Goal: Task Accomplishment & Management: Manage account settings

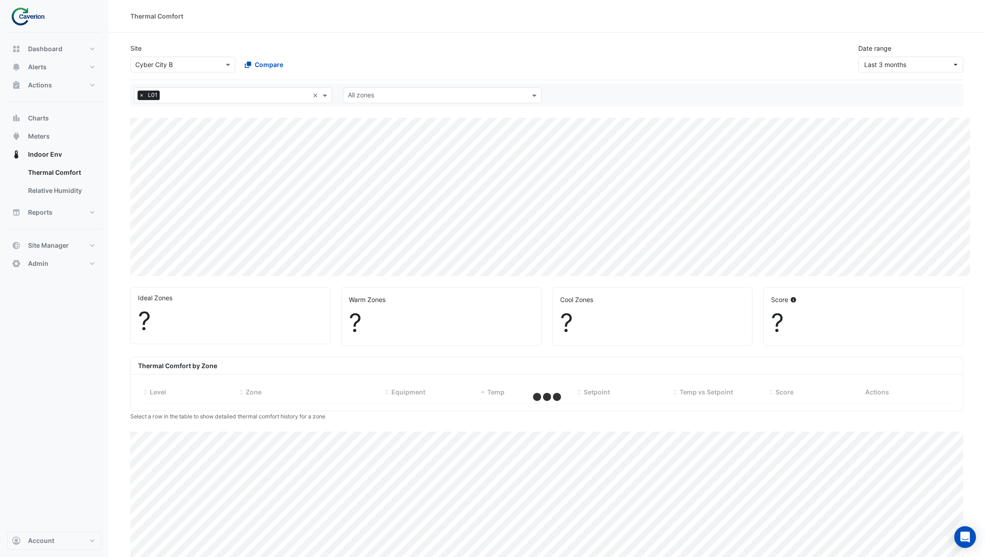
select select "***"
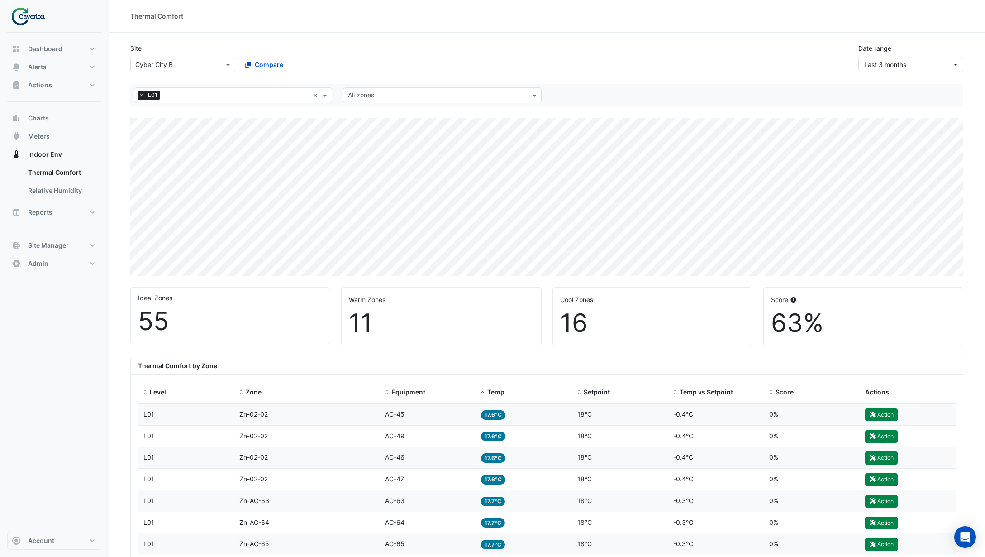
click at [52, 553] on nav "Dashboard Portfolio Ratings Performance Alerts Site Rules Templates Actions Sit…" at bounding box center [54, 278] width 109 height 557
click at [52, 546] on button "Account" at bounding box center [54, 540] width 94 height 18
click at [46, 517] on link "Sign Out" at bounding box center [54, 517] width 86 height 18
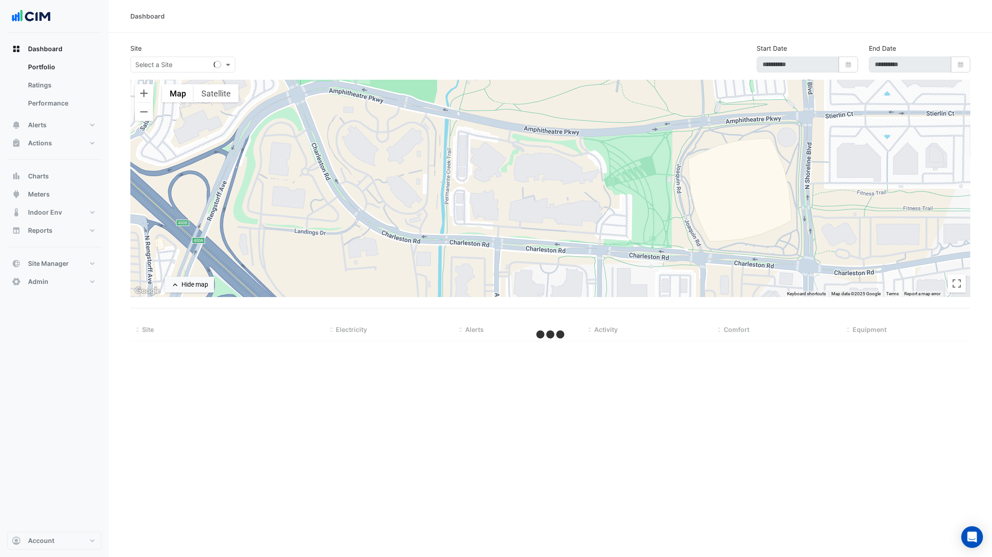
type input "**********"
select select "***"
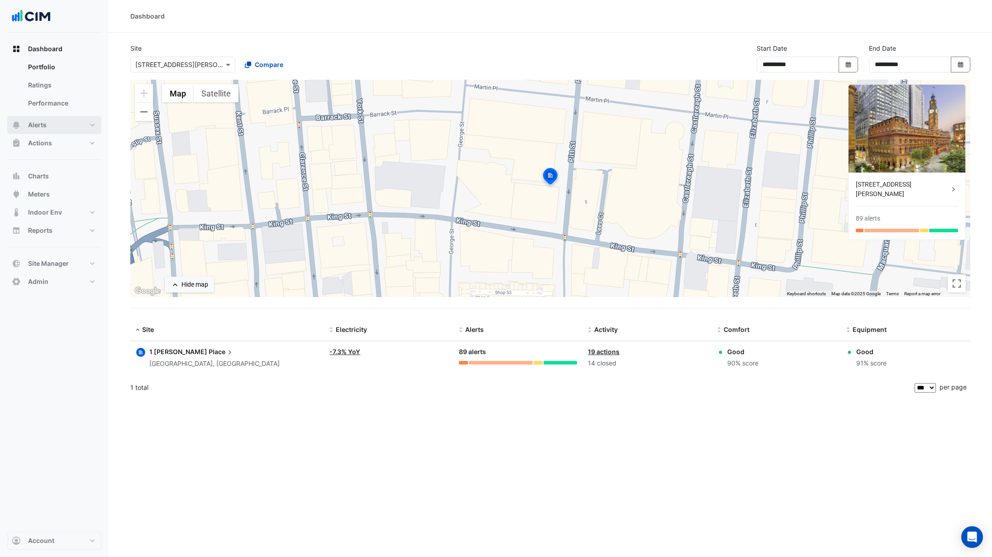
click at [72, 120] on button "Alerts" at bounding box center [54, 125] width 94 height 18
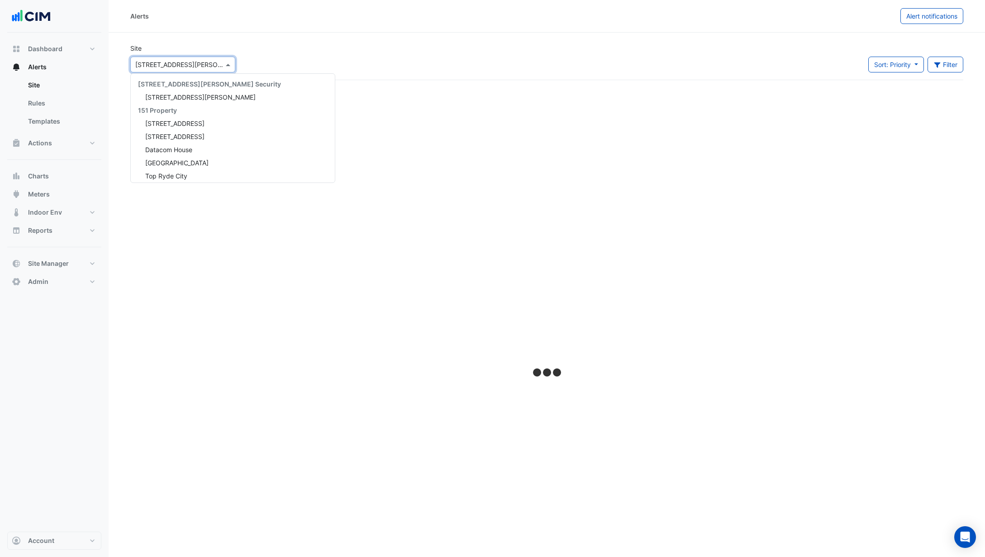
click at [165, 68] on div "× 1 Martin Place" at bounding box center [182, 65] width 105 height 16
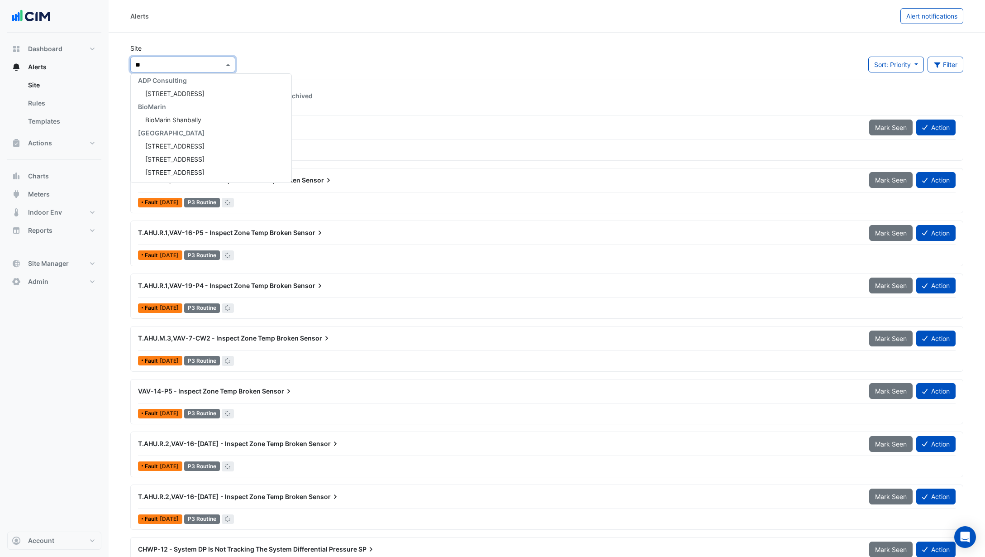
type input "***"
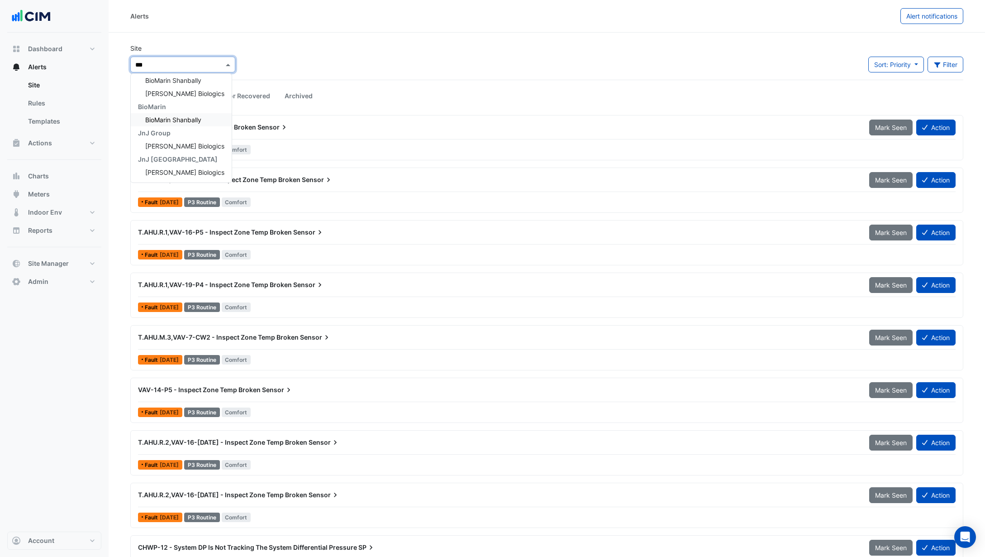
click at [175, 113] on div "BioMarin Shanbally" at bounding box center [181, 119] width 101 height 13
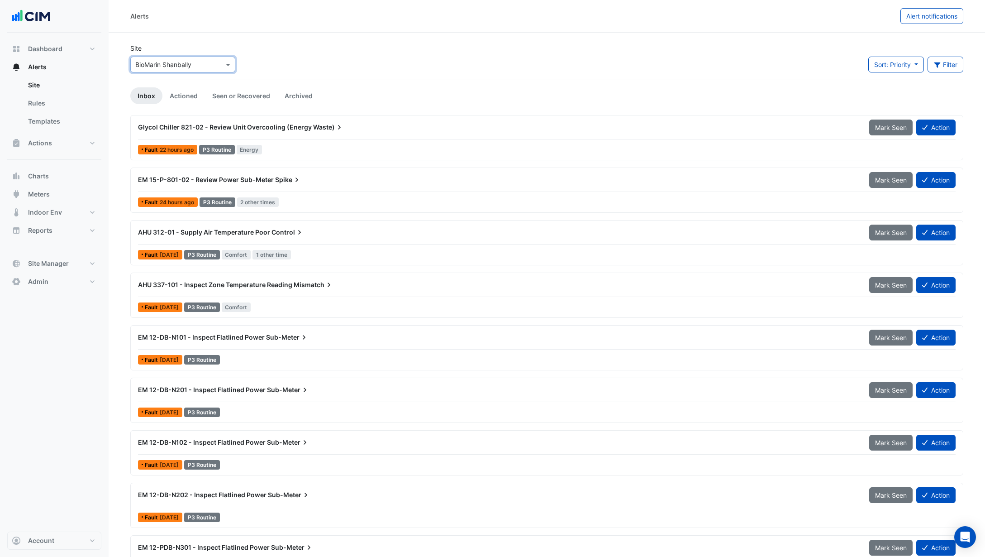
click at [302, 141] on div "Glycol Chiller 821-02 - Review Unit Overcooling (Energy Waste) Mark Seen Action…" at bounding box center [546, 137] width 825 height 37
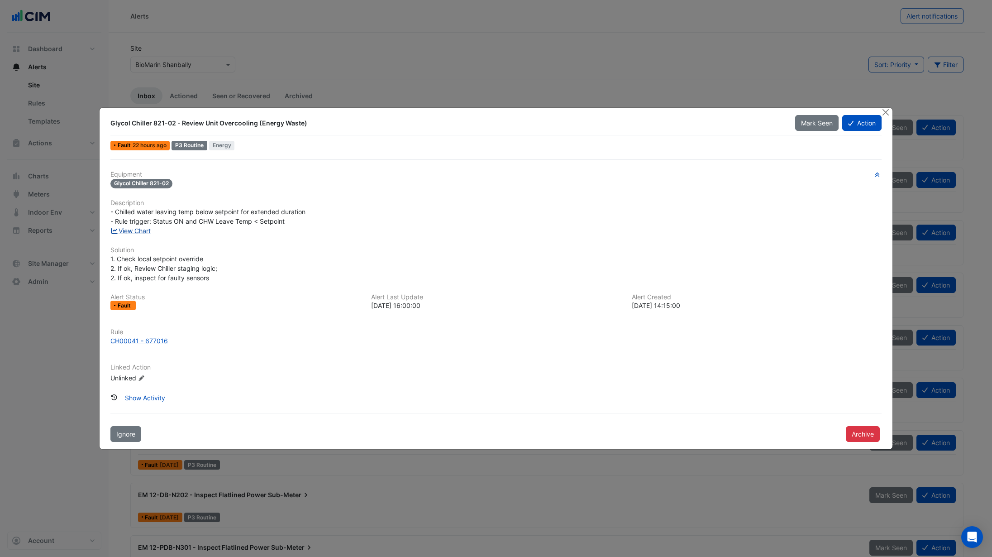
click at [146, 231] on link "View Chart" at bounding box center [130, 231] width 40 height 8
click at [140, 230] on link "View Chart" at bounding box center [130, 231] width 40 height 8
click at [149, 340] on div "CH00041 - 677016" at bounding box center [138, 341] width 57 height 10
click at [860, 437] on button "Archive" at bounding box center [863, 434] width 34 height 16
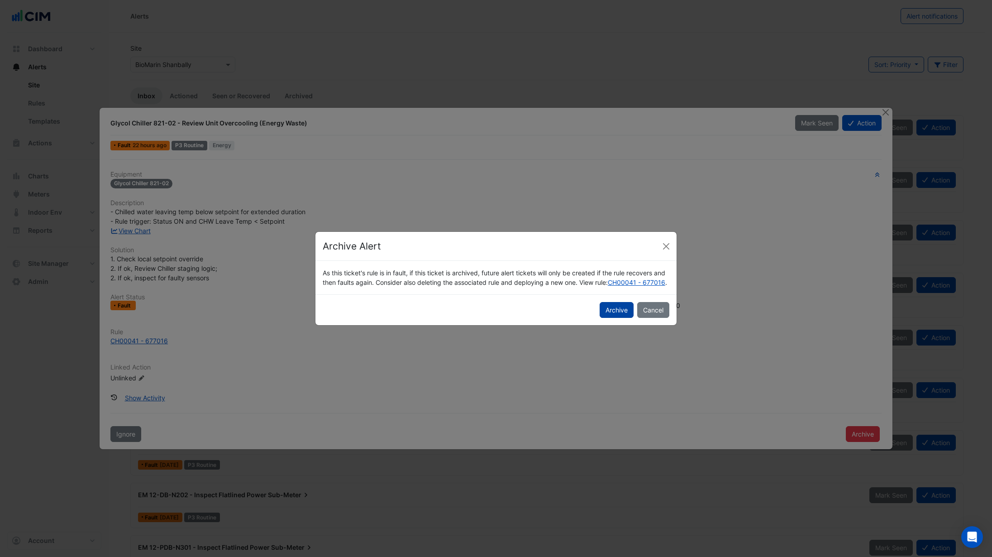
click at [617, 318] on button "Archive" at bounding box center [617, 310] width 34 height 16
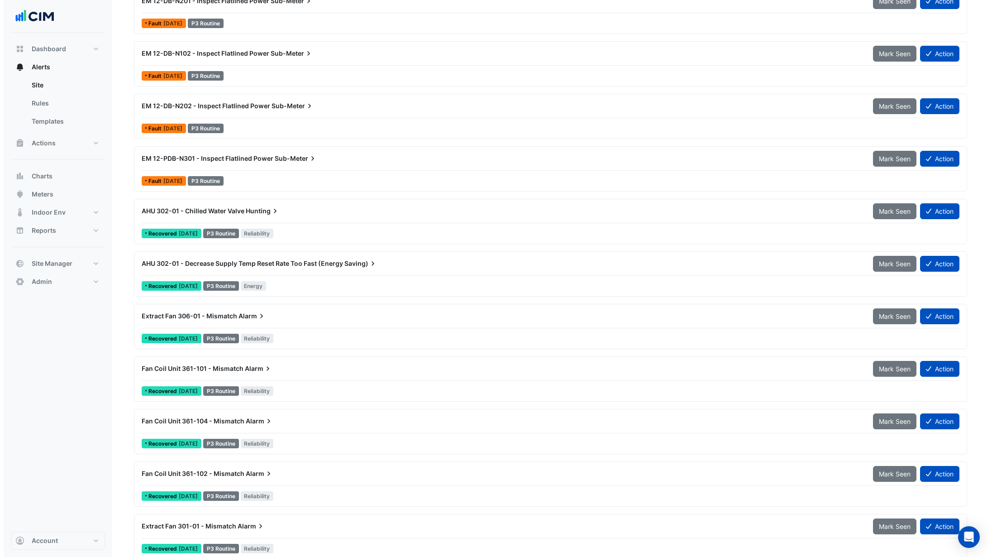
scroll to position [335, 0]
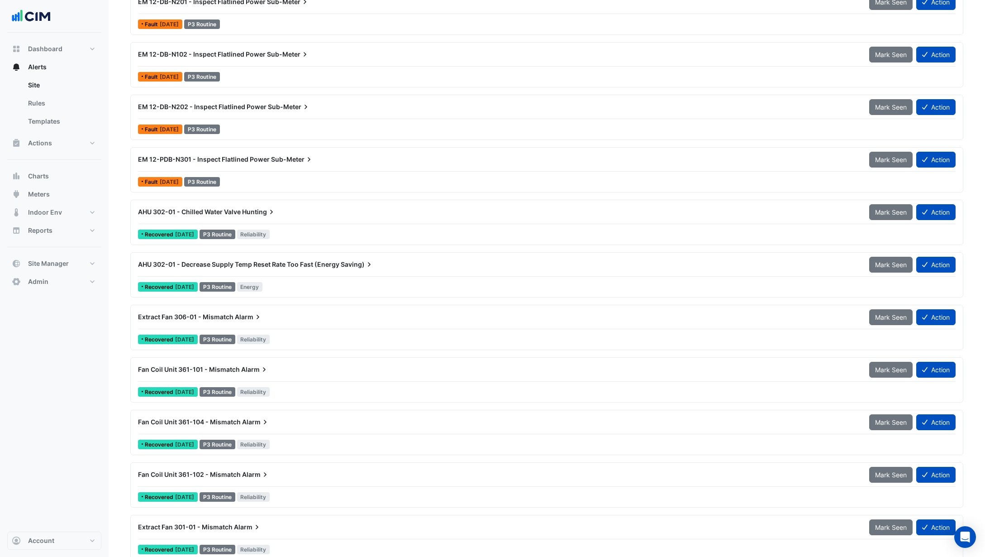
click at [317, 222] on div "AHU 302-01 - Chilled Water Valve Hunting Mark Seen Action" at bounding box center [547, 214] width 818 height 20
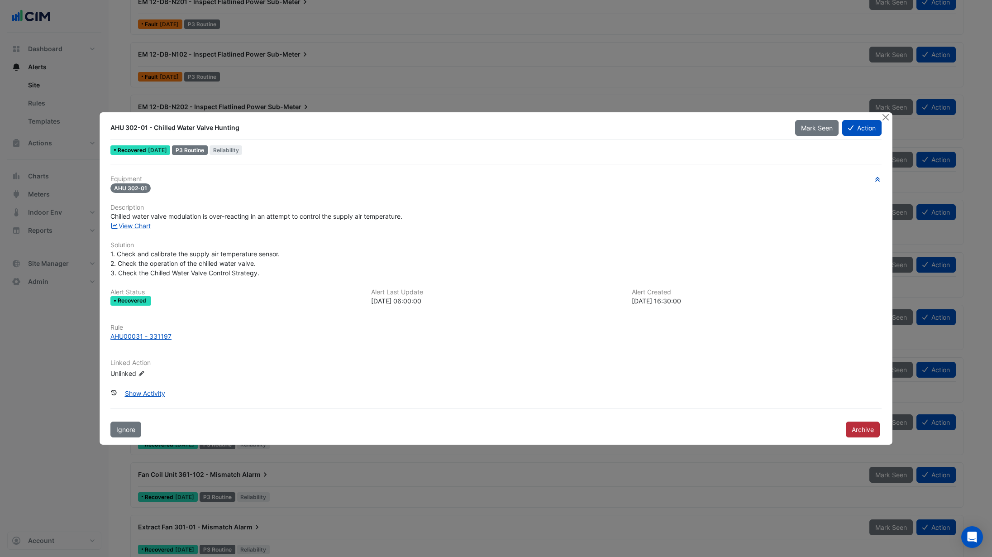
click at [865, 430] on button "Archive" at bounding box center [863, 429] width 34 height 16
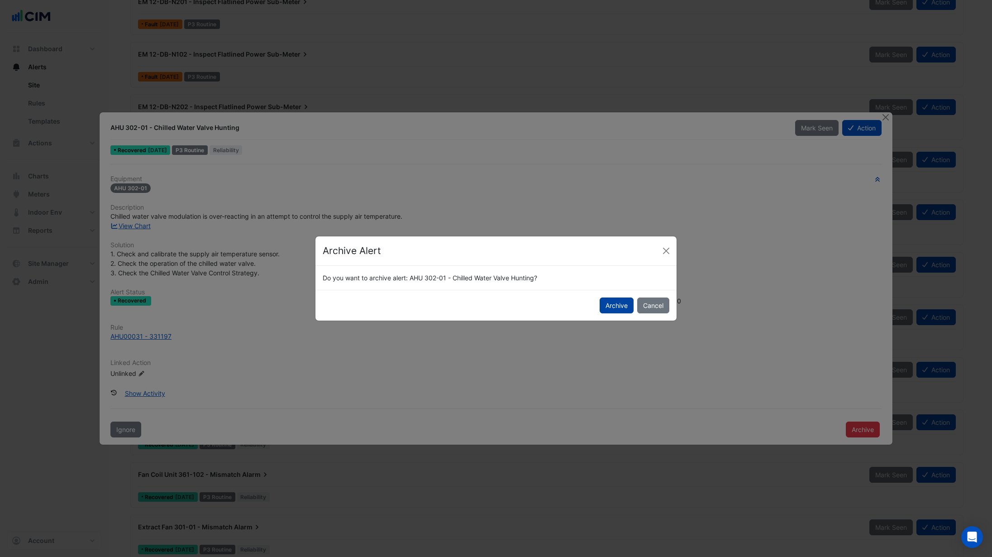
click at [619, 308] on button "Archive" at bounding box center [617, 305] width 34 height 16
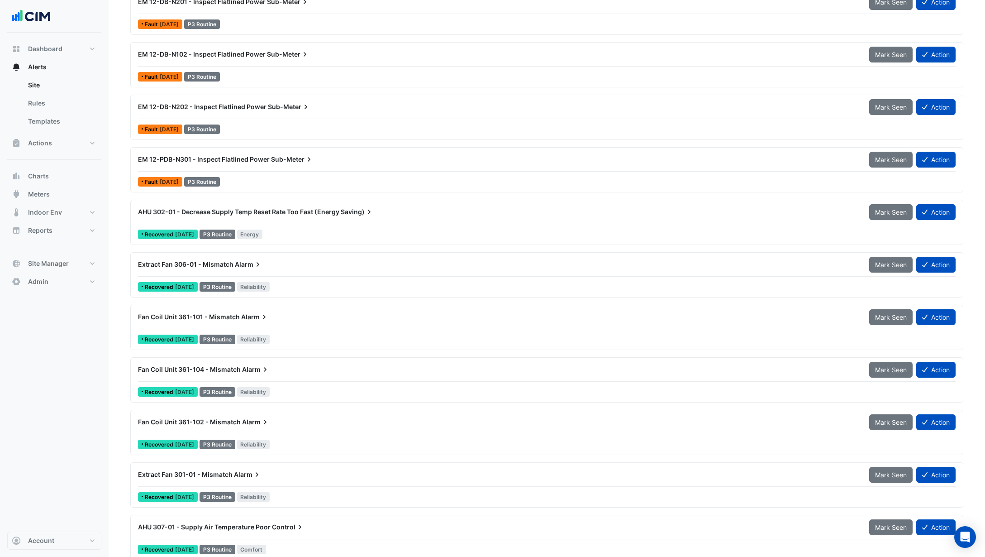
click at [304, 235] on div "Recovered 2 years ago P3 Routine Energy" at bounding box center [546, 234] width 819 height 13
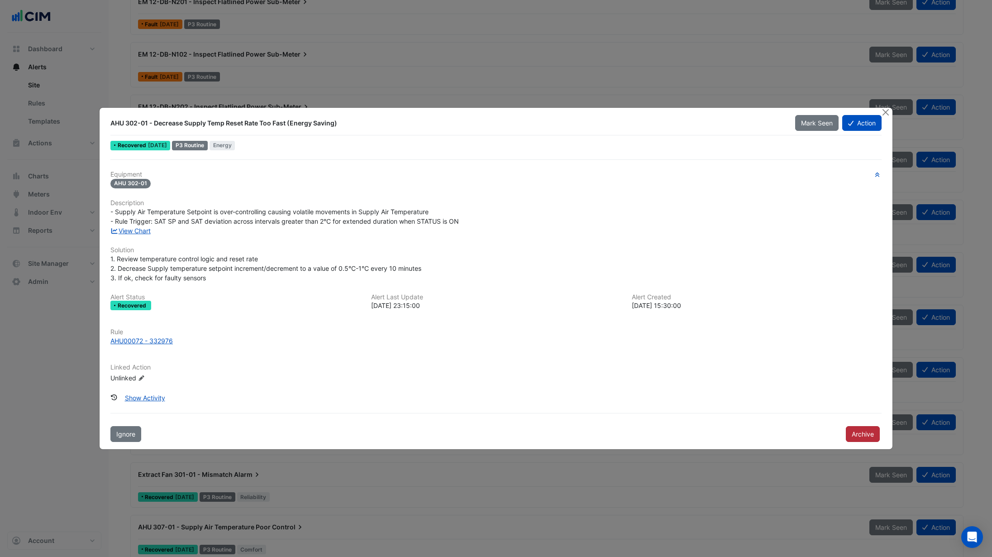
click at [849, 436] on button "Archive" at bounding box center [863, 434] width 34 height 16
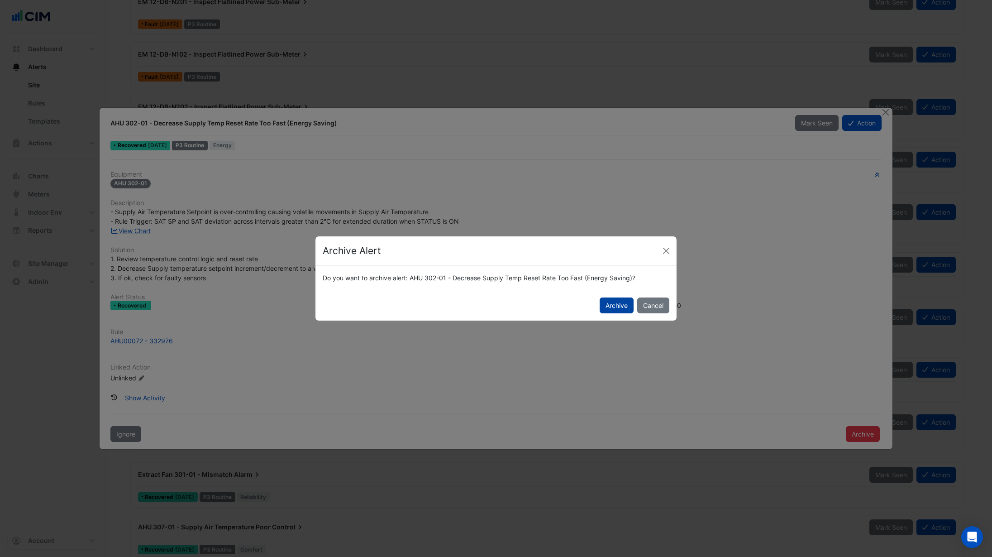
click at [622, 311] on button "Archive" at bounding box center [617, 305] width 34 height 16
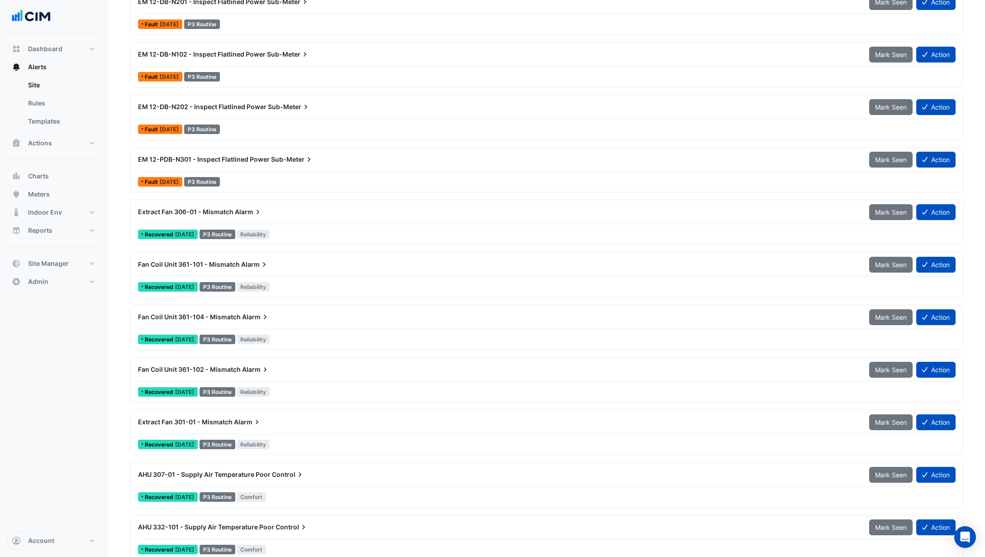
click at [275, 219] on div "Extract Fan 306-01 - Mismatch Alarm" at bounding box center [498, 212] width 731 height 16
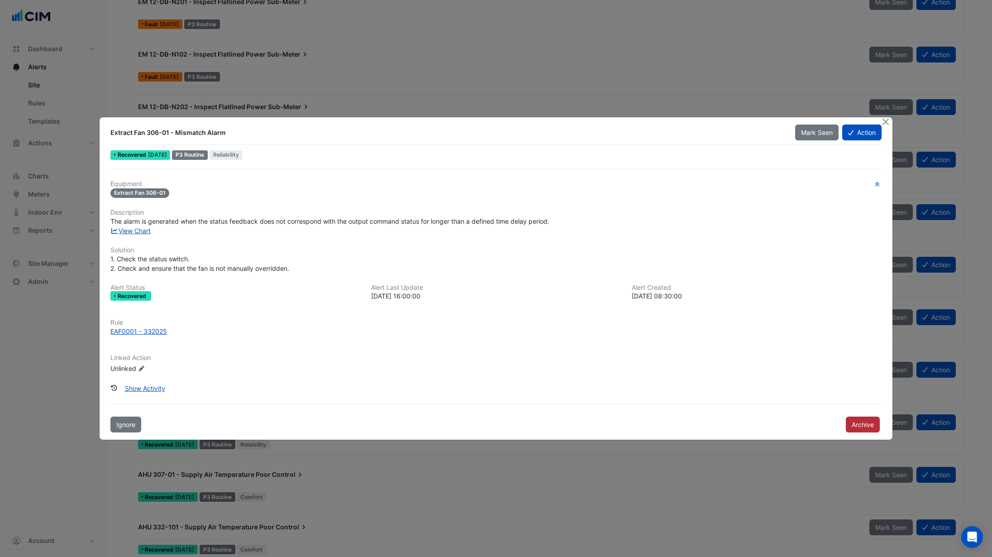
click at [871, 421] on button "Archive" at bounding box center [863, 424] width 34 height 16
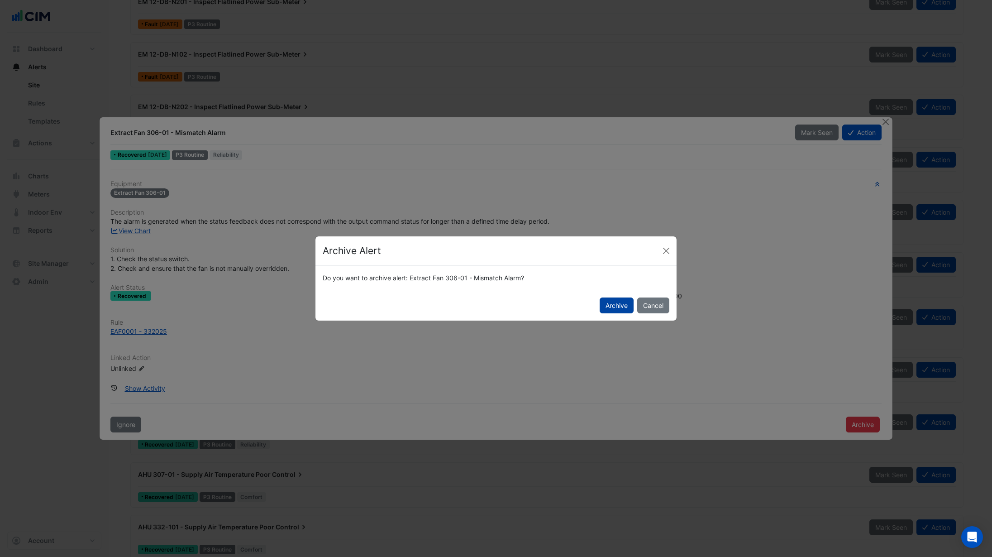
click at [617, 303] on button "Archive" at bounding box center [617, 305] width 34 height 16
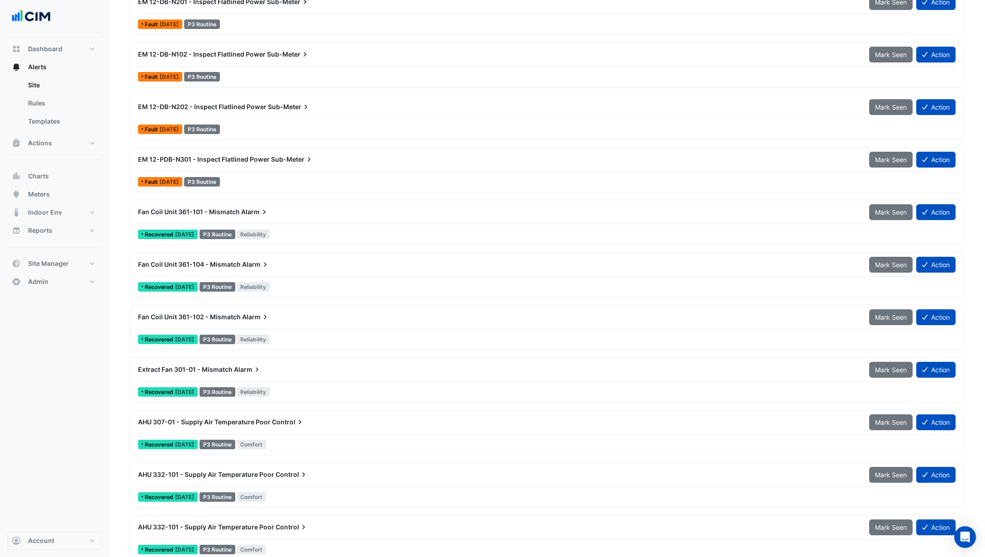
click at [286, 214] on div "Fan Coil Unit 361-101 - Mismatch Alarm" at bounding box center [498, 211] width 720 height 9
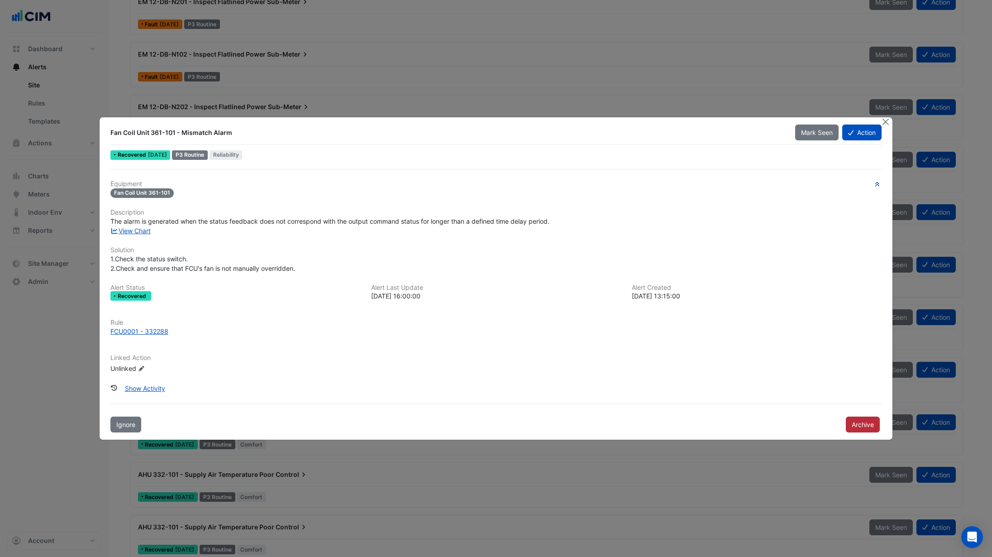
click at [864, 424] on button "Archive" at bounding box center [863, 424] width 34 height 16
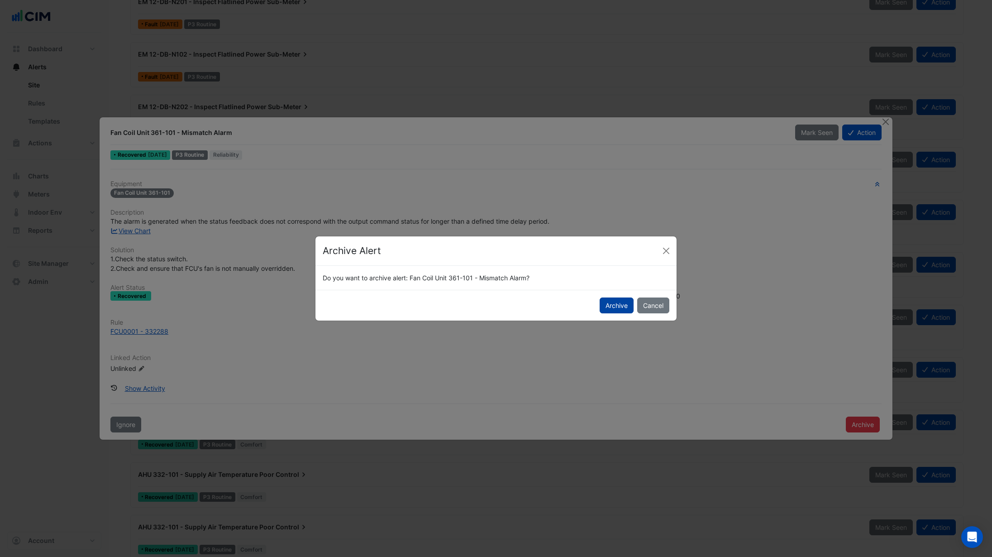
click at [613, 305] on button "Archive" at bounding box center [617, 305] width 34 height 16
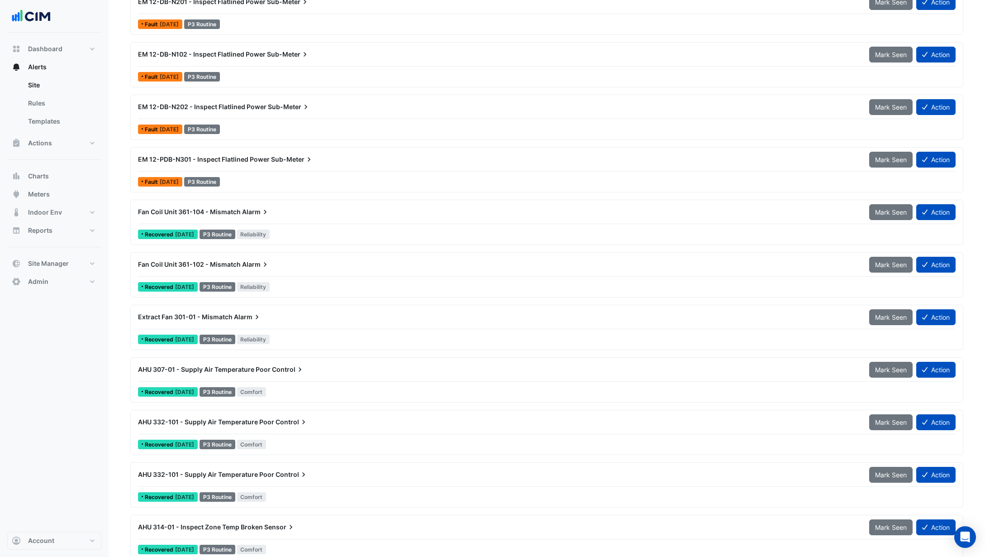
click at [306, 220] on div "Fan Coil Unit 361-104 - Mismatch Alarm Mark Seen Action" at bounding box center [547, 214] width 818 height 20
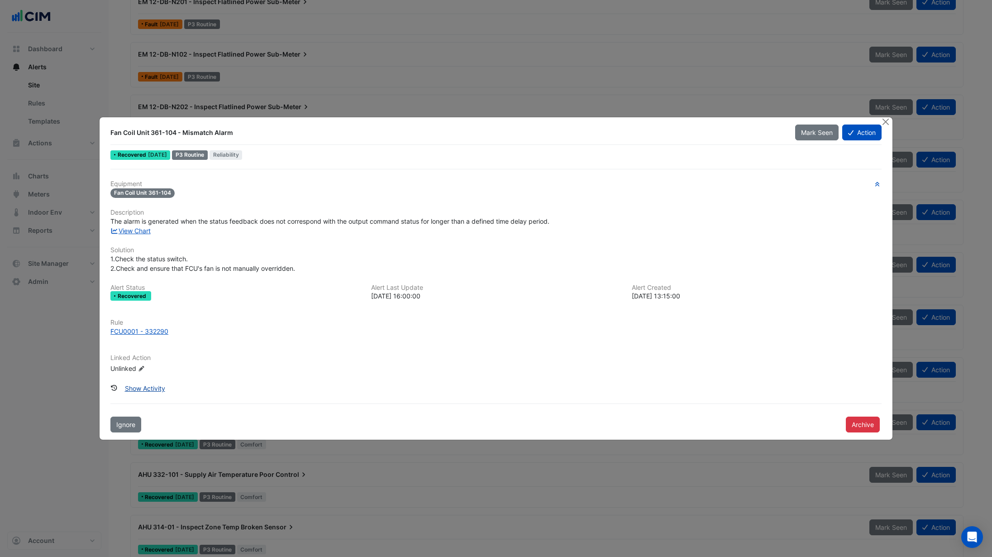
click at [145, 387] on button "Show Activity" at bounding box center [145, 388] width 52 height 16
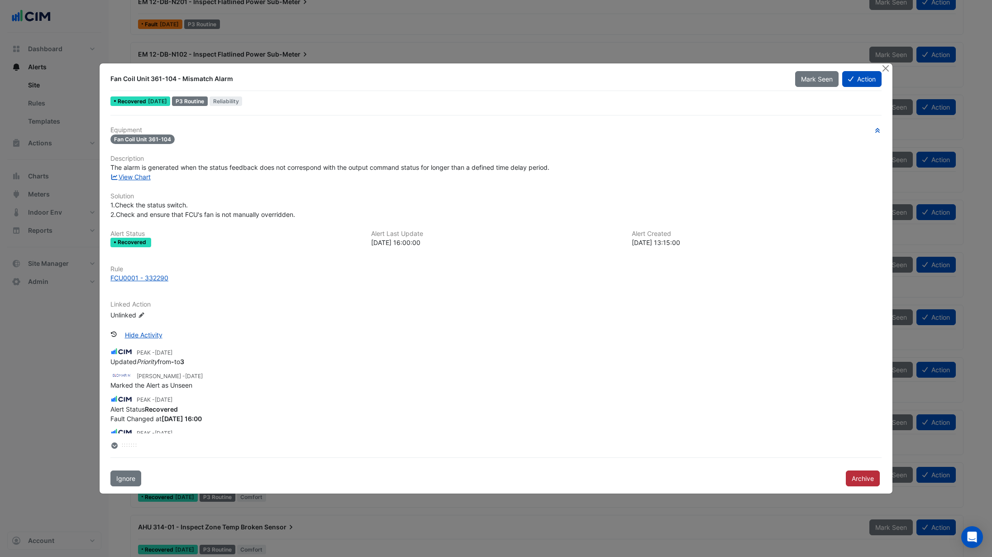
click at [866, 481] on button "Archive" at bounding box center [863, 478] width 34 height 16
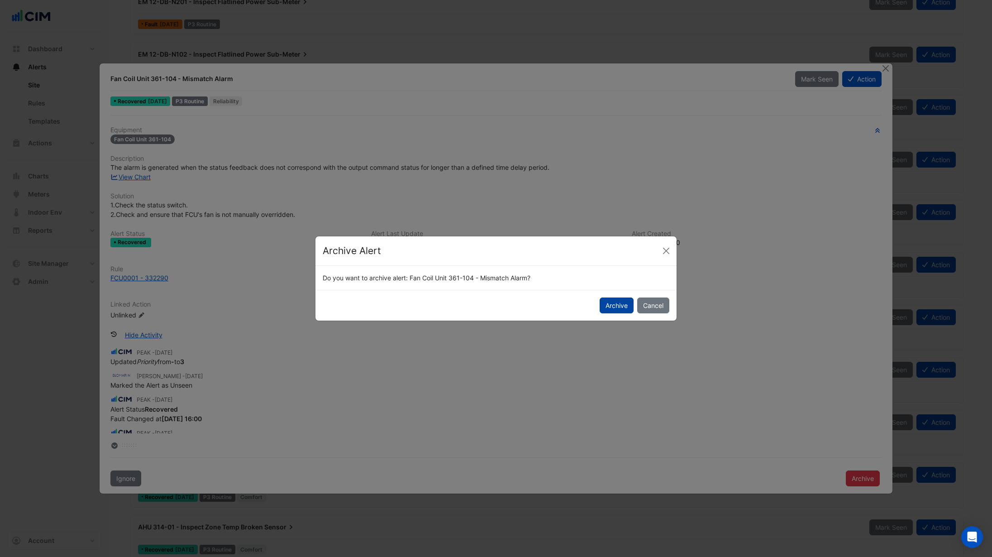
click at [629, 308] on button "Archive" at bounding box center [617, 305] width 34 height 16
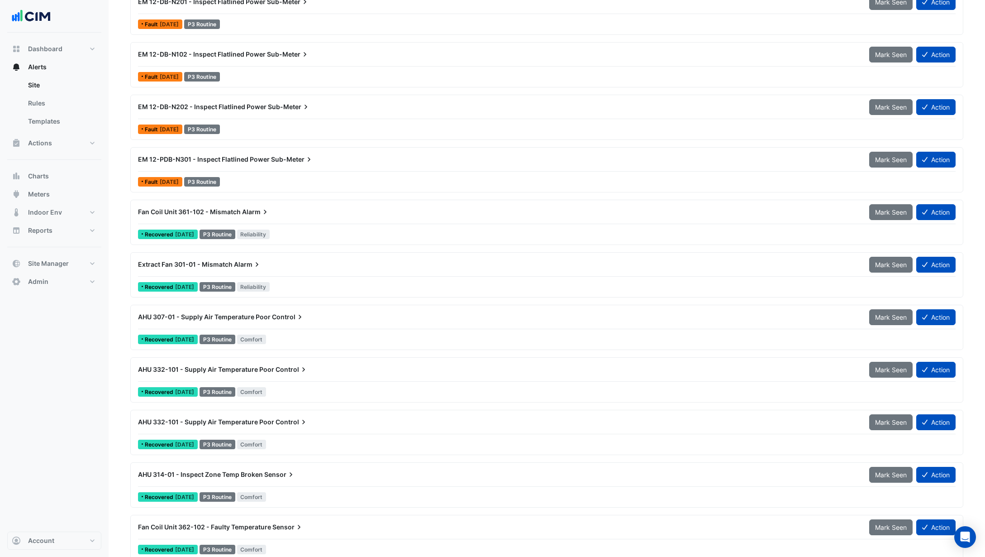
click at [300, 228] on div "Recovered 2 years ago P3 Routine Reliability" at bounding box center [546, 234] width 819 height 13
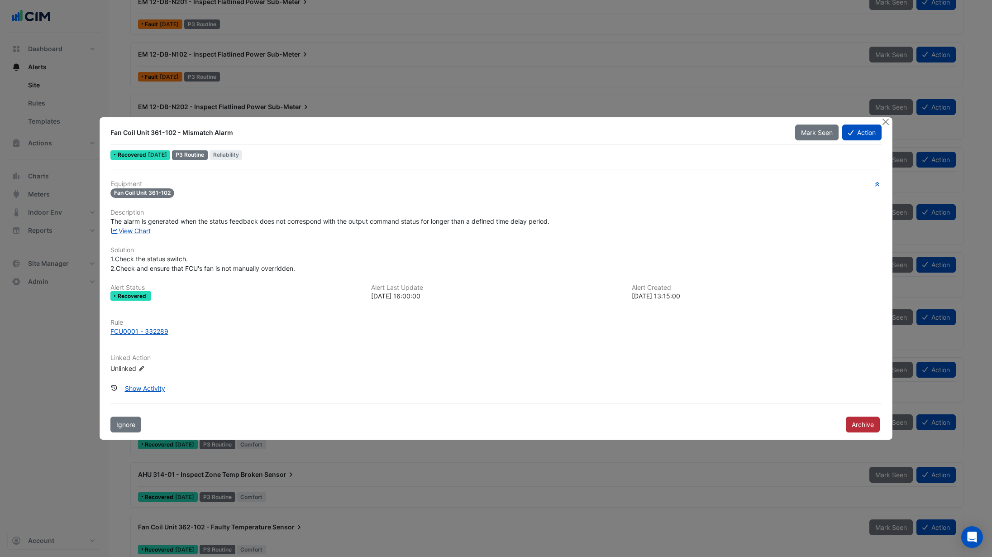
click at [866, 417] on button "Archive" at bounding box center [863, 424] width 34 height 16
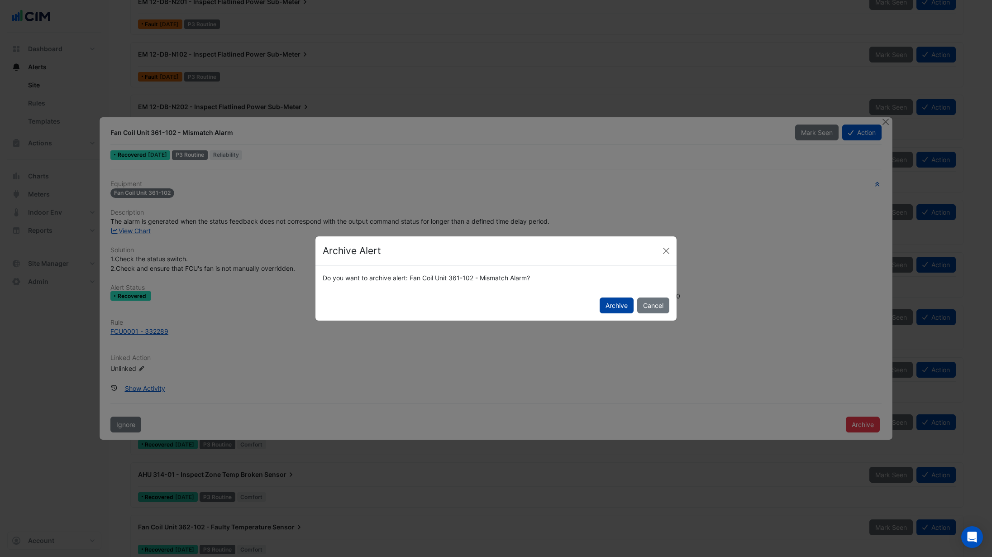
click at [619, 310] on button "Archive" at bounding box center [617, 305] width 34 height 16
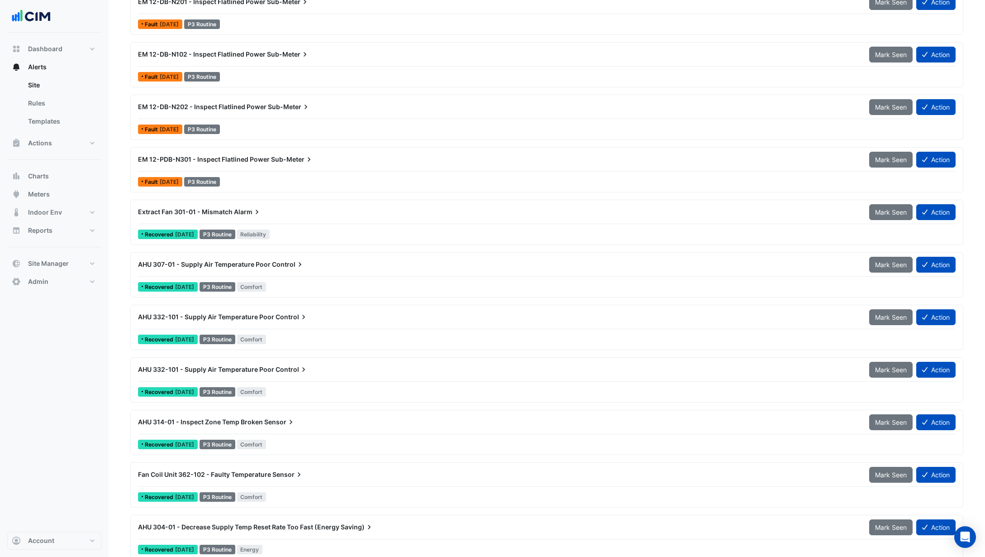
click at [295, 219] on div "Extract Fan 301-01 - Mismatch Alarm" at bounding box center [498, 212] width 731 height 16
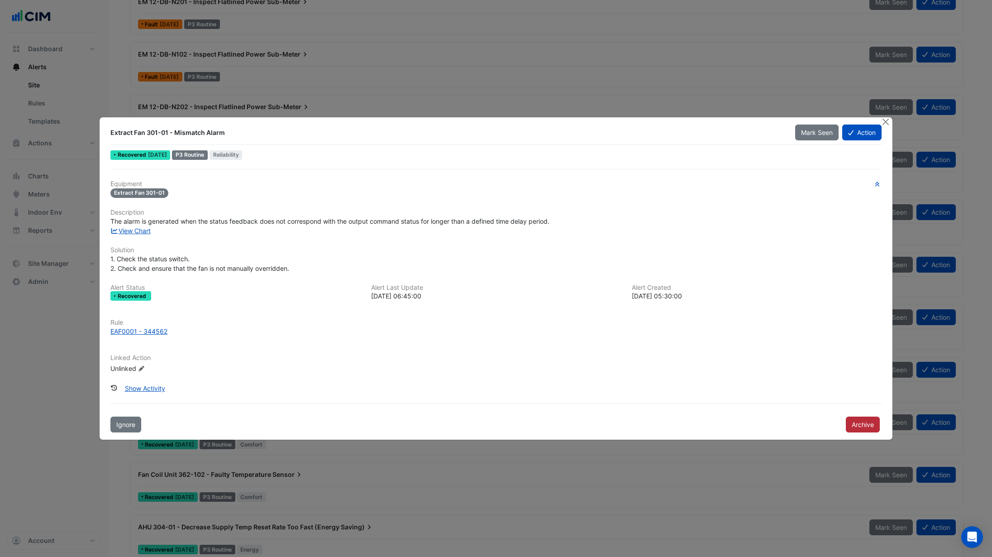
click at [855, 421] on button "Archive" at bounding box center [863, 424] width 34 height 16
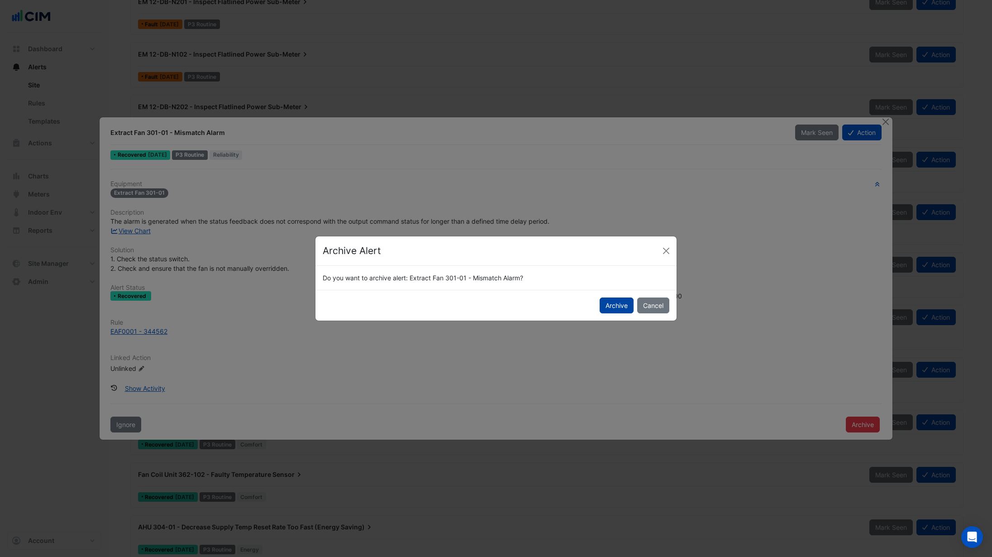
click at [614, 302] on button "Archive" at bounding box center [617, 305] width 34 height 16
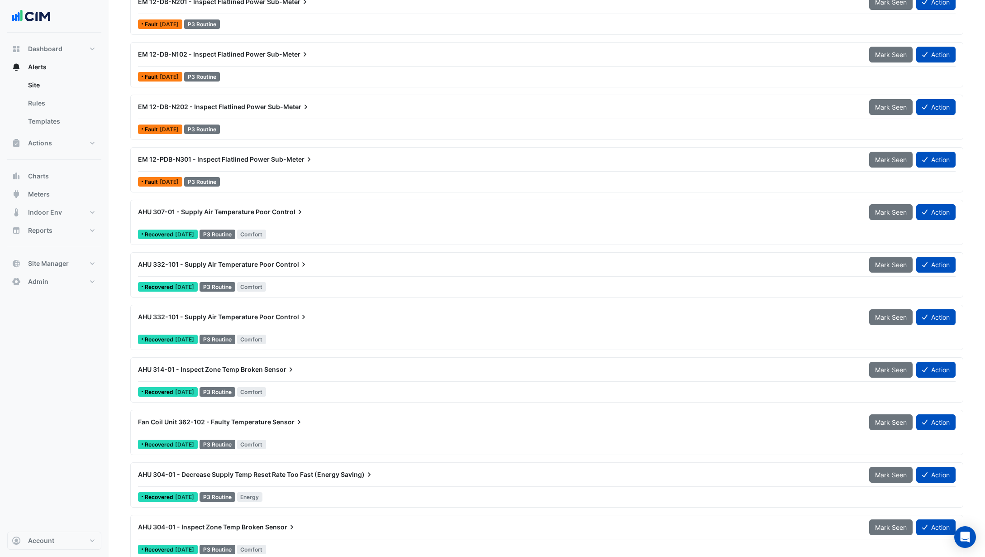
click at [304, 224] on div "AHU 307-01 - Supply Air Temperature Poor Control Mark Seen Action Recovered 2 y…" at bounding box center [546, 222] width 825 height 37
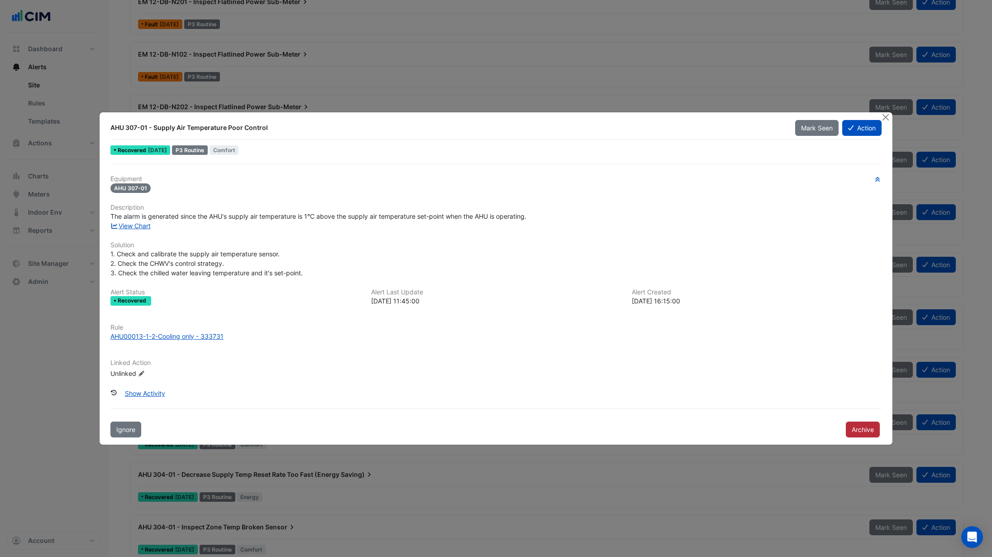
click at [857, 424] on button "Archive" at bounding box center [863, 429] width 34 height 16
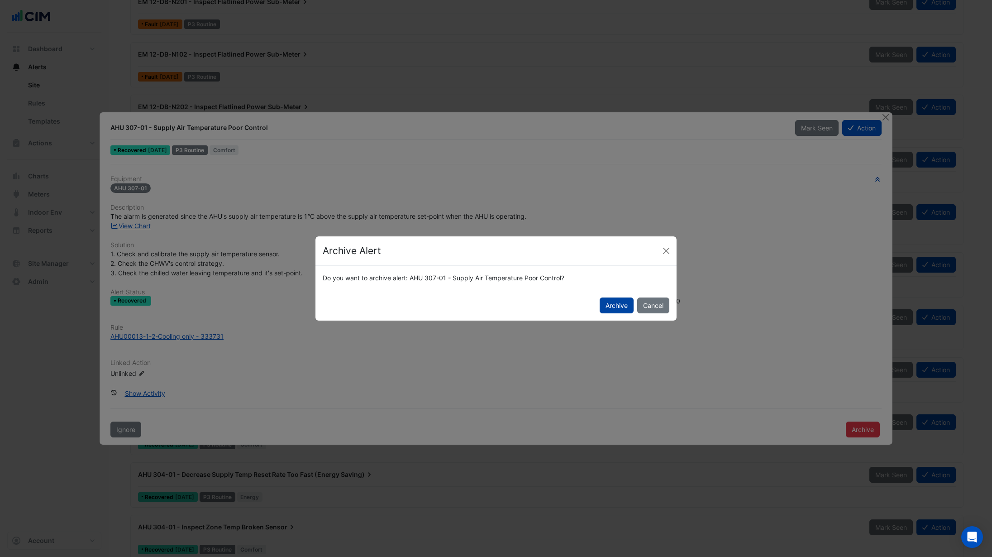
click at [619, 307] on button "Archive" at bounding box center [617, 305] width 34 height 16
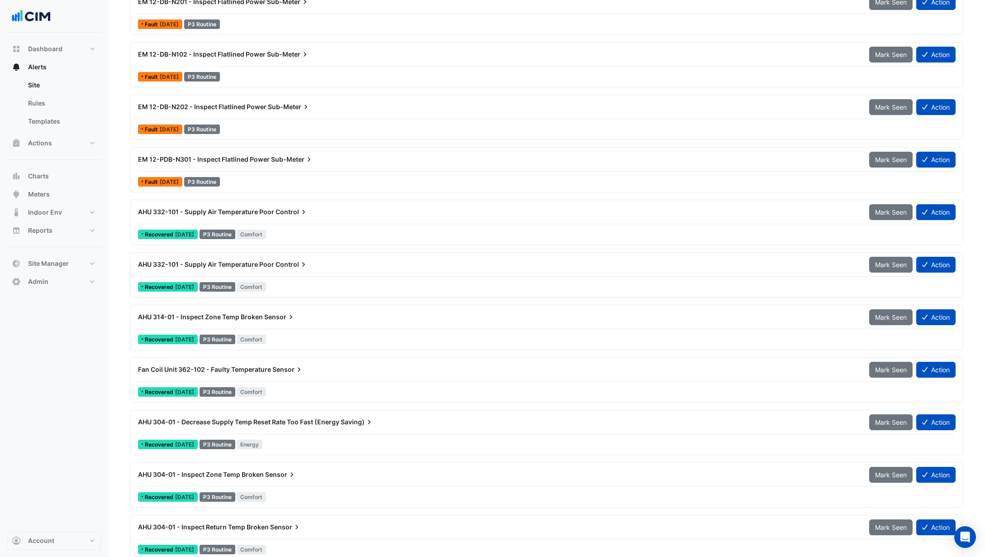
click at [370, 228] on div "Recovered 2 years ago P3 Routine Comfort" at bounding box center [546, 234] width 819 height 13
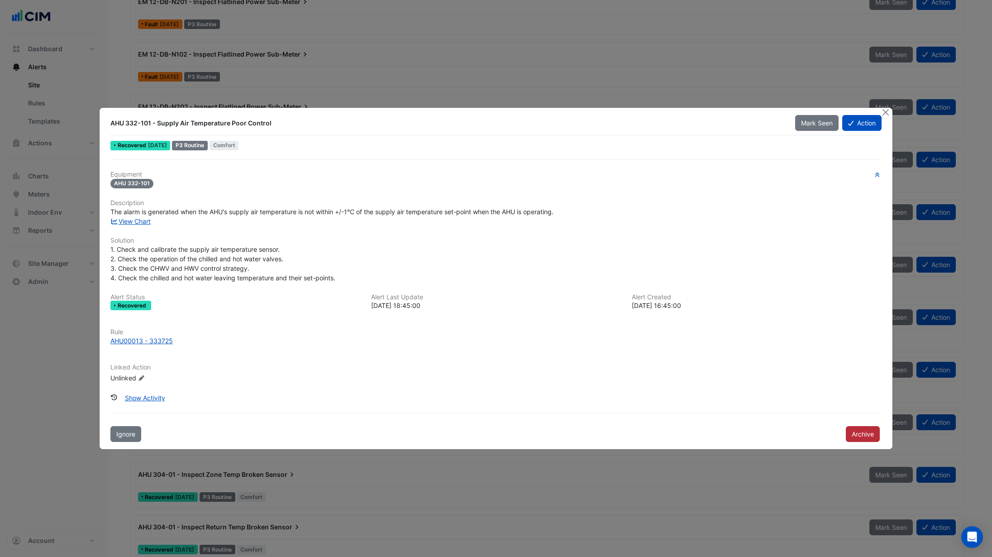
click at [855, 438] on button "Archive" at bounding box center [863, 434] width 34 height 16
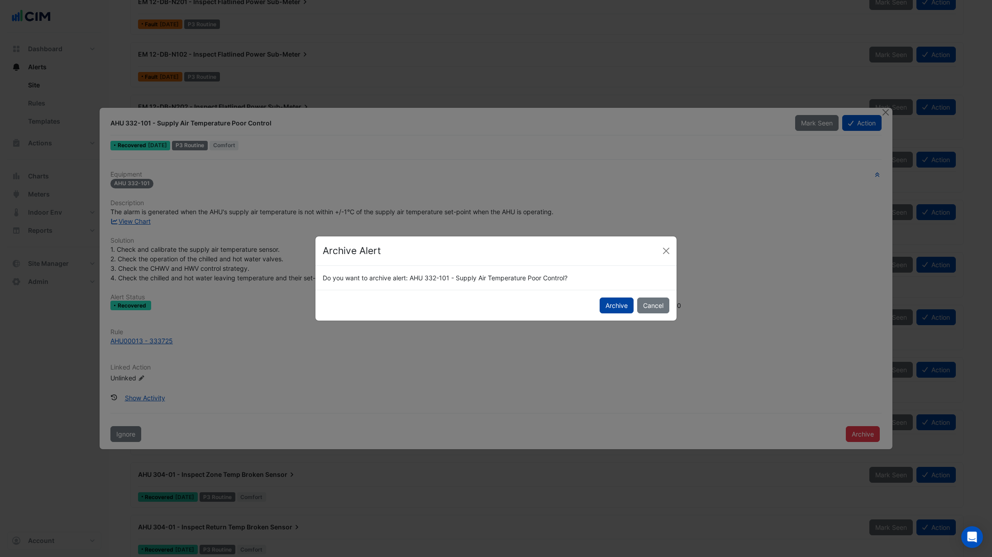
click at [606, 309] on button "Archive" at bounding box center [617, 305] width 34 height 16
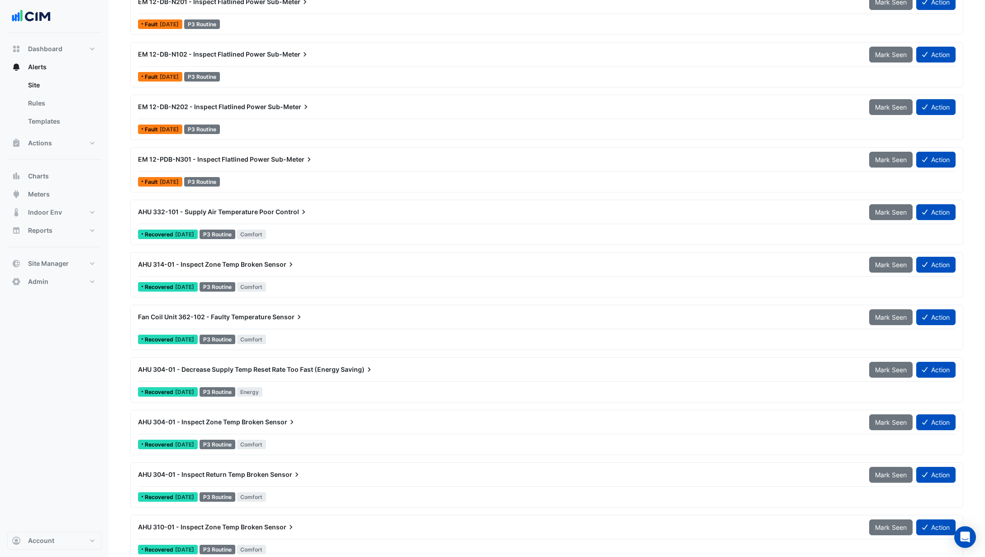
click at [280, 214] on span "Control" at bounding box center [292, 211] width 33 height 9
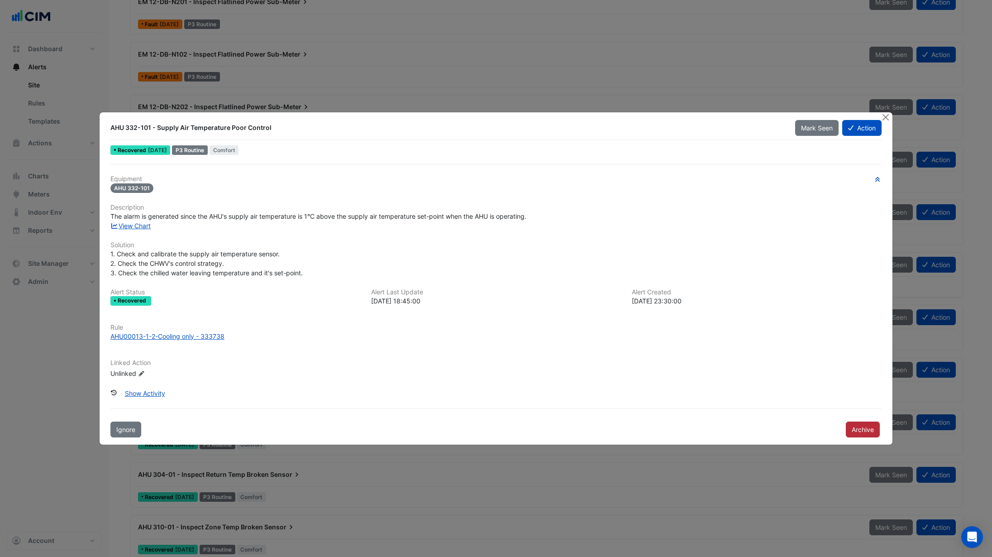
click at [862, 434] on button "Archive" at bounding box center [863, 429] width 34 height 16
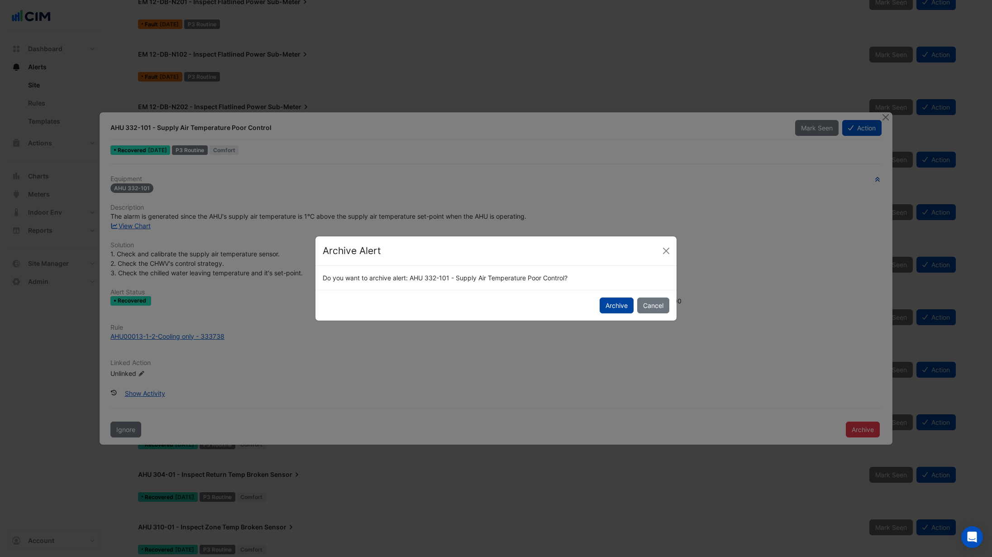
click at [623, 307] on button "Archive" at bounding box center [617, 305] width 34 height 16
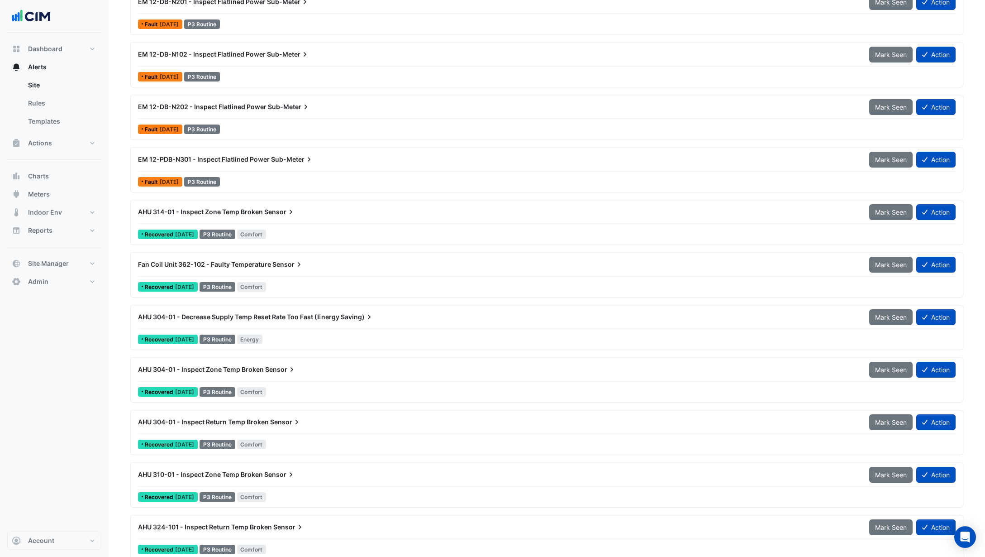
click at [257, 219] on div "AHU 314-01 - Inspect Zone Temp Broken Sensor" at bounding box center [498, 212] width 731 height 16
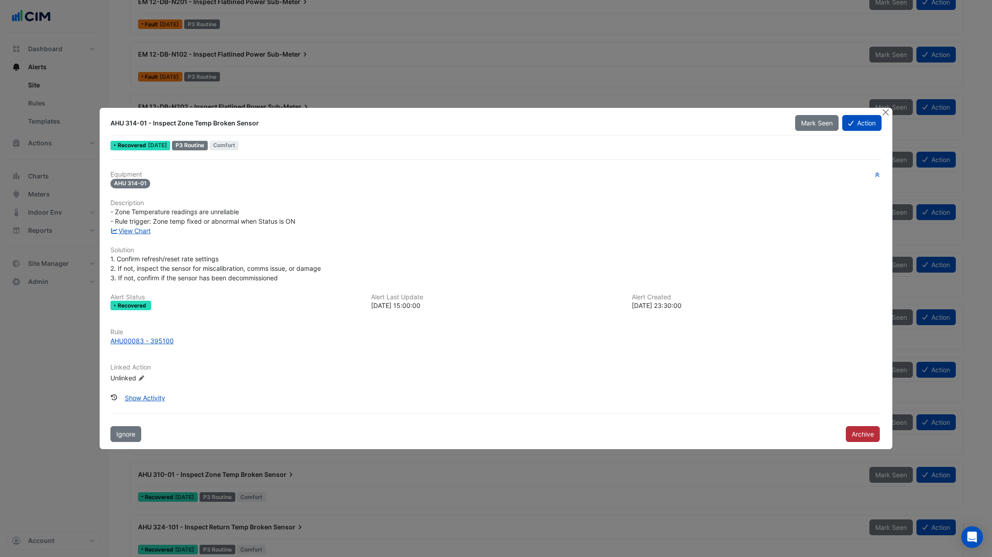
click at [856, 437] on button "Archive" at bounding box center [863, 434] width 34 height 16
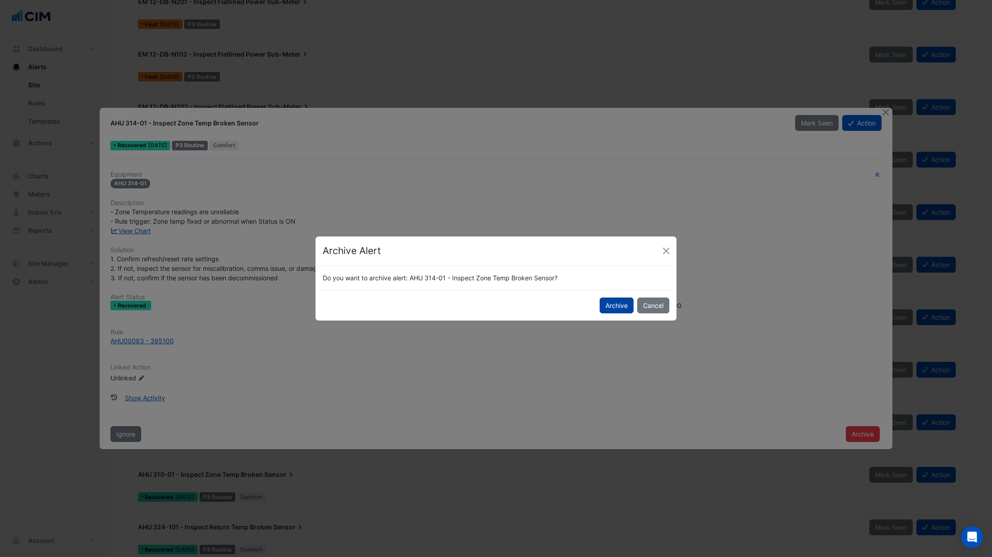
click at [618, 307] on button "Archive" at bounding box center [617, 305] width 34 height 16
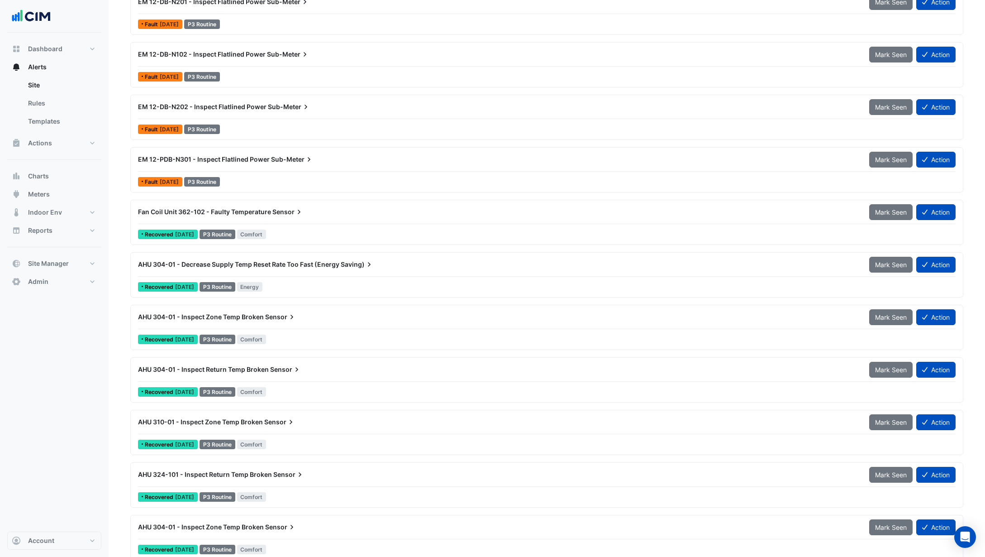
click at [305, 233] on div "Recovered 2 years ago P3 Routine Comfort" at bounding box center [546, 234] width 819 height 13
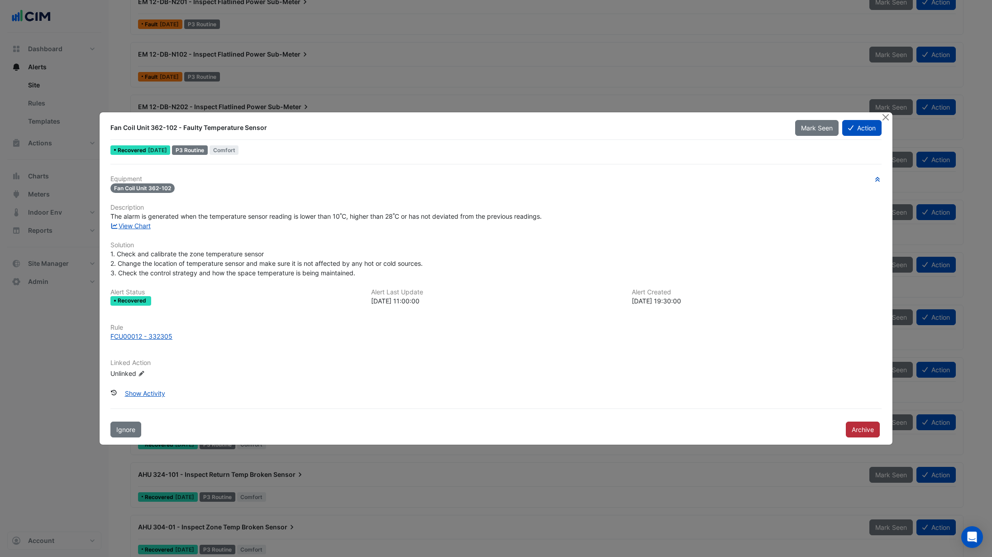
click at [867, 425] on button "Archive" at bounding box center [863, 429] width 34 height 16
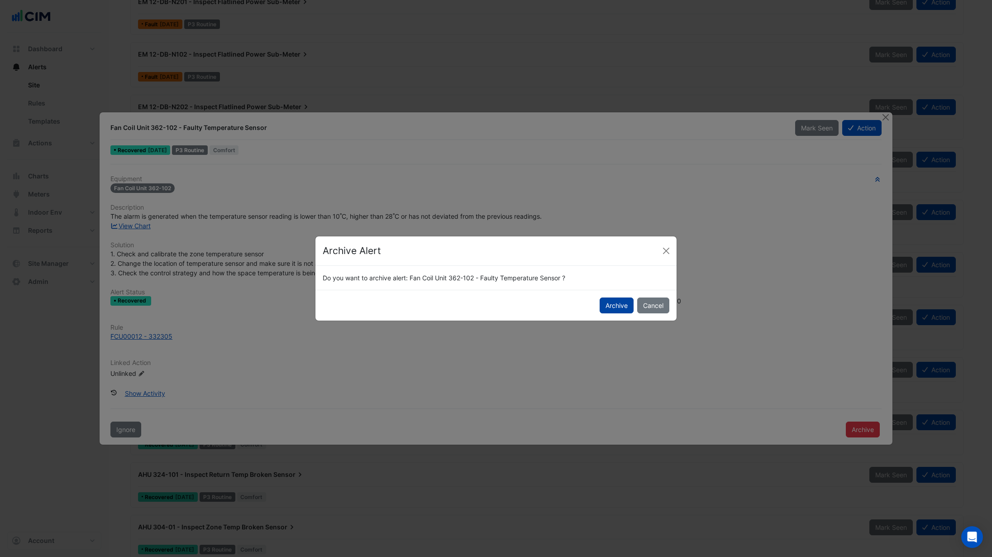
click at [613, 305] on button "Archive" at bounding box center [617, 305] width 34 height 16
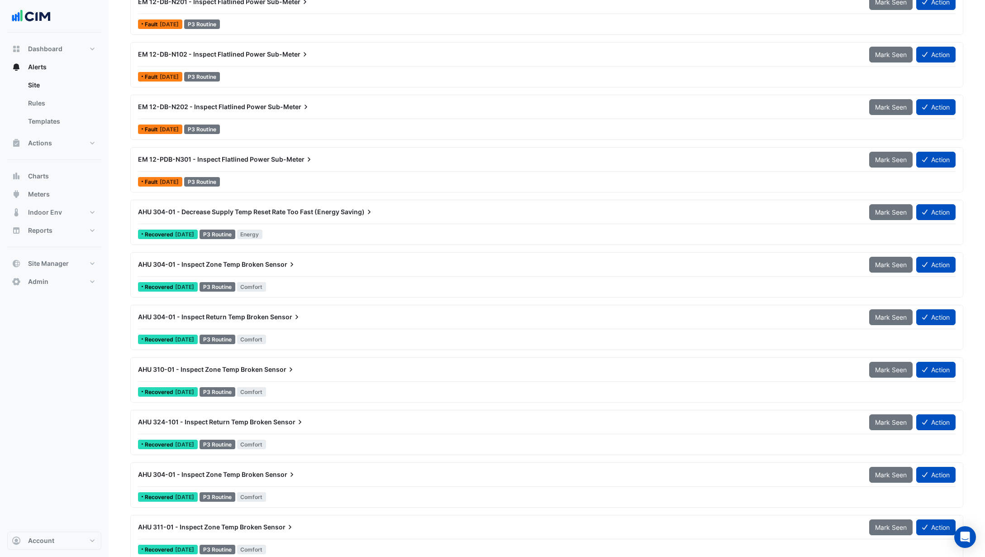
click at [316, 230] on div "Recovered 2 years ago P3 Routine Energy" at bounding box center [546, 234] width 819 height 13
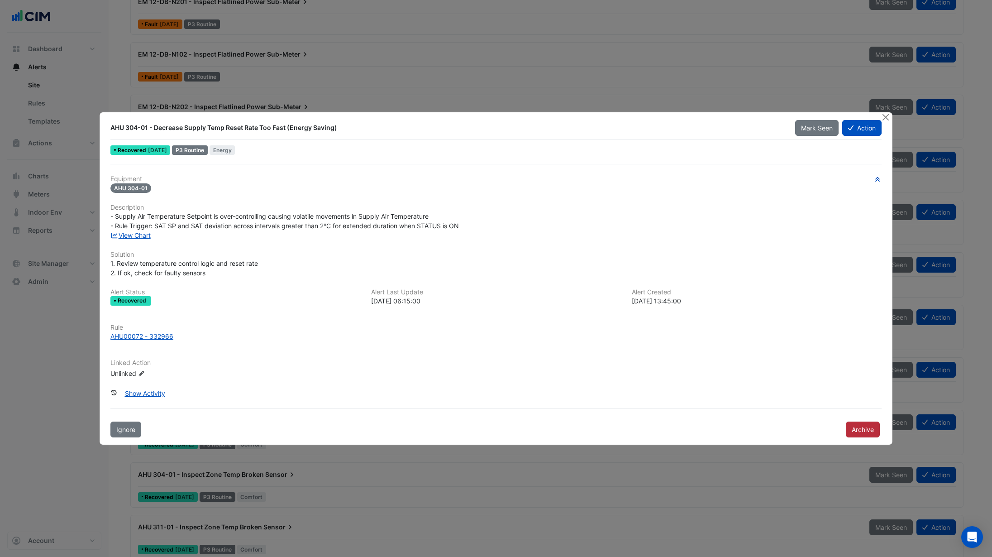
click at [855, 430] on button "Archive" at bounding box center [863, 429] width 34 height 16
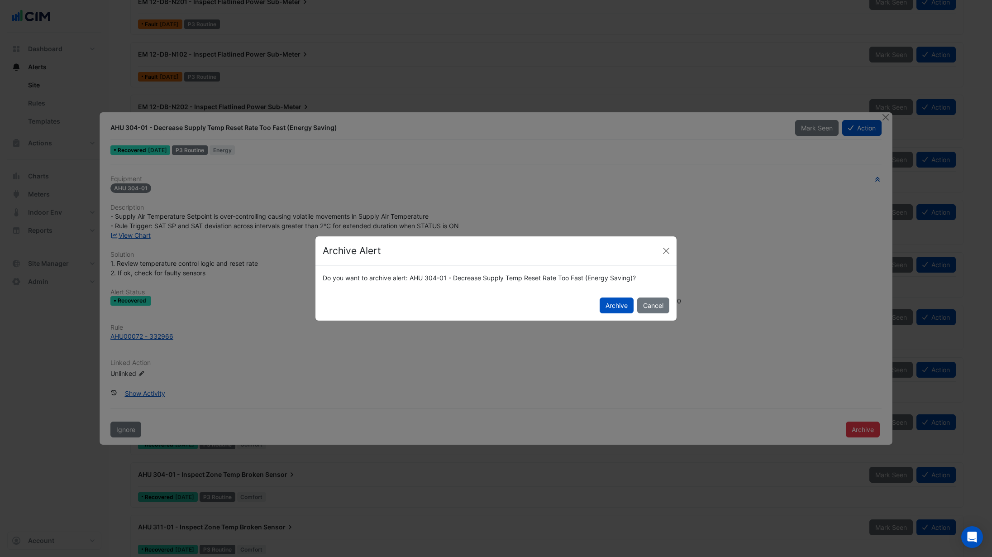
click at [605, 307] on button "Archive" at bounding box center [617, 305] width 34 height 16
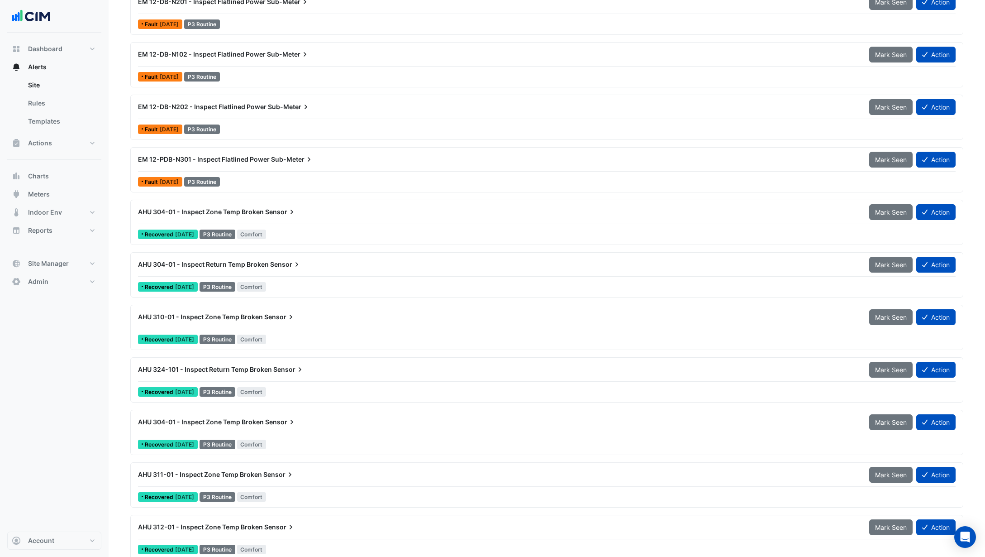
click at [274, 217] on div "AHU 304-01 - Inspect Zone Temp Broken Sensor" at bounding box center [498, 212] width 731 height 16
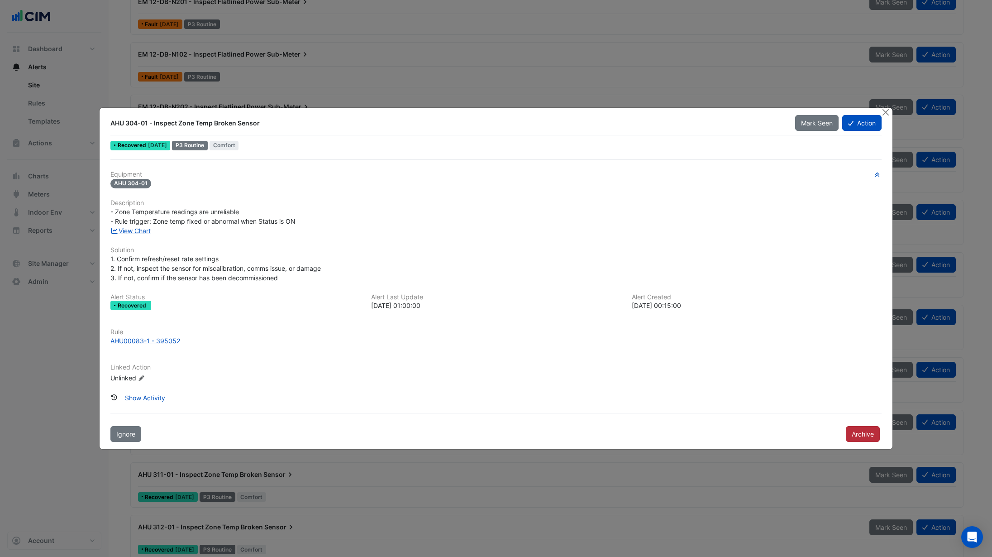
click at [874, 436] on button "Archive" at bounding box center [863, 434] width 34 height 16
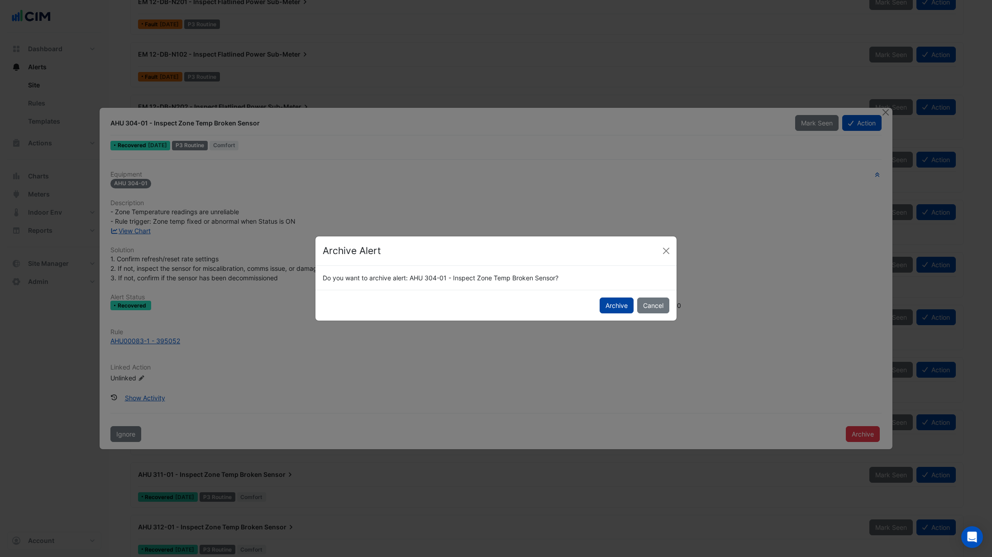
click at [620, 303] on button "Archive" at bounding box center [617, 305] width 34 height 16
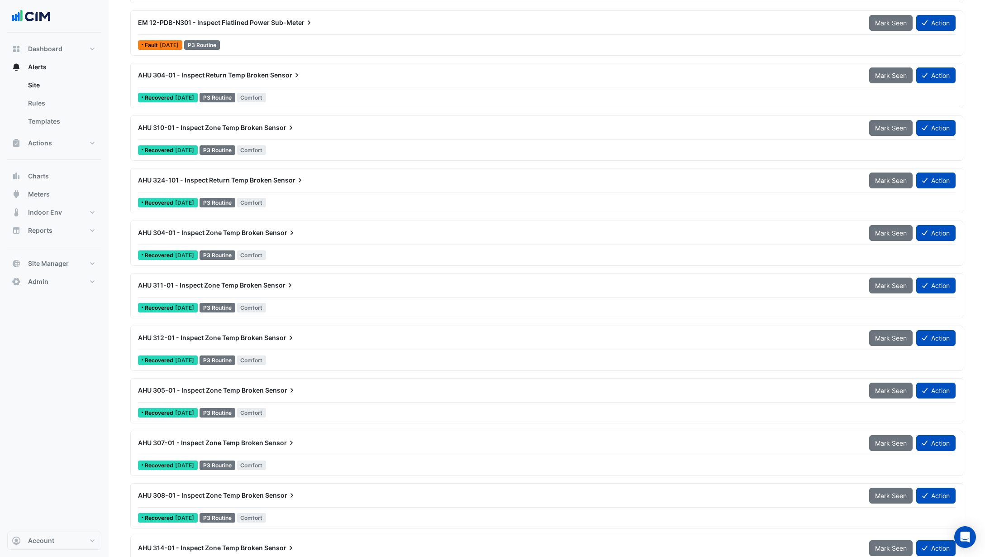
scroll to position [472, 0]
click at [274, 82] on div "AHU 304-01 - Inspect Return Temp Broken Sensor" at bounding box center [498, 75] width 731 height 16
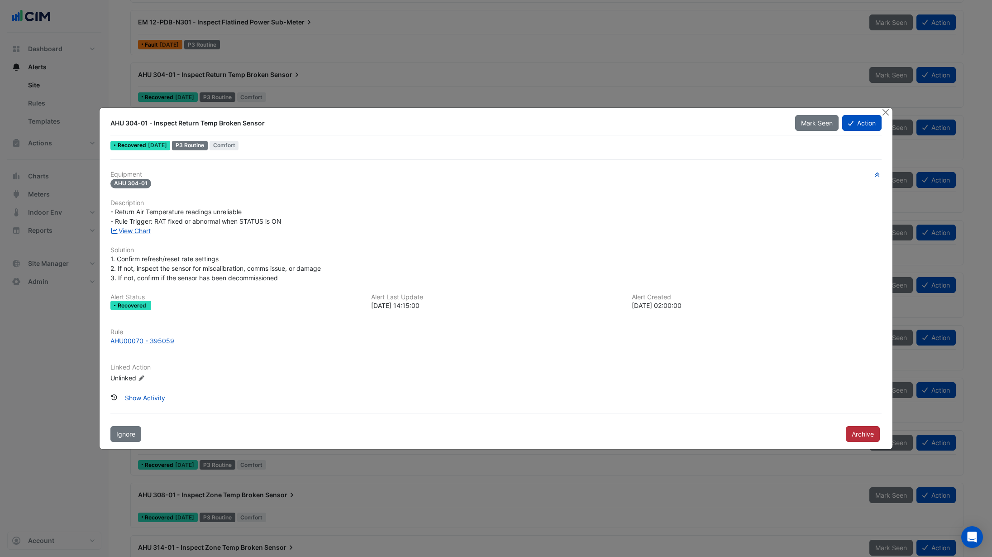
click at [866, 434] on button "Archive" at bounding box center [863, 434] width 34 height 16
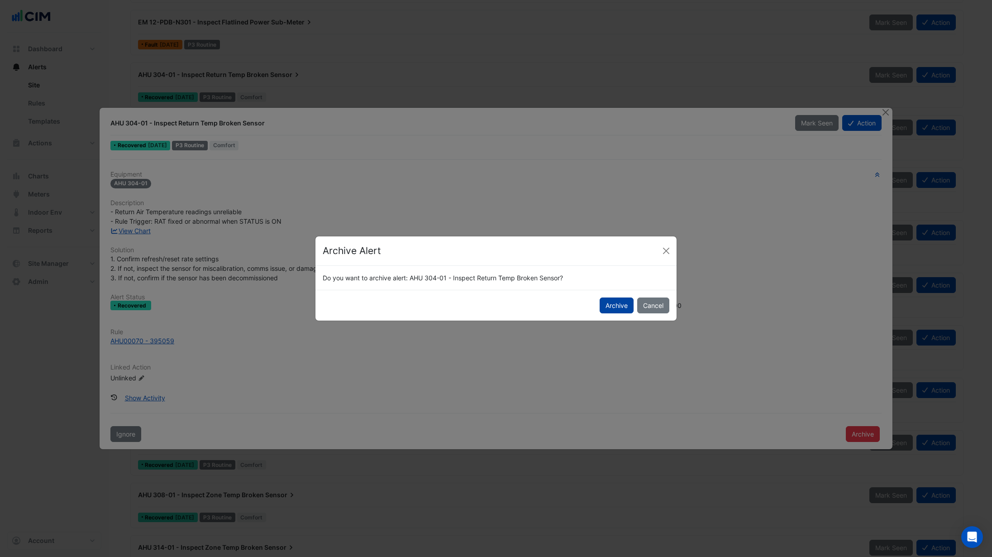
click at [618, 310] on button "Archive" at bounding box center [617, 305] width 34 height 16
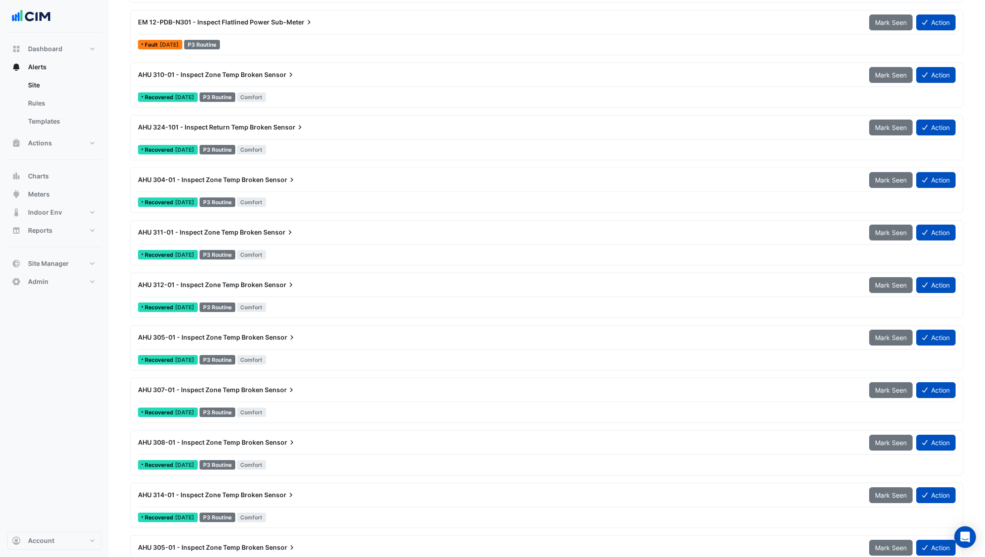
click at [219, 81] on div "AHU 310-01 - Inspect Zone Temp Broken Sensor" at bounding box center [498, 75] width 731 height 16
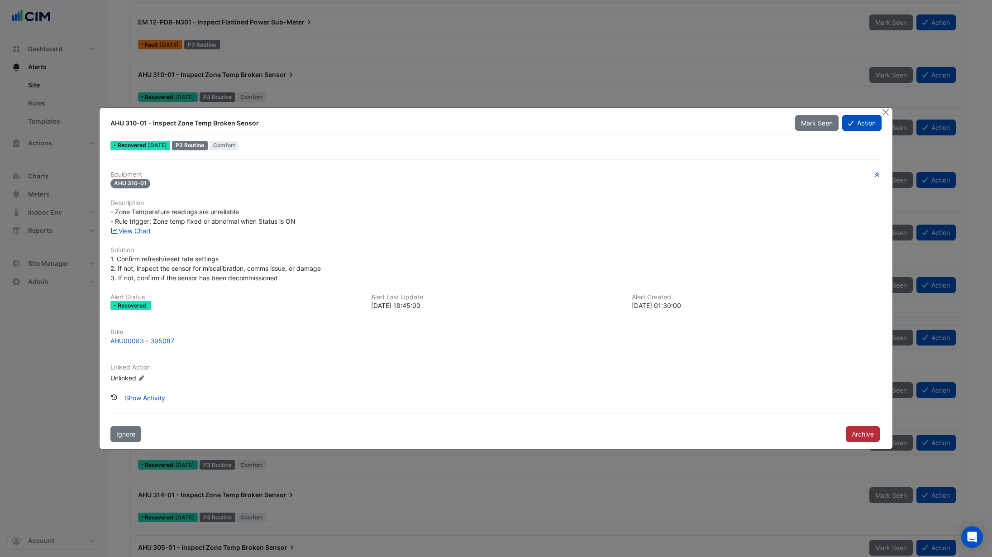
click at [855, 436] on button "Archive" at bounding box center [863, 434] width 34 height 16
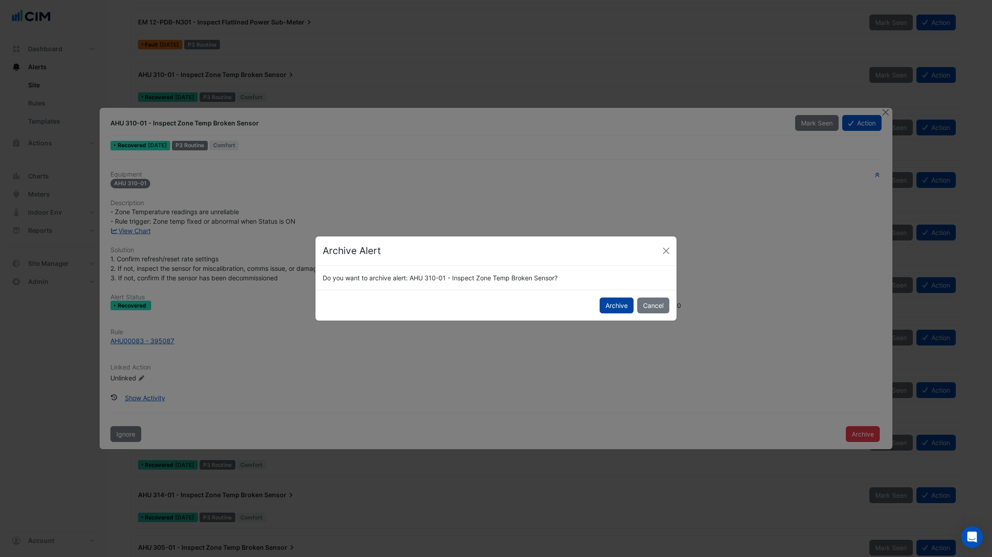
click at [618, 302] on button "Archive" at bounding box center [617, 305] width 34 height 16
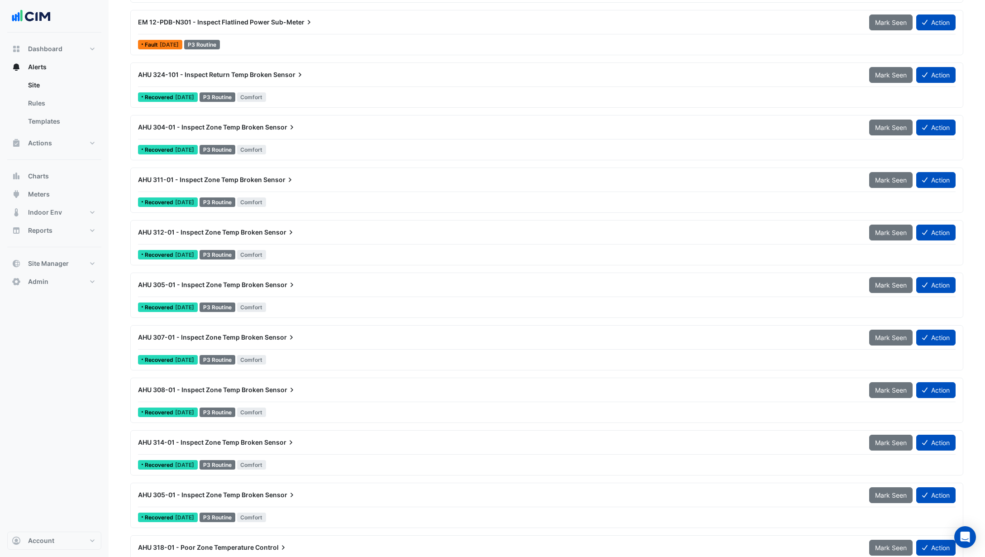
click at [208, 76] on span "AHU 324-101 - Inspect Return Temp Broken" at bounding box center [205, 75] width 134 height 8
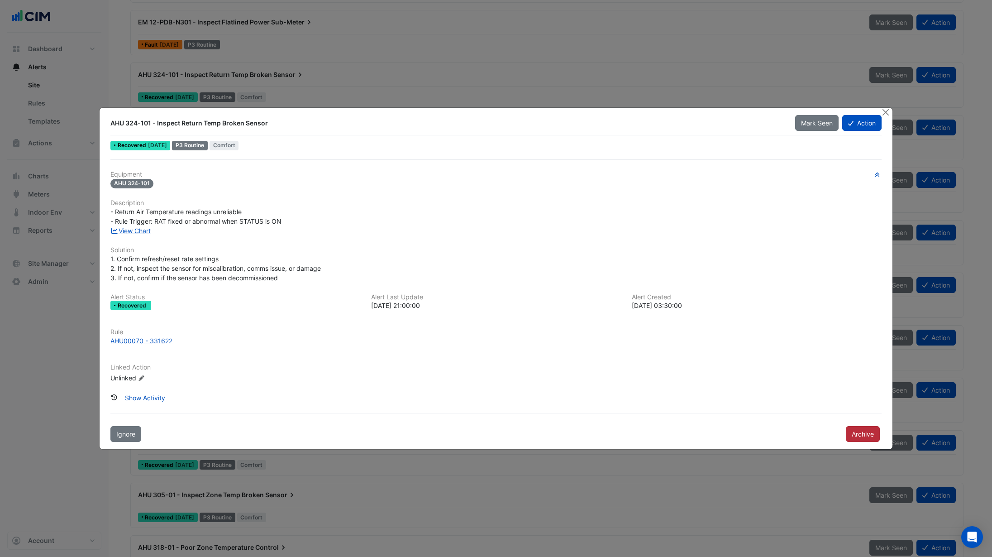
click at [865, 433] on button "Archive" at bounding box center [863, 434] width 34 height 16
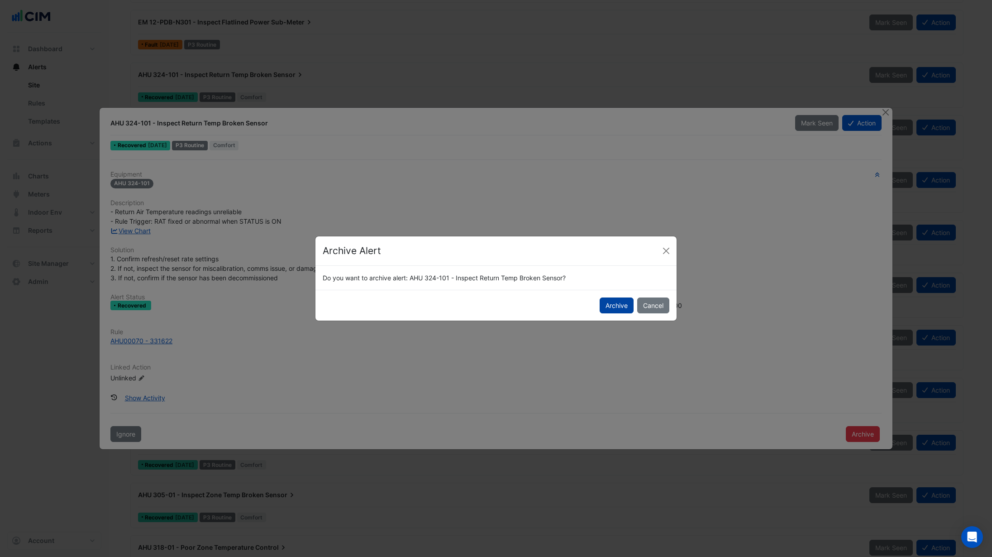
click at [608, 306] on button "Archive" at bounding box center [617, 305] width 34 height 16
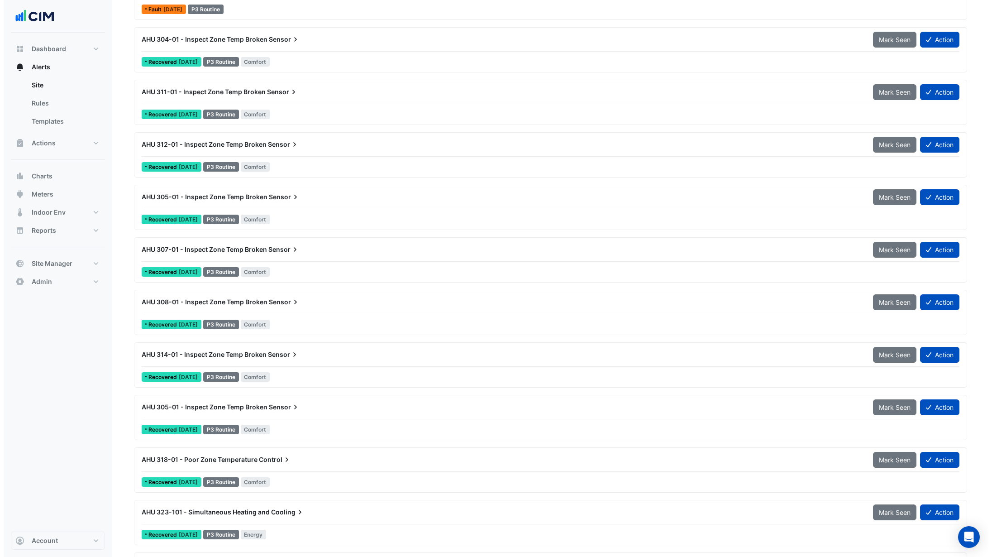
scroll to position [483, 0]
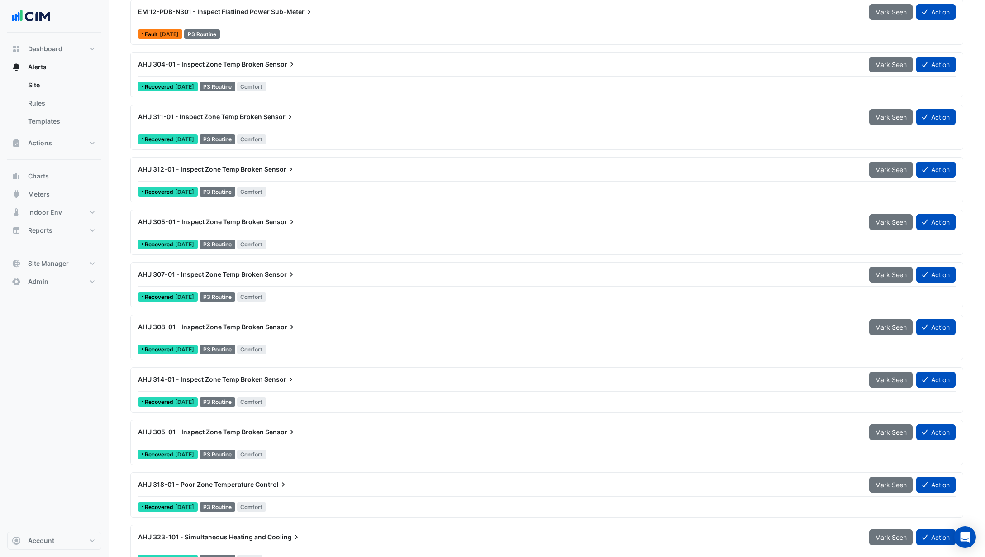
click at [284, 62] on span "Sensor" at bounding box center [280, 64] width 31 height 9
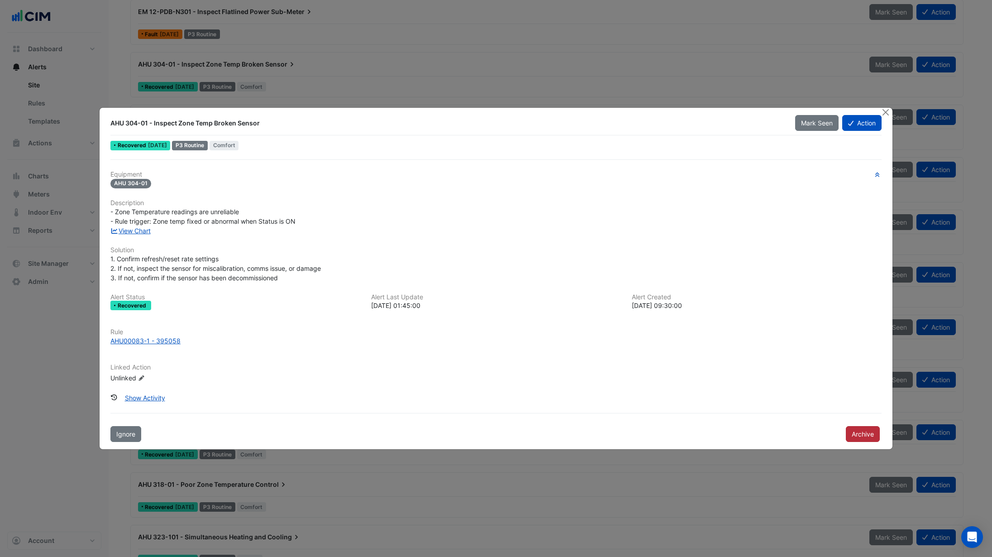
click at [848, 436] on button "Archive" at bounding box center [863, 434] width 34 height 16
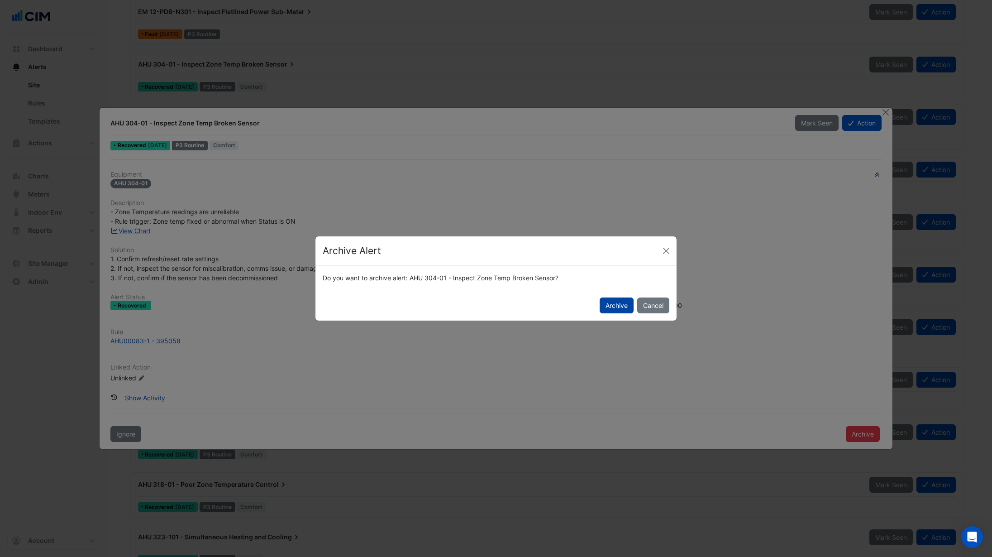
click at [626, 302] on button "Archive" at bounding box center [617, 305] width 34 height 16
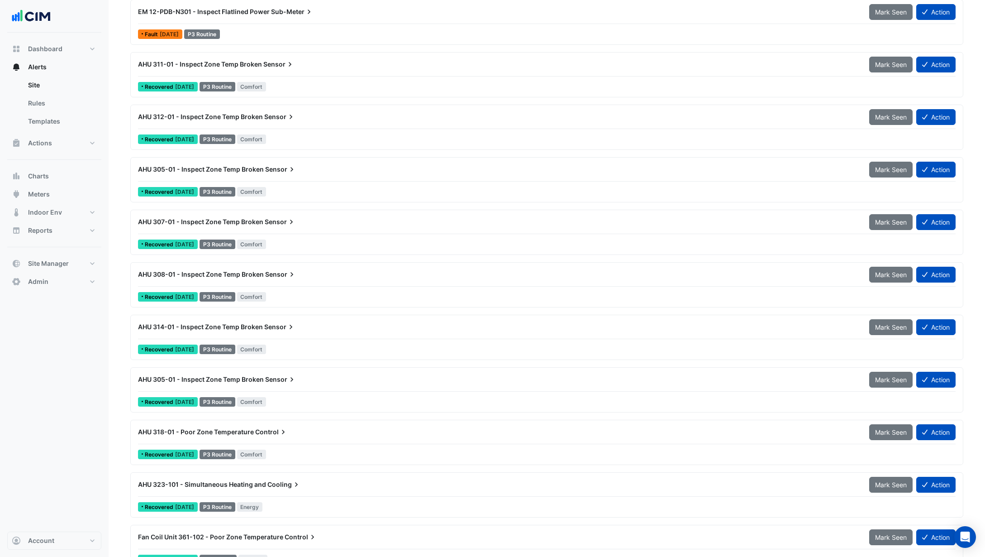
click at [291, 67] on icon at bounding box center [290, 64] width 9 height 9
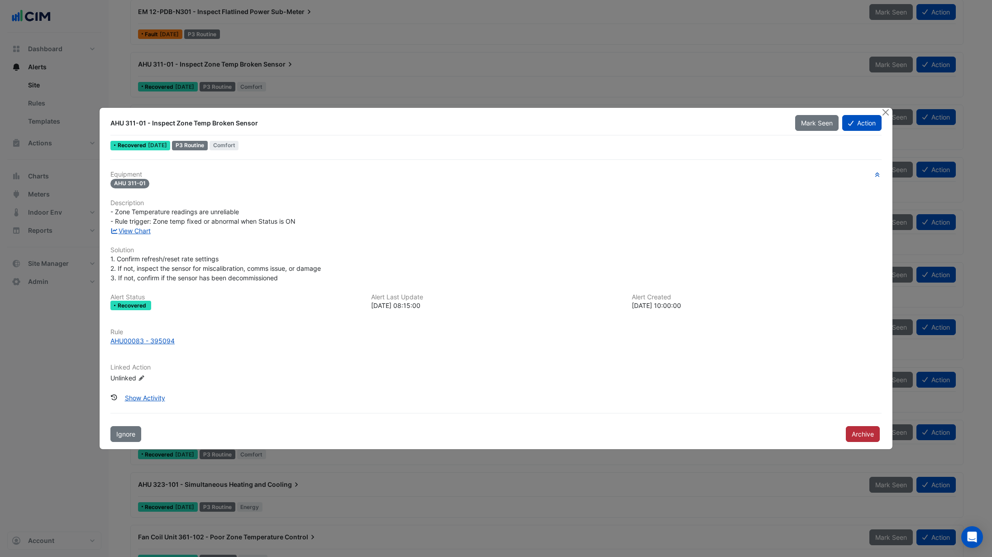
click at [846, 436] on button "Archive" at bounding box center [863, 434] width 34 height 16
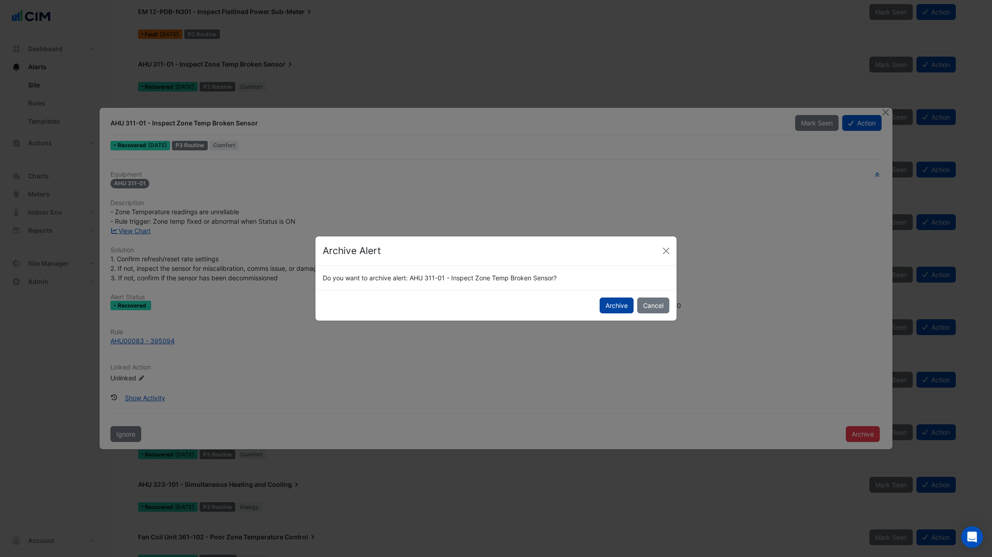
click at [613, 309] on button "Archive" at bounding box center [617, 305] width 34 height 16
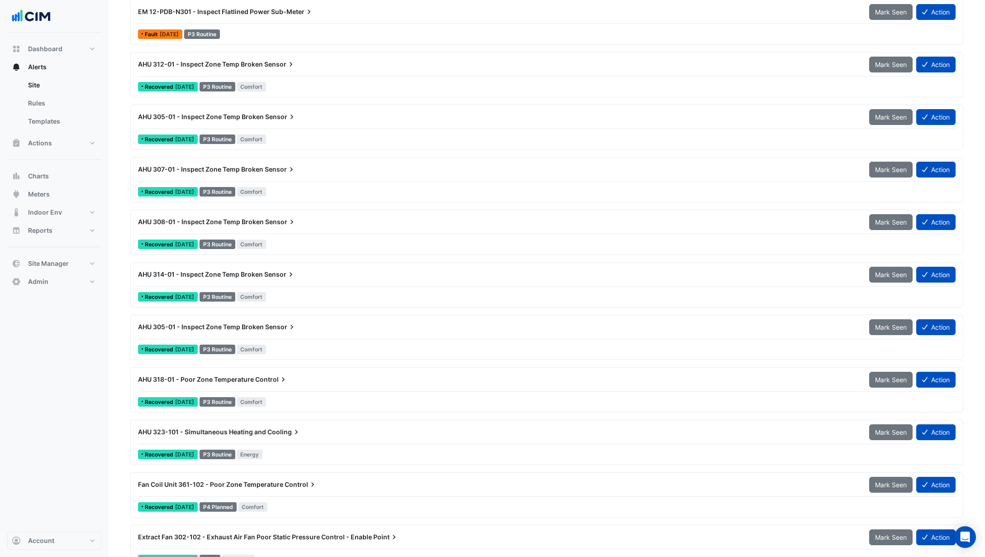
click at [276, 80] on div "Recovered 2 years ago P3 Routine Comfort" at bounding box center [546, 86] width 819 height 13
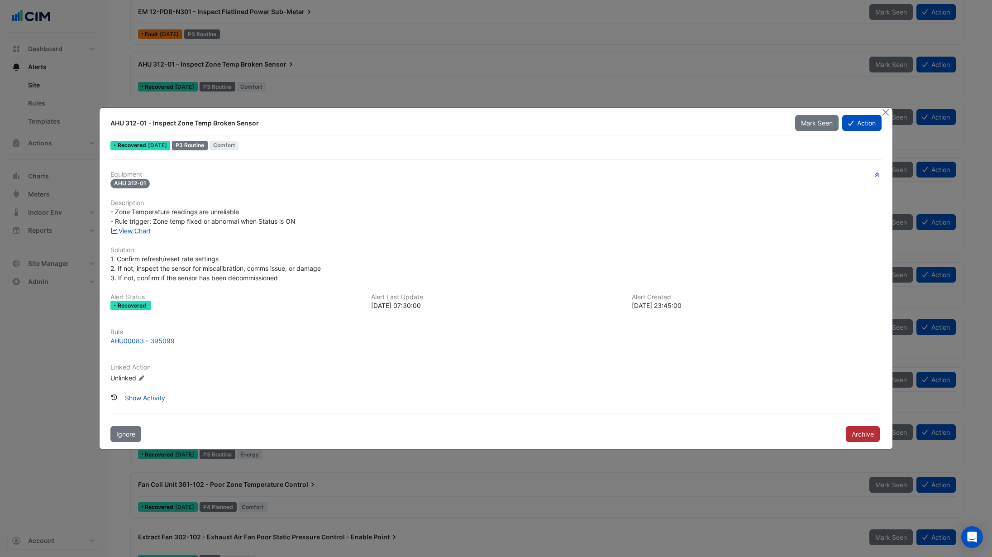
click at [846, 433] on button "Archive" at bounding box center [863, 434] width 34 height 16
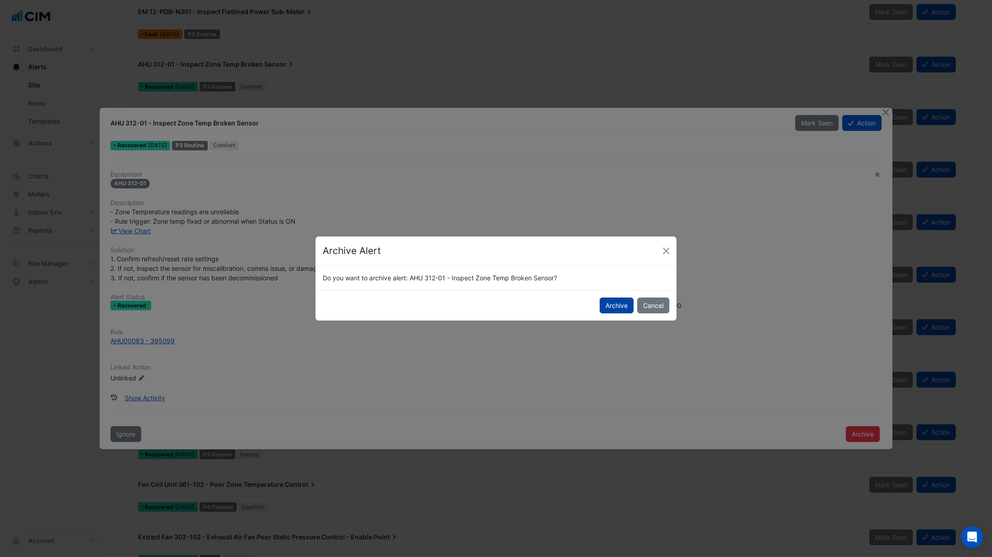
click at [613, 304] on button "Archive" at bounding box center [617, 305] width 34 height 16
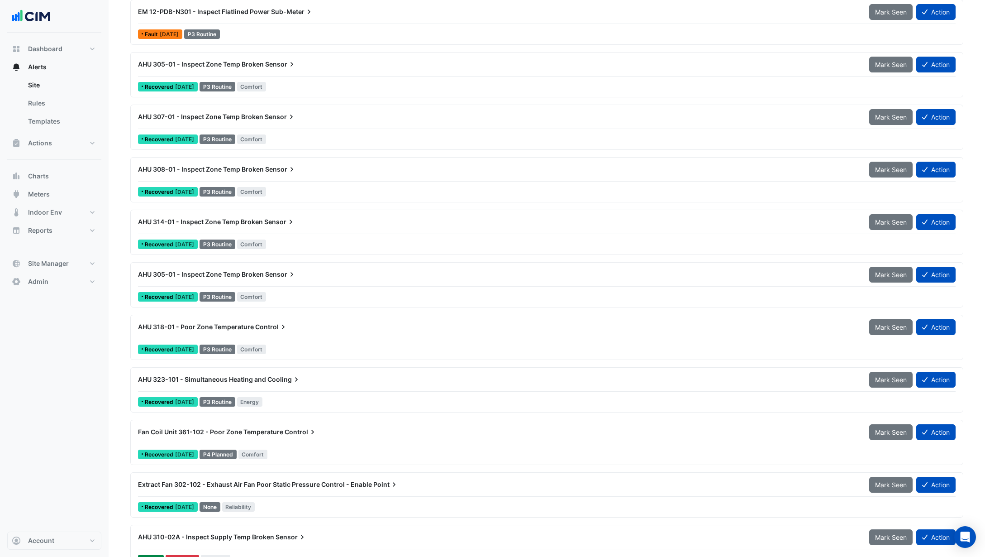
click at [298, 72] on div "AHU 305-01 - Inspect Zone Temp Broken Sensor" at bounding box center [498, 64] width 731 height 16
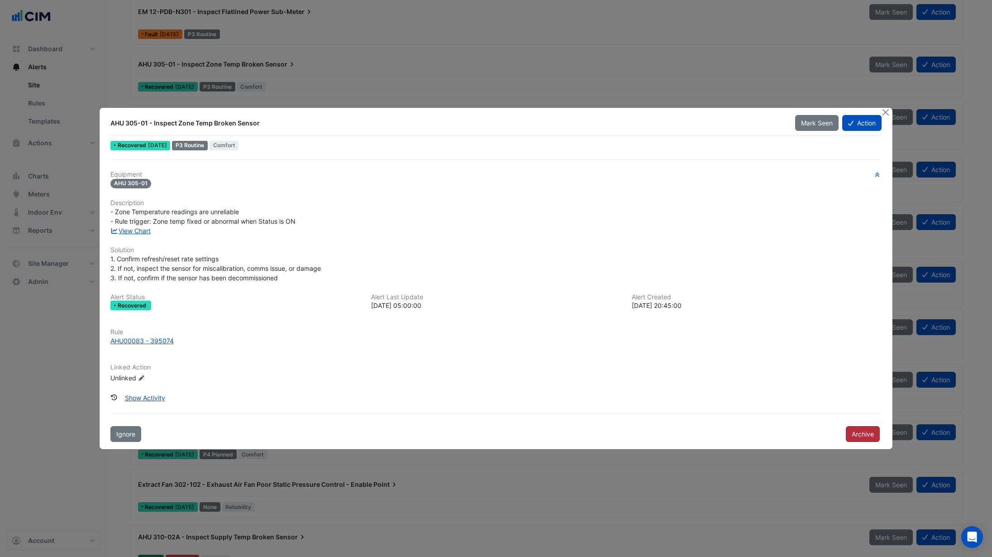
click at [869, 433] on button "Archive" at bounding box center [863, 434] width 34 height 16
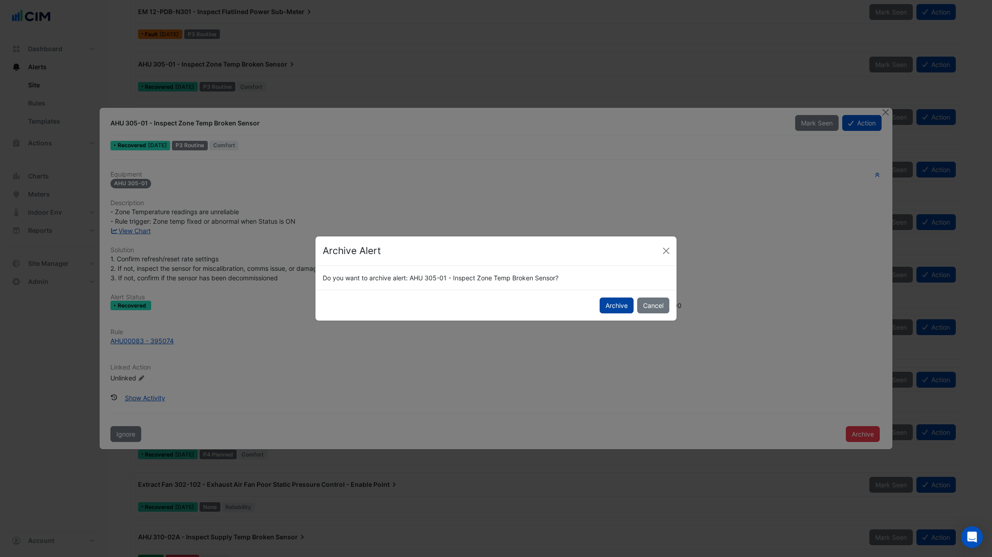
click at [617, 302] on button "Archive" at bounding box center [617, 305] width 34 height 16
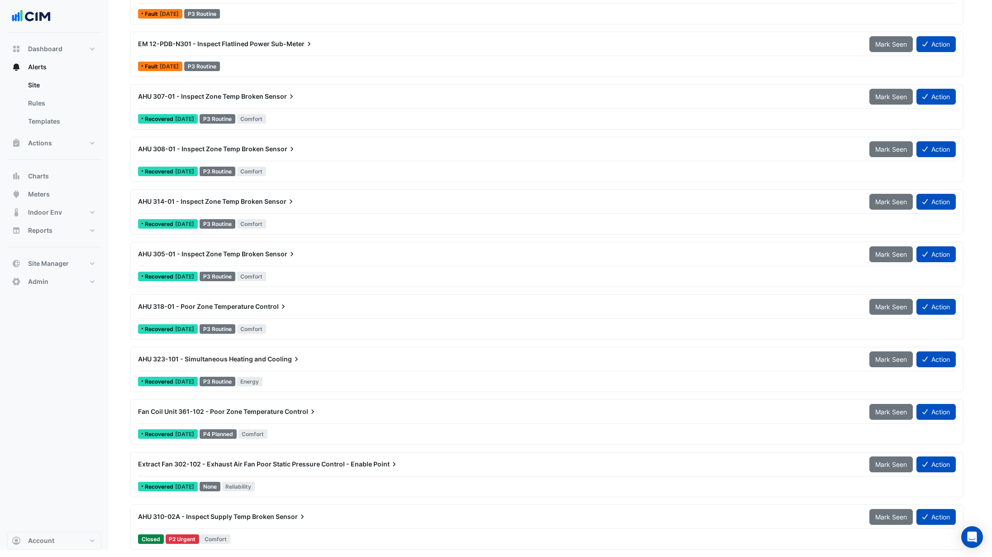
scroll to position [451, 0]
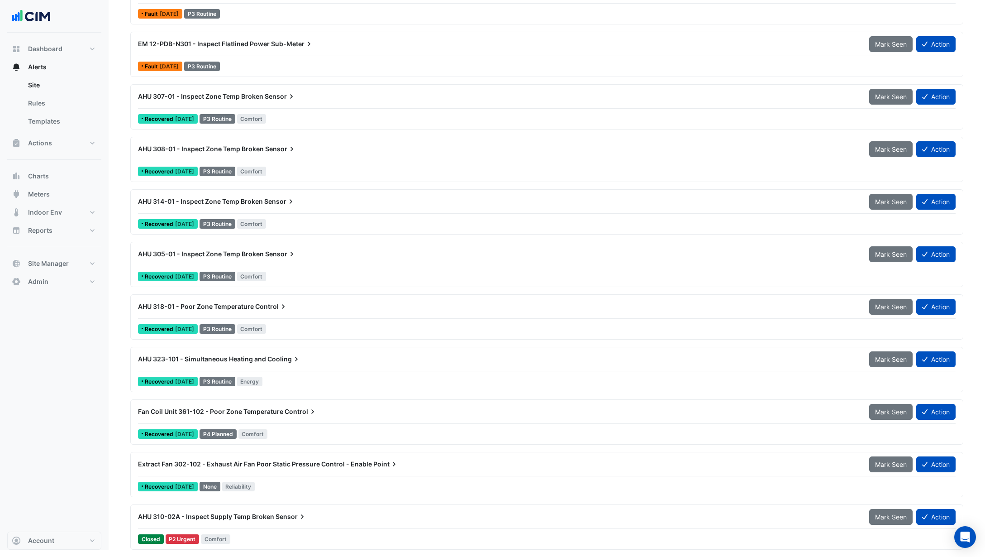
click at [309, 106] on div "AHU 307-01 - Inspect Zone Temp Broken Sensor Mark Seen Action" at bounding box center [547, 98] width 818 height 20
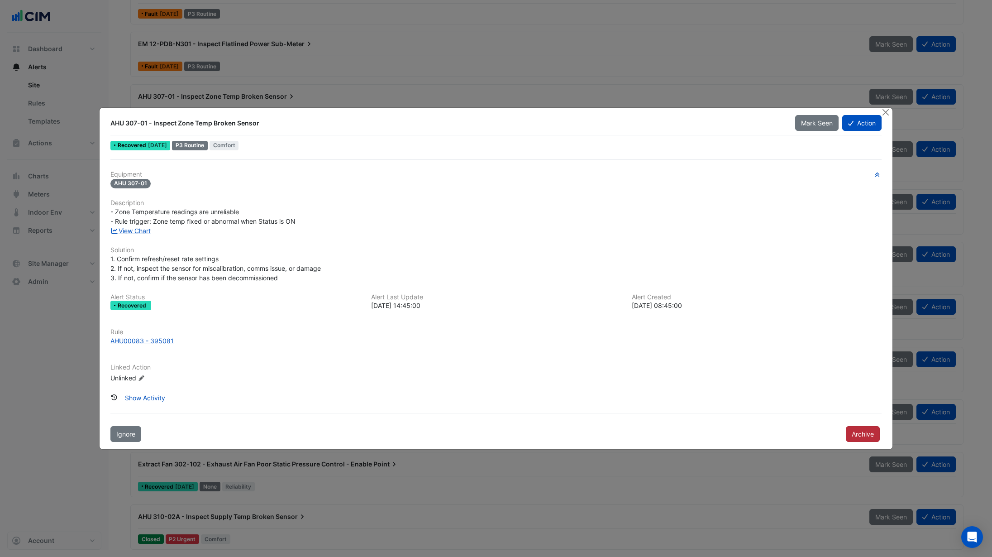
click at [857, 428] on button "Archive" at bounding box center [863, 434] width 34 height 16
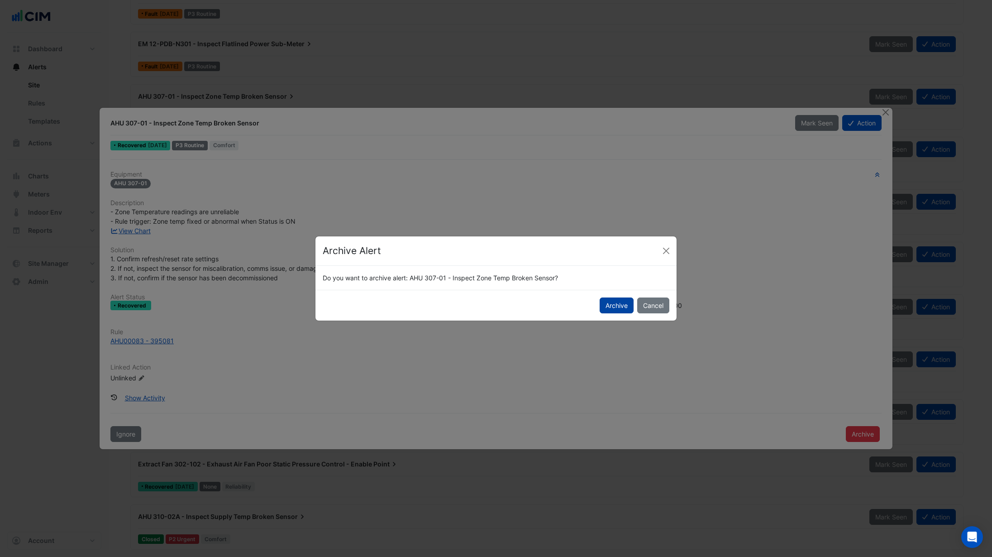
click at [627, 304] on button "Archive" at bounding box center [617, 305] width 34 height 16
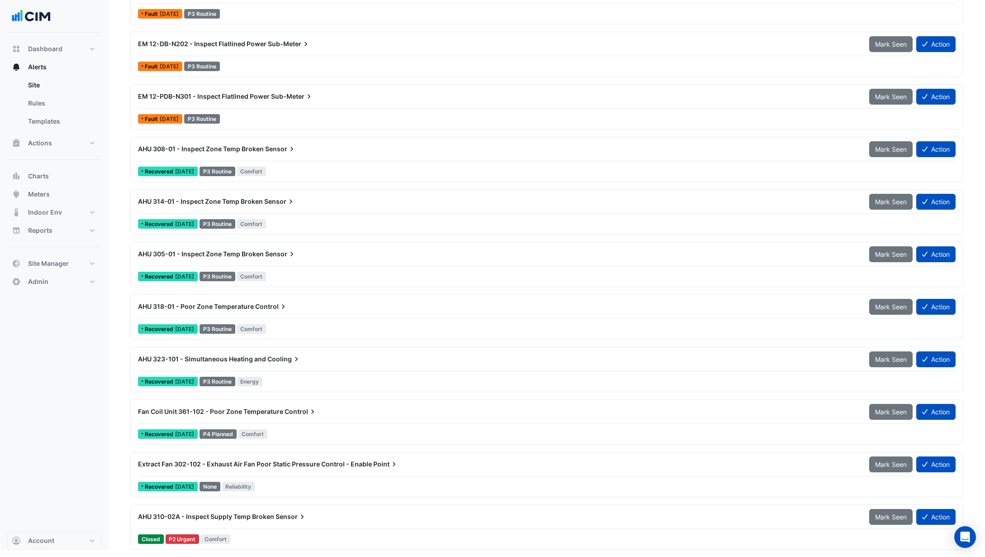
click at [281, 149] on span "Sensor" at bounding box center [280, 148] width 31 height 9
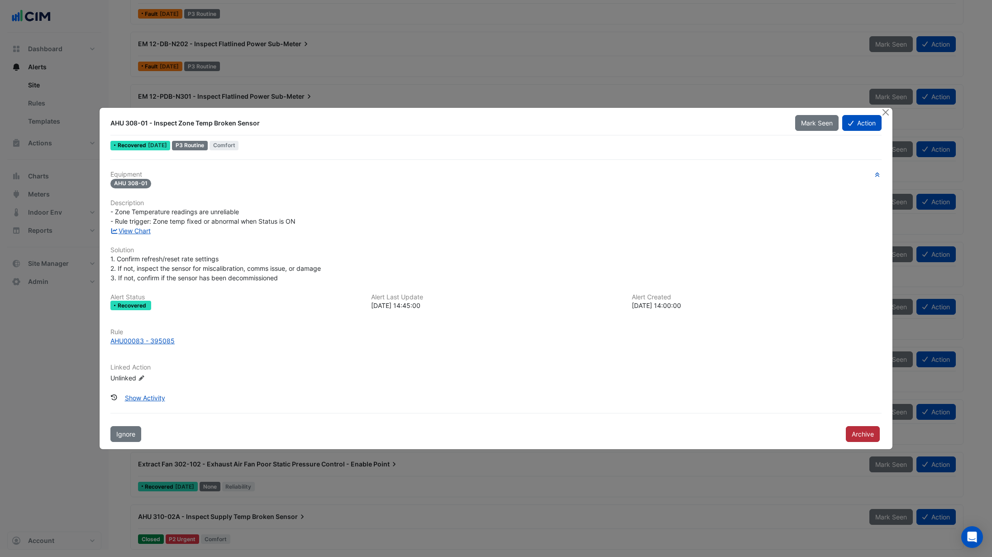
click at [859, 438] on button "Archive" at bounding box center [863, 434] width 34 height 16
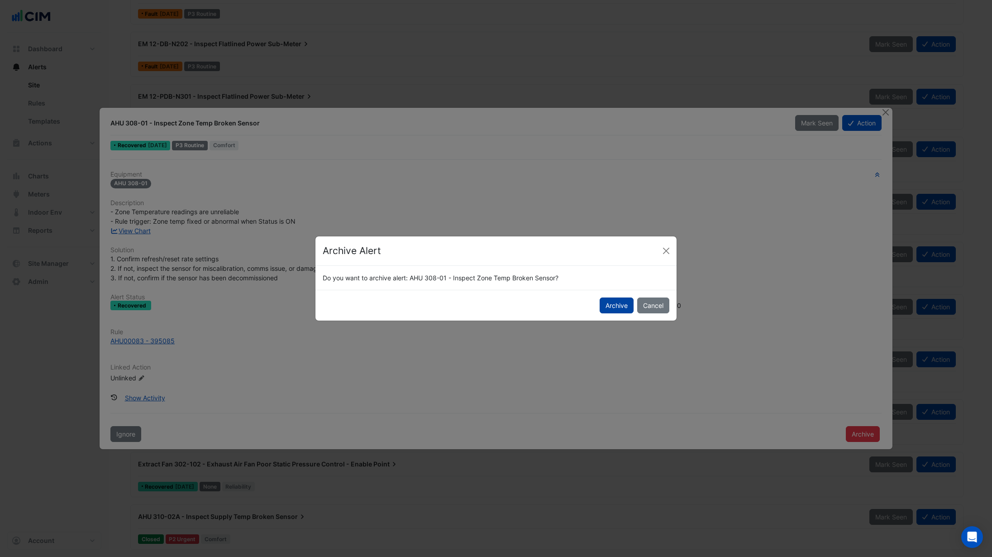
click at [605, 303] on button "Archive" at bounding box center [617, 305] width 34 height 16
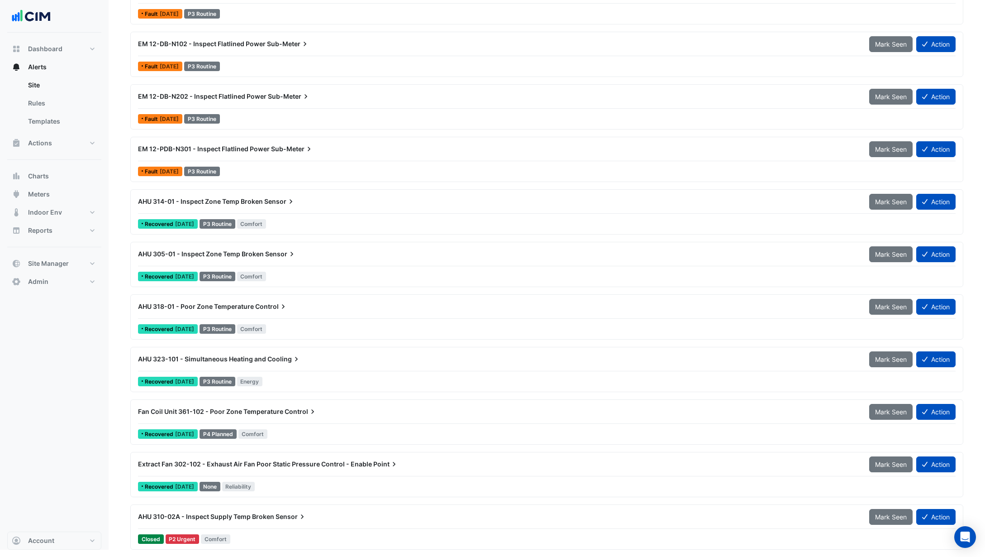
click at [275, 214] on div "AHU 314-01 - Inspect Zone Temp Broken Sensor Mark Seen Action Recovered 2 years…" at bounding box center [546, 211] width 825 height 37
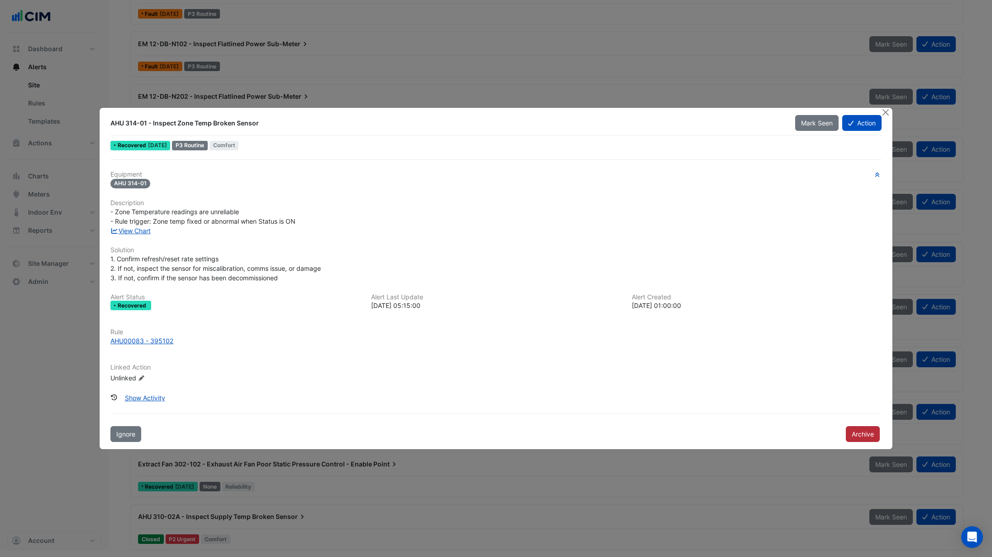
click at [864, 429] on button "Archive" at bounding box center [863, 434] width 34 height 16
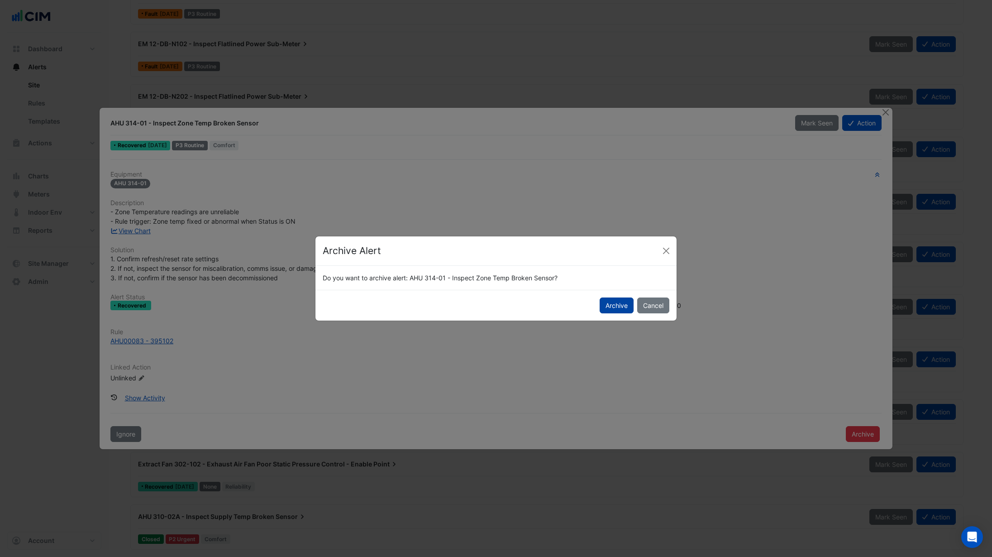
click at [601, 307] on button "Archive" at bounding box center [617, 305] width 34 height 16
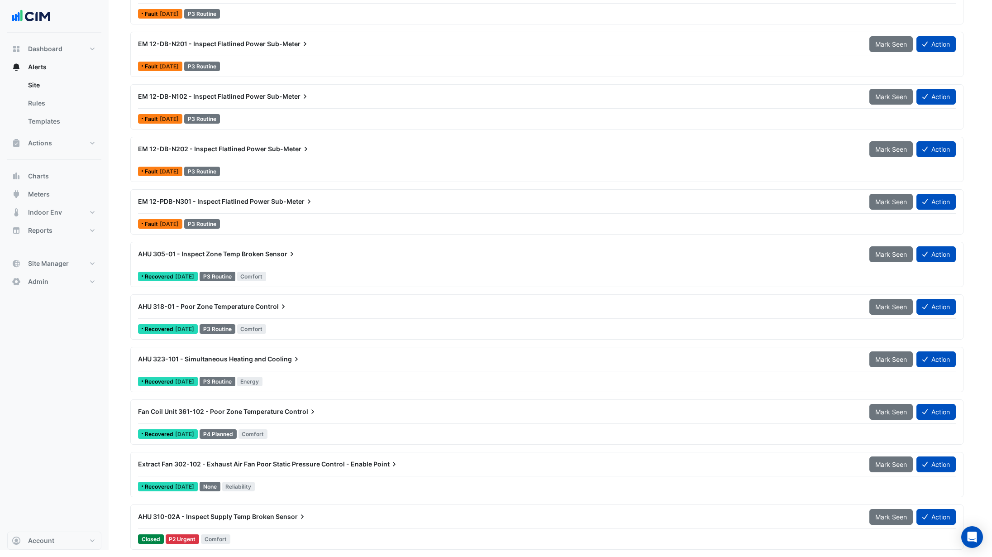
scroll to position [293, 0]
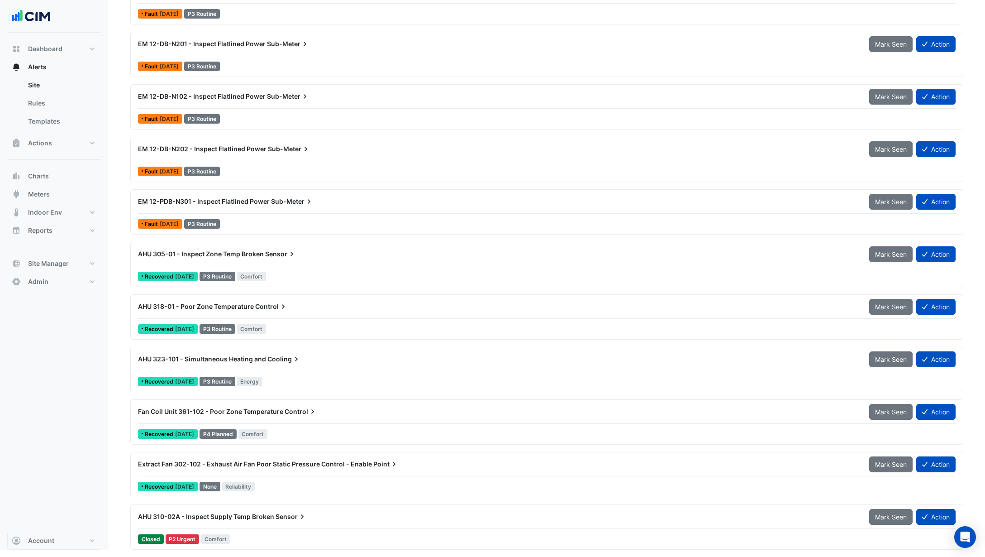
click at [280, 265] on div "AHU 305-01 - Inspect Zone Temp Broken Sensor Mark Seen Action" at bounding box center [547, 256] width 818 height 20
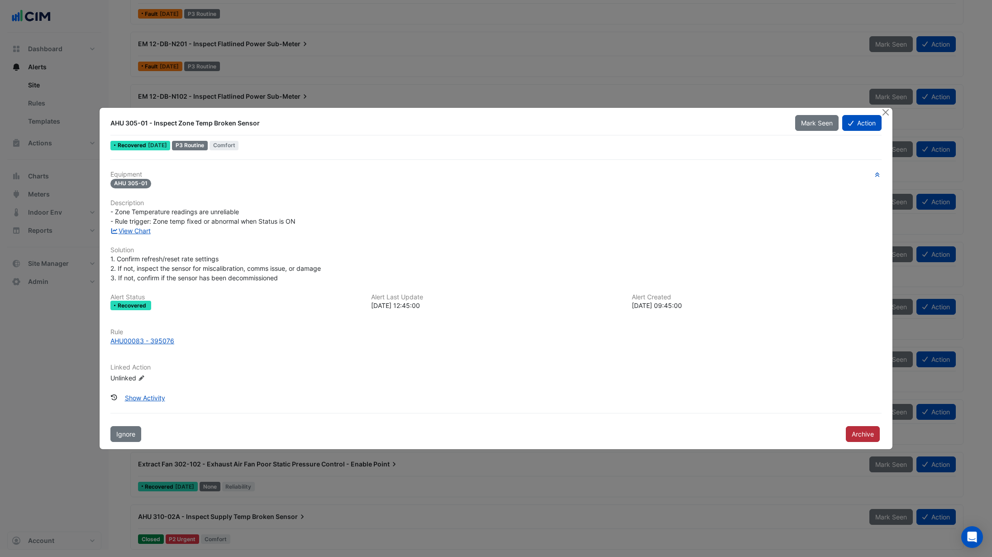
click at [853, 427] on button "Archive" at bounding box center [863, 434] width 34 height 16
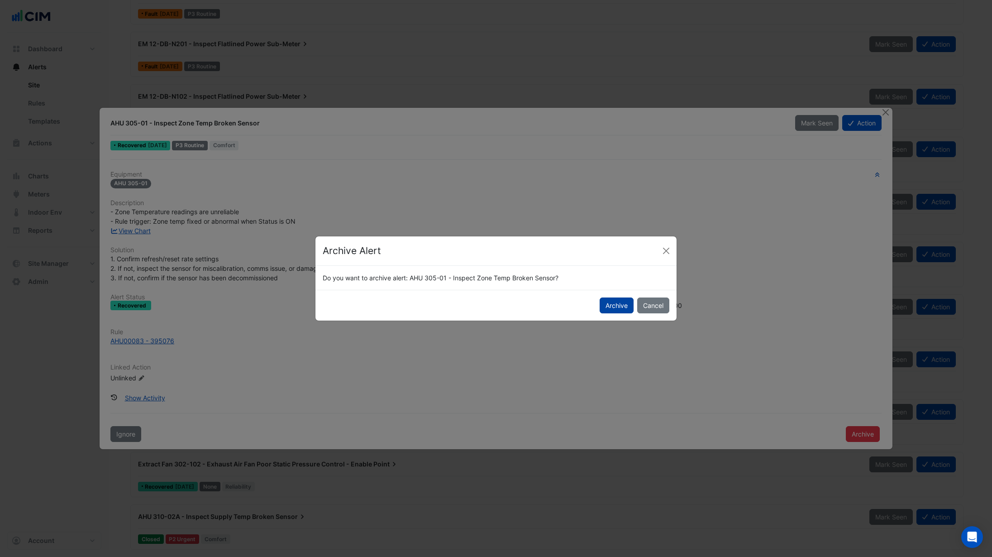
click at [609, 307] on button "Archive" at bounding box center [617, 305] width 34 height 16
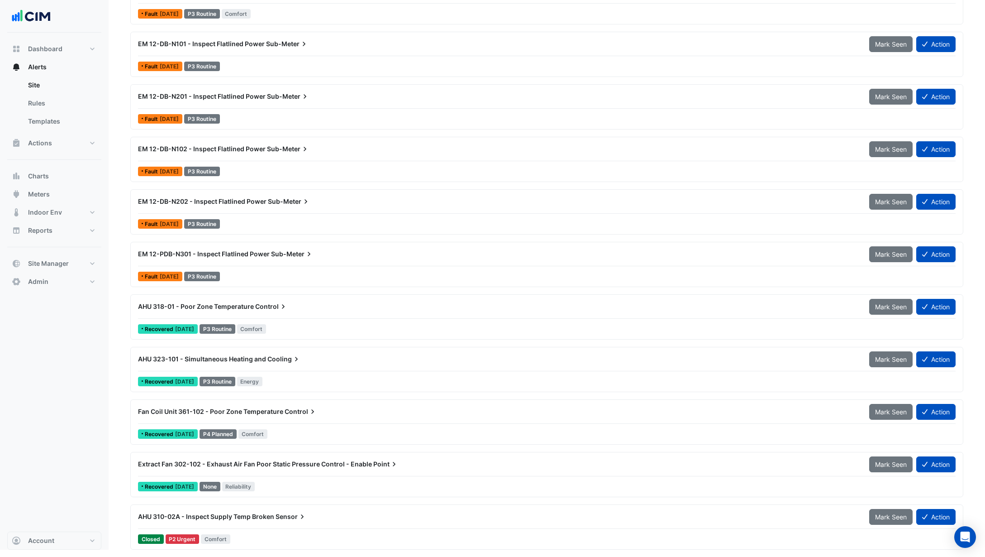
click at [253, 315] on div "AHU 318-01 - Poor Zone Temperature Control Mark Seen Action" at bounding box center [547, 308] width 818 height 20
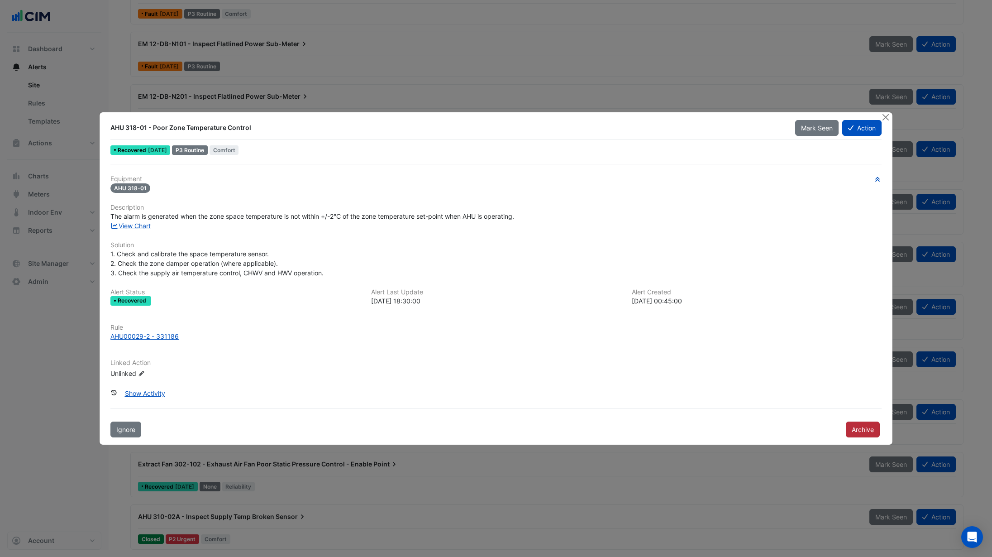
click at [860, 430] on button "Archive" at bounding box center [863, 429] width 34 height 16
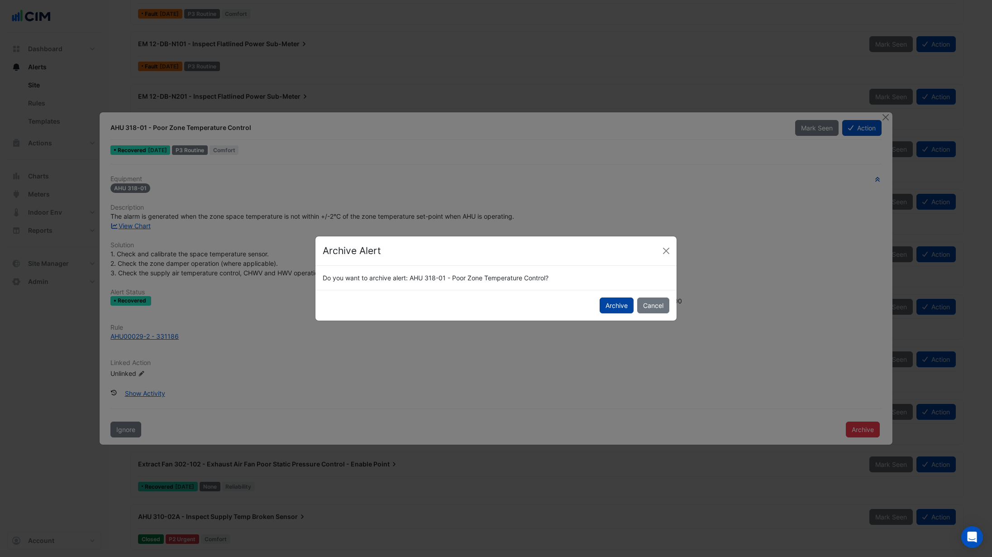
click at [617, 302] on button "Archive" at bounding box center [617, 305] width 34 height 16
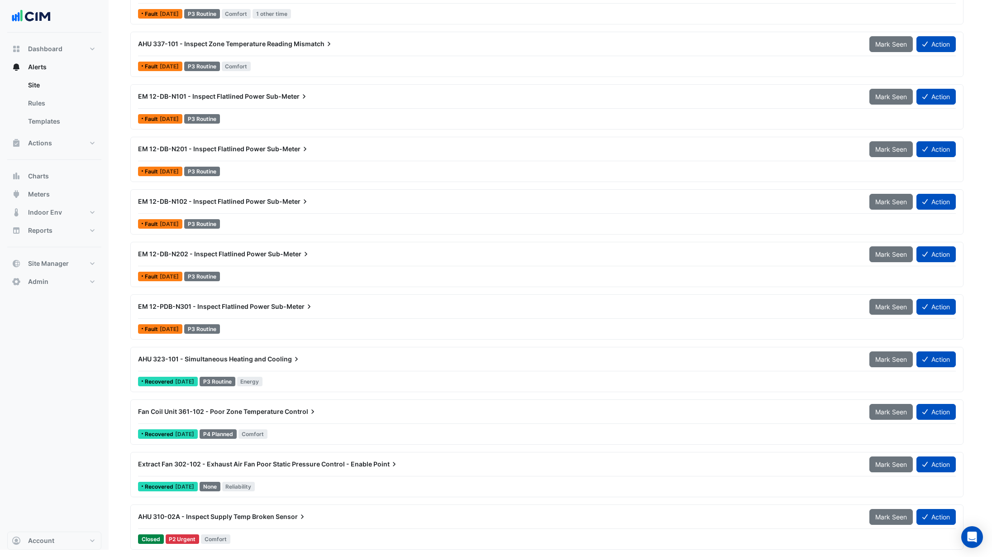
scroll to position [188, 0]
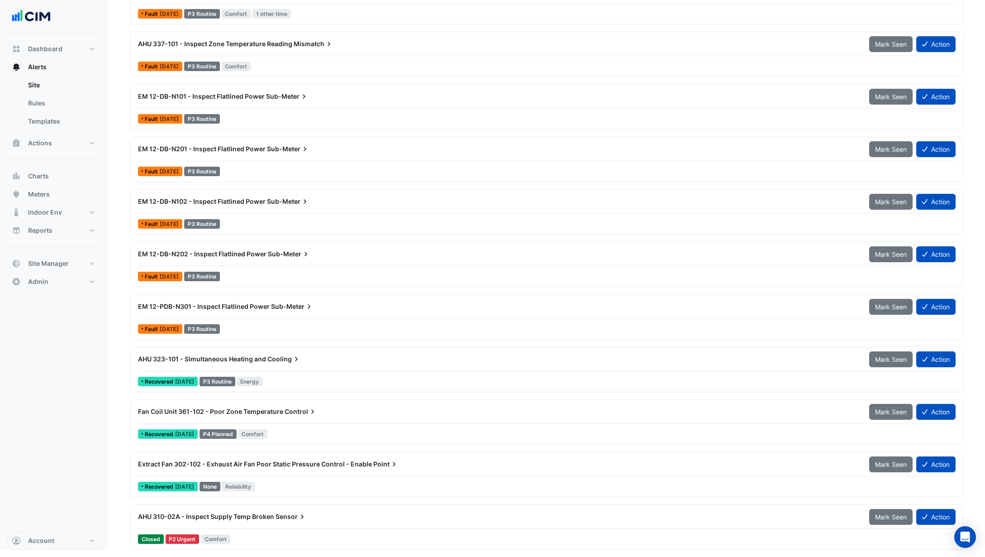
click at [283, 382] on div "Recovered 2 years ago P3 Routine Energy" at bounding box center [546, 381] width 819 height 13
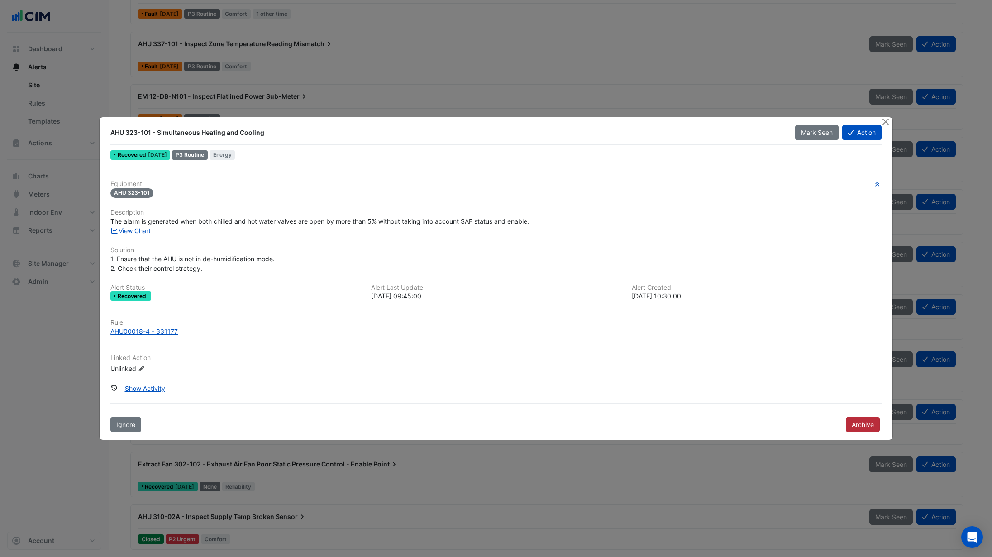
click at [853, 418] on button "Archive" at bounding box center [863, 424] width 34 height 16
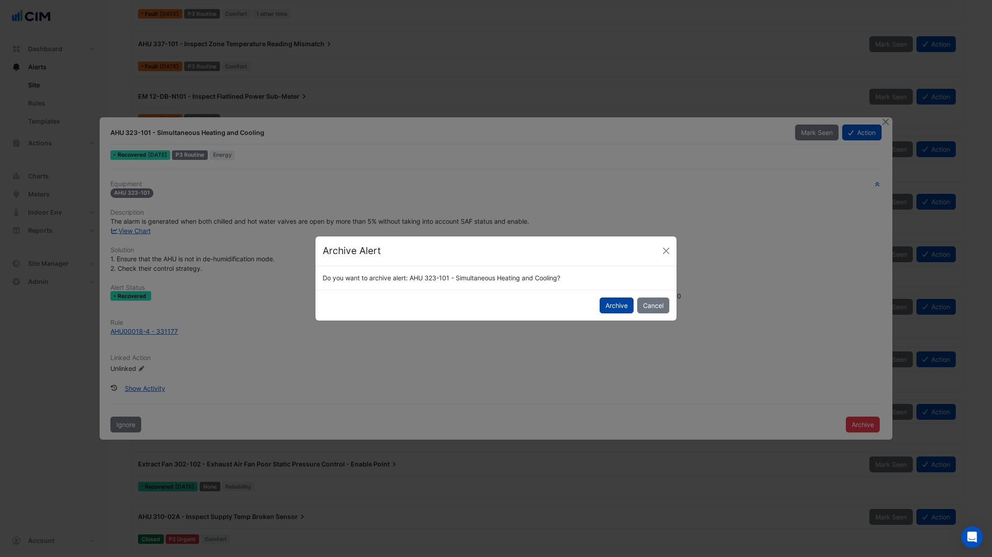
click at [606, 305] on button "Archive" at bounding box center [617, 305] width 34 height 16
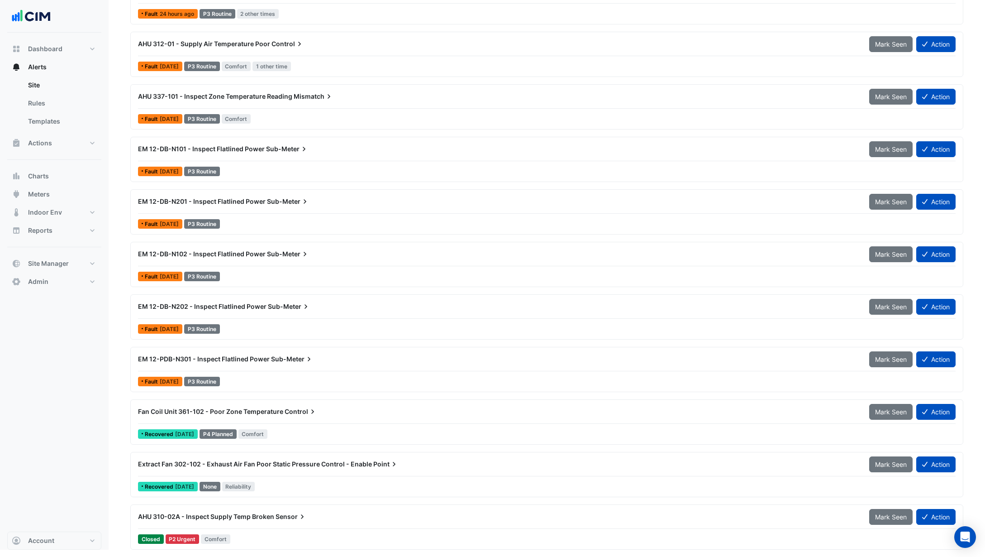
click at [311, 428] on div "Recovered 2 years ago P4 Planned Comfort" at bounding box center [546, 433] width 819 height 13
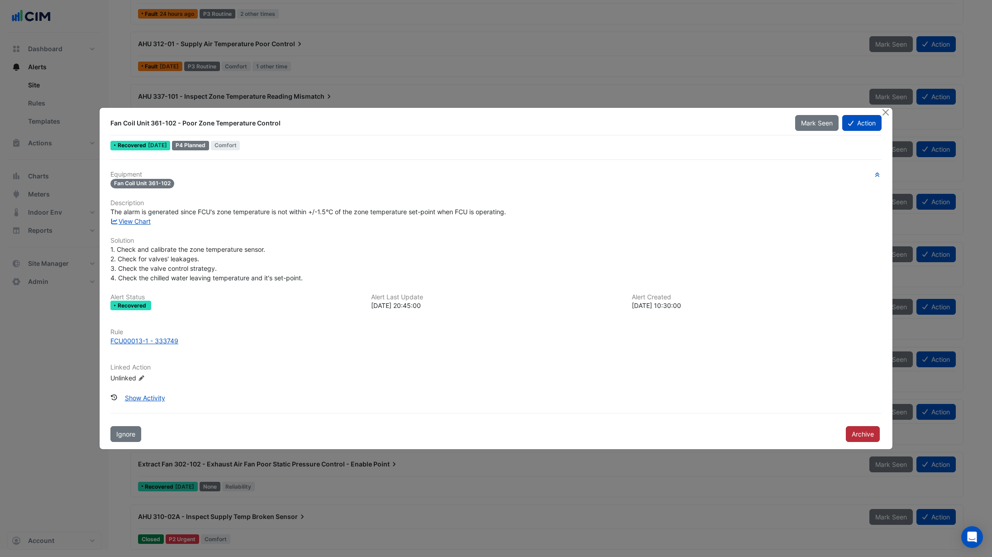
click at [854, 430] on button "Archive" at bounding box center [863, 434] width 34 height 16
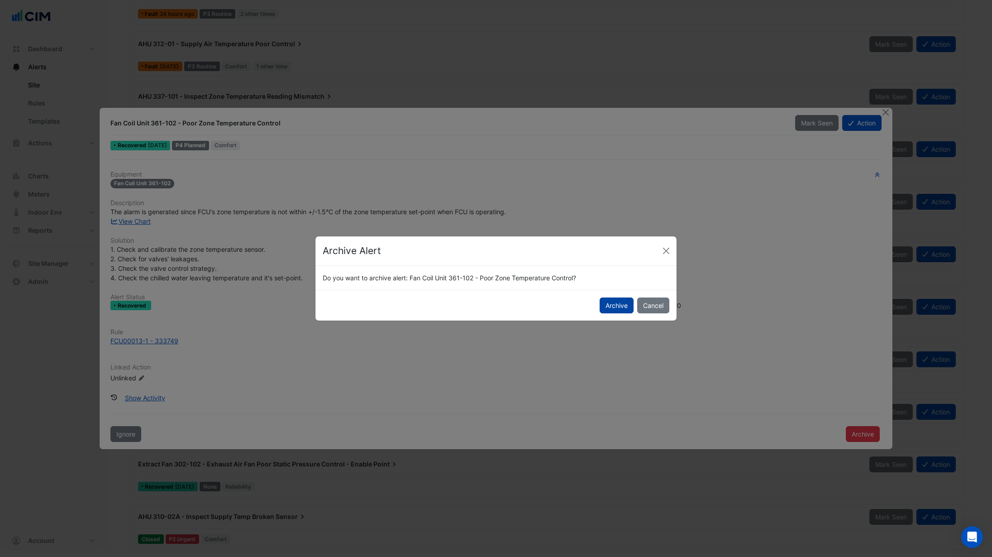
click at [621, 309] on button "Archive" at bounding box center [617, 305] width 34 height 16
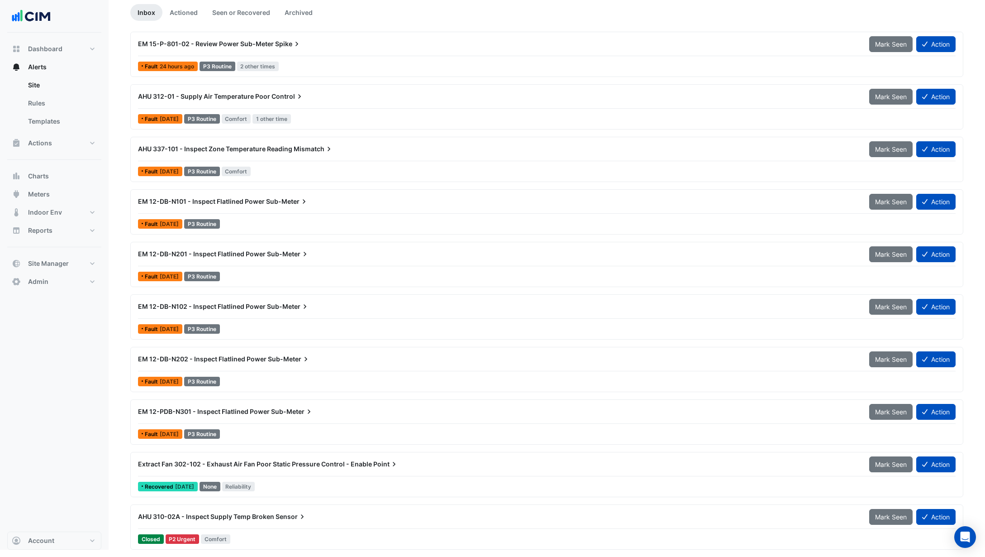
click at [348, 474] on div "Extract Fan 302-102 - Exhaust Air Fan Poor Static Pressure Control - Enable Poi…" at bounding box center [547, 466] width 818 height 20
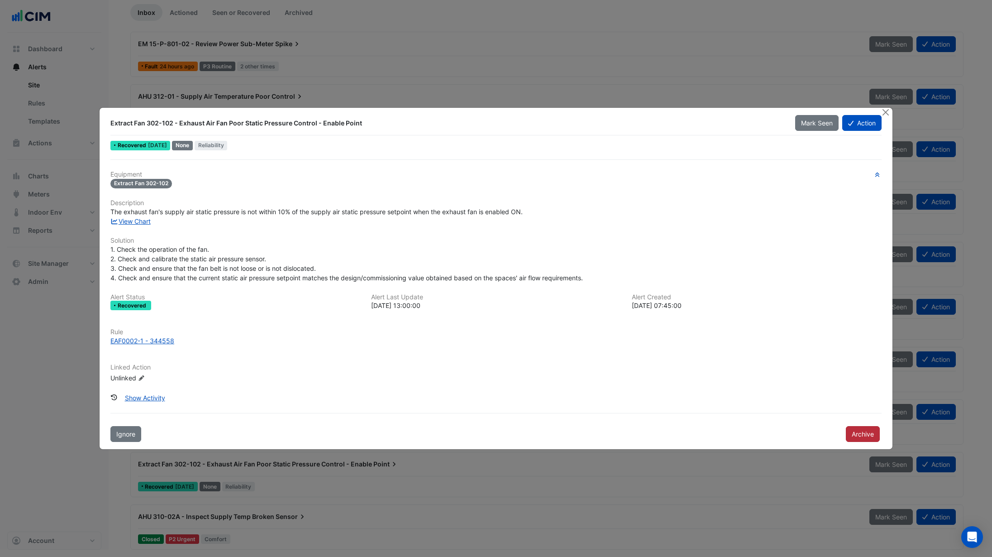
click at [860, 434] on button "Archive" at bounding box center [863, 434] width 34 height 16
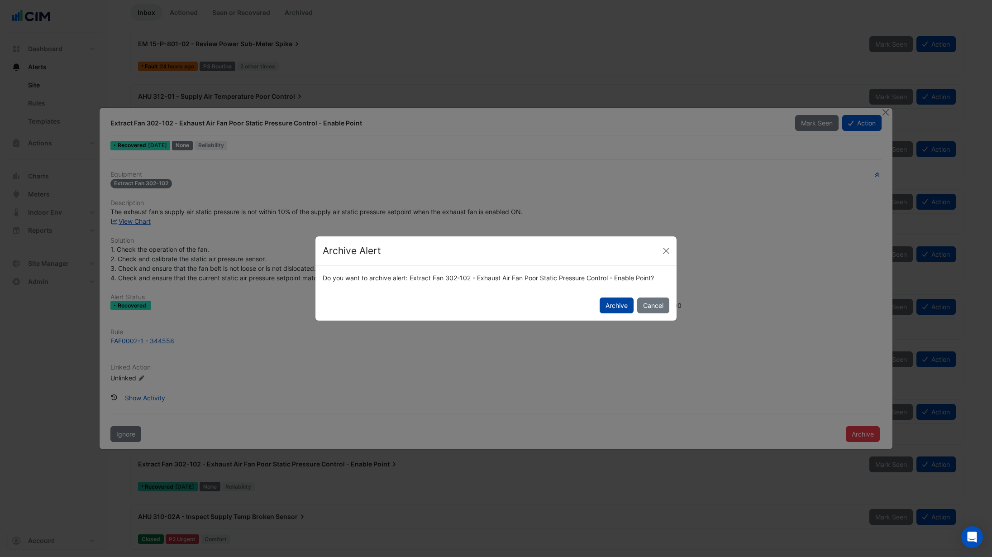
click at [605, 306] on button "Archive" at bounding box center [617, 305] width 34 height 16
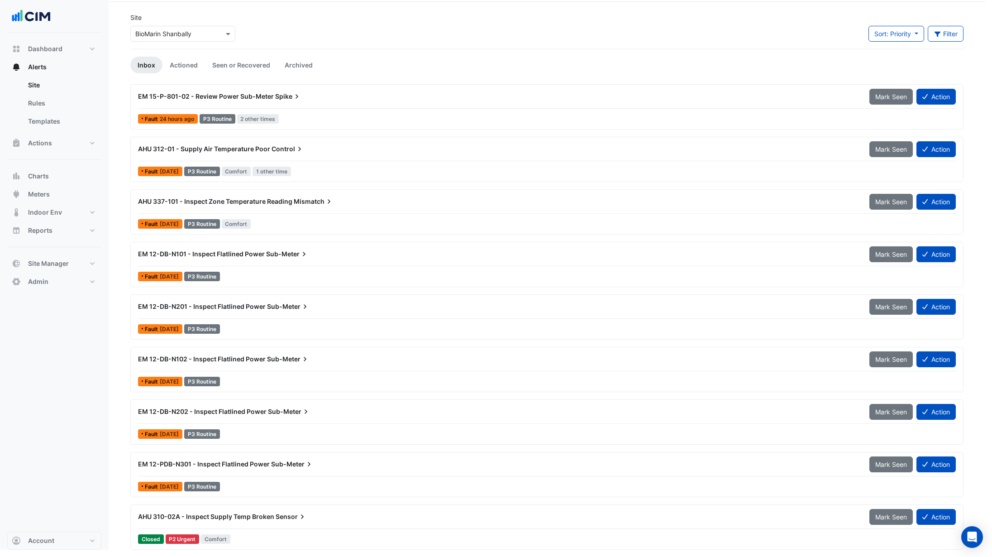
scroll to position [31, 0]
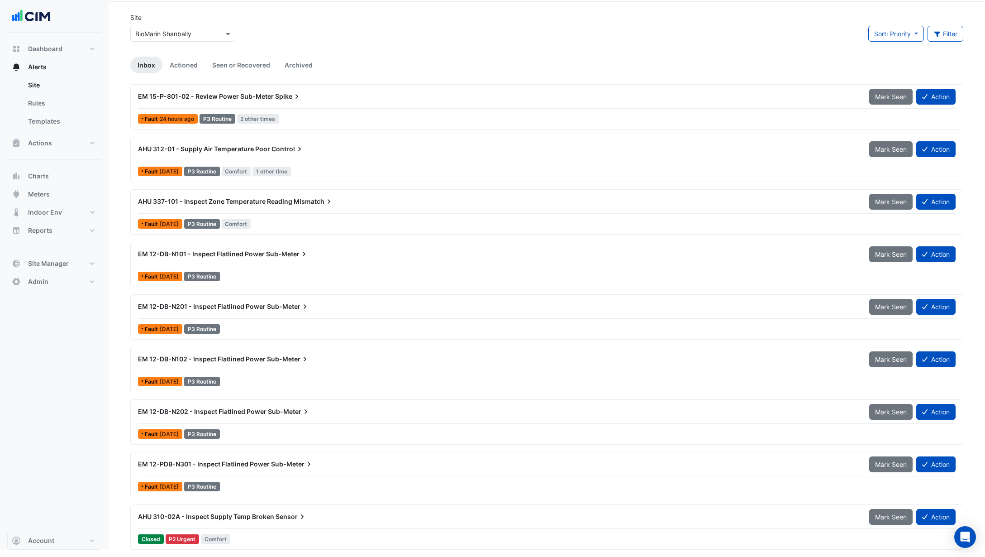
click at [249, 519] on span "AHU 310-02A - Inspect Supply Temp Broken" at bounding box center [206, 516] width 136 height 8
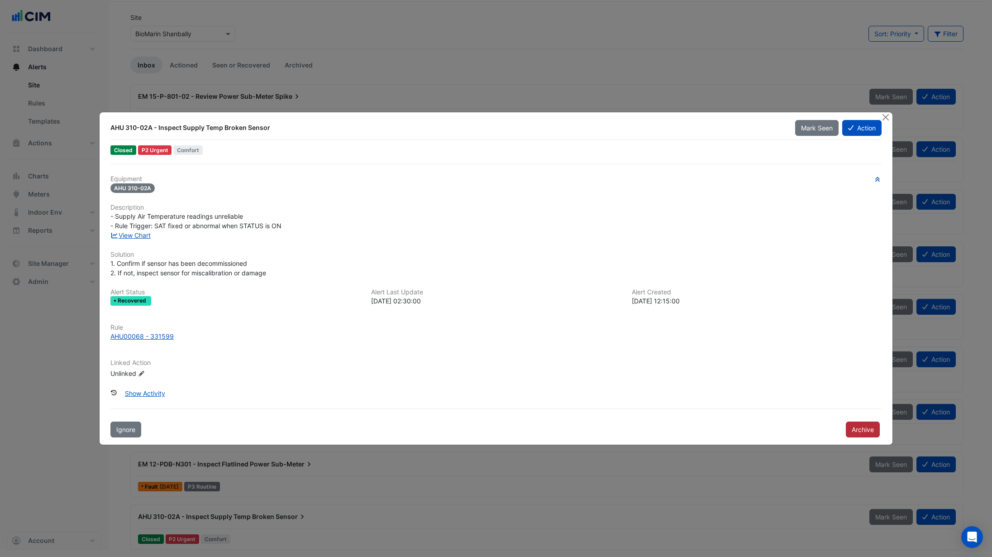
click at [865, 428] on button "Archive" at bounding box center [863, 429] width 34 height 16
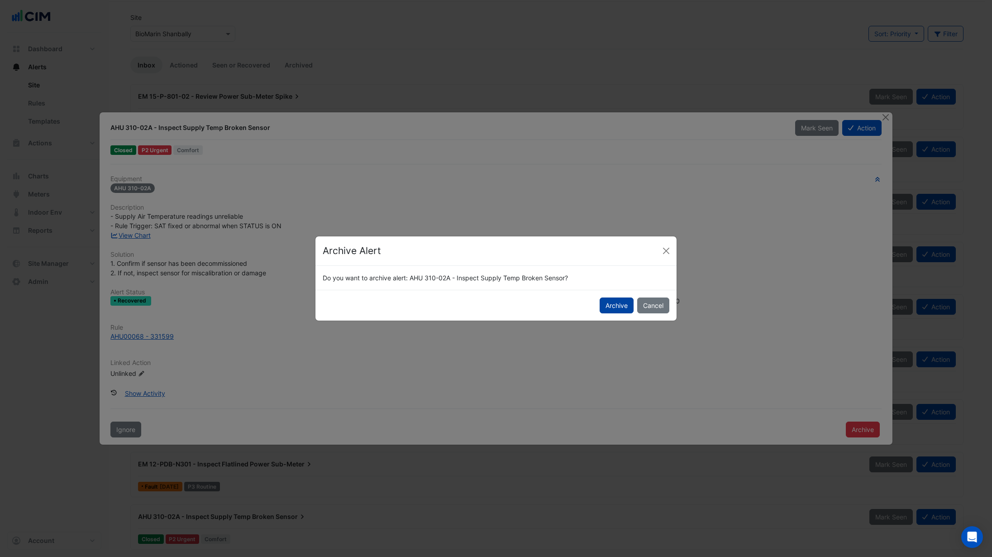
click at [617, 301] on button "Archive" at bounding box center [617, 305] width 34 height 16
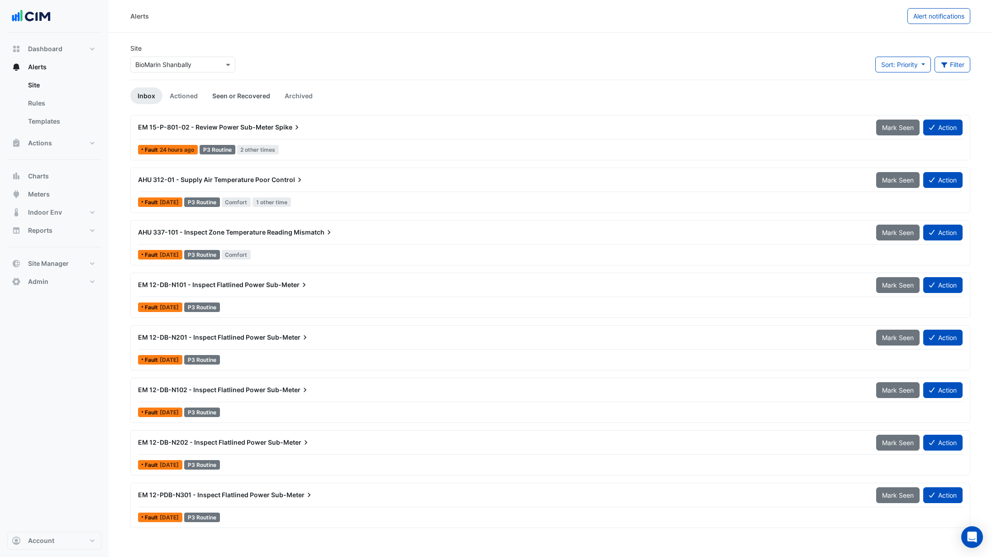
click at [216, 98] on link "Seen or Recovered" at bounding box center [241, 95] width 72 height 17
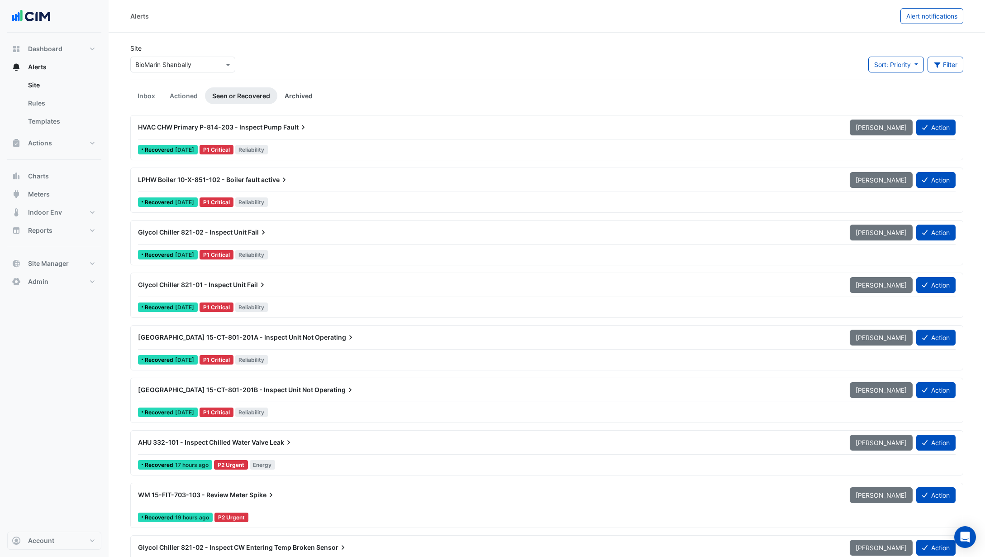
click at [301, 94] on link "Archived" at bounding box center [298, 95] width 43 height 17
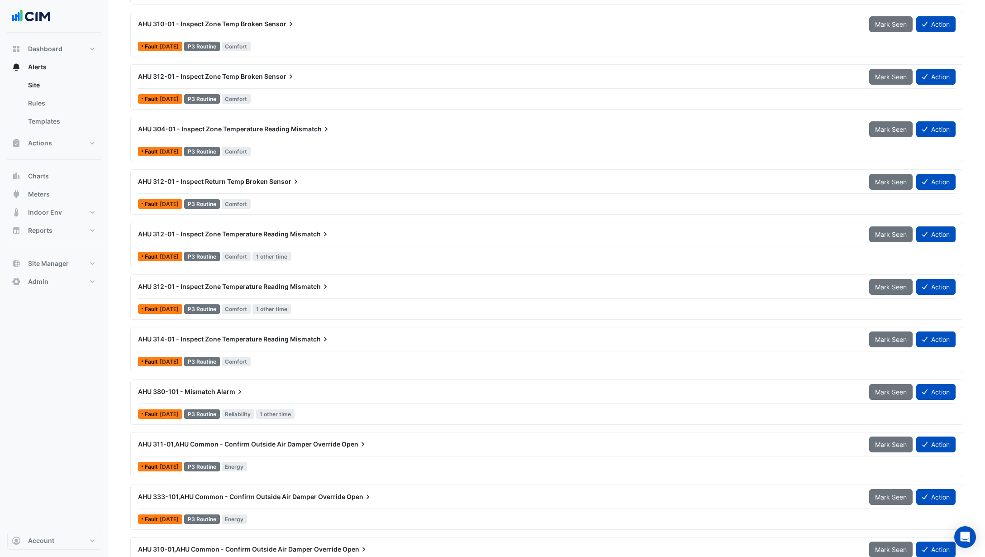
scroll to position [3403, 0]
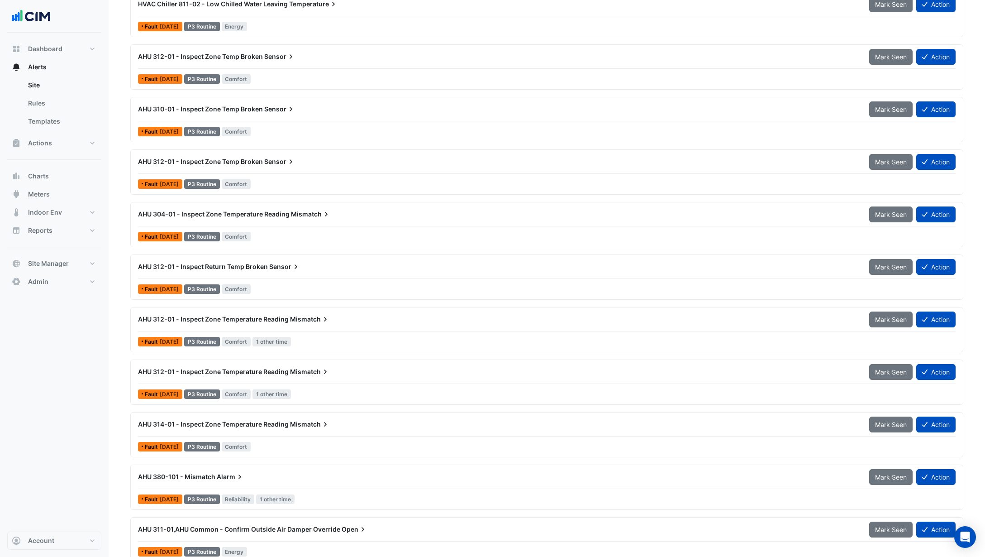
click at [291, 274] on div "AHU 312-01 - Inspect Return Temp Broken Sensor" at bounding box center [498, 266] width 731 height 16
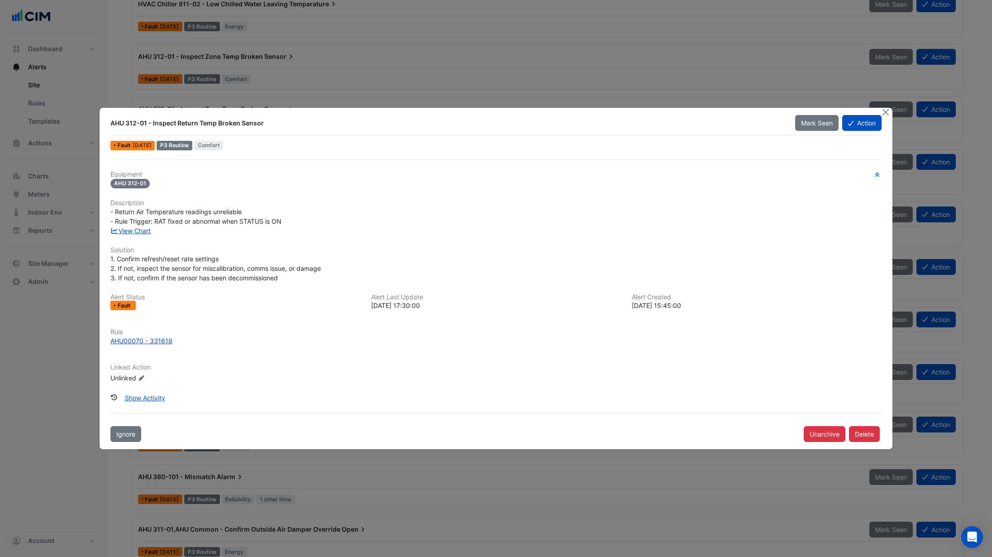
click at [139, 235] on div "Equipment AHU 312-01 Description - Return Air Temperature readings unreliable -…" at bounding box center [495, 280] width 771 height 219
click at [142, 231] on link "View Chart" at bounding box center [130, 231] width 40 height 8
click at [885, 113] on button "Close" at bounding box center [886, 113] width 10 height 10
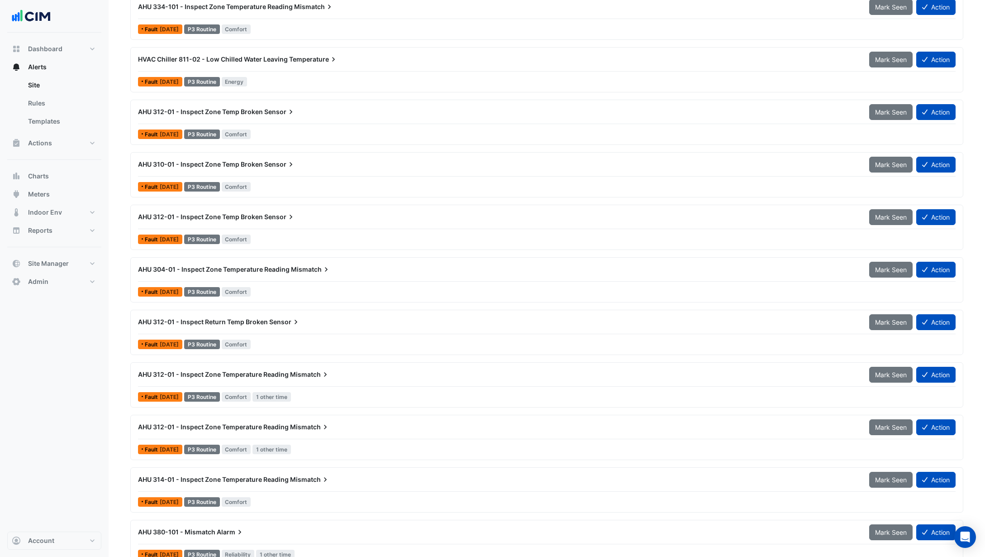
scroll to position [3293, 0]
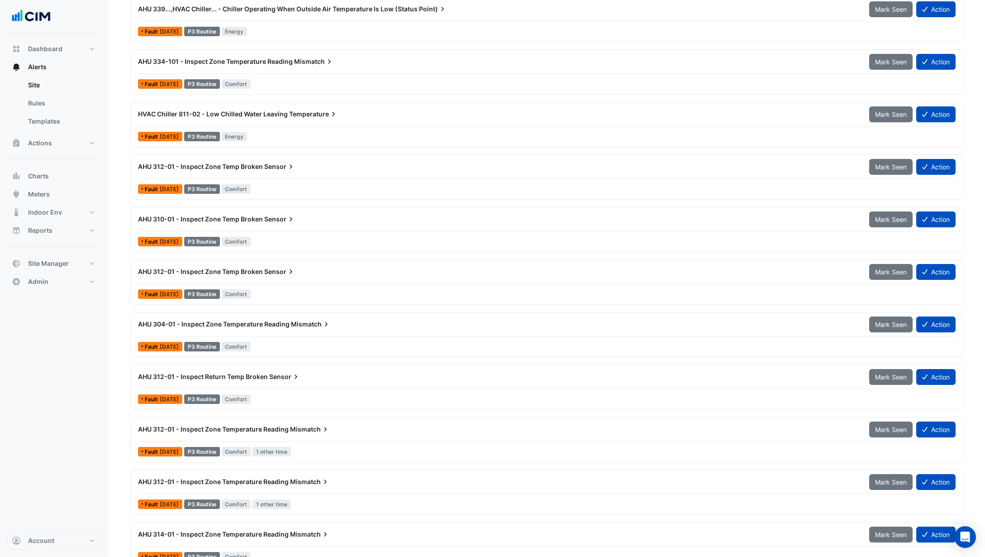
click at [287, 291] on div "Fault 2 years ago P3 Routine Comfort" at bounding box center [546, 293] width 819 height 13
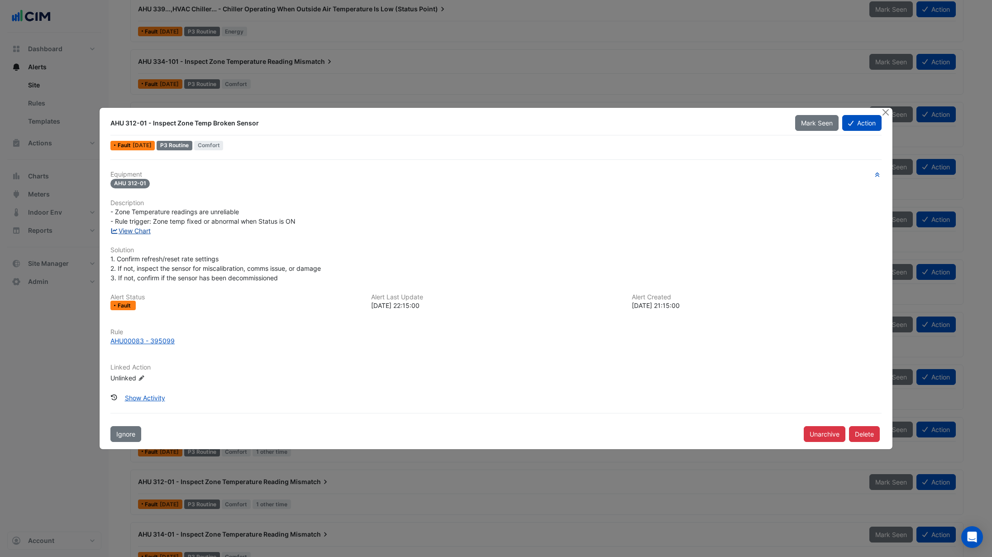
click at [149, 228] on link "View Chart" at bounding box center [130, 231] width 40 height 8
click at [884, 112] on button "Close" at bounding box center [886, 113] width 10 height 10
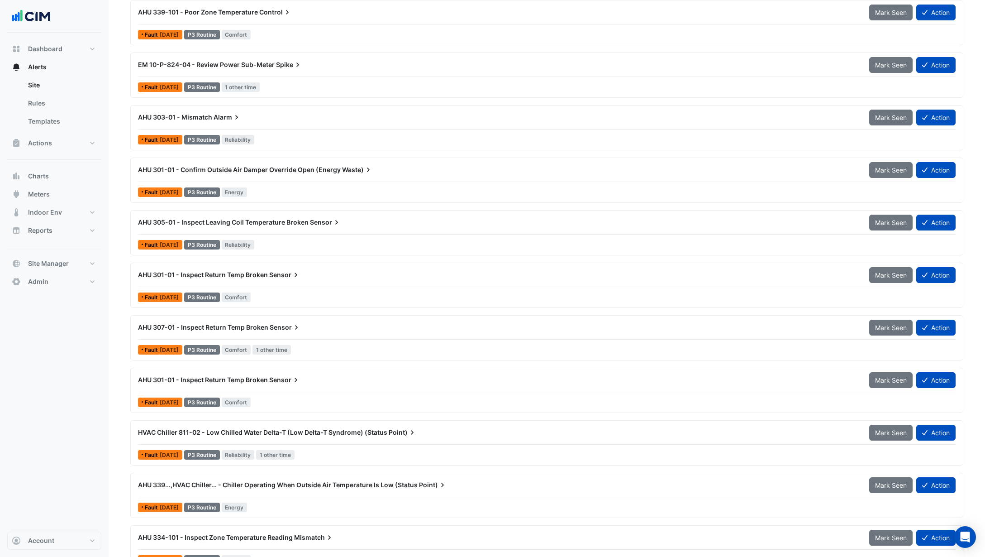
scroll to position [2796, 0]
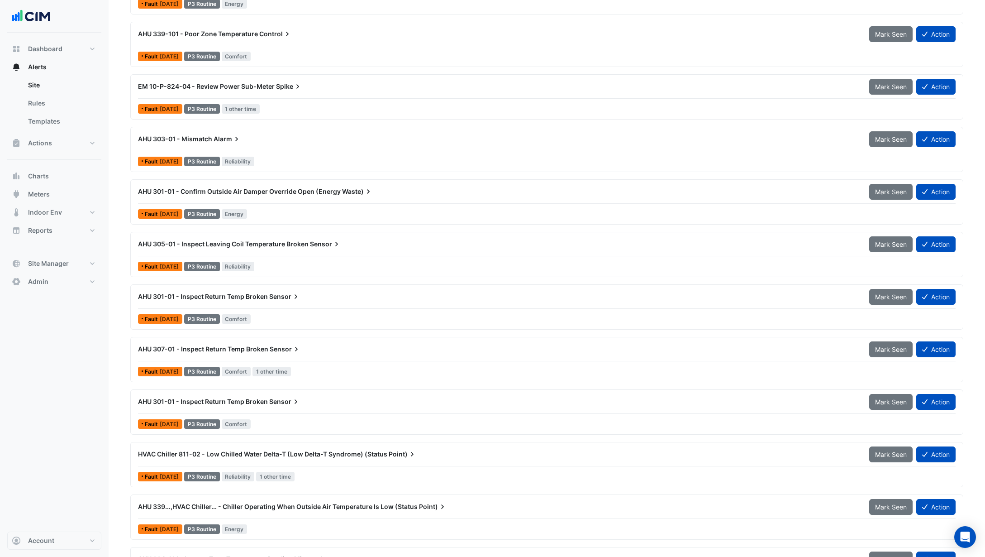
click at [294, 256] on div at bounding box center [547, 256] width 818 height 0
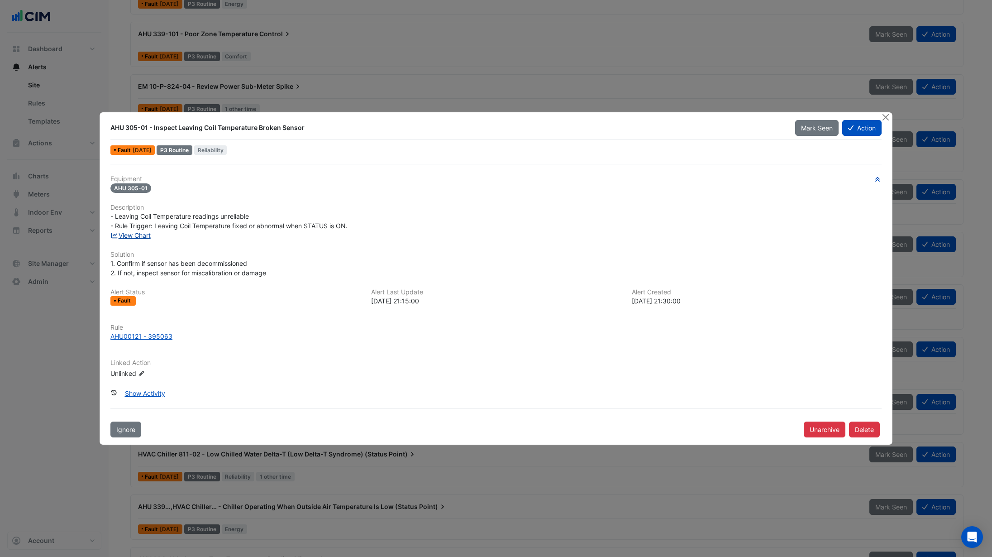
click at [138, 234] on link "View Chart" at bounding box center [130, 235] width 40 height 8
click at [886, 117] on button "Close" at bounding box center [886, 117] width 10 height 10
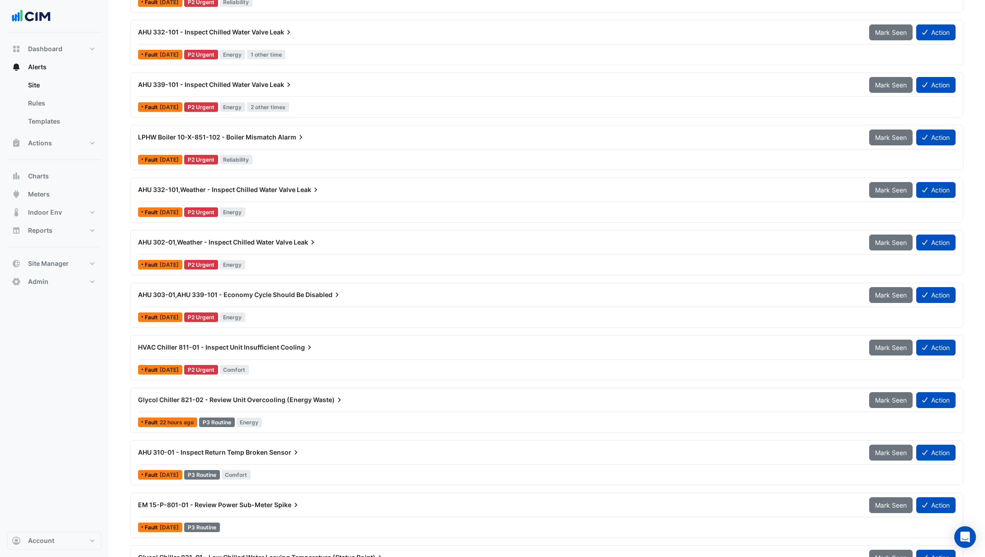
scroll to position [1768, 0]
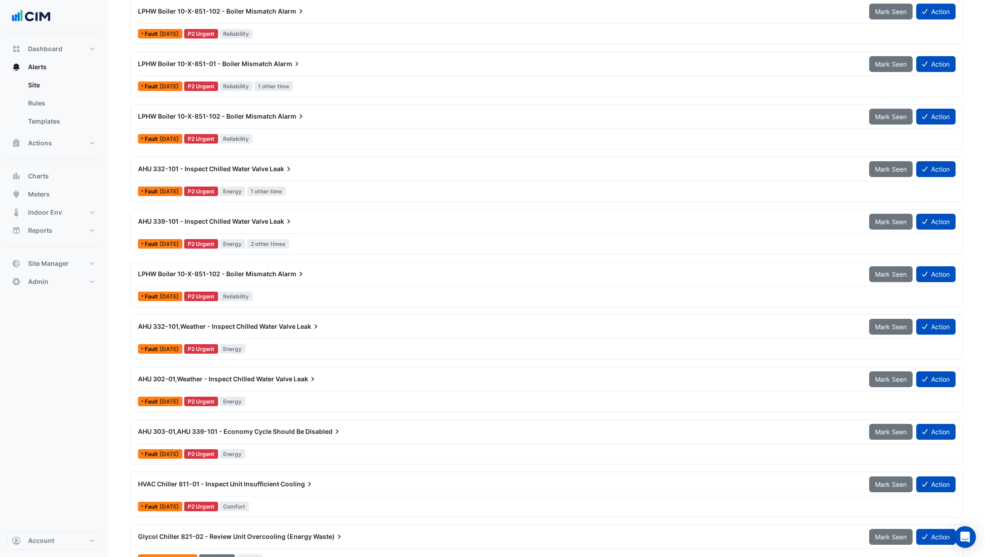
click at [308, 334] on div "AHU 332-101,Weather - Inspect Chilled Water Valve Leak Mark Seen Action" at bounding box center [547, 328] width 818 height 20
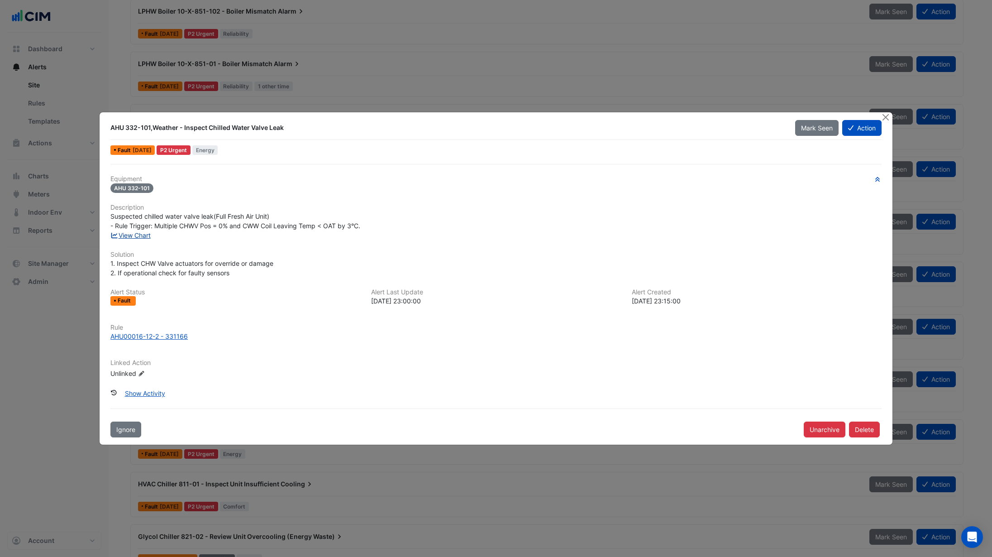
click at [138, 235] on link "View Chart" at bounding box center [130, 235] width 40 height 8
click at [890, 119] on button "Close" at bounding box center [886, 117] width 10 height 10
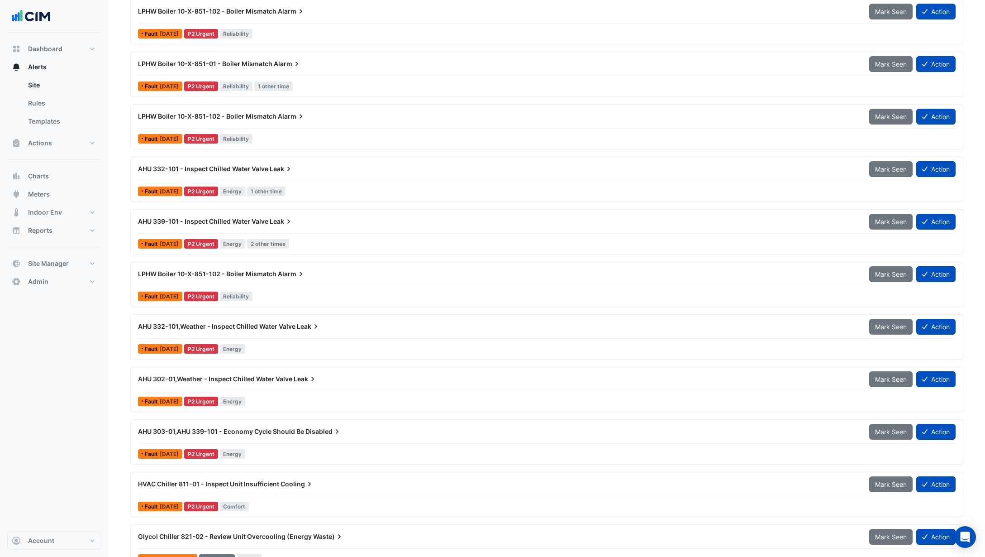
click at [287, 387] on div "AHU 302-01,Weather - Inspect Chilled Water Valve Leak Mark Seen Action" at bounding box center [547, 381] width 818 height 20
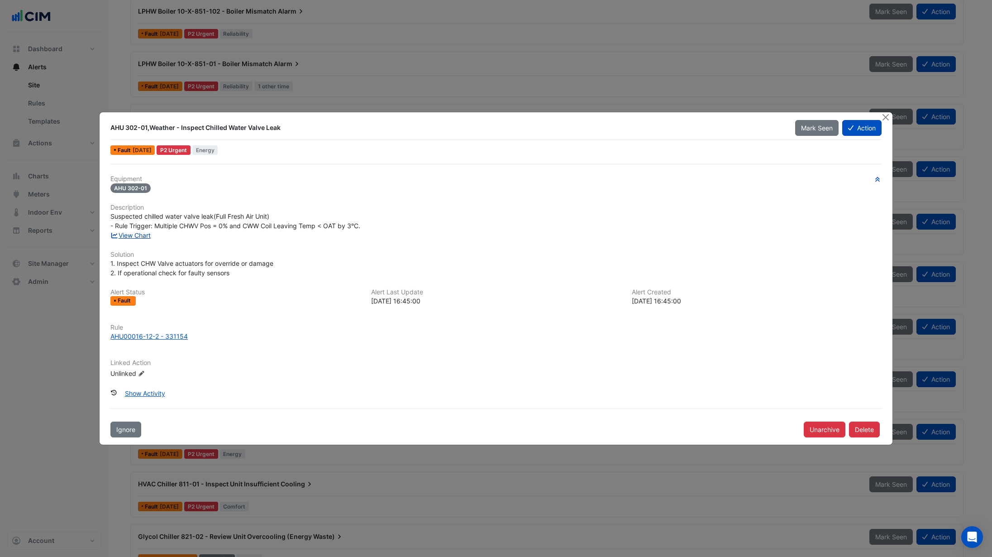
click at [138, 235] on link "View Chart" at bounding box center [130, 235] width 40 height 8
click at [886, 120] on button "Close" at bounding box center [886, 117] width 10 height 10
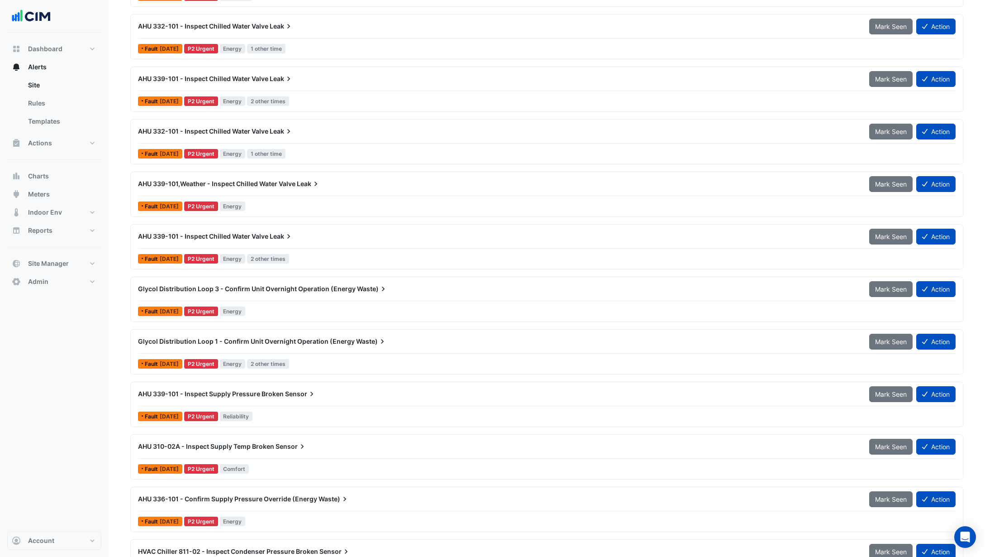
scroll to position [743, 0]
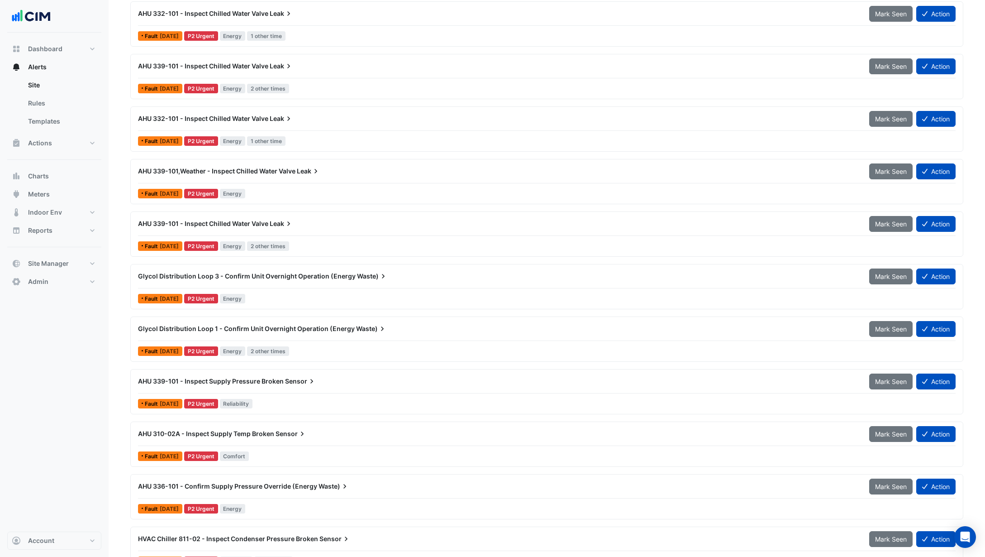
click at [306, 388] on div "AHU 339-101 - Inspect Supply Pressure Broken Sensor" at bounding box center [498, 381] width 731 height 16
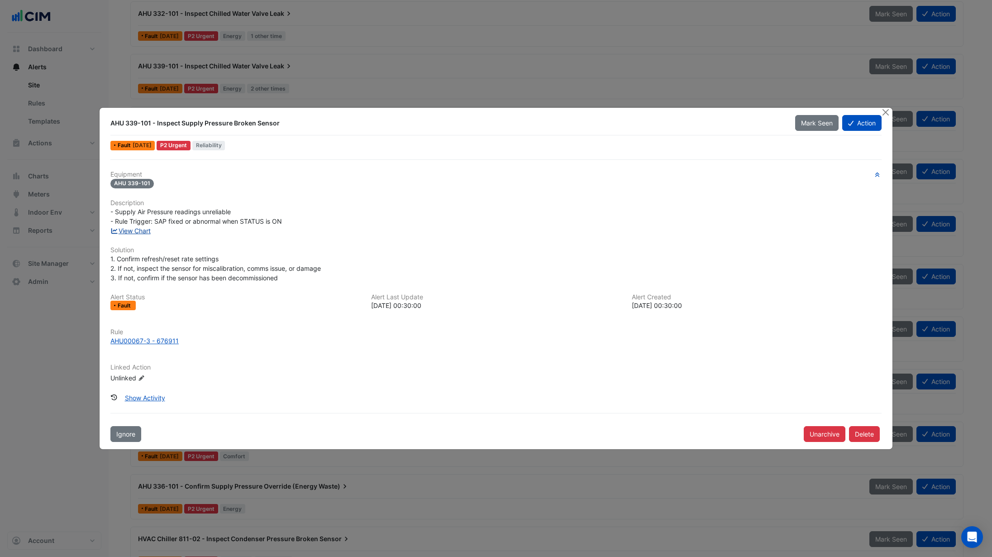
click at [148, 232] on link "View Chart" at bounding box center [130, 231] width 40 height 8
click at [883, 115] on button "Close" at bounding box center [886, 113] width 10 height 10
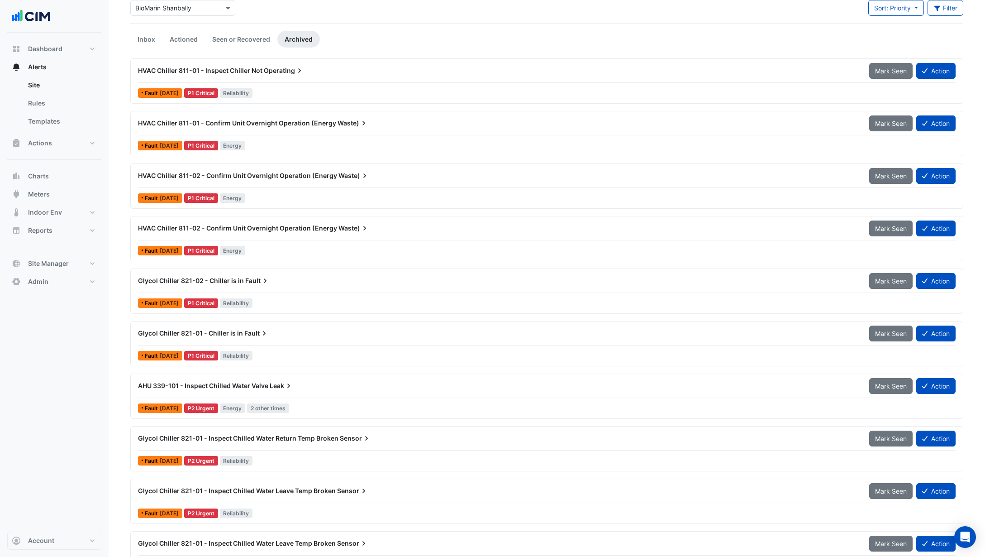
scroll to position [55, 0]
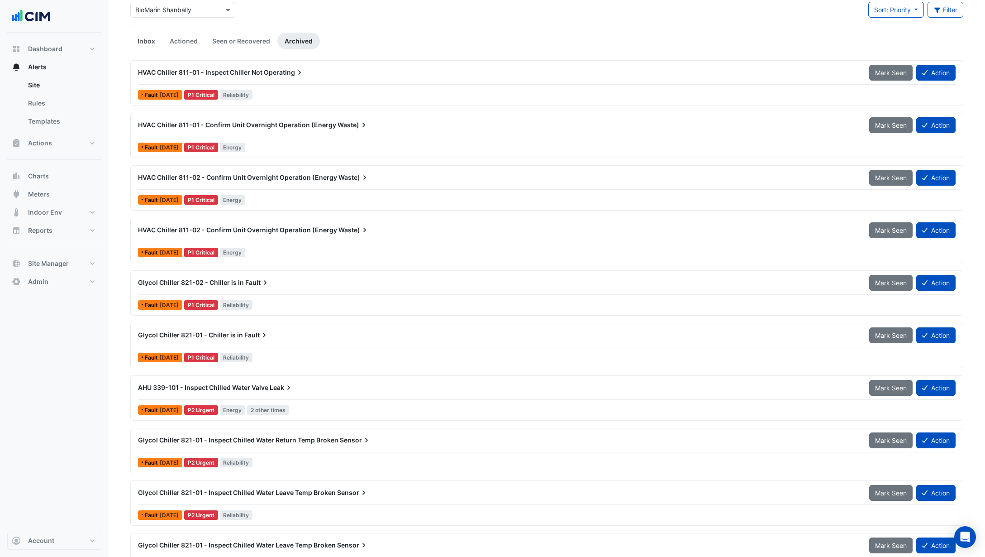
click at [150, 37] on link "Inbox" at bounding box center [146, 41] width 32 height 17
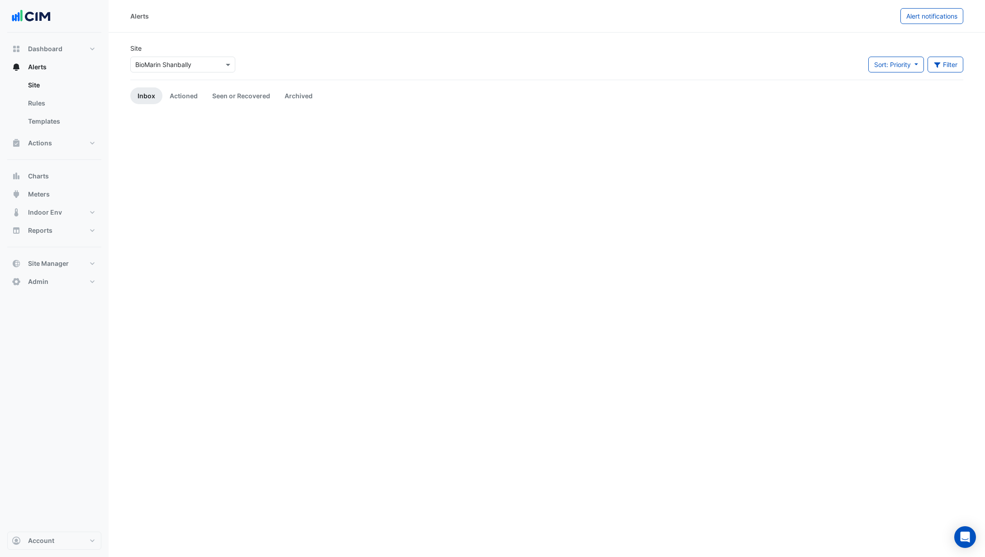
scroll to position [0, 0]
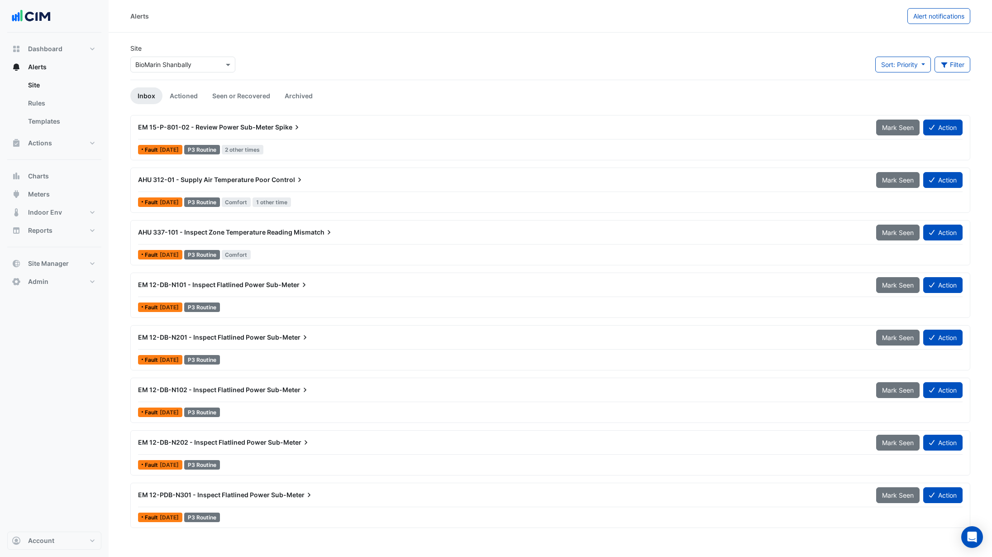
click at [295, 234] on span "Mismatch" at bounding box center [314, 232] width 40 height 9
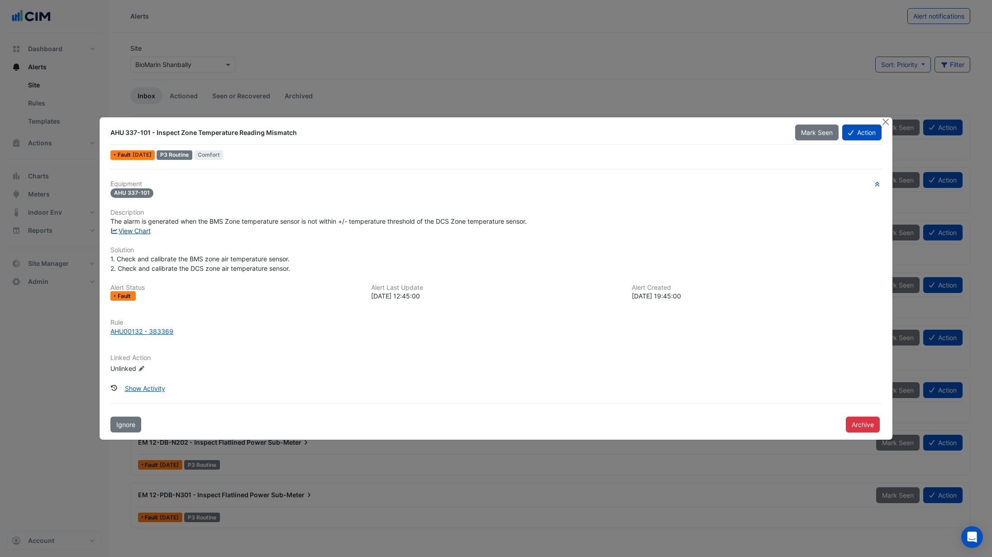
click at [139, 227] on link "View Chart" at bounding box center [130, 231] width 40 height 8
click at [888, 119] on button "Close" at bounding box center [886, 122] width 10 height 10
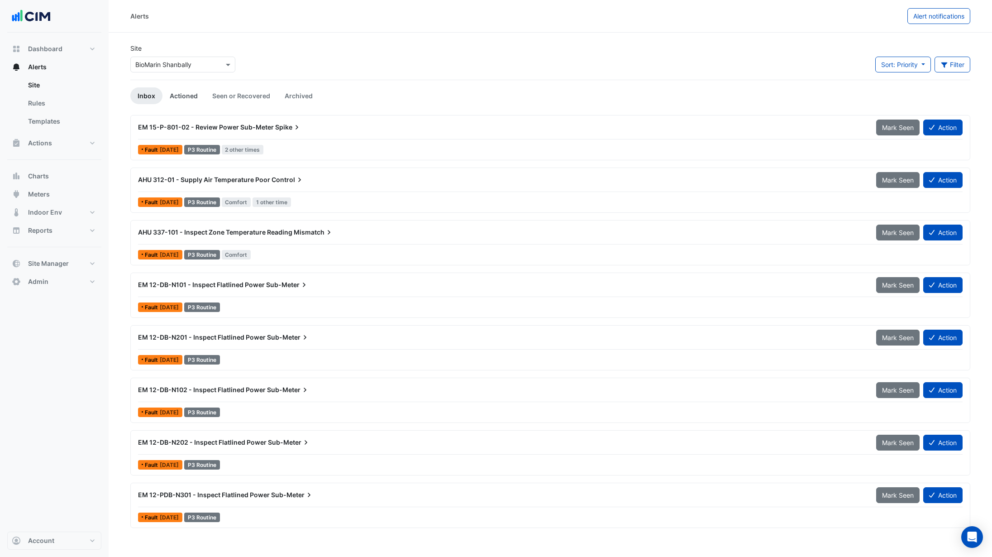
click at [183, 97] on link "Actioned" at bounding box center [183, 95] width 43 height 17
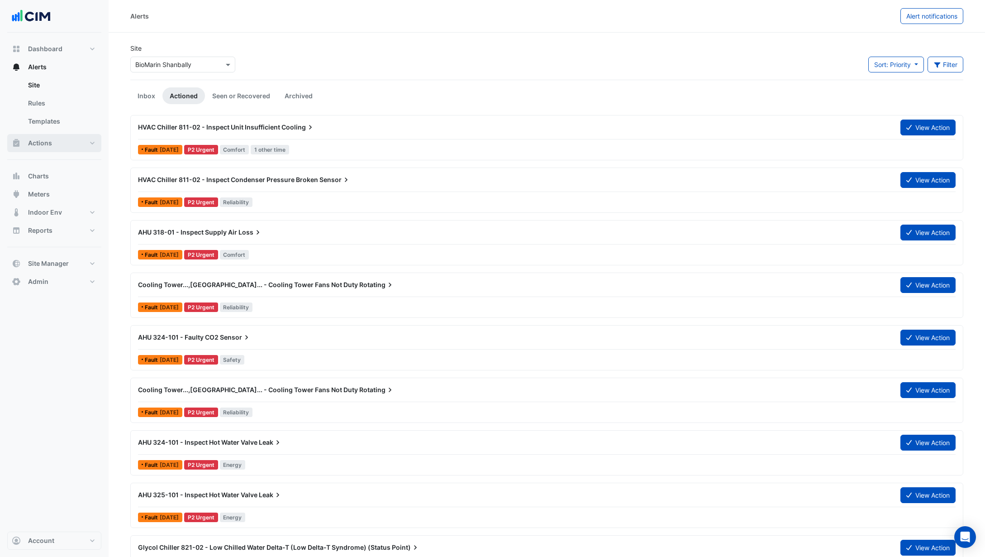
click at [66, 138] on button "Actions" at bounding box center [54, 143] width 94 height 18
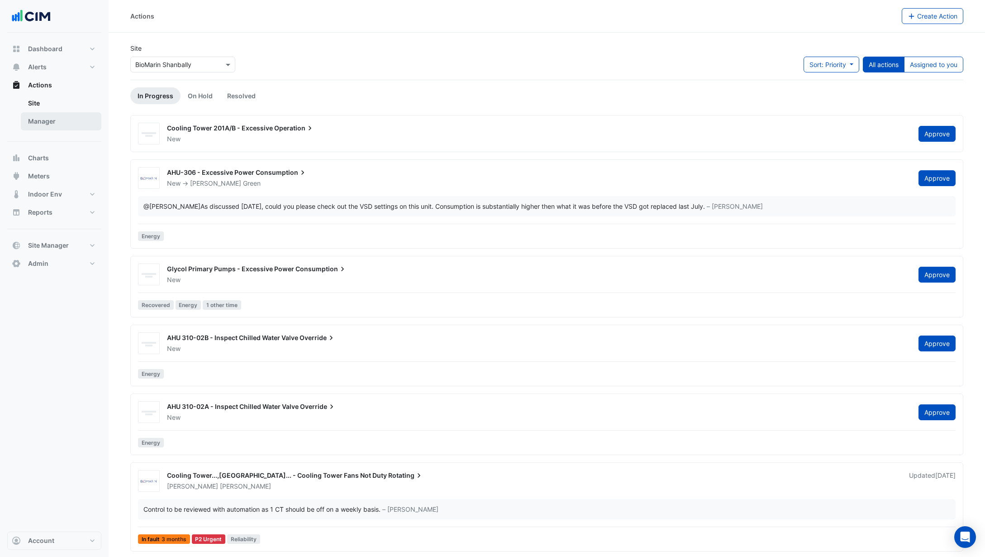
click at [66, 119] on link "Manager" at bounding box center [61, 121] width 81 height 18
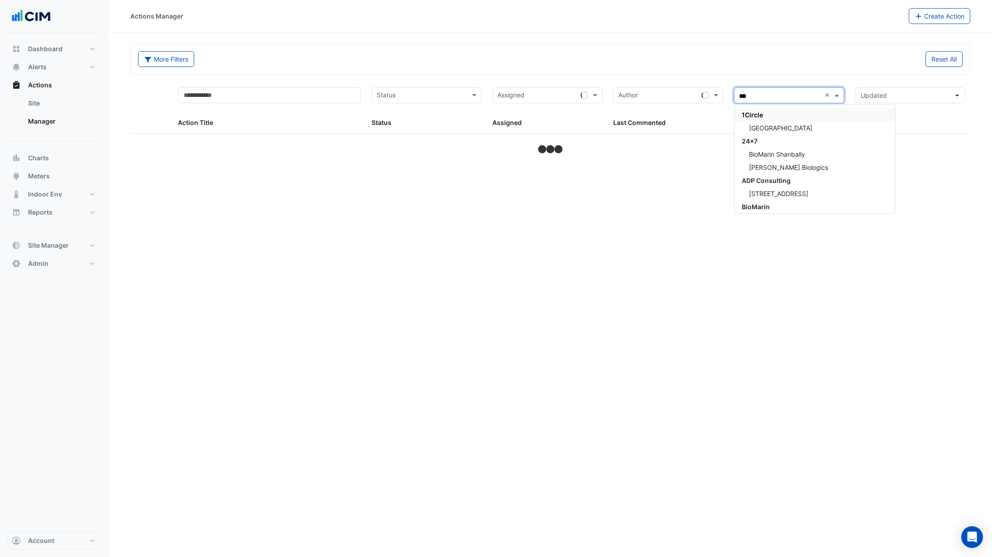
type input "****"
click at [777, 156] on span "BioMarin Shanbally" at bounding box center [777, 154] width 56 height 8
click at [699, 72] on div "More Filters Reset All" at bounding box center [550, 59] width 839 height 30
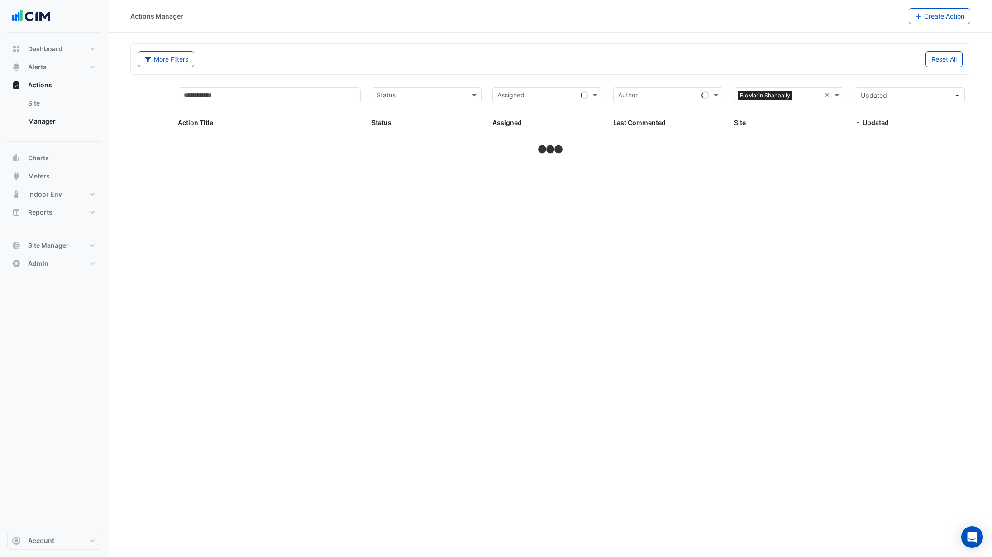
select select "***"
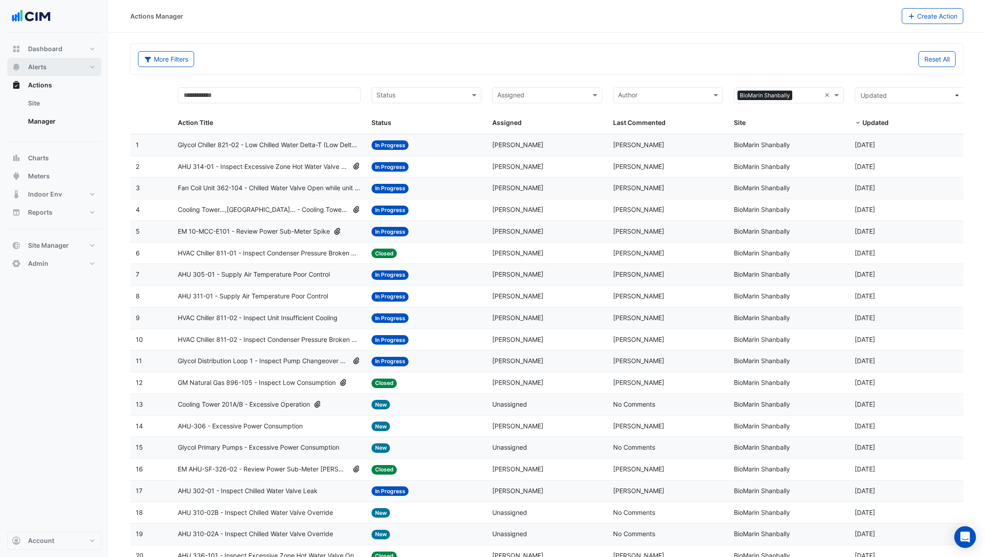
click at [66, 71] on button "Alerts" at bounding box center [54, 67] width 94 height 18
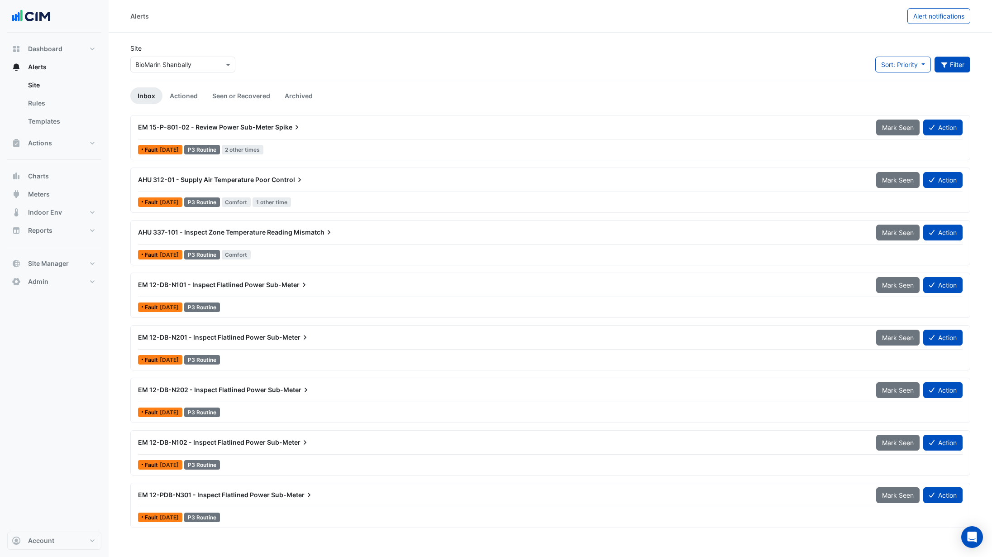
click at [945, 65] on icon "button" at bounding box center [944, 65] width 8 height 6
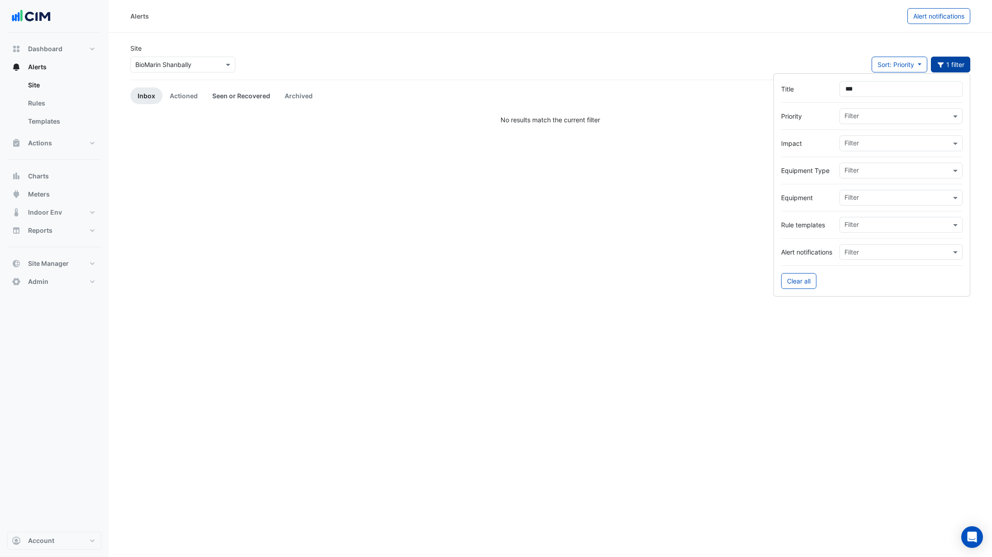
type input "***"
click at [234, 99] on link "Seen or Recovered" at bounding box center [241, 95] width 72 height 17
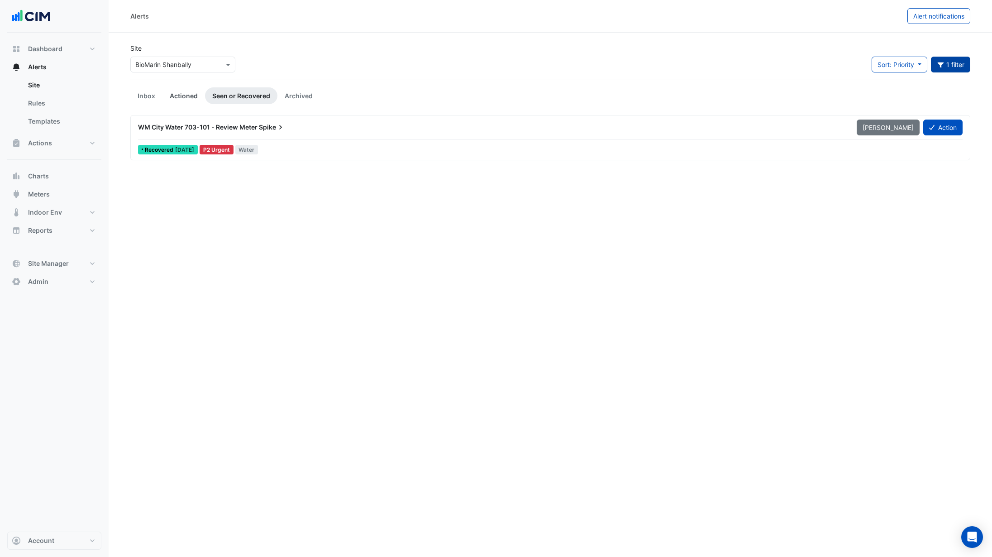
click at [188, 92] on link "Actioned" at bounding box center [183, 95] width 43 height 17
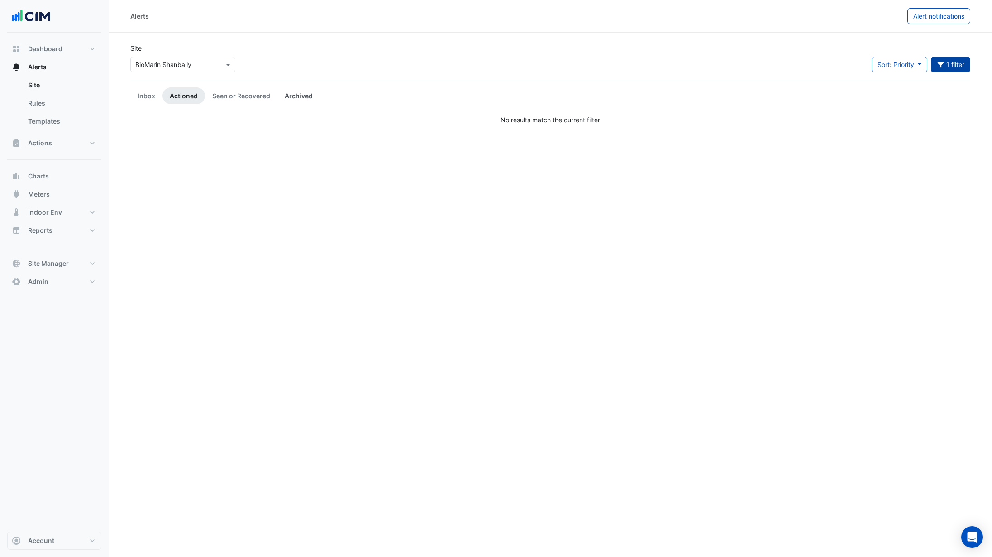
click at [292, 93] on link "Archived" at bounding box center [298, 95] width 43 height 17
click at [243, 96] on link "Seen or Recovered" at bounding box center [241, 95] width 72 height 17
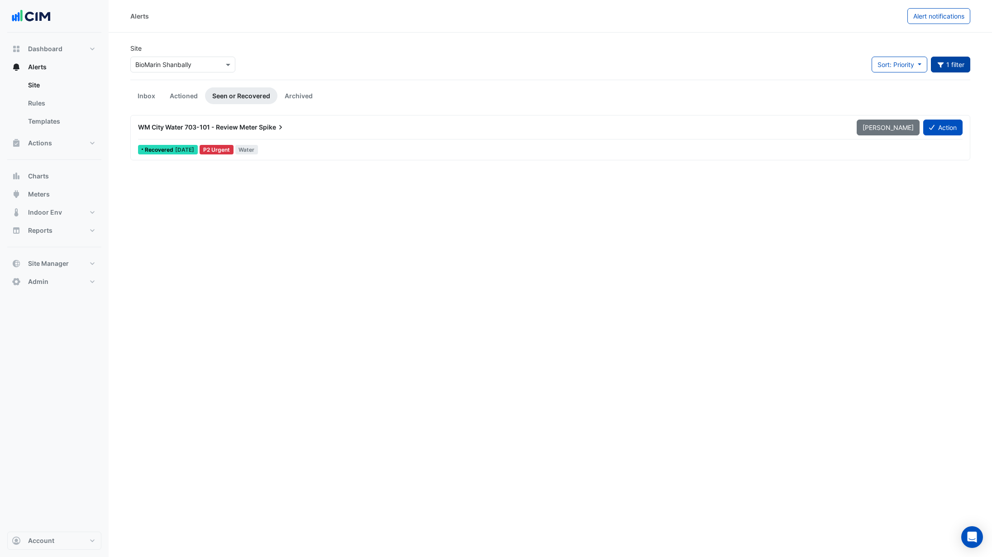
click at [951, 65] on button "1 filter" at bounding box center [951, 65] width 40 height 16
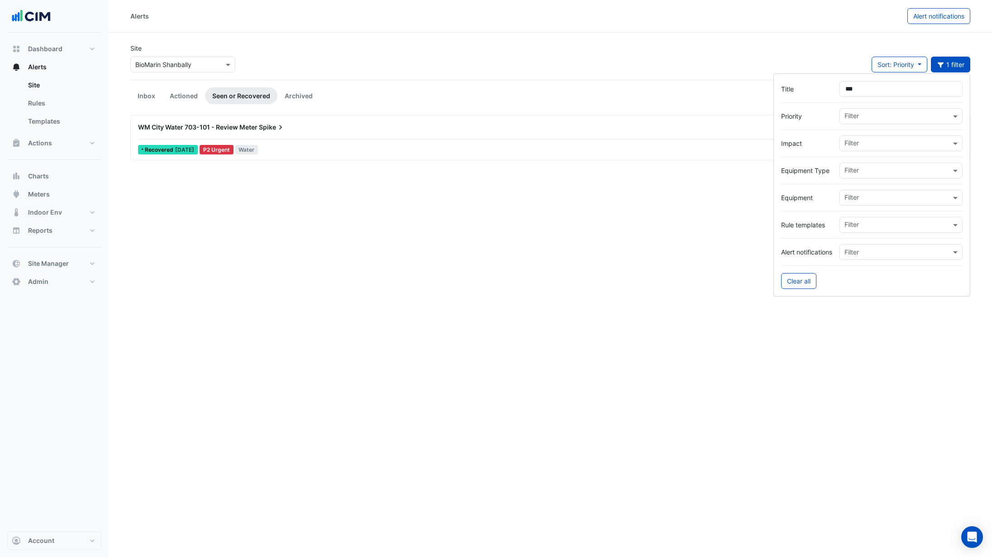
drag, startPoint x: 870, startPoint y: 88, endPoint x: 796, endPoint y: 98, distance: 73.9
click at [796, 98] on form "Title *** Priority Filter Impact Filter Equipment Type Filter Equipment Filter …" at bounding box center [871, 184] width 197 height 223
type input "*"
click at [848, 173] on input "text" at bounding box center [891, 172] width 106 height 10
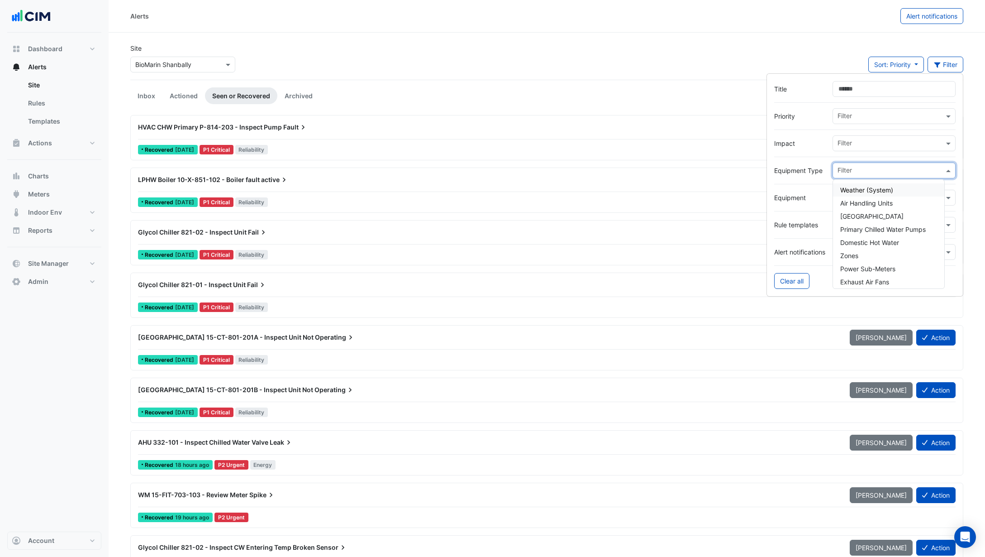
click at [807, 194] on label "Equipment" at bounding box center [799, 198] width 51 height 10
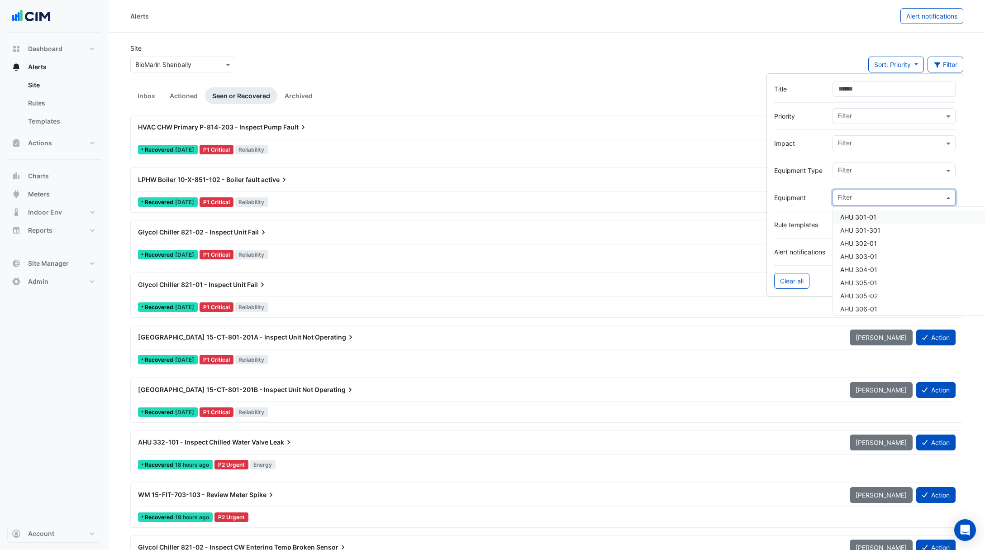
click at [849, 196] on input "text" at bounding box center [891, 199] width 106 height 10
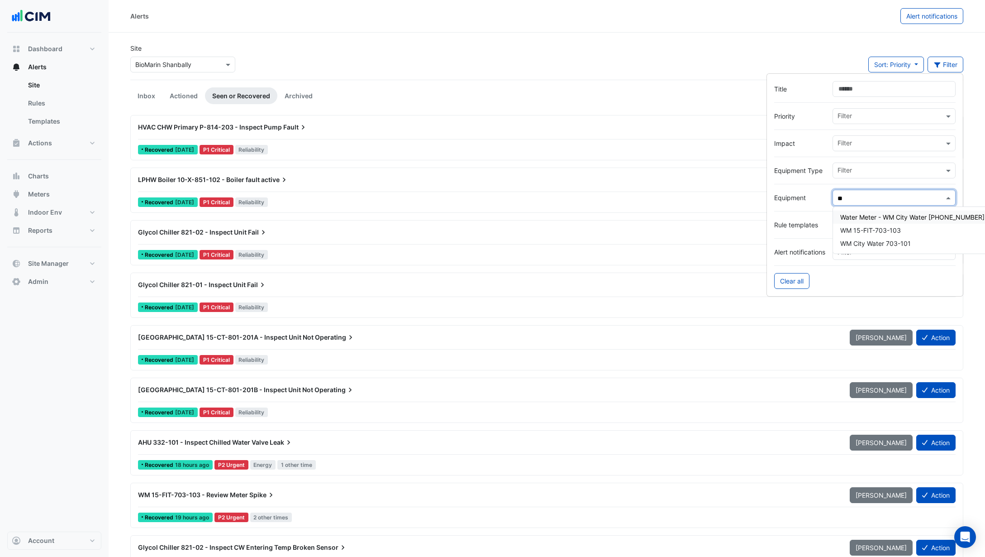
type input "***"
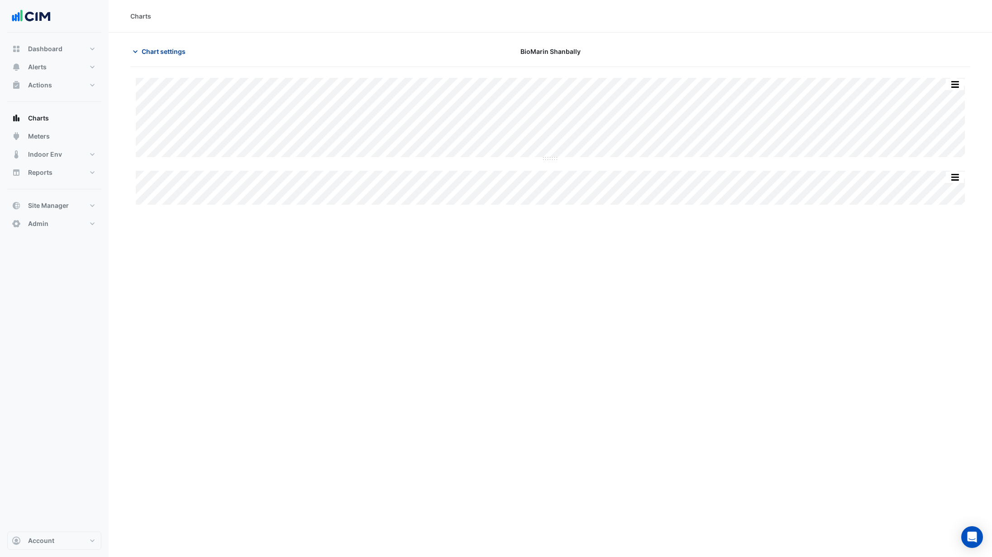
click at [155, 45] on button "Chart settings" at bounding box center [160, 51] width 61 height 16
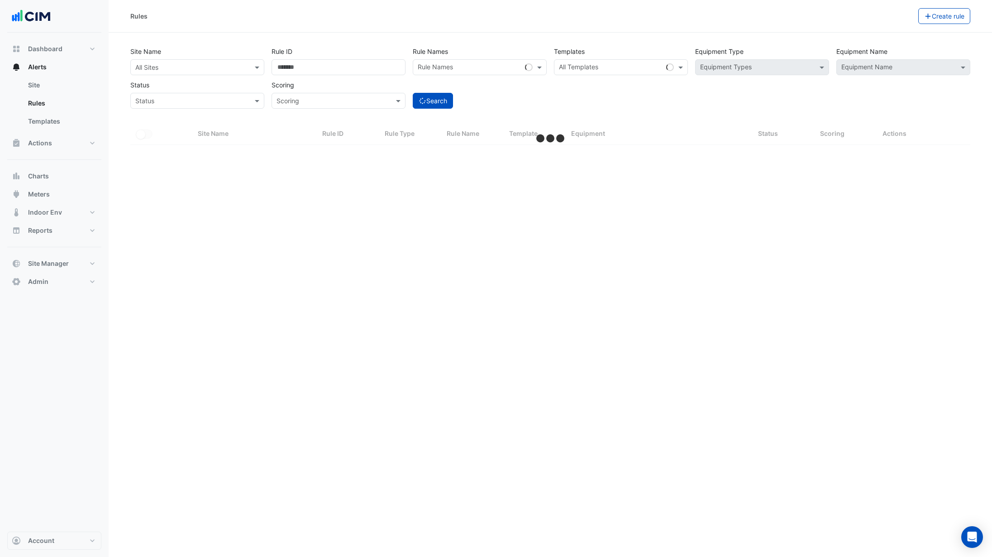
select select "***"
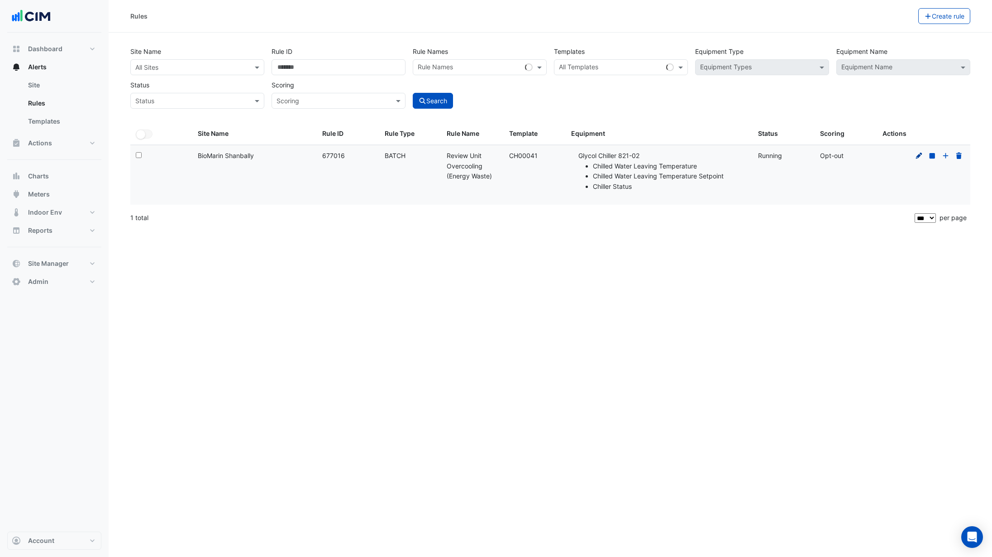
click at [919, 156] on icon at bounding box center [919, 155] width 6 height 6
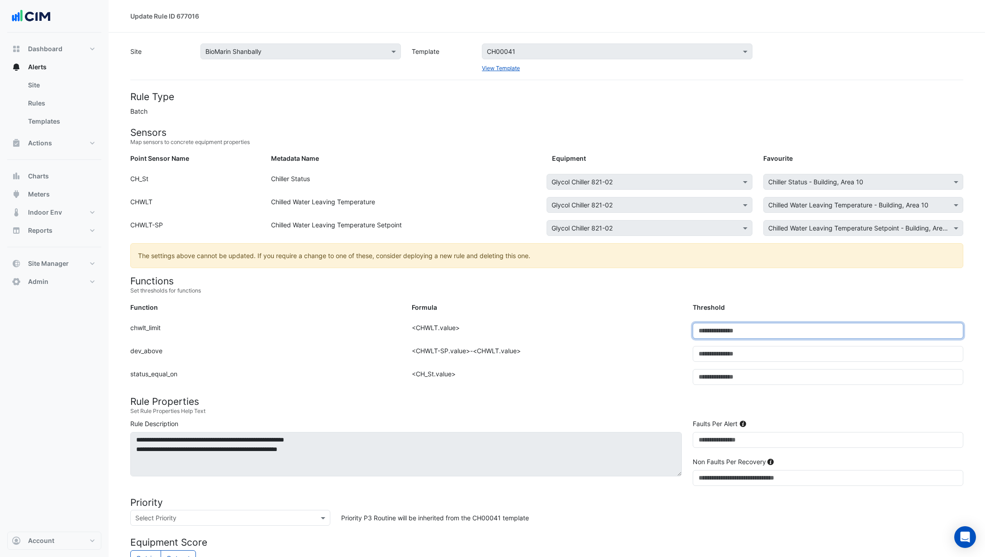
drag, startPoint x: 711, startPoint y: 333, endPoint x: 698, endPoint y: 333, distance: 12.7
click at [698, 333] on input "*" at bounding box center [828, 331] width 271 height 16
type input "*"
click at [681, 338] on div "Formula: <CHWLT.value>" at bounding box center [546, 334] width 281 height 23
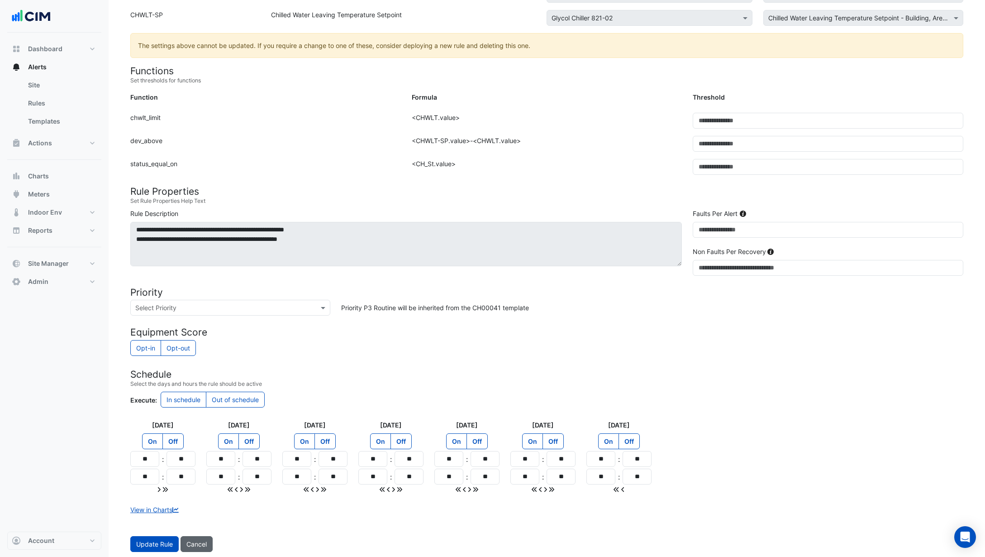
scroll to position [212, 0]
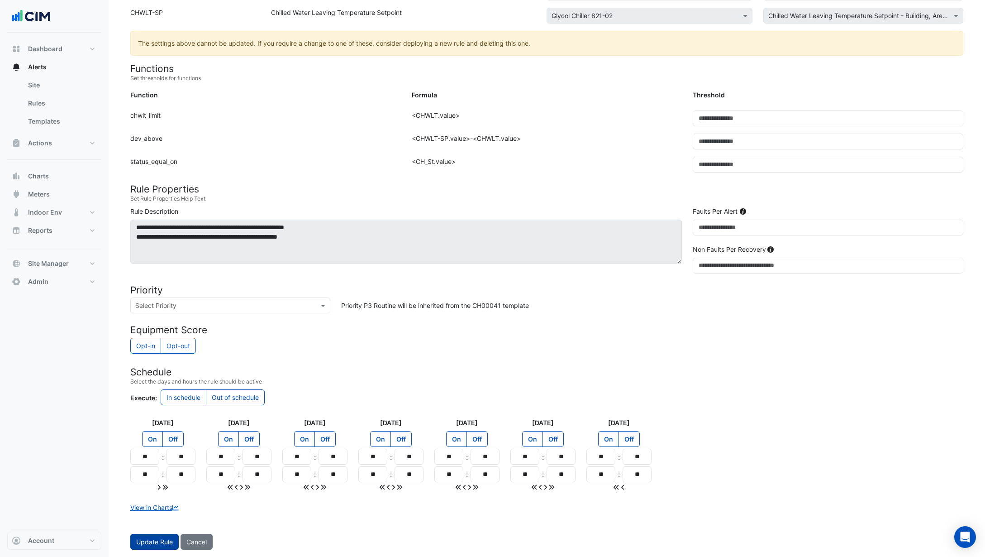
click at [165, 539] on span "Update Rule" at bounding box center [154, 542] width 37 height 8
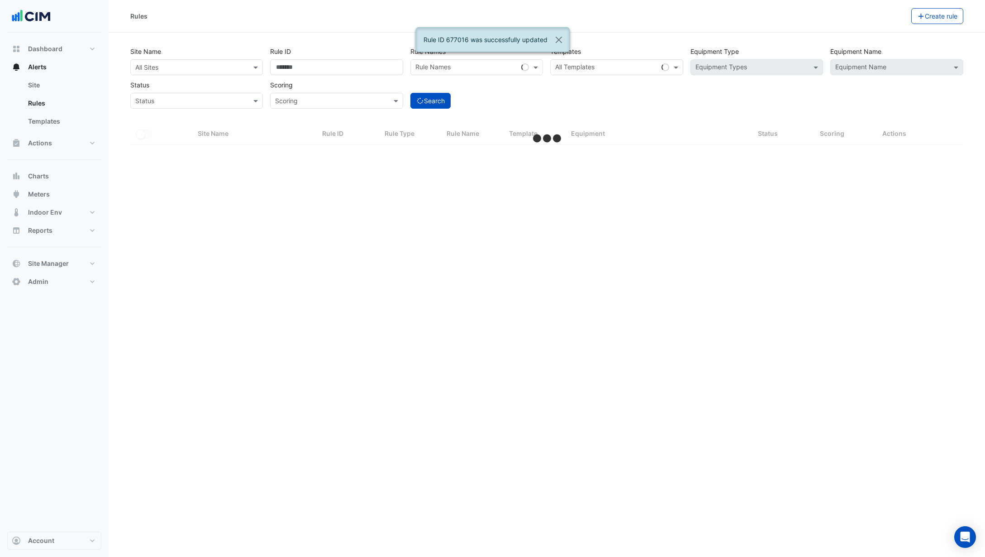
select select "***"
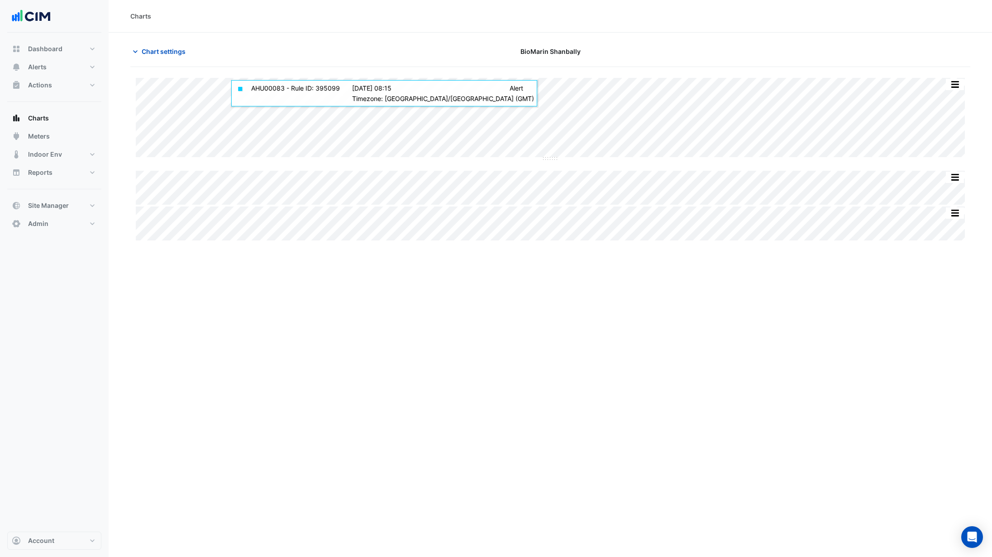
type input "**********"
click at [162, 54] on span "Chart settings" at bounding box center [164, 52] width 44 height 10
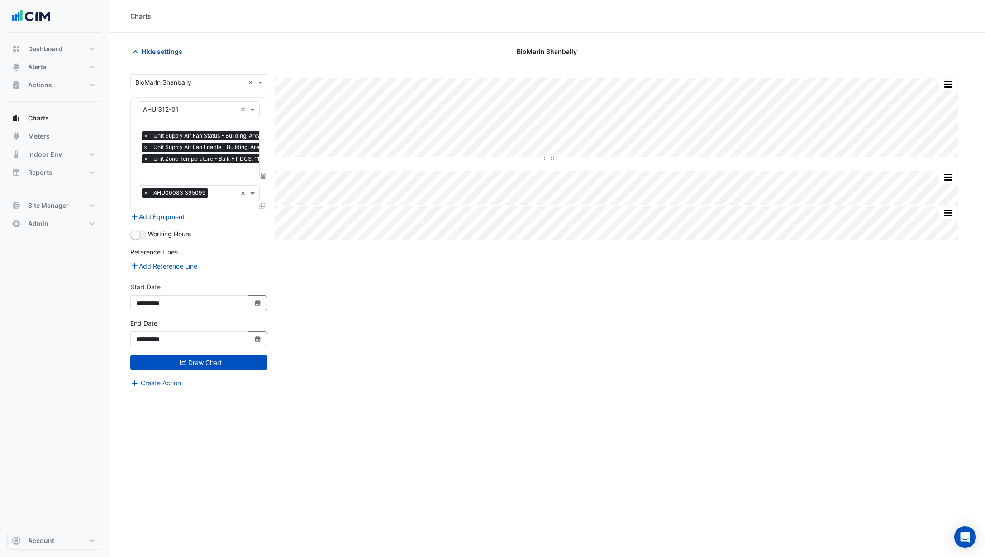
click at [262, 347] on div "**********" at bounding box center [199, 336] width 148 height 36
click at [258, 337] on icon "button" at bounding box center [257, 339] width 5 height 6
click at [200, 221] on select "**** **** **** **** **** **** **** **** **** **** ****" at bounding box center [206, 218] width 34 height 14
select select "****"
click at [189, 211] on select "**** **** **** **** **** **** **** **** **** **** ****" at bounding box center [206, 218] width 34 height 14
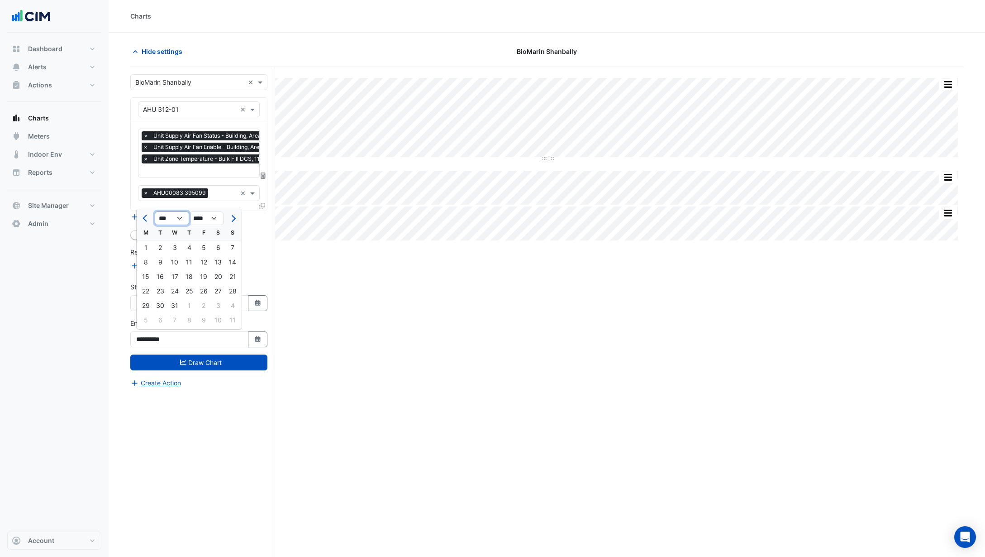
click at [177, 221] on select "*** *** *** *** *** *** *** *** *** *** *** ***" at bounding box center [172, 218] width 34 height 14
select select "**"
click at [155, 211] on select "*** *** *** *** *** *** *** *** *** *** *** ***" at bounding box center [172, 218] width 34 height 14
click at [173, 280] on div "15" at bounding box center [174, 276] width 14 height 14
type input "**********"
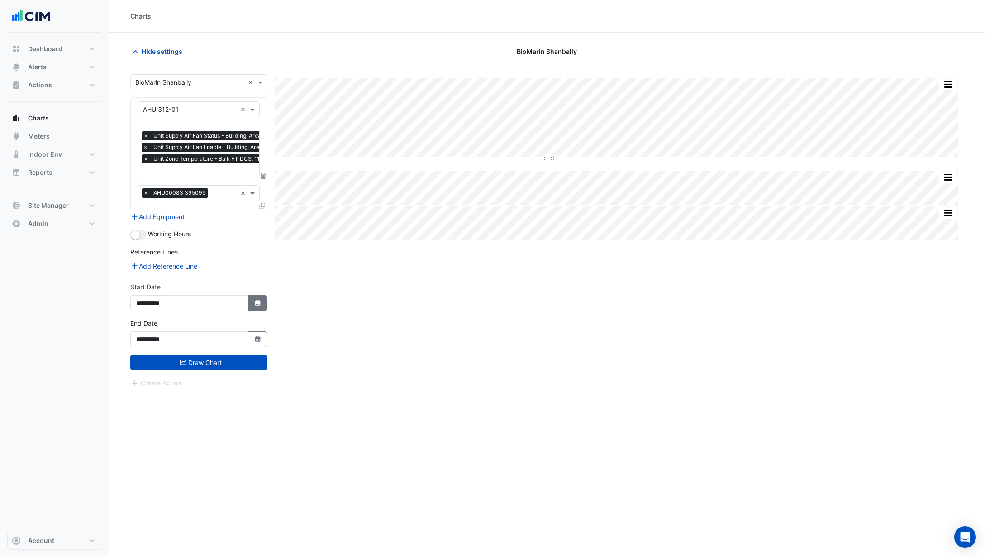
click at [260, 300] on icon "Select Date" at bounding box center [258, 303] width 8 height 6
select select "**"
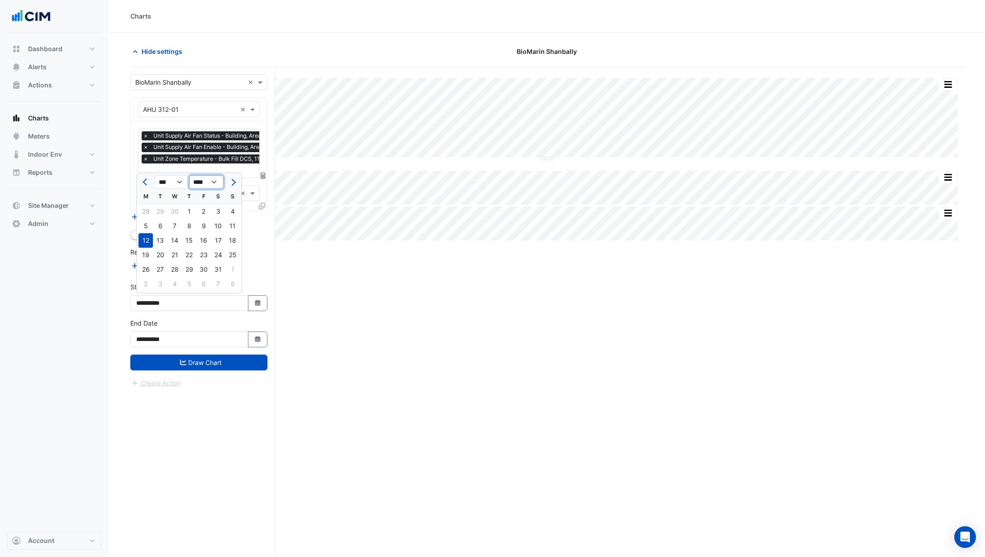
click at [214, 188] on select "**** **** **** **** **** **** **** **** **** **** **** **** **** ****" at bounding box center [206, 182] width 34 height 14
select select "****"
click at [189, 175] on select "**** **** **** **** **** **** **** **** **** **** **** **** **** ****" at bounding box center [206, 182] width 34 height 14
select select "**"
click at [173, 212] on div "1" at bounding box center [174, 211] width 14 height 14
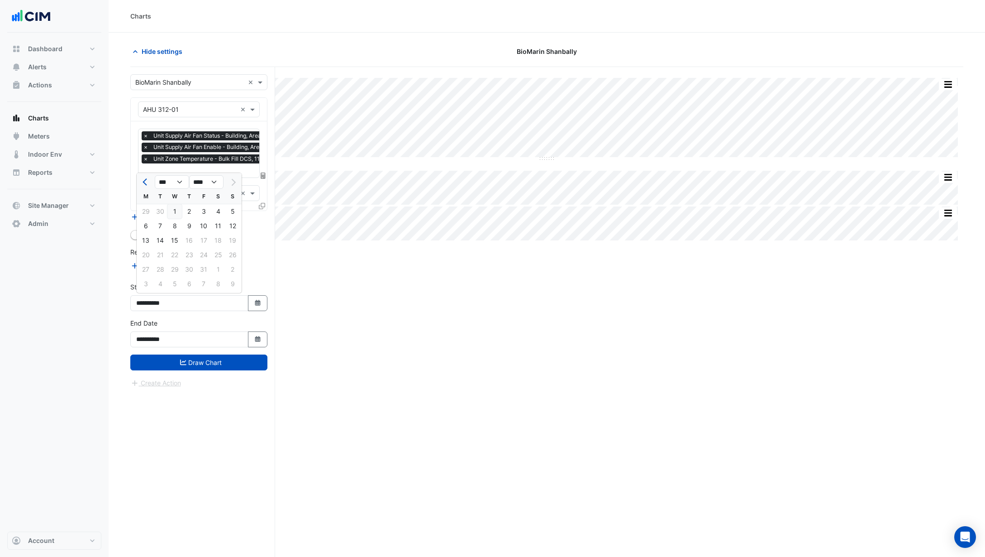
type input "**********"
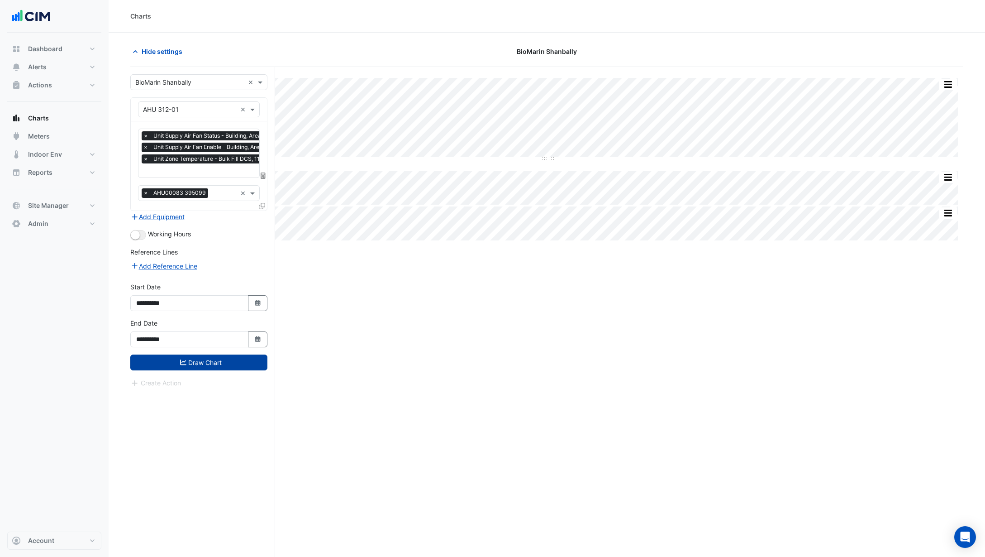
click at [221, 360] on button "Draw Chart" at bounding box center [198, 362] width 137 height 16
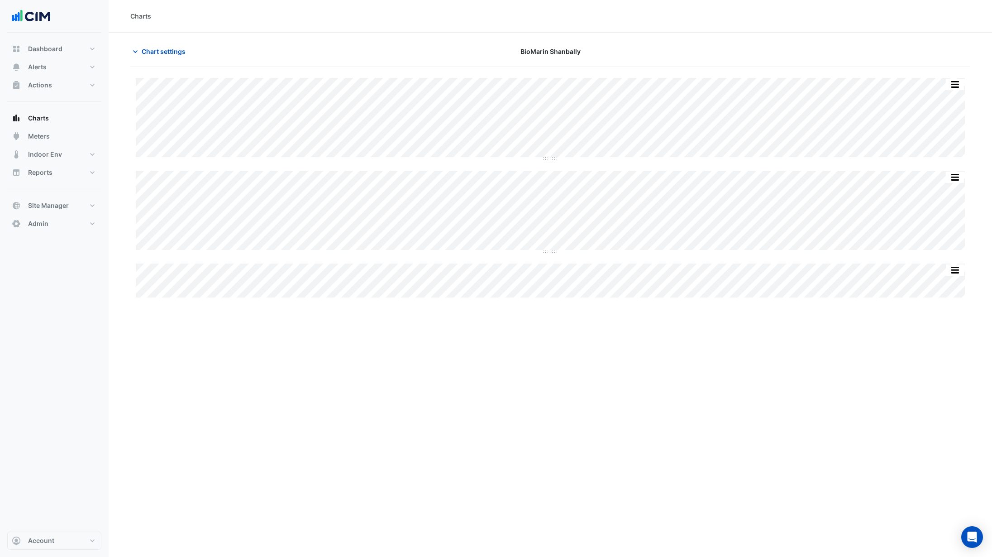
type input "**********"
click at [169, 53] on span "Chart settings" at bounding box center [164, 52] width 44 height 10
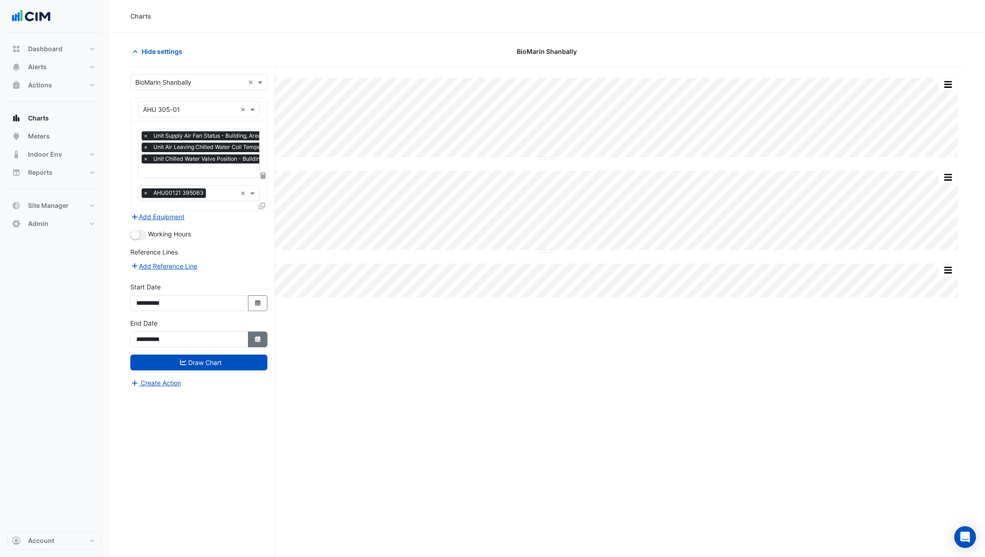
click at [250, 341] on button "Select Date" at bounding box center [258, 339] width 20 height 16
click at [214, 219] on select "**** **** **** **** **** **** **** **** **** **** ****" at bounding box center [206, 218] width 34 height 14
select select "****"
click at [189, 211] on select "**** **** **** **** **** **** **** **** **** **** ****" at bounding box center [206, 218] width 34 height 14
click at [173, 220] on select "*** *** *** *** *** *** *** *** *** *** *** ***" at bounding box center [172, 218] width 34 height 14
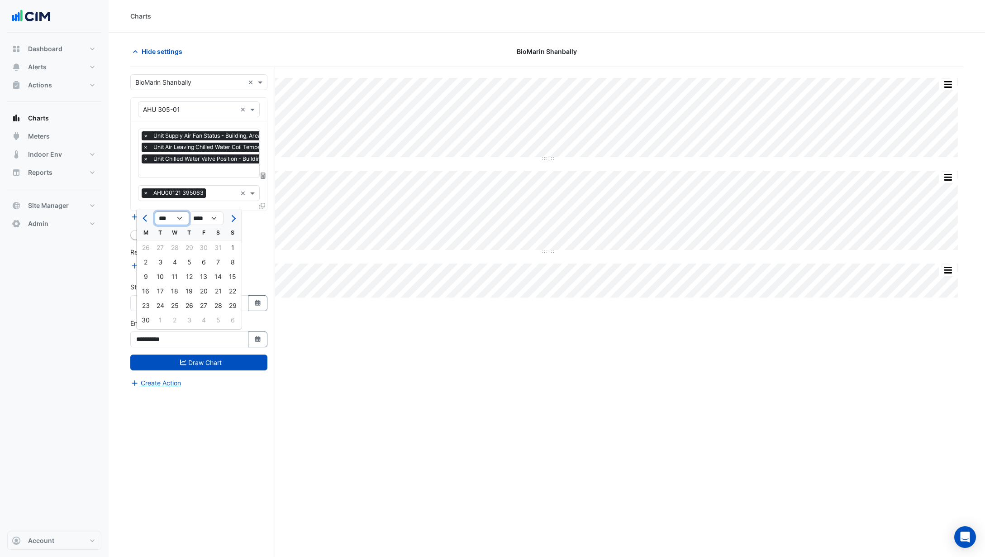
select select "**"
click at [155, 211] on select "*** *** *** *** *** *** *** *** *** *** *** ***" at bounding box center [172, 218] width 34 height 14
click at [177, 276] on div "15" at bounding box center [174, 276] width 14 height 14
type input "**********"
click at [266, 302] on button "Select Date" at bounding box center [258, 303] width 20 height 16
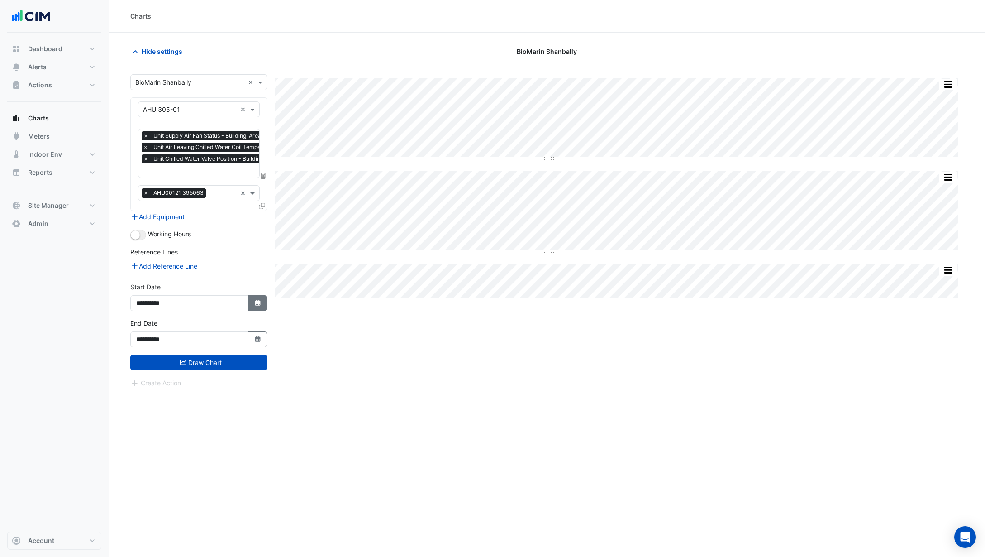
select select "*"
select select "****"
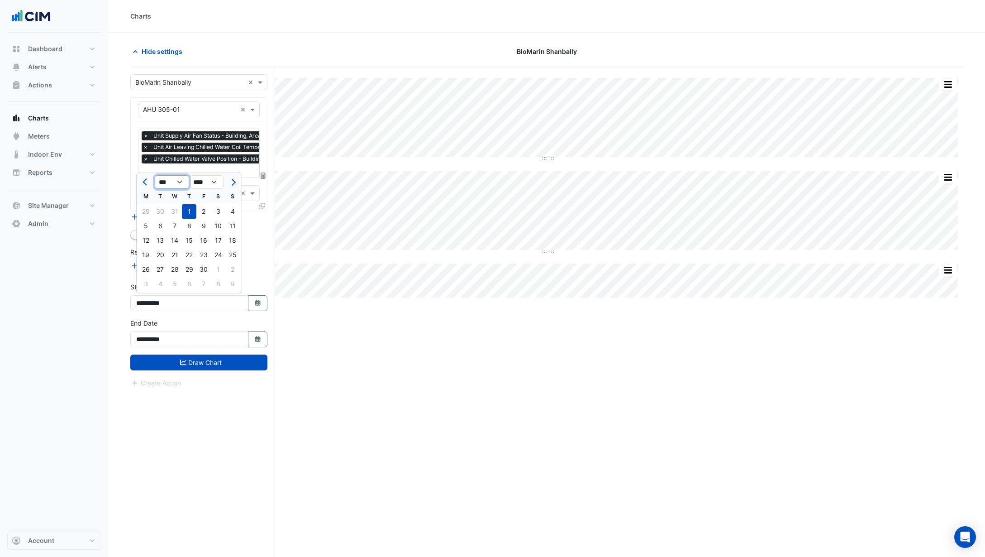
click at [184, 182] on select "*** *** *** *** *** *** *** *** *** *** *** ***" at bounding box center [172, 182] width 34 height 14
select select "**"
click at [155, 175] on select "*** *** *** *** *** *** *** *** *** *** *** ***" at bounding box center [172, 182] width 34 height 14
click at [230, 209] on div "1" at bounding box center [232, 211] width 14 height 14
type input "**********"
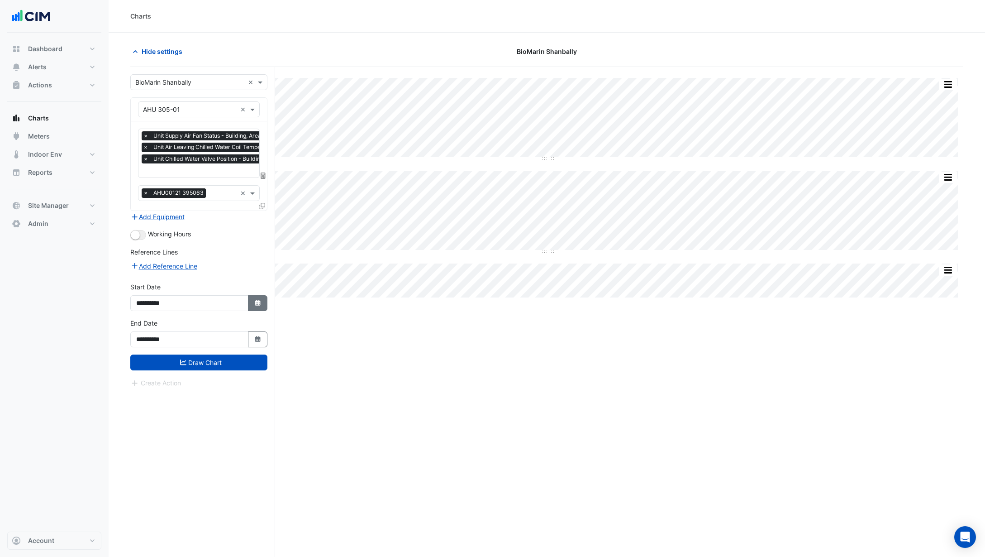
click at [250, 300] on button "Select Date" at bounding box center [258, 303] width 20 height 16
select select "**"
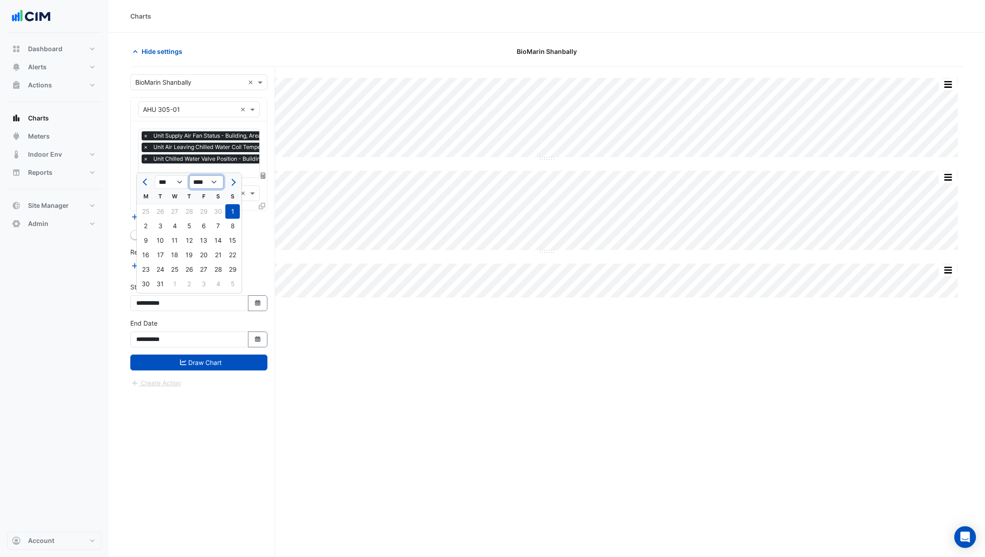
click at [211, 186] on select "**** **** **** **** **** **** **** **** **** **** **** **** ****" at bounding box center [206, 182] width 34 height 14
select select "****"
click at [189, 175] on select "**** **** **** **** **** **** **** **** **** **** **** **** ****" at bounding box center [206, 182] width 34 height 14
click at [177, 210] on div "1" at bounding box center [174, 211] width 14 height 14
type input "**********"
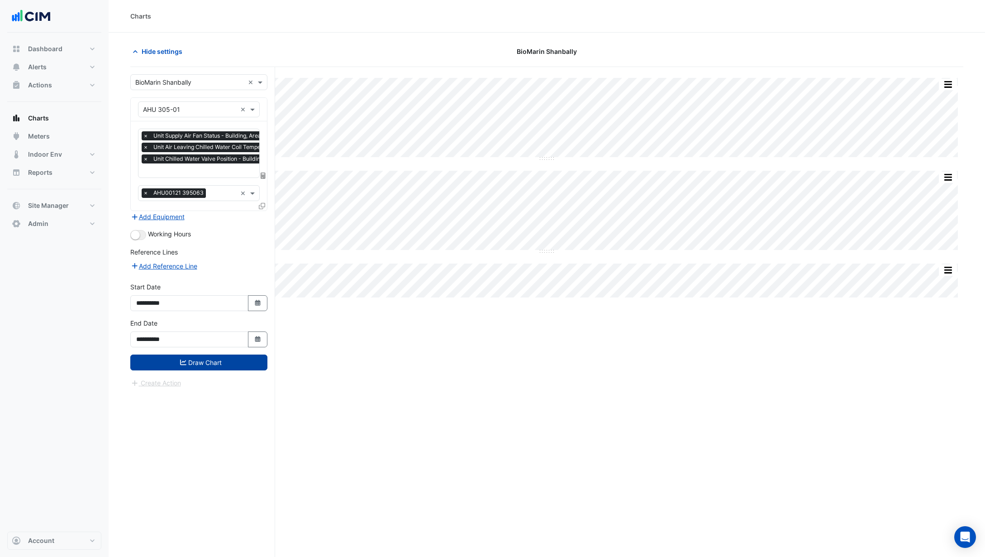
click at [200, 360] on button "Draw Chart" at bounding box center [198, 362] width 137 height 16
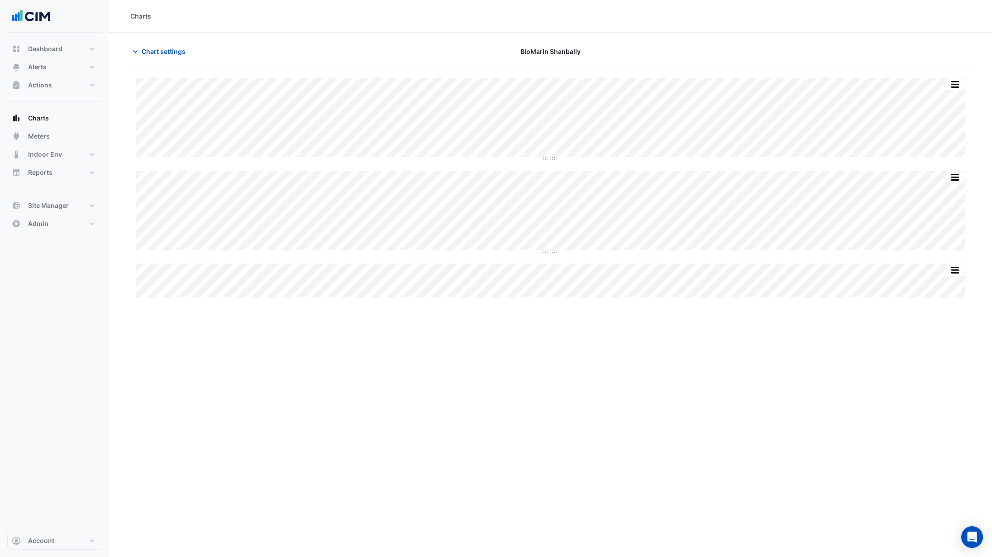
type input "**********"
click at [173, 51] on span "Chart settings" at bounding box center [164, 52] width 44 height 10
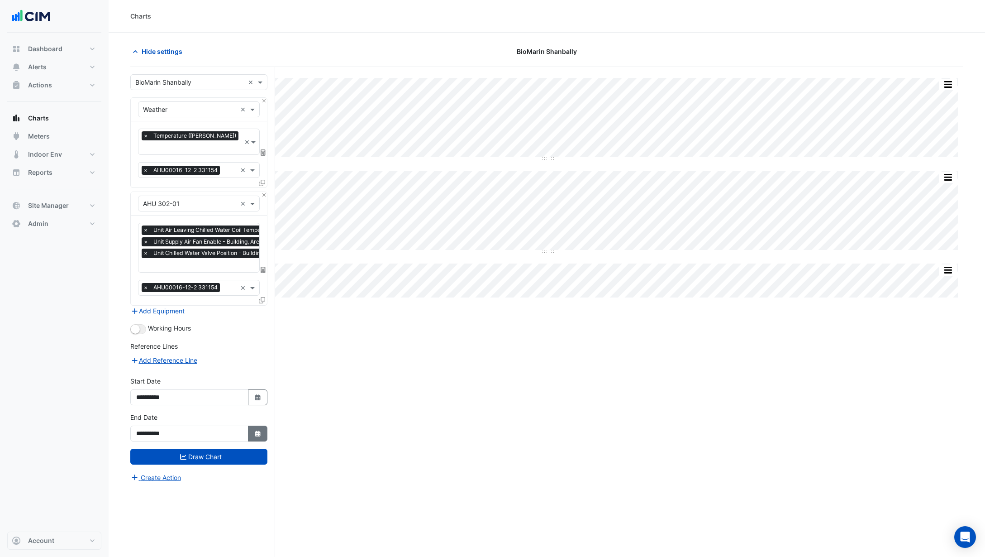
click at [260, 430] on icon "Select Date" at bounding box center [258, 433] width 8 height 6
click at [211, 299] on select "**** **** **** **** **** **** **** **** **** **** ****" at bounding box center [206, 302] width 34 height 14
select select "****"
click at [189, 295] on select "**** **** **** **** **** **** **** **** **** **** ****" at bounding box center [206, 302] width 34 height 14
click at [181, 304] on select "*** *** *** *** *** *** *** *** *** *** *** ***" at bounding box center [172, 302] width 34 height 14
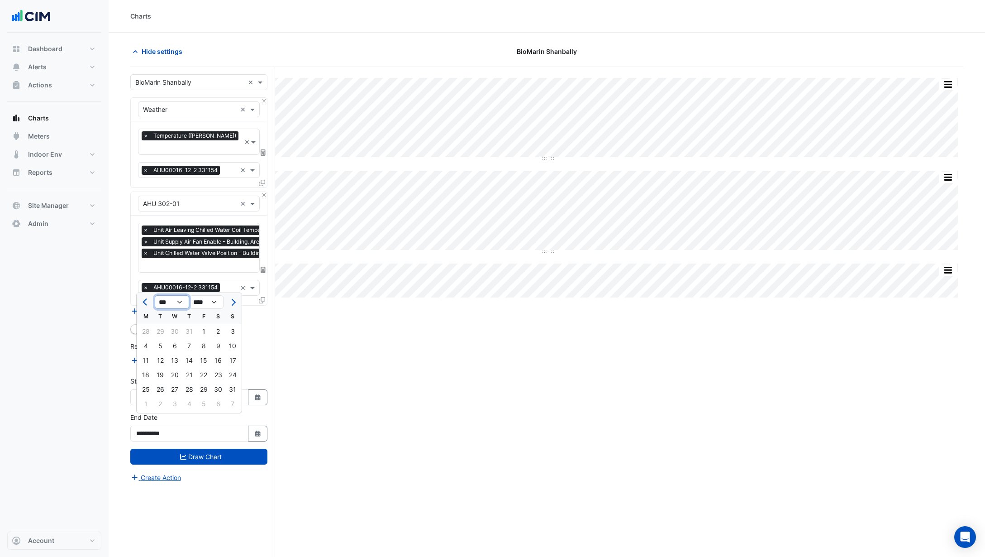
select select "**"
click at [155, 295] on select "*** *** *** *** *** *** *** *** *** *** *** ***" at bounding box center [172, 302] width 34 height 14
click at [176, 329] on div "1" at bounding box center [174, 331] width 14 height 14
type input "**********"
click at [264, 425] on button "Select Date" at bounding box center [258, 433] width 20 height 16
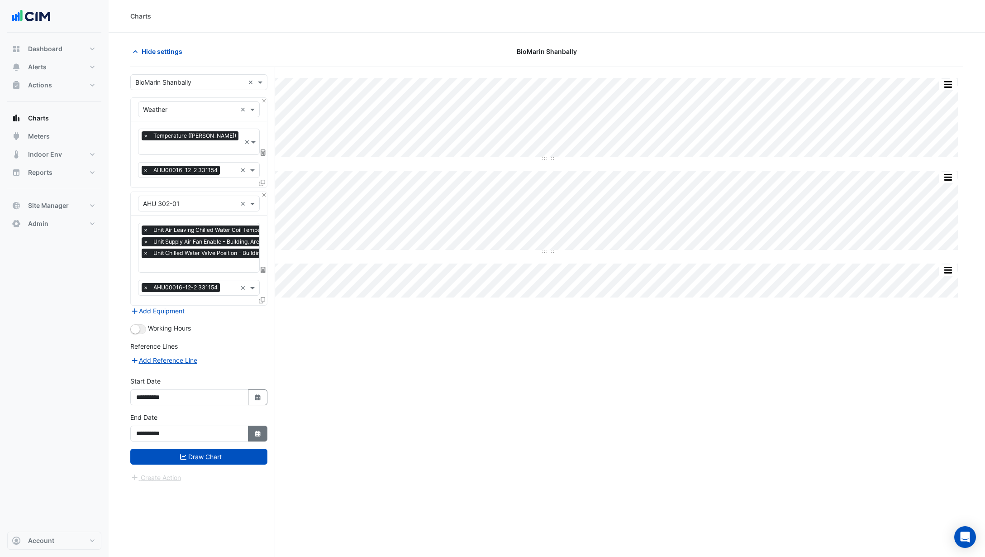
select select "**"
select select "****"
drag, startPoint x: 260, startPoint y: 365, endPoint x: 269, endPoint y: 398, distance: 33.9
click at [259, 376] on div "**********" at bounding box center [198, 390] width 137 height 29
click at [259, 394] on icon "button" at bounding box center [257, 397] width 5 height 6
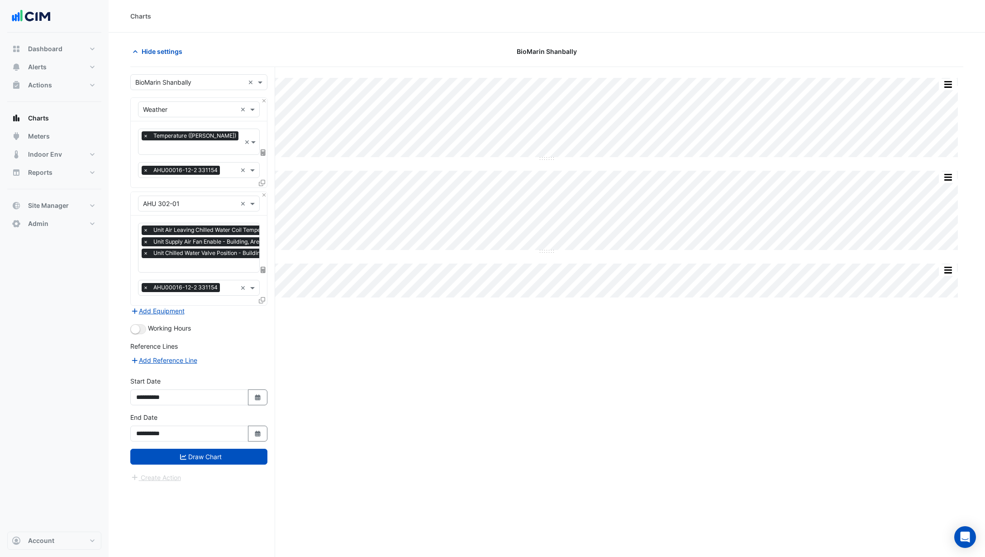
select select "*"
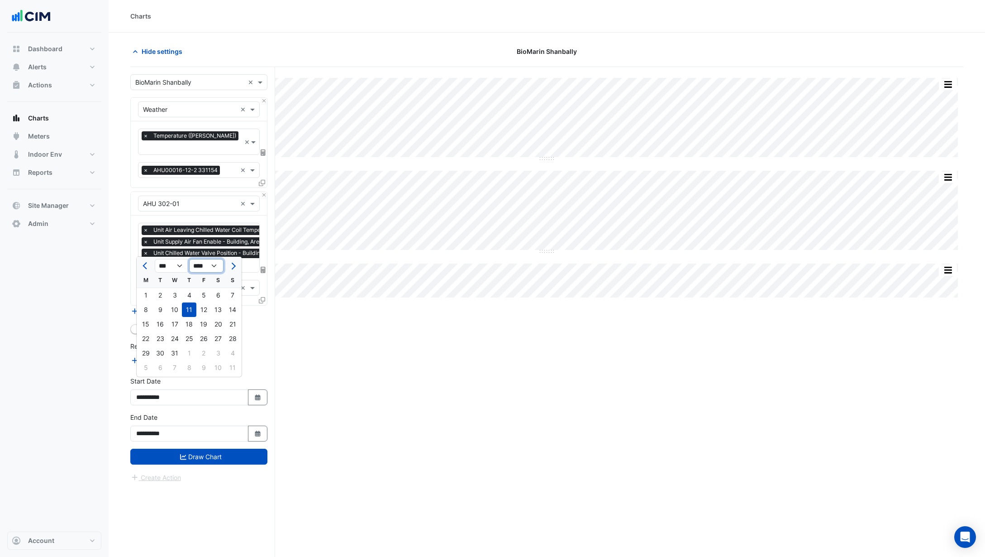
click at [215, 265] on select "**** **** **** **** **** **** **** **** **** **** **** **** **** ****" at bounding box center [206, 266] width 34 height 14
select select "****"
click at [189, 259] on select "**** **** **** **** **** **** **** **** **** **** **** **** **** ****" at bounding box center [206, 266] width 34 height 14
click at [180, 268] on select "*** *** *** *** *** *** *** *** *** ***" at bounding box center [172, 266] width 34 height 14
select select "**"
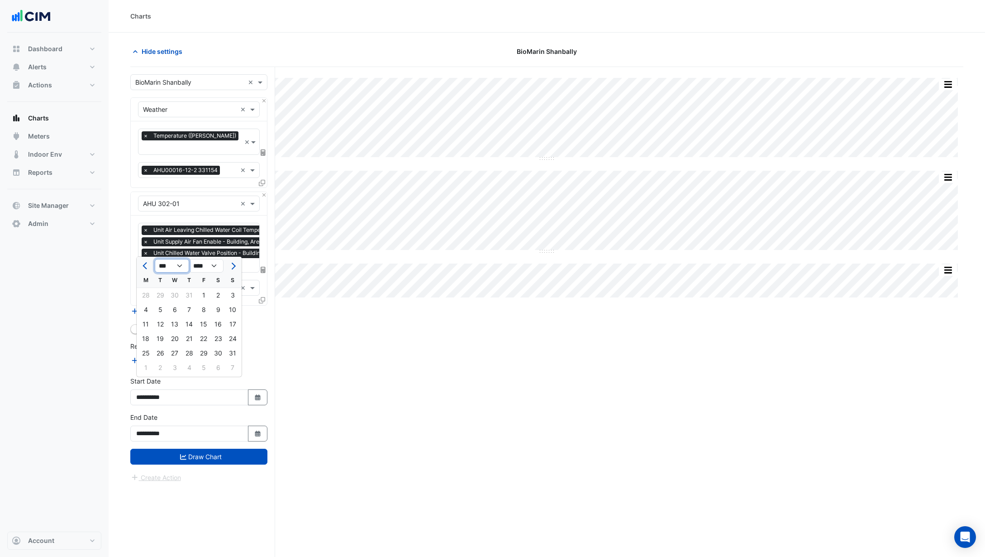
click at [155, 259] on select "*** *** *** *** *** *** *** *** *** ***" at bounding box center [172, 266] width 34 height 14
click at [177, 296] on div "1" at bounding box center [174, 295] width 14 height 14
type input "**********"
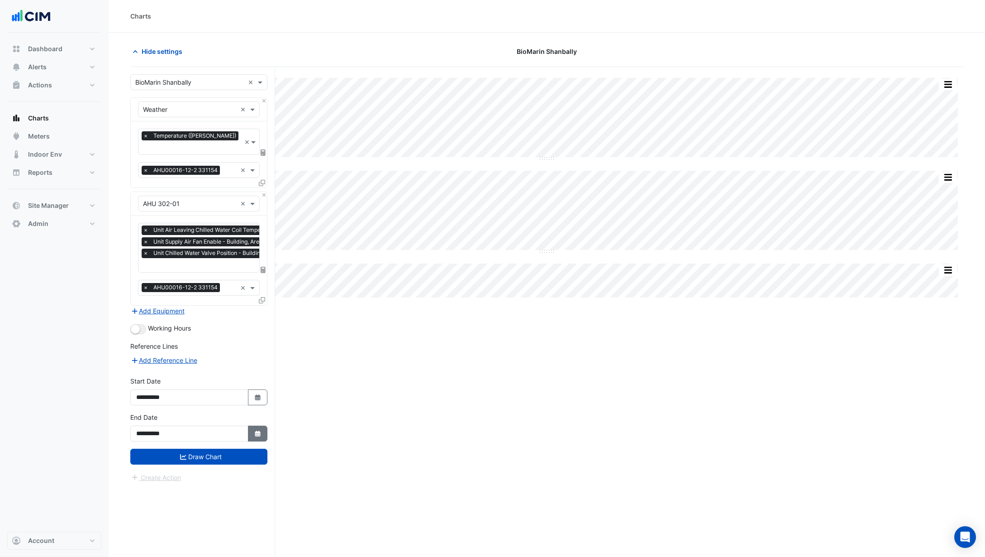
click at [257, 430] on icon "Select Date" at bounding box center [258, 433] width 8 height 6
click at [173, 362] on div "15" at bounding box center [174, 360] width 14 height 14
type input "**********"
click at [200, 449] on button "Draw Chart" at bounding box center [198, 456] width 137 height 16
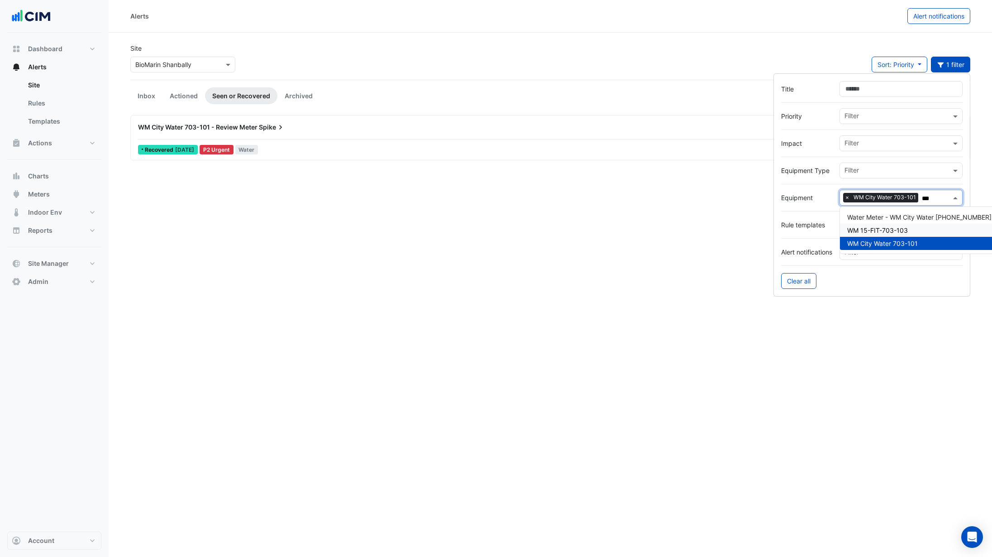
click at [909, 233] on div "WM 15-FIT-703-103" at bounding box center [919, 230] width 159 height 13
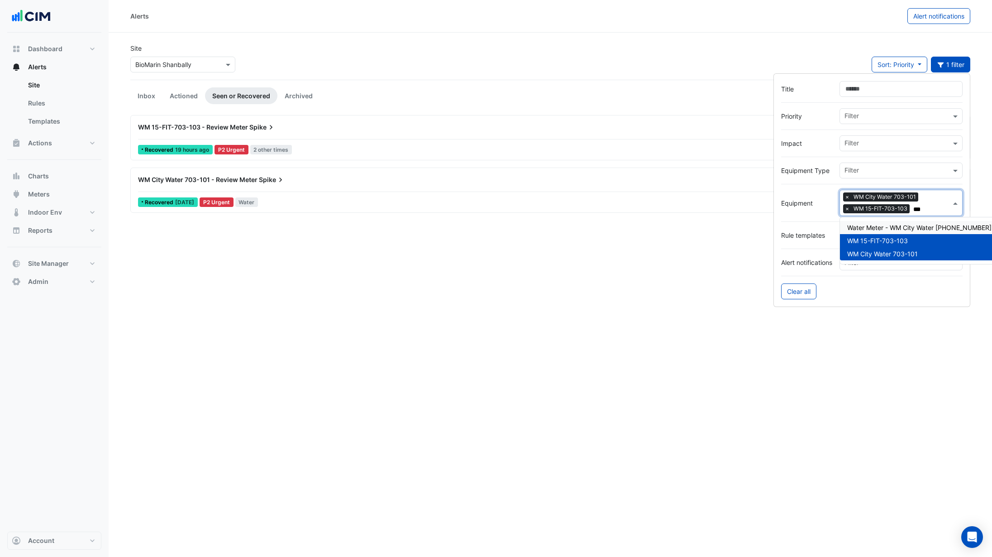
click at [917, 227] on span "Water Meter - WM City Water 703-101-1" at bounding box center [919, 228] width 144 height 8
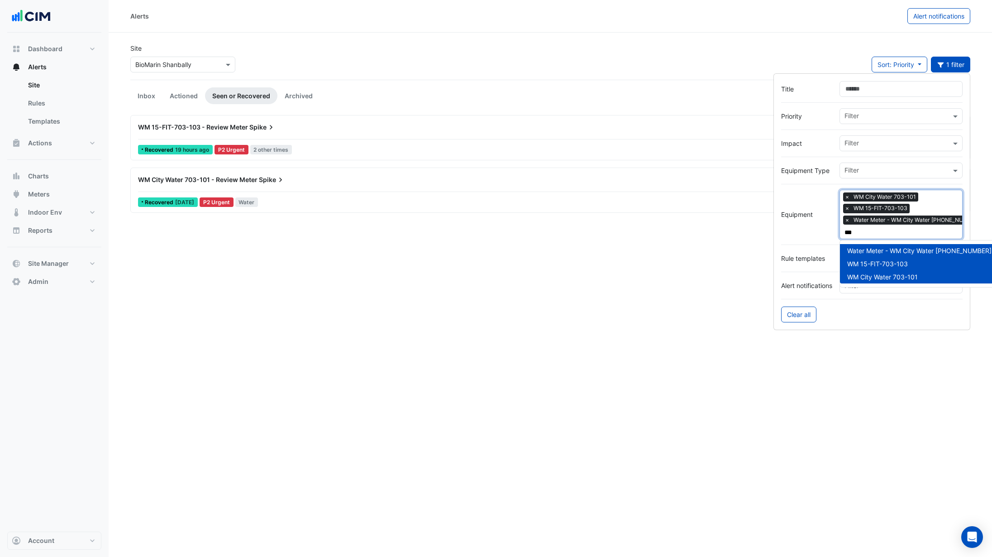
type input "***"
click at [446, 240] on div "Alerts Alert notifications Site × BioMarin Shanbally Sort: Priority Priority Up…" at bounding box center [550, 278] width 883 height 557
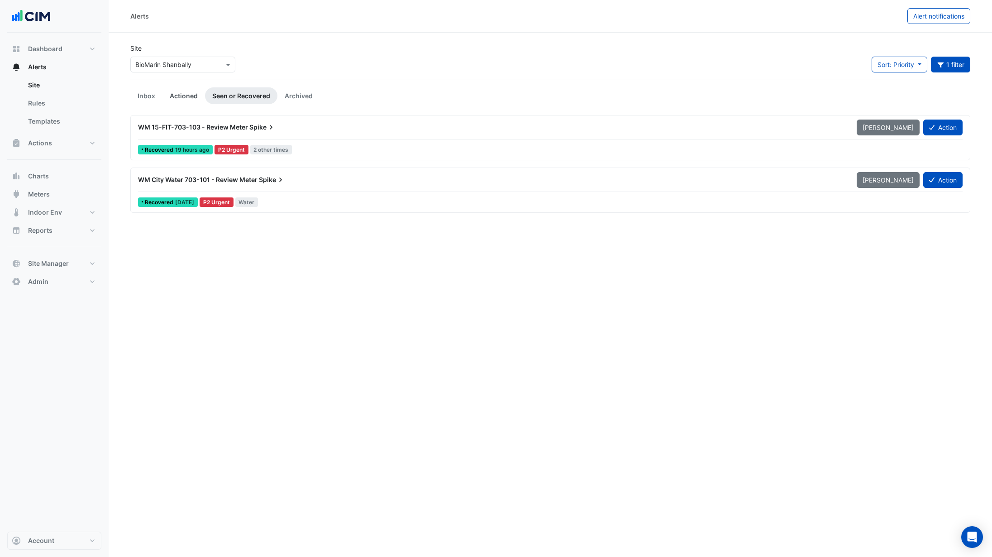
click at [180, 100] on link "Actioned" at bounding box center [183, 95] width 43 height 17
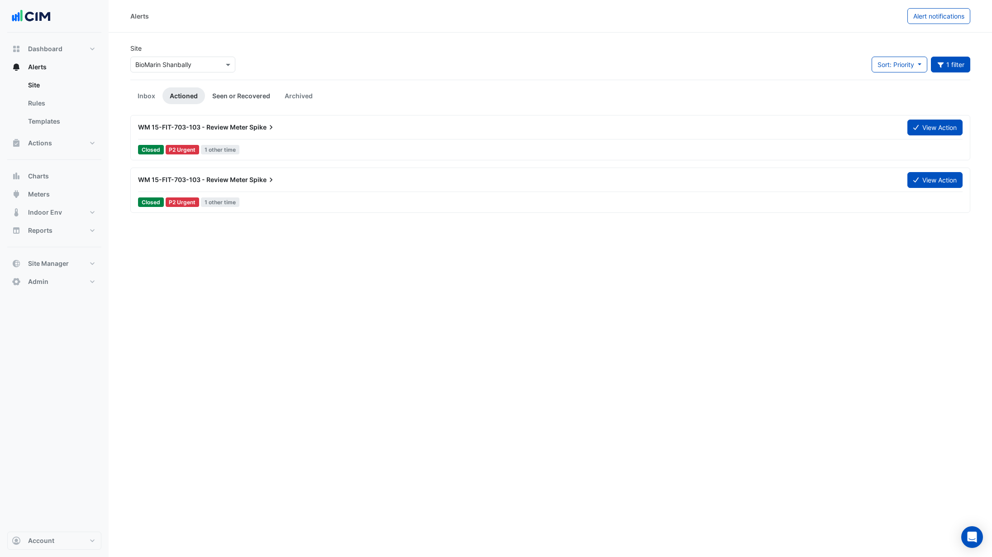
click at [220, 96] on link "Seen or Recovered" at bounding box center [241, 95] width 72 height 17
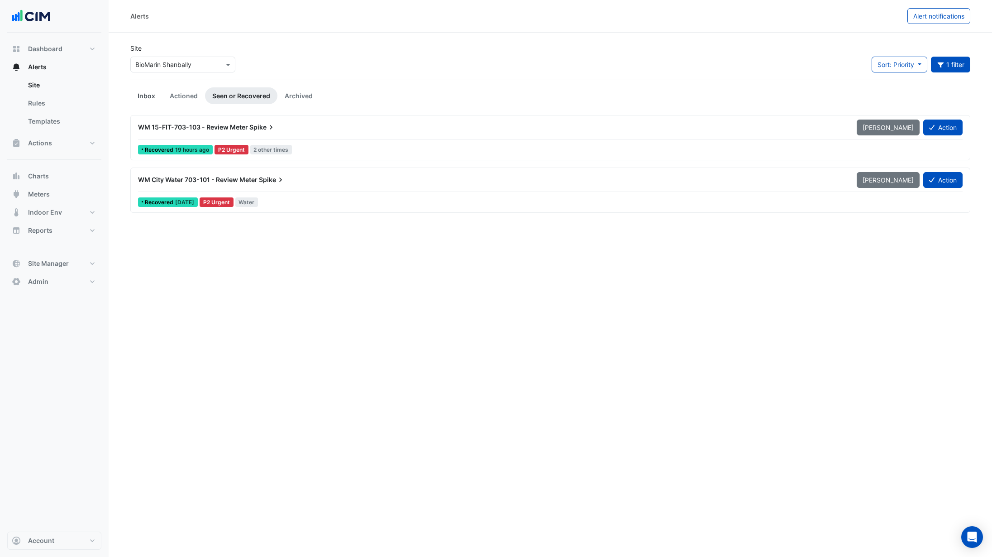
click at [139, 99] on link "Inbox" at bounding box center [146, 95] width 32 height 17
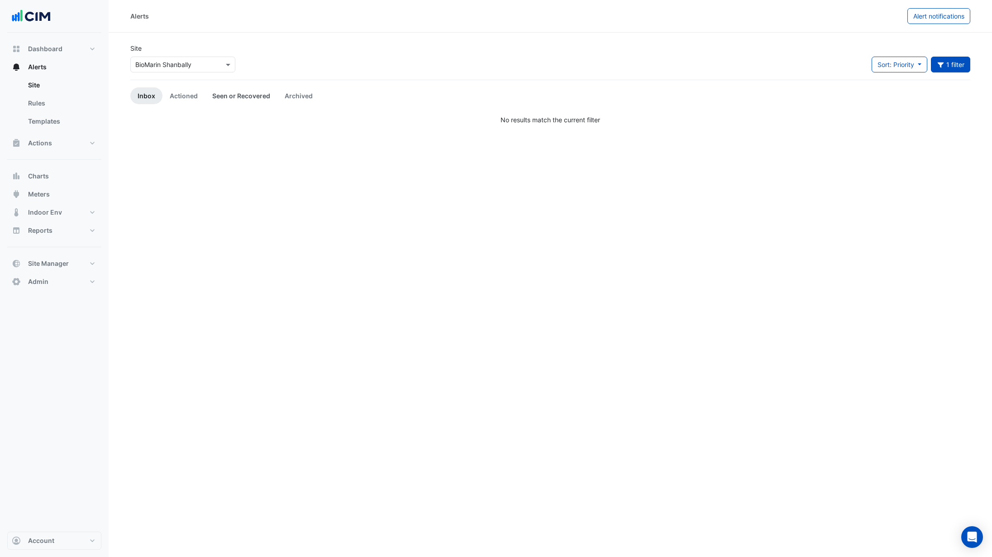
click at [241, 99] on link "Seen or Recovered" at bounding box center [241, 95] width 72 height 17
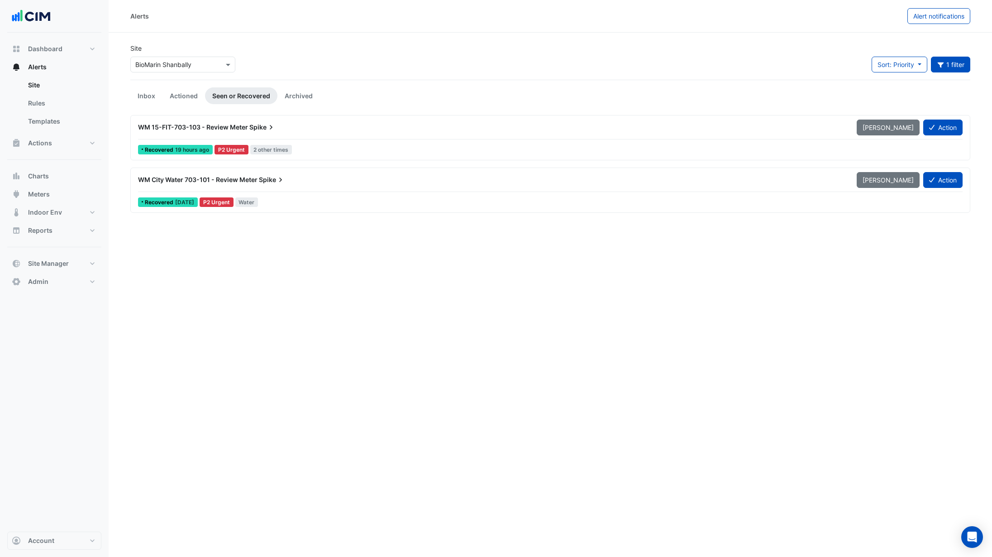
click at [306, 182] on div "WM City Water 703-101 - Review Meter Spike" at bounding box center [492, 179] width 708 height 9
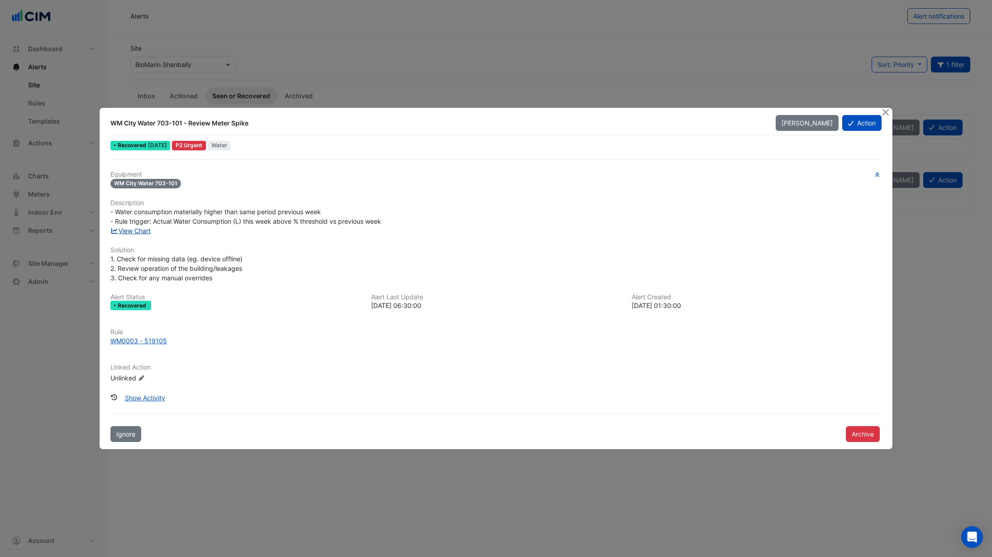
click at [140, 229] on link "View Chart" at bounding box center [130, 231] width 40 height 8
click at [887, 111] on button "Close" at bounding box center [886, 113] width 10 height 10
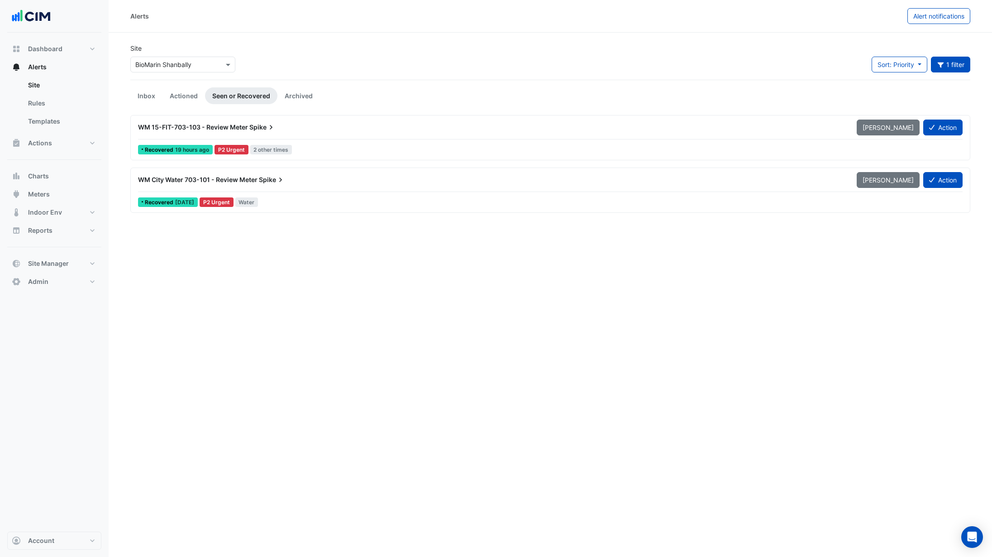
click at [319, 132] on div "WM 15-FIT-703-103 - Review Meter Spike" at bounding box center [492, 127] width 719 height 16
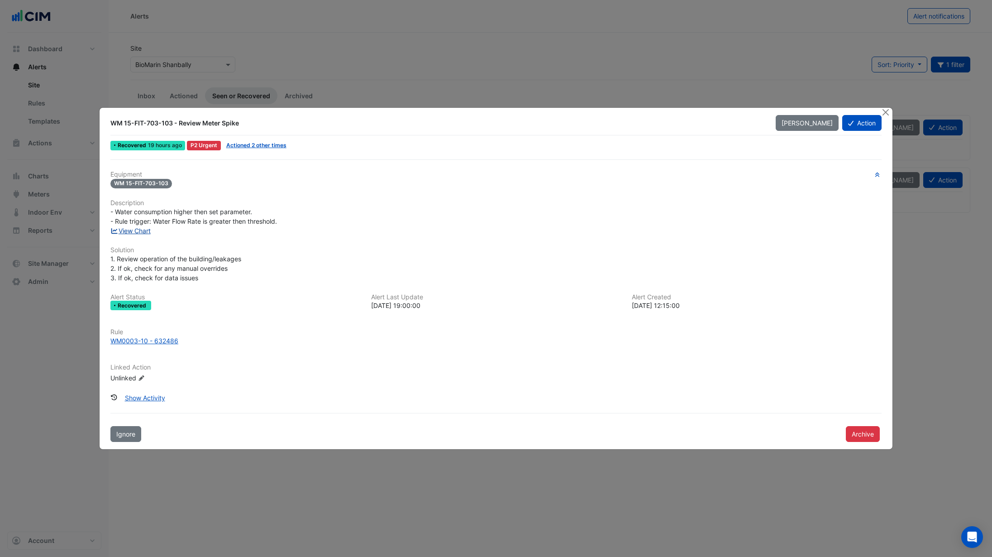
click at [133, 230] on link "View Chart" at bounding box center [130, 231] width 40 height 8
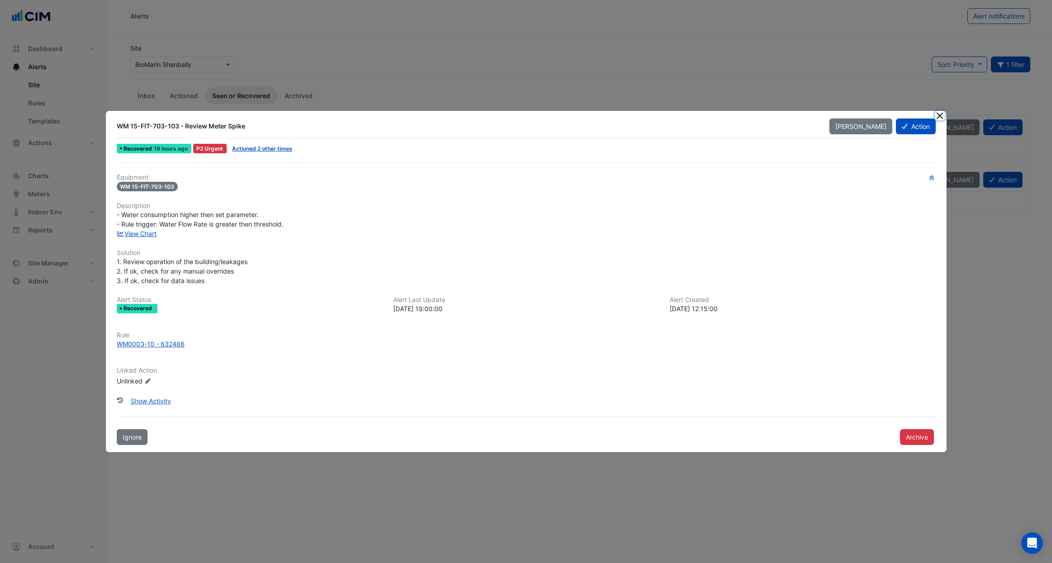
click at [939, 116] on button "Close" at bounding box center [940, 116] width 10 height 10
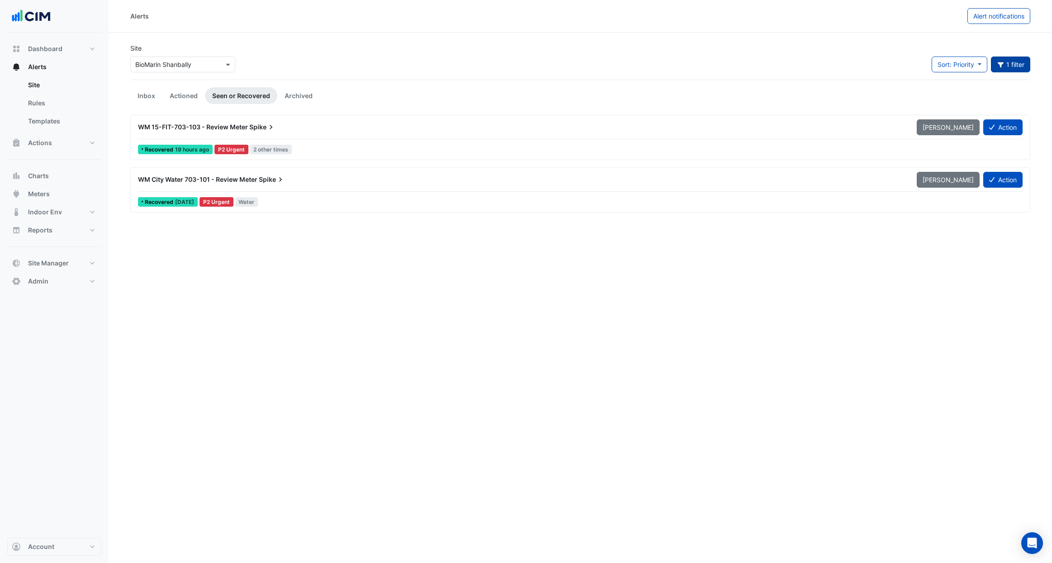
click at [985, 65] on button "1 filter" at bounding box center [1011, 65] width 40 height 16
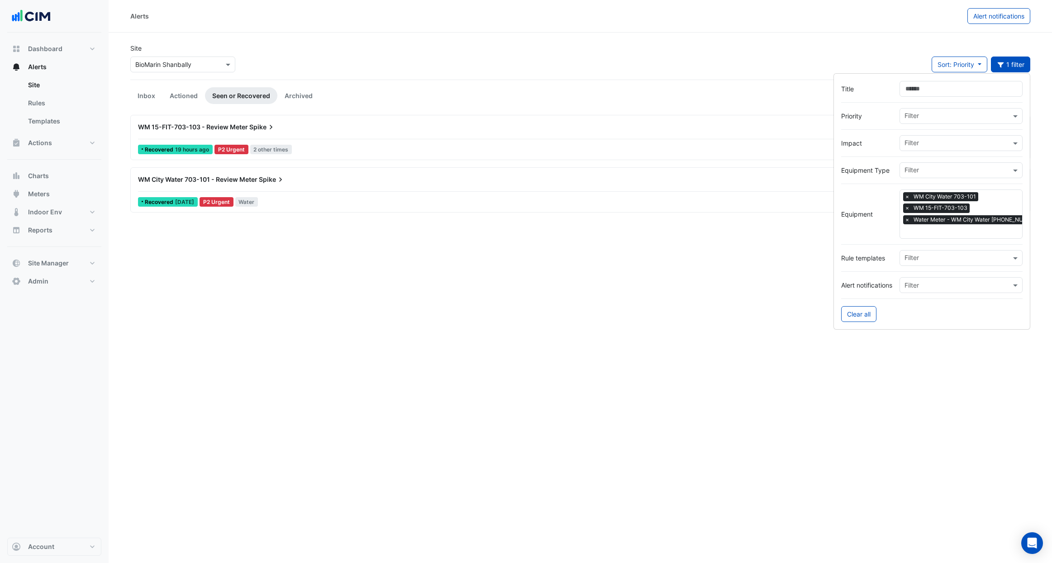
click at [908, 198] on span "×" at bounding box center [907, 196] width 8 height 9
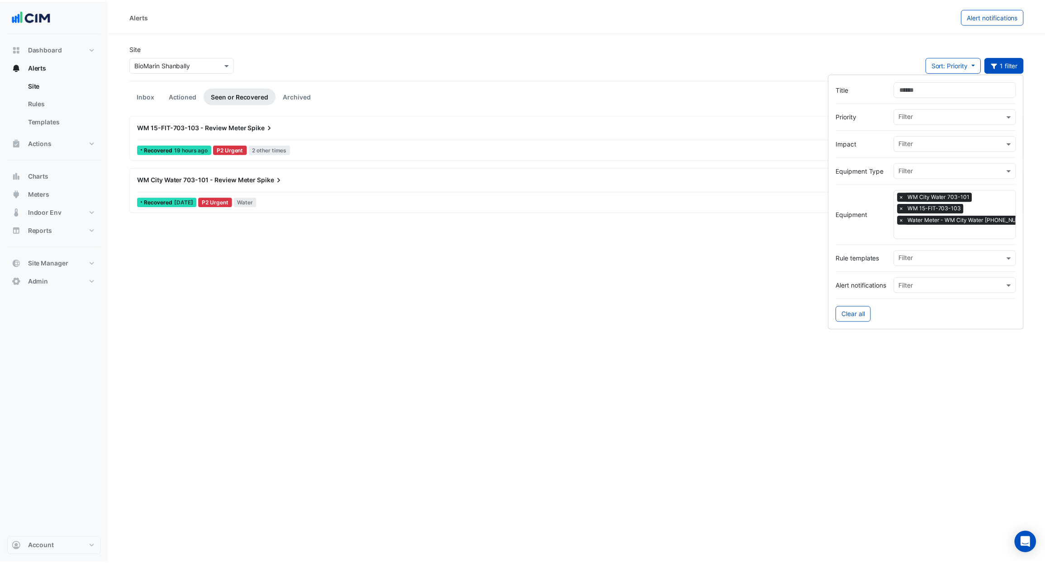
scroll to position [0, 1]
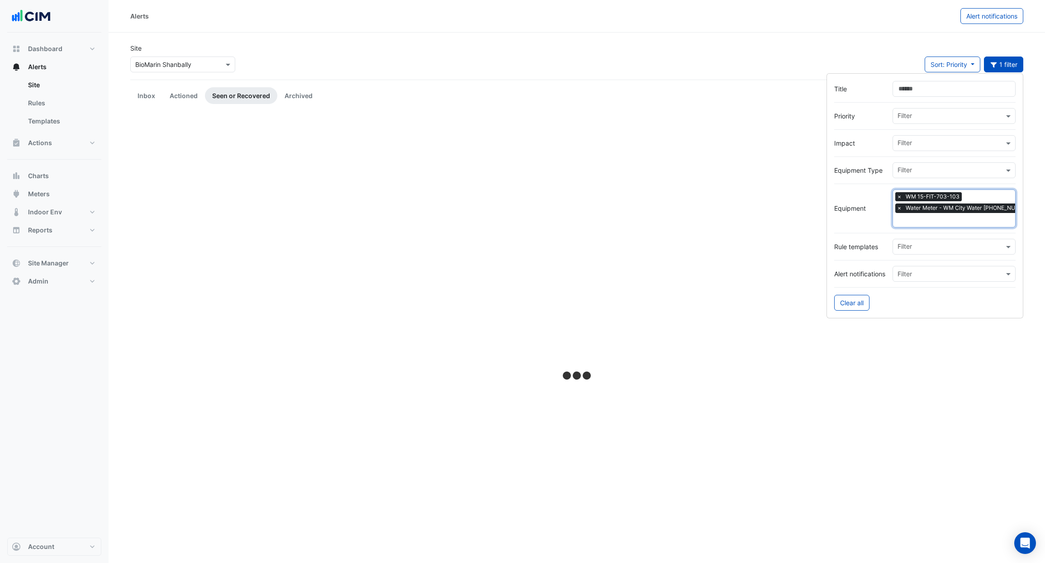
click at [900, 197] on span "×" at bounding box center [899, 196] width 8 height 9
click at [900, 196] on span "×" at bounding box center [899, 196] width 8 height 9
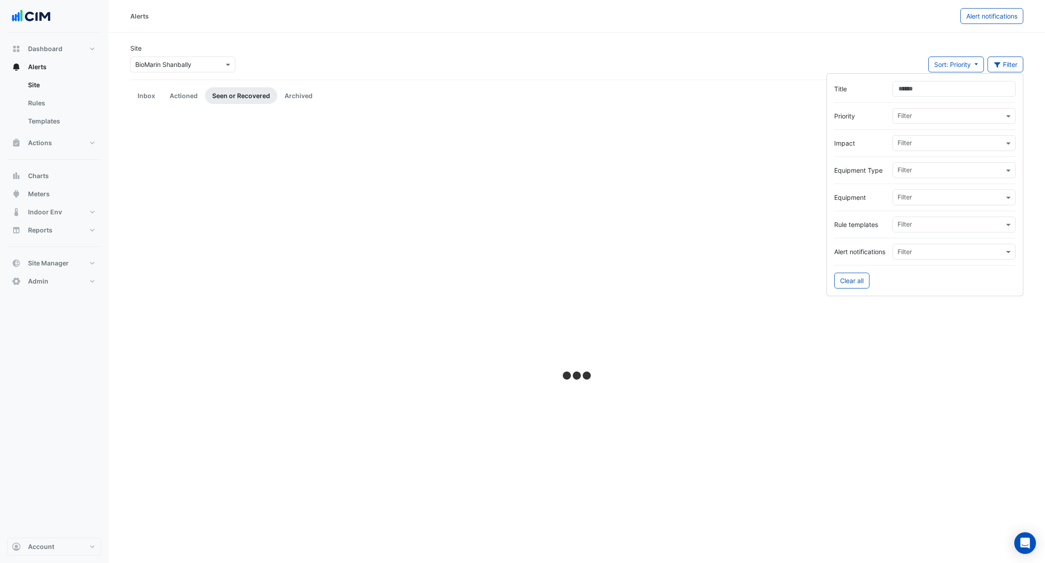
click at [686, 71] on div "Site × BioMarin Shanbally Sort: Priority Priority Updated Filter" at bounding box center [577, 61] width 904 height 36
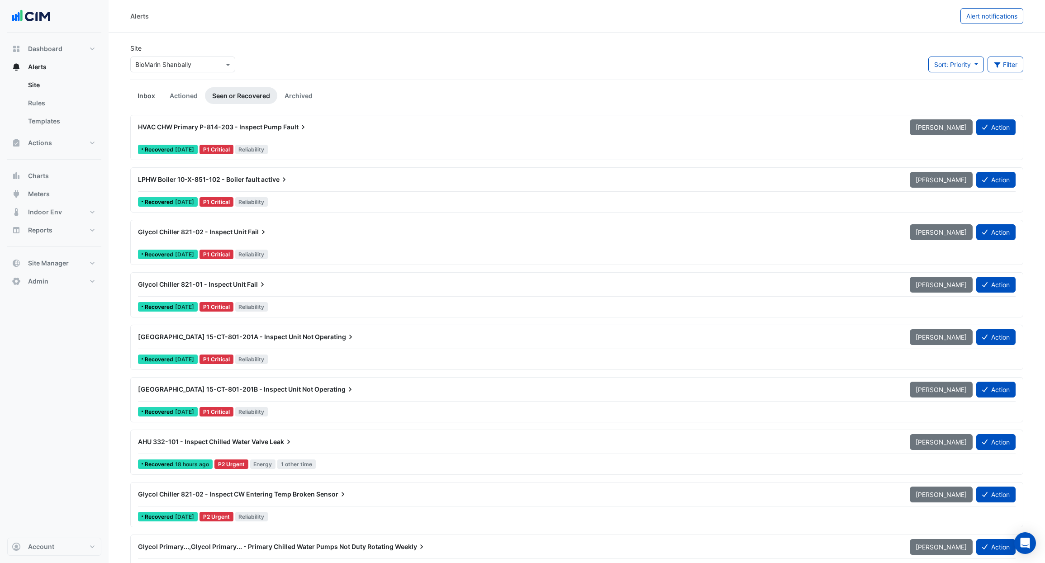
click at [143, 99] on link "Inbox" at bounding box center [146, 95] width 32 height 17
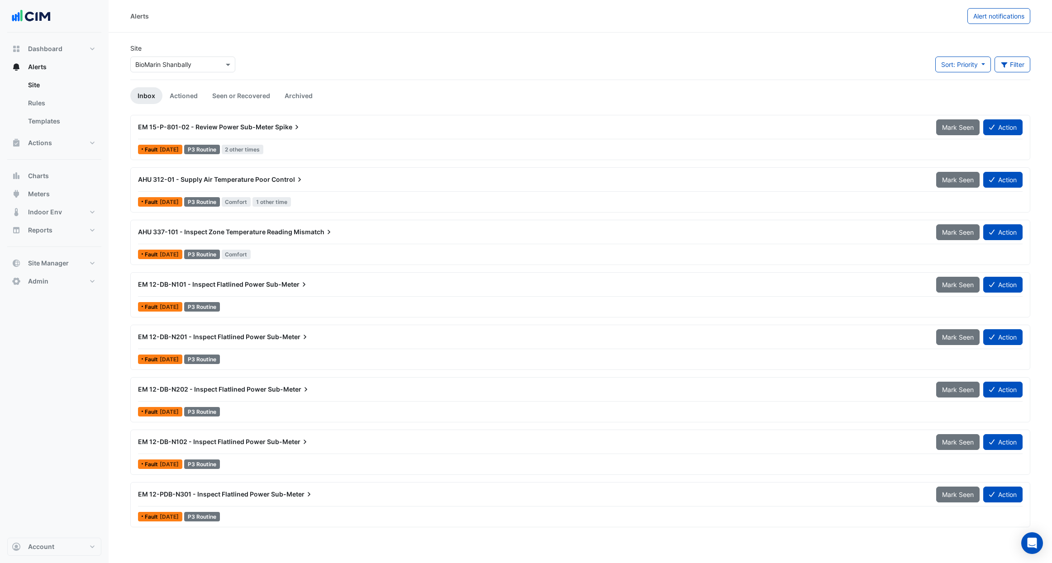
click at [282, 244] on div "AHU 337-101 - Inspect Zone Temperature Reading Mismatch Mark Seen Action Fault …" at bounding box center [580, 242] width 892 height 37
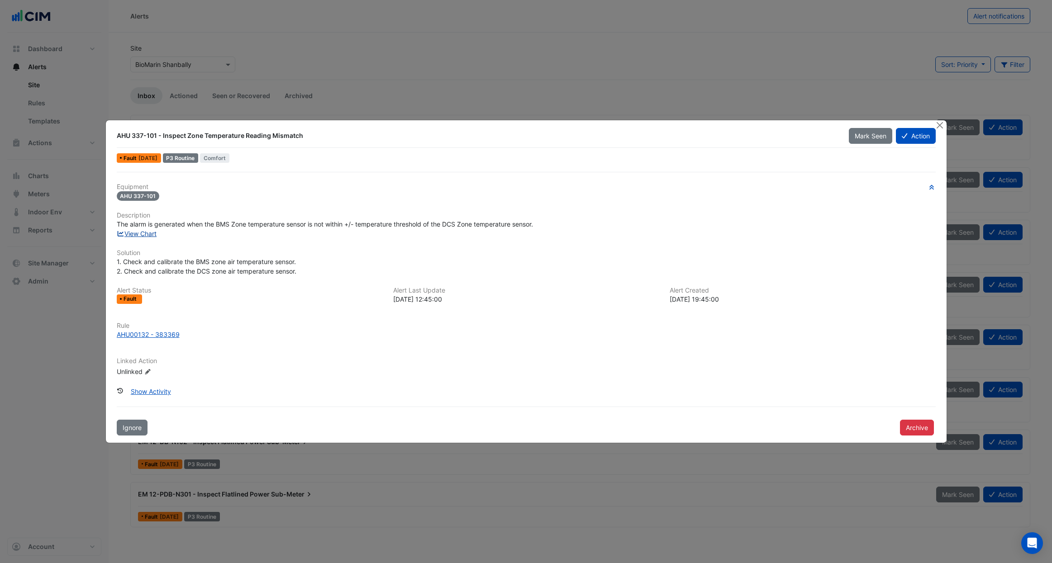
click at [148, 230] on link "View Chart" at bounding box center [137, 234] width 40 height 8
click at [910, 128] on button "Action" at bounding box center [915, 136] width 39 height 16
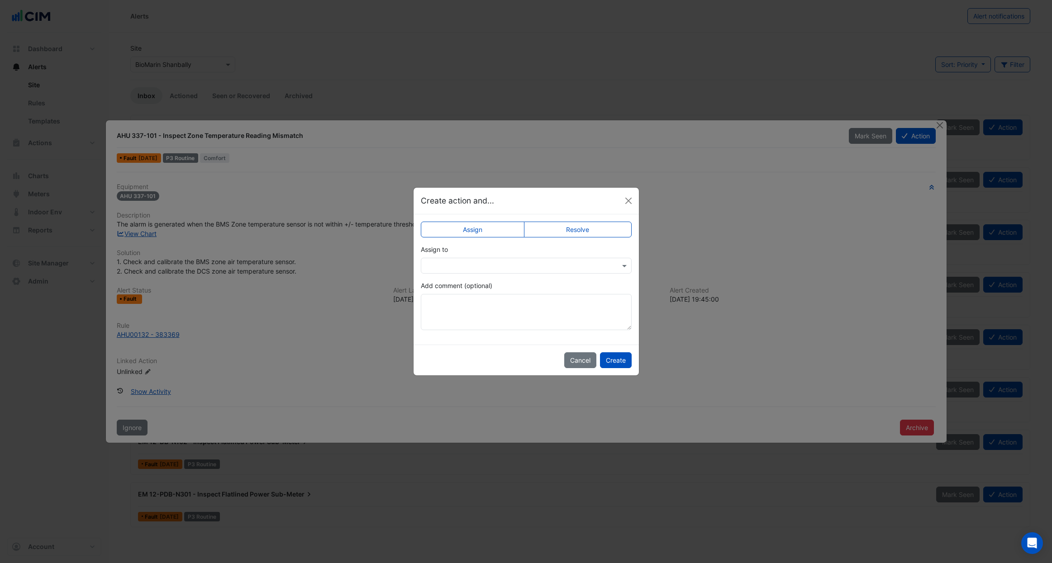
click at [462, 267] on input "text" at bounding box center [517, 267] width 183 height 10
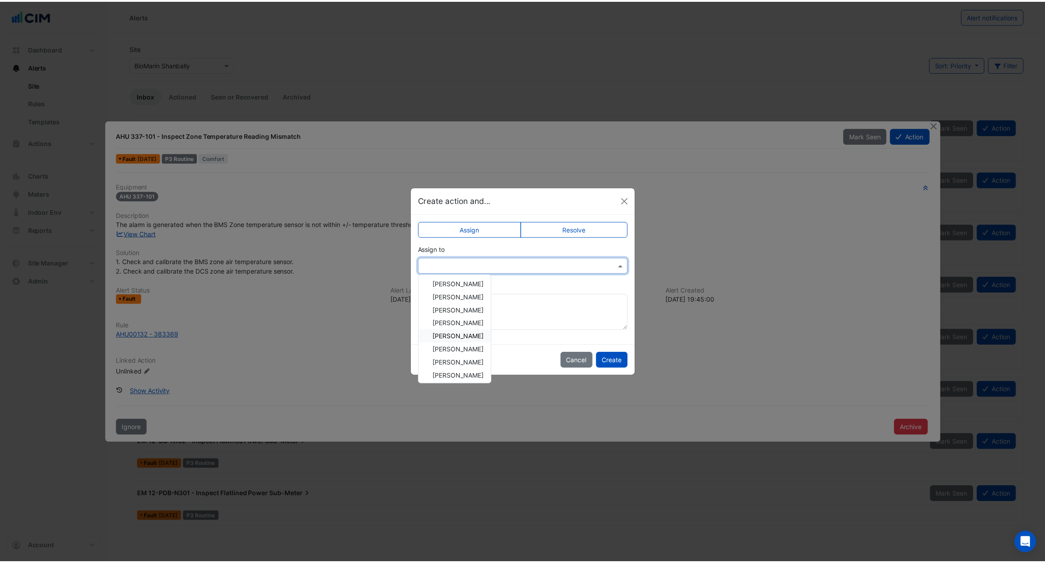
scroll to position [51, 0]
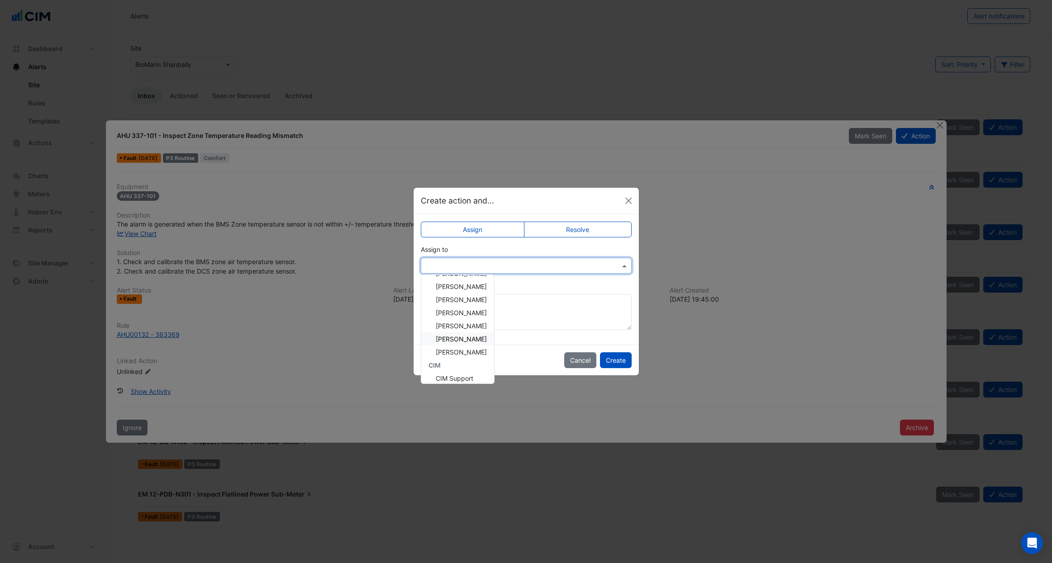
click at [464, 342] on span "Stephen O'Carroll" at bounding box center [461, 339] width 51 height 8
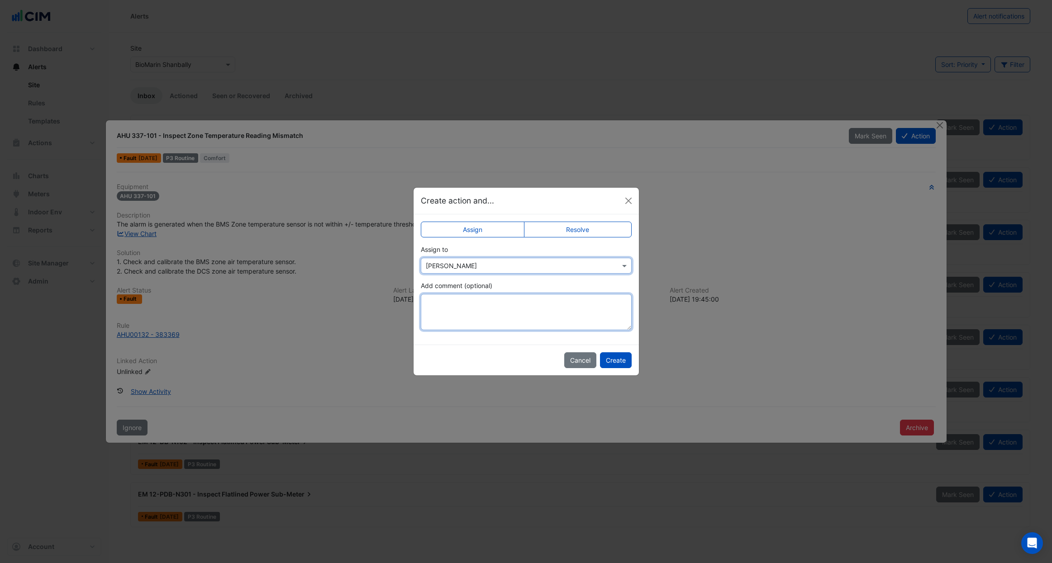
click at [460, 298] on textarea "Add comment (optional)" at bounding box center [526, 312] width 211 height 36
type textarea "*"
type textarea "**********"
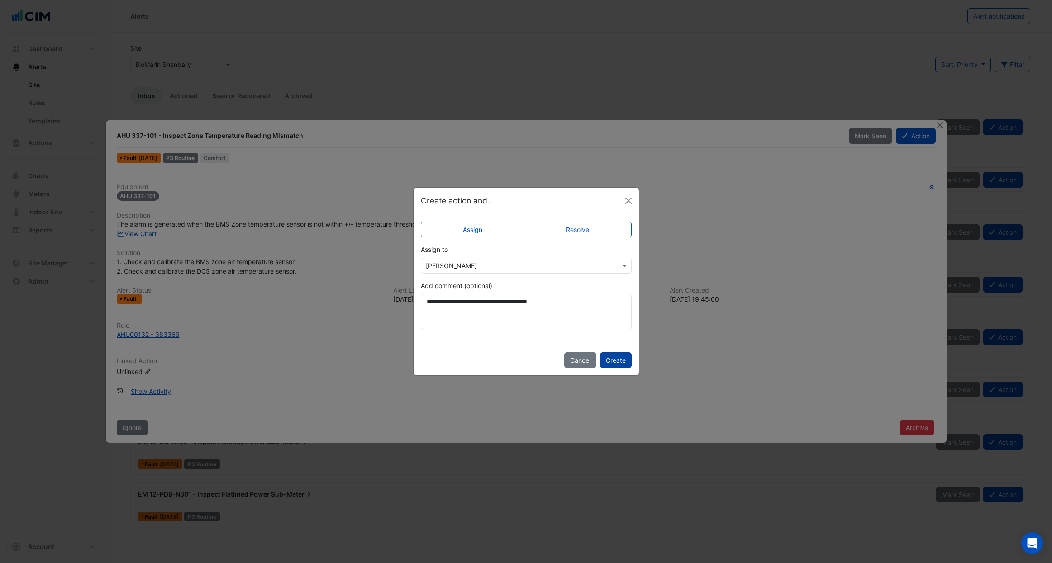
click at [618, 364] on button "Create" at bounding box center [616, 360] width 32 height 16
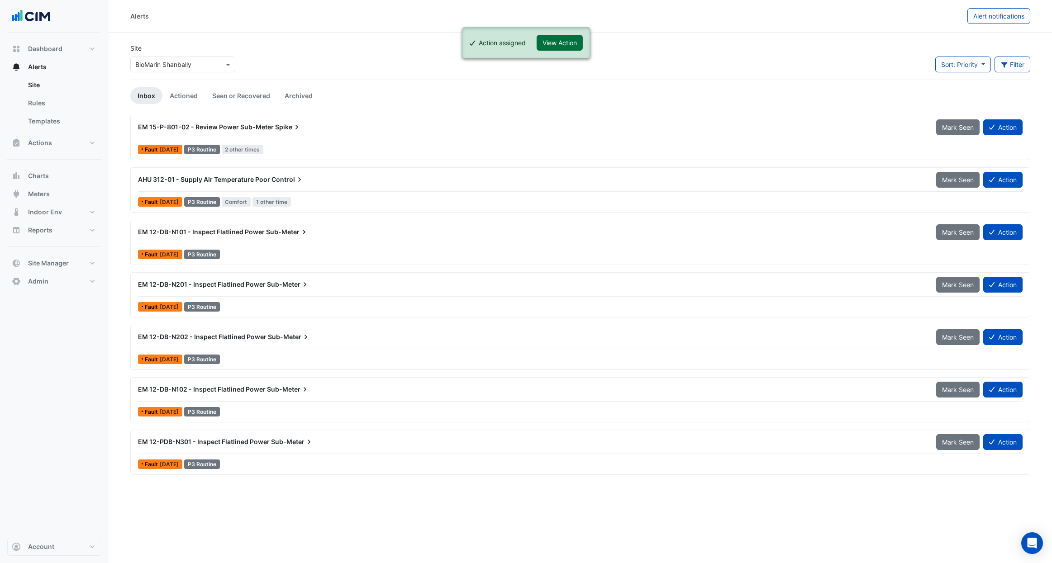
click at [555, 46] on button "View Action" at bounding box center [560, 43] width 46 height 16
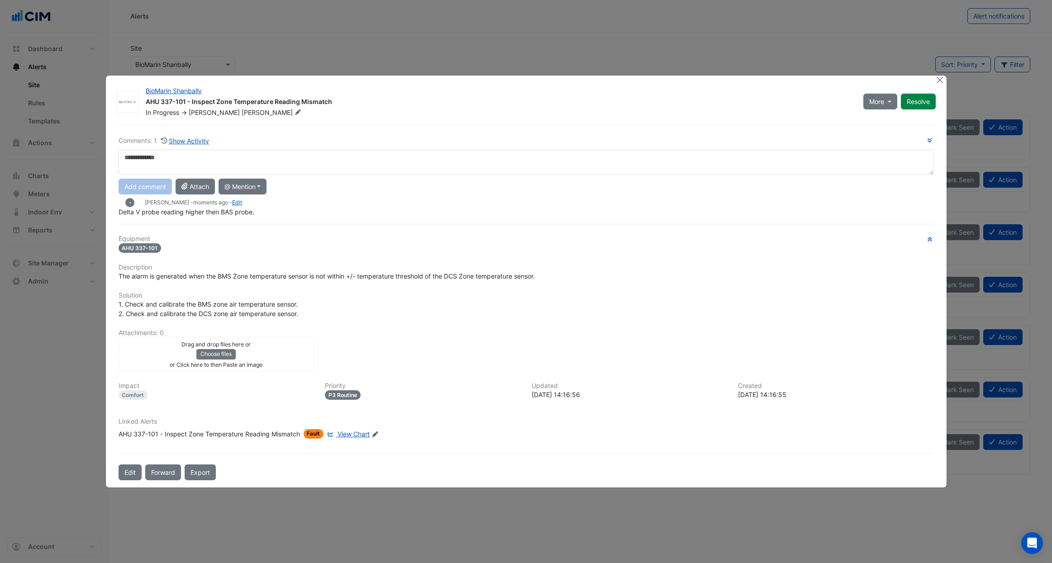
click at [156, 361] on div "Drag and drop files here or Choose files or Click here to then Paste an image" at bounding box center [216, 354] width 191 height 30
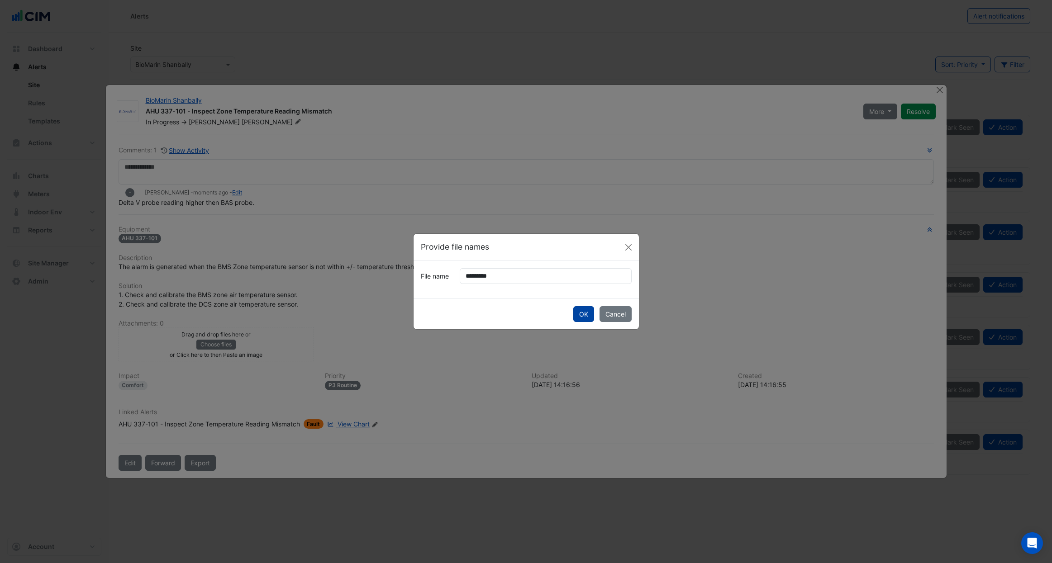
click at [582, 314] on button "OK" at bounding box center [583, 314] width 21 height 16
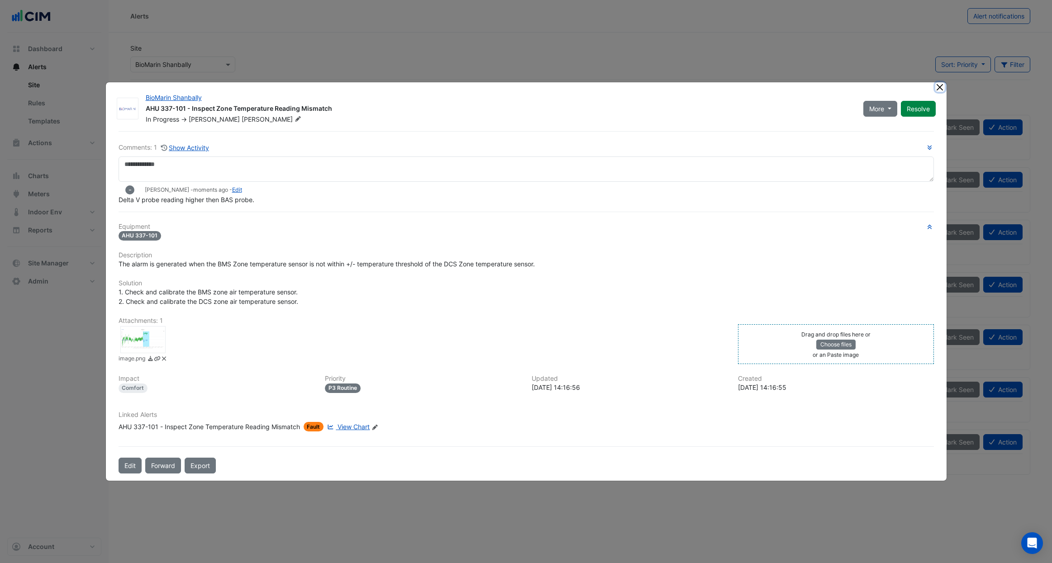
click at [942, 84] on button "Close" at bounding box center [940, 87] width 10 height 10
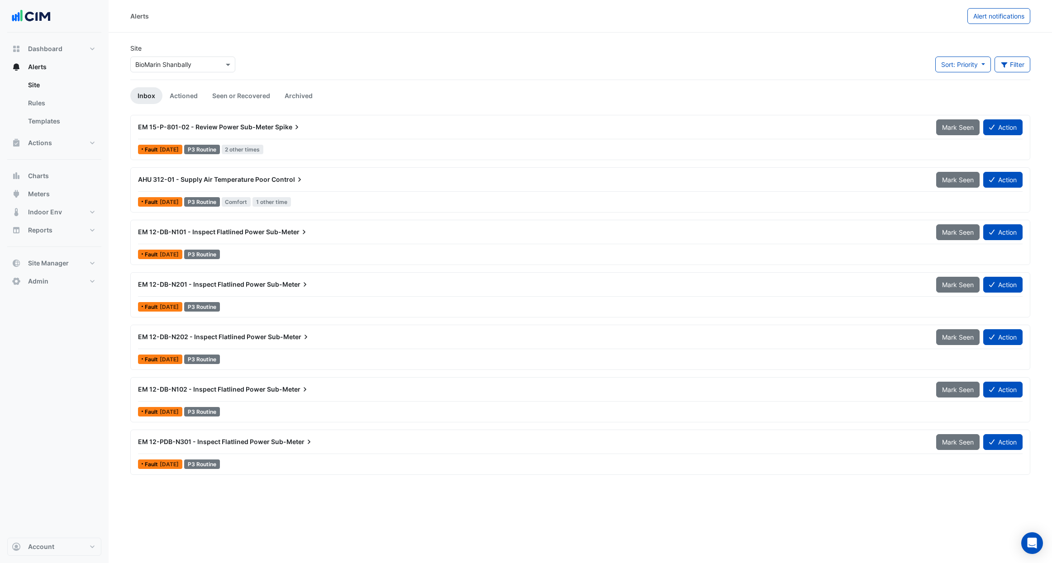
click at [312, 186] on div "AHU 312-01 - Supply Air Temperature Poor Control" at bounding box center [532, 179] width 798 height 16
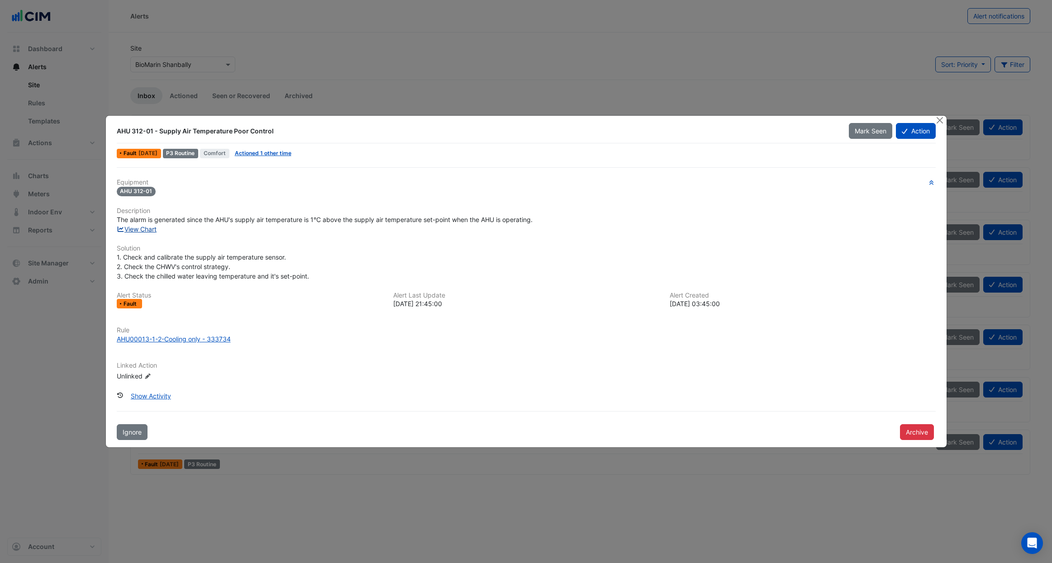
click at [142, 230] on link "View Chart" at bounding box center [137, 229] width 40 height 8
click at [924, 432] on button "Archive" at bounding box center [917, 432] width 34 height 16
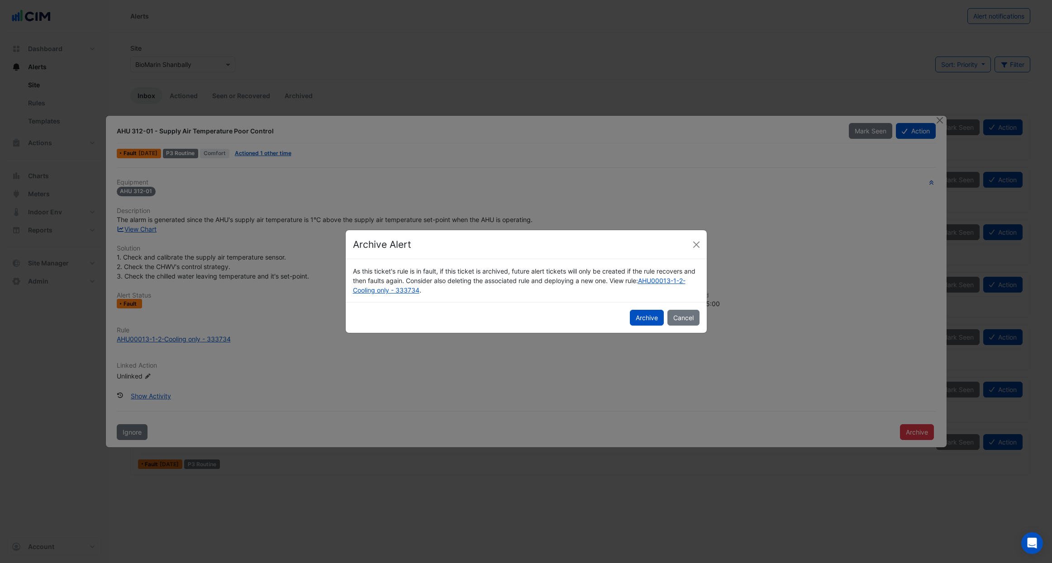
click at [639, 321] on button "Archive" at bounding box center [647, 318] width 34 height 16
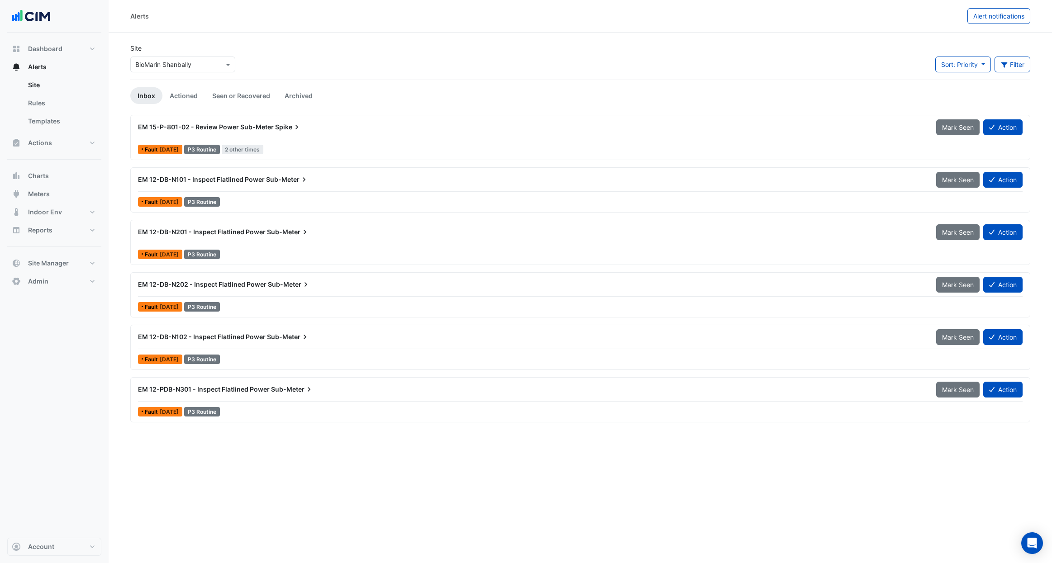
click at [209, 22] on div "Alerts" at bounding box center [548, 16] width 837 height 16
click at [77, 149] on button "Actions" at bounding box center [54, 143] width 94 height 18
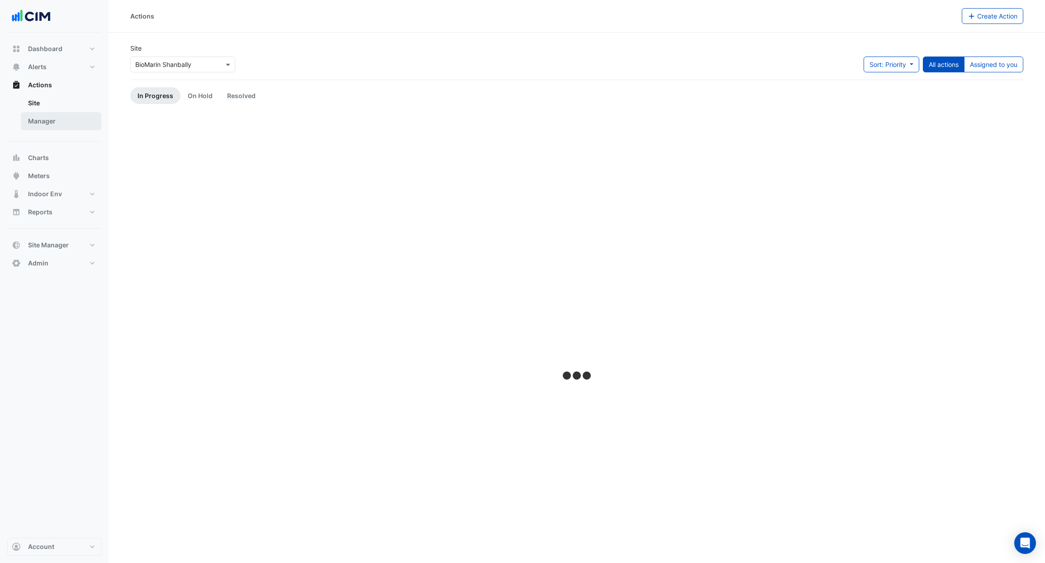
click at [48, 118] on link "Manager" at bounding box center [61, 121] width 81 height 18
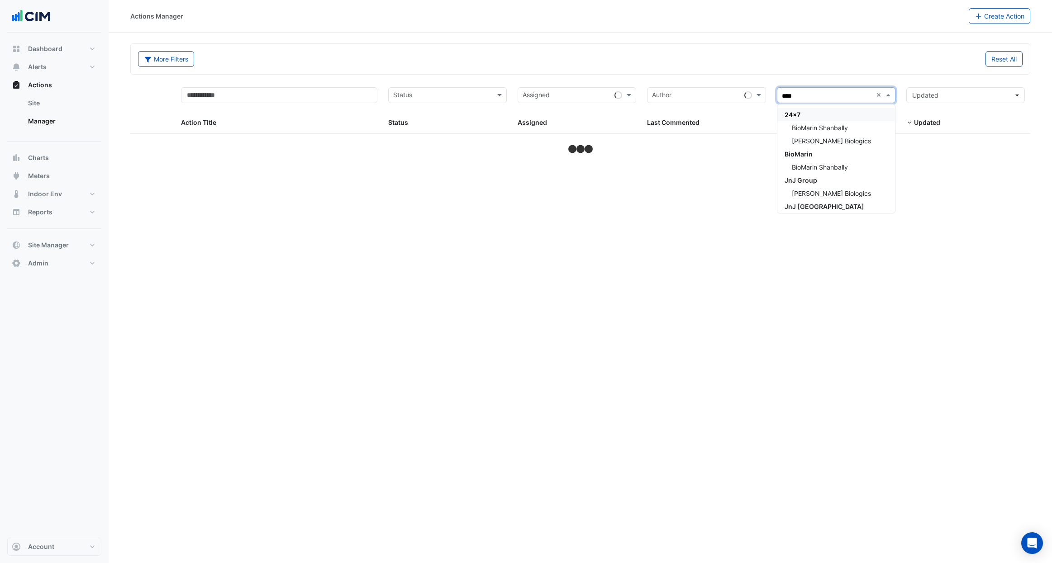
type input "*****"
click at [831, 154] on span "BioMarin Shanbally" at bounding box center [820, 154] width 56 height 8
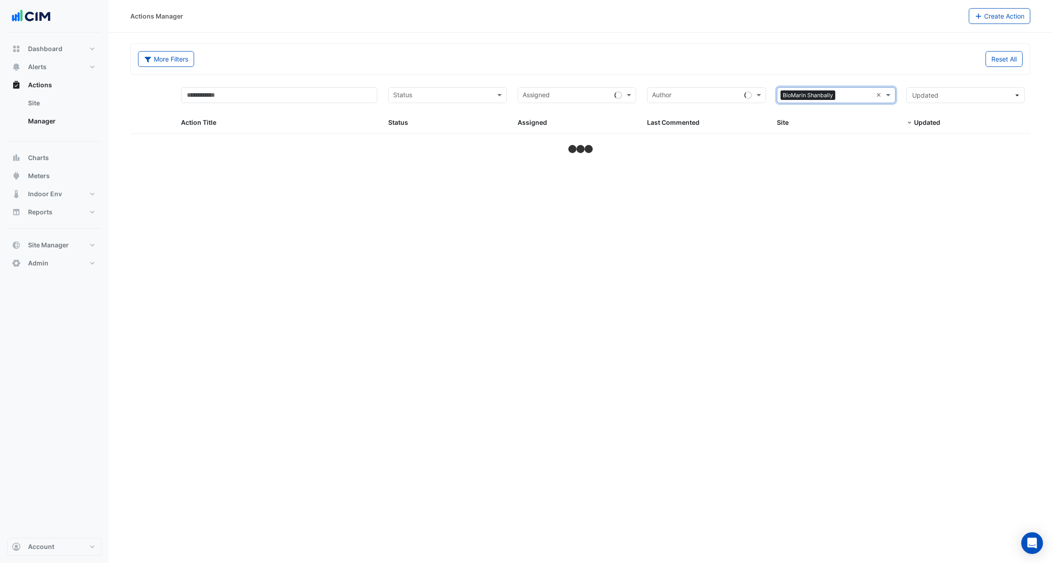
select select "***"
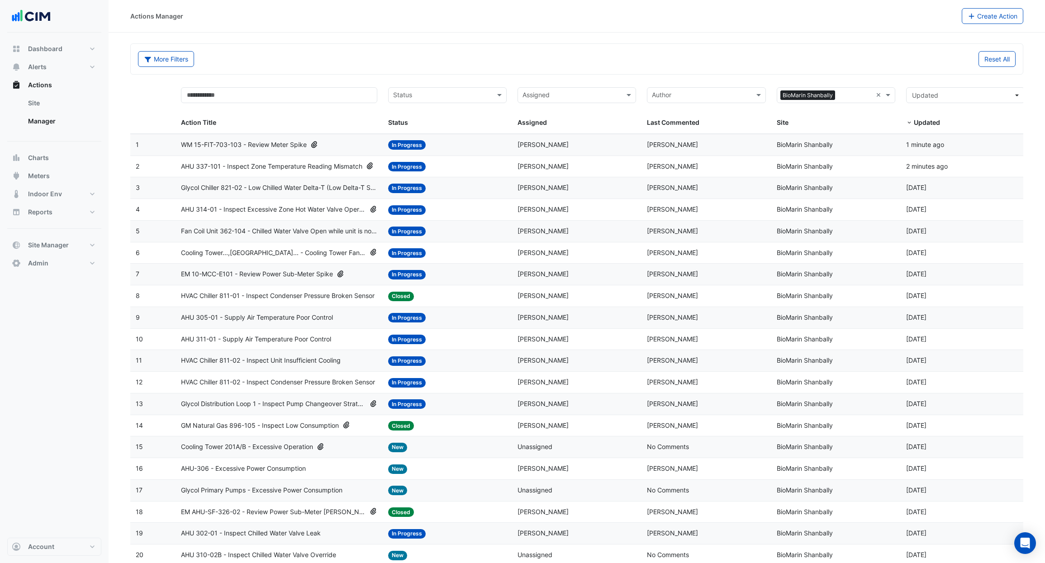
click at [299, 191] on span "Glycol Chiller 821-02 - Low Chilled Water Delta-T (Low Delta-T Syndrome) (Statu…" at bounding box center [279, 188] width 196 height 10
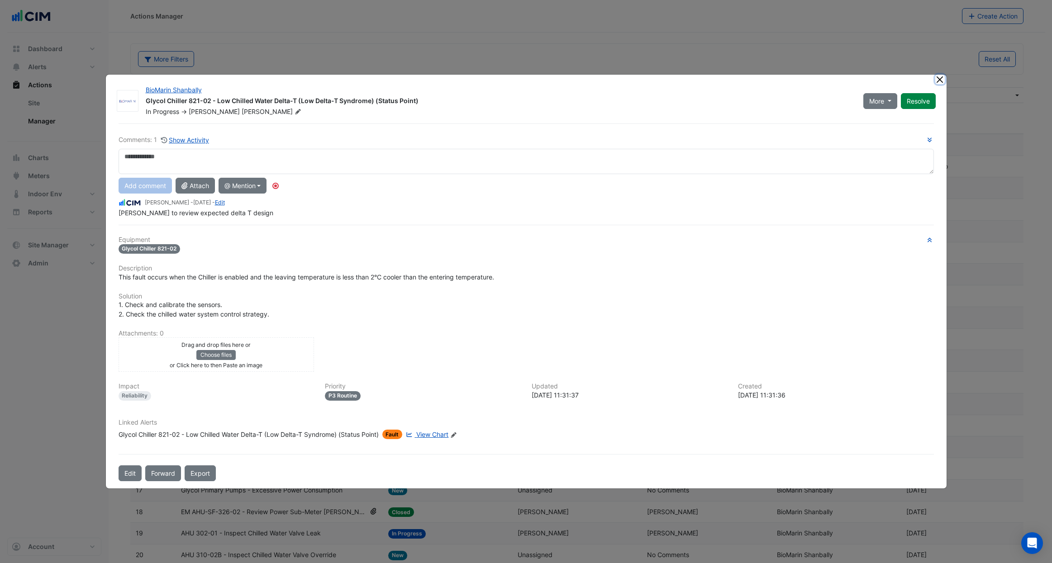
click at [942, 82] on button "Close" at bounding box center [940, 80] width 10 height 10
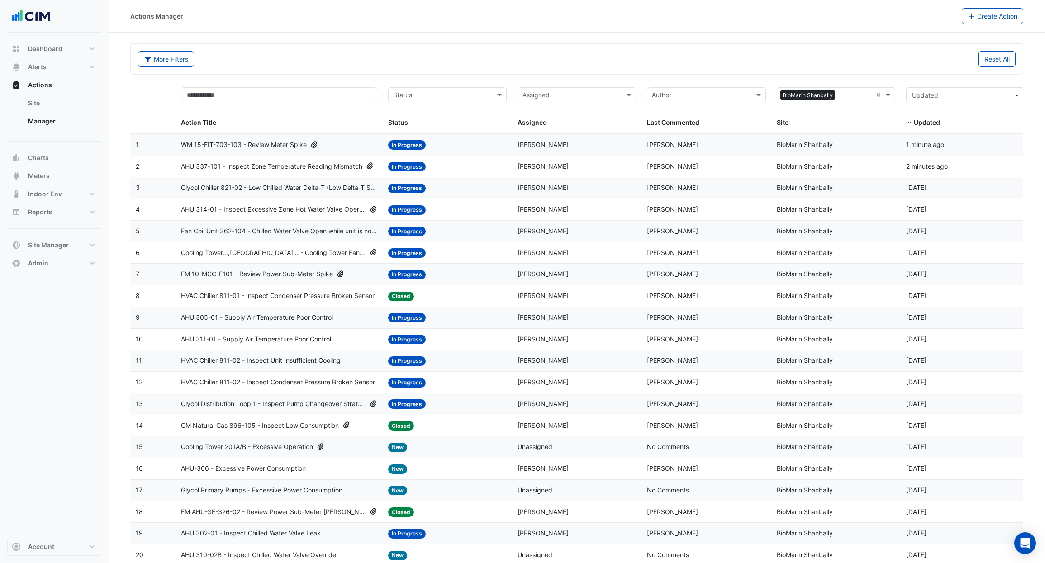
click at [339, 209] on span "AHU 314-01 - Inspect Excessive Zone Hot Water Valve Operation" at bounding box center [273, 210] width 185 height 10
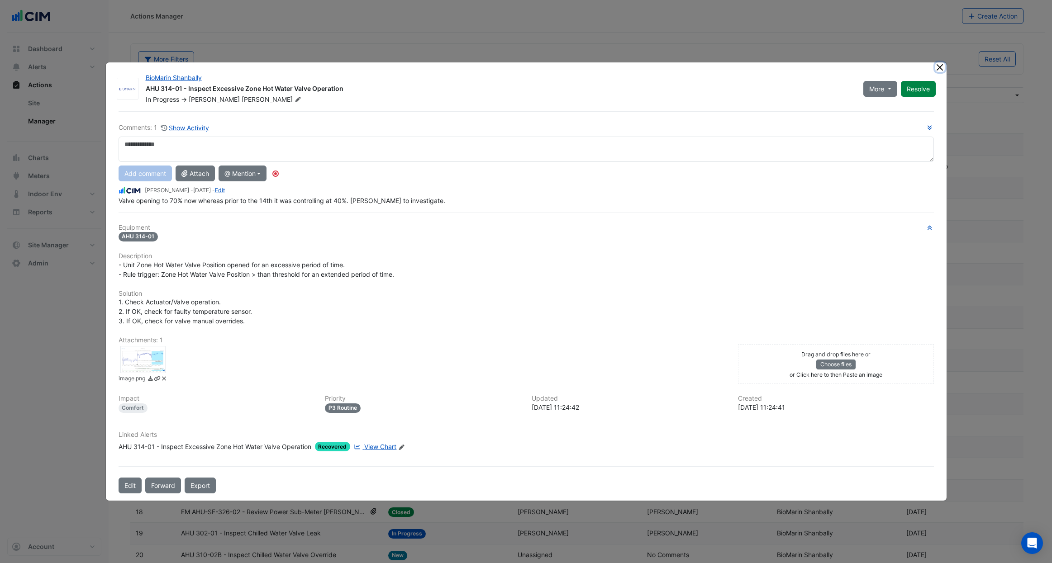
click at [943, 68] on button "Close" at bounding box center [940, 67] width 10 height 10
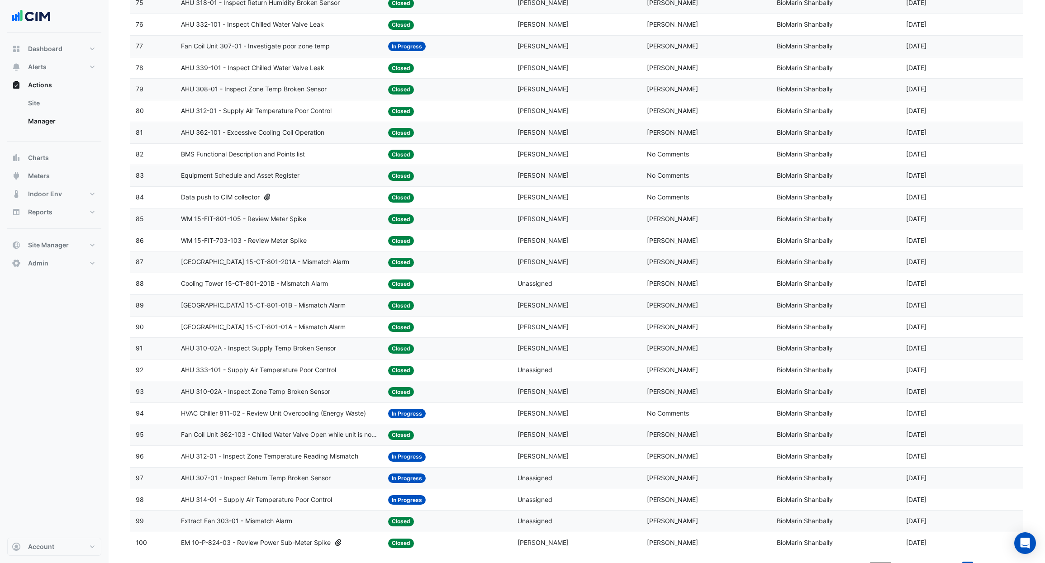
scroll to position [1756, 0]
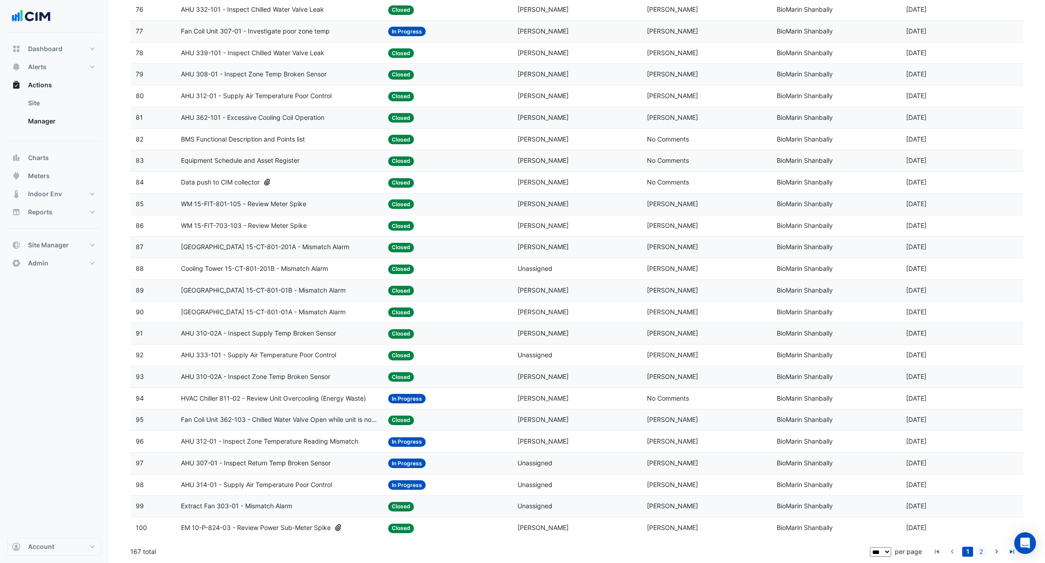
click at [979, 552] on link "2" at bounding box center [981, 552] width 11 height 10
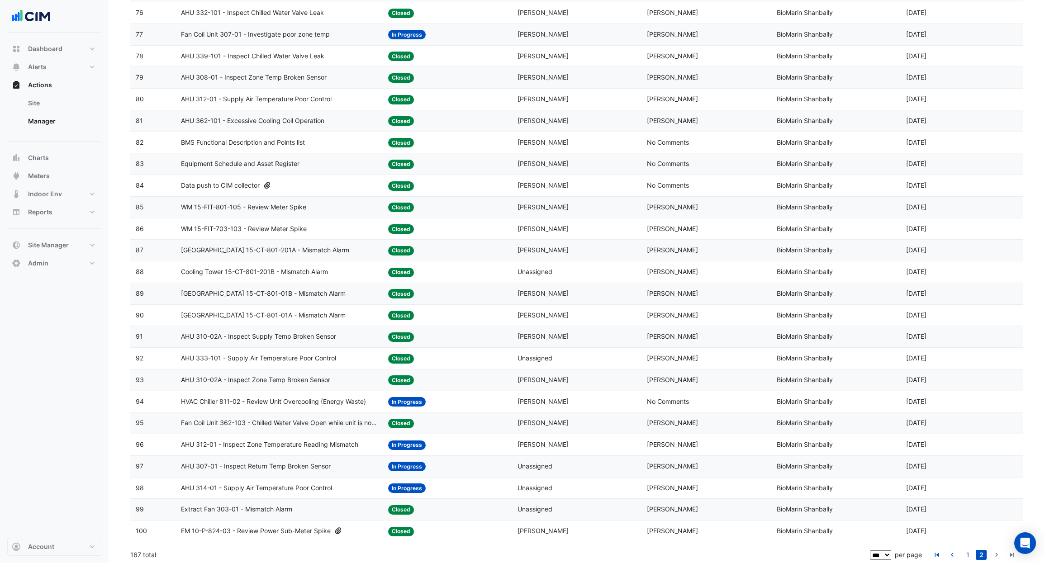
scroll to position [1043, 0]
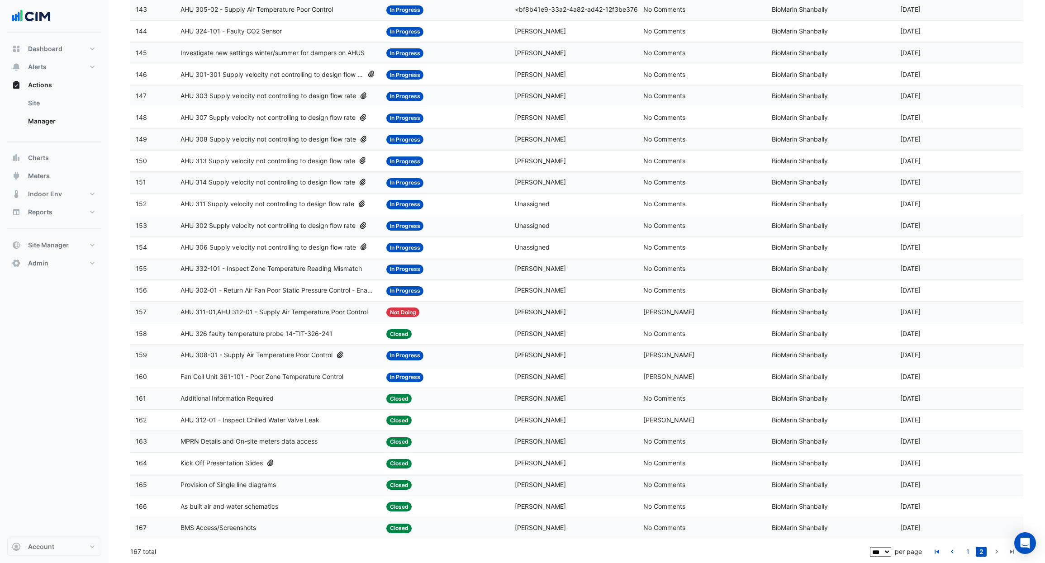
click at [310, 378] on span "Fan Coil Unit 361-101 - Poor Zone Temperature Control" at bounding box center [262, 377] width 163 height 10
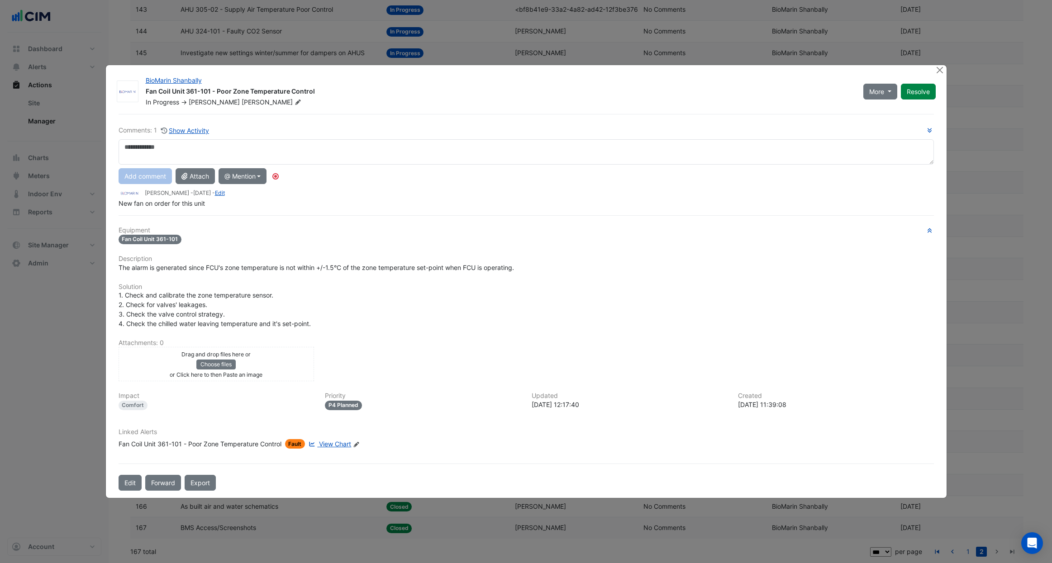
click at [332, 444] on span "View Chart" at bounding box center [335, 444] width 32 height 8
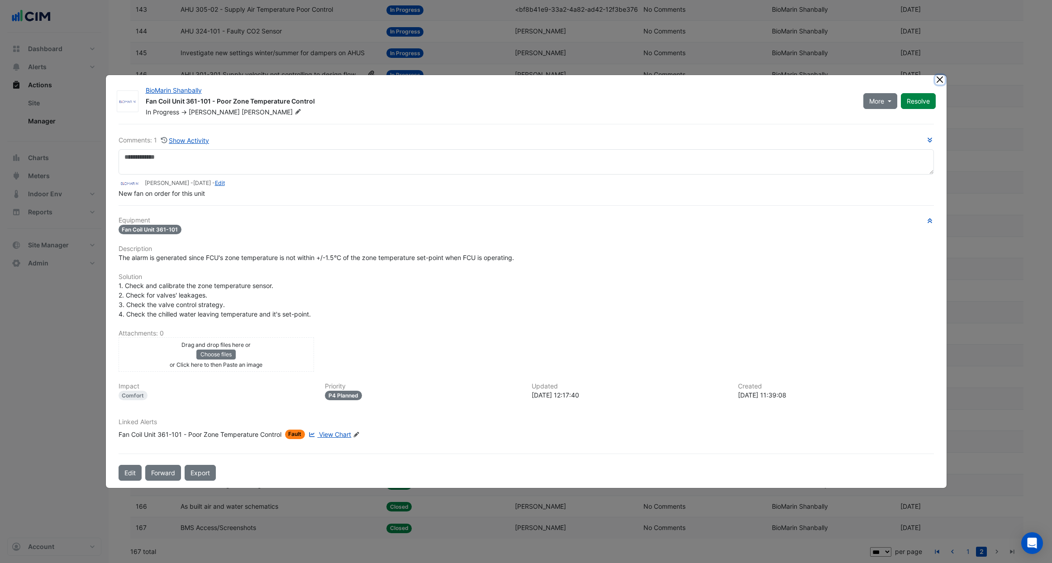
click at [939, 84] on button "Close" at bounding box center [940, 80] width 10 height 10
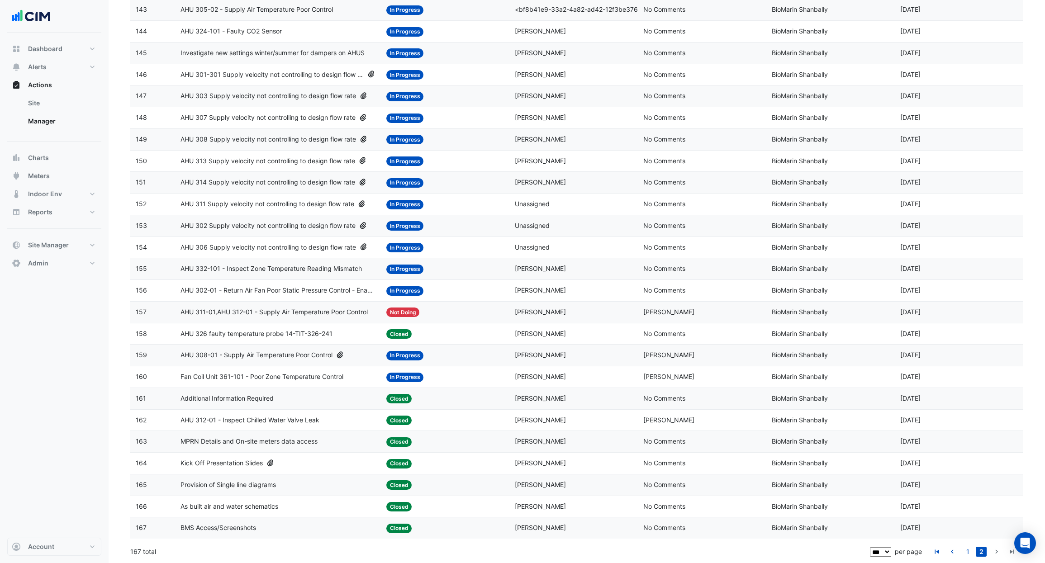
click at [323, 375] on span "Fan Coil Unit 361-101 - Poor Zone Temperature Control" at bounding box center [262, 377] width 163 height 10
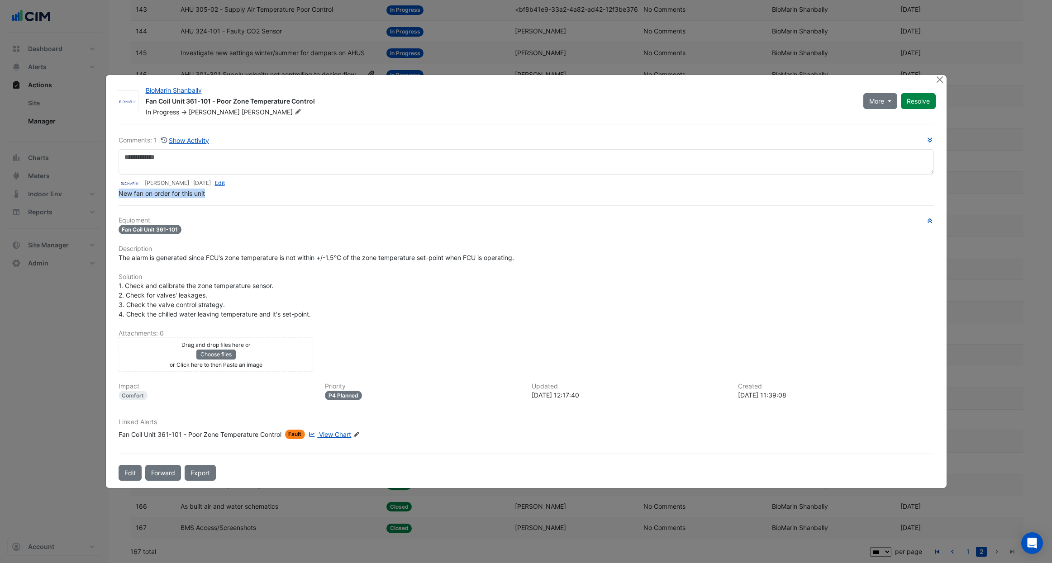
drag, startPoint x: 211, startPoint y: 202, endPoint x: 115, endPoint y: 194, distance: 96.7
click at [115, 194] on div "Comments: 1 Show Activity Neil McCarthy - 2 years and 11 months ago - Edit New …" at bounding box center [526, 302] width 826 height 357
click at [210, 197] on div "New fan on order for this unit" at bounding box center [526, 194] width 815 height 10
click at [327, 437] on span "View Chart" at bounding box center [335, 435] width 32 height 8
click at [939, 81] on button "Close" at bounding box center [940, 80] width 10 height 10
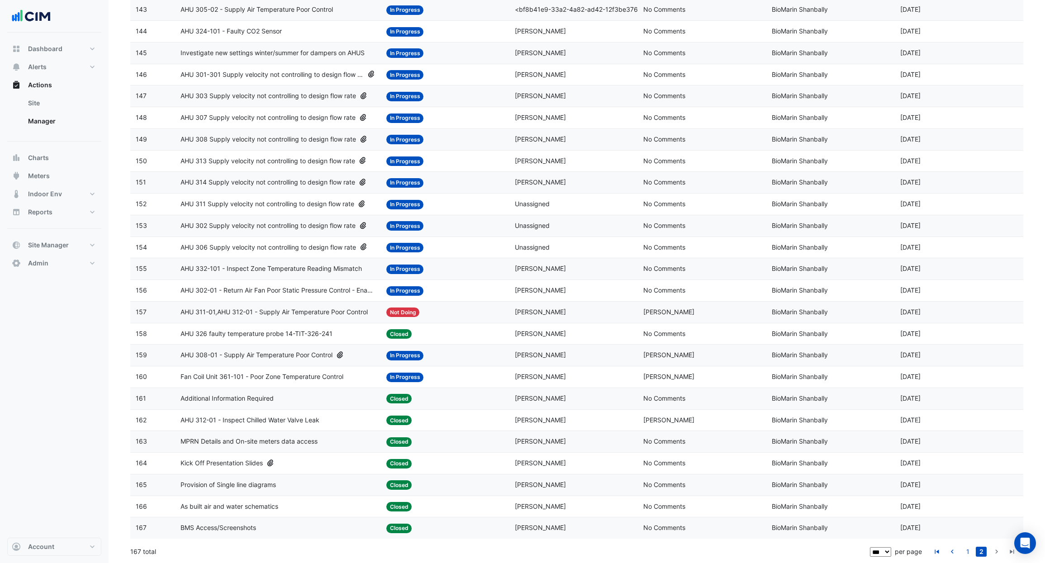
click at [280, 356] on span "AHU 308-01 - Supply Air Temperature Poor Control" at bounding box center [257, 355] width 152 height 10
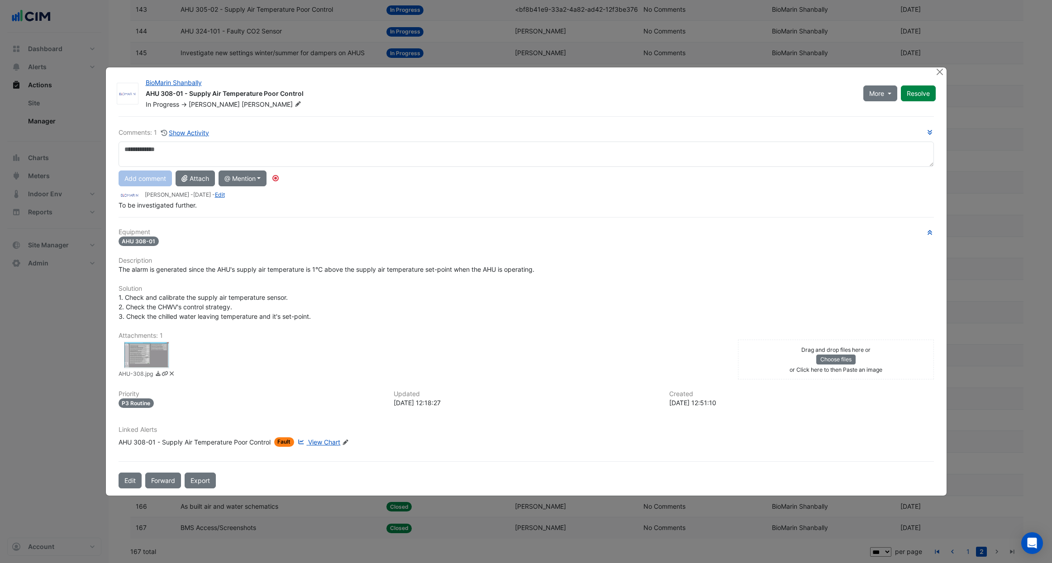
click at [136, 350] on div at bounding box center [146, 355] width 45 height 27
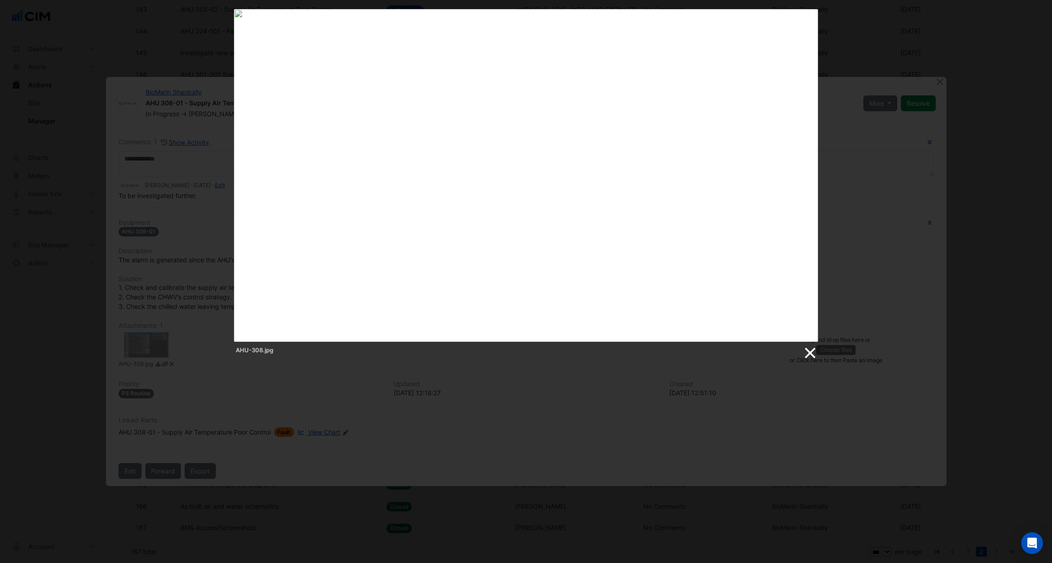
click at [812, 353] on link at bounding box center [810, 354] width 14 height 14
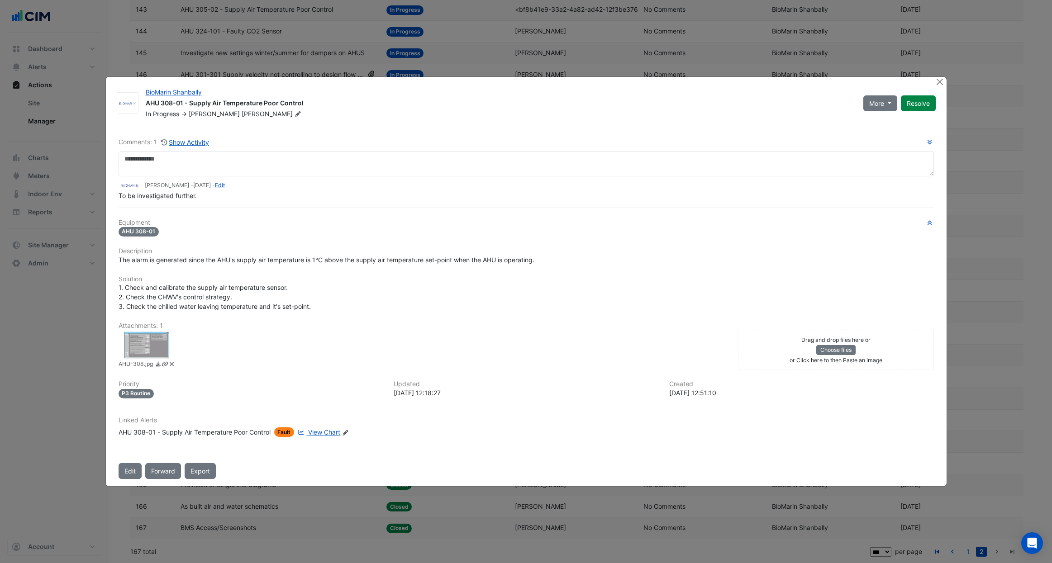
click at [141, 348] on div at bounding box center [146, 345] width 45 height 27
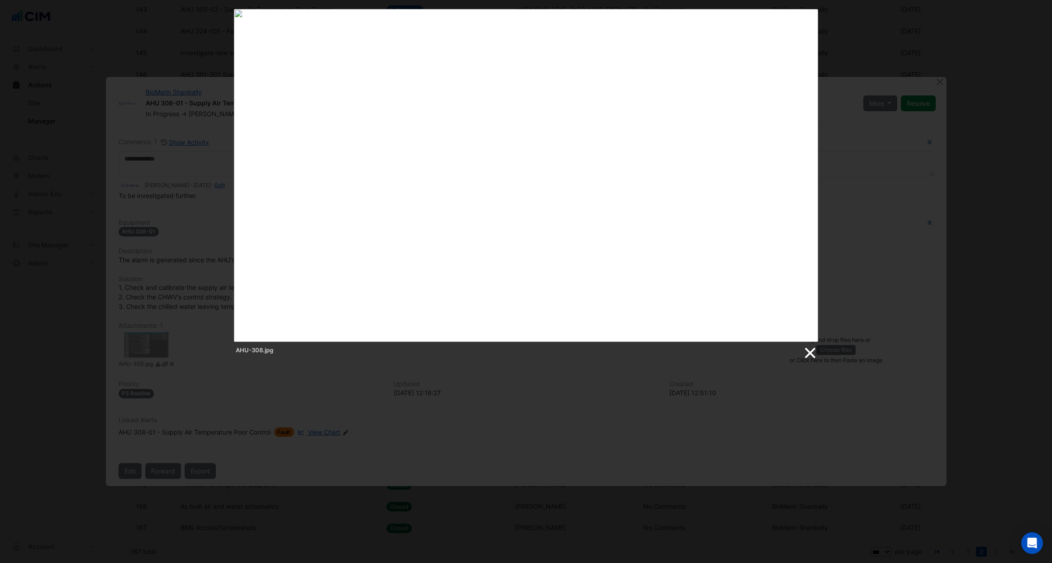
click at [810, 356] on link at bounding box center [810, 354] width 14 height 14
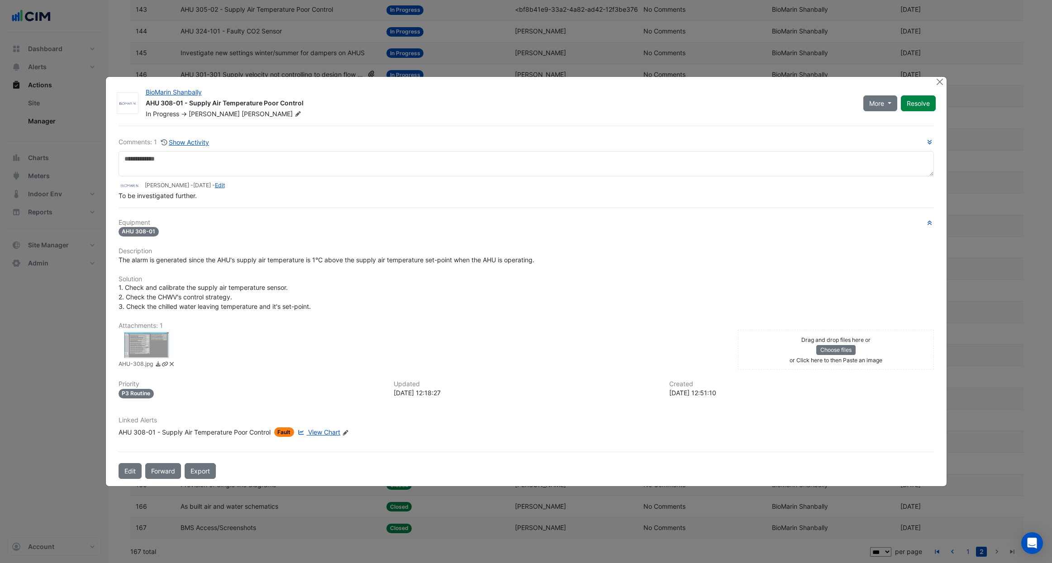
click at [331, 432] on span "View Chart" at bounding box center [324, 433] width 32 height 8
click at [939, 81] on button "Close" at bounding box center [940, 82] width 10 height 10
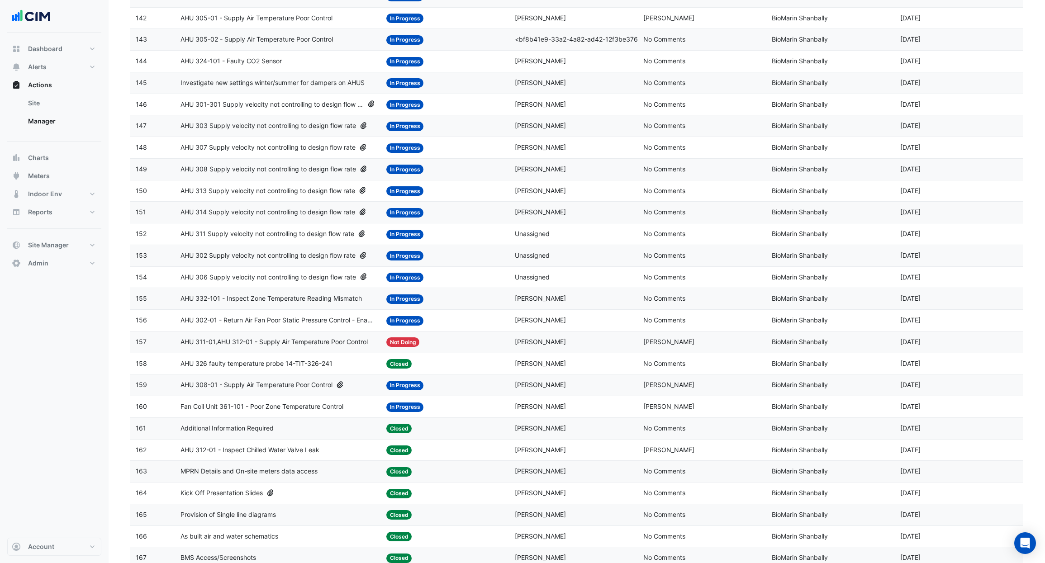
scroll to position [1011, 0]
click at [292, 324] on span "AHU 302-01 - Return Air Fan Poor Static Pressure Control - Enable Point" at bounding box center [278, 322] width 195 height 10
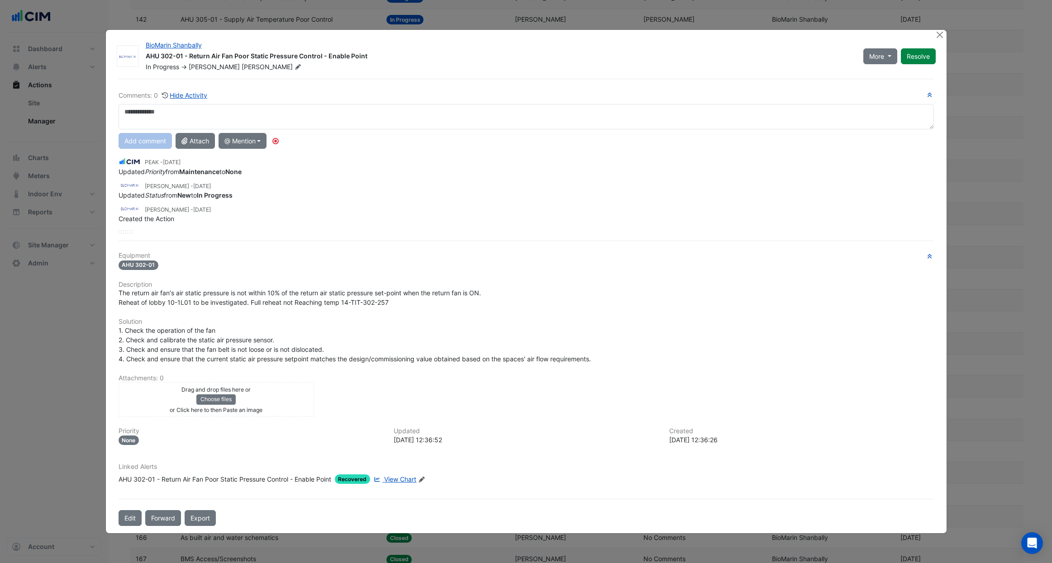
click at [398, 480] on span "View Chart" at bounding box center [400, 480] width 32 height 8
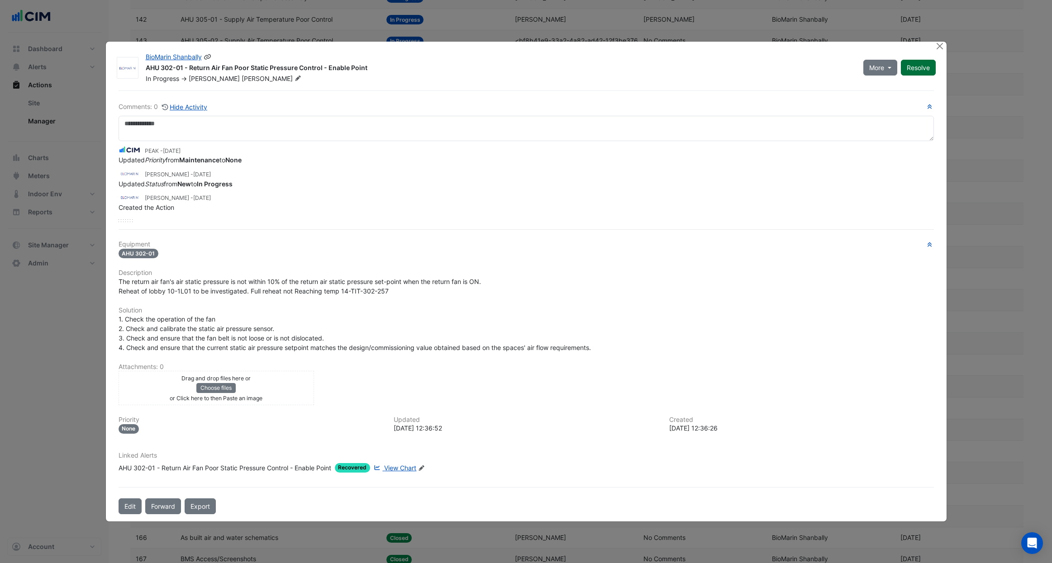
click at [925, 68] on button "Resolve" at bounding box center [918, 68] width 35 height 16
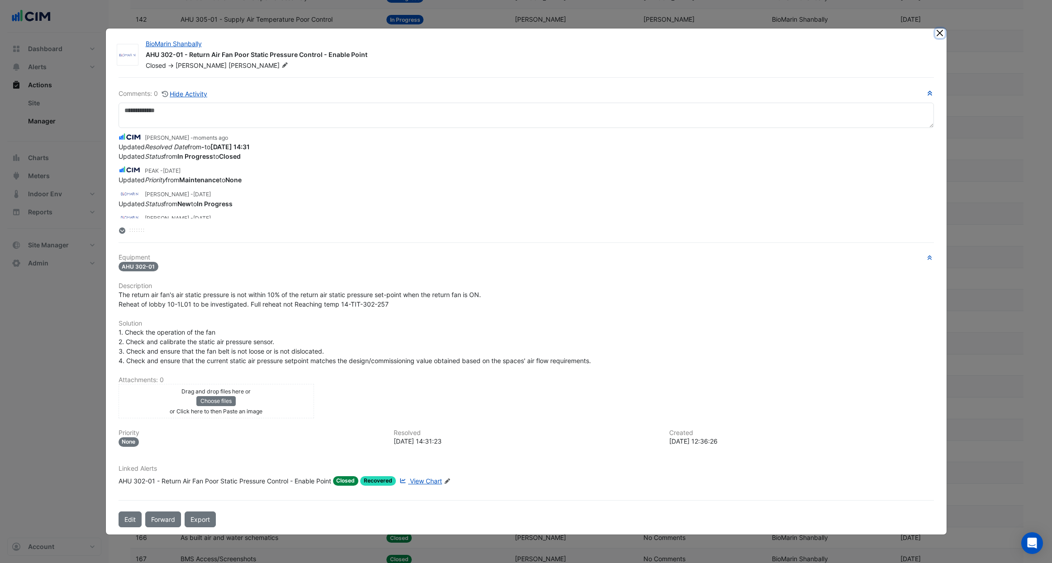
click at [942, 34] on button "Close" at bounding box center [940, 34] width 10 height 10
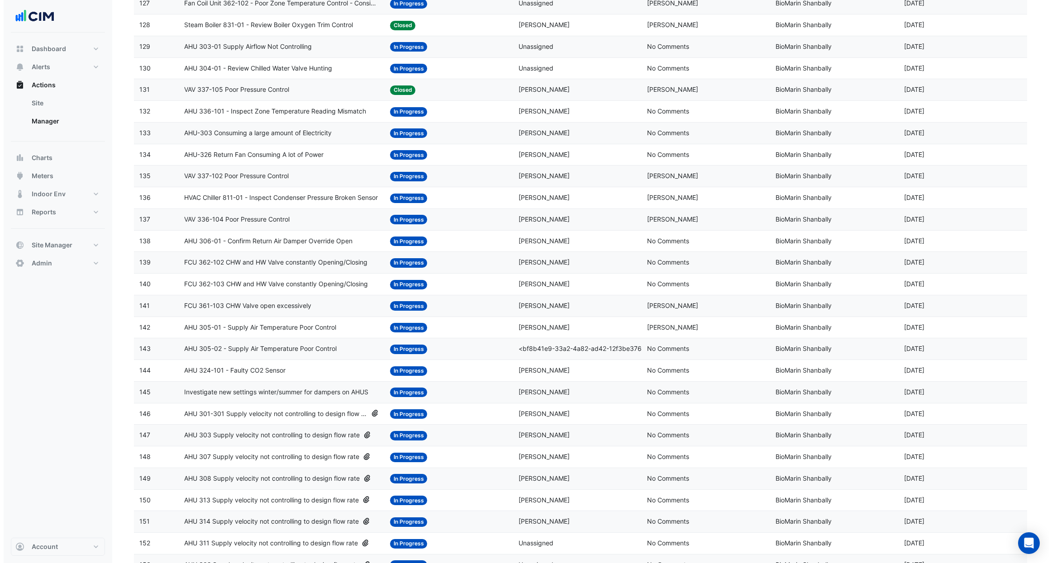
scroll to position [703, 0]
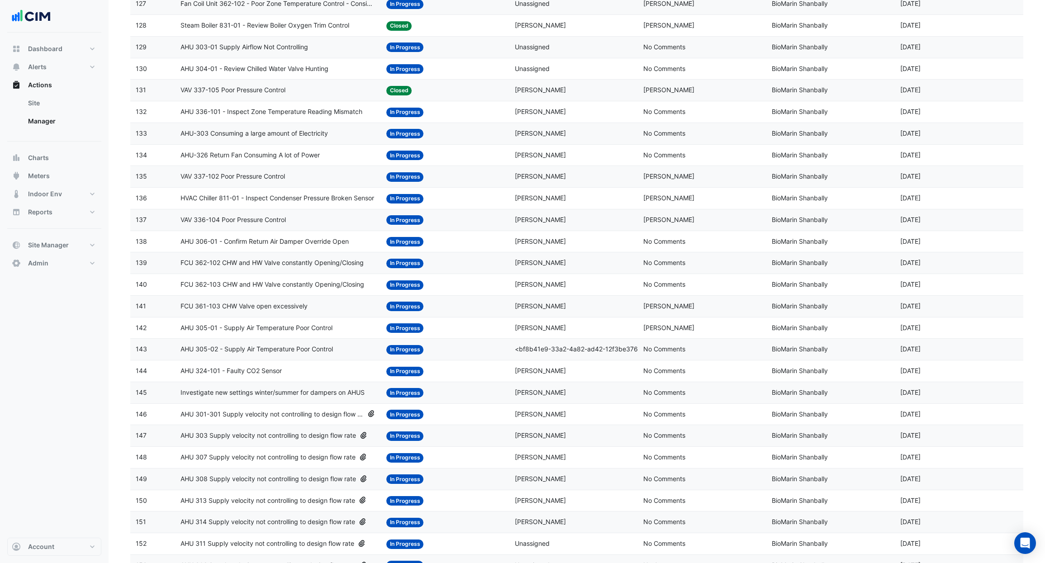
click at [285, 352] on span "AHU 305-02 - Supply Air Temperature Poor Control" at bounding box center [257, 349] width 152 height 10
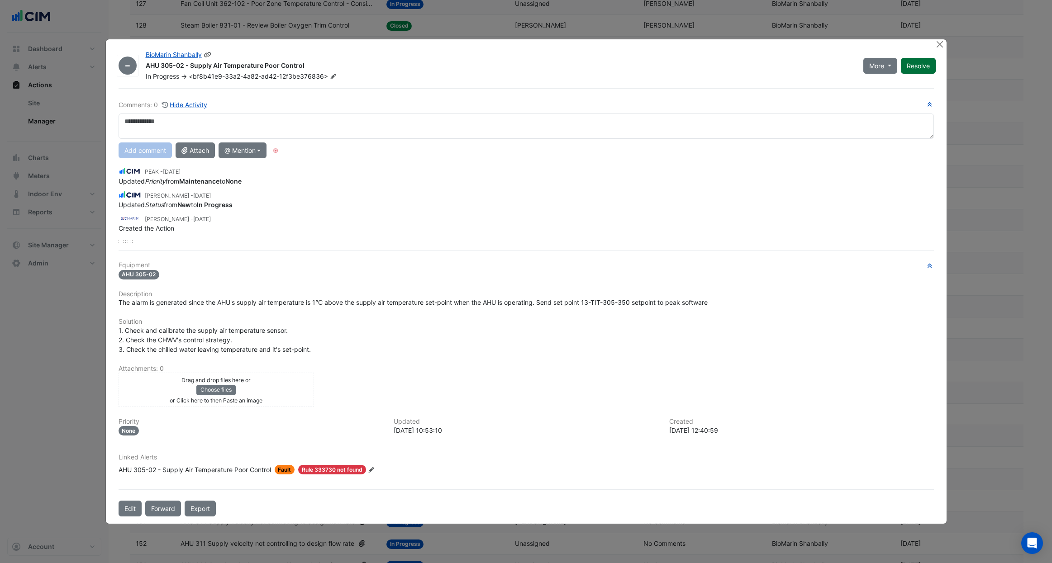
click at [923, 68] on button "Resolve" at bounding box center [918, 66] width 35 height 16
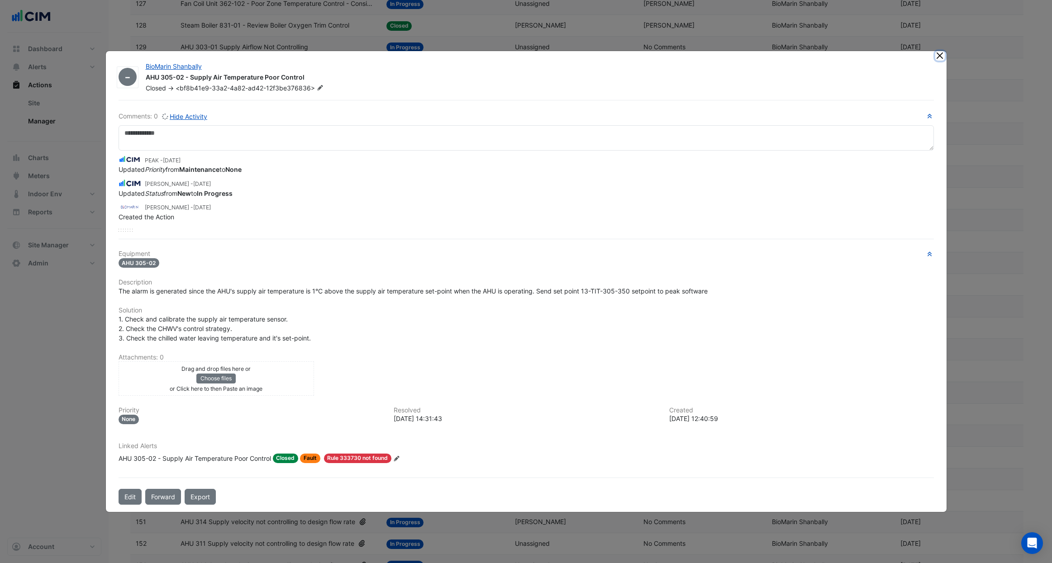
click at [941, 56] on button "Close" at bounding box center [940, 56] width 10 height 10
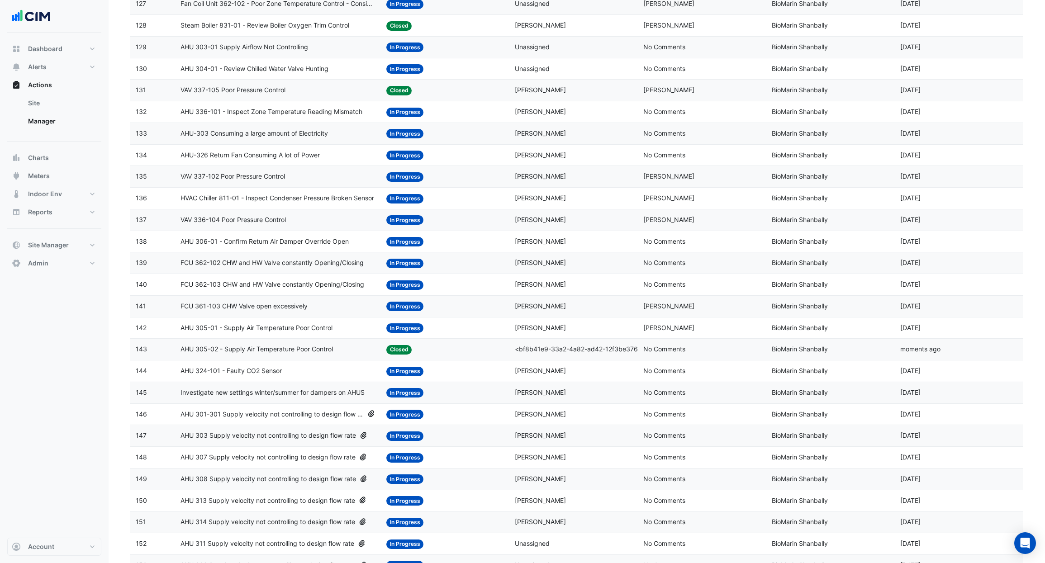
click at [331, 331] on span "AHU 305-01 - Supply Air Temperature Poor Control" at bounding box center [257, 328] width 152 height 10
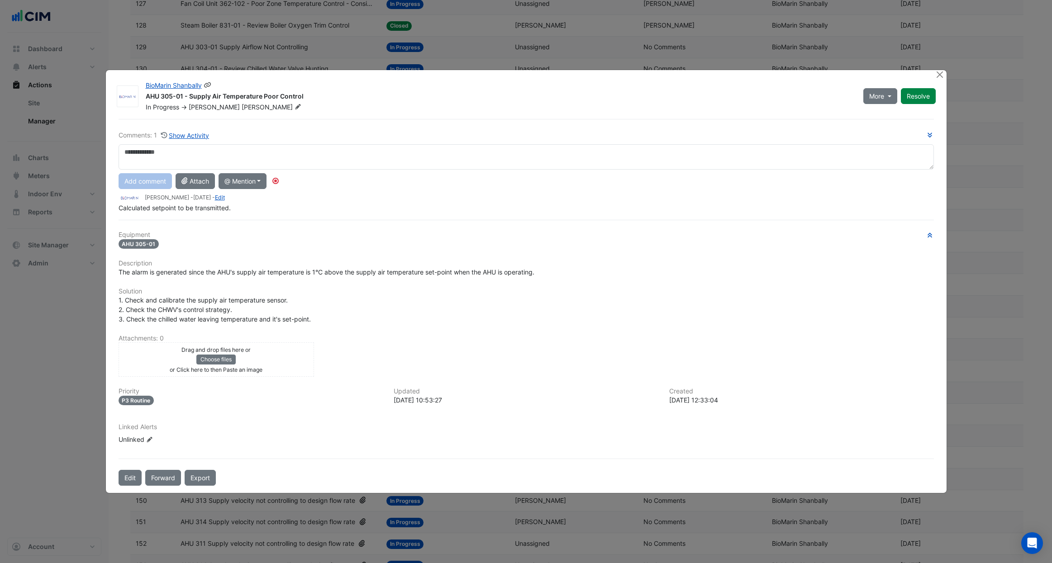
click at [924, 98] on button "Resolve" at bounding box center [918, 96] width 35 height 16
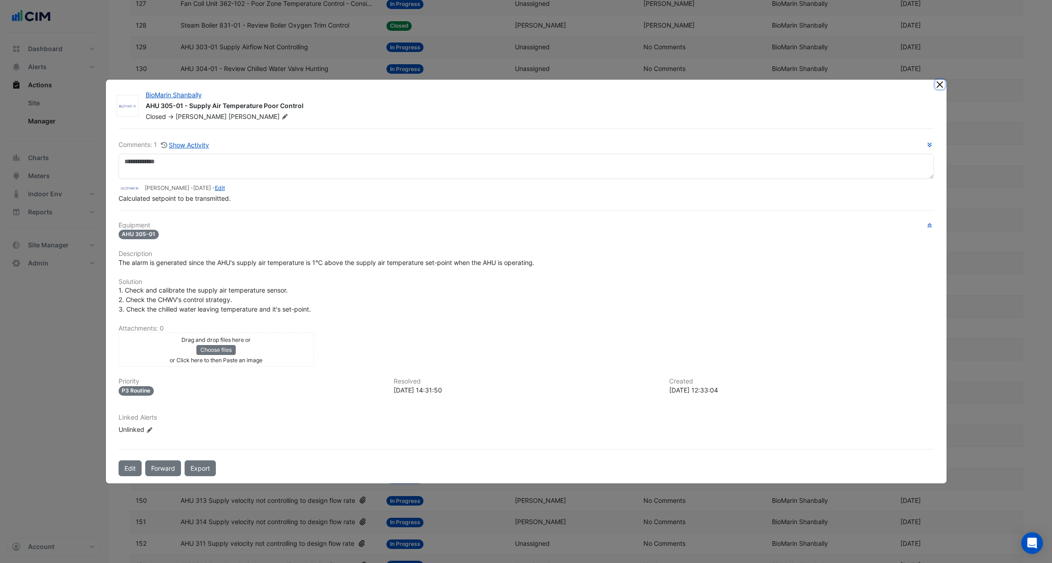
click at [939, 86] on button "Close" at bounding box center [940, 85] width 10 height 10
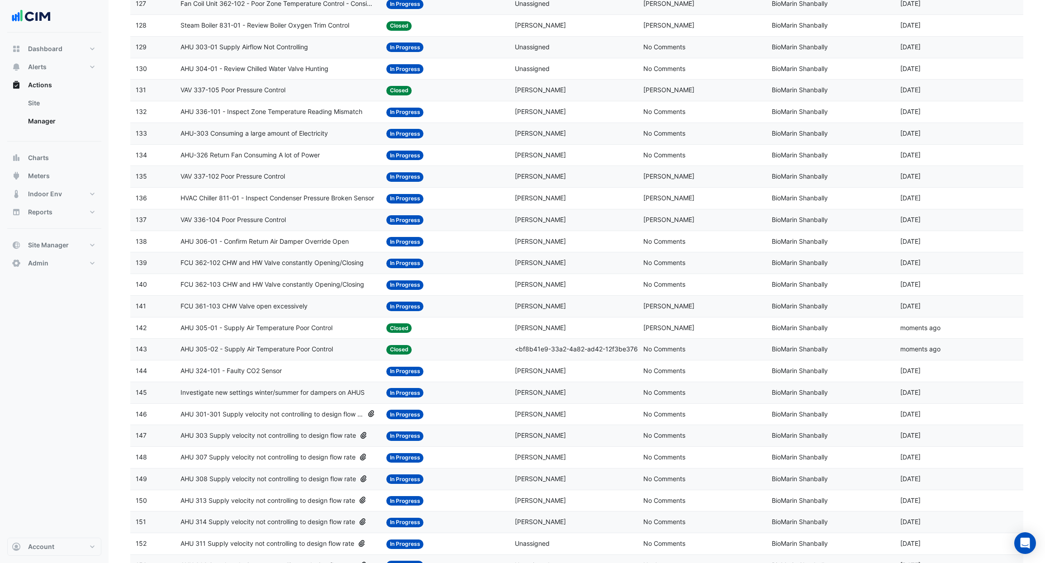
click at [313, 314] on datatable-body-cell "Action Title: FCU 361-103 CHW Valve open excessively" at bounding box center [277, 306] width 205 height 21
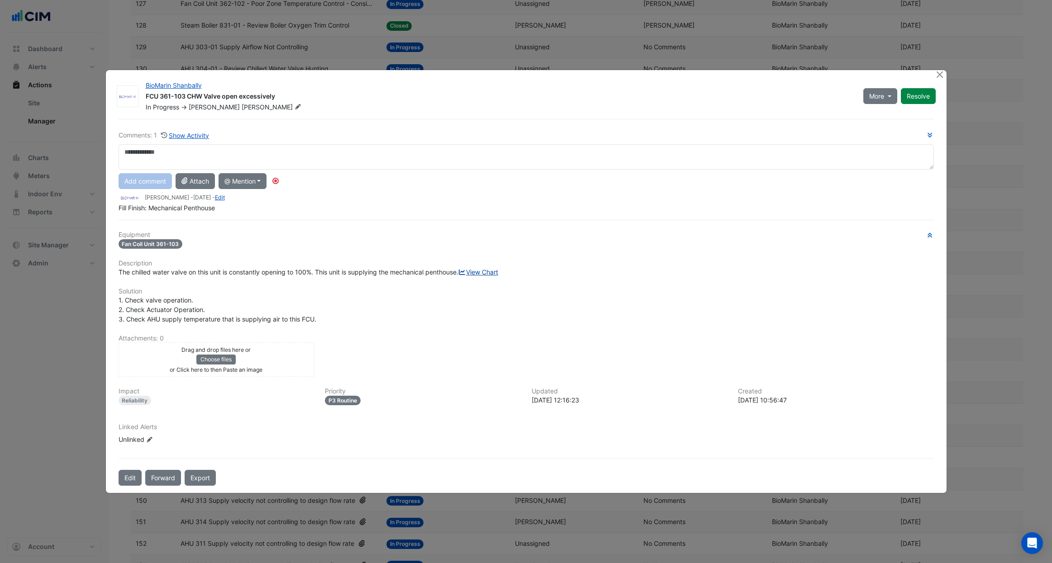
click at [458, 276] on link "View Chart" at bounding box center [478, 272] width 40 height 8
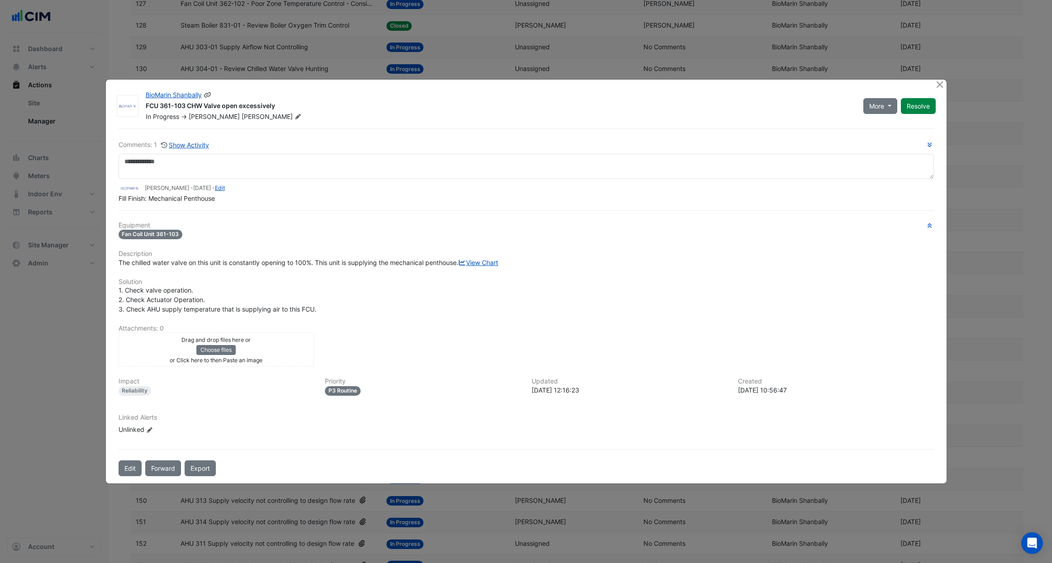
click at [293, 112] on fa-icon at bounding box center [298, 116] width 10 height 9
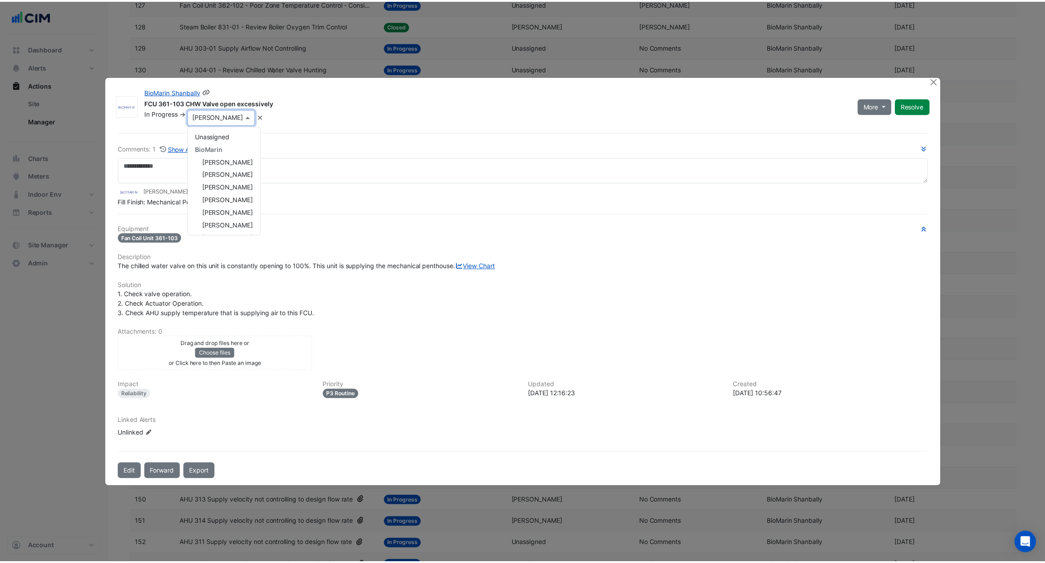
scroll to position [63, 0]
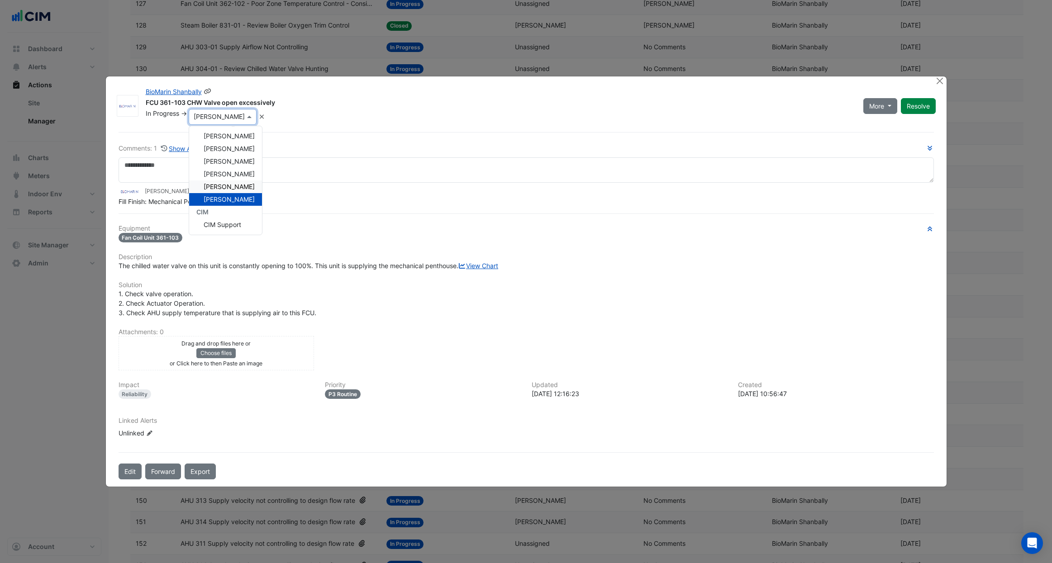
click at [237, 181] on div "Stephen O'Carroll" at bounding box center [225, 187] width 73 height 13
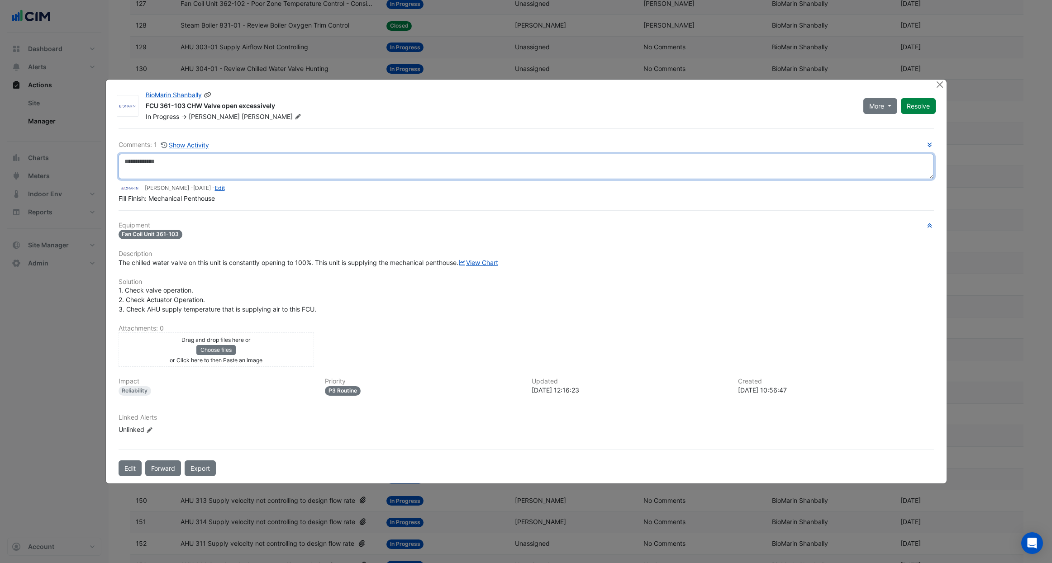
click at [247, 154] on textarea at bounding box center [526, 166] width 815 height 25
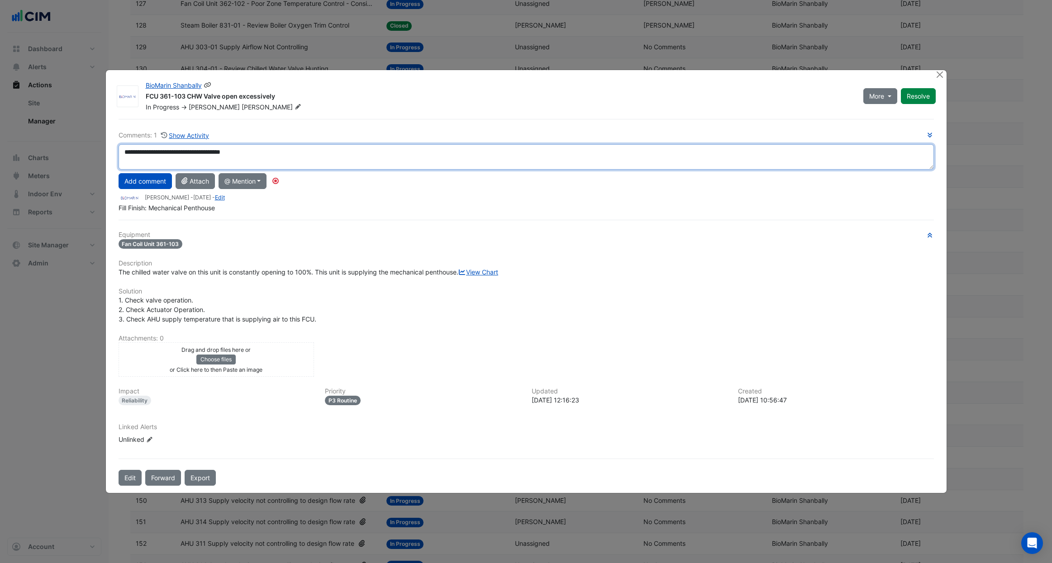
type textarea "**********"
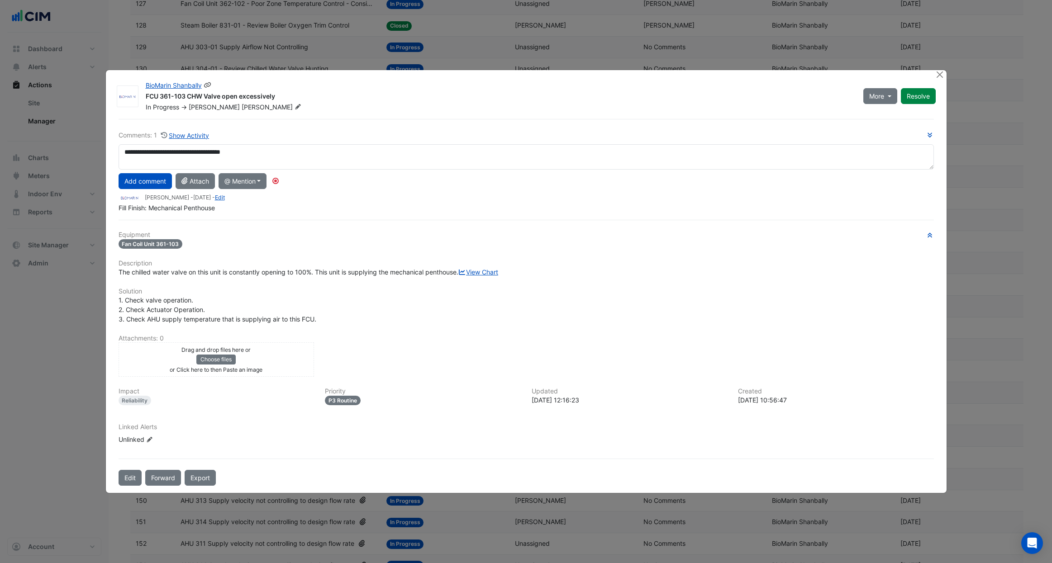
click at [138, 173] on button "Add comment" at bounding box center [145, 181] width 53 height 16
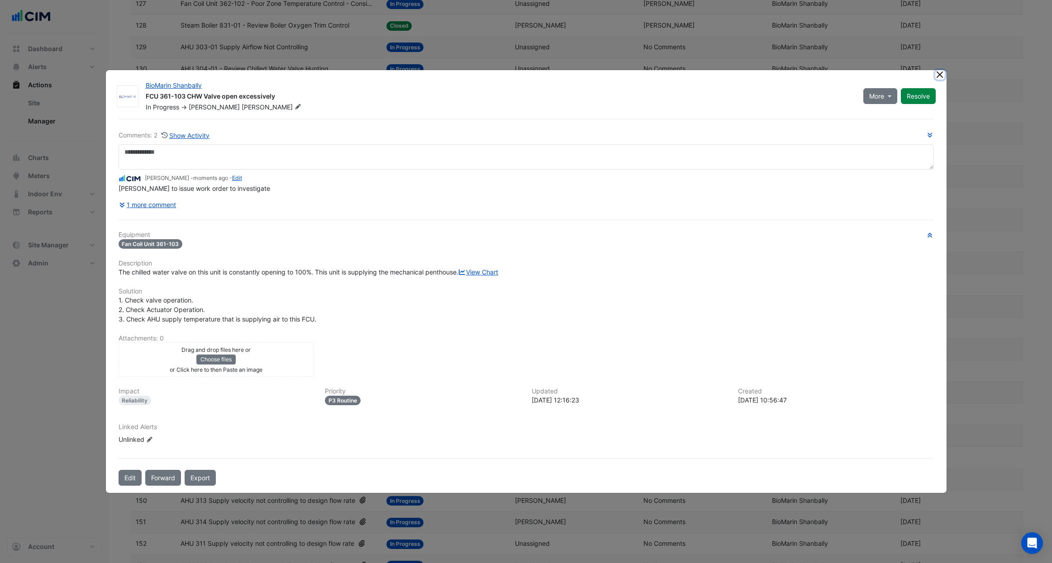
click at [940, 70] on button "Close" at bounding box center [940, 75] width 10 height 10
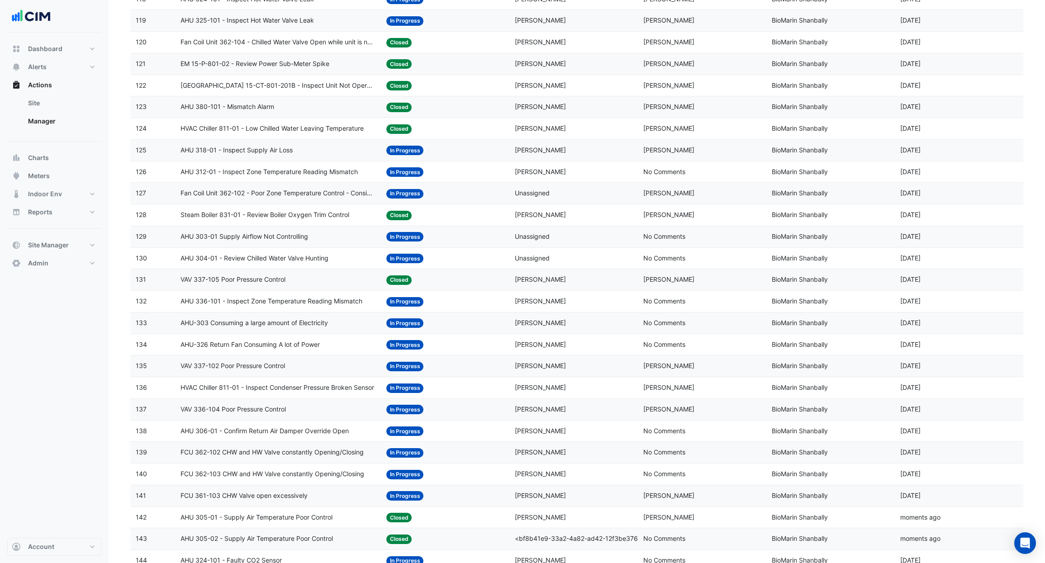
scroll to position [508, 0]
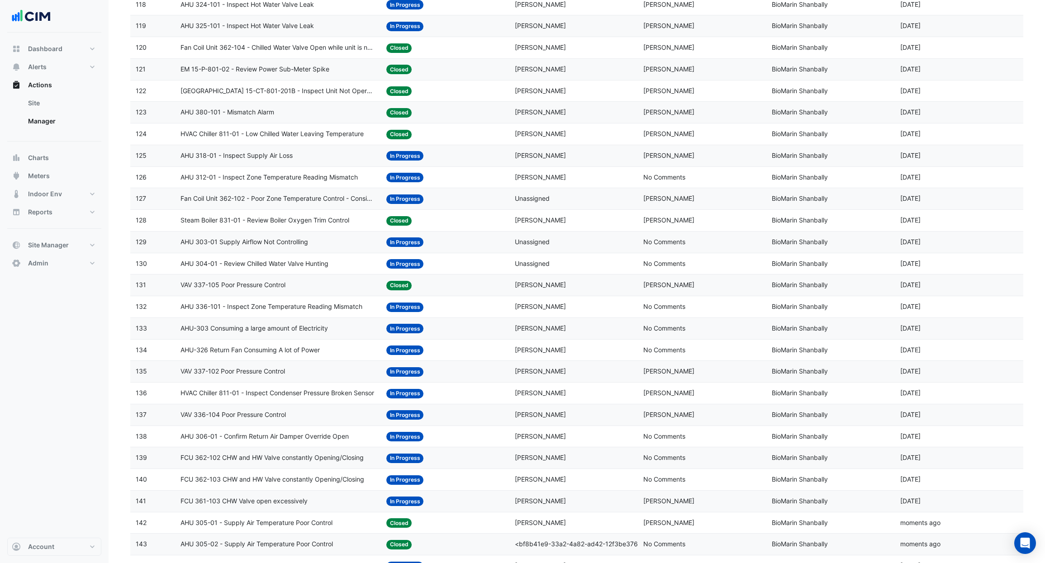
click at [267, 351] on span "AHU-326 Return Fan Consuming A lot of Power" at bounding box center [250, 350] width 139 height 10
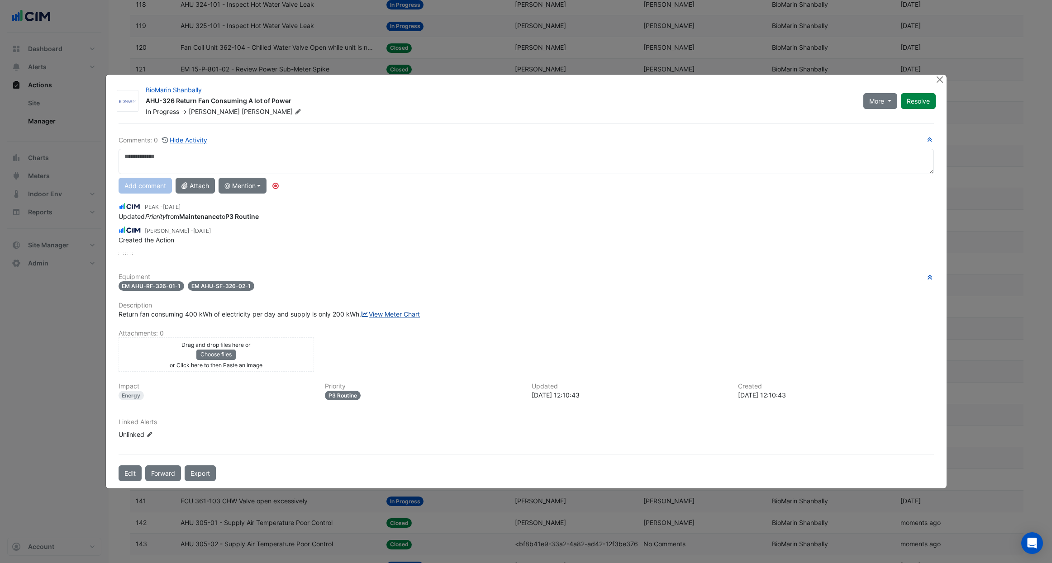
click at [361, 318] on link "View Meter Chart" at bounding box center [390, 314] width 59 height 8
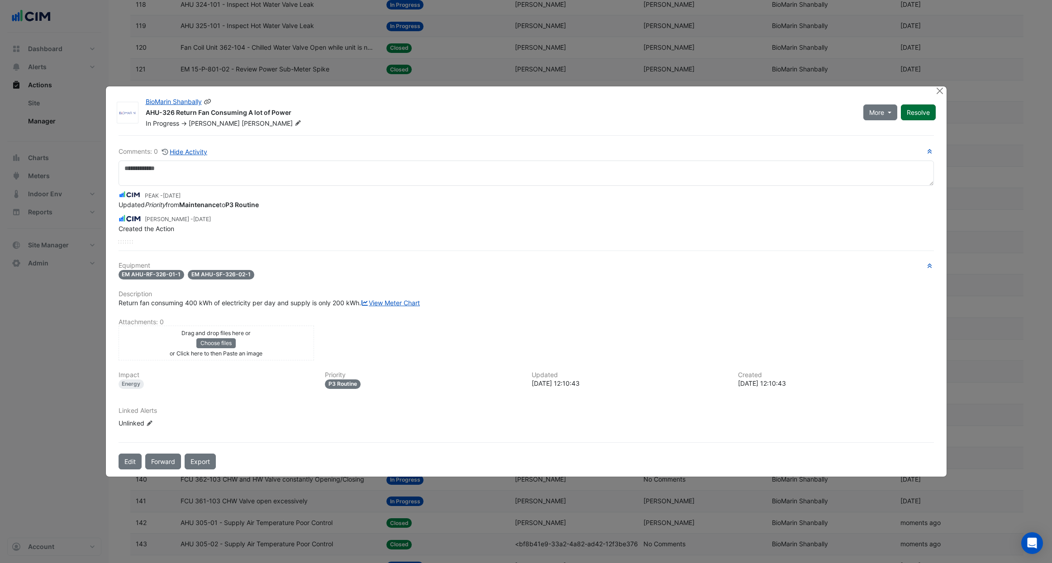
click at [923, 105] on button "Resolve" at bounding box center [918, 113] width 35 height 16
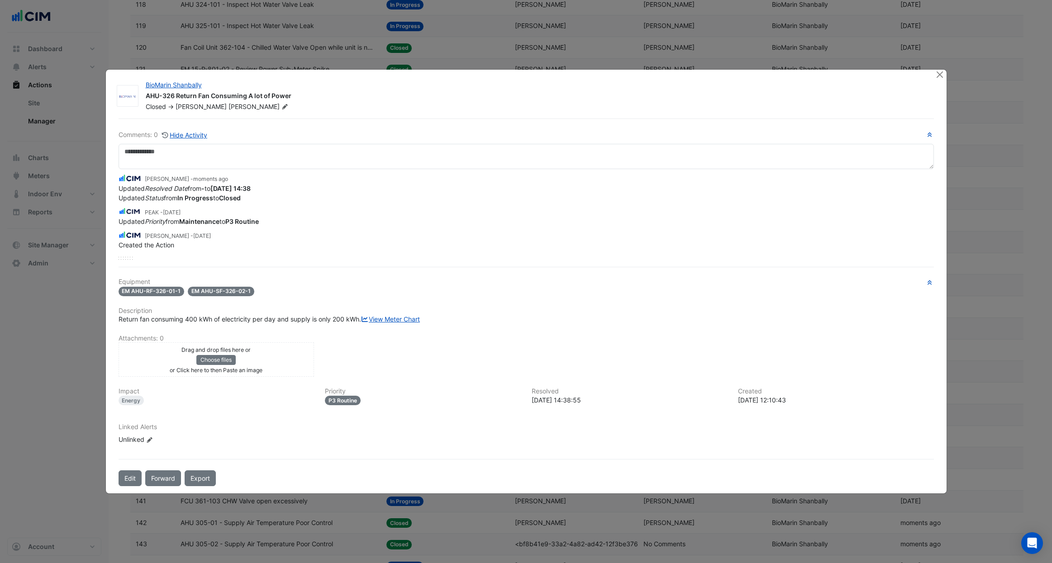
click at [942, 82] on div "BioMarin Shanbally AHU-326 Return Fan Consuming A lot of Power Closed -> Neil M…" at bounding box center [526, 282] width 841 height 424
click at [939, 70] on button "Close" at bounding box center [940, 75] width 10 height 10
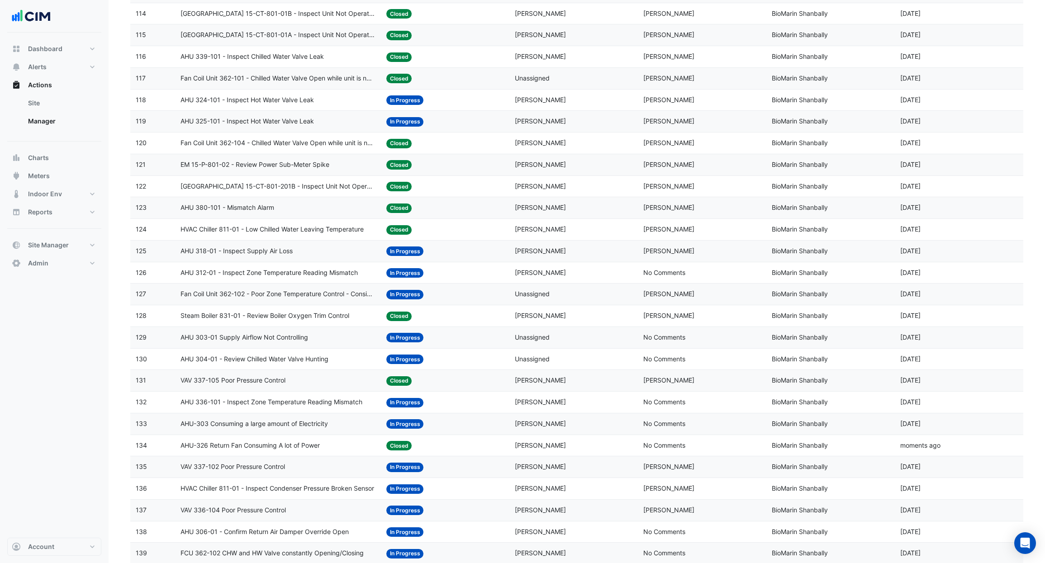
scroll to position [0, 0]
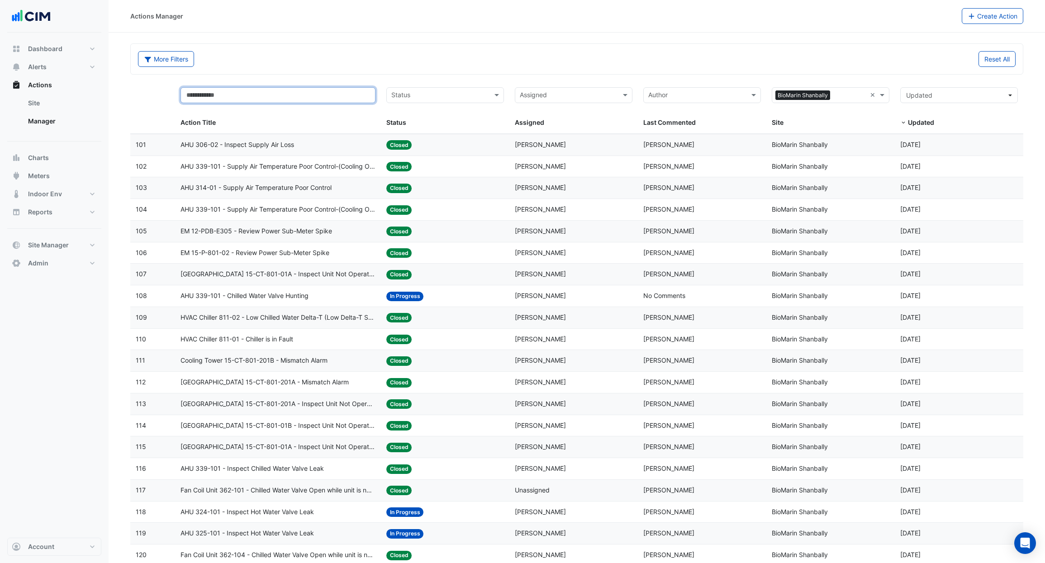
click at [227, 93] on input "text" at bounding box center [278, 95] width 195 height 16
type input "******"
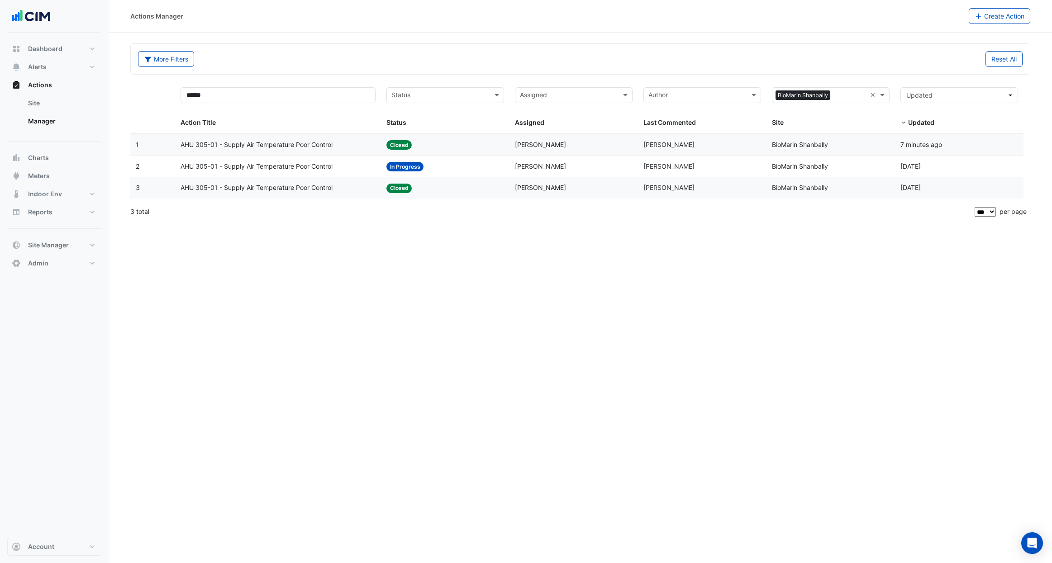
click at [313, 166] on span "AHU 305-01 - Supply Air Temperature Poor Control" at bounding box center [257, 167] width 152 height 10
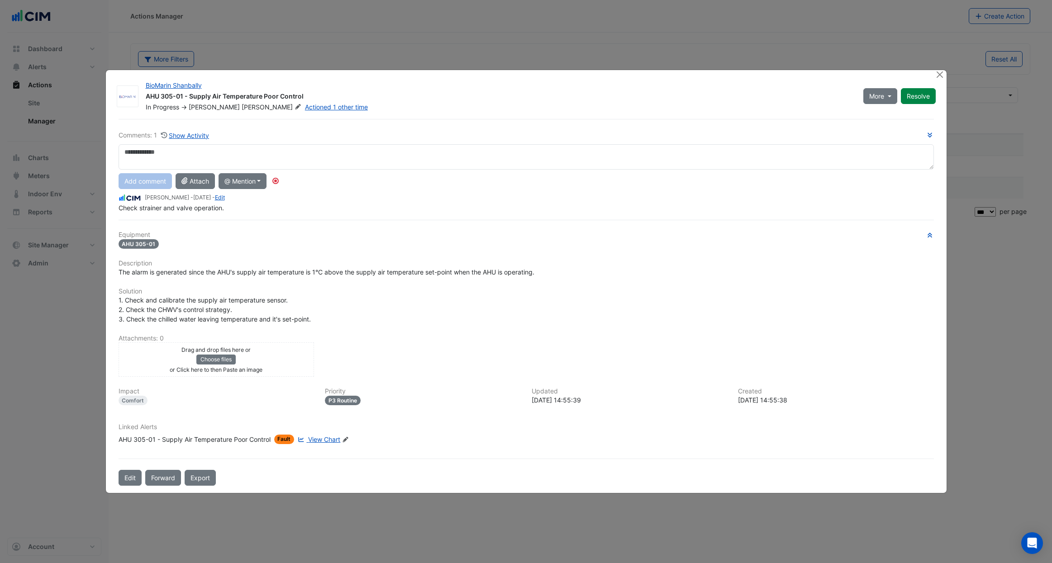
click at [232, 208] on div "Check strainer and valve operation." at bounding box center [526, 208] width 815 height 10
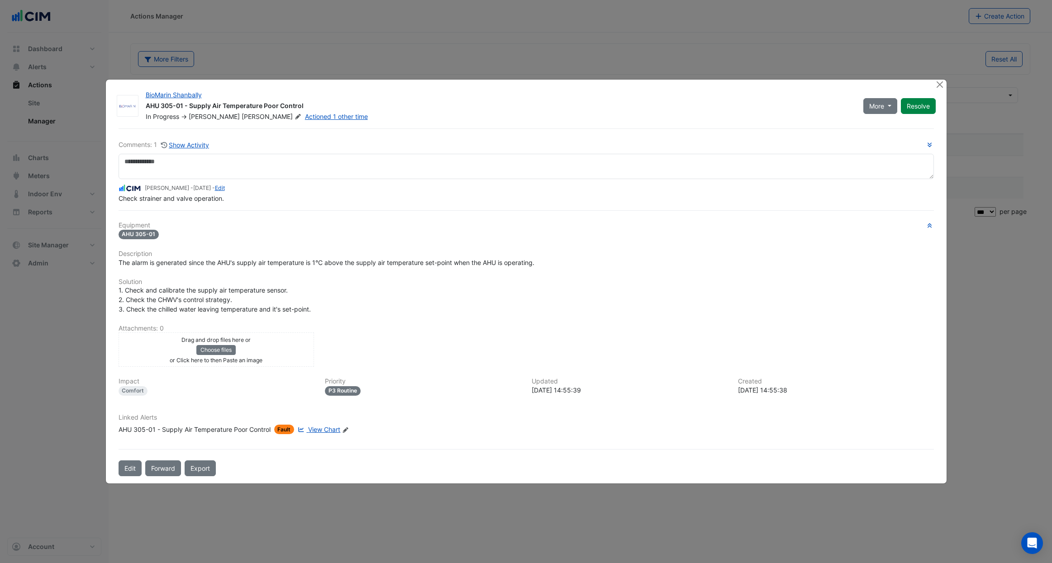
click at [323, 433] on span "View Chart" at bounding box center [324, 430] width 32 height 8
click at [943, 83] on button "Close" at bounding box center [940, 85] width 10 height 10
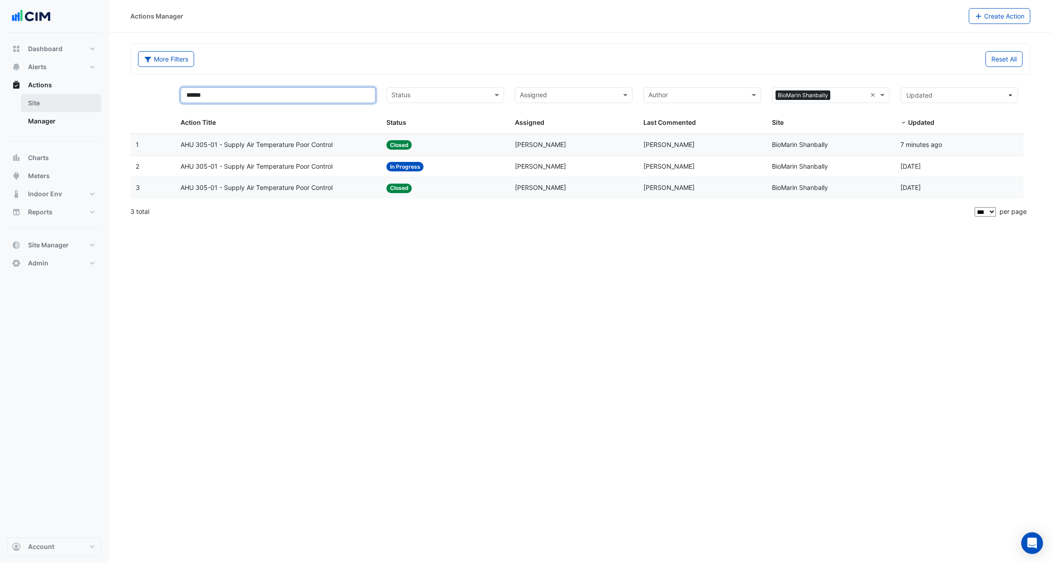
drag, startPoint x: 221, startPoint y: 94, endPoint x: 96, endPoint y: 97, distance: 124.5
click at [96, 97] on div "Actions Manager Create Action More Filters Reset All ****** Status Assigned × B…" at bounding box center [526, 281] width 1052 height 563
click at [290, 65] on div "More Filters" at bounding box center [357, 59] width 448 height 16
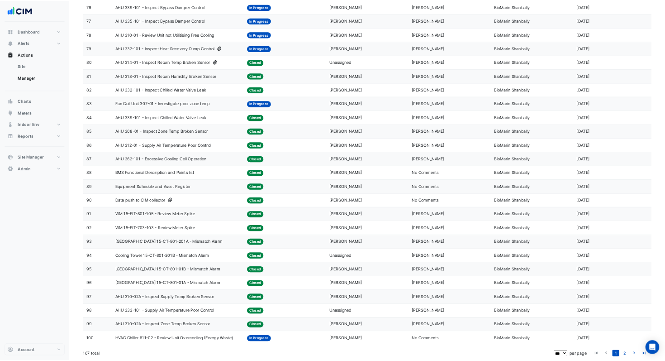
scroll to position [1756, 0]
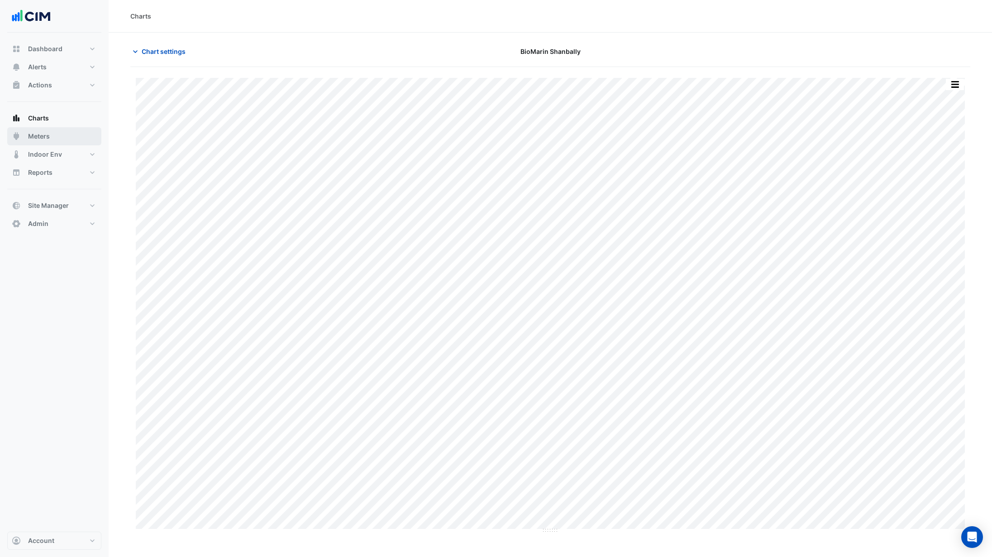
click at [48, 139] on span "Meters" at bounding box center [39, 136] width 22 height 9
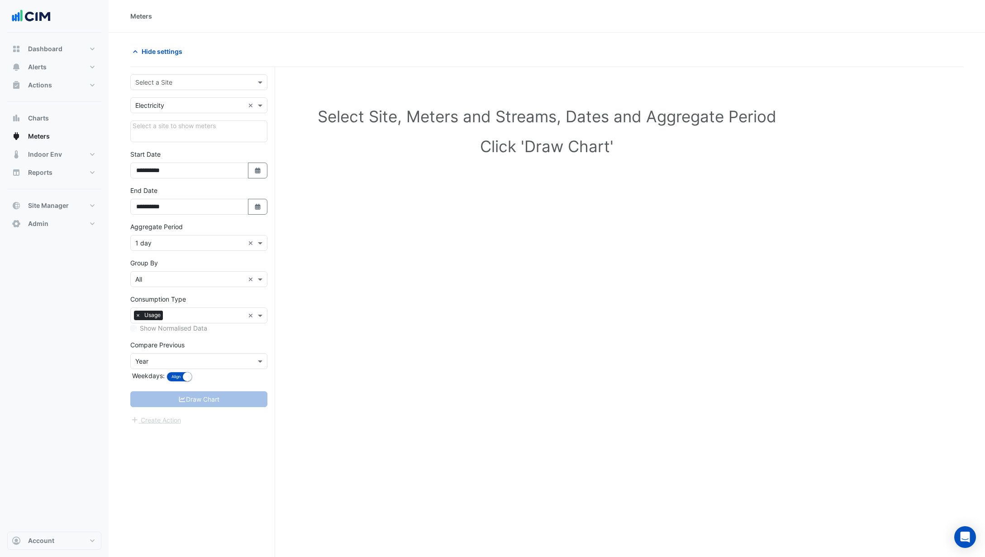
click at [193, 84] on input "text" at bounding box center [189, 83] width 109 height 10
type input "*"
type input "****"
click at [165, 112] on span "BioMarin Shanbally" at bounding box center [173, 115] width 56 height 8
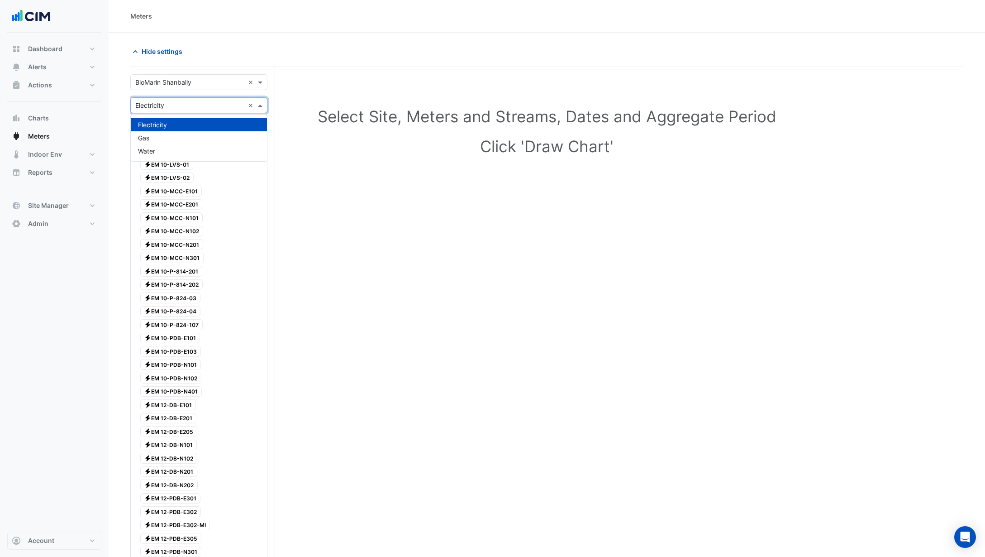
click at [177, 104] on input "text" at bounding box center [189, 106] width 109 height 10
click at [152, 149] on span "Water" at bounding box center [146, 151] width 17 height 8
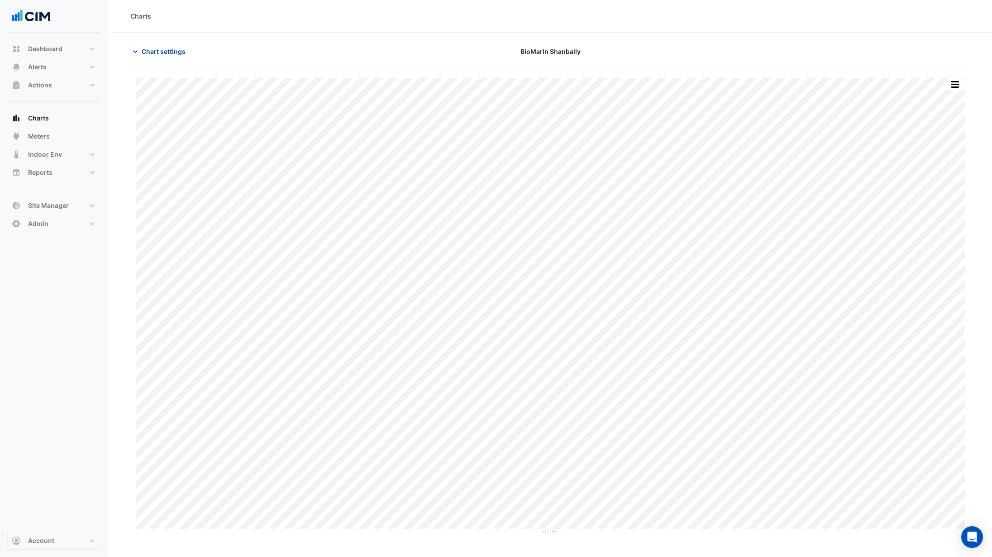
click at [154, 51] on span "Chart settings" at bounding box center [164, 52] width 44 height 10
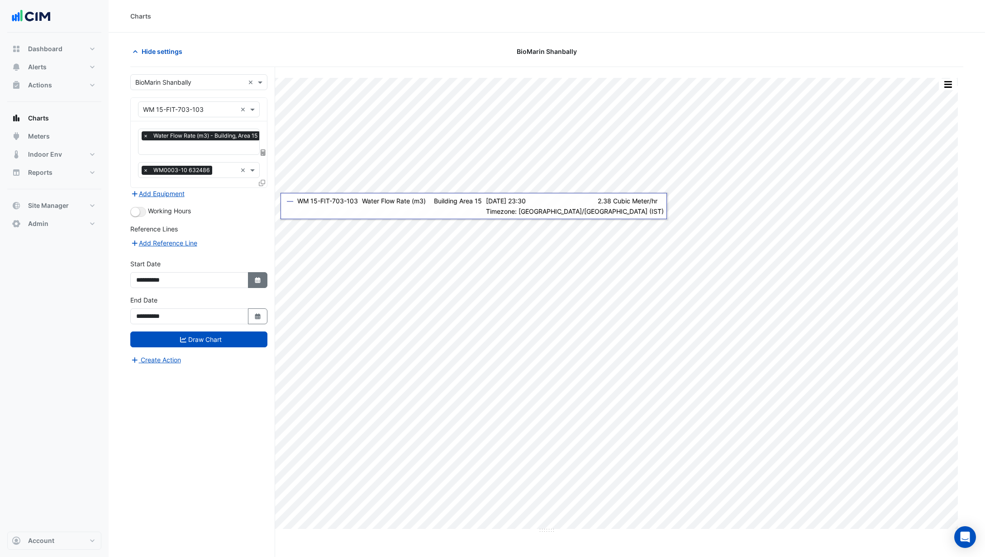
click at [258, 286] on button "Select Date" at bounding box center [258, 280] width 20 height 16
select select "**"
select select "****"
click at [148, 162] on button "Previous month" at bounding box center [145, 159] width 11 height 14
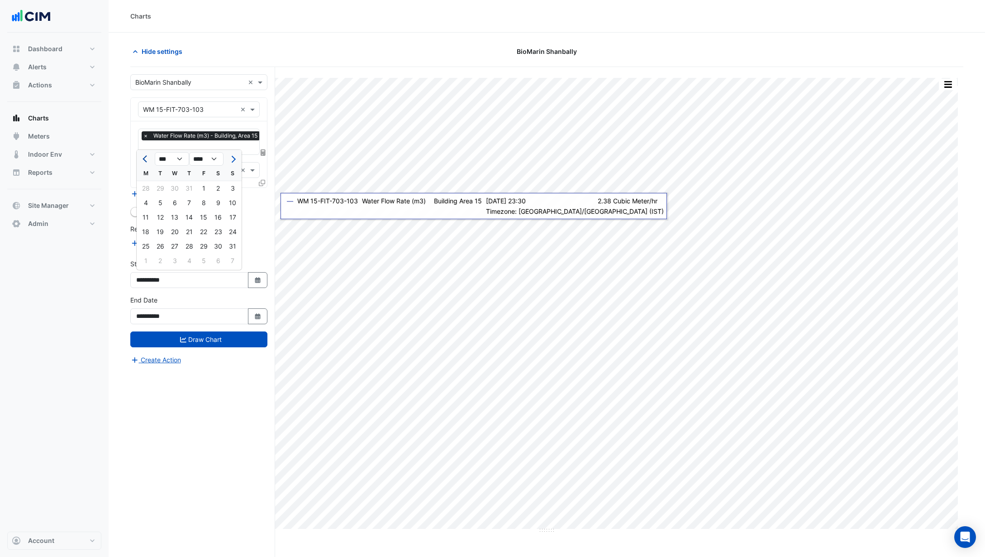
click at [148, 162] on button "Previous month" at bounding box center [145, 159] width 11 height 14
select select "*"
click at [162, 189] on div "1" at bounding box center [160, 188] width 14 height 14
type input "**********"
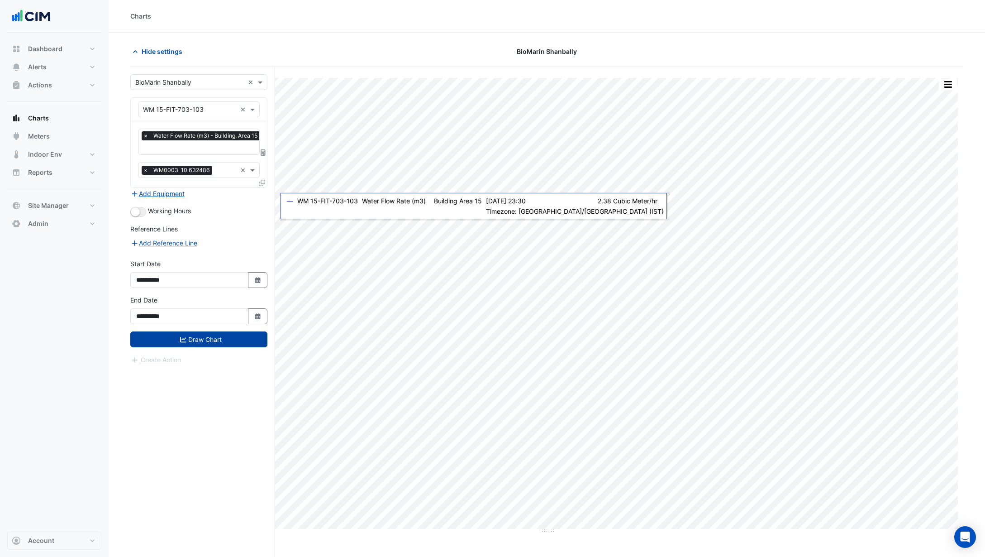
click at [200, 336] on button "Draw Chart" at bounding box center [198, 339] width 137 height 16
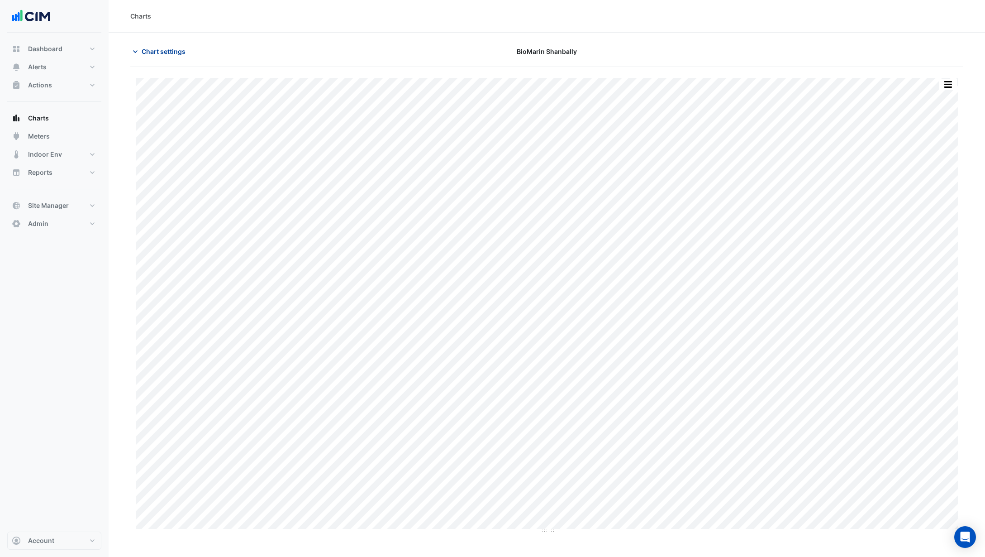
click at [161, 57] on button "Chart settings" at bounding box center [160, 51] width 61 height 16
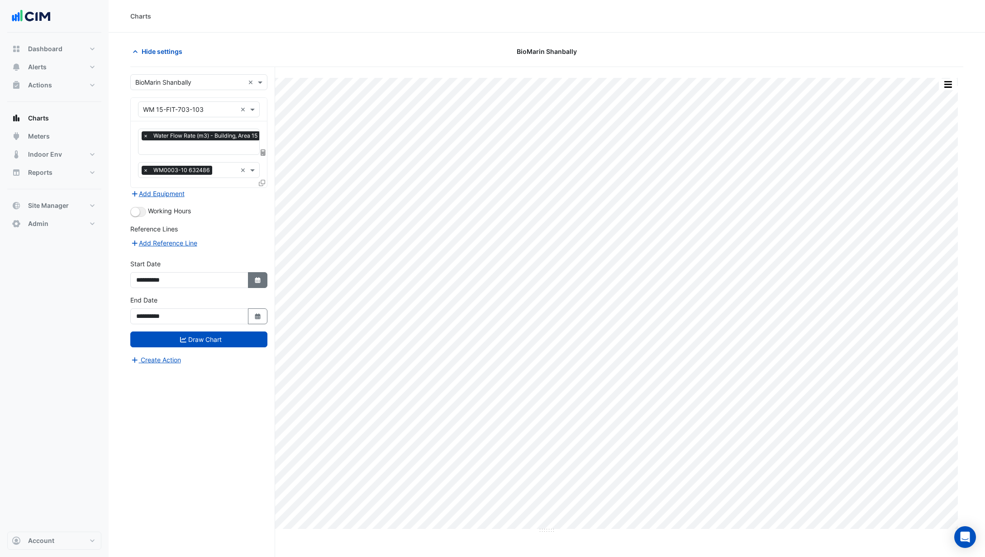
click at [254, 277] on icon "Select Date" at bounding box center [258, 280] width 8 height 6
select select "*"
select select "****"
click at [148, 158] on span "Previous month" at bounding box center [146, 159] width 7 height 7
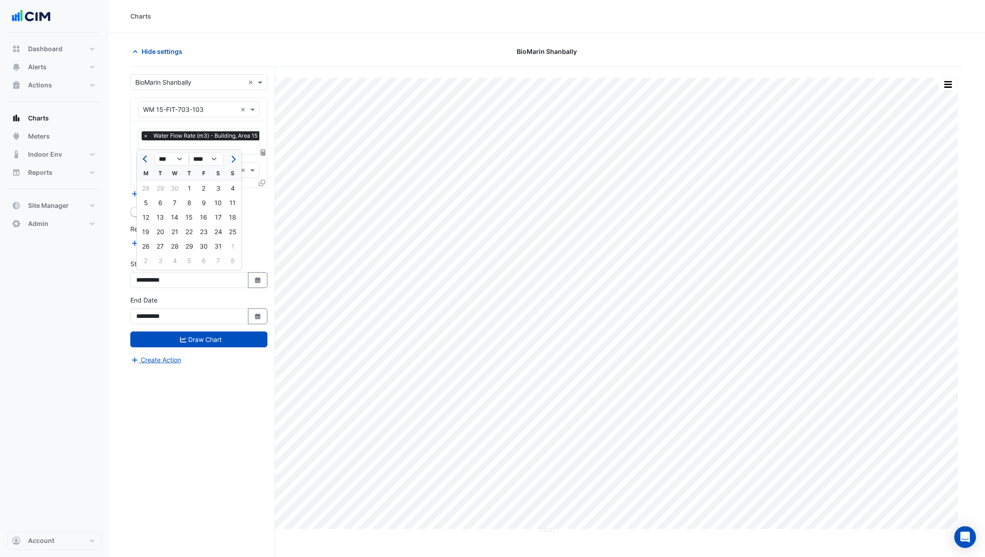
click at [148, 158] on span "Previous month" at bounding box center [146, 159] width 7 height 7
select select "*"
click at [158, 189] on div "1" at bounding box center [160, 188] width 14 height 14
type input "**********"
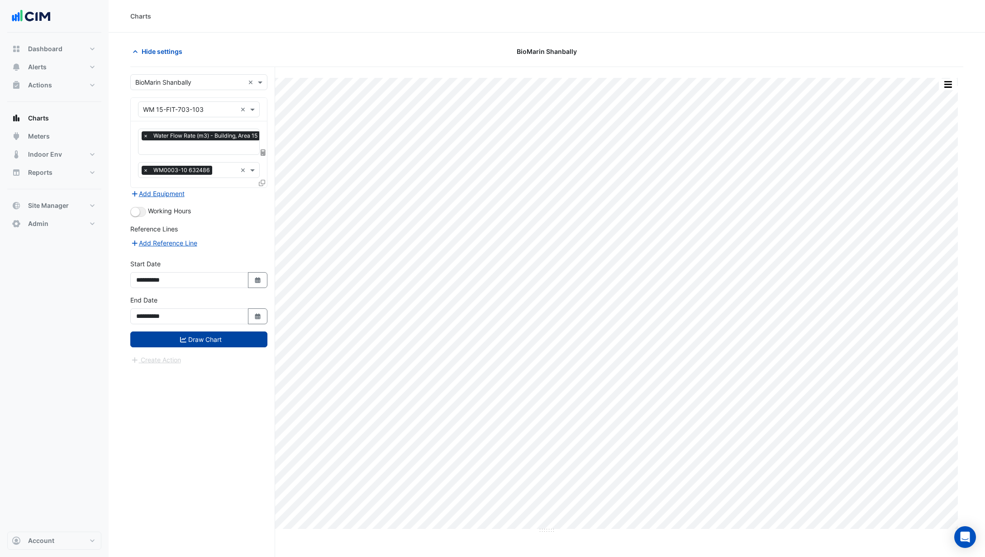
click at [226, 341] on button "Draw Chart" at bounding box center [198, 339] width 137 height 16
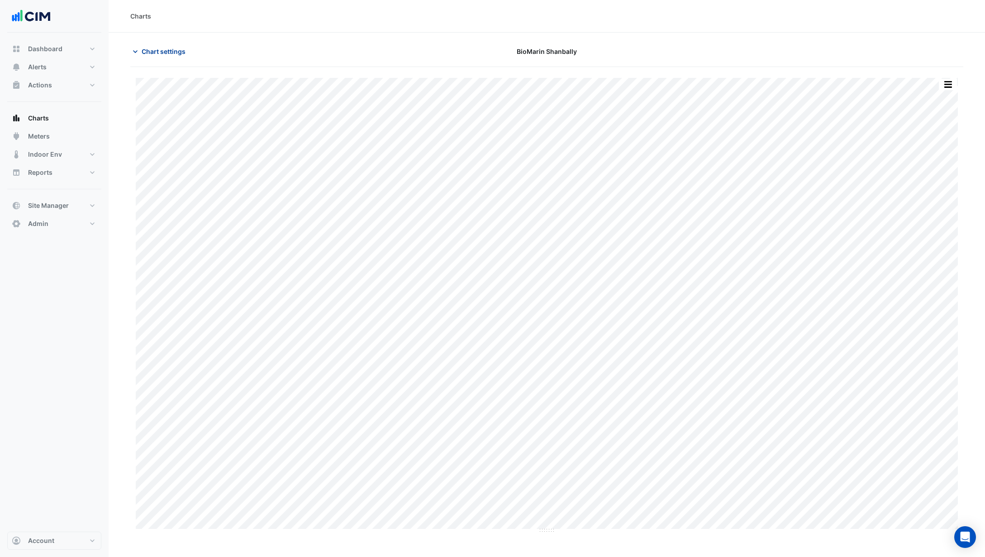
click at [173, 55] on span "Chart settings" at bounding box center [164, 52] width 44 height 10
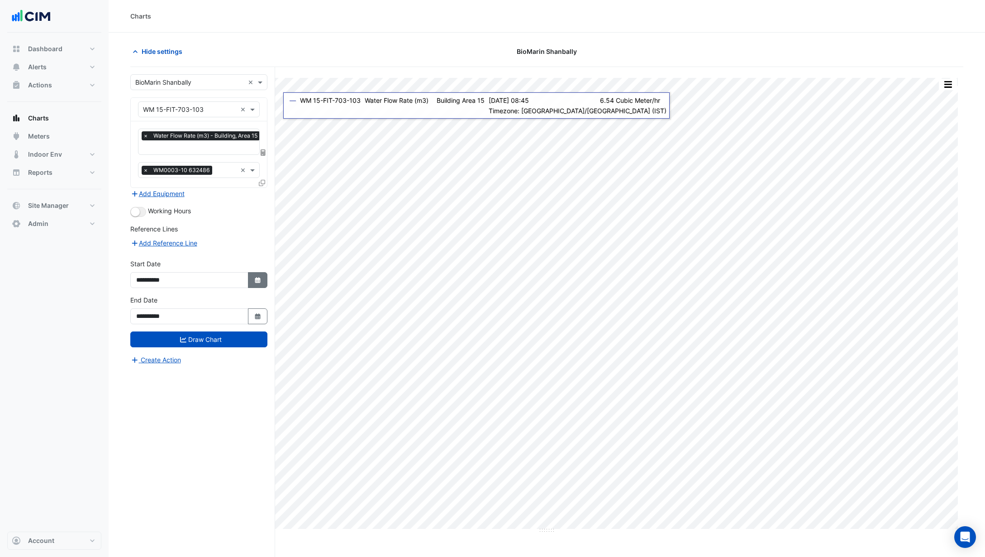
click at [252, 278] on button "Select Date" at bounding box center [258, 280] width 20 height 16
select select "*"
select select "****"
click at [147, 157] on span "Previous month" at bounding box center [146, 159] width 7 height 7
click at [145, 157] on span "Previous month" at bounding box center [146, 159] width 7 height 7
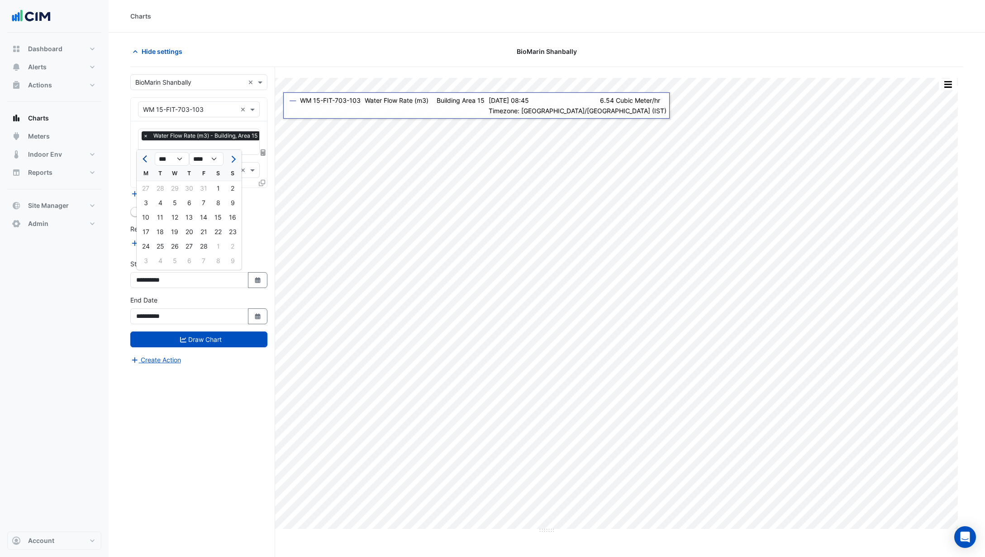
click at [145, 156] on span "Previous month" at bounding box center [146, 159] width 7 height 7
click at [146, 156] on span "Previous month" at bounding box center [146, 159] width 7 height 7
select select "**"
select select "****"
click at [146, 156] on span "Previous month" at bounding box center [146, 159] width 7 height 7
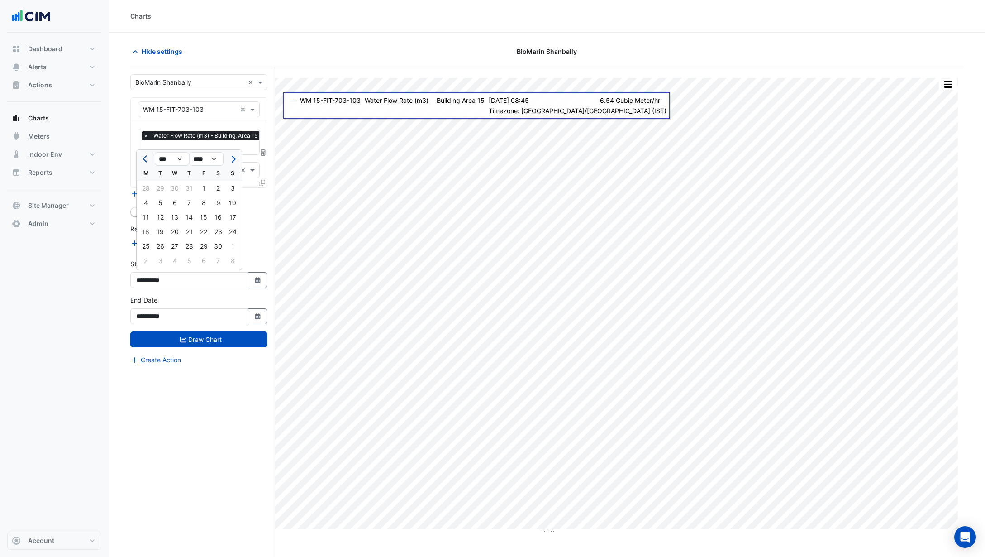
click at [146, 156] on span "Previous month" at bounding box center [146, 159] width 7 height 7
select select "**"
click at [171, 219] on div "16" at bounding box center [174, 217] width 14 height 14
type input "**********"
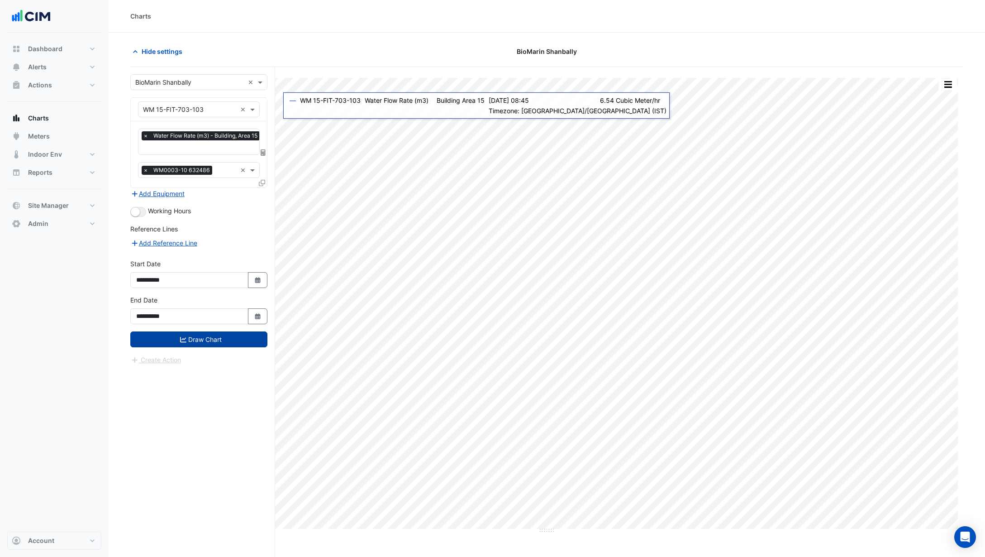
click at [208, 341] on button "Draw Chart" at bounding box center [198, 339] width 137 height 16
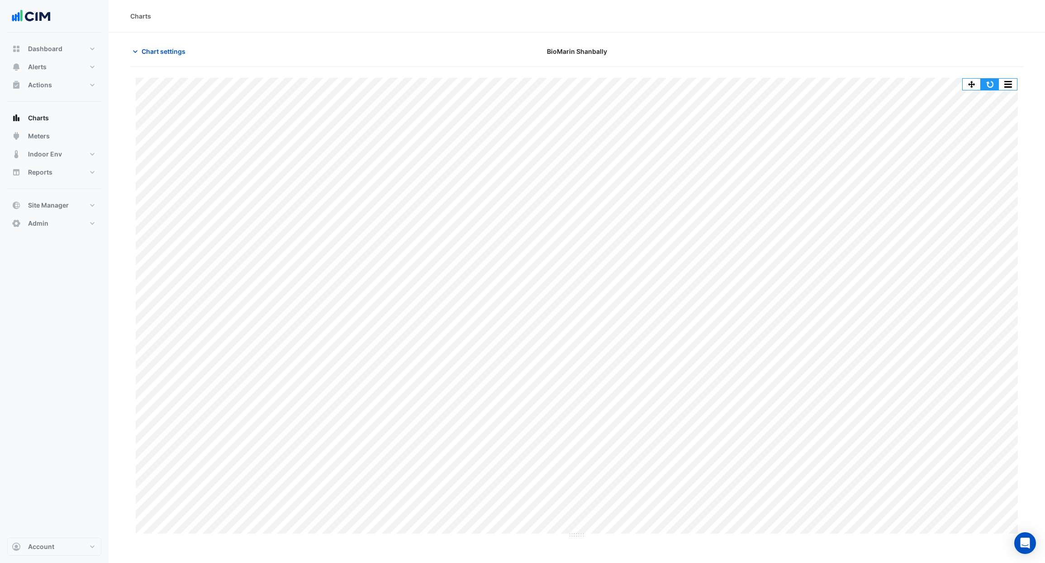
click at [991, 81] on button "button" at bounding box center [990, 84] width 18 height 11
click at [990, 85] on button "button" at bounding box center [990, 84] width 18 height 11
click at [157, 57] on button "Chart settings" at bounding box center [160, 51] width 61 height 16
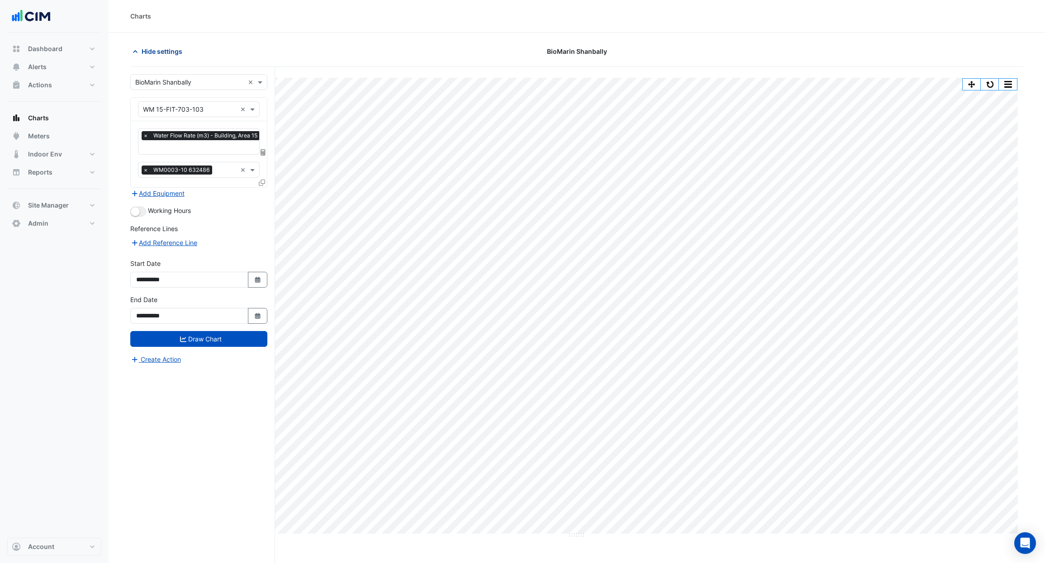
click at [143, 47] on span "Hide settings" at bounding box center [162, 52] width 41 height 10
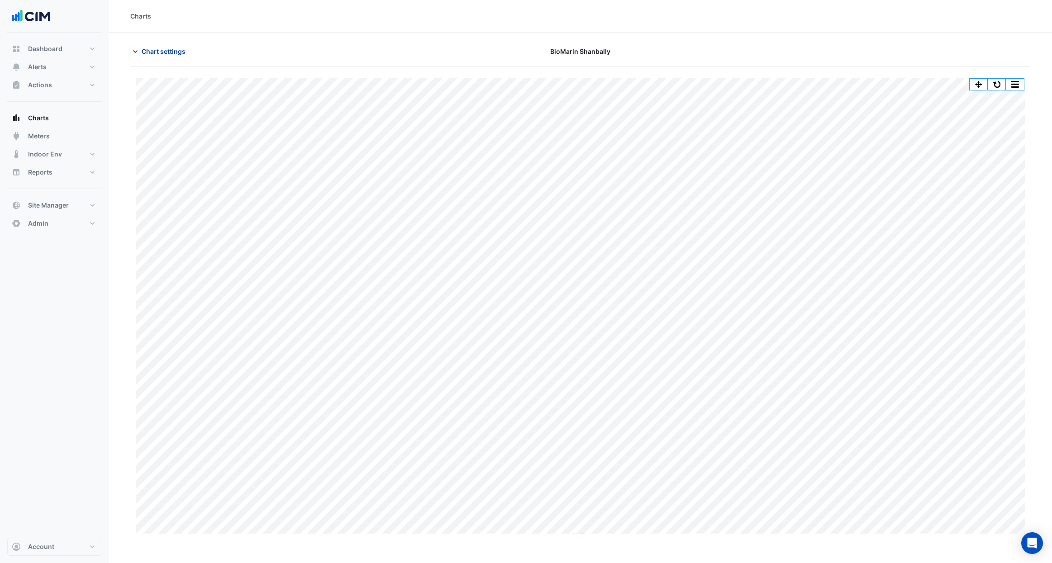
click at [142, 47] on span "Chart settings" at bounding box center [164, 52] width 44 height 10
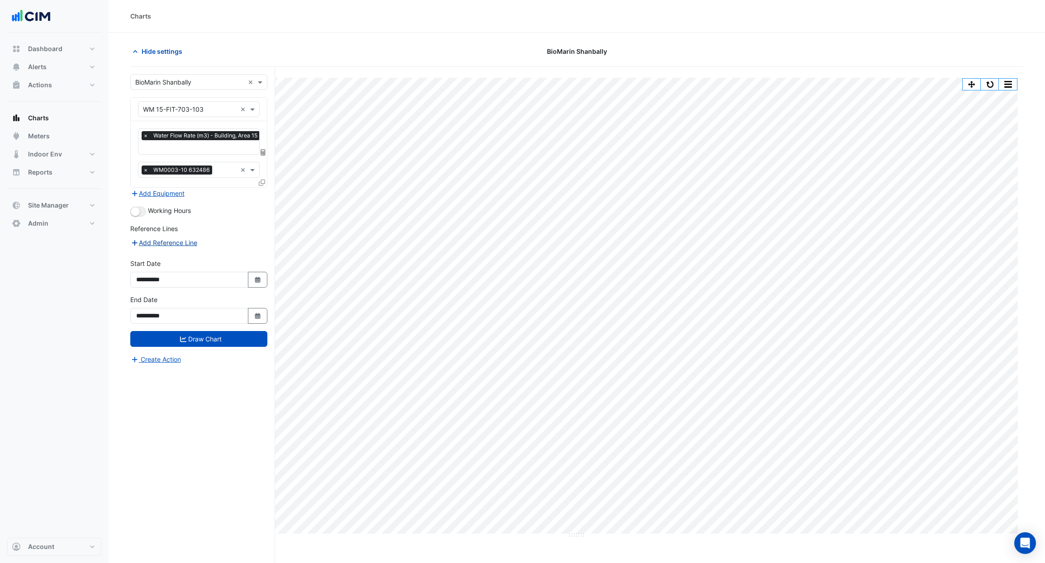
click at [164, 243] on button "Add Reference Line" at bounding box center [163, 243] width 67 height 10
select select "**"
select select "****"
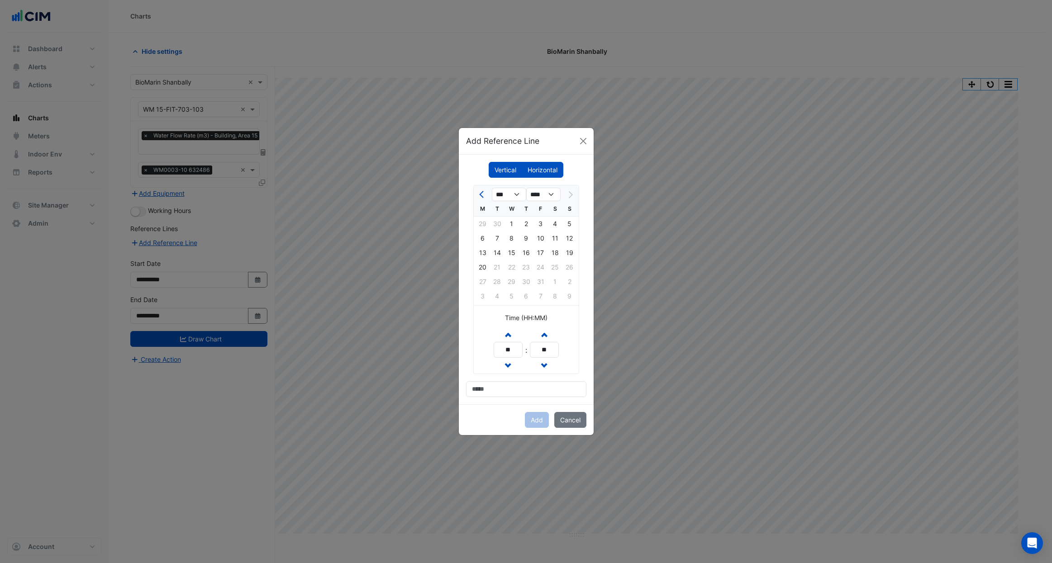
click at [545, 171] on label "Horizontal" at bounding box center [543, 170] width 42 height 16
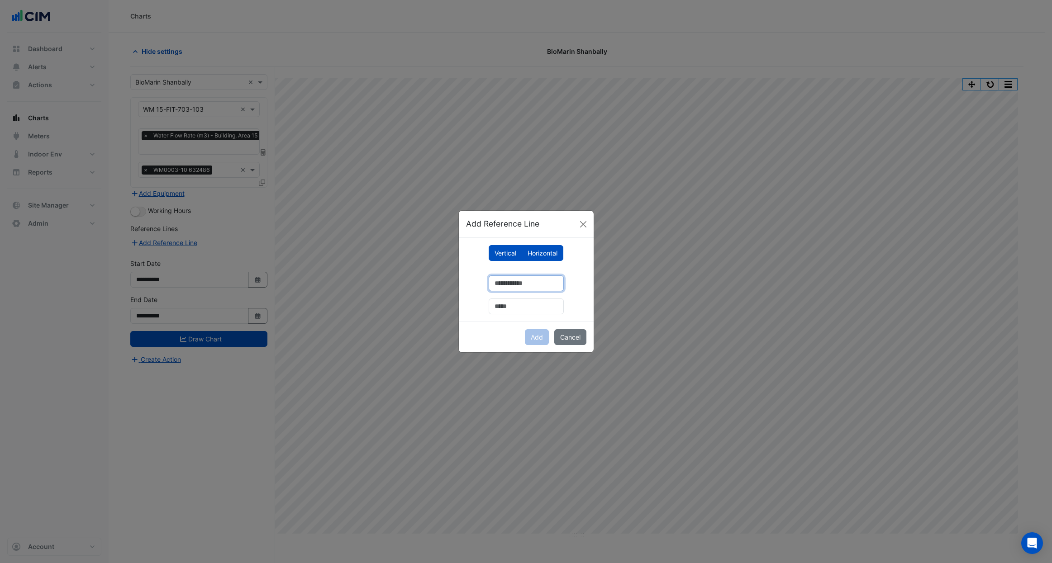
click at [507, 285] on input "number" at bounding box center [526, 284] width 75 height 16
type input "**"
click at [532, 312] on input "text" at bounding box center [526, 307] width 75 height 16
type input "********"
click at [535, 335] on button "Add" at bounding box center [537, 337] width 24 height 16
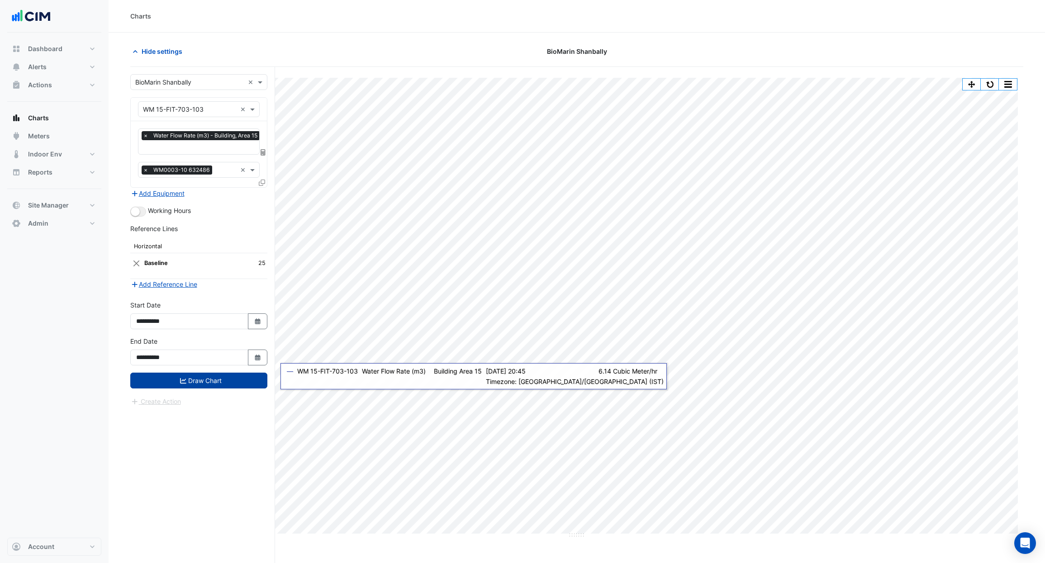
click at [238, 381] on button "Draw Chart" at bounding box center [198, 381] width 137 height 16
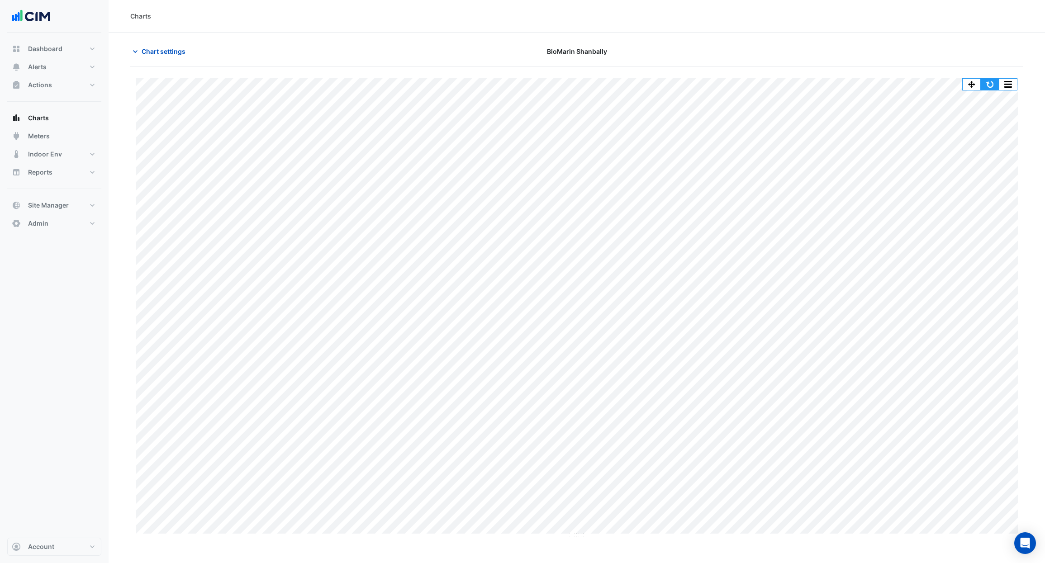
click at [991, 86] on button "button" at bounding box center [990, 84] width 18 height 11
click at [991, 84] on button "button" at bounding box center [990, 84] width 18 height 11
click at [991, 83] on button "button" at bounding box center [990, 84] width 18 height 11
click at [987, 85] on button "button" at bounding box center [990, 84] width 18 height 11
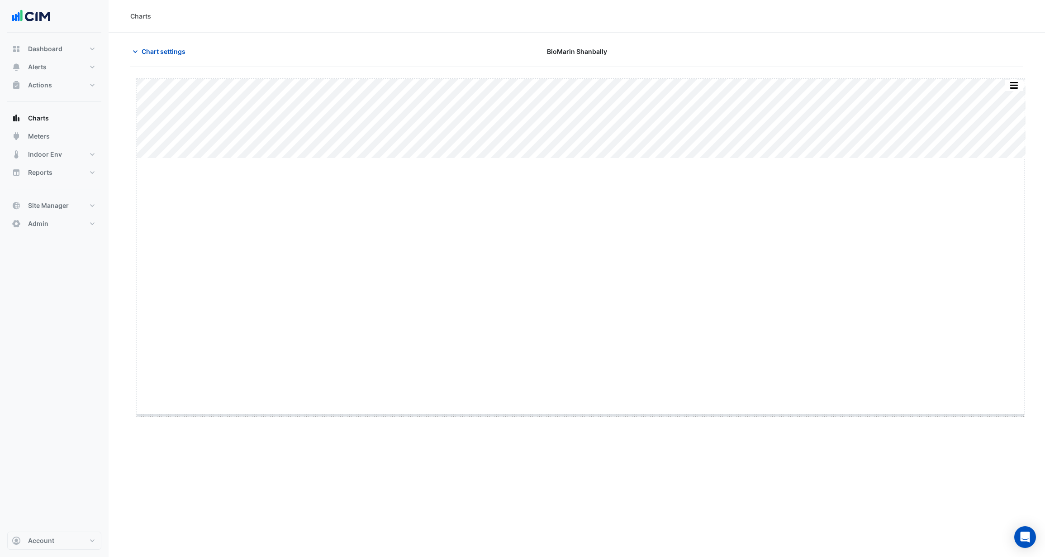
drag, startPoint x: 580, startPoint y: 158, endPoint x: 588, endPoint y: 443, distance: 284.3
click at [156, 56] on span "Chart settings" at bounding box center [164, 52] width 44 height 10
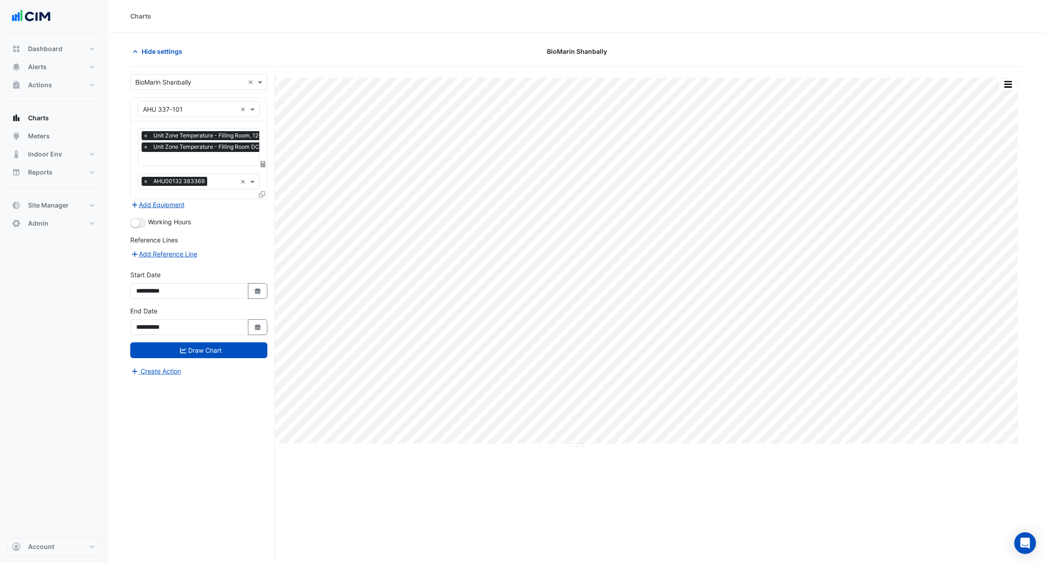
click at [413, 73] on div "Split All Split None Print Save as JPEG Save as PNG Pivot Data Table Export CSV…" at bounding box center [576, 332] width 893 height 531
click at [164, 47] on span "Hide settings" at bounding box center [162, 52] width 41 height 10
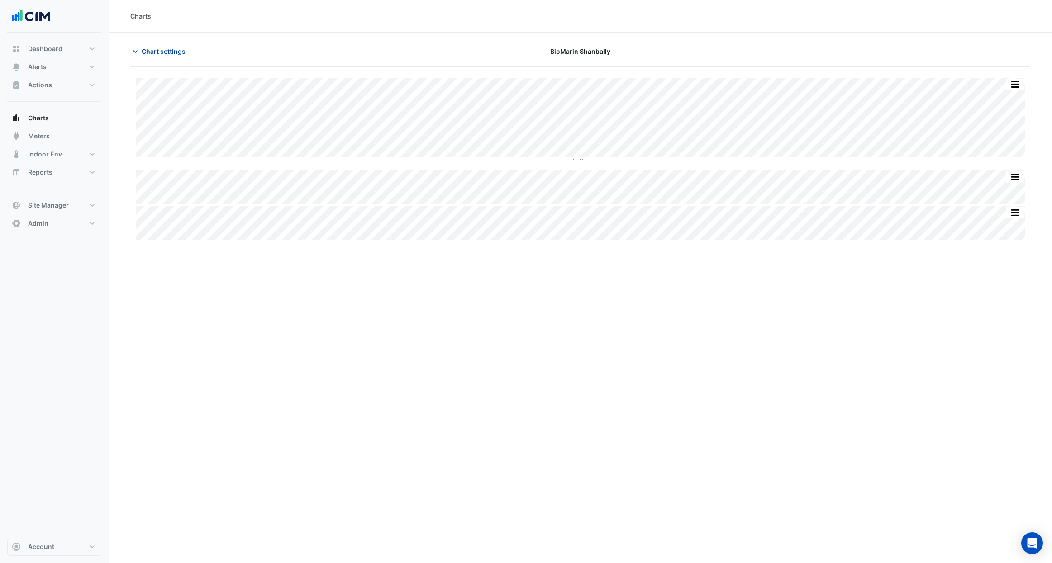
click at [153, 51] on span "Chart settings" at bounding box center [164, 52] width 44 height 10
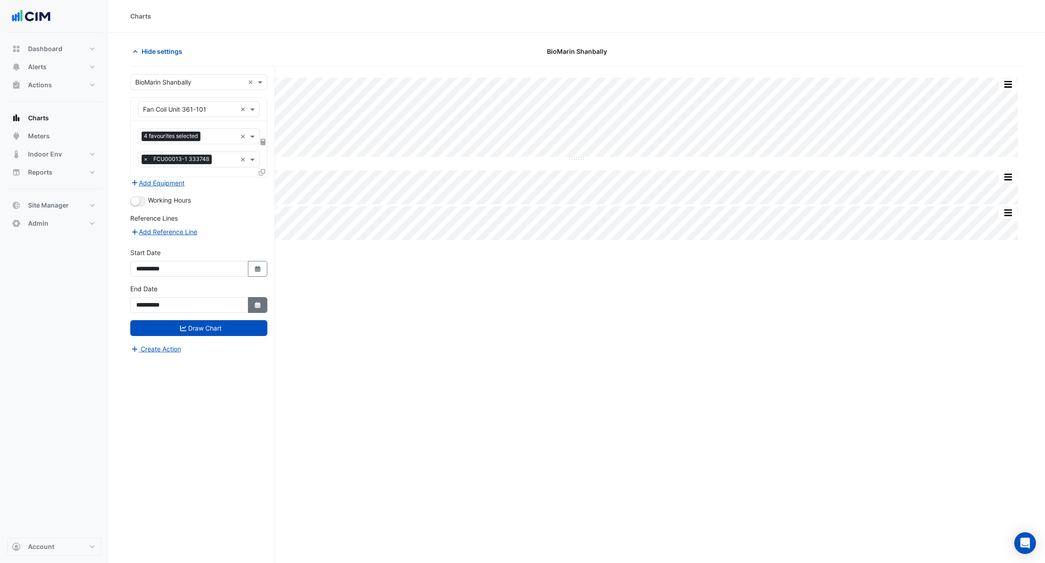
click at [257, 310] on button "Select Date" at bounding box center [258, 305] width 20 height 16
click at [236, 186] on button "Next month" at bounding box center [232, 185] width 11 height 14
click at [235, 185] on span "Next month" at bounding box center [232, 185] width 7 height 7
select select "**"
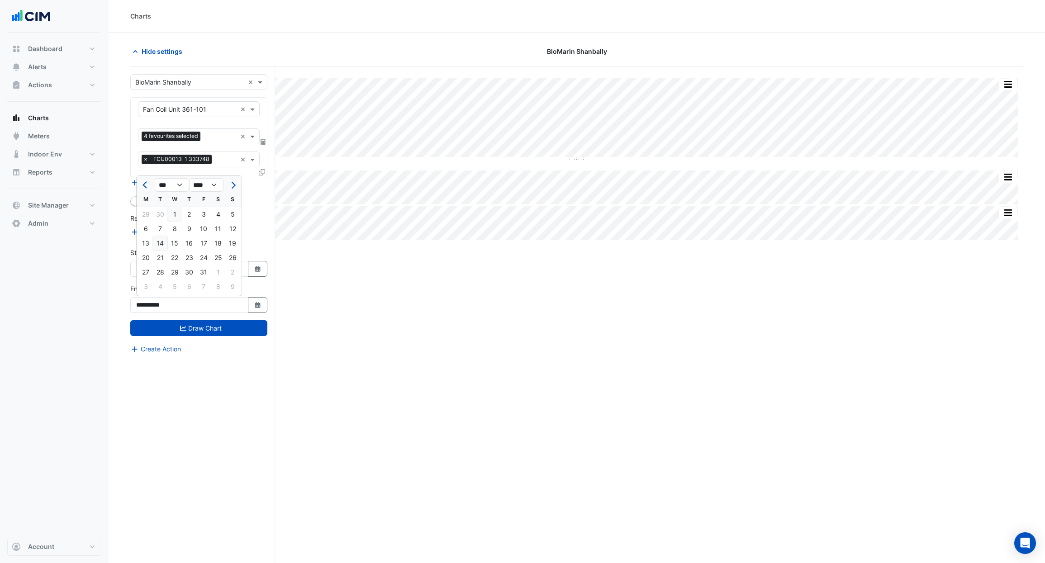
click at [166, 246] on div "14" at bounding box center [160, 243] width 14 height 14
type input "**********"
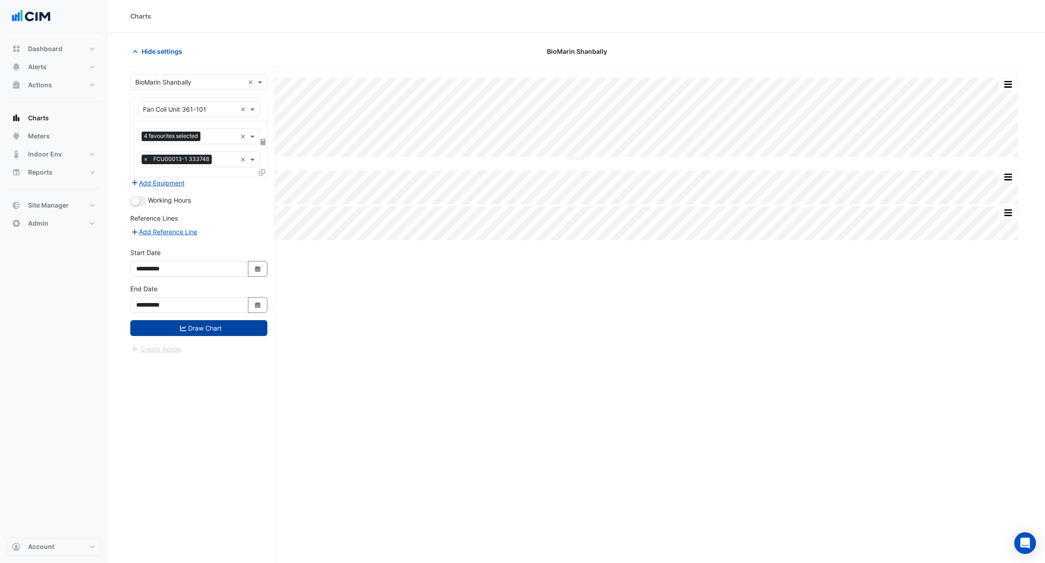
click at [205, 330] on button "Draw Chart" at bounding box center [198, 328] width 137 height 16
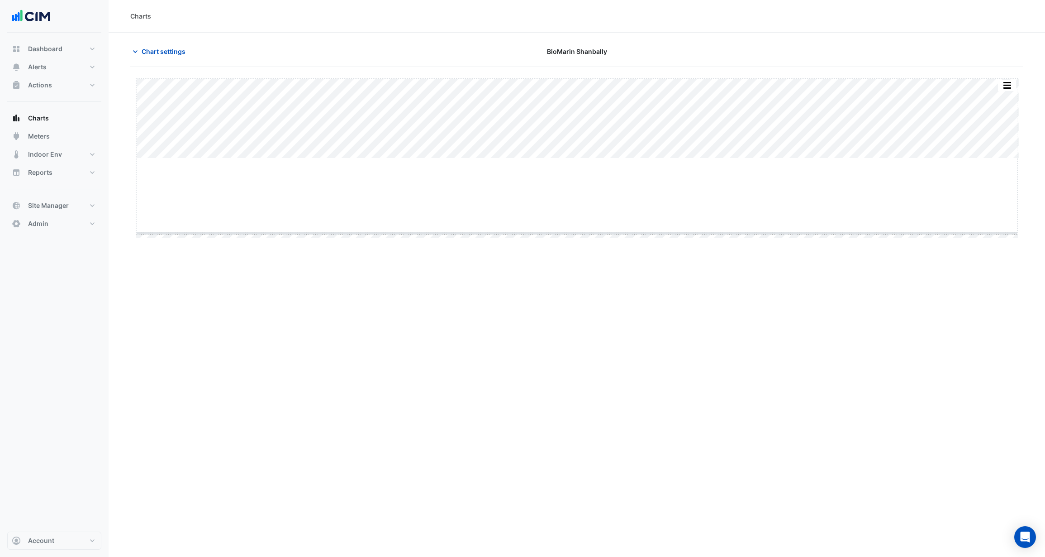
drag, startPoint x: 578, startPoint y: 159, endPoint x: 584, endPoint y: 233, distance: 74.0
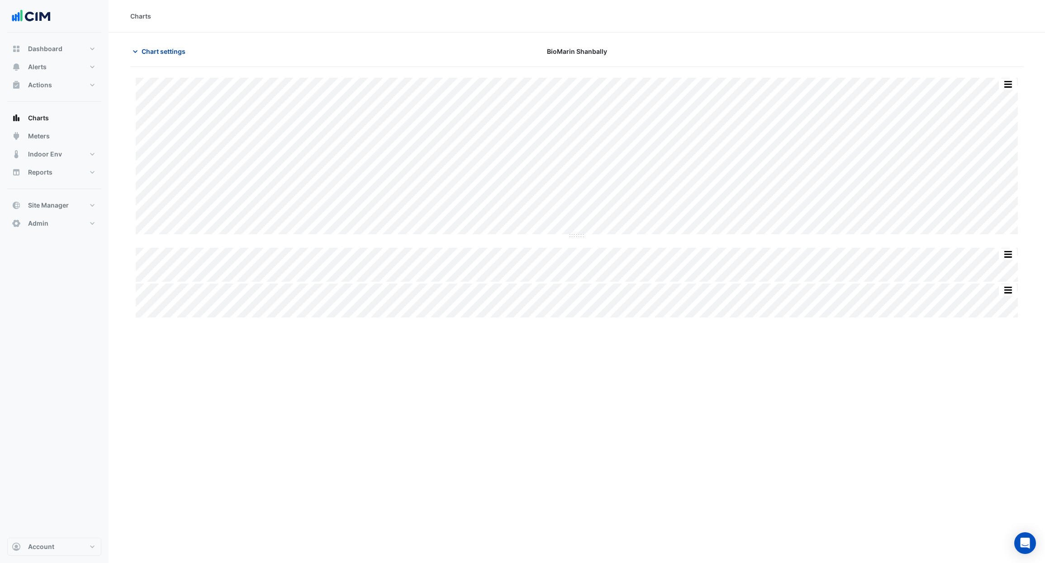
click at [156, 52] on span "Chart settings" at bounding box center [164, 52] width 44 height 10
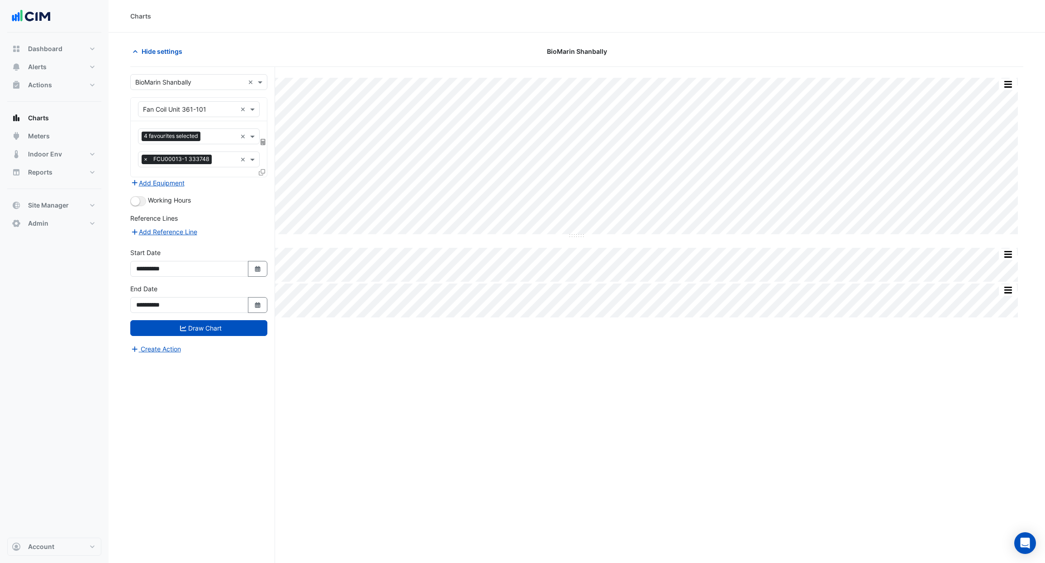
drag, startPoint x: 266, startPoint y: 52, endPoint x: 252, endPoint y: 29, distance: 27.0
click at [266, 51] on div "Hide settings" at bounding box center [275, 51] width 301 height 16
click at [294, 38] on section "Hide settings BioMarin Shanbally Split All Split None Print Save as JPEG Save a…" at bounding box center [577, 315] width 937 height 565
click at [163, 55] on span "Hide settings" at bounding box center [162, 52] width 41 height 10
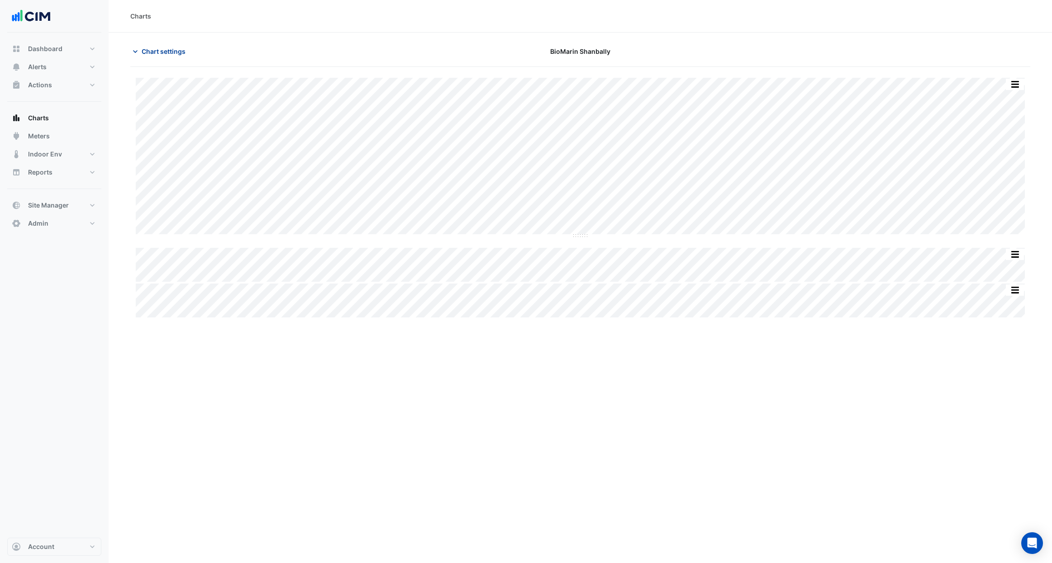
click at [164, 58] on button "Chart settings" at bounding box center [160, 51] width 61 height 16
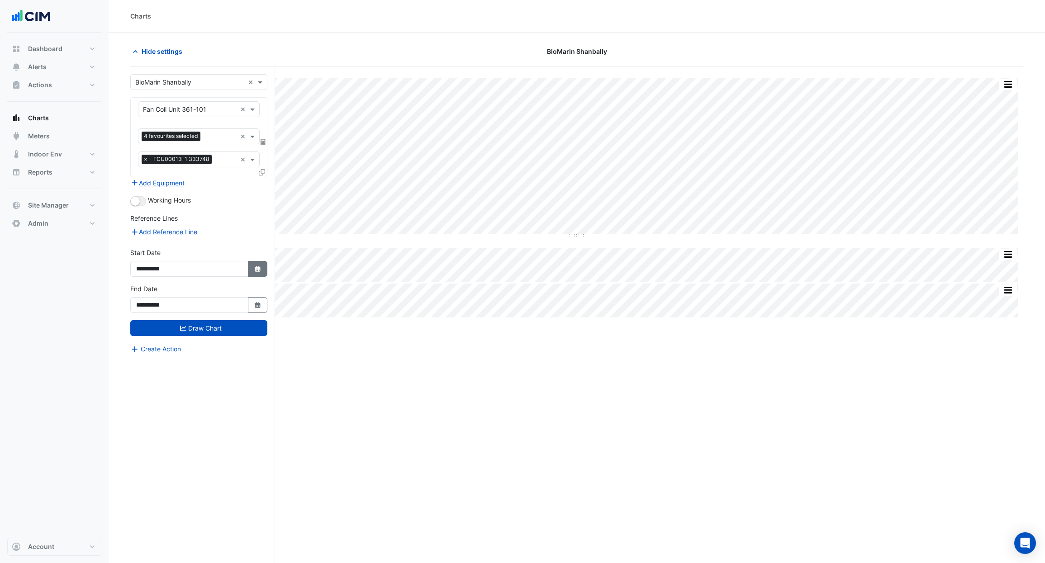
click at [263, 267] on button "Select Date" at bounding box center [258, 269] width 20 height 16
select select "*"
select select "****"
click at [138, 152] on div at bounding box center [146, 149] width 18 height 14
click at [142, 145] on button "Previous month" at bounding box center [145, 149] width 11 height 14
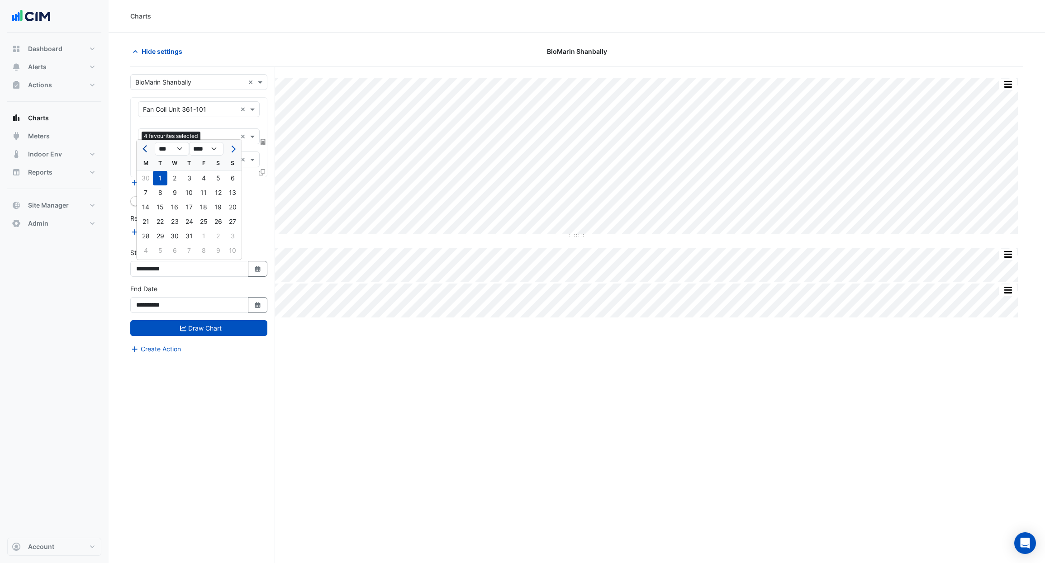
select select "*"
click at [232, 182] on div "1" at bounding box center [232, 178] width 14 height 14
type input "**********"
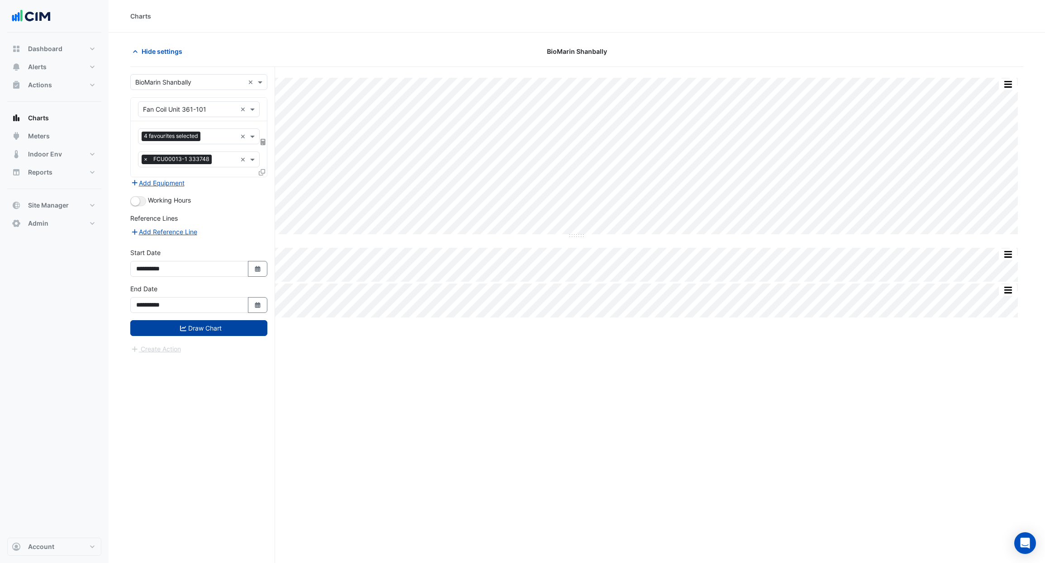
click at [211, 331] on button "Draw Chart" at bounding box center [198, 328] width 137 height 16
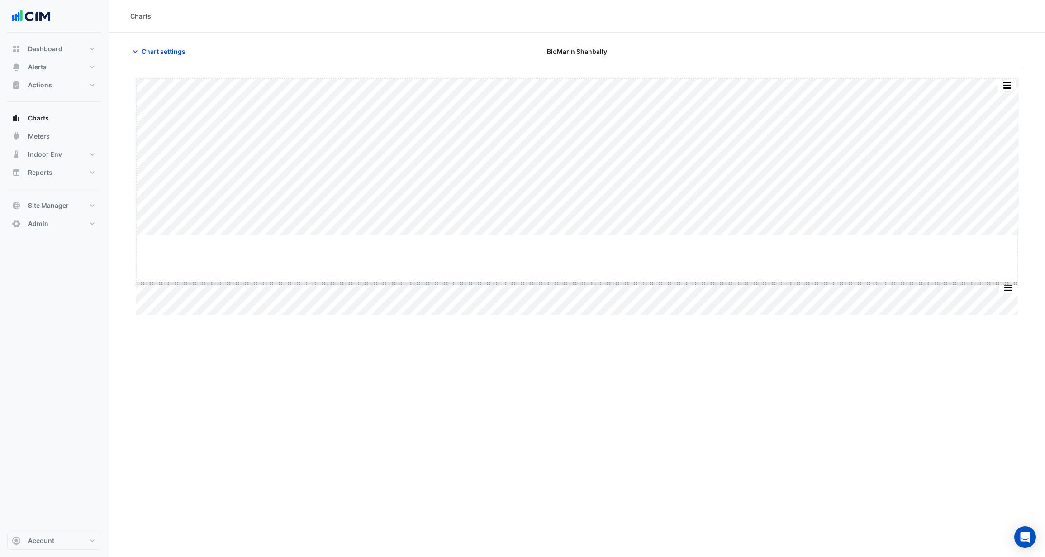
drag, startPoint x: 577, startPoint y: 236, endPoint x: 579, endPoint y: 249, distance: 13.8
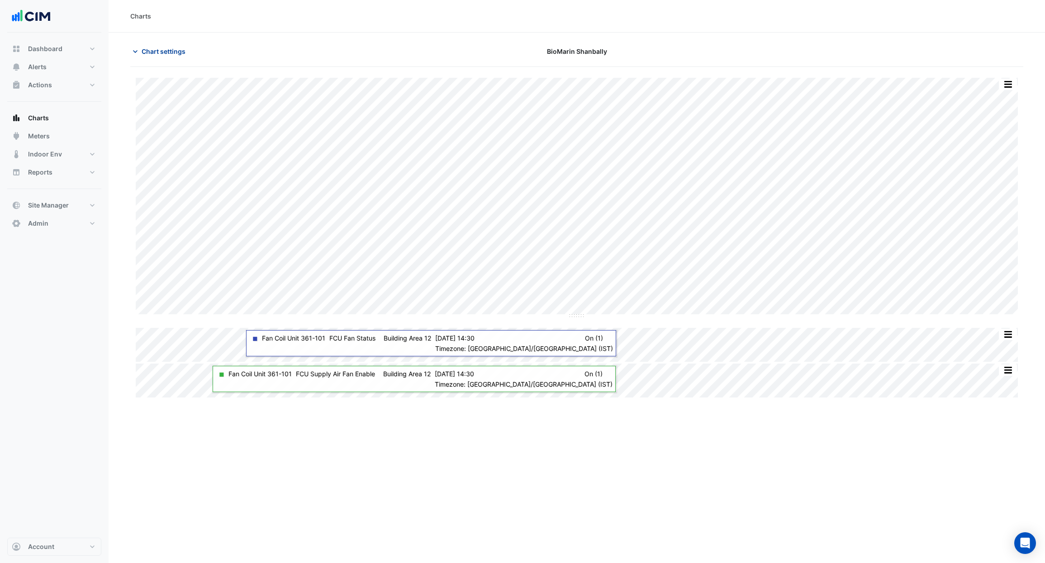
click at [169, 52] on span "Chart settings" at bounding box center [164, 52] width 44 height 10
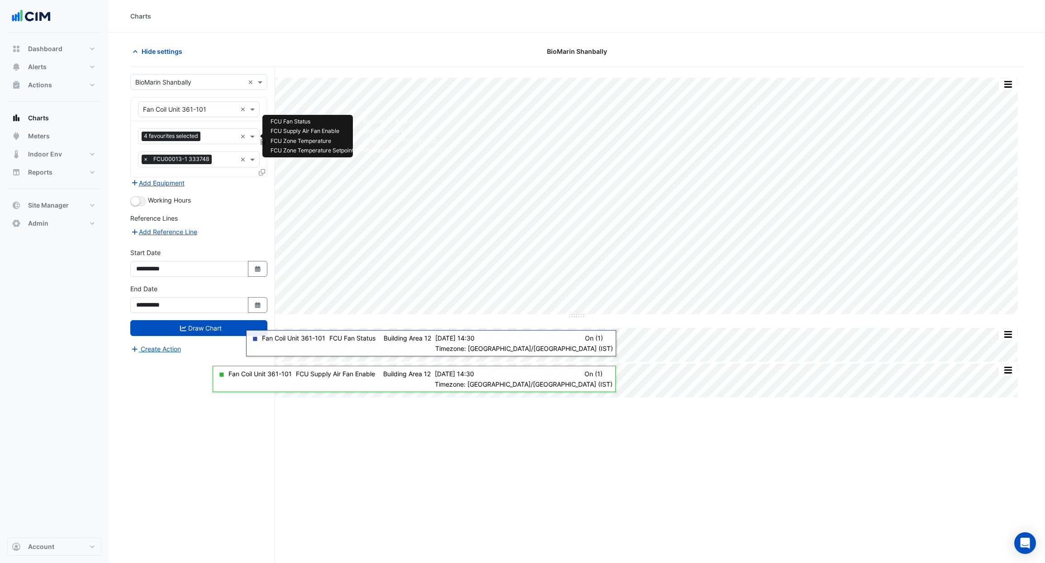
click at [205, 138] on input "text" at bounding box center [220, 138] width 33 height 10
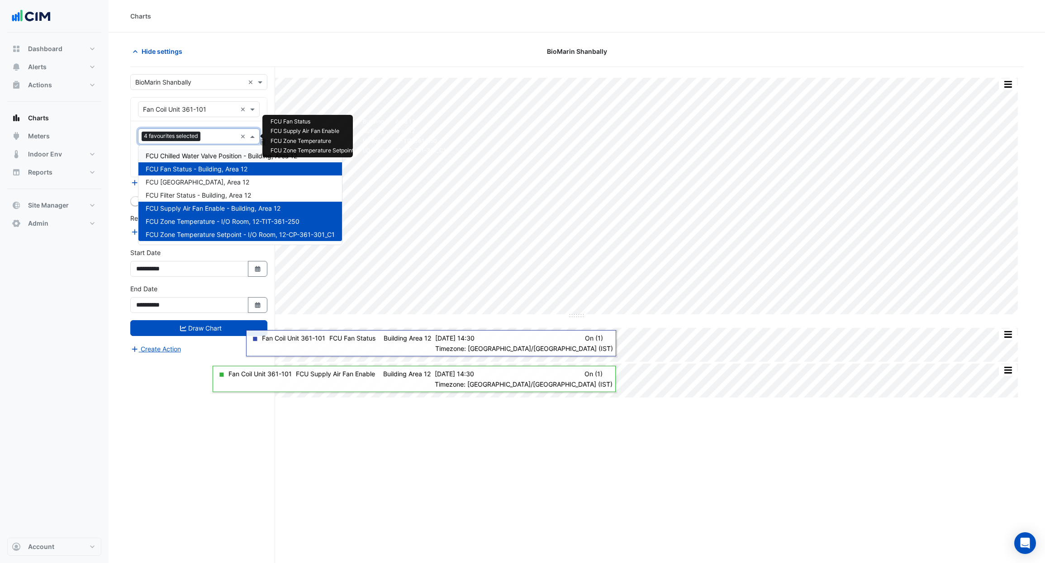
click at [229, 152] on div "FCU Chilled Water Valve Position - Building, Area 12" at bounding box center [240, 155] width 204 height 13
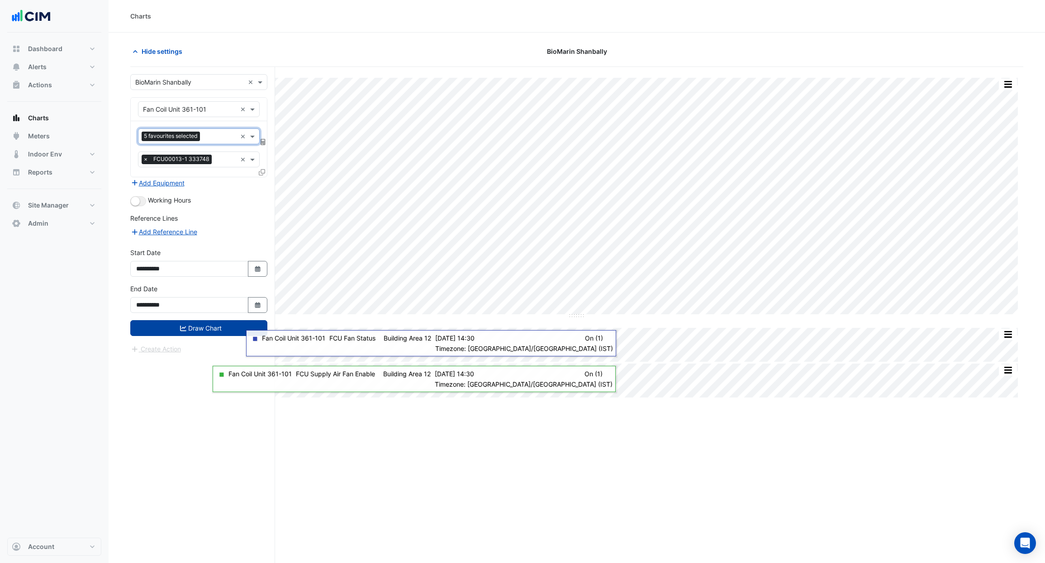
click at [196, 324] on button "Draw Chart" at bounding box center [198, 328] width 137 height 16
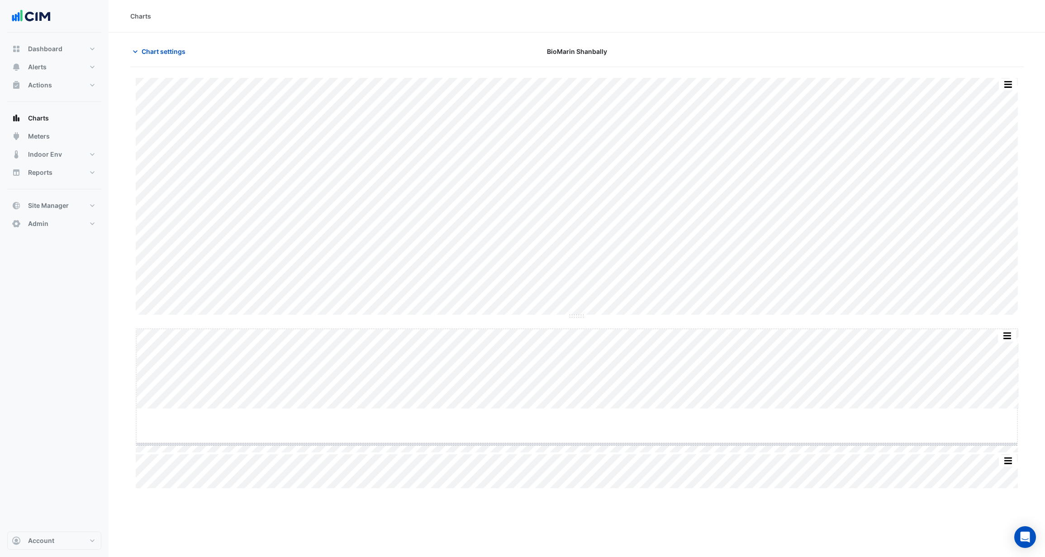
drag, startPoint x: 576, startPoint y: 407, endPoint x: 572, endPoint y: 443, distance: 35.4
drag, startPoint x: 576, startPoint y: 315, endPoint x: 578, endPoint y: 262, distance: 53.4
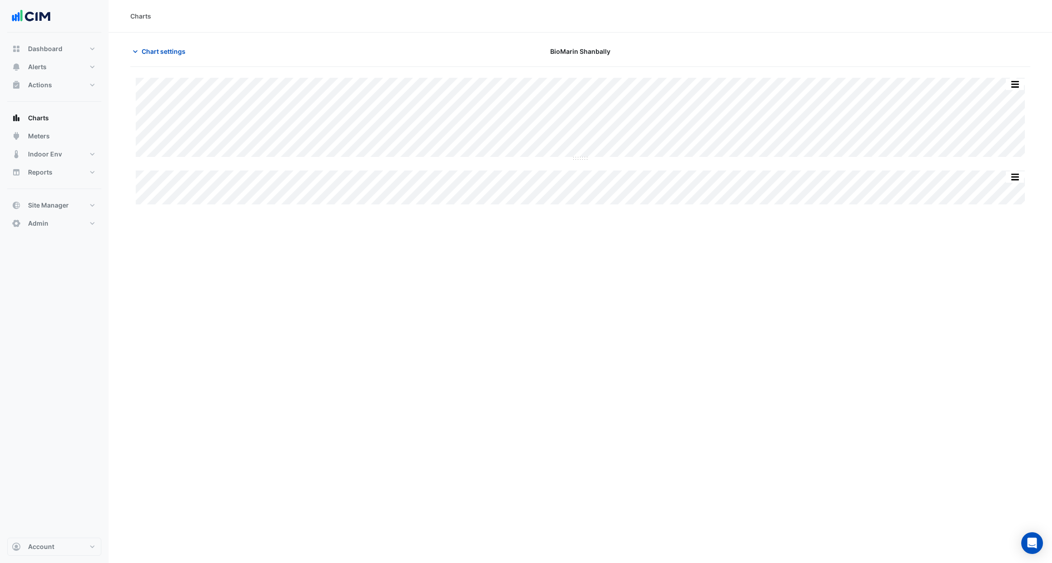
type input "**********"
click at [157, 54] on span "Chart settings" at bounding box center [164, 52] width 44 height 10
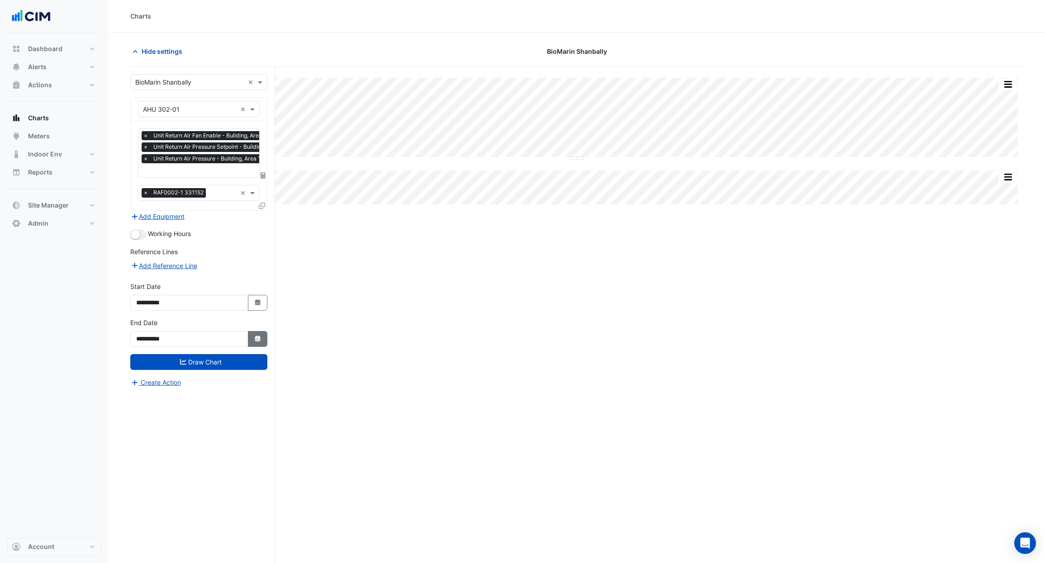
click at [260, 337] on icon "button" at bounding box center [257, 339] width 5 height 6
select select "*"
click at [213, 224] on select "**** **** **** **** **** **** **** **** **** **** ****" at bounding box center [206, 218] width 34 height 14
select select "****"
click at [189, 211] on select "**** **** **** **** **** **** **** **** **** **** ****" at bounding box center [206, 218] width 34 height 14
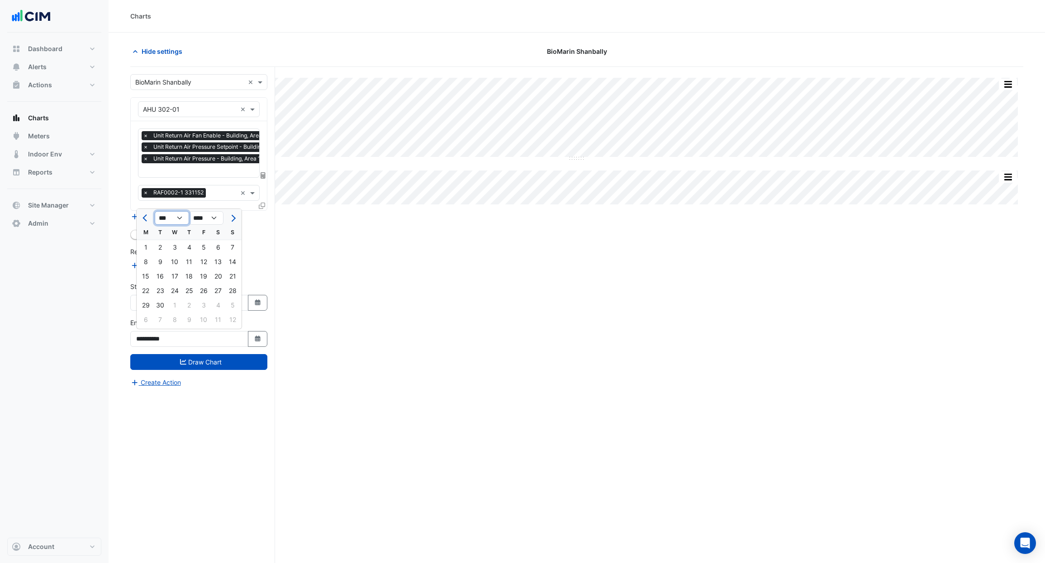
click at [179, 217] on select "*** *** *** *** *** *** *** *** *** *** *** ***" at bounding box center [172, 218] width 34 height 14
select select "**"
click at [155, 211] on select "*** *** *** *** *** *** *** *** *** *** *** ***" at bounding box center [172, 218] width 34 height 14
click at [175, 279] on div "15" at bounding box center [174, 276] width 14 height 14
type input "**********"
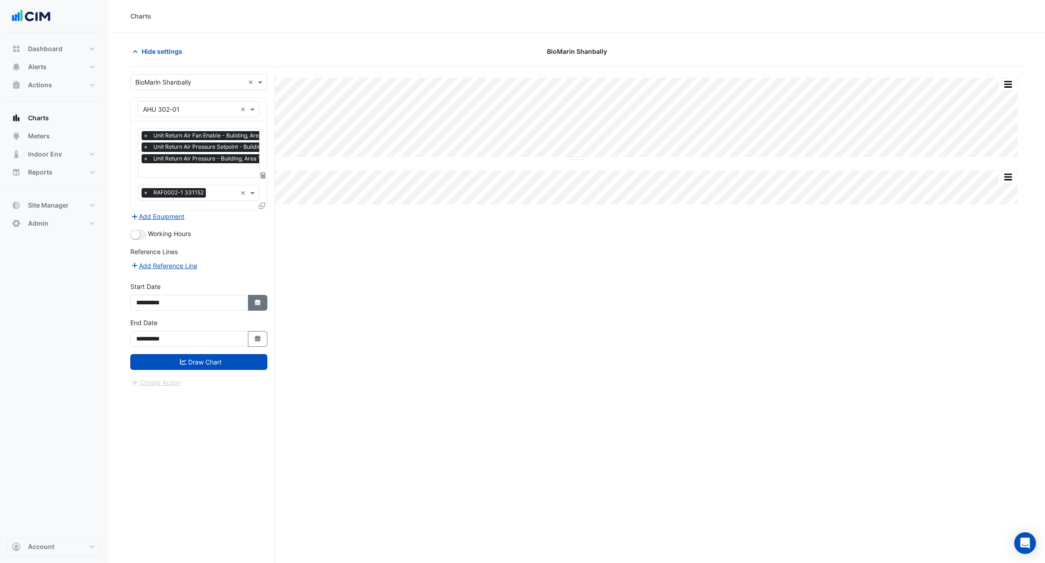
click at [257, 304] on icon "button" at bounding box center [257, 303] width 5 height 6
select select "*"
click at [212, 180] on select "**** **** **** **** **** **** **** **** **** **** **** **** ****" at bounding box center [206, 182] width 34 height 14
select select "****"
click at [189, 175] on select "**** **** **** **** **** **** **** **** **** **** **** **** ****" at bounding box center [206, 182] width 34 height 14
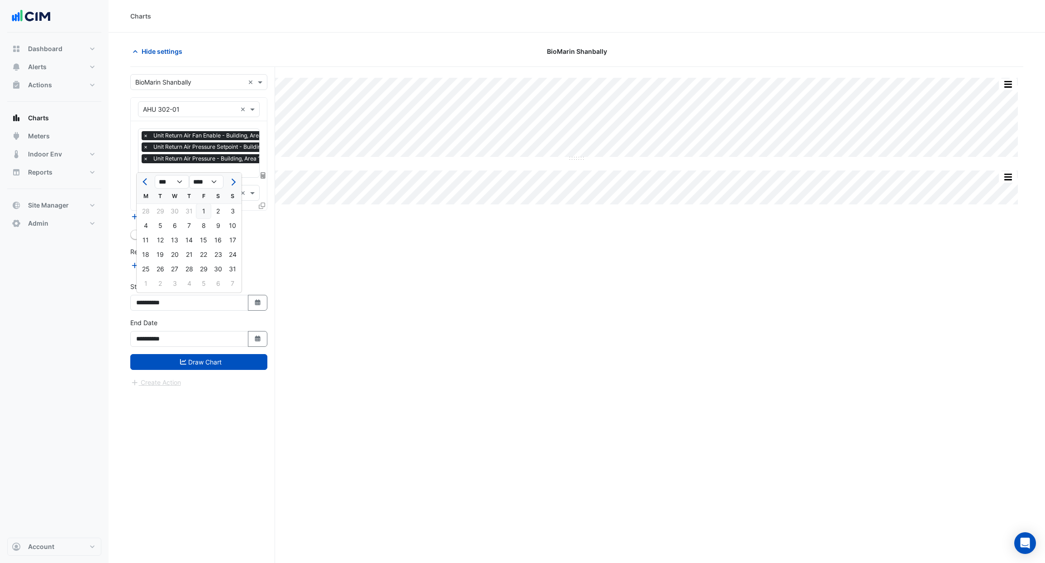
click at [202, 212] on div "1" at bounding box center [203, 211] width 14 height 14
type input "**********"
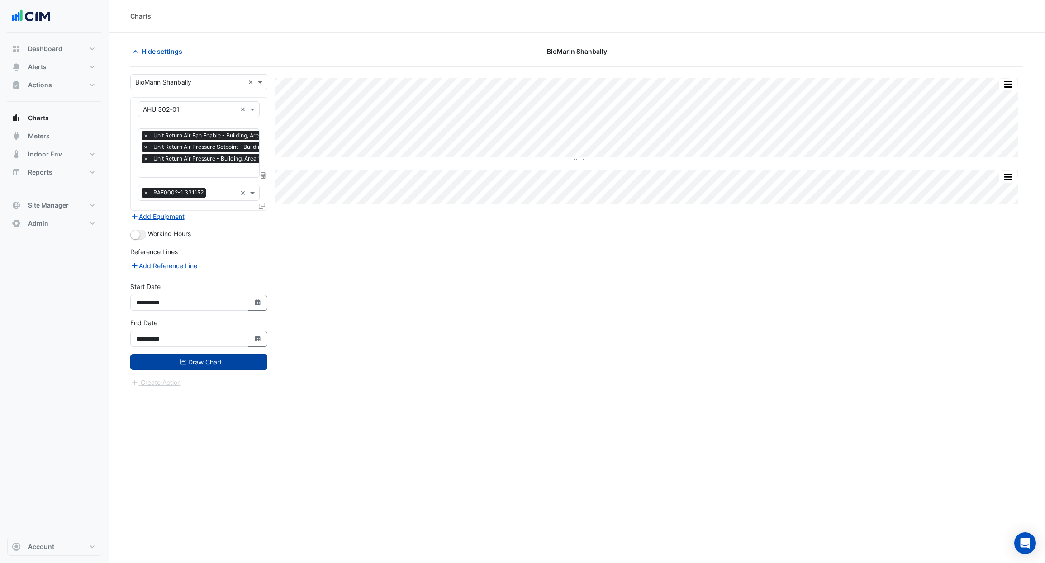
click at [234, 361] on button "Draw Chart" at bounding box center [198, 362] width 137 height 16
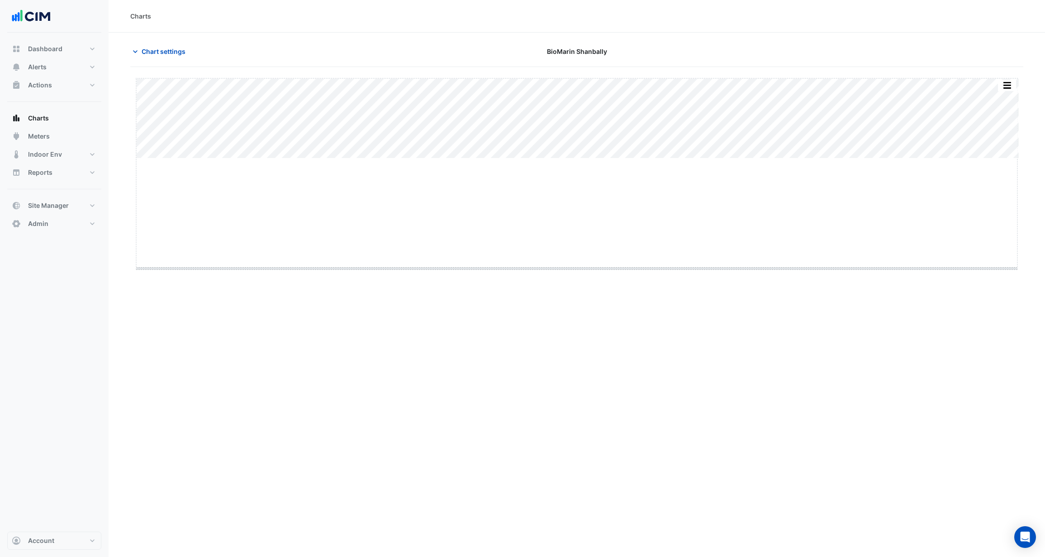
drag, startPoint x: 577, startPoint y: 160, endPoint x: 521, endPoint y: 334, distance: 182.5
type input "**********"
click at [136, 49] on icon "button" at bounding box center [135, 51] width 9 height 9
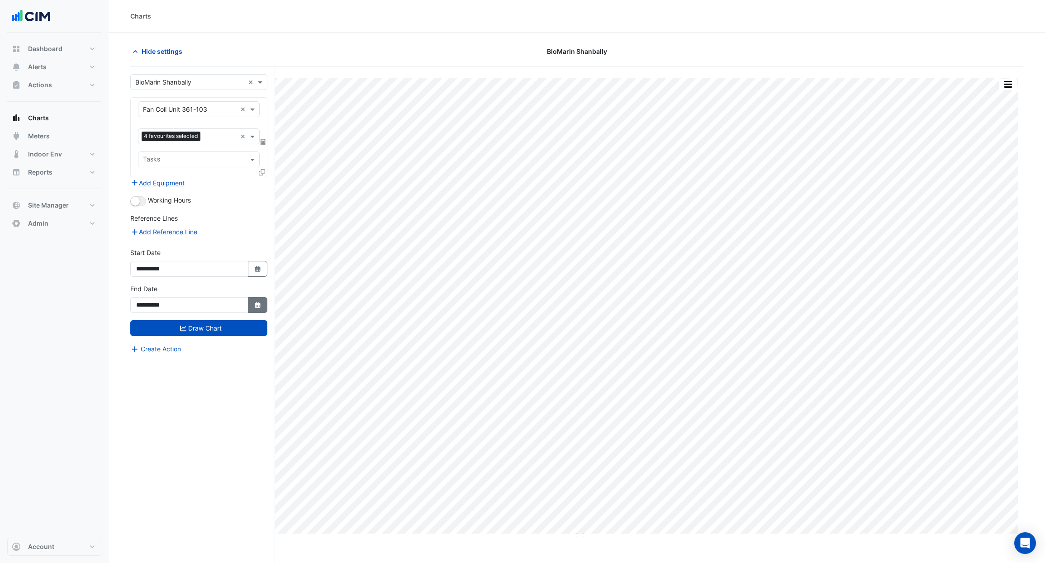
click at [254, 307] on icon "Select Date" at bounding box center [258, 305] width 8 height 6
click at [205, 187] on select "**** **** **** **** **** **** **** **** **** **** **** ****" at bounding box center [206, 185] width 34 height 14
select select "****"
click at [189, 178] on select "**** **** **** **** **** **** **** **** **** **** **** ****" at bounding box center [206, 185] width 34 height 14
click at [175, 182] on select "*** *** *** *** *** *** *** *** *** *** *** ***" at bounding box center [172, 185] width 34 height 14
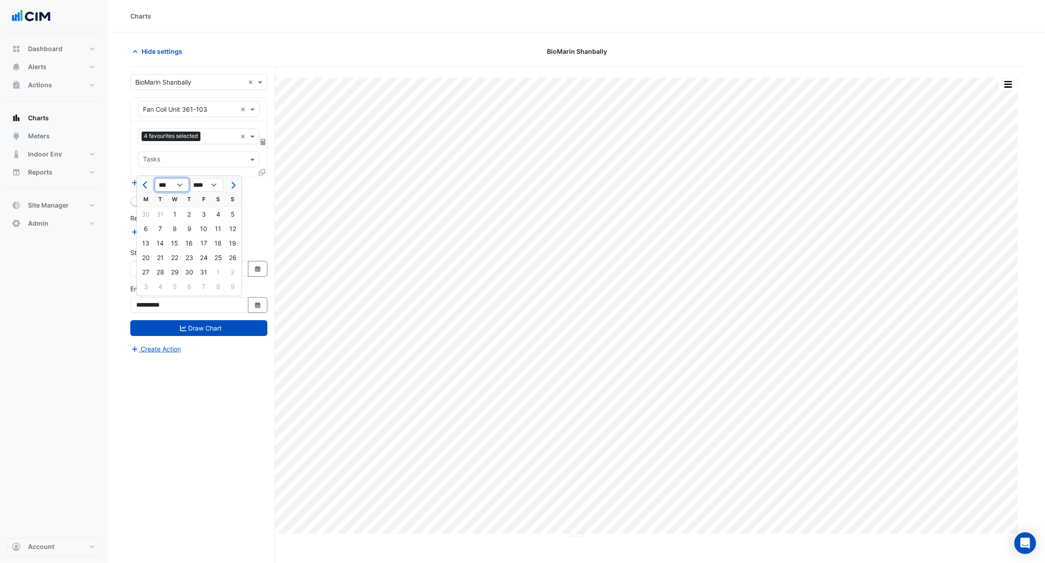
select select "**"
click at [155, 178] on select "*** *** *** *** *** *** *** *** *** *** *** ***" at bounding box center [172, 185] width 34 height 14
click at [172, 246] on div "15" at bounding box center [174, 243] width 14 height 14
type input "**********"
click at [260, 275] on button "Select Date" at bounding box center [258, 269] width 20 height 16
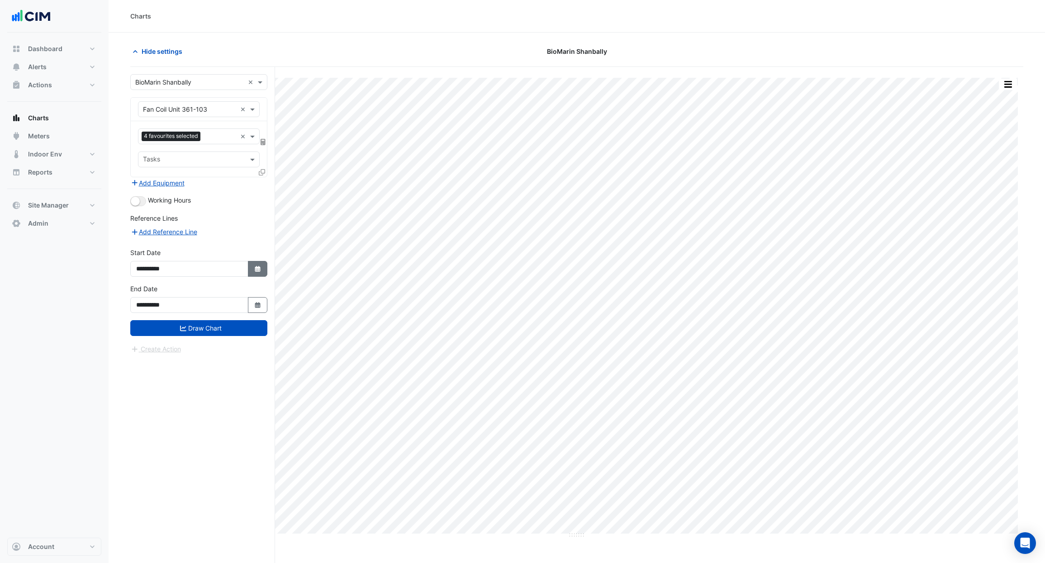
select select "**"
click at [206, 148] on select "**** **** **** **** **** **** **** **** **** **** **** **** **** ****" at bounding box center [206, 149] width 34 height 14
select select "****"
click at [189, 142] on select "**** **** **** **** **** **** **** **** **** **** **** **** **** ****" at bounding box center [206, 149] width 34 height 14
click at [180, 151] on select "*** *** *** *** *** *** *** *** *** ***" at bounding box center [172, 149] width 34 height 14
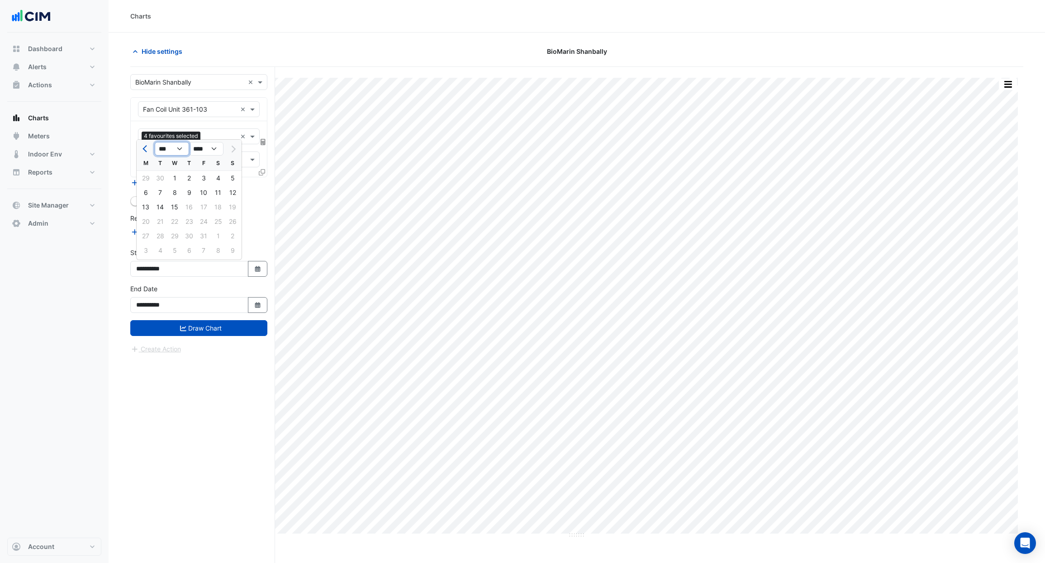
select select "*"
click at [155, 142] on select "*** *** *** *** *** *** *** *** *** ***" at bounding box center [172, 149] width 34 height 14
click at [148, 177] on div "1" at bounding box center [145, 178] width 14 height 14
type input "**********"
click at [212, 330] on button "Draw Chart" at bounding box center [198, 328] width 137 height 16
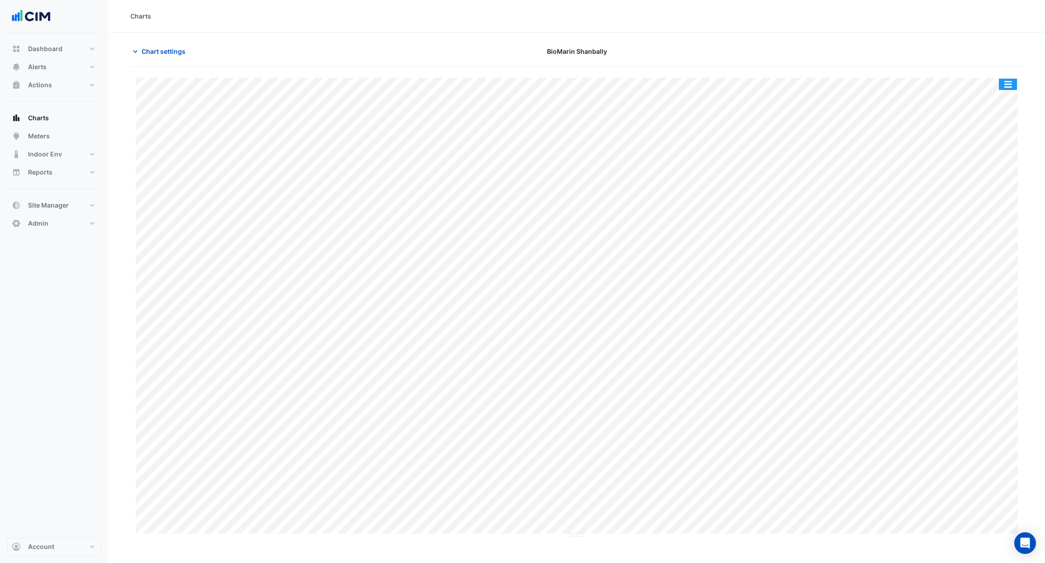
click at [1005, 86] on button "button" at bounding box center [1008, 84] width 18 height 11
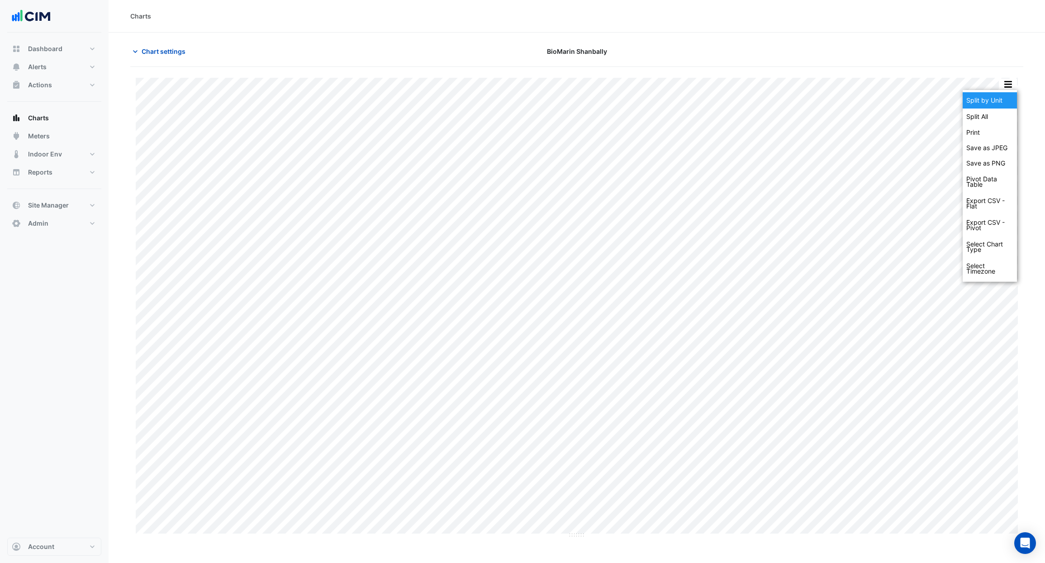
click at [996, 98] on div "Split by Unit" at bounding box center [990, 100] width 54 height 16
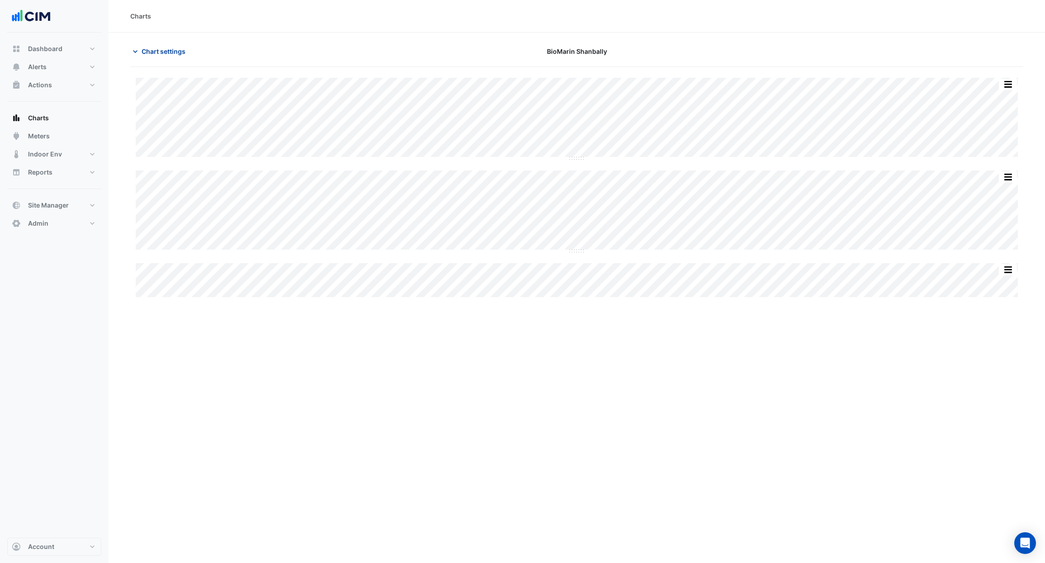
click at [173, 52] on span "Chart settings" at bounding box center [164, 52] width 44 height 10
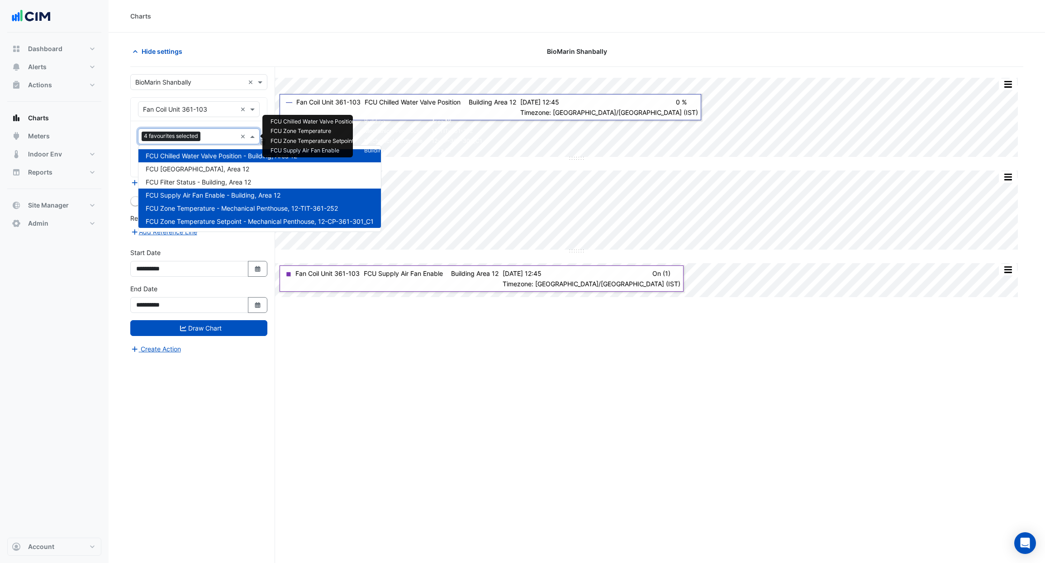
click at [219, 135] on input "text" at bounding box center [220, 138] width 33 height 10
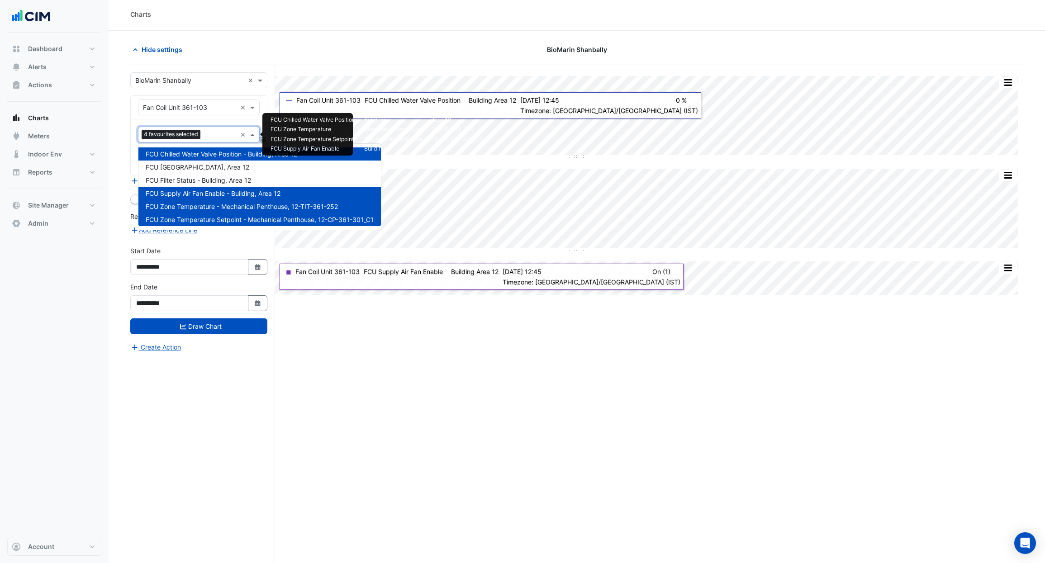
click at [121, 167] on section "Hide settings BioMarin Shanbally Split All Split None Print Save as JPEG Save a…" at bounding box center [577, 313] width 937 height 565
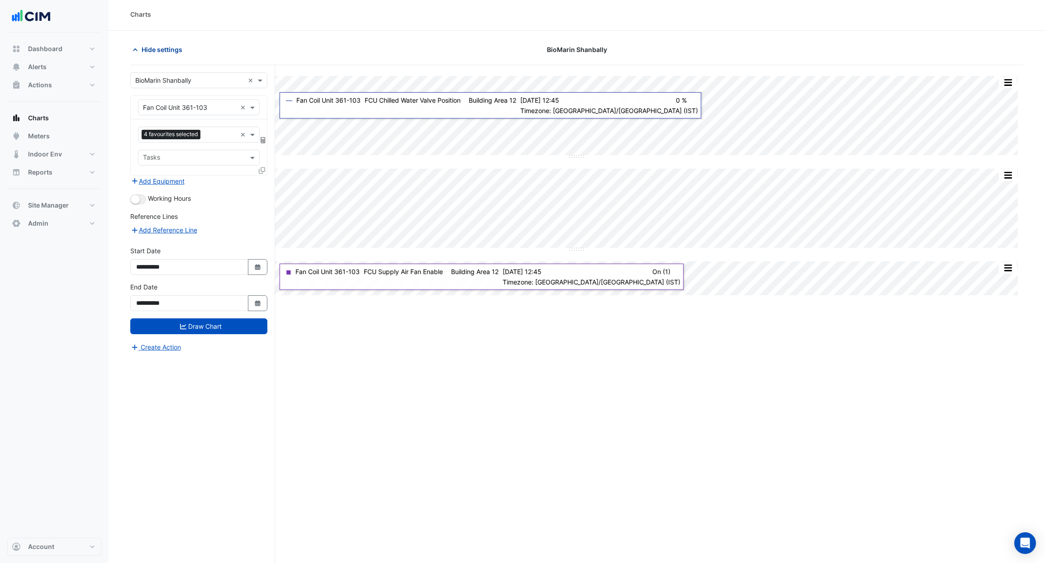
click at [172, 49] on span "Hide settings" at bounding box center [162, 50] width 41 height 10
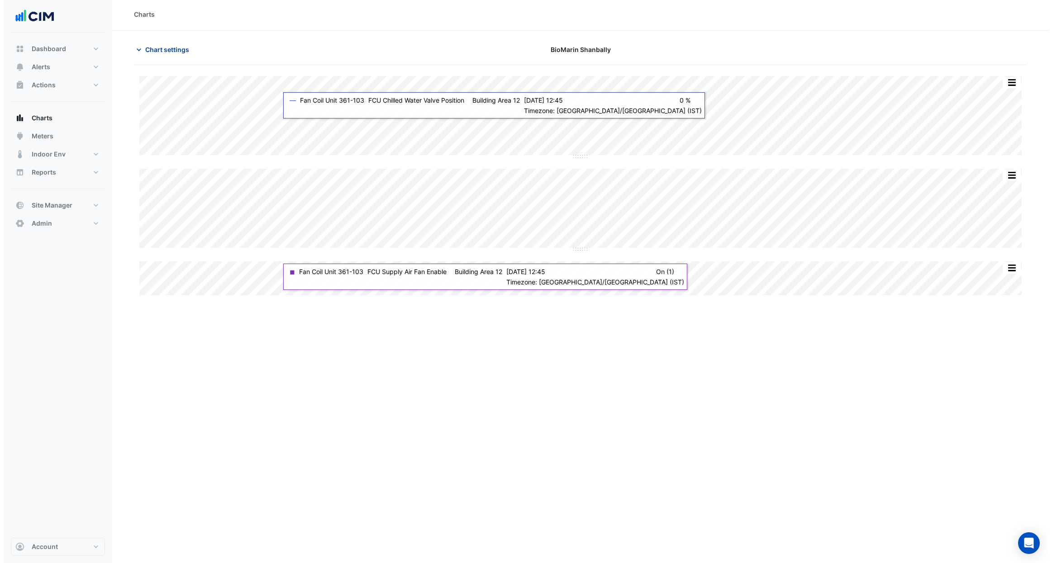
scroll to position [0, 0]
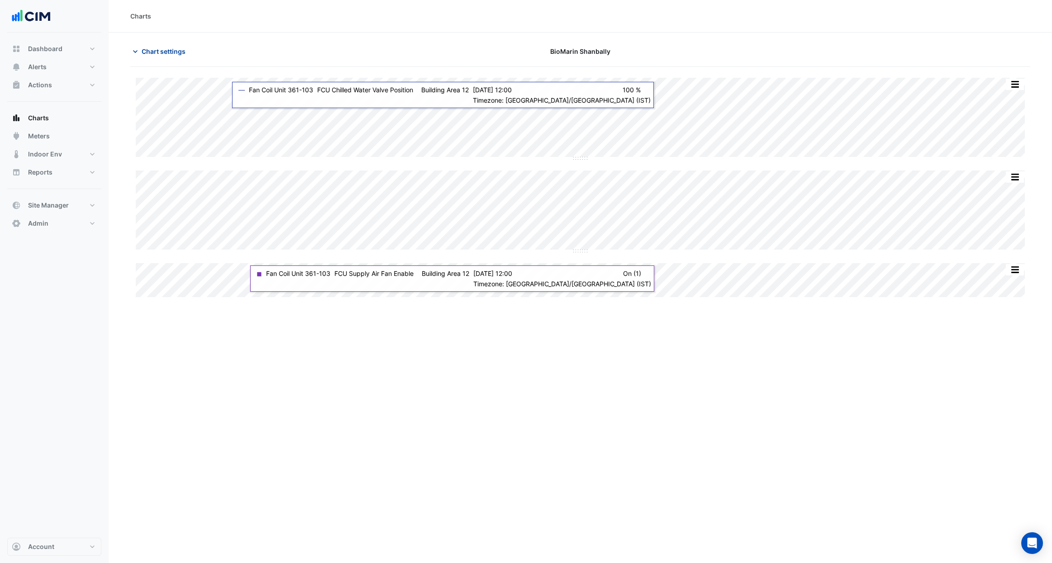
click at [156, 51] on span "Chart settings" at bounding box center [164, 52] width 44 height 10
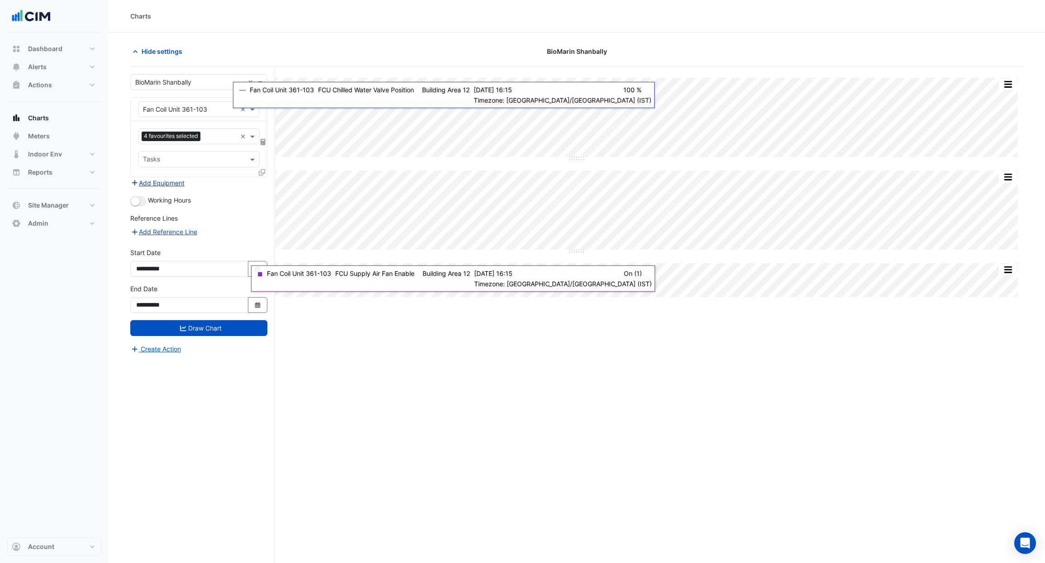
click at [169, 185] on button "Add Equipment" at bounding box center [157, 183] width 55 height 10
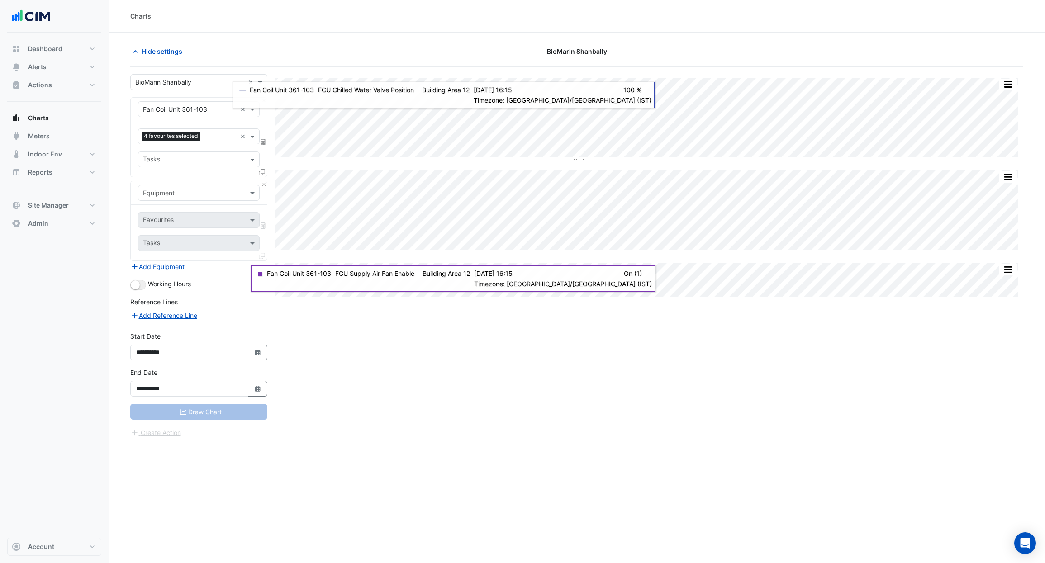
click at [171, 189] on input "text" at bounding box center [190, 194] width 94 height 10
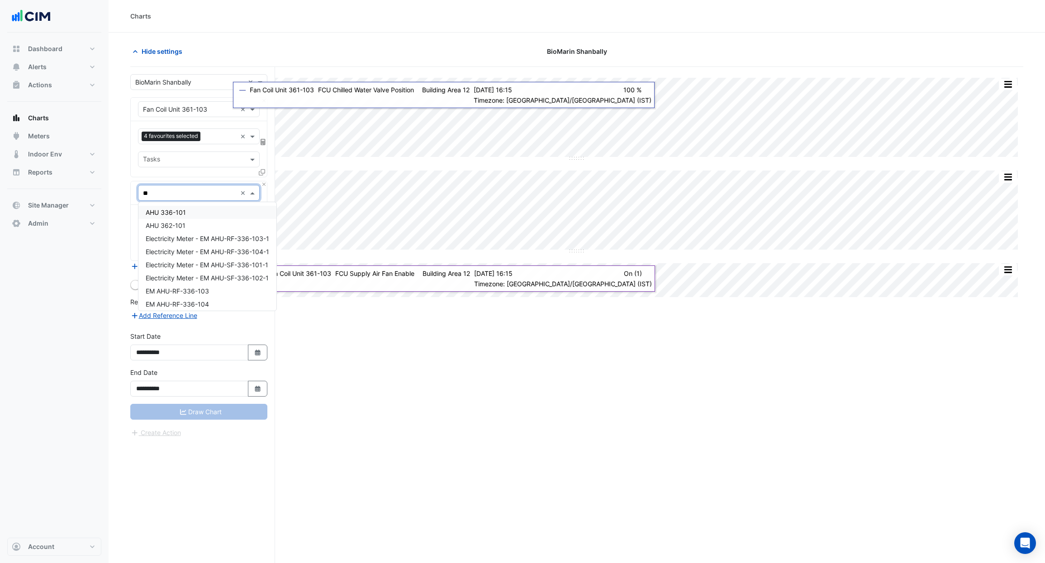
type input "*"
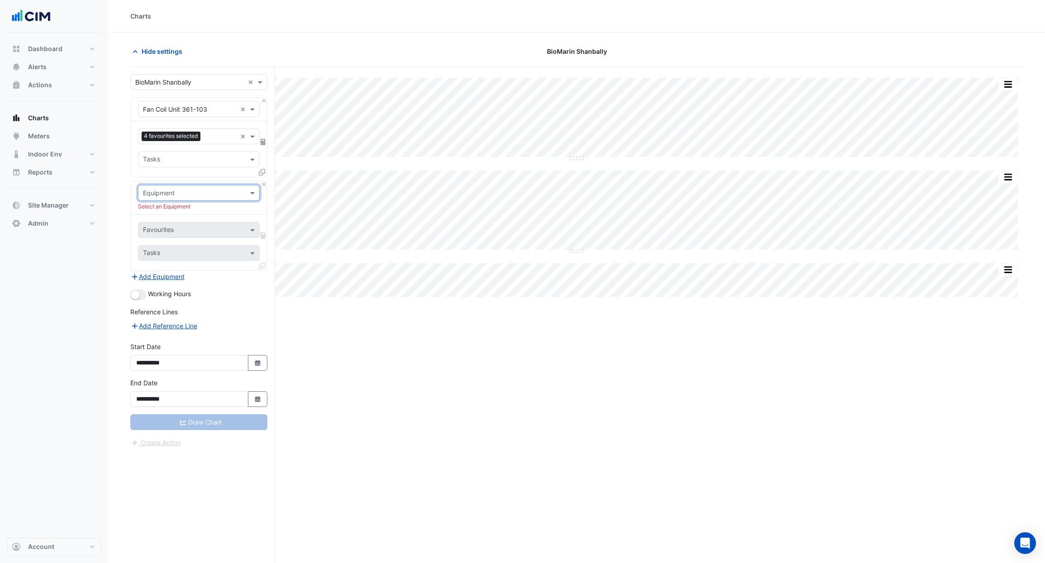
click at [192, 200] on div "Equipment" at bounding box center [199, 193] width 122 height 16
type input "*"
click at [265, 185] on button "Close" at bounding box center [264, 184] width 6 height 6
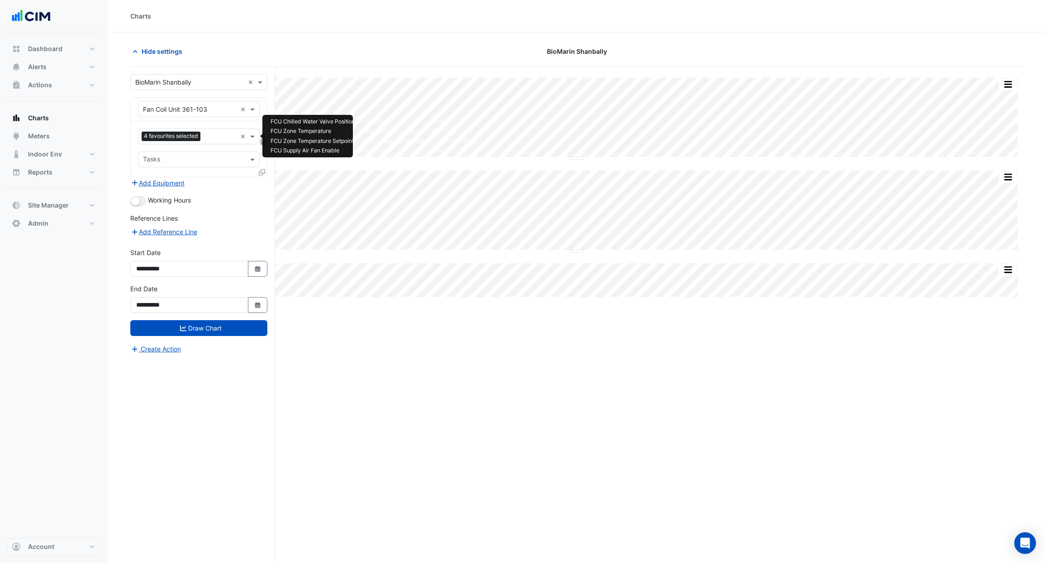
click at [209, 136] on input "text" at bounding box center [220, 138] width 33 height 10
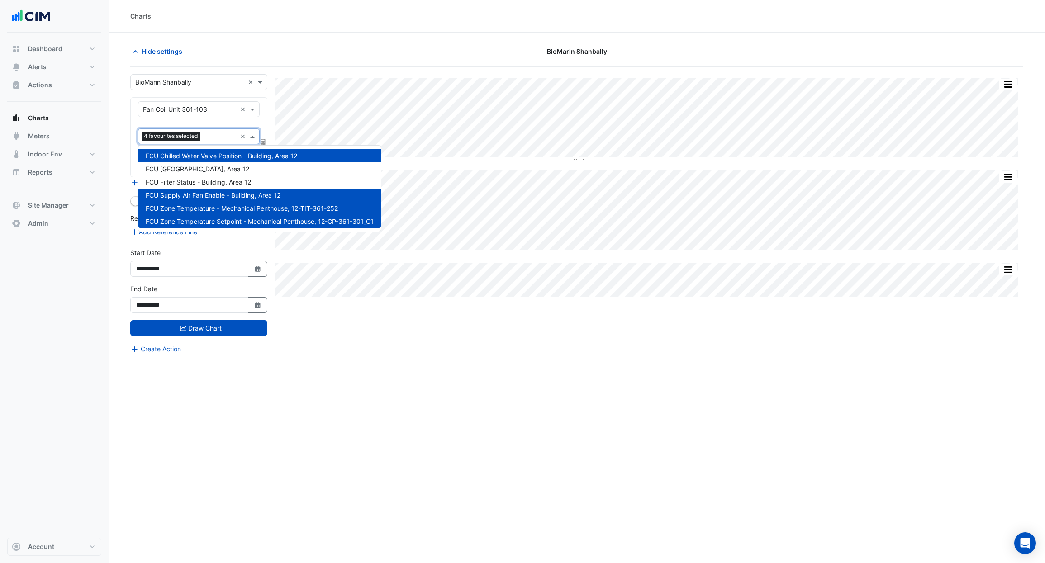
click at [115, 167] on section "Hide settings BioMarin Shanbally Split All Split None Print Save as JPEG Save a…" at bounding box center [577, 315] width 937 height 565
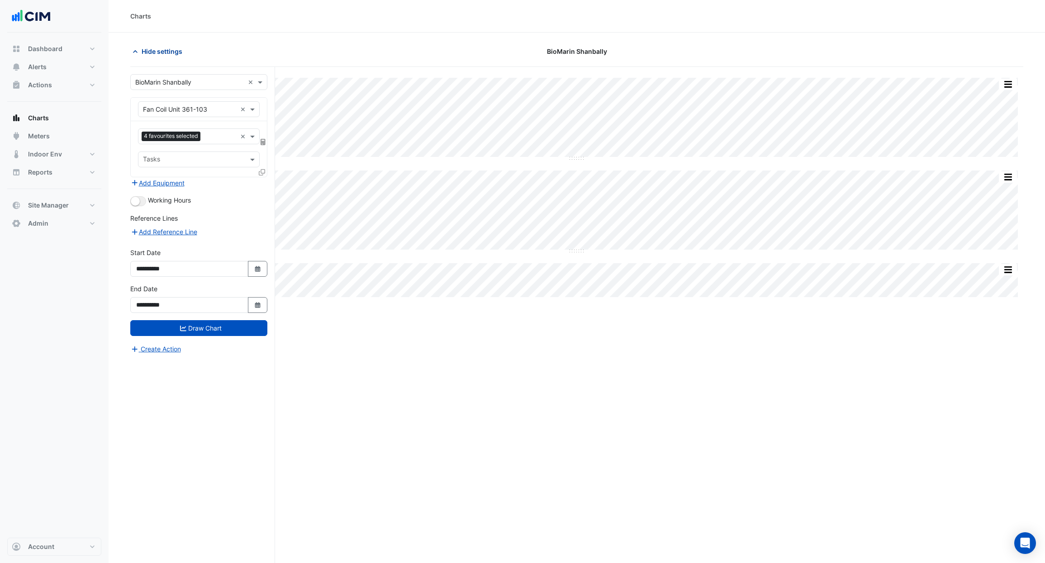
click at [156, 56] on button "Hide settings" at bounding box center [159, 51] width 58 height 16
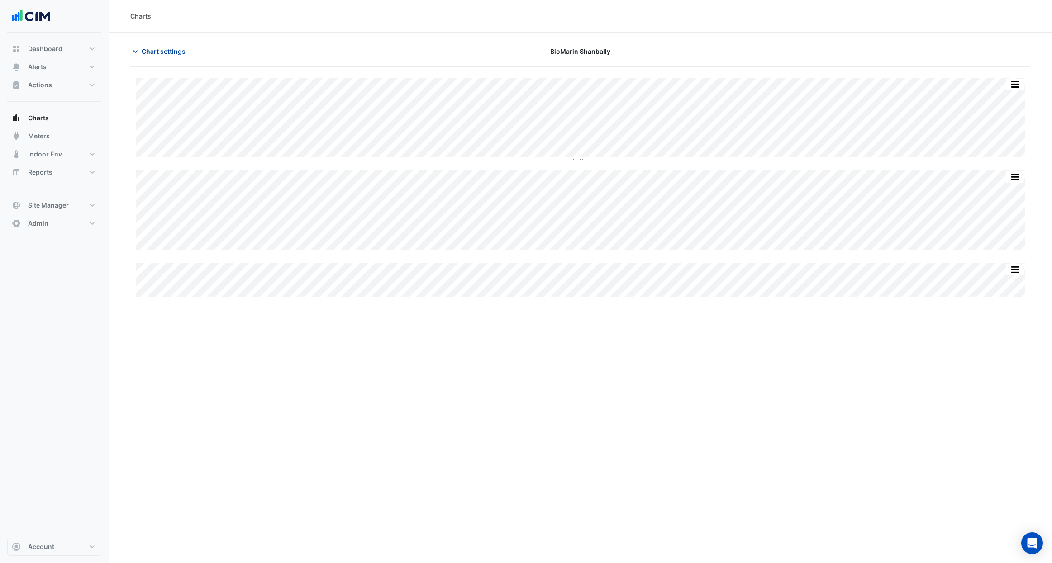
click at [154, 49] on span "Chart settings" at bounding box center [164, 52] width 44 height 10
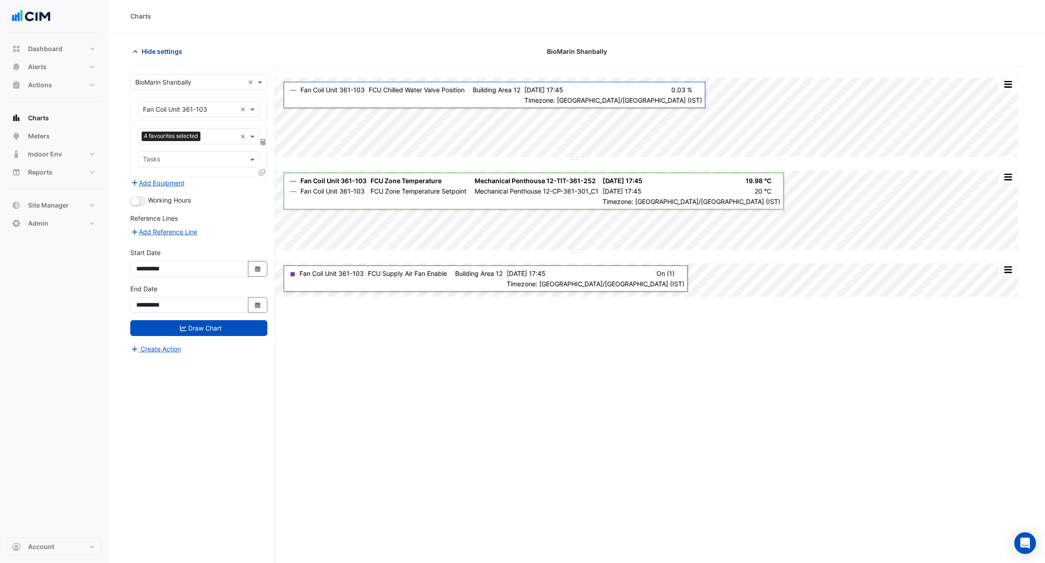
click at [145, 48] on span "Hide settings" at bounding box center [162, 52] width 41 height 10
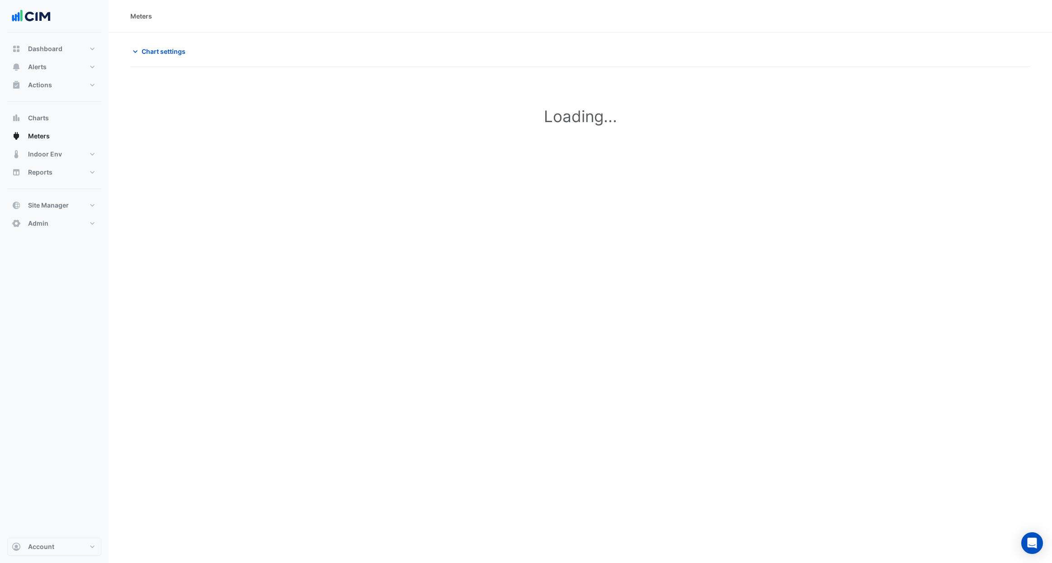
type input "**********"
click at [166, 52] on span "Chart settings" at bounding box center [164, 52] width 44 height 10
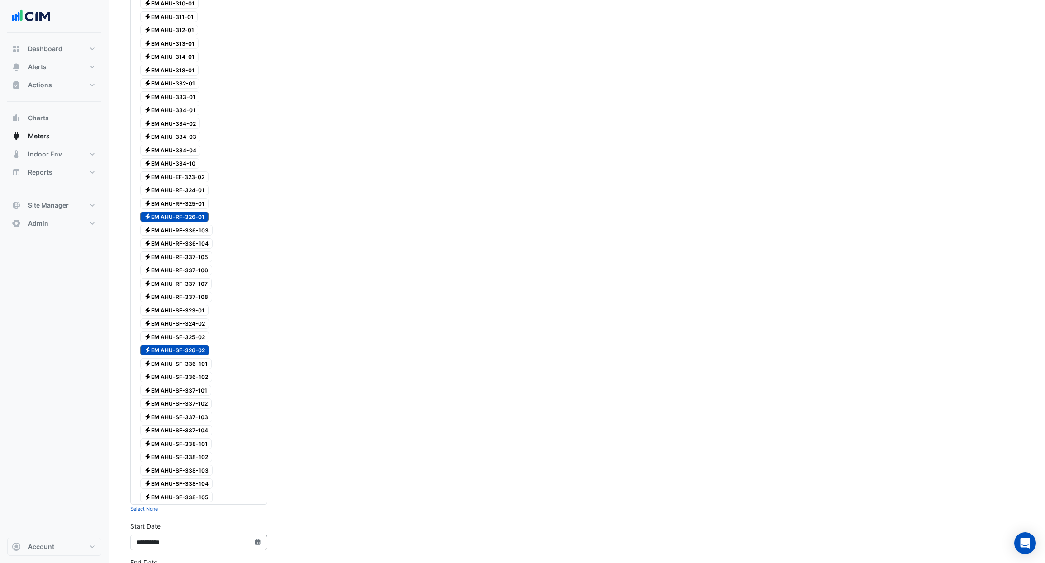
scroll to position [1014, 0]
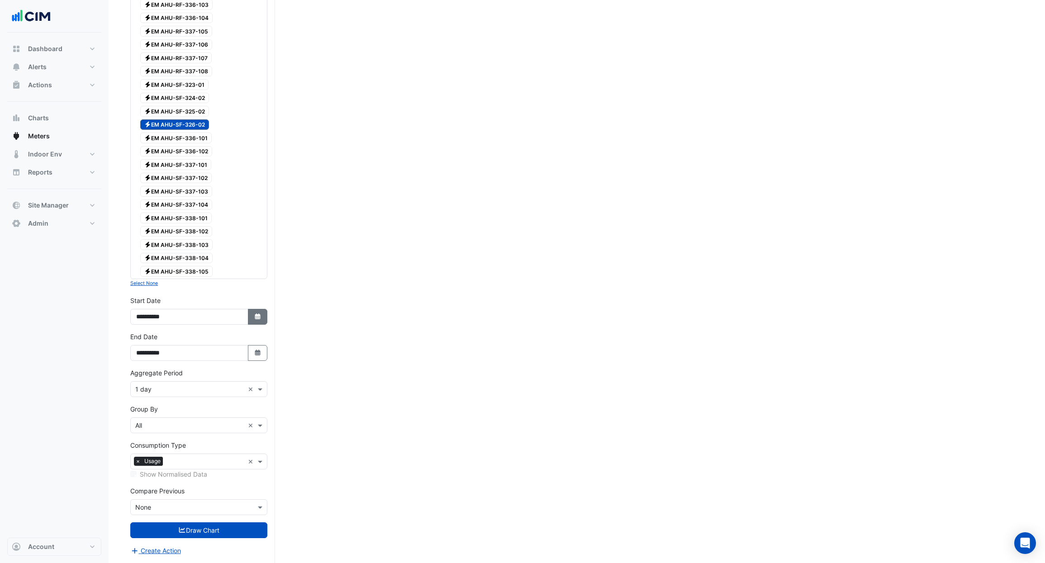
click at [255, 312] on button "Select Date" at bounding box center [258, 317] width 20 height 16
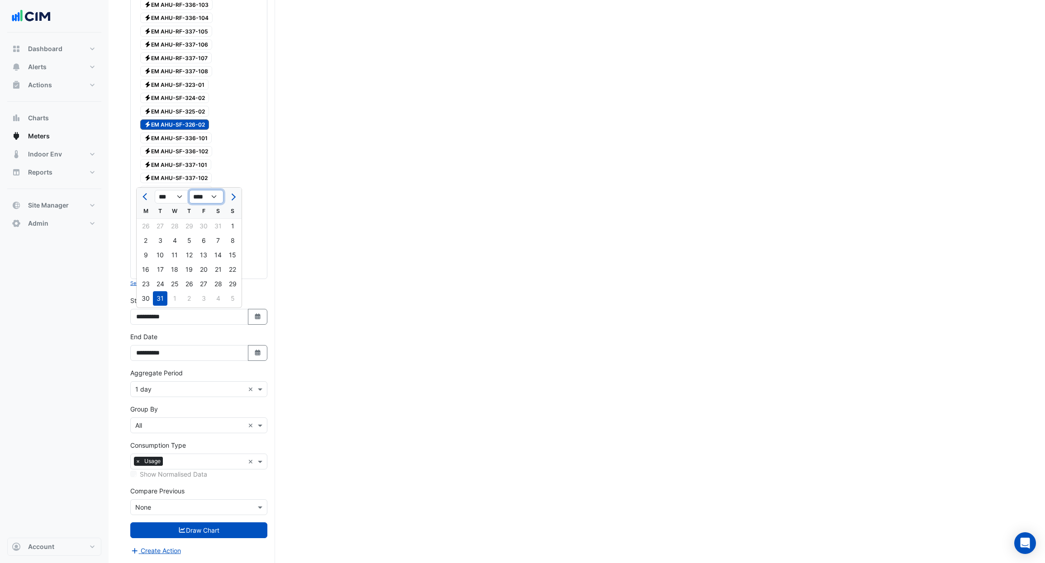
click at [208, 202] on select "**** **** **** **** **** **** **** **** **** **** ****" at bounding box center [206, 197] width 34 height 14
click at [189, 190] on select "**** **** **** **** **** **** **** **** **** **** ****" at bounding box center [206, 197] width 34 height 14
click at [203, 200] on select "**** **** **** **** **** **** **** **** **** **** ****" at bounding box center [206, 197] width 34 height 14
select select "****"
click at [189, 190] on select "**** **** **** **** **** **** **** **** **** **** ****" at bounding box center [206, 197] width 34 height 14
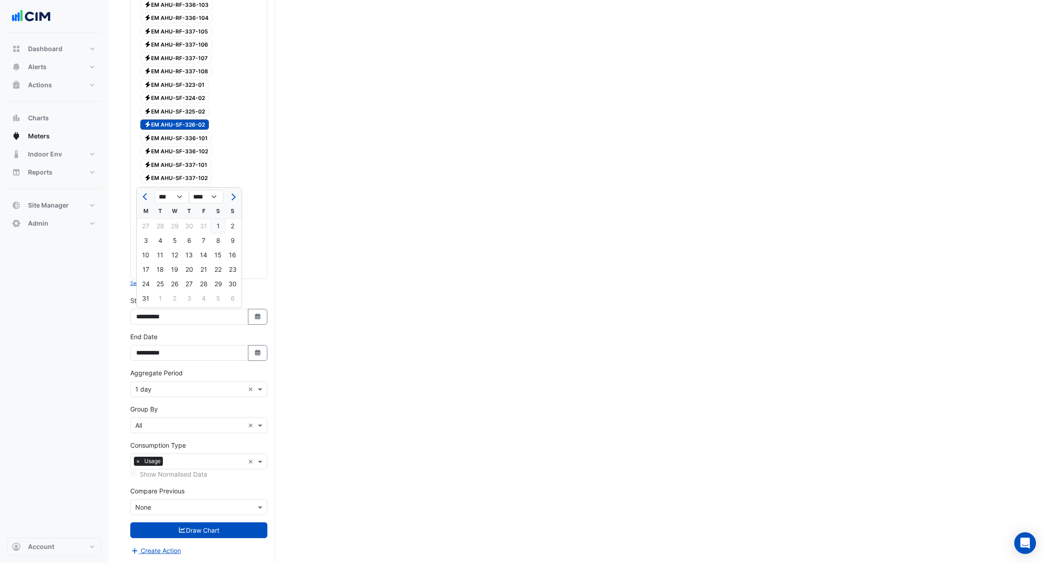
click at [221, 224] on div "1" at bounding box center [218, 226] width 14 height 14
type input "**********"
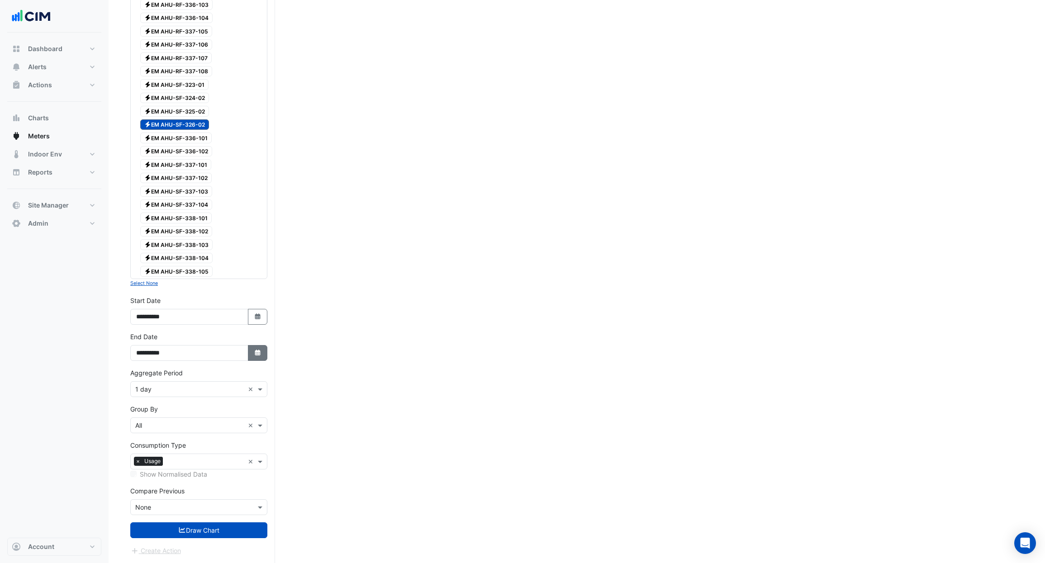
click at [265, 353] on button "Select Date" at bounding box center [258, 353] width 20 height 16
select select "*"
click at [209, 233] on select "**** **** **** **** **** **** **** **** **** **** **** ****" at bounding box center [206, 233] width 34 height 14
select select "****"
click at [189, 226] on select "**** **** **** **** **** **** **** **** **** **** **** ****" at bounding box center [206, 233] width 34 height 14
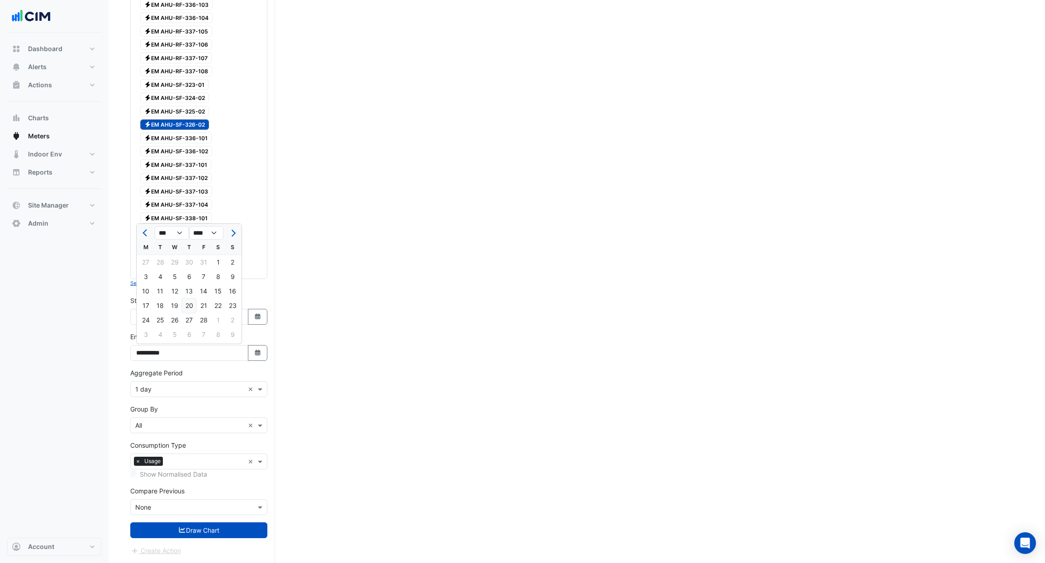
click at [191, 300] on div "20" at bounding box center [189, 306] width 14 height 14
type input "**********"
click at [171, 391] on input "text" at bounding box center [189, 390] width 109 height 10
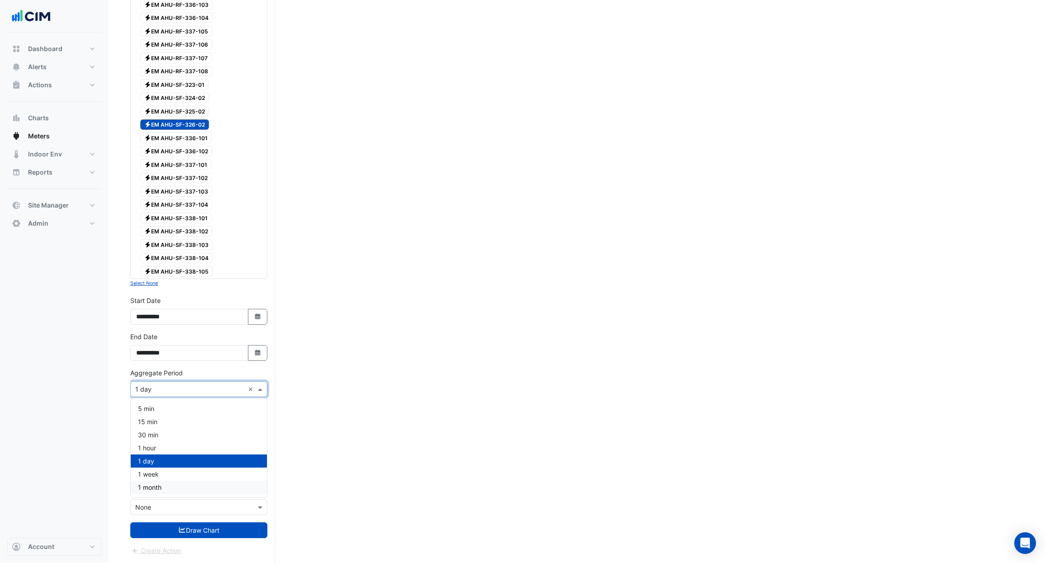
click at [168, 482] on div "1 month" at bounding box center [199, 487] width 136 height 13
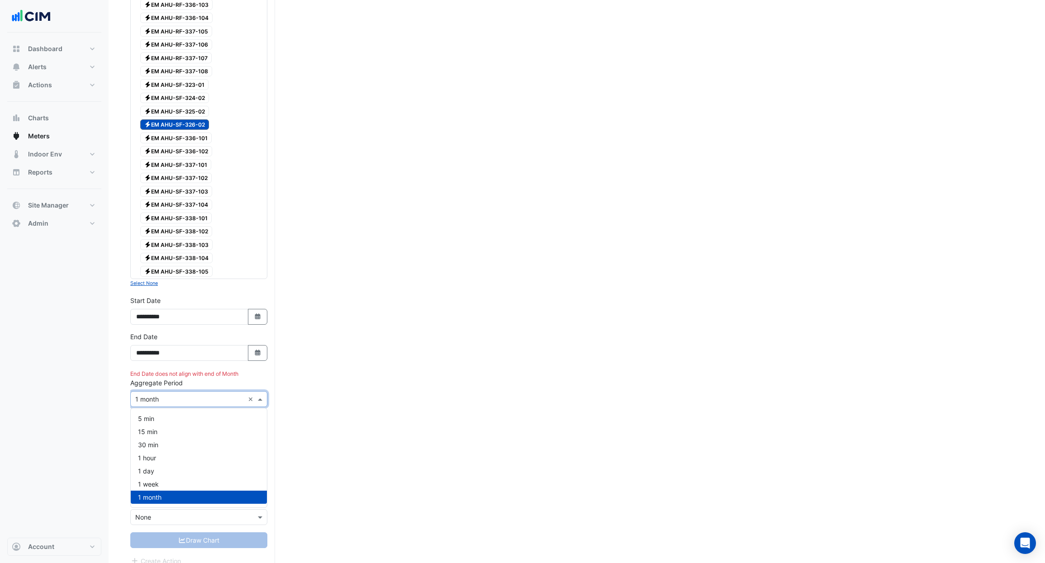
click at [159, 395] on input "text" at bounding box center [189, 400] width 109 height 10
click at [167, 485] on div "1 week" at bounding box center [199, 484] width 136 height 13
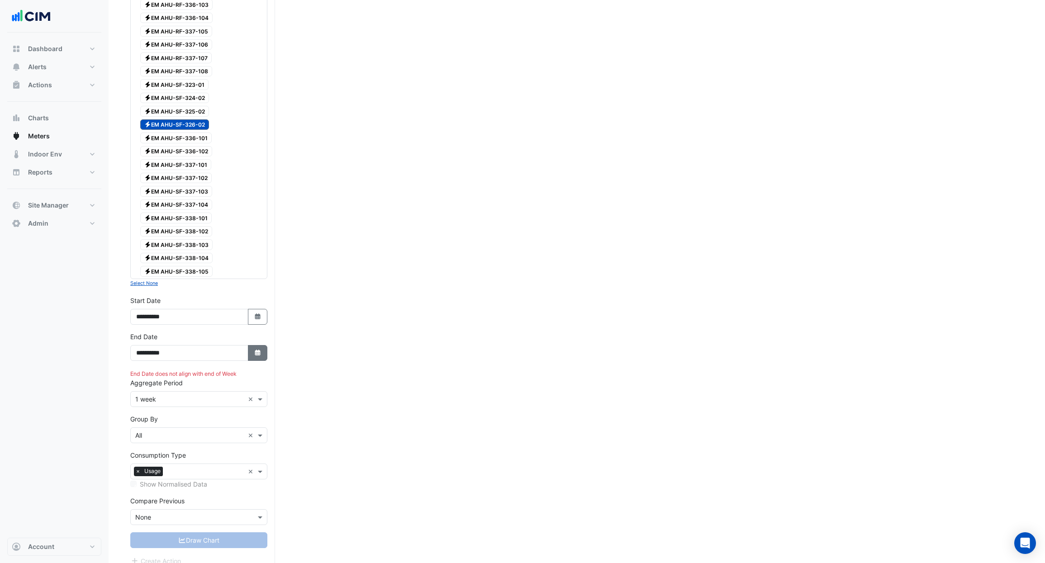
click at [252, 351] on button "Select Date" at bounding box center [258, 353] width 20 height 16
select select "*"
select select "****"
click at [232, 323] on div "2" at bounding box center [232, 320] width 14 height 14
type input "**********"
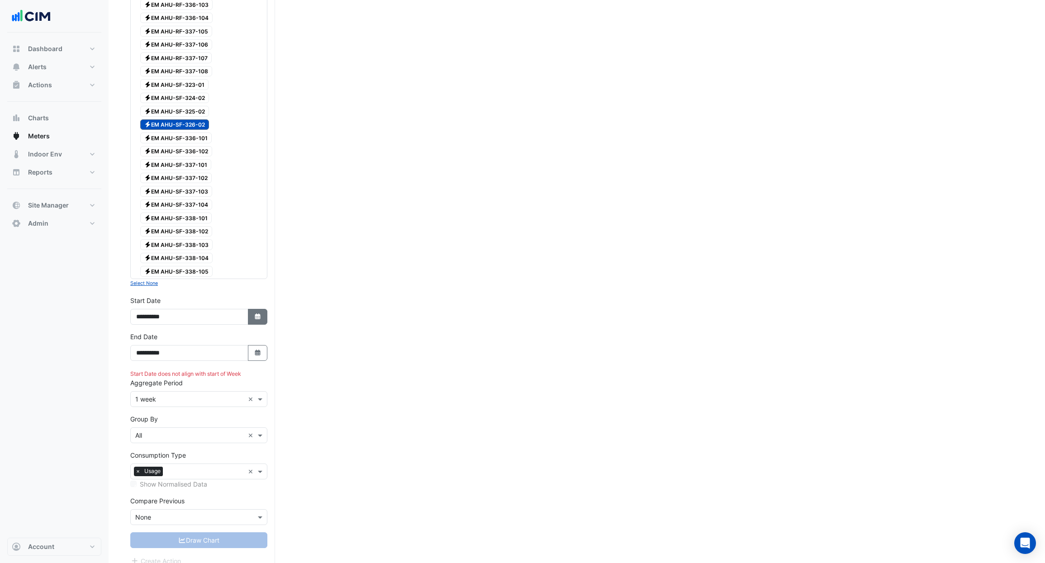
click at [257, 324] on button "Select Date" at bounding box center [258, 317] width 20 height 16
select select "****"
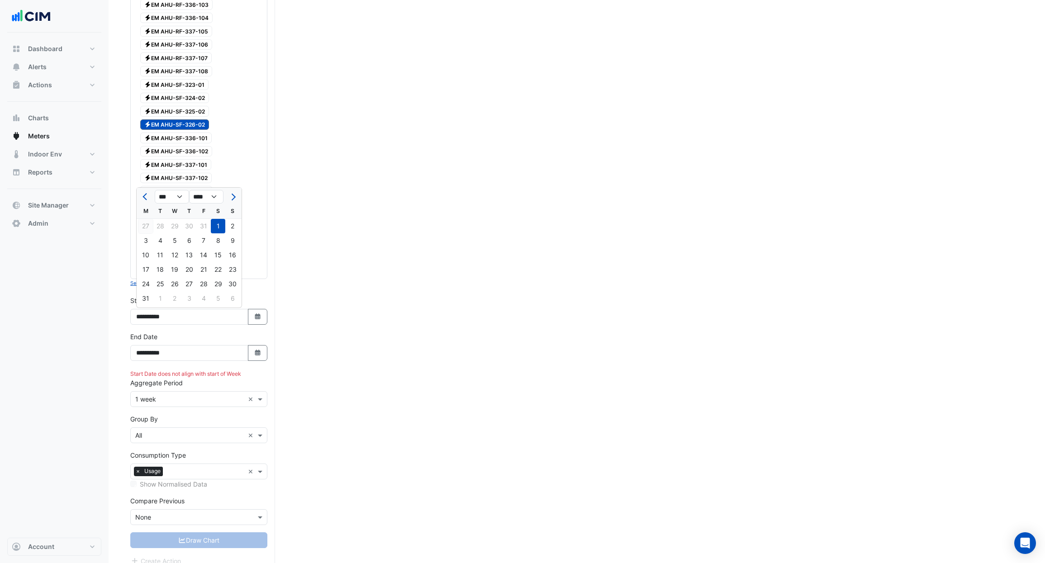
click at [150, 228] on div "27" at bounding box center [145, 226] width 14 height 14
type input "**********"
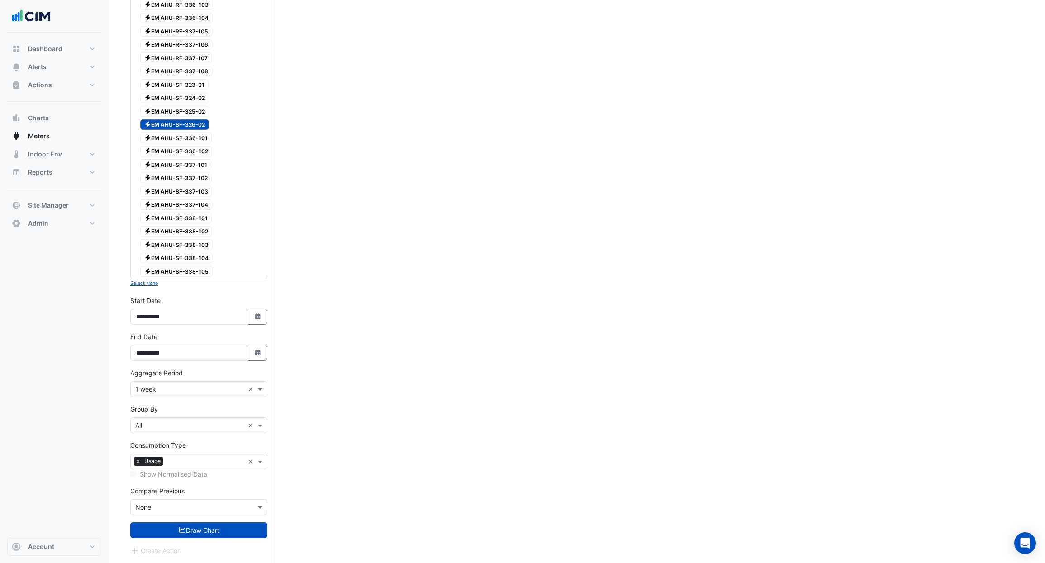
click at [191, 391] on input "text" at bounding box center [189, 390] width 109 height 10
click at [169, 487] on div "1 month" at bounding box center [199, 487] width 136 height 13
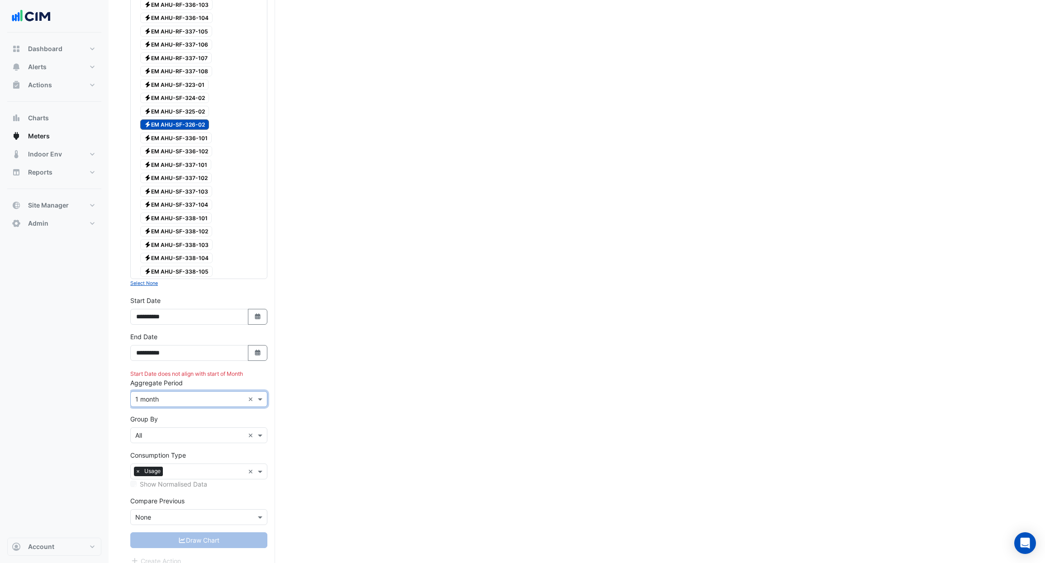
scroll to position [1024, 0]
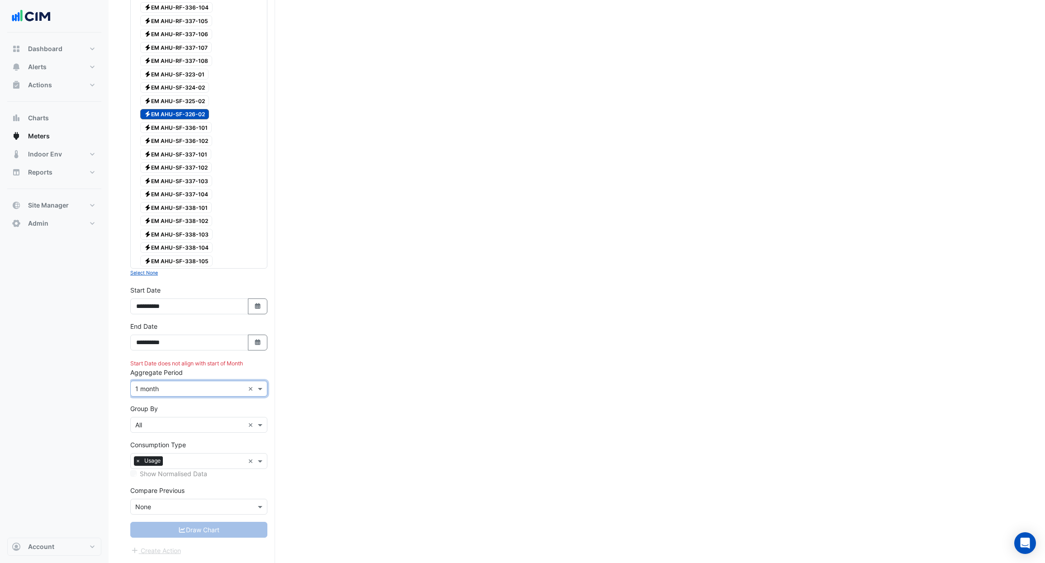
click at [171, 392] on input "text" at bounding box center [189, 390] width 109 height 10
click at [171, 476] on div "1 week" at bounding box center [199, 473] width 136 height 13
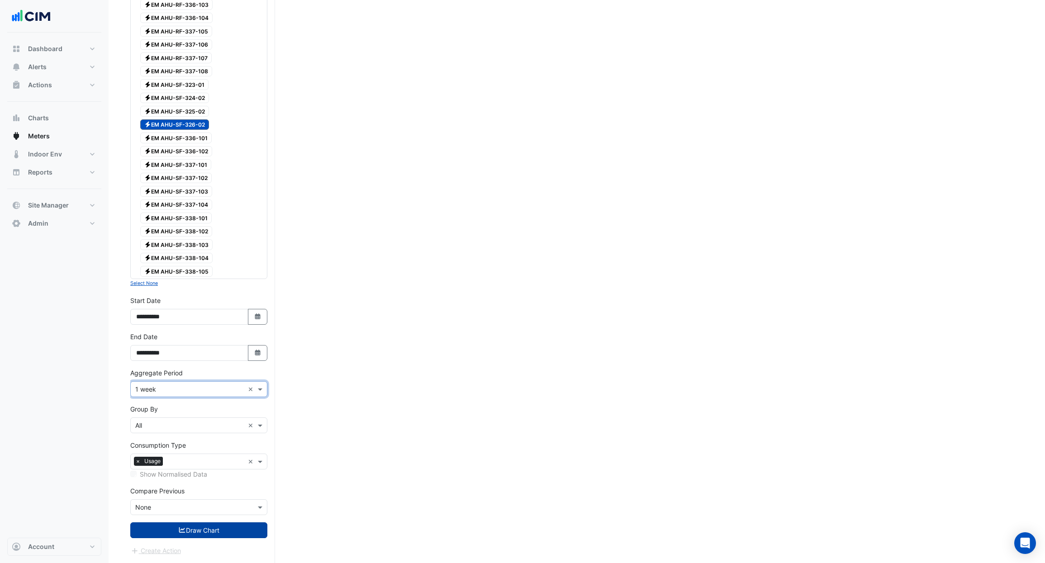
click at [194, 529] on button "Draw Chart" at bounding box center [198, 531] width 137 height 16
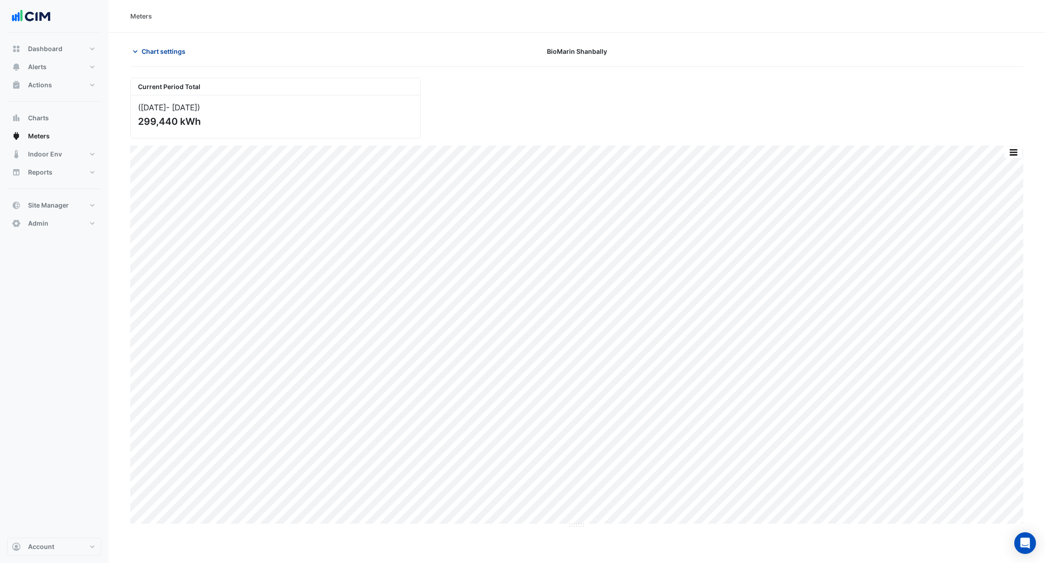
click at [155, 52] on span "Chart settings" at bounding box center [164, 52] width 44 height 10
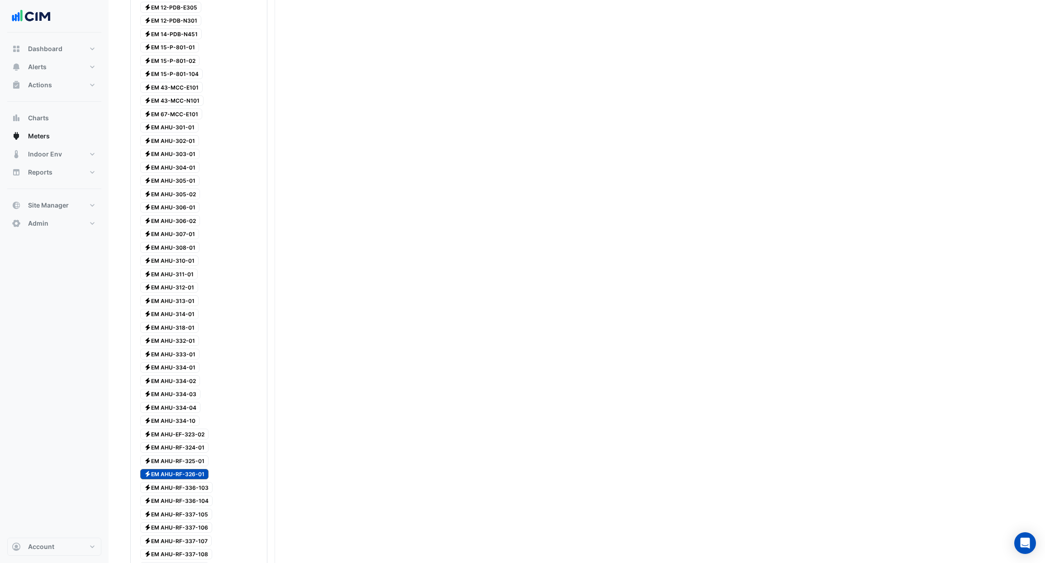
scroll to position [1014, 0]
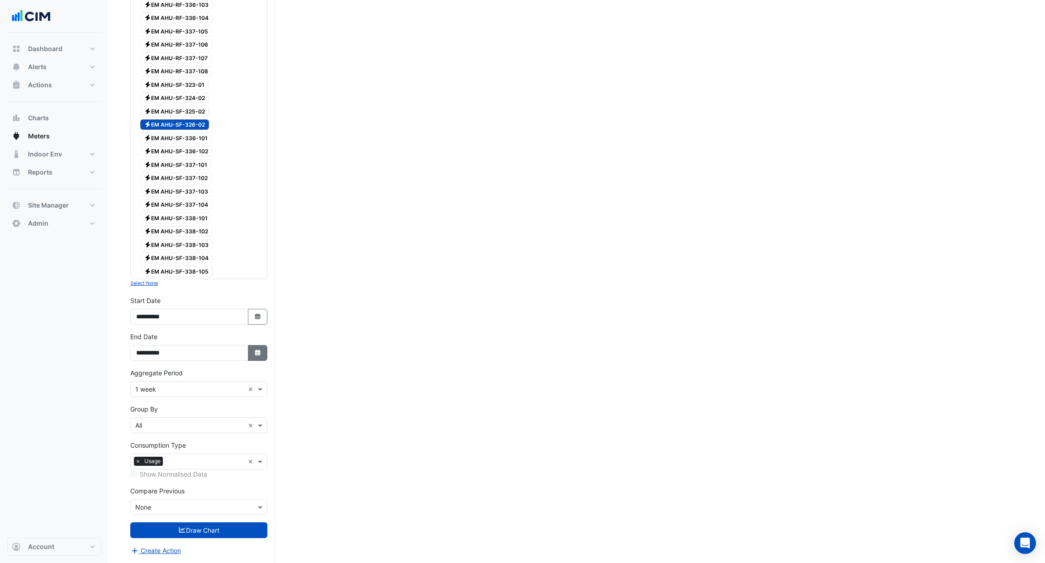
click at [261, 359] on button "Select Date" at bounding box center [258, 353] width 20 height 16
select select "*"
select select "****"
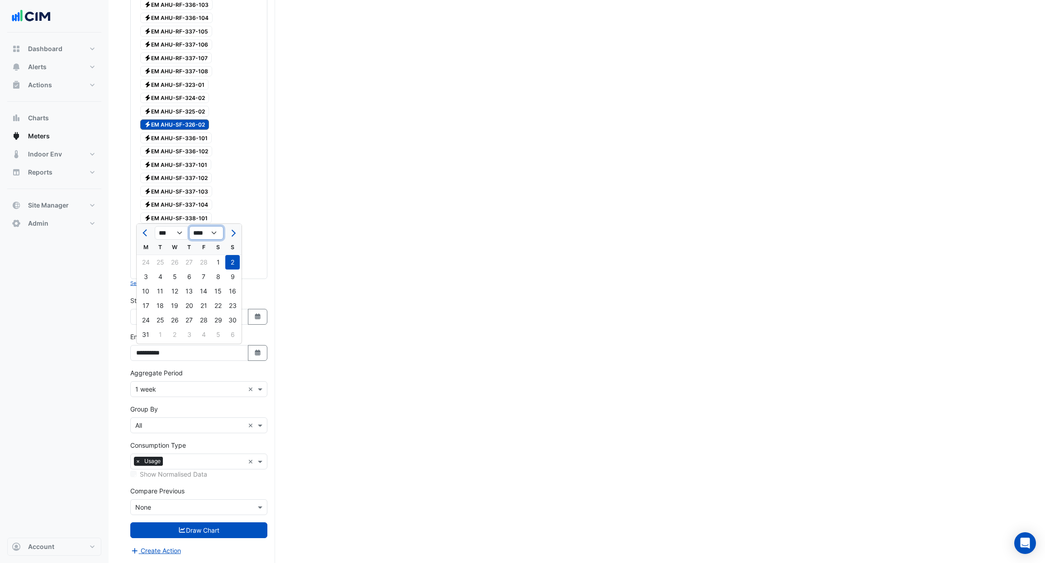
click at [215, 236] on select "**** **** **** **** **** **** **** **** **** **** **** **** **** **** ****" at bounding box center [206, 233] width 34 height 14
click at [180, 231] on select "*** *** *** *** *** *** *** *** *** *** *** ***" at bounding box center [172, 233] width 34 height 14
click at [184, 232] on select "*** *** *** *** *** *** *** *** *** *** *** ***" at bounding box center [172, 233] width 34 height 14
select select "**"
click at [155, 226] on select "*** *** *** *** *** *** *** *** *** *** *** ***" at bounding box center [172, 233] width 34 height 14
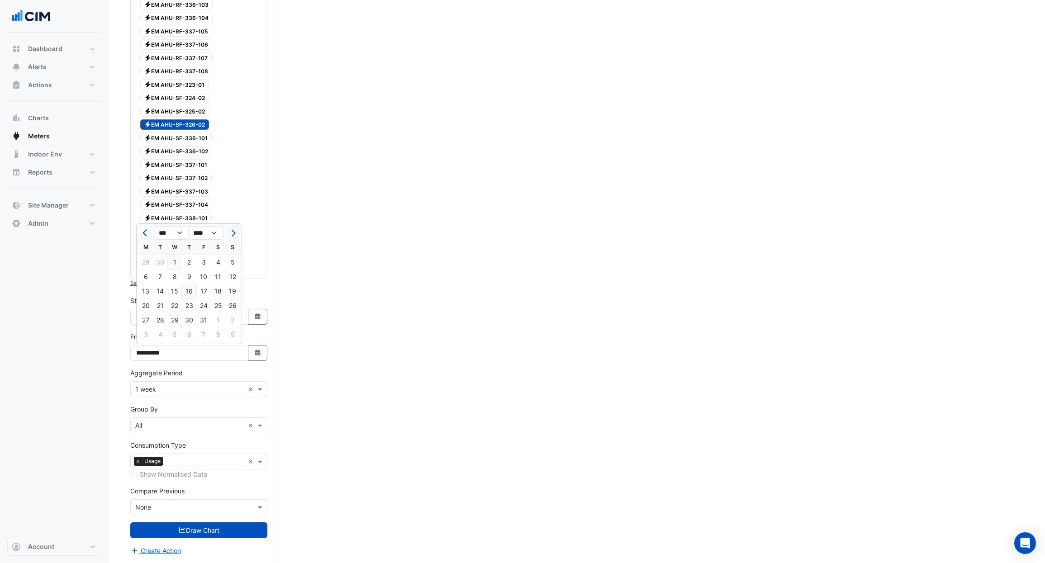
click at [186, 295] on div "16" at bounding box center [189, 291] width 14 height 14
type input "**********"
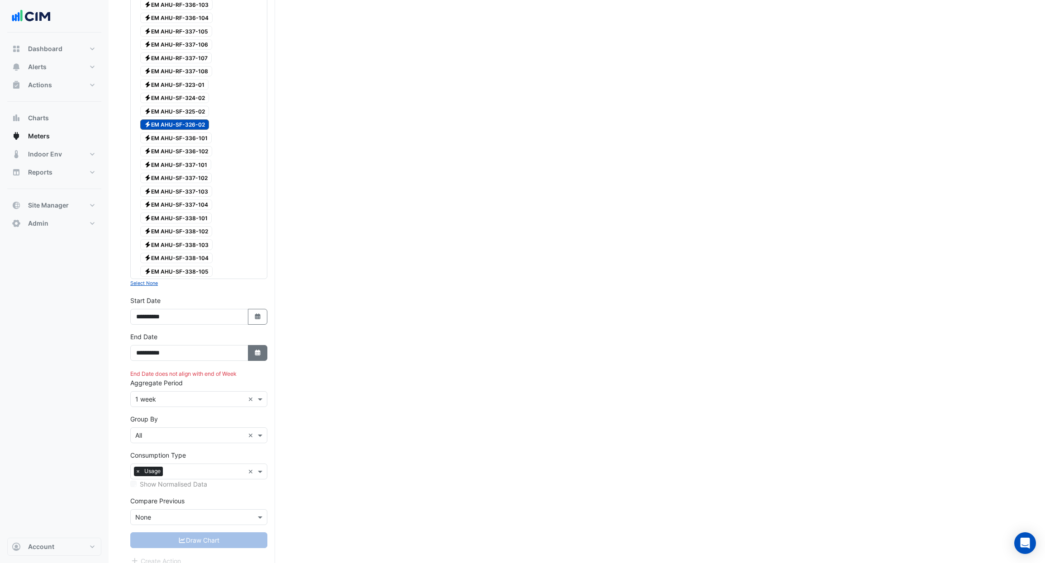
click at [257, 358] on button "Select Date" at bounding box center [258, 353] width 20 height 16
select select "**"
select select "****"
click at [230, 276] on div "12" at bounding box center [232, 277] width 14 height 14
type input "**********"
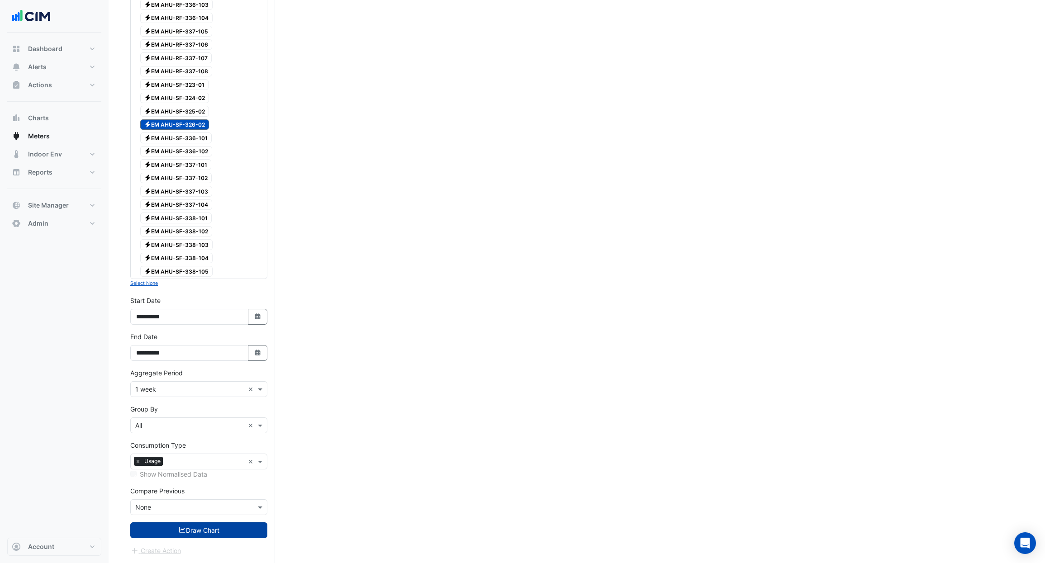
click at [243, 531] on button "Draw Chart" at bounding box center [198, 531] width 137 height 16
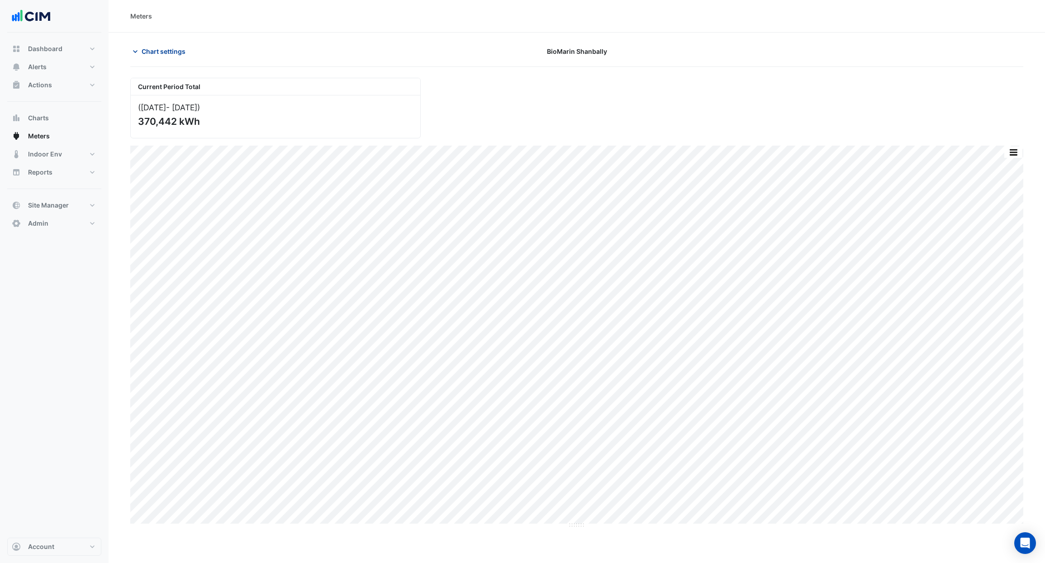
click at [145, 49] on span "Chart settings" at bounding box center [164, 52] width 44 height 10
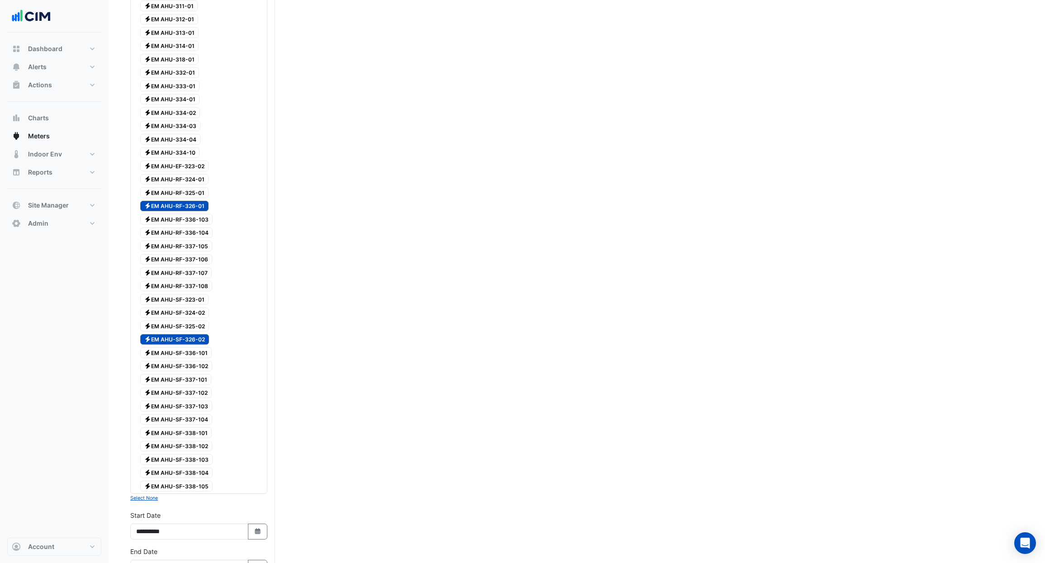
scroll to position [1014, 0]
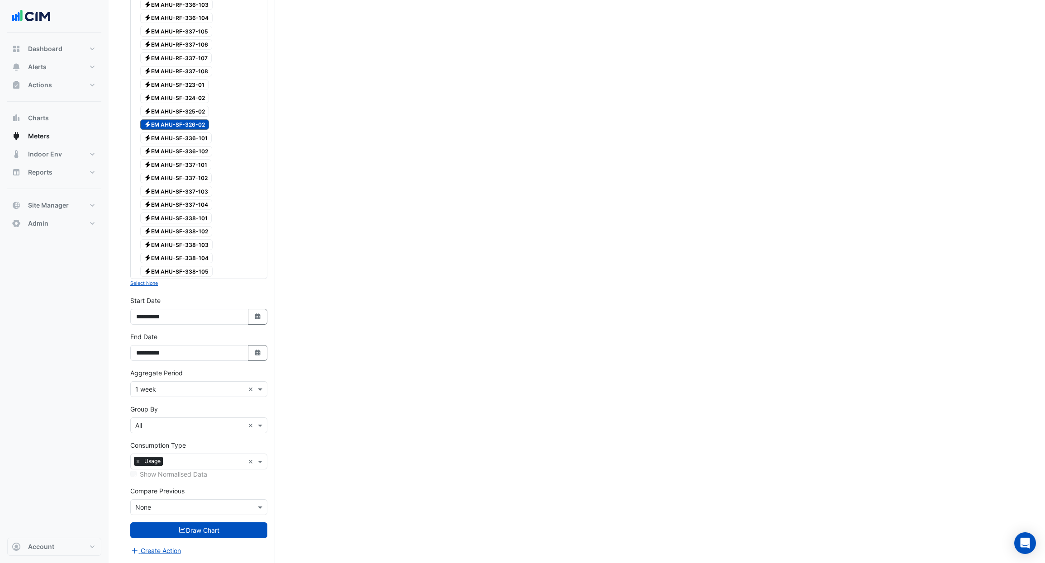
click at [191, 388] on input "text" at bounding box center [189, 390] width 109 height 10
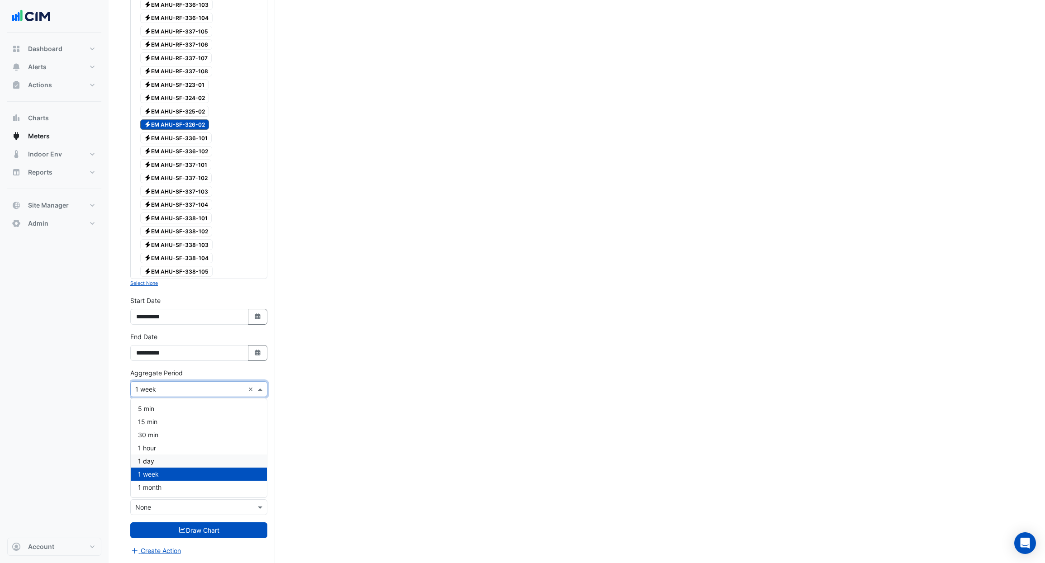
click at [164, 459] on div "1 day" at bounding box center [199, 461] width 136 height 13
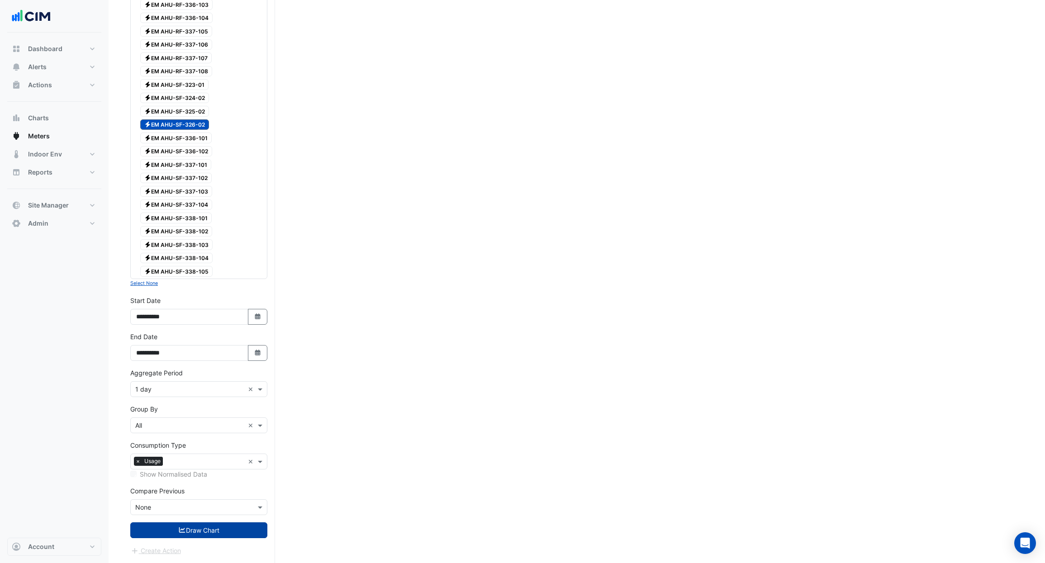
click at [202, 531] on button "Draw Chart" at bounding box center [198, 531] width 137 height 16
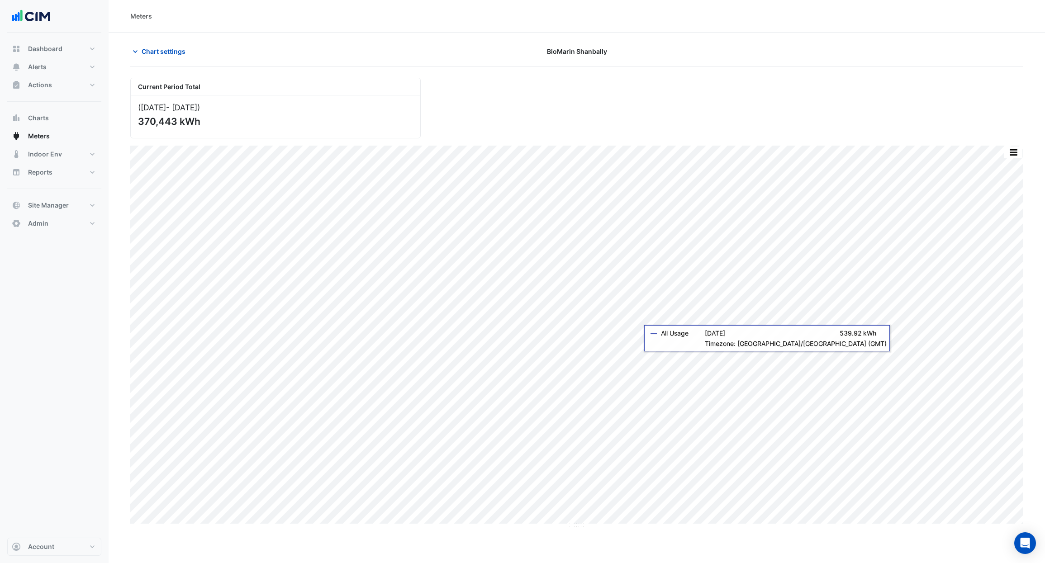
scroll to position [33, 0]
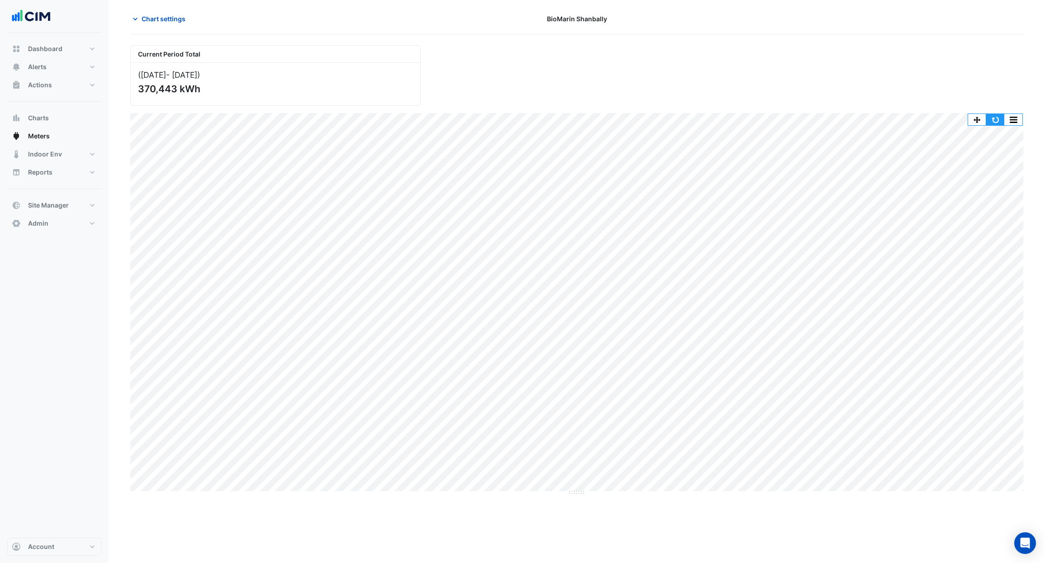
click at [996, 121] on button "button" at bounding box center [995, 119] width 18 height 11
click at [992, 122] on button "button" at bounding box center [995, 119] width 18 height 11
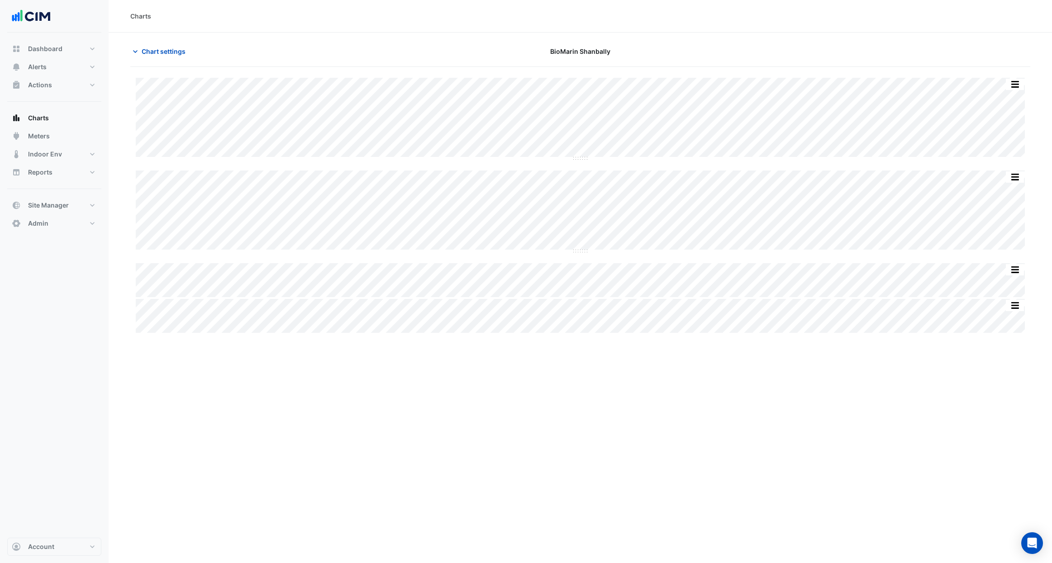
type input "**********"
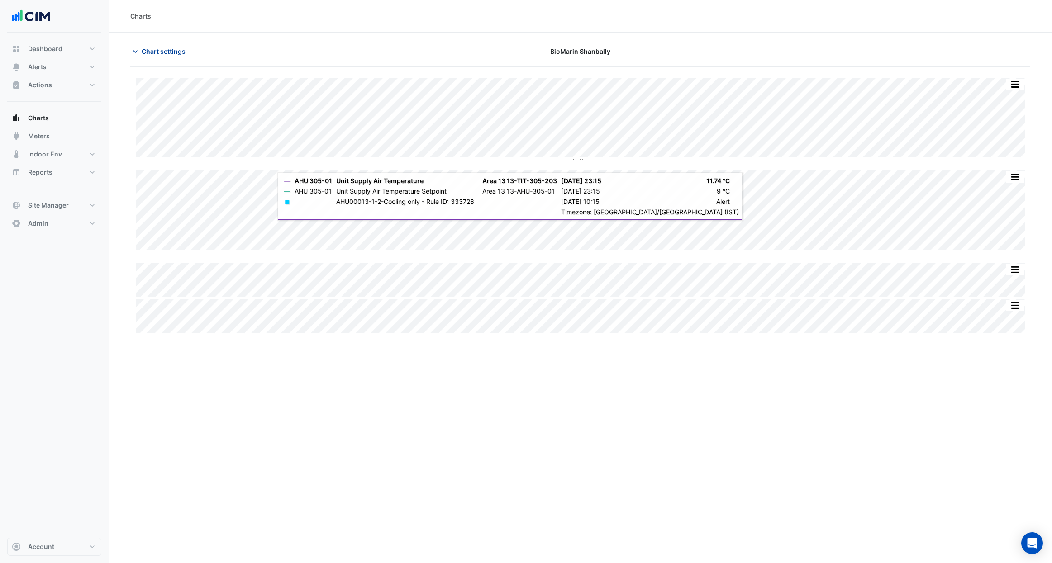
click at [153, 43] on button "Chart settings" at bounding box center [160, 51] width 61 height 16
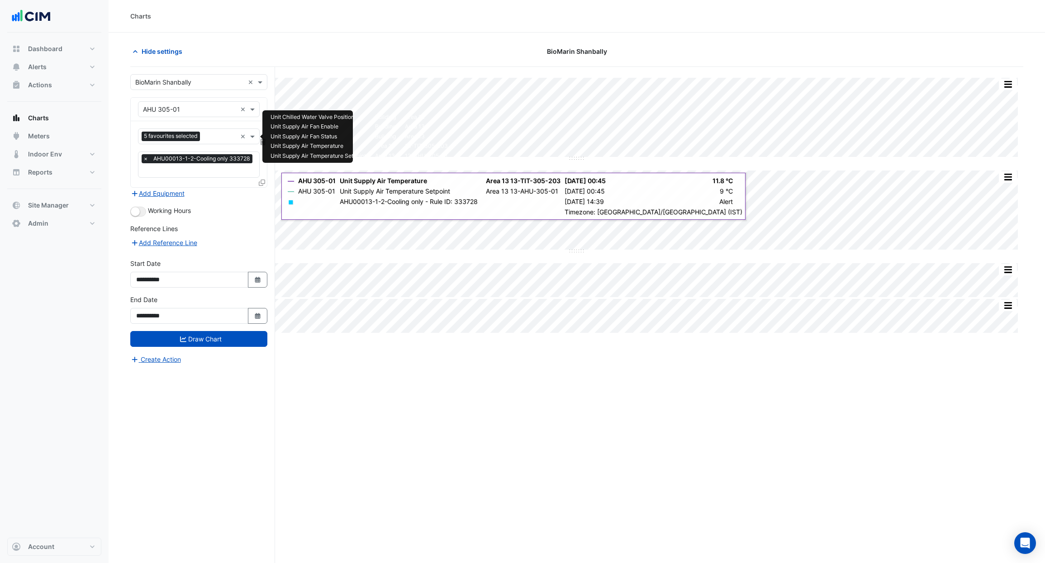
click at [218, 136] on input "text" at bounding box center [220, 138] width 33 height 10
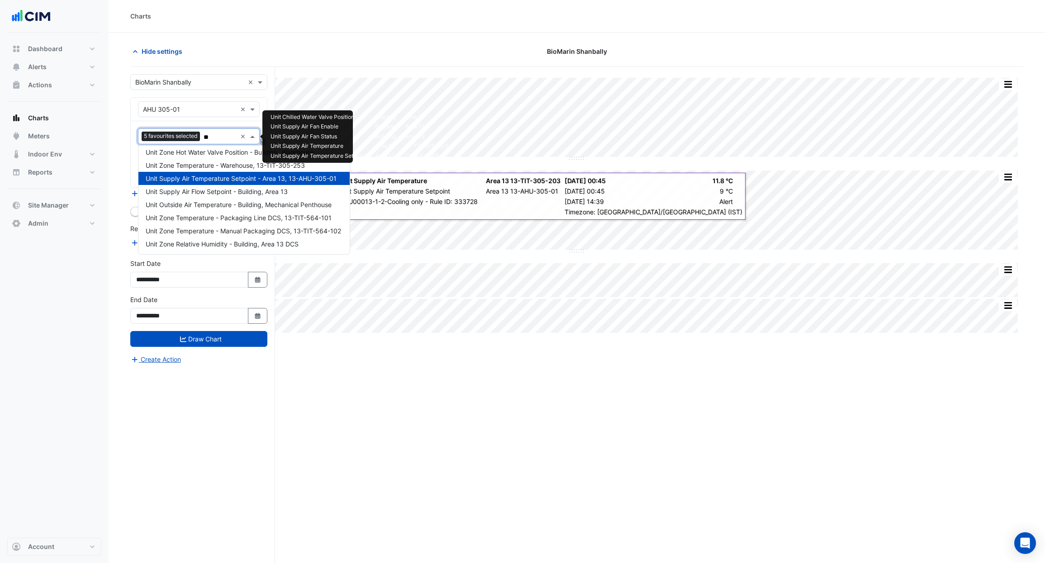
scroll to position [135, 0]
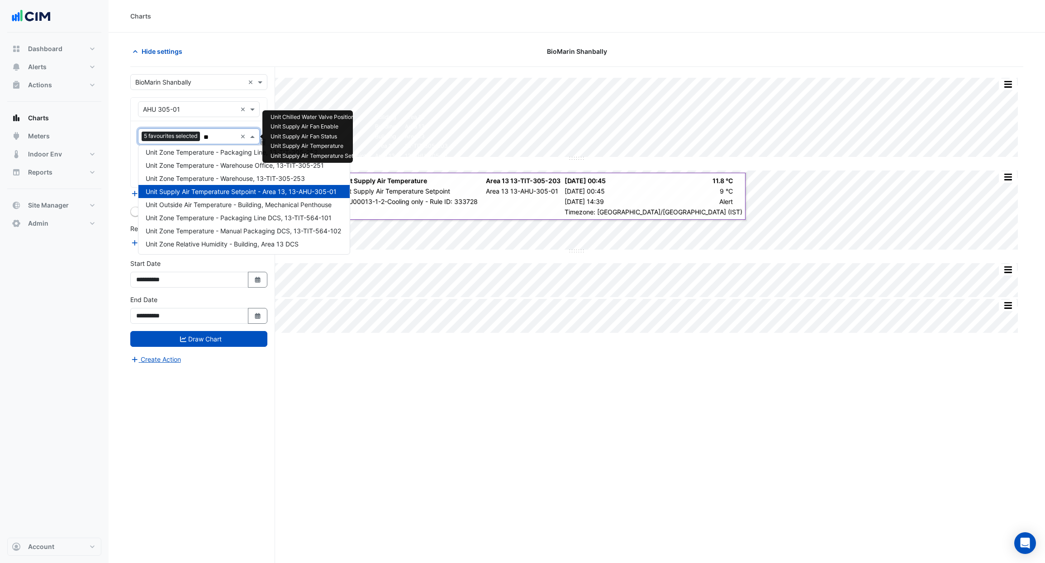
type input "***"
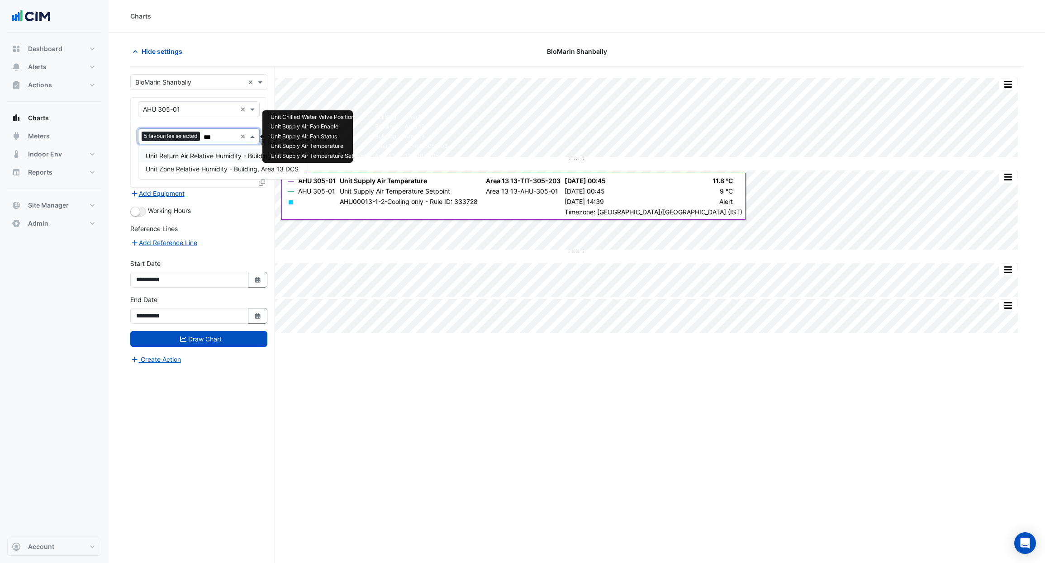
click at [201, 155] on span "Unit Return Air Relative Humidity - Building, Area 13" at bounding box center [222, 156] width 152 height 8
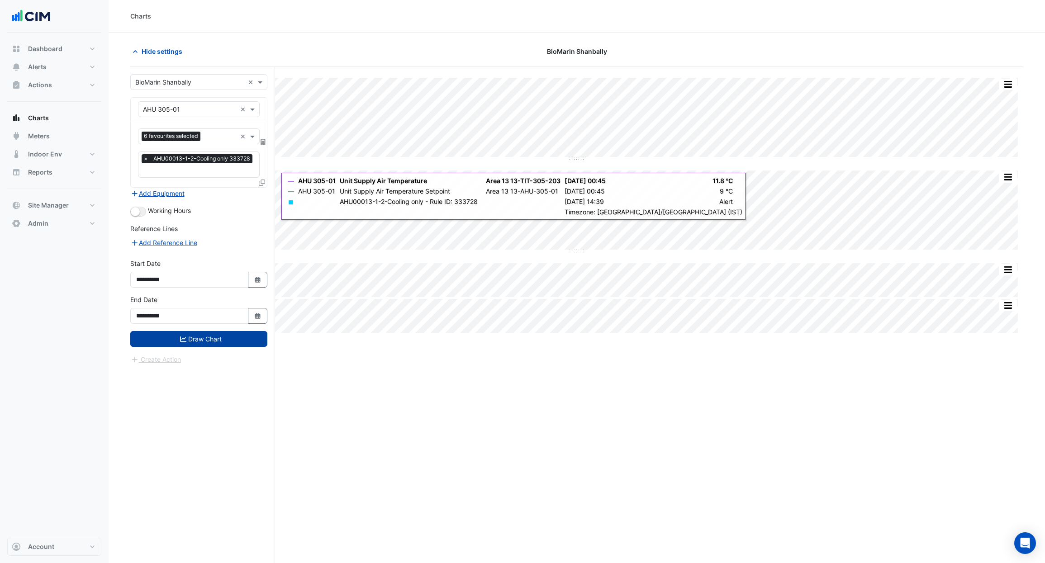
click at [215, 339] on button "Draw Chart" at bounding box center [198, 339] width 137 height 16
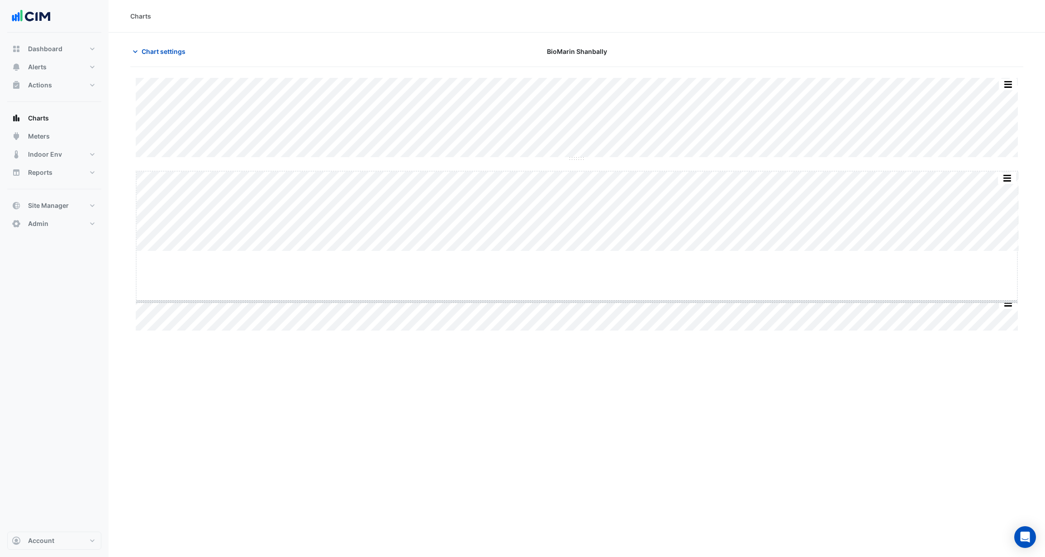
drag, startPoint x: 575, startPoint y: 250, endPoint x: 572, endPoint y: 330, distance: 80.1
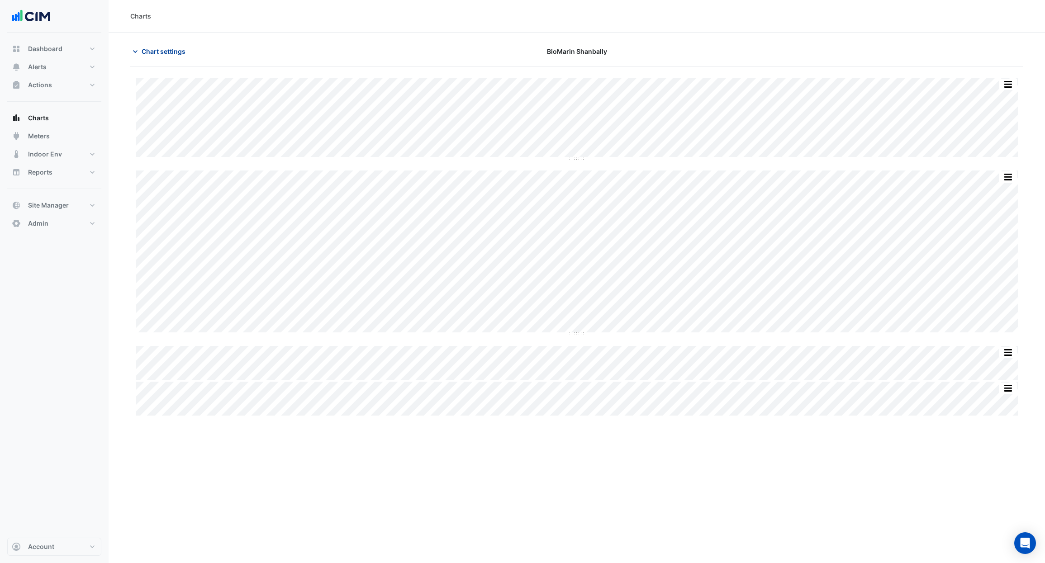
click at [150, 52] on span "Chart settings" at bounding box center [164, 52] width 44 height 10
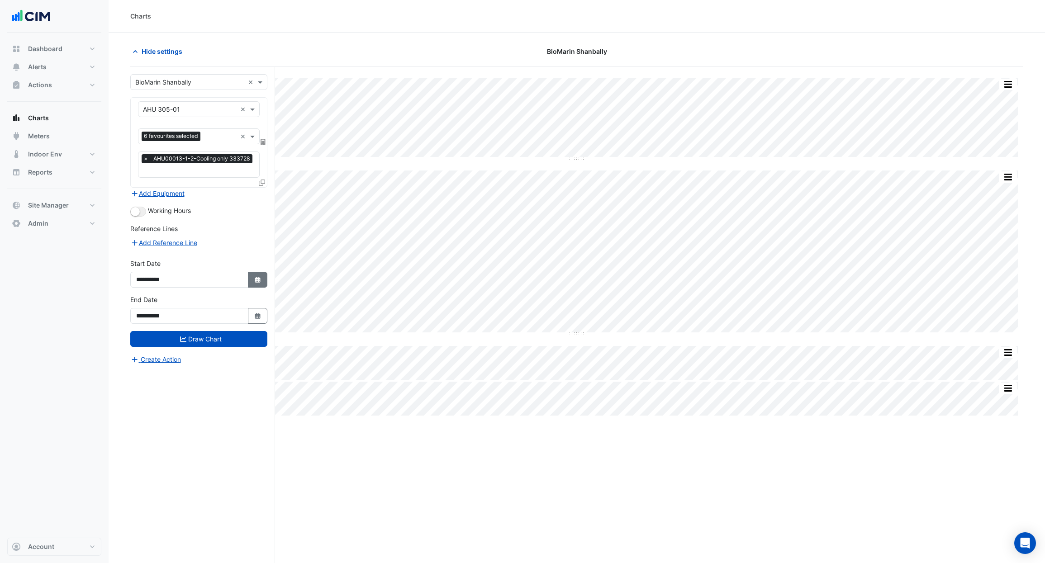
click at [254, 280] on icon "Select Date" at bounding box center [258, 280] width 8 height 6
select select "**"
select select "****"
click at [148, 162] on button "Previous month" at bounding box center [145, 159] width 11 height 14
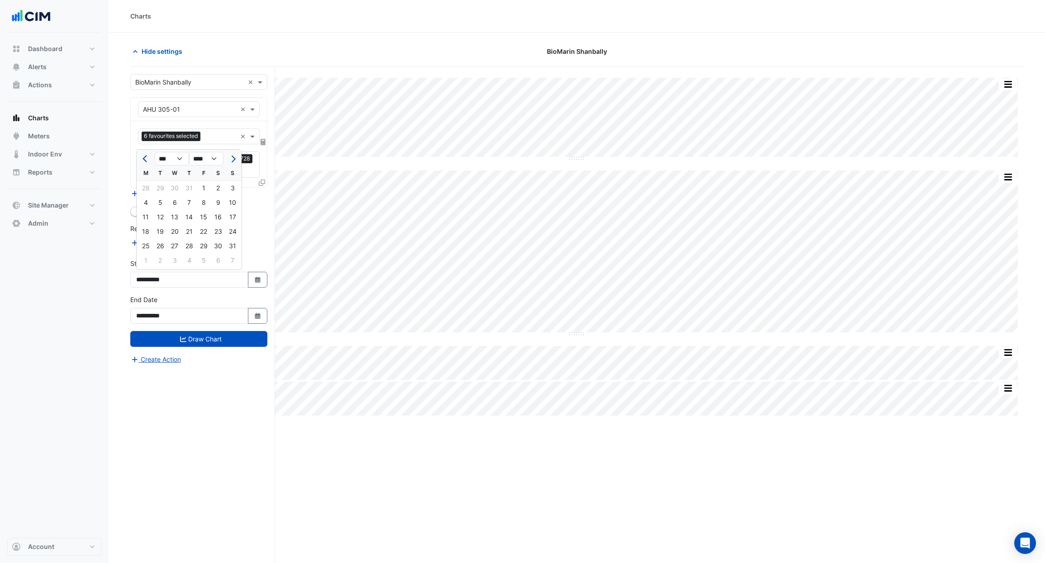
click at [148, 162] on button "Previous month" at bounding box center [145, 159] width 11 height 14
click at [149, 162] on button "Previous month" at bounding box center [145, 159] width 11 height 14
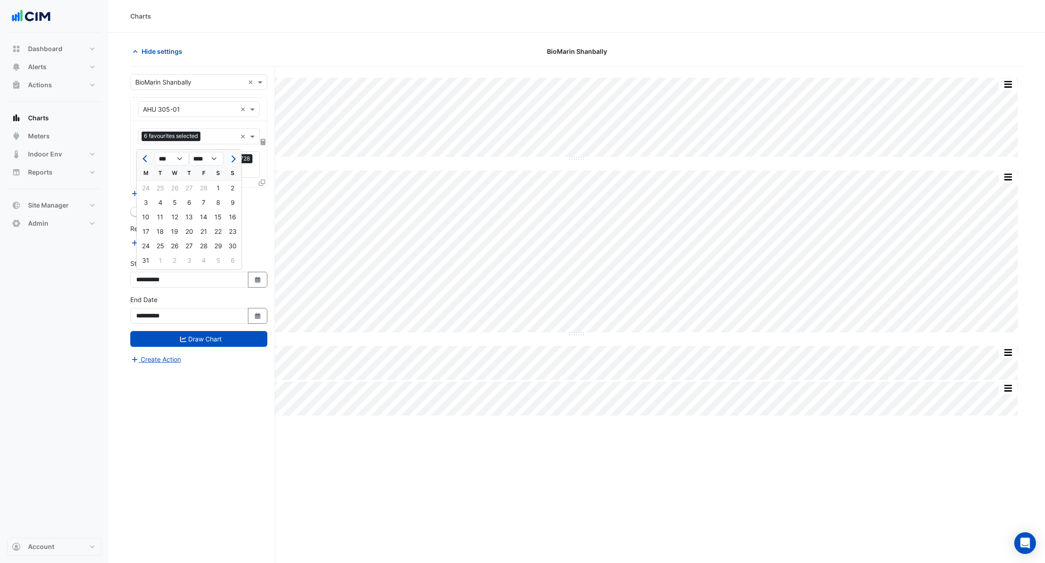
click at [148, 162] on button "Previous month" at bounding box center [145, 159] width 11 height 14
click at [149, 162] on button "Previous month" at bounding box center [145, 159] width 11 height 14
select select "**"
select select "****"
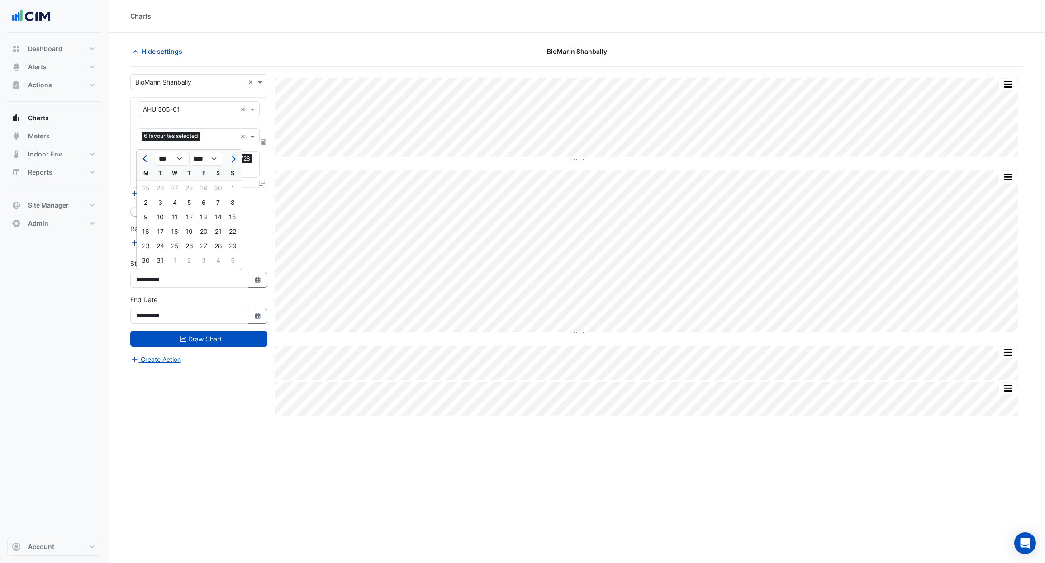
click at [148, 158] on span "Previous month" at bounding box center [146, 159] width 7 height 7
select select "**"
click at [210, 188] on div "1" at bounding box center [203, 188] width 14 height 14
type input "**********"
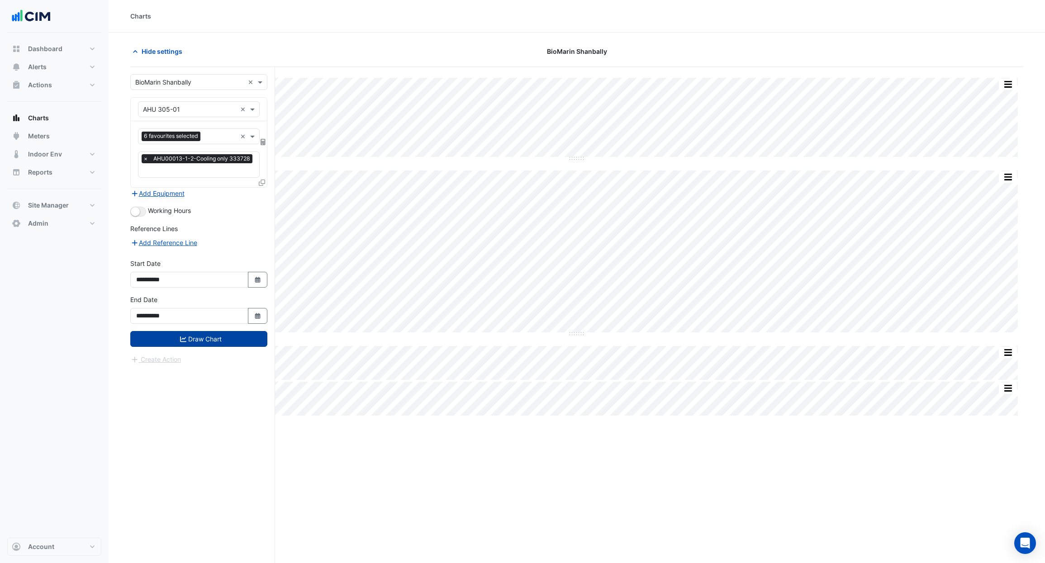
click at [251, 343] on button "Draw Chart" at bounding box center [198, 339] width 137 height 16
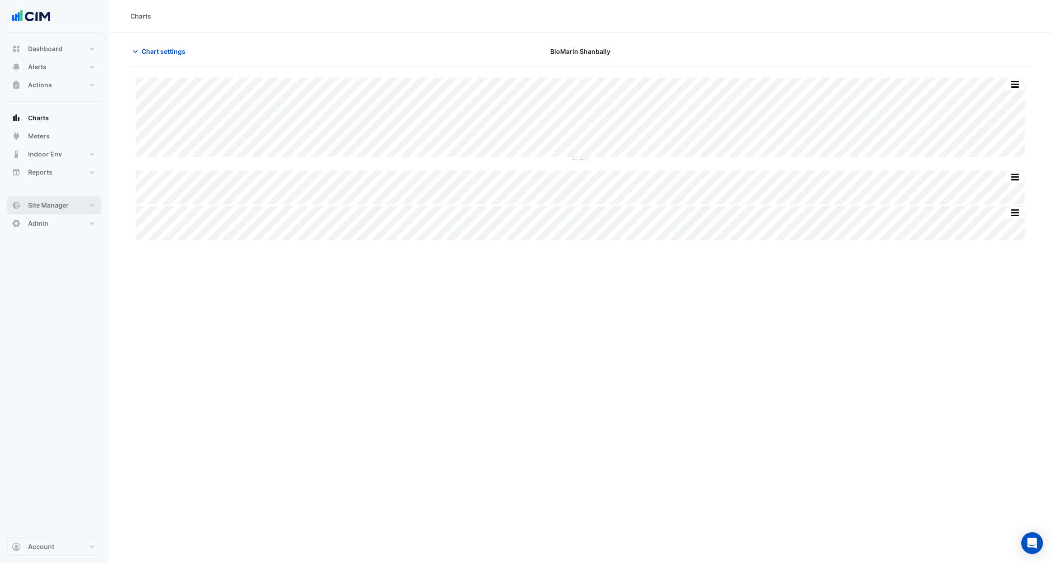
click at [43, 209] on span "Site Manager" at bounding box center [48, 205] width 41 height 9
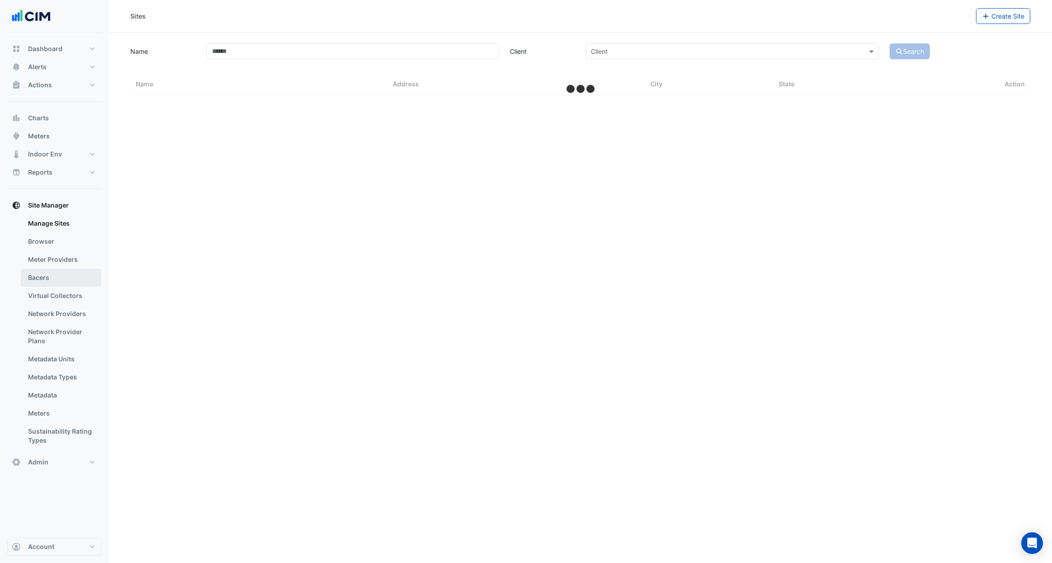
click at [46, 275] on link "Bacers" at bounding box center [61, 278] width 81 height 18
click at [400, 56] on input "text" at bounding box center [571, 59] width 422 height 10
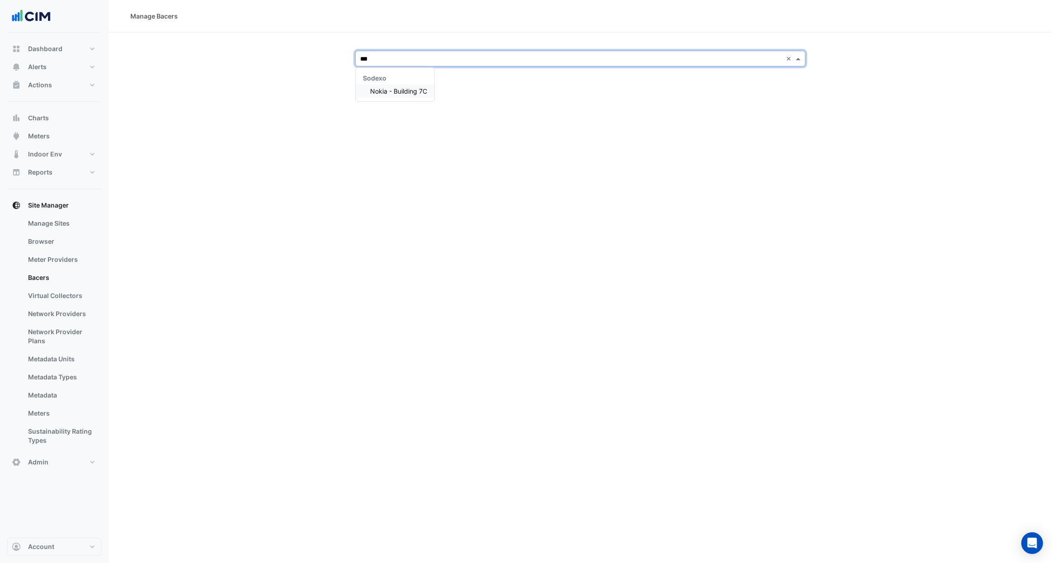
type input "****"
click at [389, 90] on span "Nokia - Building 7C" at bounding box center [398, 91] width 57 height 8
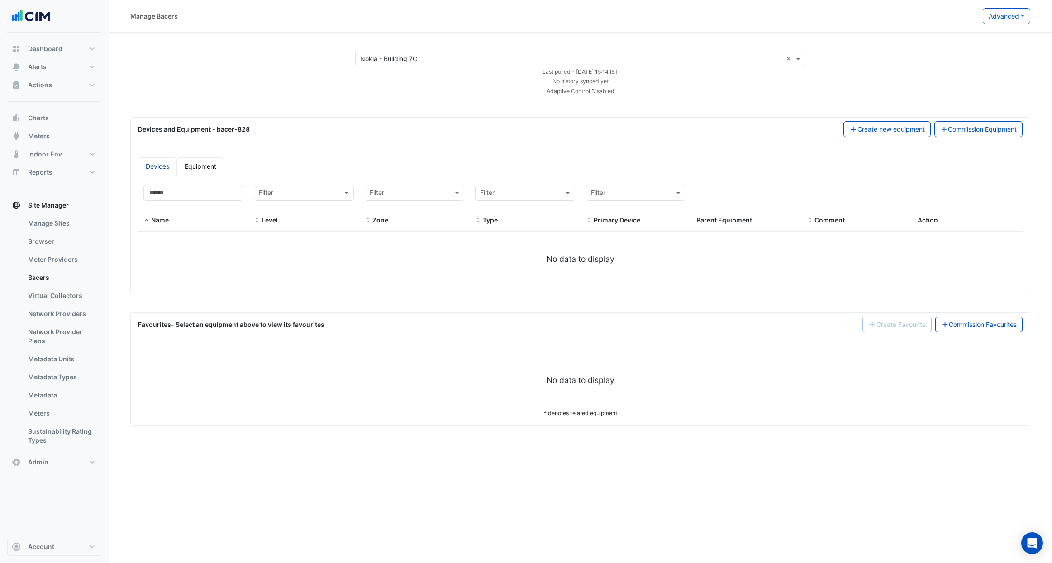
click at [163, 161] on link "Devices" at bounding box center [157, 166] width 39 height 18
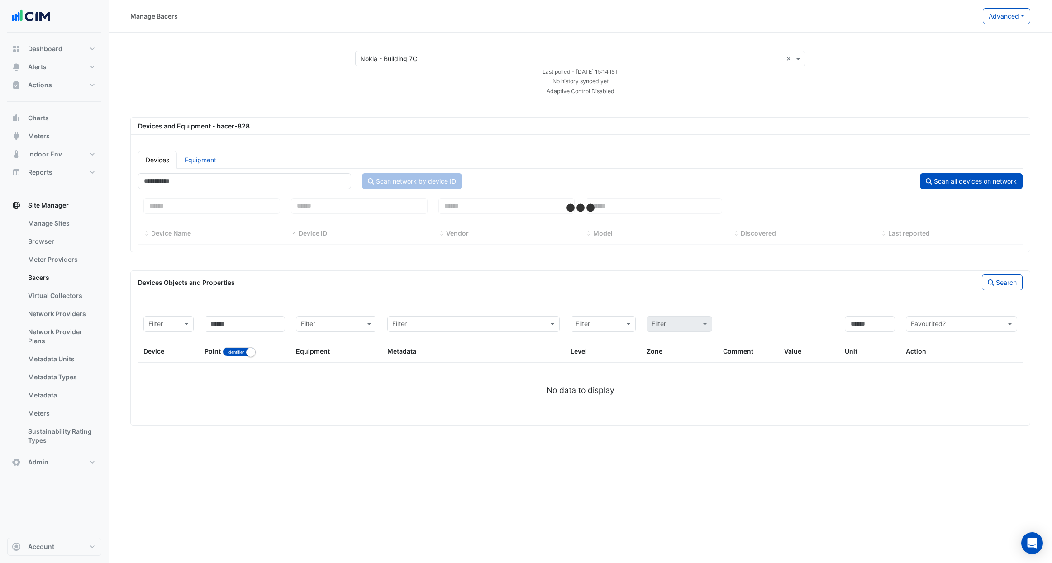
select select "***"
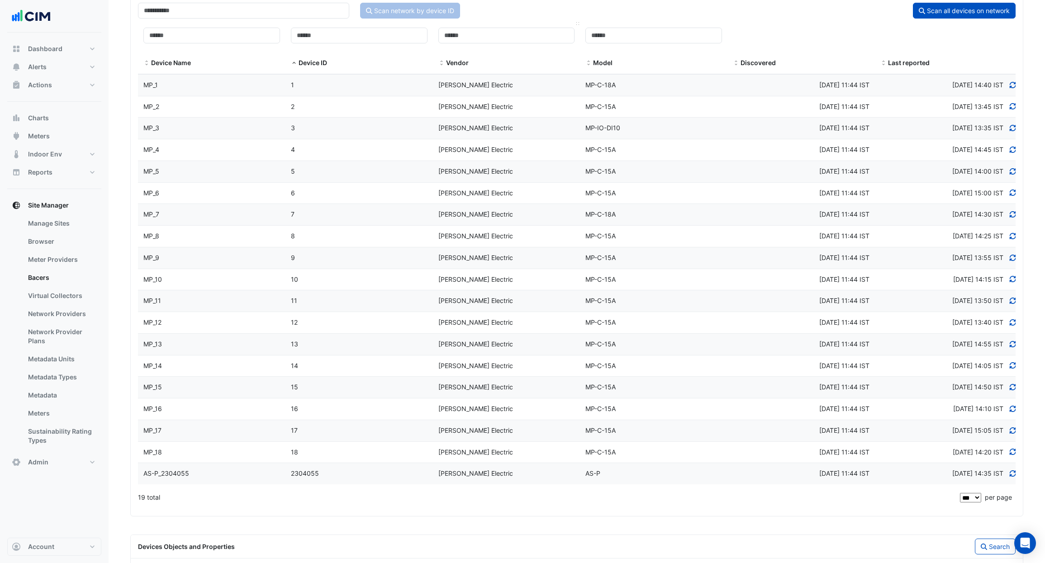
scroll to position [169, 0]
click at [962, 11] on button "Scan all devices on network" at bounding box center [964, 13] width 103 height 16
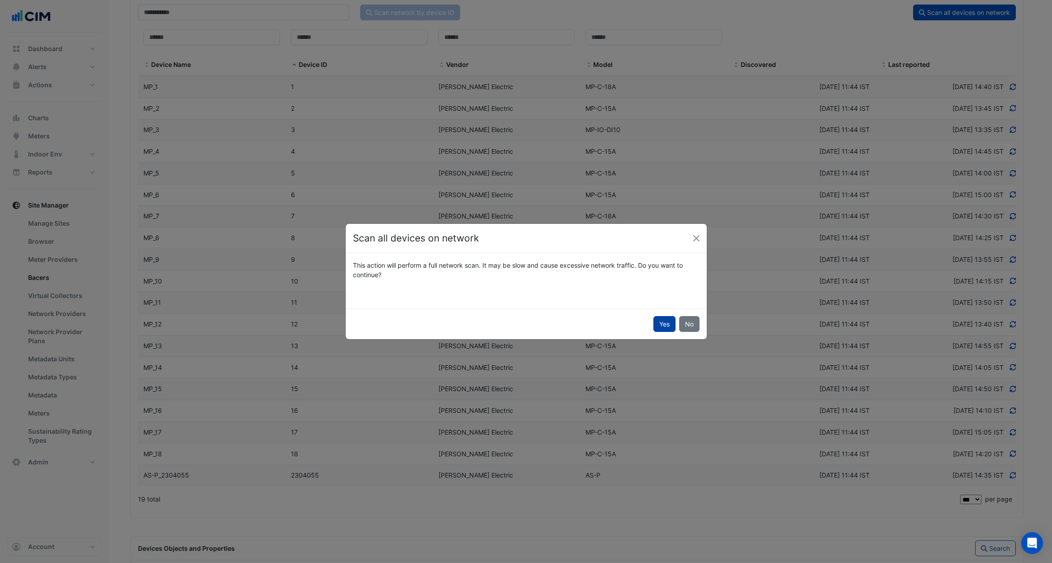
click at [662, 319] on button "Yes" at bounding box center [664, 324] width 22 height 16
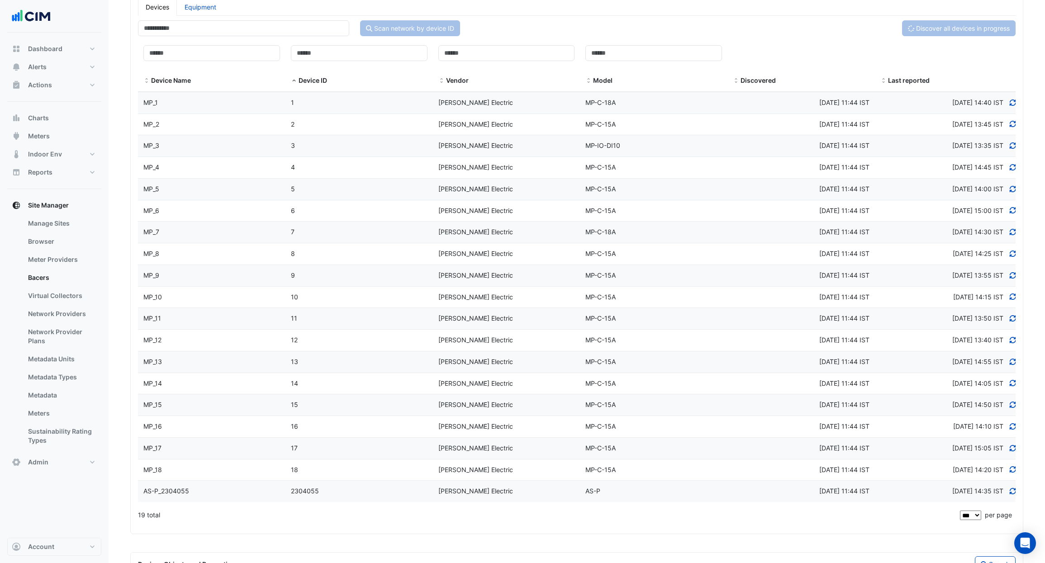
scroll to position [152, 0]
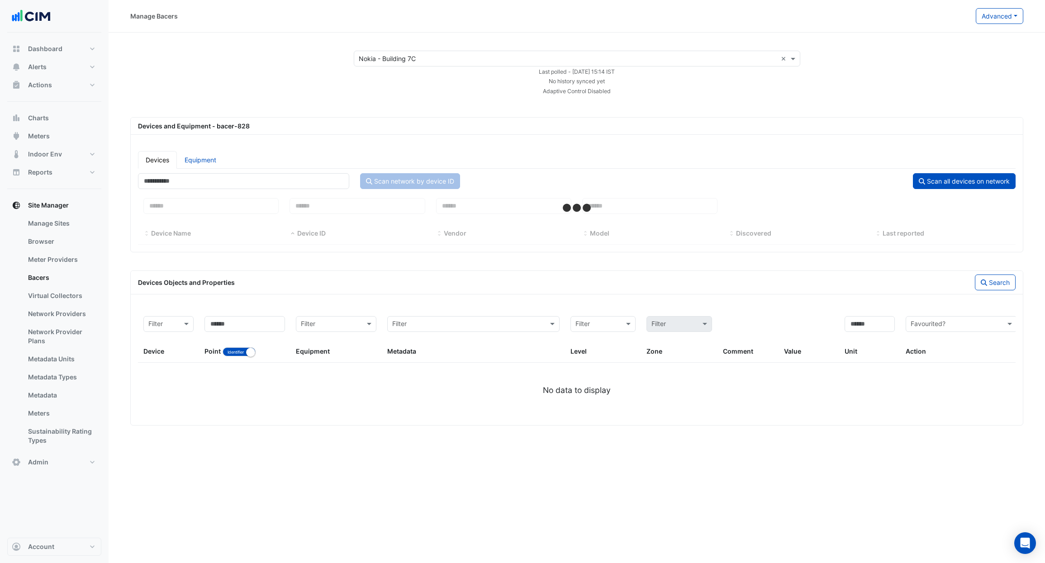
select select "***"
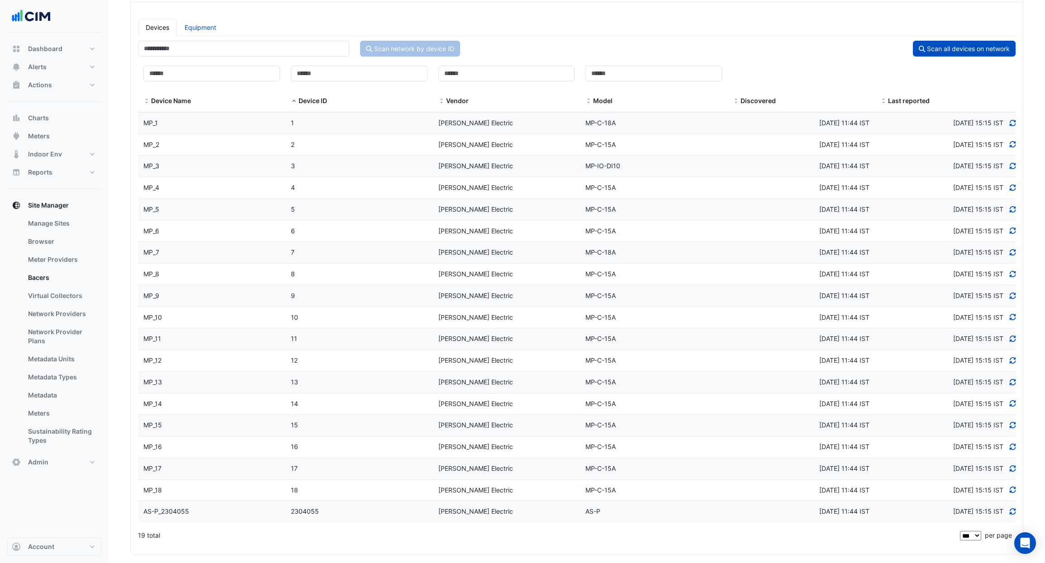
scroll to position [315, 0]
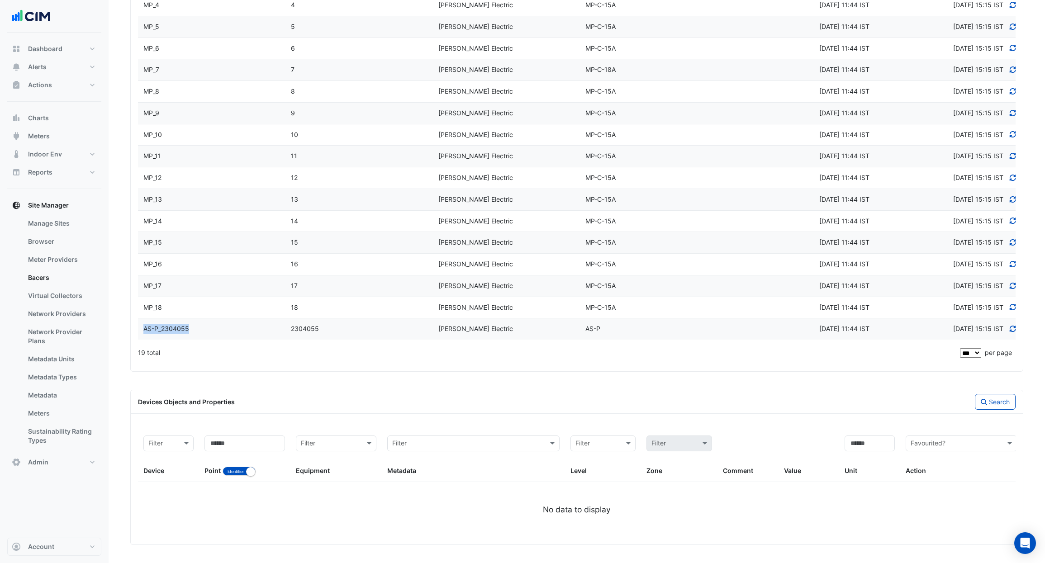
click at [205, 324] on div "AS-P_2304055" at bounding box center [212, 329] width 148 height 10
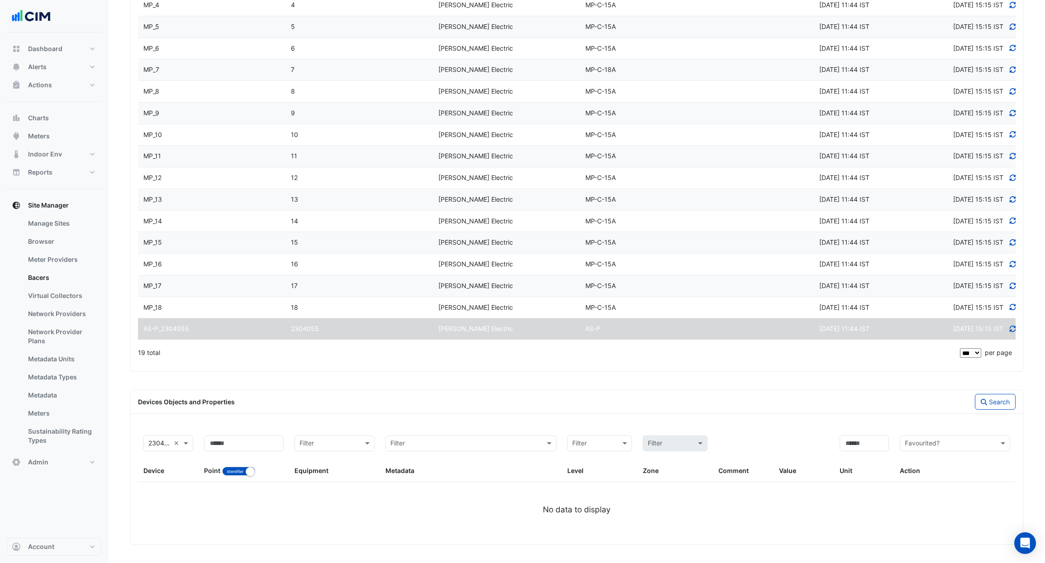
click at [260, 378] on app-bacers "× Nokia - Building 7C × Last polled - [DATE] 15:14 IST No history synced yet Ad…" at bounding box center [576, 140] width 893 height 810
click at [256, 376] on app-bacers "× Nokia - Building 7C × Last polled - Wed 15-Oct-2025 15:14 IST No history sync…" at bounding box center [576, 140] width 893 height 810
click at [51, 75] on button "Alerts" at bounding box center [54, 67] width 94 height 18
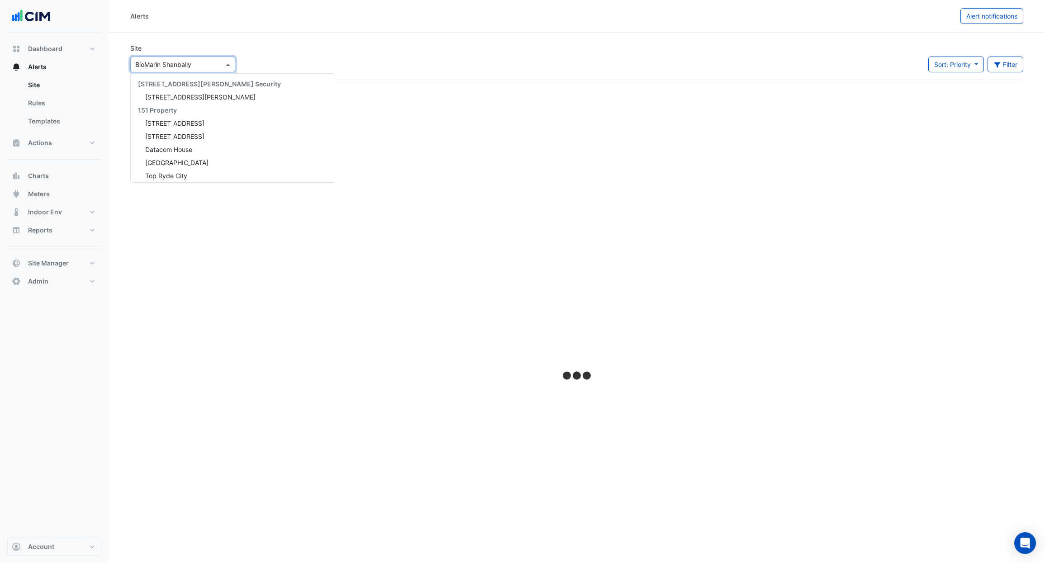
click at [187, 66] on input "text" at bounding box center [173, 65] width 77 height 10
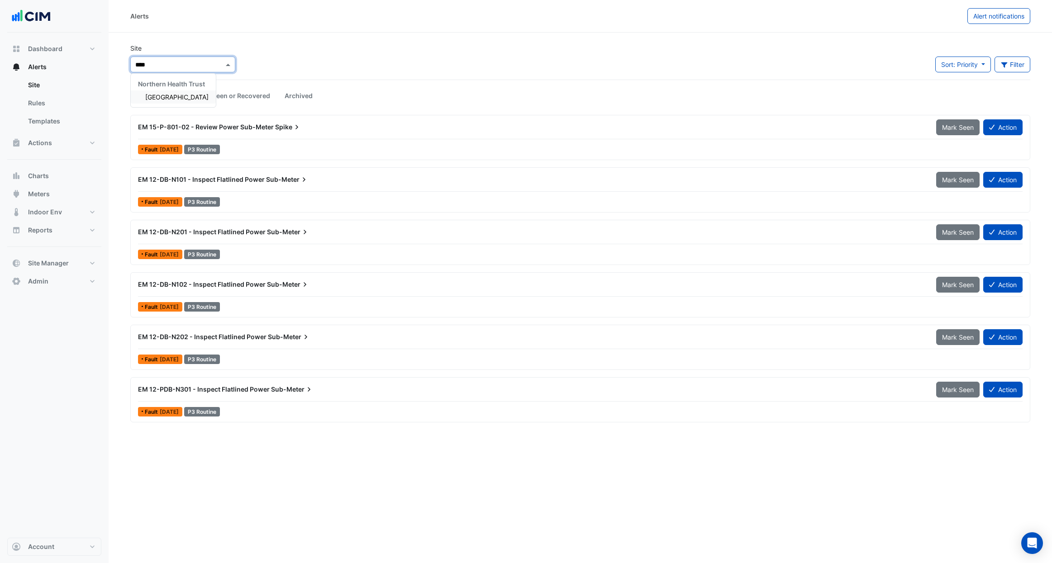
type input "*****"
click at [194, 101] on div "Causeway Hospital" at bounding box center [173, 96] width 85 height 13
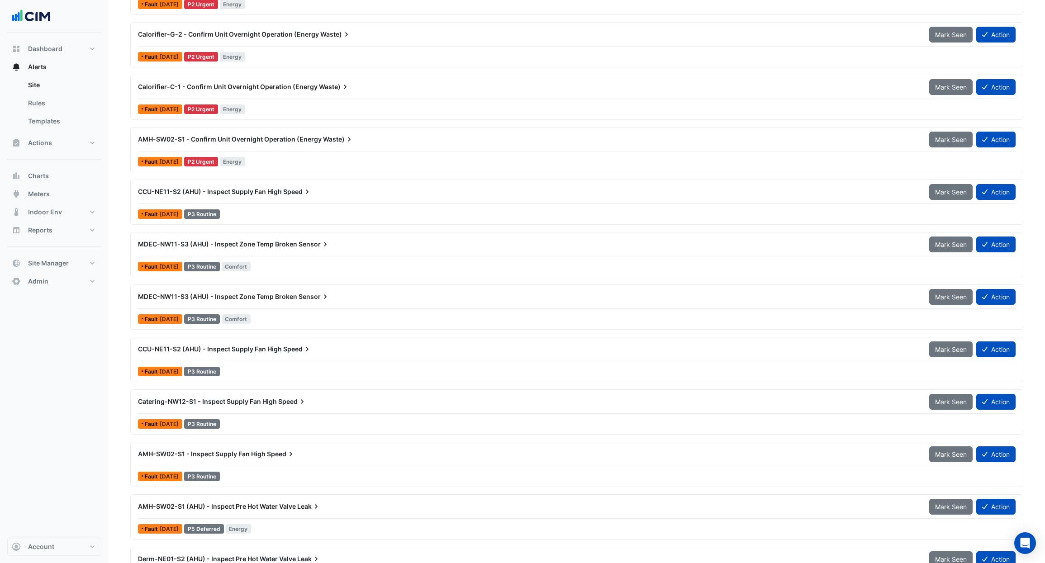
scroll to position [1838, 0]
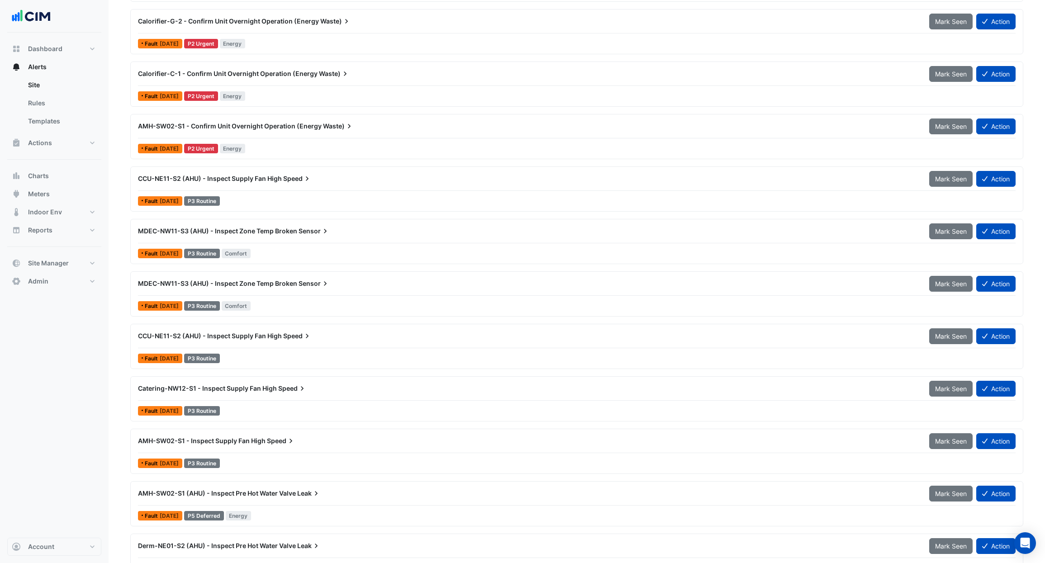
click at [276, 198] on div "Fault 1 month ago P3 Routine" at bounding box center [577, 201] width 880 height 13
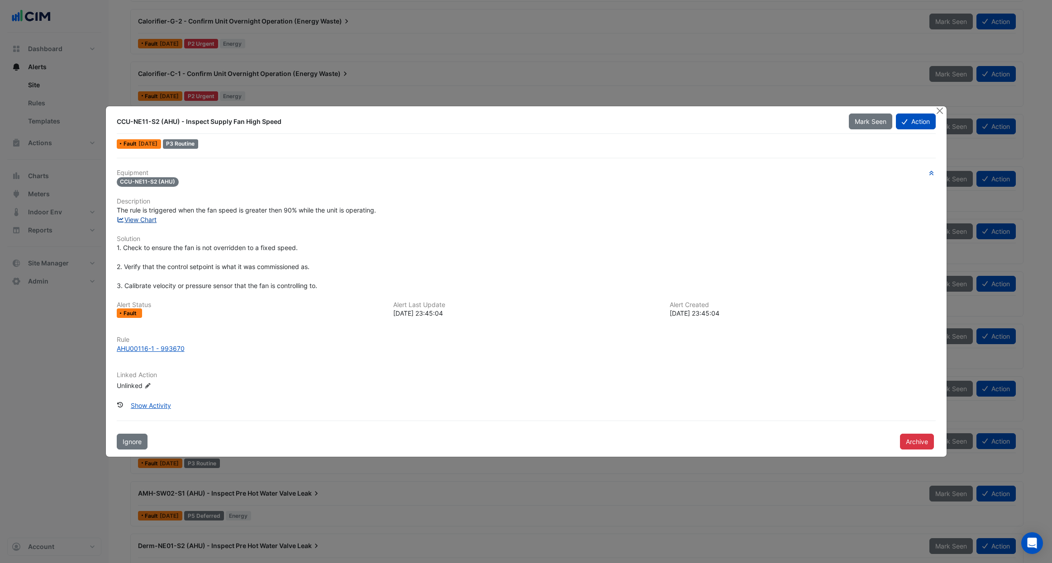
click at [153, 218] on link "View Chart" at bounding box center [137, 220] width 40 height 8
click at [940, 110] on button "Close" at bounding box center [940, 111] width 10 height 10
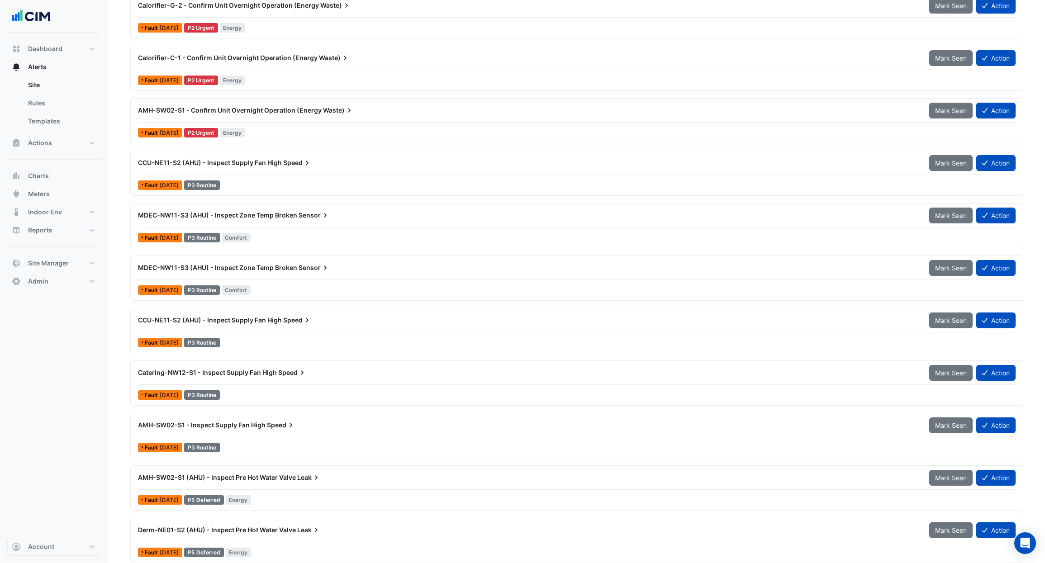
scroll to position [1861, 0]
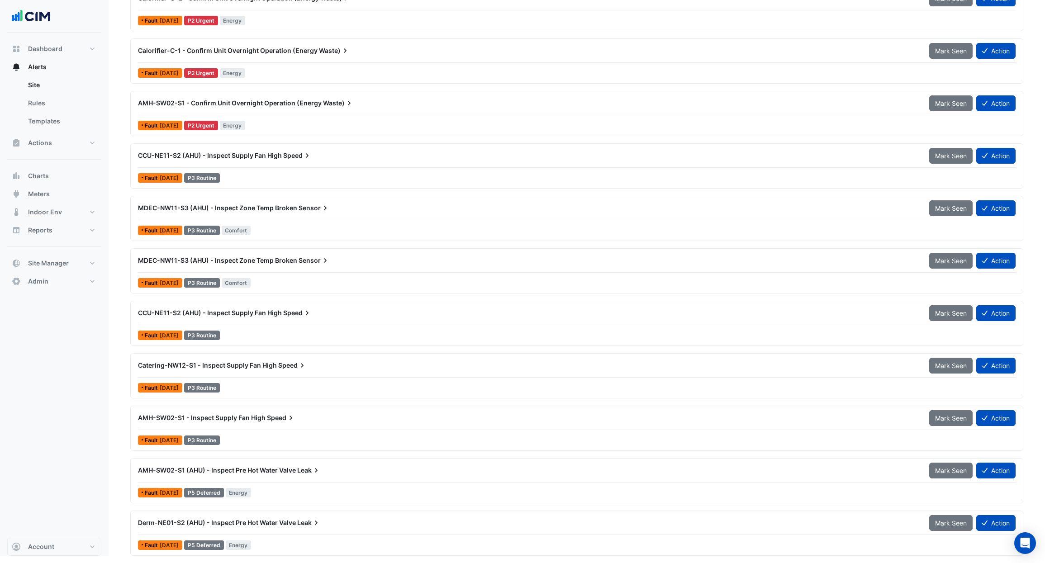
click at [293, 481] on div "AMH-SW02-S1 (AHU) - Inspect Pre Hot Water Valve Leak Mark Seen Action" at bounding box center [577, 472] width 878 height 20
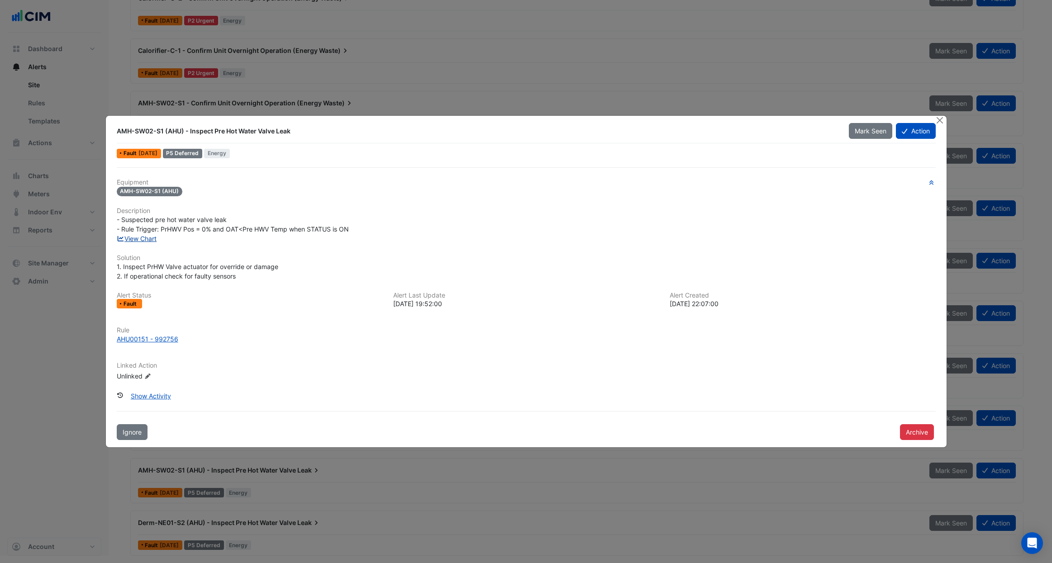
click at [138, 236] on link "View Chart" at bounding box center [137, 239] width 40 height 8
click at [143, 238] on link "View Chart" at bounding box center [137, 239] width 40 height 8
click at [940, 117] on button "Close" at bounding box center [940, 121] width 10 height 10
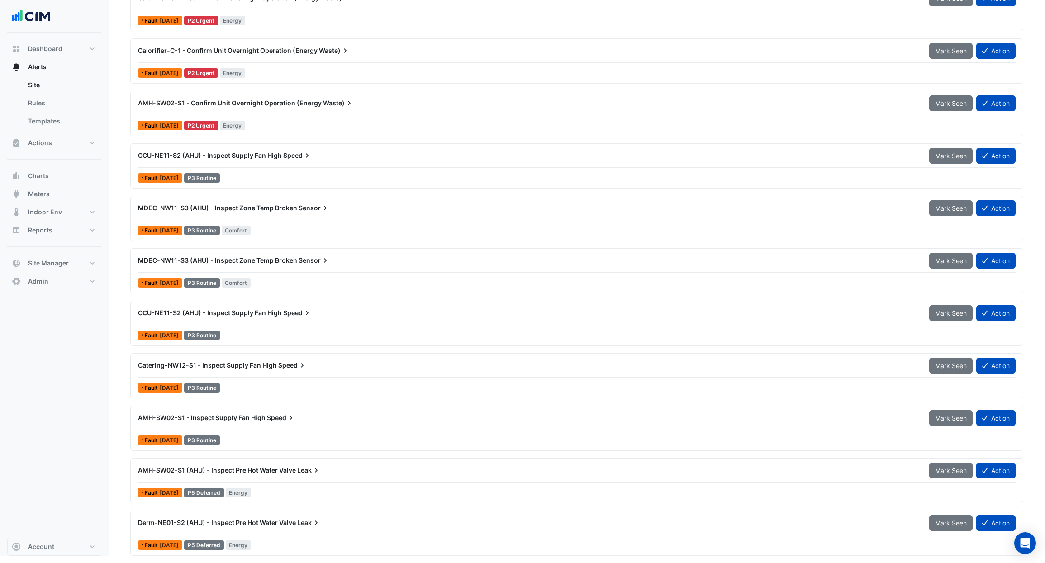
click at [295, 534] on div "Derm-NE01-S2 (AHU) - Inspect Pre Hot Water Valve Leak Mark Seen Action" at bounding box center [577, 525] width 878 height 20
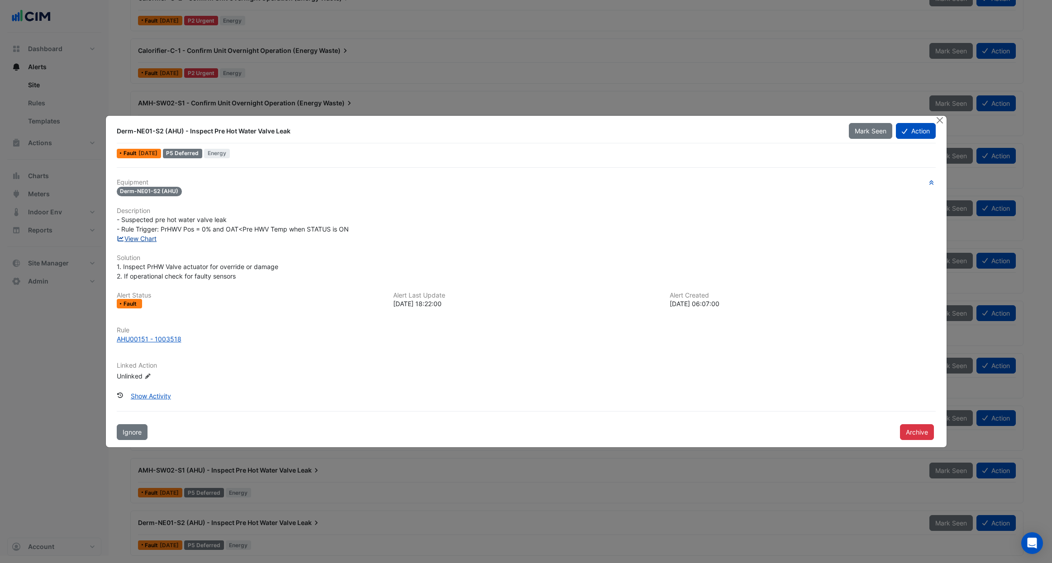
click at [145, 239] on link "View Chart" at bounding box center [137, 239] width 40 height 8
click at [938, 122] on button "Close" at bounding box center [940, 121] width 10 height 10
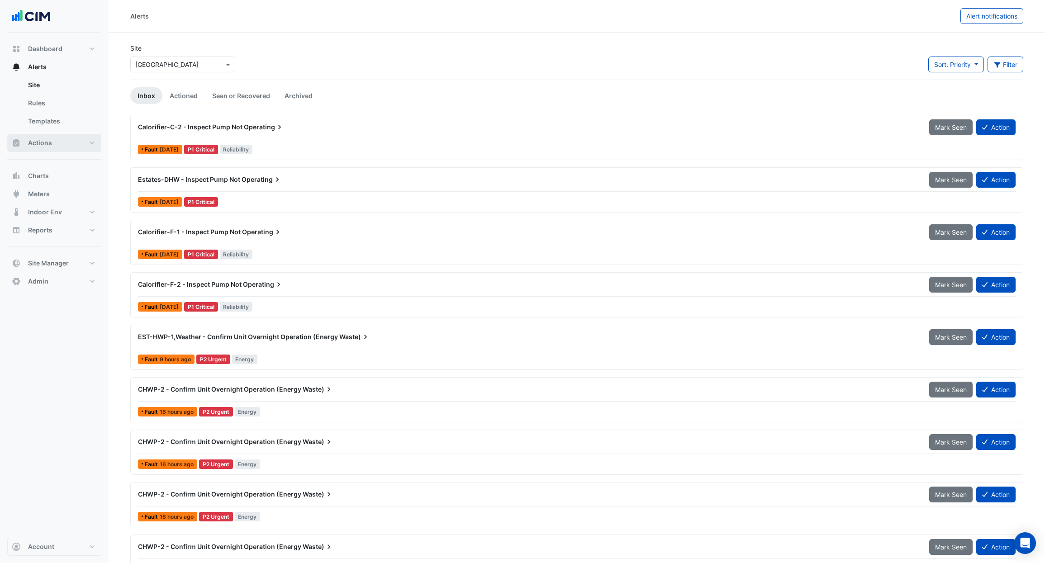
click at [62, 141] on button "Actions" at bounding box center [54, 143] width 94 height 18
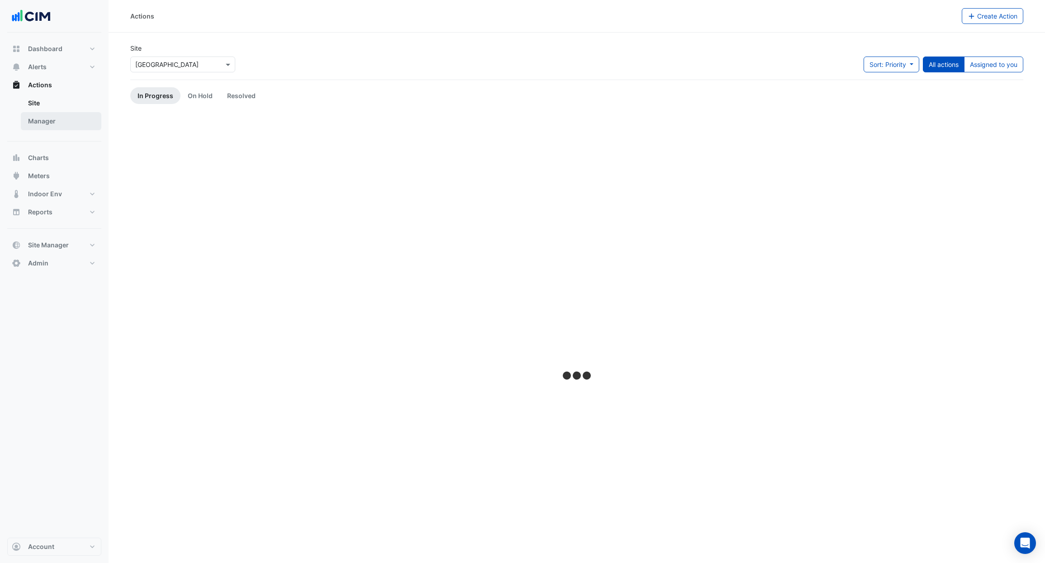
click at [68, 121] on link "Manager" at bounding box center [61, 121] width 81 height 18
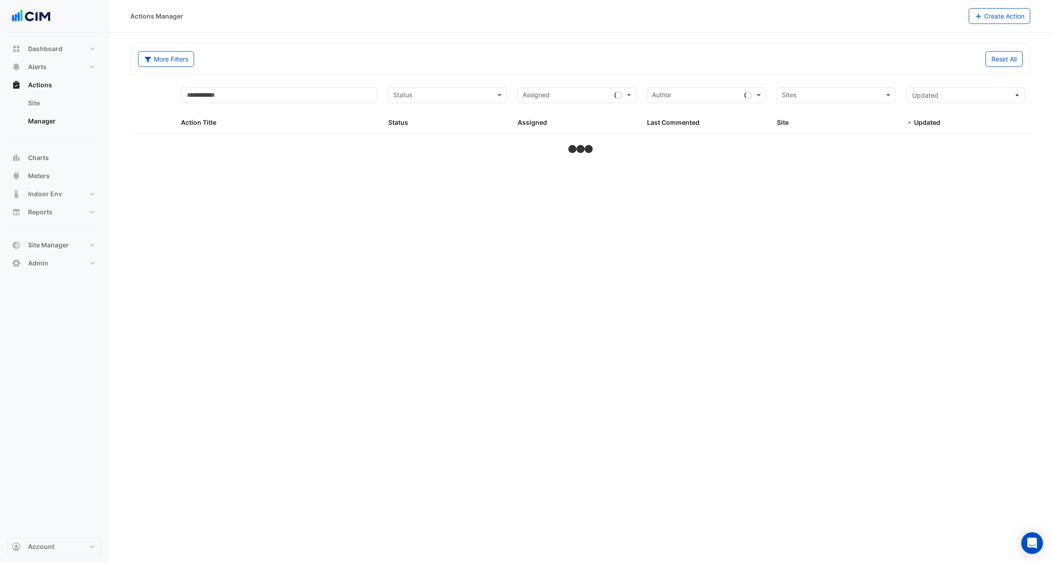
click at [874, 92] on input "text" at bounding box center [831, 96] width 98 height 10
type input "*****"
select select "***"
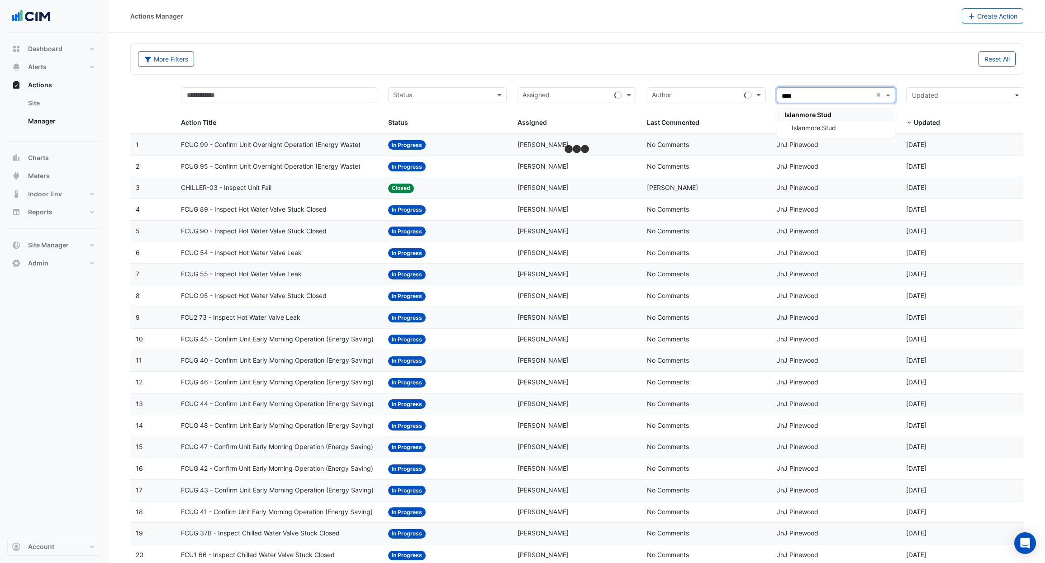
type input "*****"
click at [855, 130] on div "Islanmore Stud" at bounding box center [836, 127] width 118 height 13
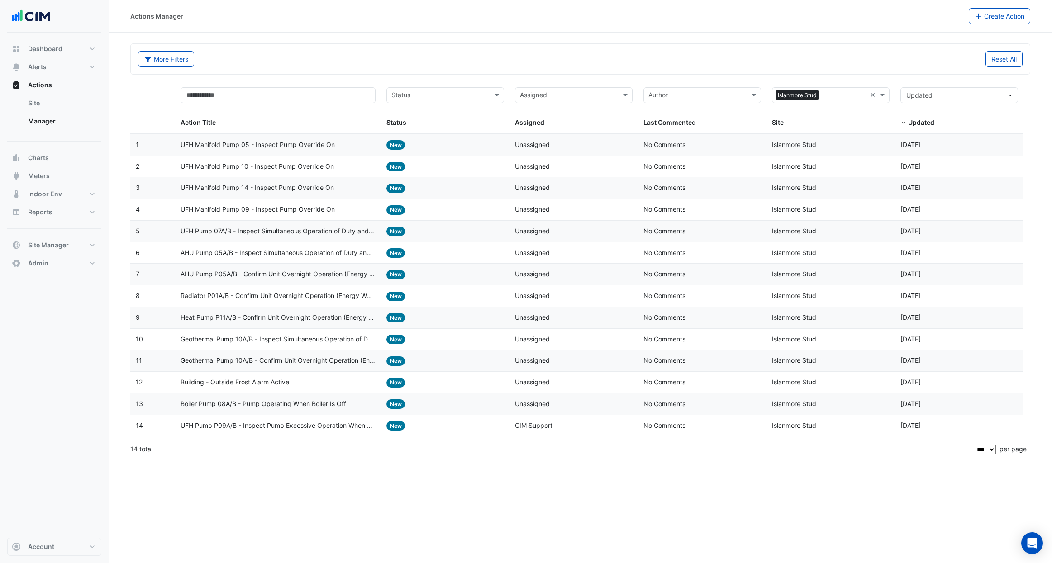
click at [341, 150] on datatable-body-cell "Action Title: UFH Manifold Pump 05 - Inspect Pump Override On" at bounding box center [277, 144] width 205 height 21
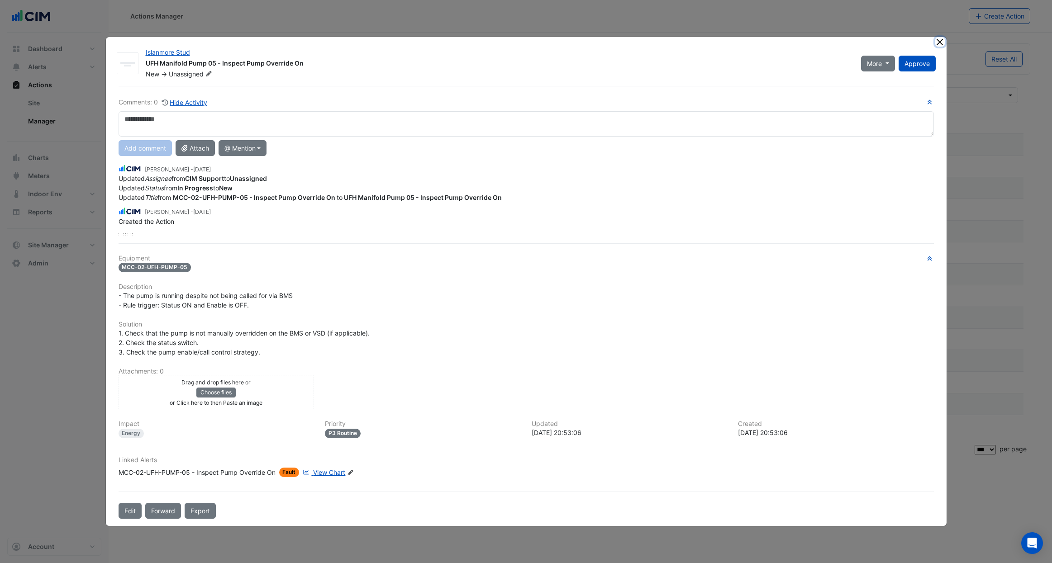
click at [939, 43] on button "Close" at bounding box center [940, 42] width 10 height 10
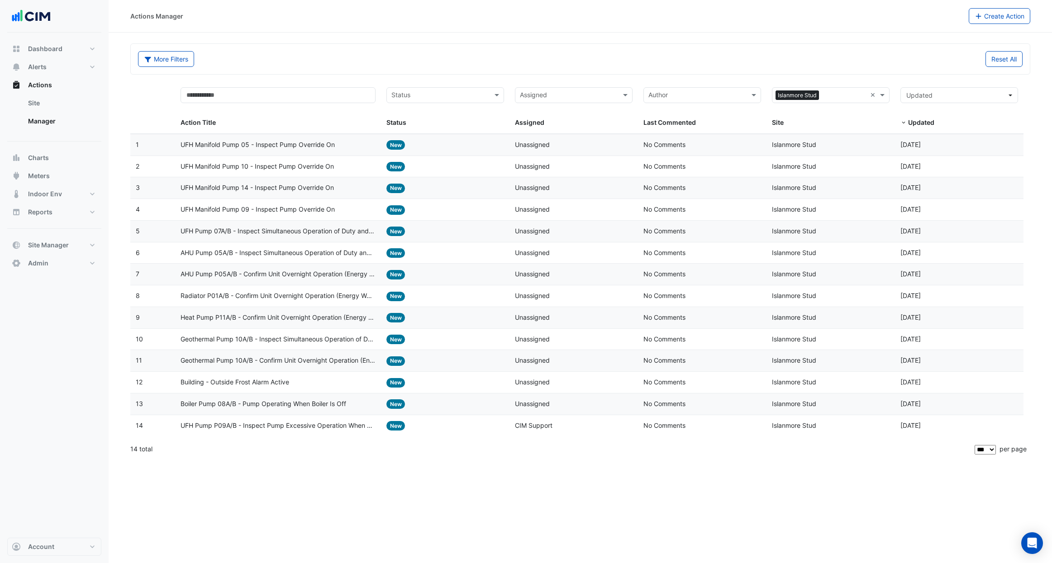
click at [314, 429] on span "UFH Pump P09A/B - Inspect Pump Excessive Operation When Valves Are Closed" at bounding box center [278, 426] width 195 height 10
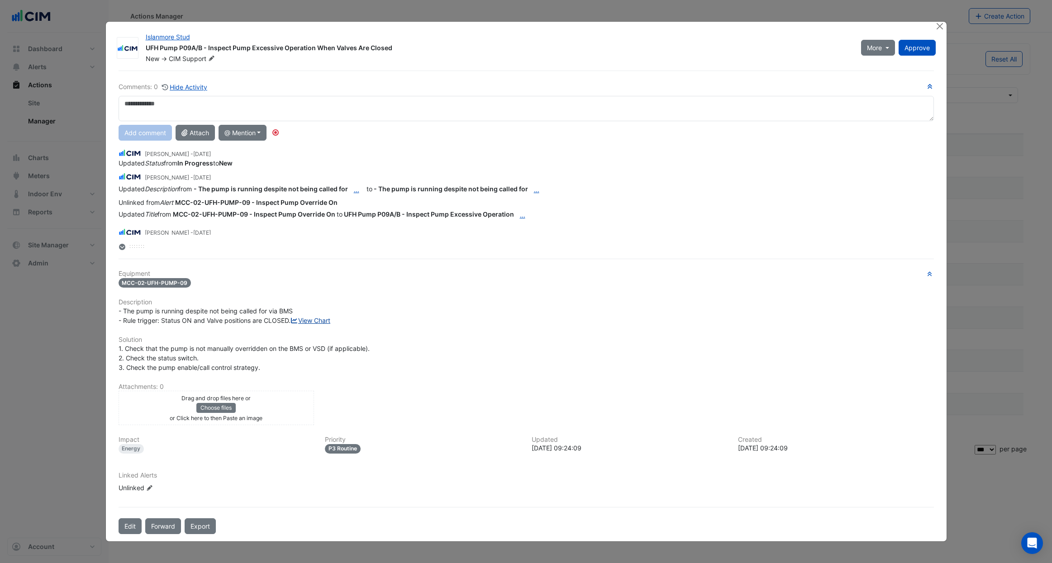
click at [291, 324] on link "View Chart" at bounding box center [311, 321] width 40 height 8
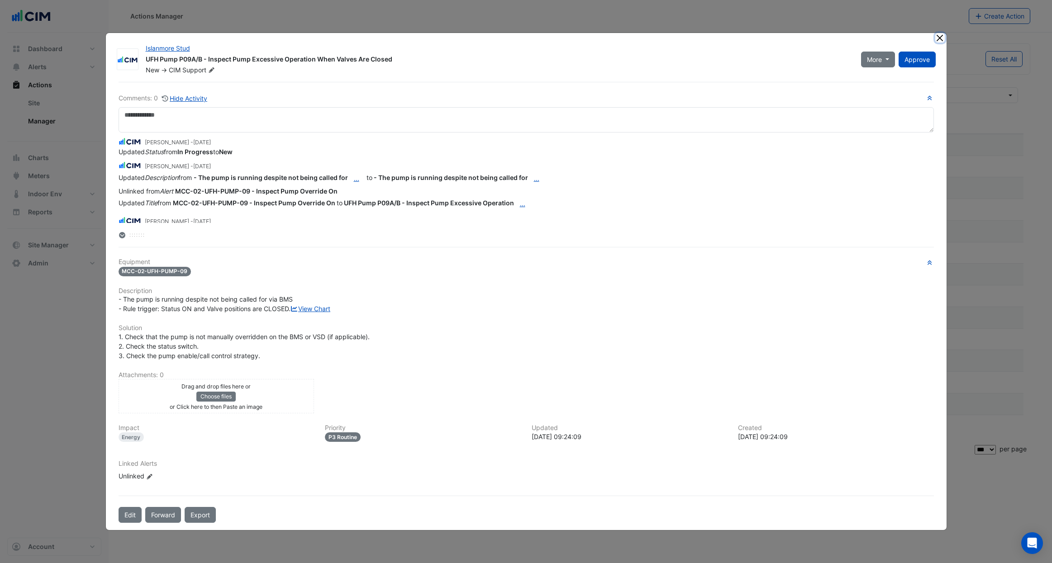
click at [940, 33] on button "Close" at bounding box center [940, 38] width 10 height 10
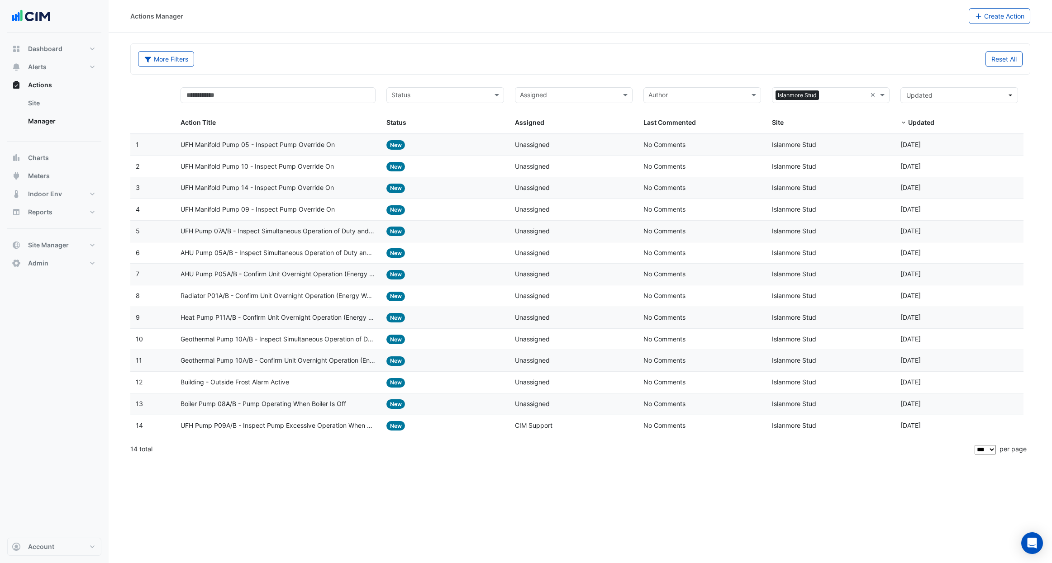
click at [343, 406] on span "Boiler Pump 08A/B - Pump Operating When Boiler Is Off" at bounding box center [264, 404] width 166 height 10
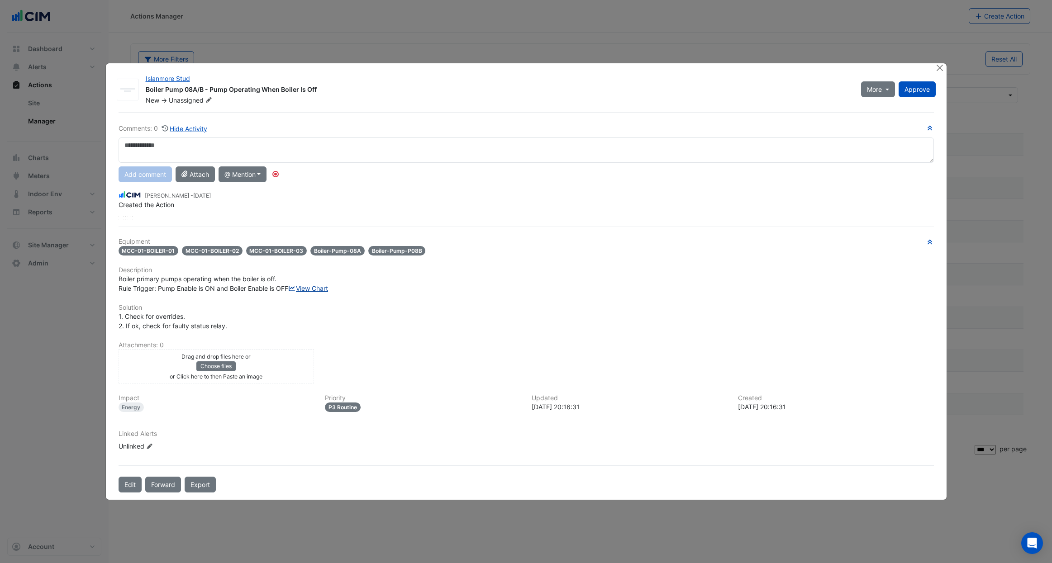
click at [288, 292] on link "View Chart" at bounding box center [308, 289] width 40 height 8
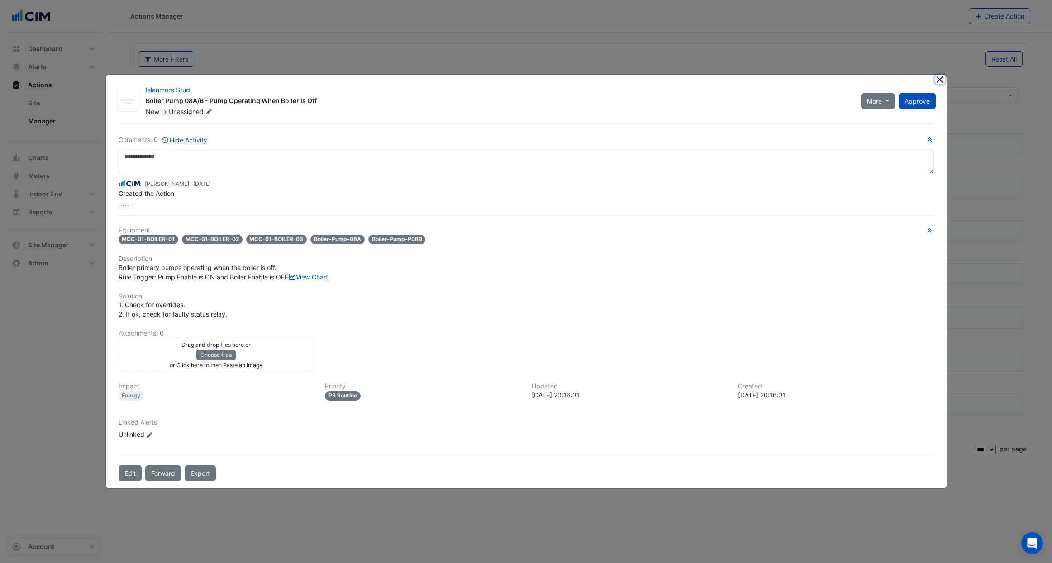
click at [937, 75] on button "Close" at bounding box center [940, 80] width 10 height 10
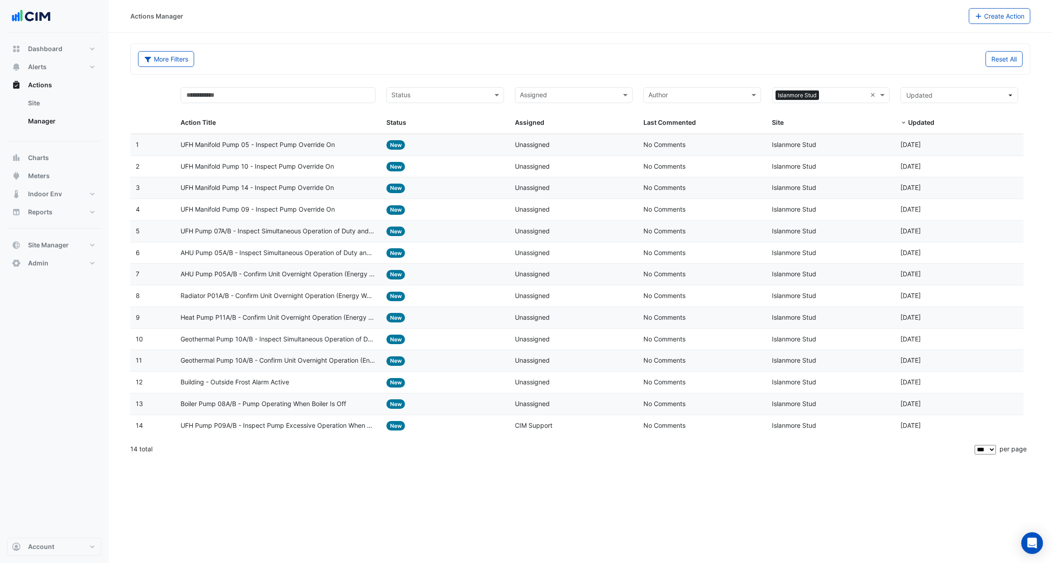
click at [312, 381] on div "Building - Outside Frost Alarm Active" at bounding box center [278, 382] width 195 height 10
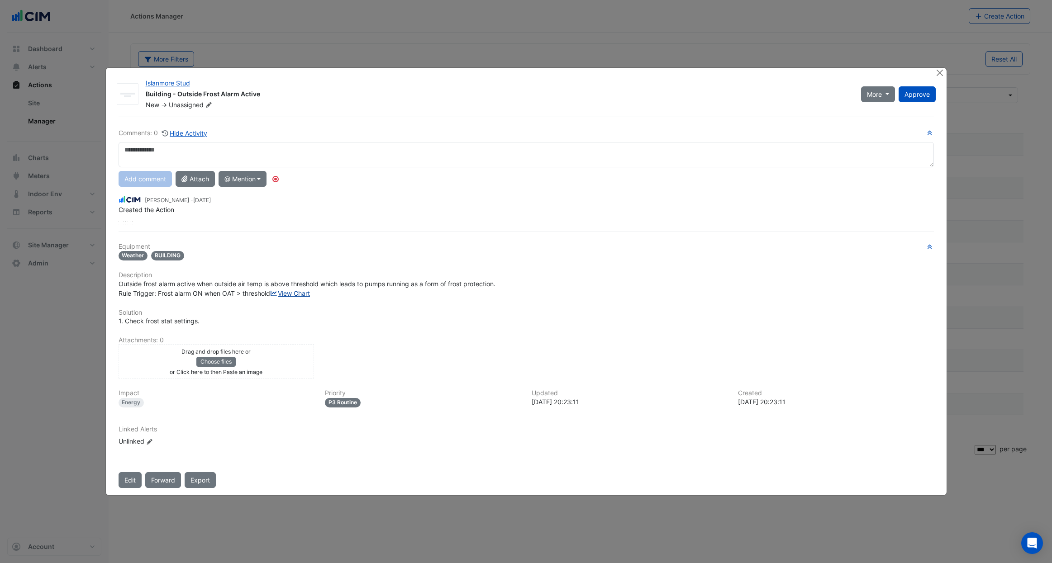
click at [270, 297] on link "View Chart" at bounding box center [290, 294] width 40 height 8
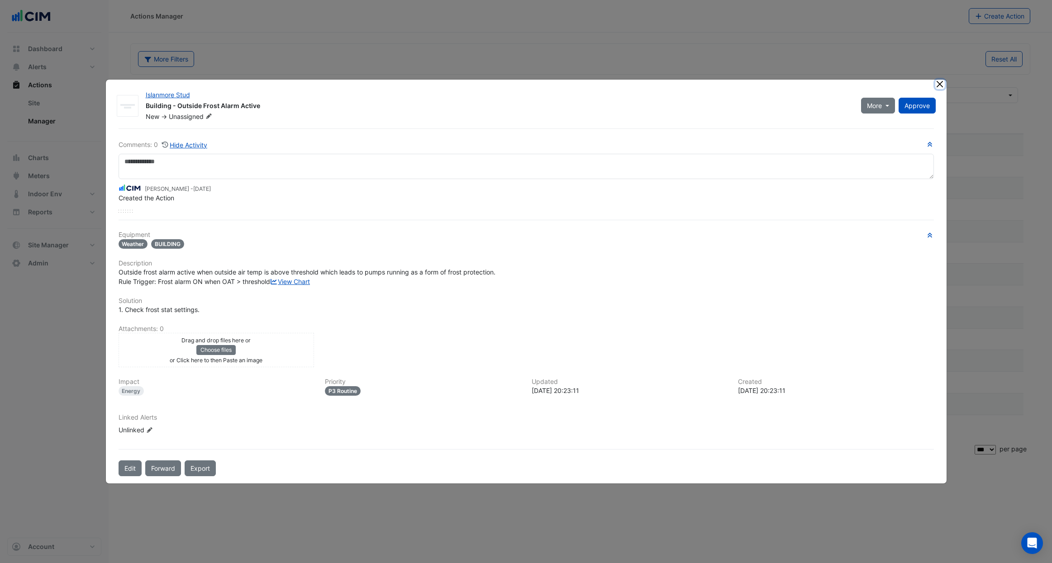
click at [939, 80] on button "Close" at bounding box center [940, 85] width 10 height 10
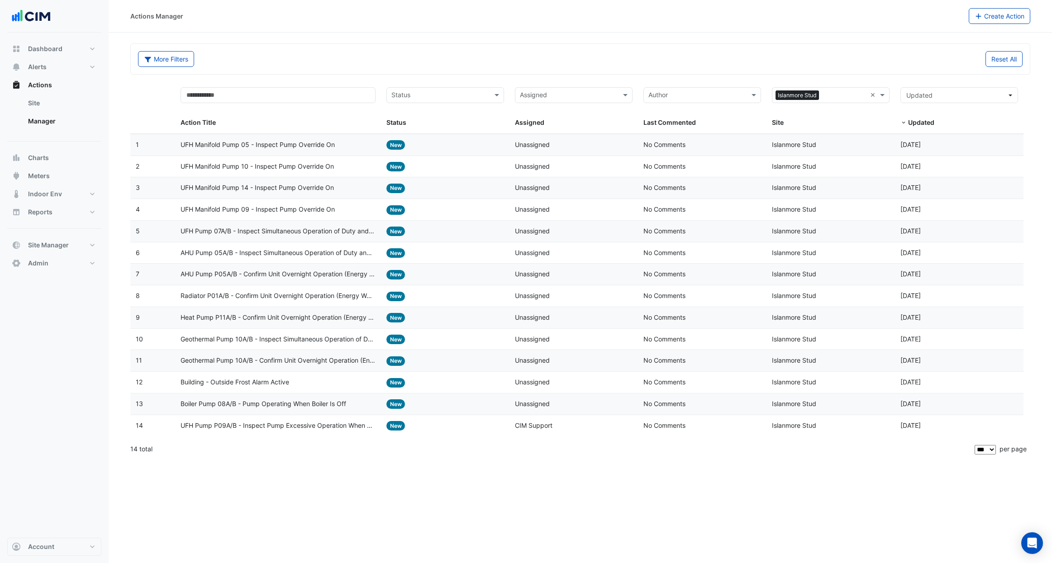
click at [283, 341] on span "Geothermal Pump 10A/B - Inspect Simultaneous Operation of Duty and Standby Pumps" at bounding box center [278, 339] width 195 height 10
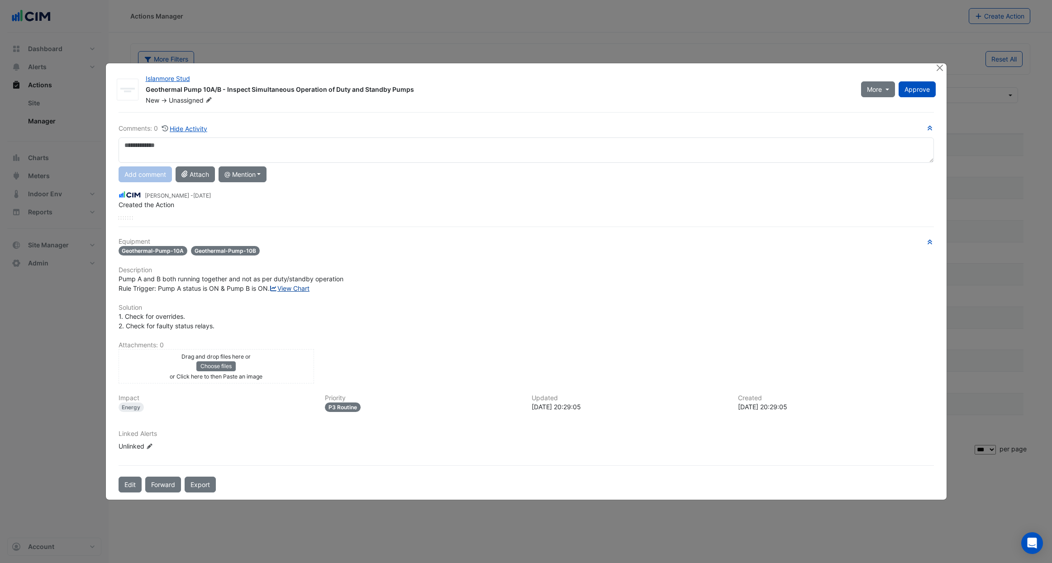
click at [270, 292] on link "View Chart" at bounding box center [290, 289] width 40 height 8
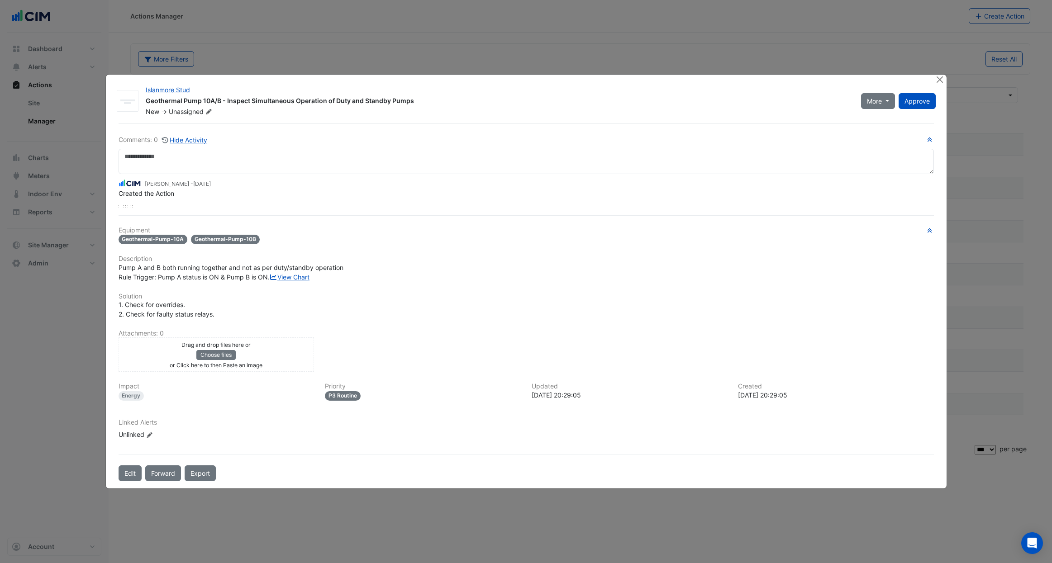
click at [945, 75] on div at bounding box center [940, 80] width 11 height 10
click at [938, 75] on button "Close" at bounding box center [940, 80] width 10 height 10
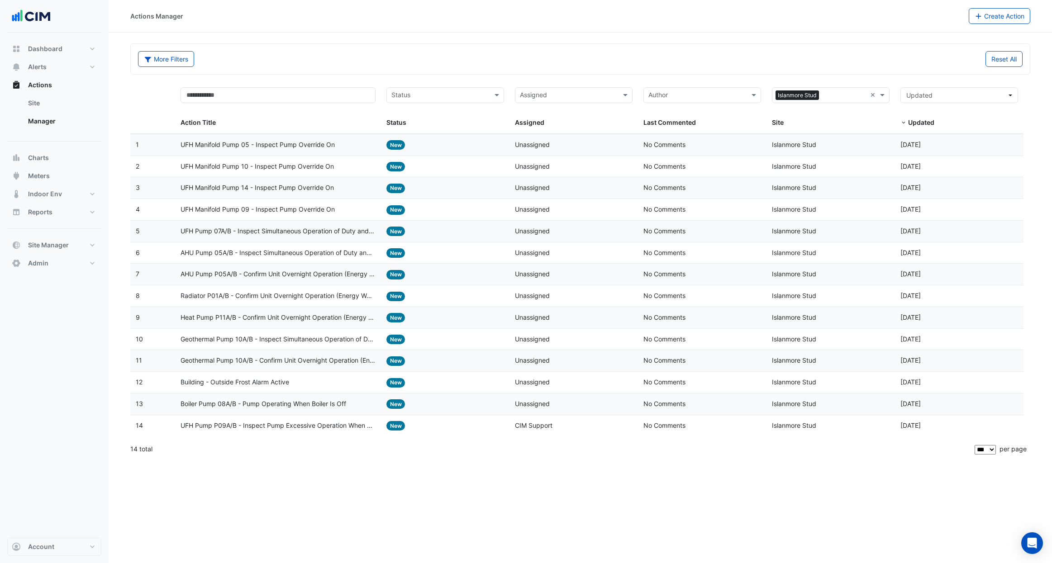
click at [320, 206] on span "UFH Manifold Pump 09 - Inspect Pump Override On" at bounding box center [258, 210] width 154 height 10
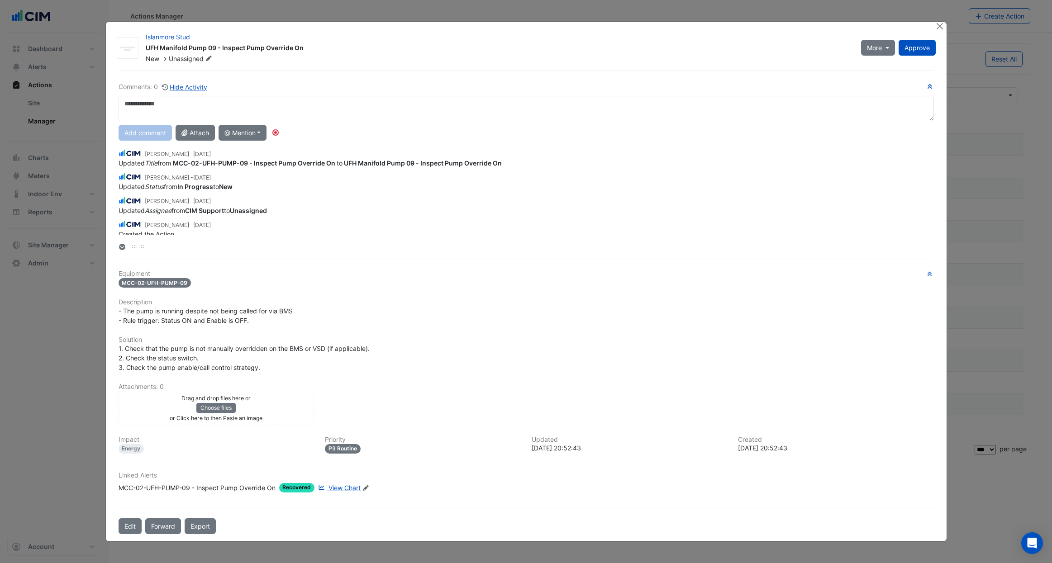
click at [341, 489] on span "View Chart" at bounding box center [345, 488] width 32 height 8
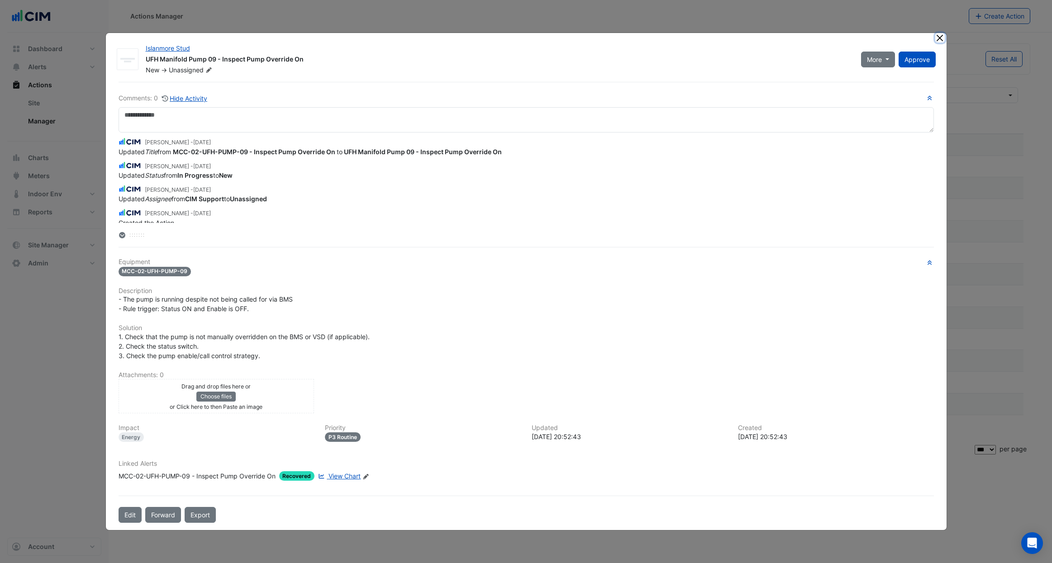
click at [941, 42] on button "Close" at bounding box center [940, 38] width 10 height 10
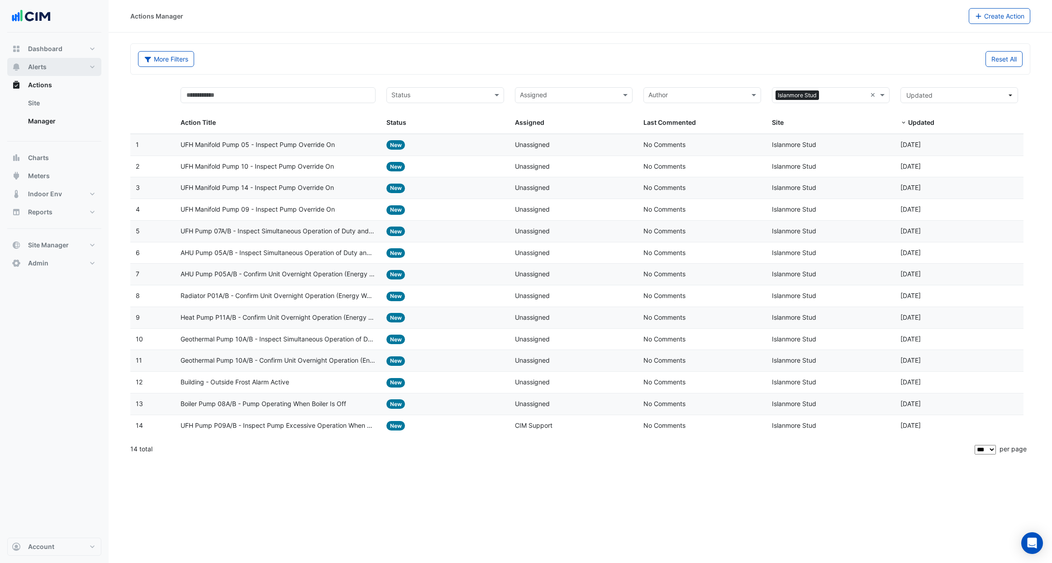
click at [53, 66] on button "Alerts" at bounding box center [54, 67] width 94 height 18
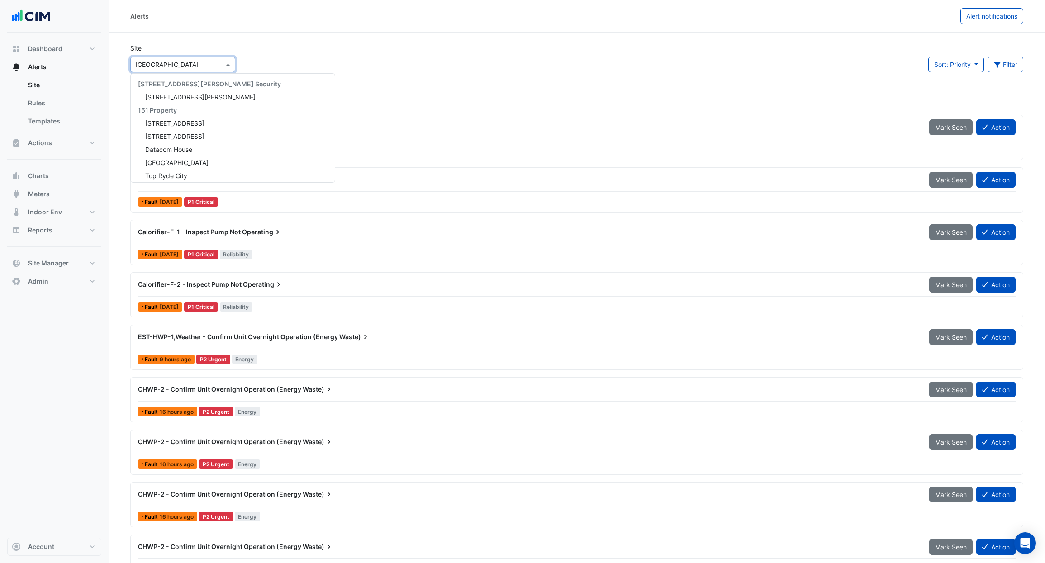
click at [179, 71] on div "× Causeway Hospital" at bounding box center [182, 65] width 105 height 16
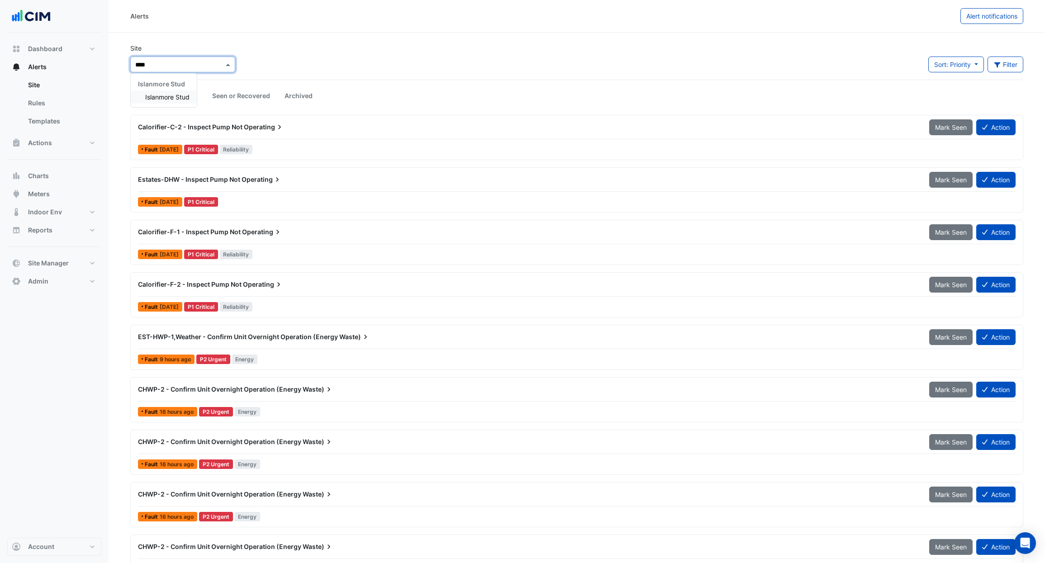
type input "*****"
click at [149, 99] on span "Islanmore Stud" at bounding box center [167, 97] width 44 height 8
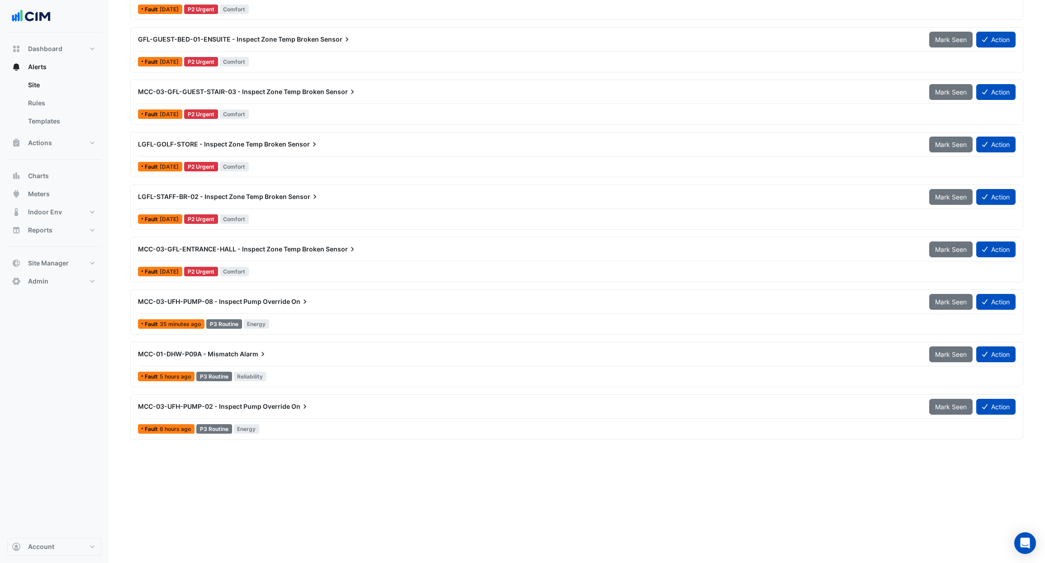
scroll to position [4974, 0]
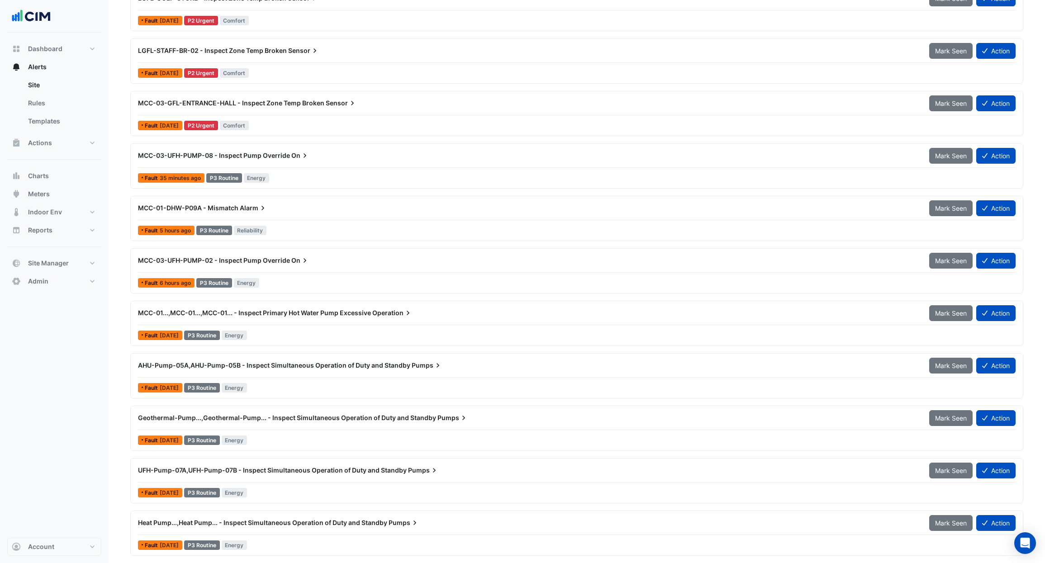
click at [329, 329] on div "Fault 2 days ago P3 Routine Energy" at bounding box center [577, 335] width 880 height 13
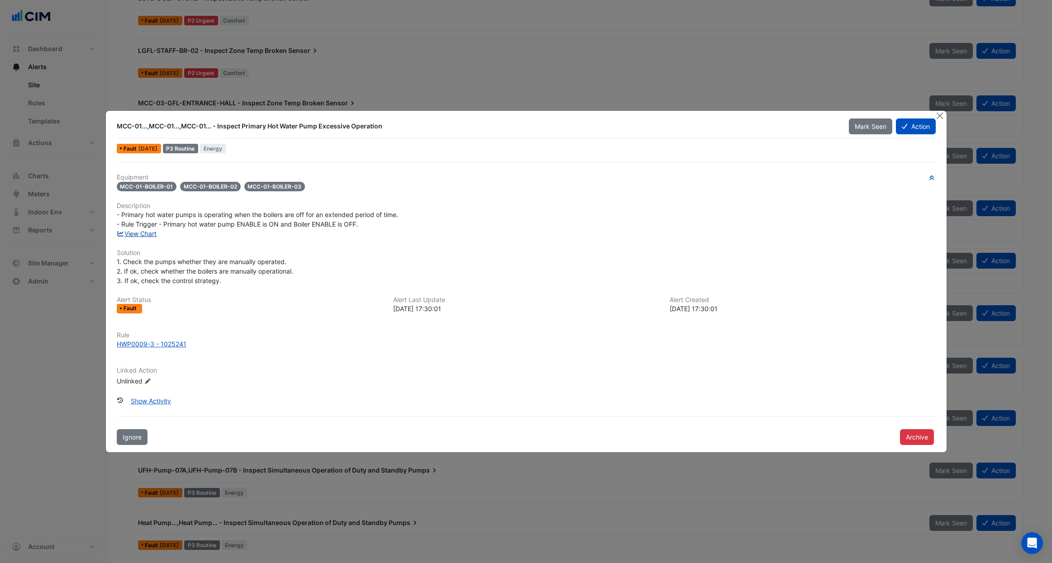
click at [150, 236] on link "View Chart" at bounding box center [137, 234] width 40 height 8
click at [938, 115] on button "Close" at bounding box center [940, 116] width 10 height 10
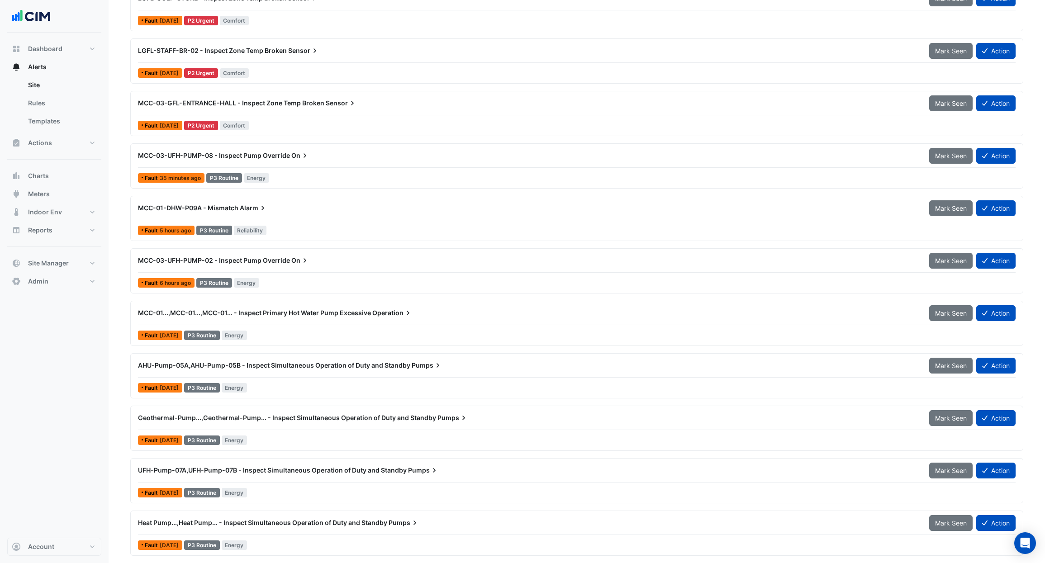
click at [308, 430] on div at bounding box center [577, 430] width 878 height 0
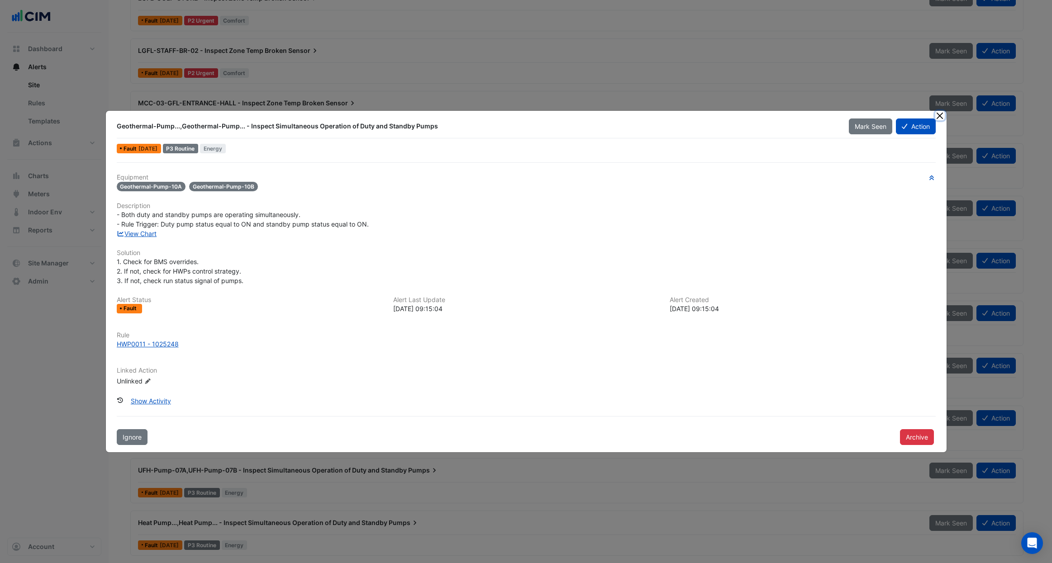
click at [939, 115] on button "Close" at bounding box center [940, 116] width 10 height 10
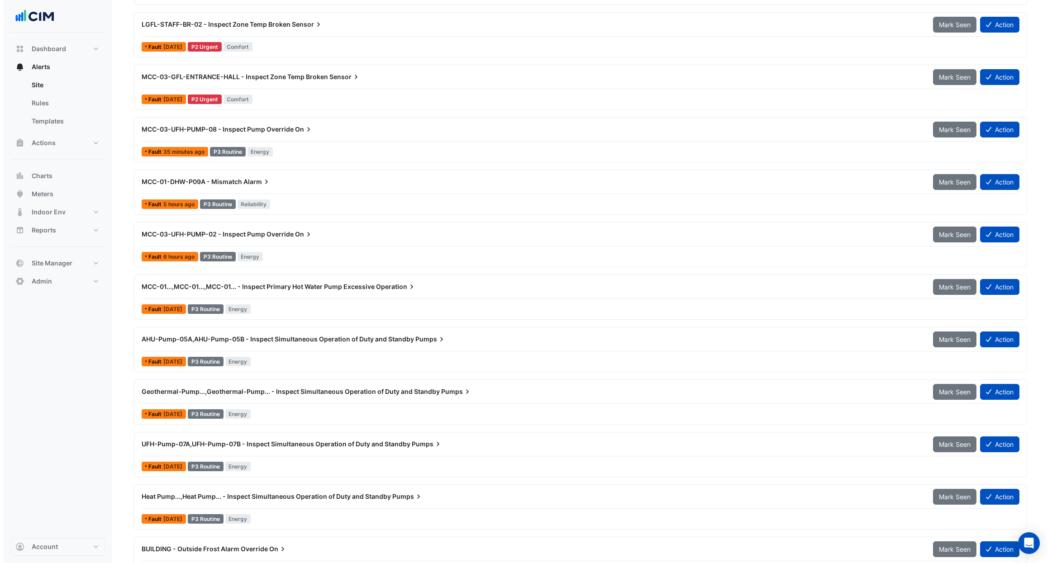
scroll to position [5027, 0]
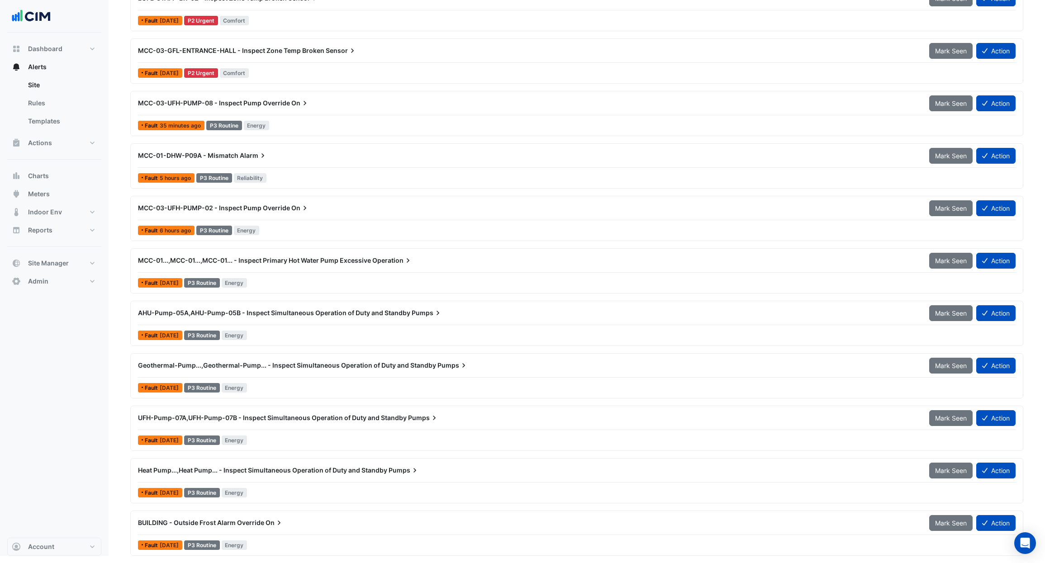
click at [299, 528] on div "BUILDING - Outside Frost Alarm Override On" at bounding box center [528, 523] width 791 height 16
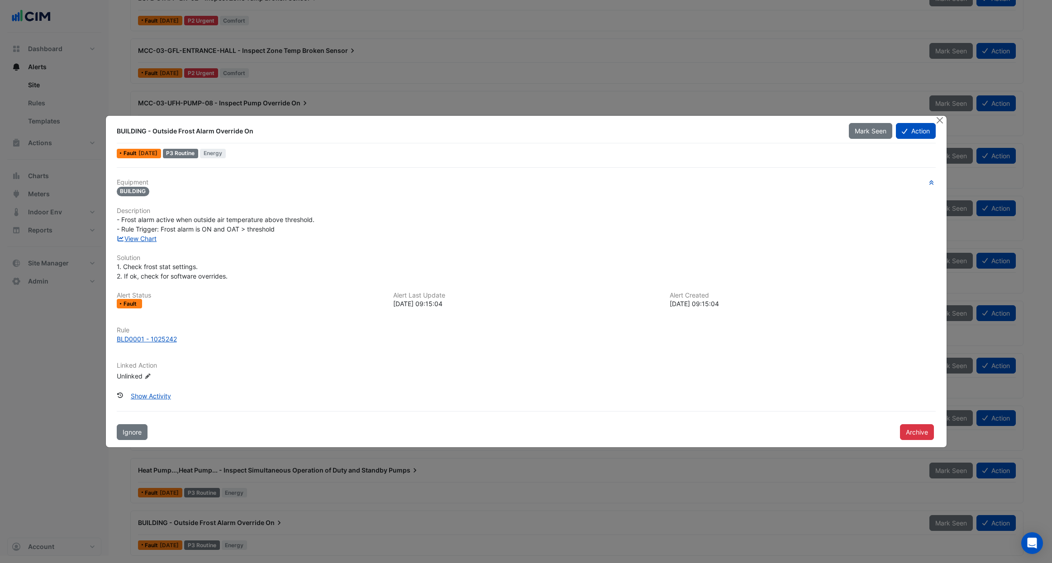
click at [145, 376] on icon "Edit Linked Action" at bounding box center [147, 376] width 7 height 5
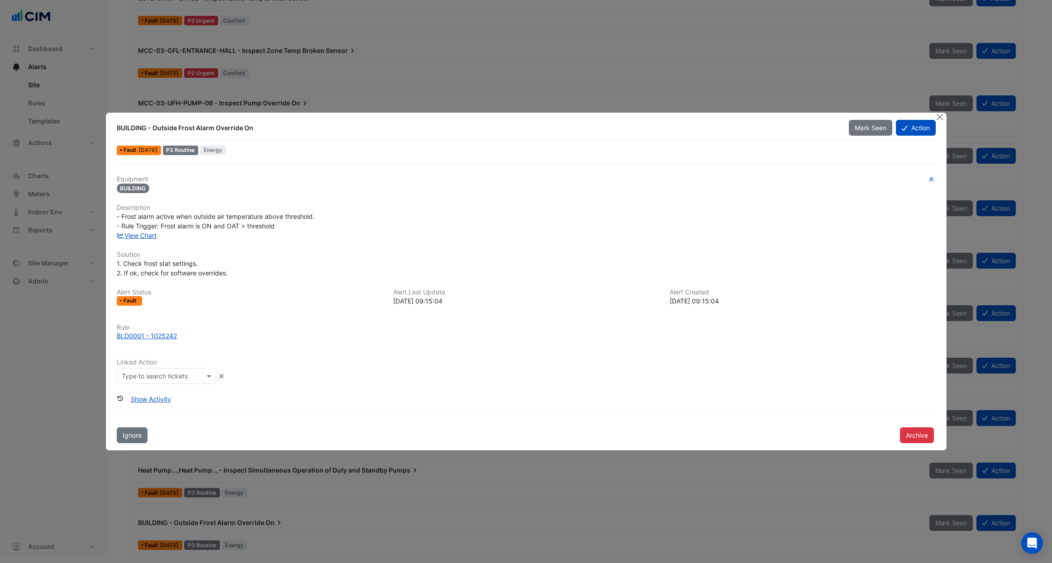
click at [149, 377] on input "text" at bounding box center [158, 377] width 72 height 10
type input "*****"
click at [161, 396] on span "Building - Outside Frost Alarm Active" at bounding box center [179, 396] width 110 height 8
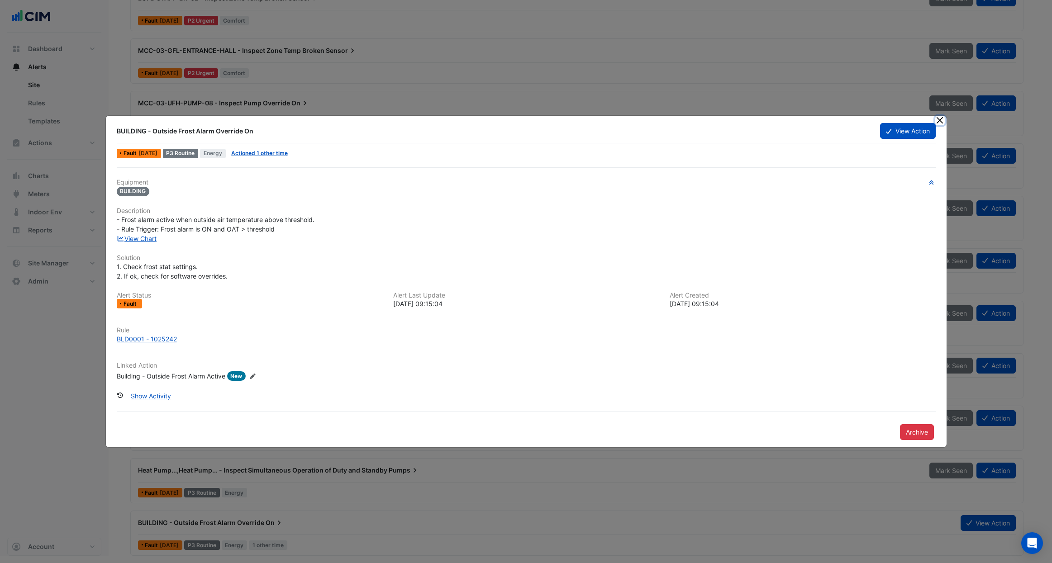
click at [942, 124] on button "Close" at bounding box center [940, 121] width 10 height 10
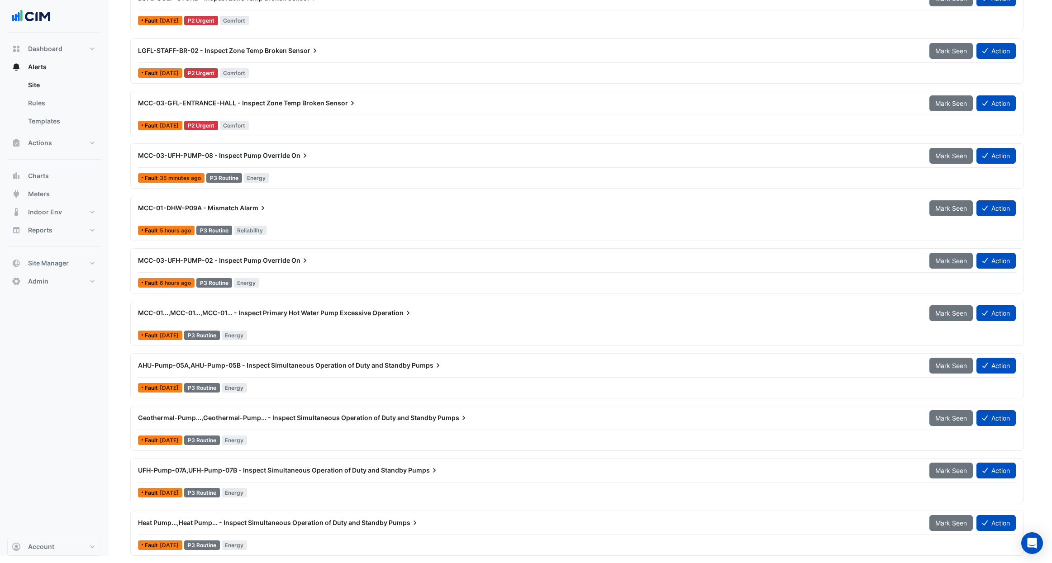
scroll to position [4974, 0]
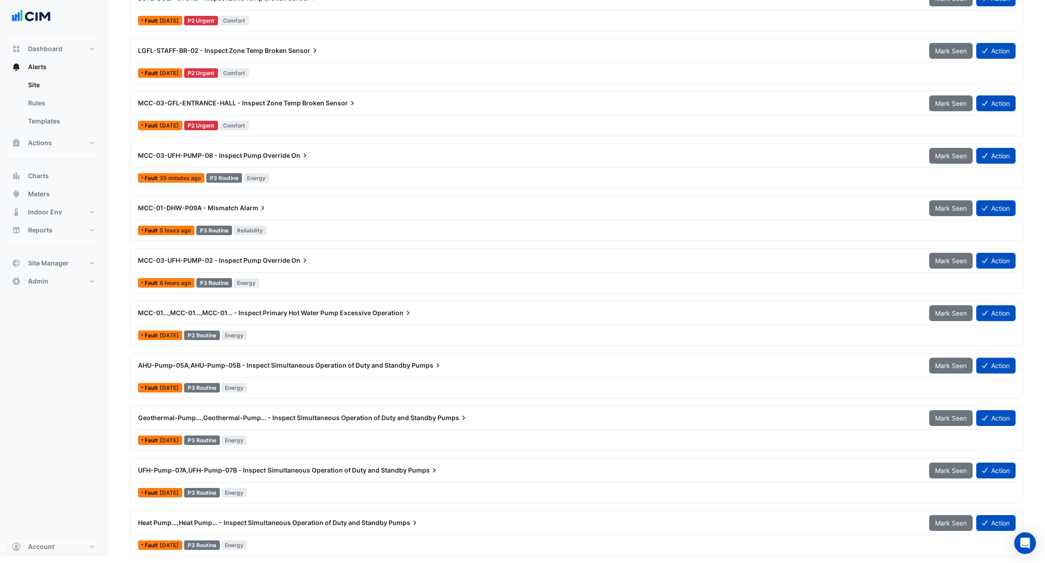
click at [285, 535] on div at bounding box center [577, 535] width 878 height 0
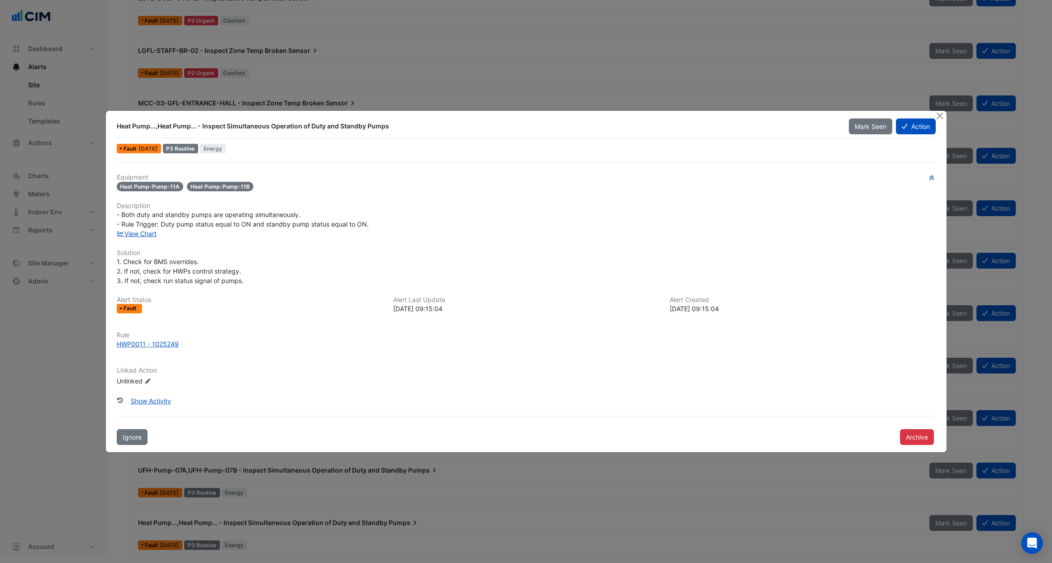
click at [146, 381] on icon "Edit Linked Action" at bounding box center [147, 381] width 7 height 5
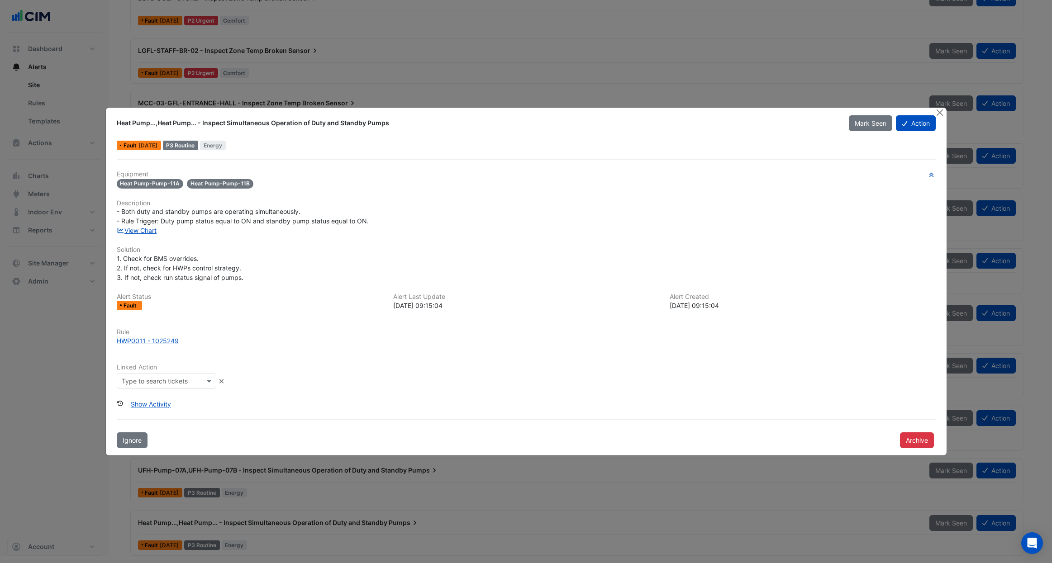
click at [146, 381] on input "text" at bounding box center [158, 382] width 72 height 10
type input "*"
type input "***"
click at [939, 114] on button "Close" at bounding box center [940, 113] width 10 height 10
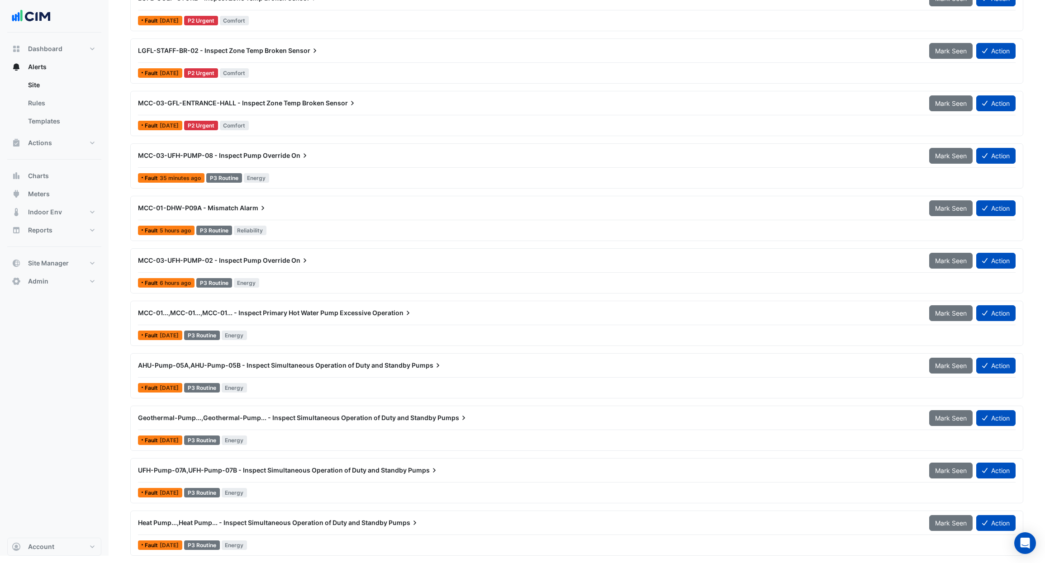
click at [280, 519] on span "Heat Pump...,Heat Pump... - Inspect Simultaneous Operation of Duty and Standby" at bounding box center [262, 523] width 249 height 8
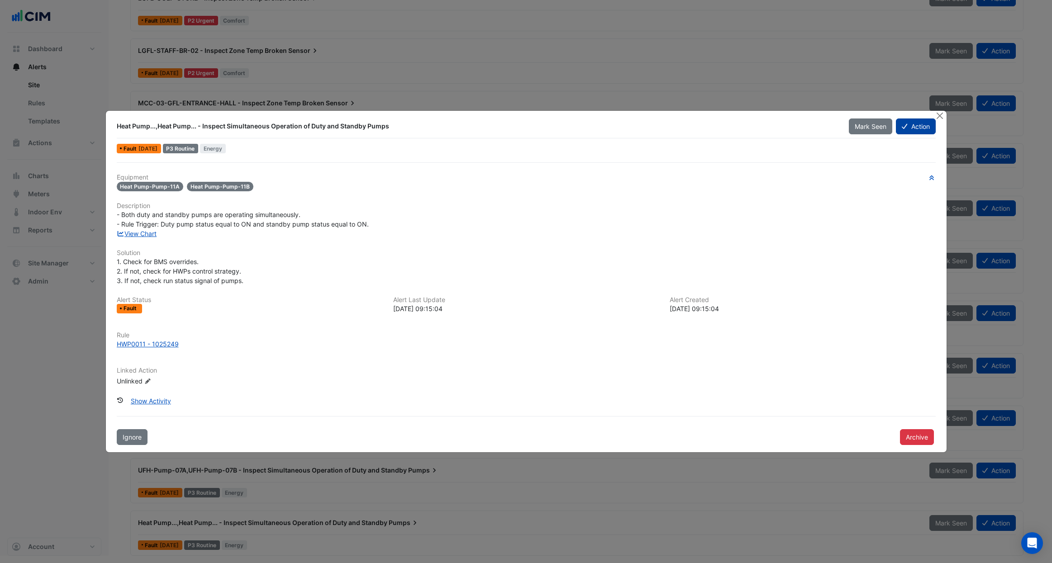
click at [912, 123] on button "Action" at bounding box center [915, 127] width 39 height 16
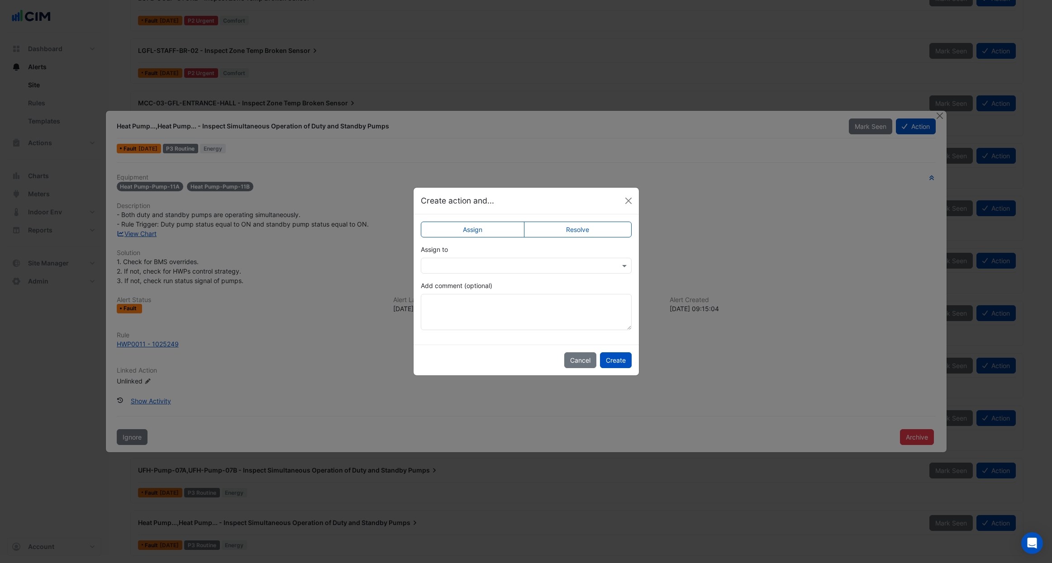
click at [509, 262] on input "text" at bounding box center [517, 267] width 183 height 10
click at [542, 273] on div at bounding box center [526, 266] width 211 height 16
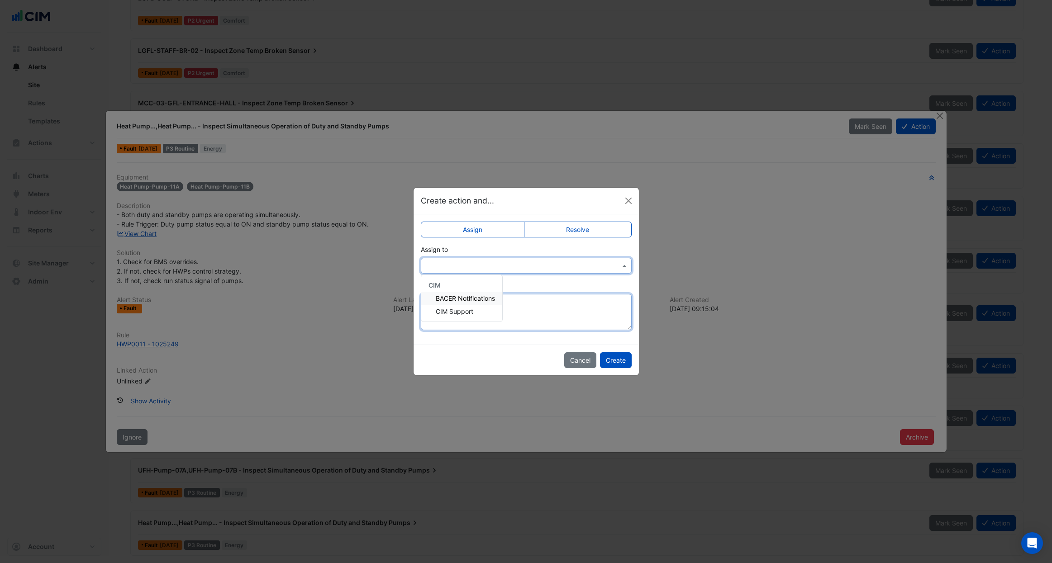
click at [529, 295] on textarea "Add comment (optional)" at bounding box center [526, 312] width 211 height 36
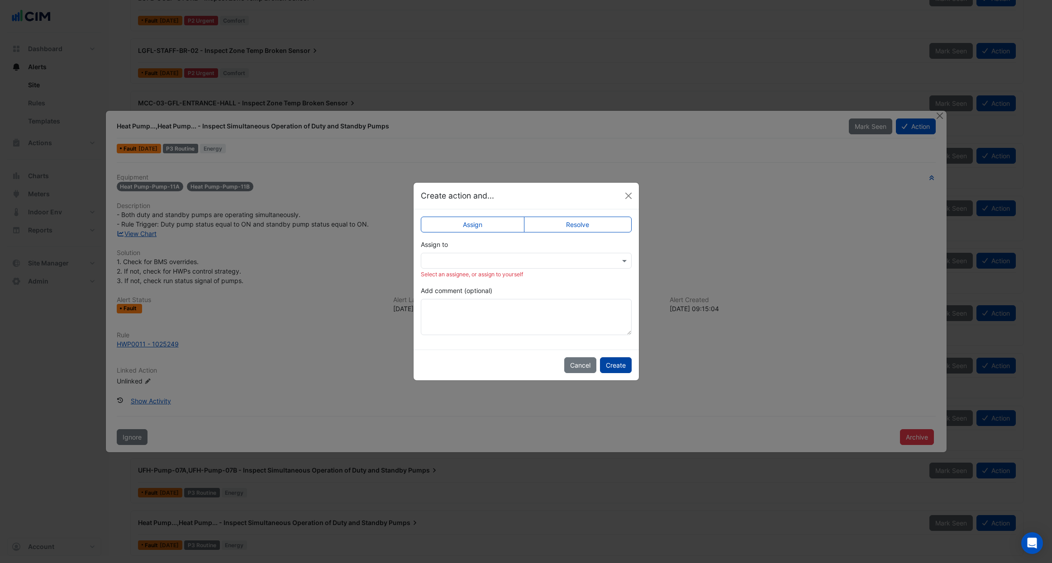
click at [618, 366] on button "Create" at bounding box center [616, 365] width 32 height 16
click at [617, 367] on button "Create" at bounding box center [616, 365] width 32 height 16
click at [617, 366] on button "Create" at bounding box center [616, 365] width 32 height 16
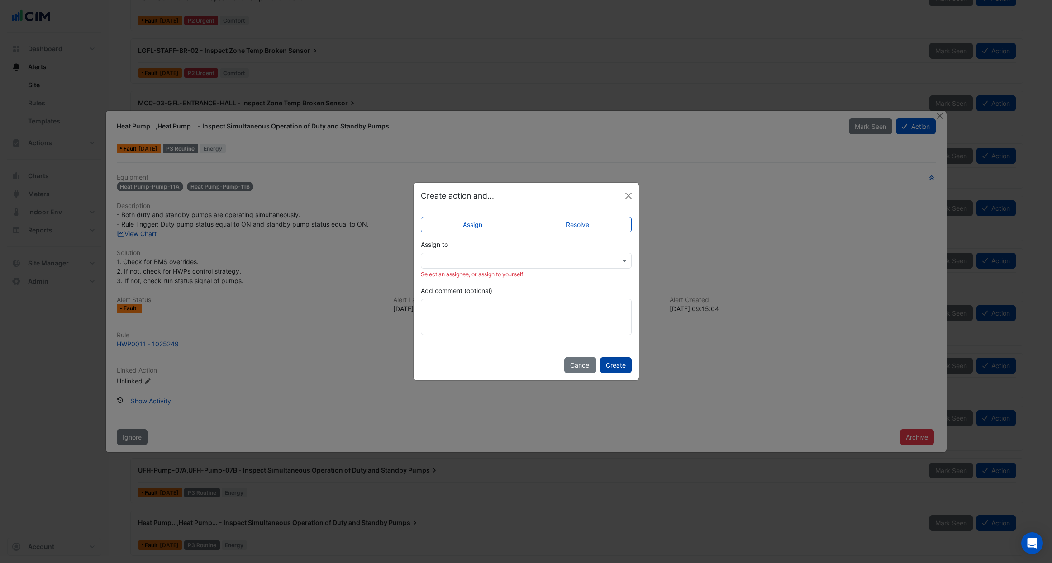
click at [617, 366] on button "Create" at bounding box center [616, 365] width 32 height 16
click at [541, 260] on input "text" at bounding box center [517, 262] width 183 height 10
click at [475, 308] on div "CIM Support" at bounding box center [461, 306] width 81 height 13
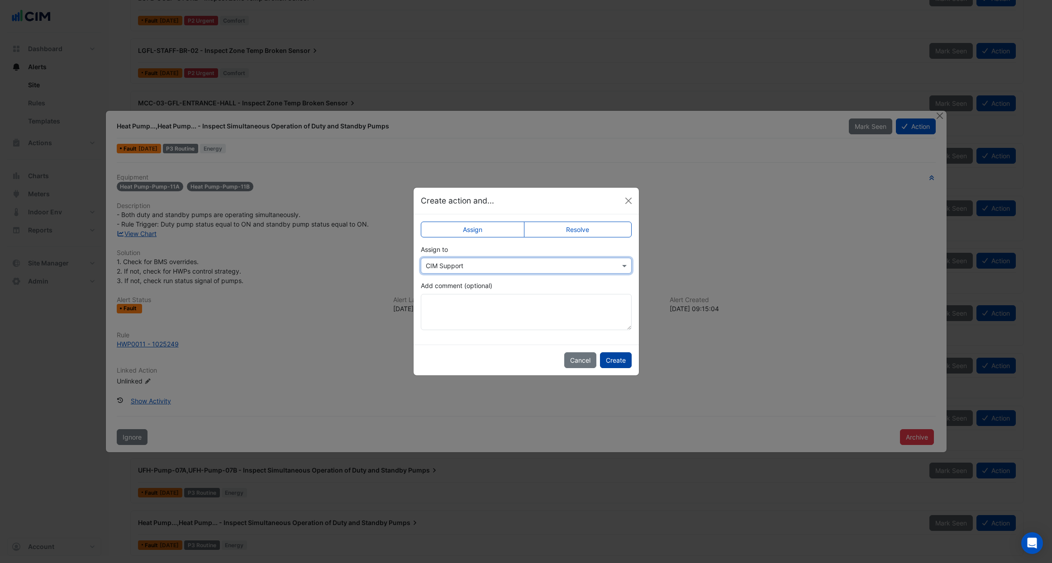
click at [613, 361] on button "Create" at bounding box center [616, 360] width 32 height 16
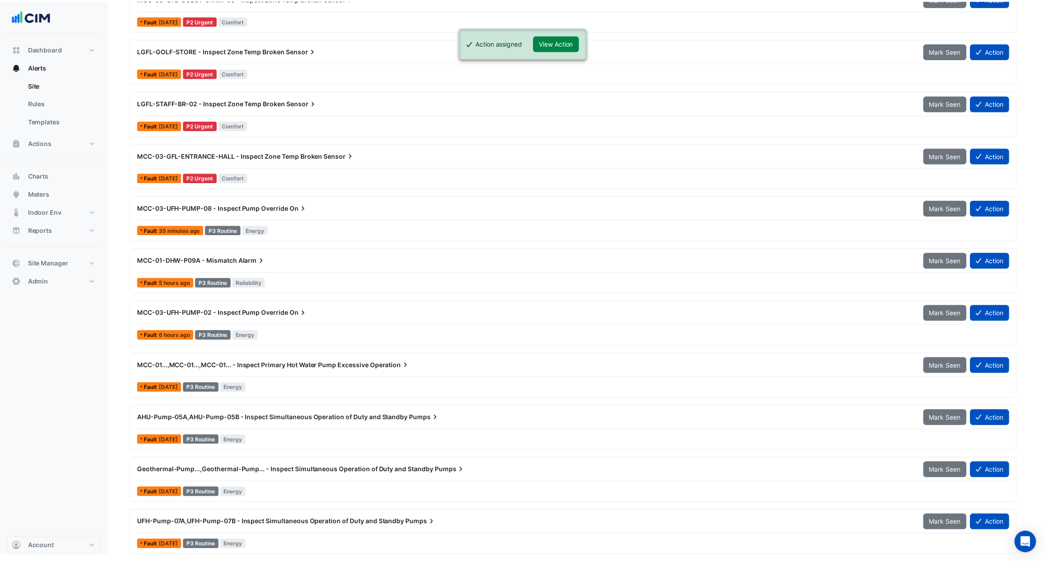
scroll to position [4922, 0]
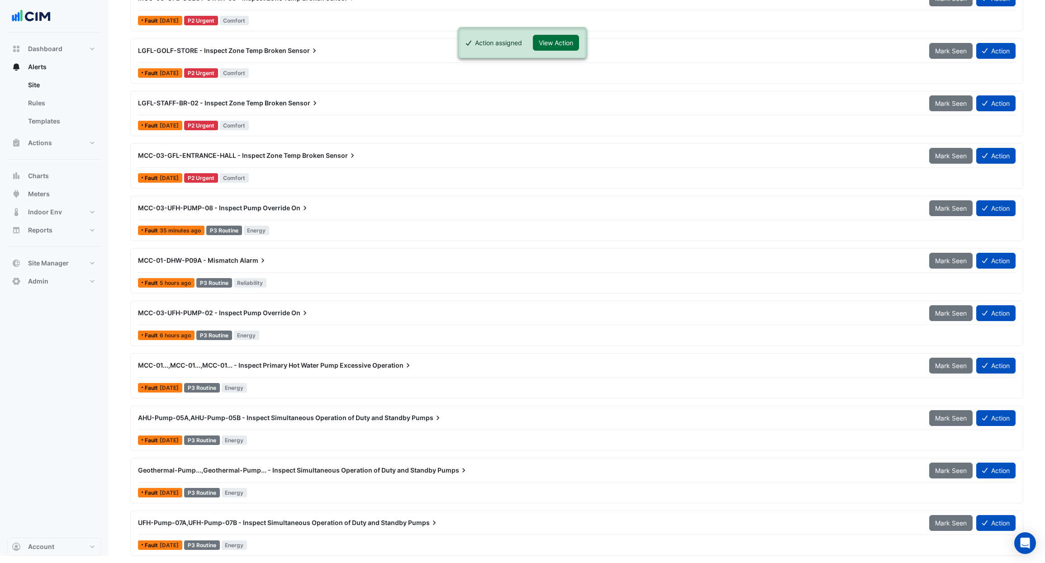
click at [547, 46] on button "View Action" at bounding box center [556, 43] width 46 height 16
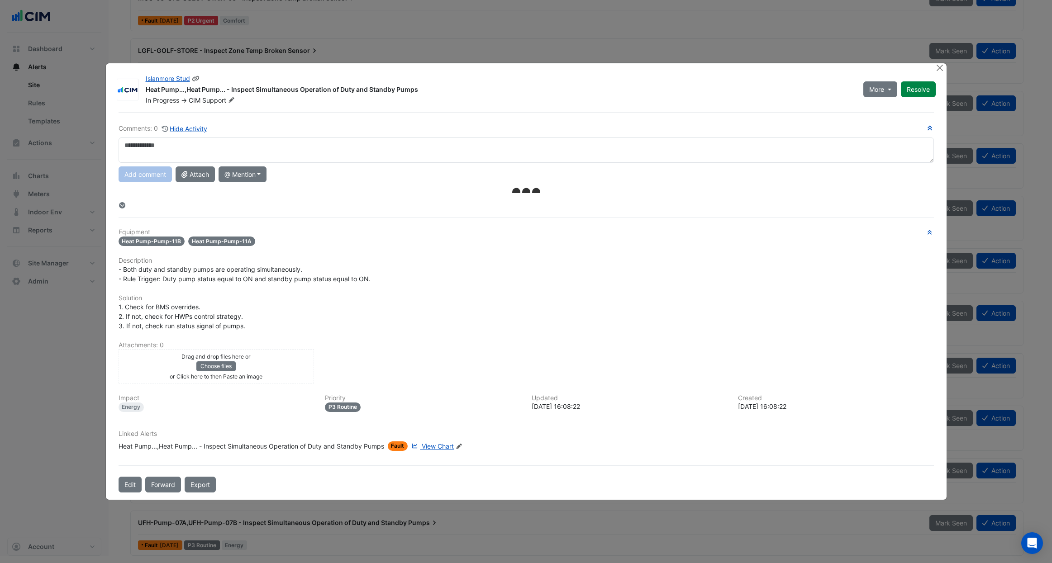
click at [232, 98] on icon at bounding box center [231, 99] width 7 height 5
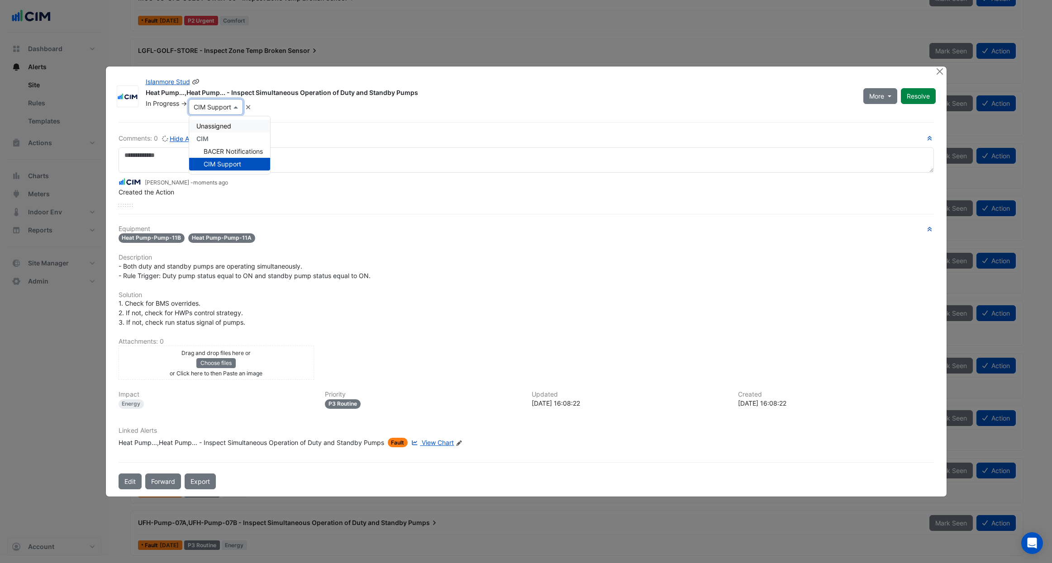
click at [251, 134] on div "CIM" at bounding box center [229, 139] width 81 height 13
click at [247, 129] on div "Unassigned" at bounding box center [229, 126] width 81 height 13
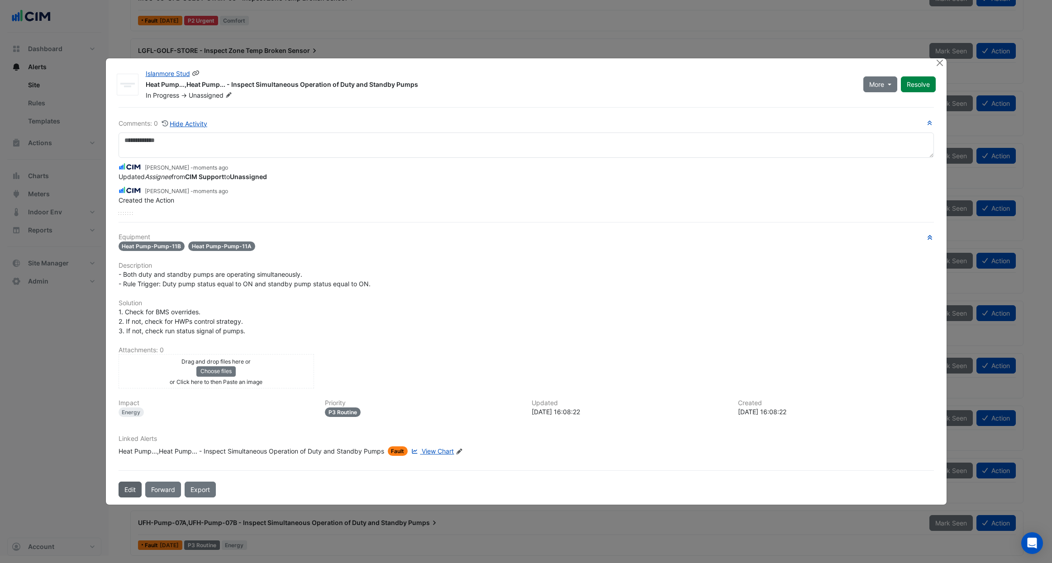
click at [131, 490] on button "Edit" at bounding box center [130, 490] width 23 height 16
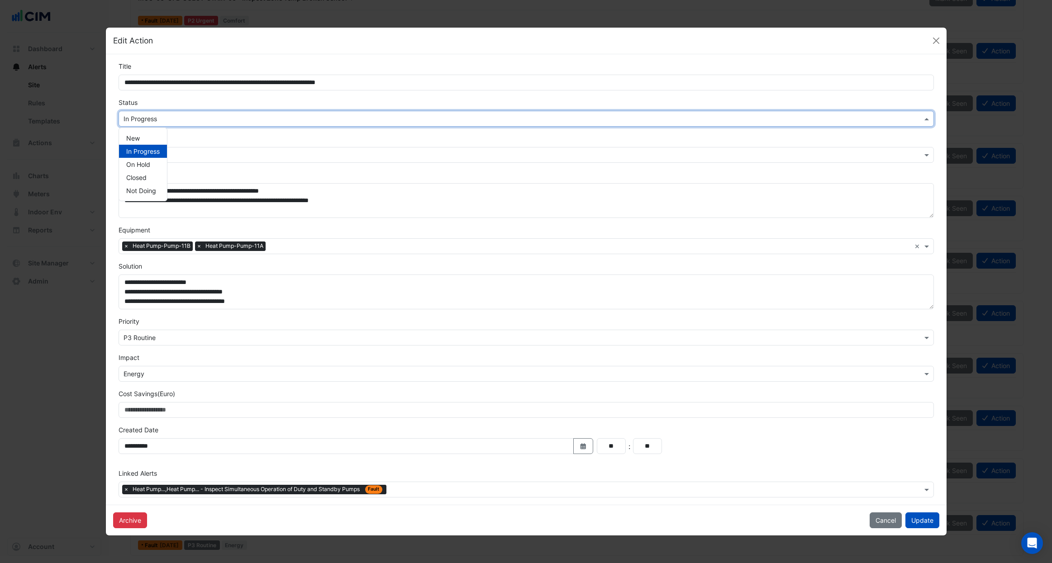
click at [157, 118] on input "text" at bounding box center [517, 119] width 787 height 10
click at [154, 133] on div "New" at bounding box center [143, 138] width 48 height 13
click at [912, 524] on button "Update" at bounding box center [922, 521] width 34 height 16
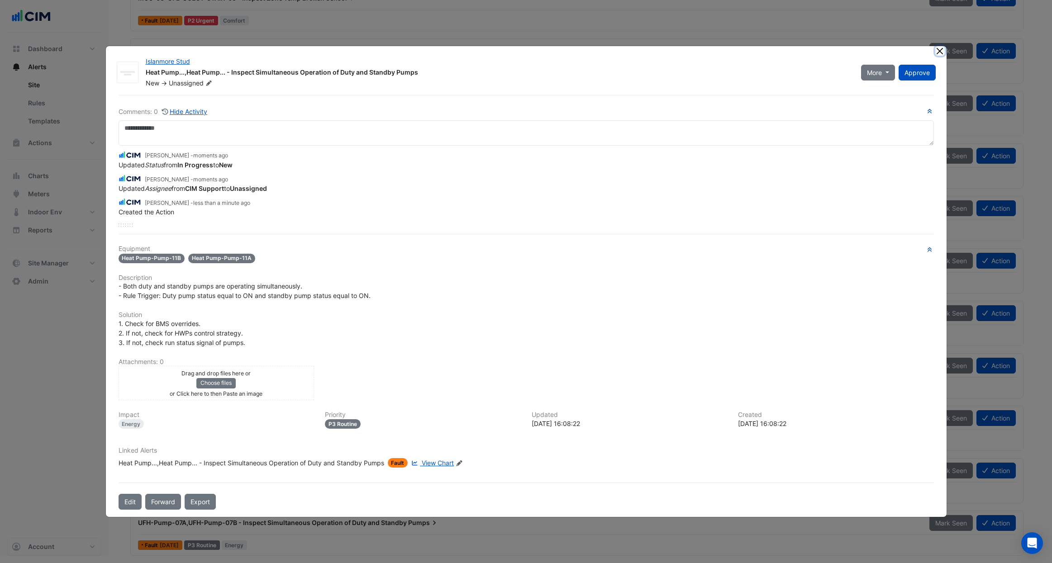
click at [937, 52] on button "Close" at bounding box center [940, 51] width 10 height 10
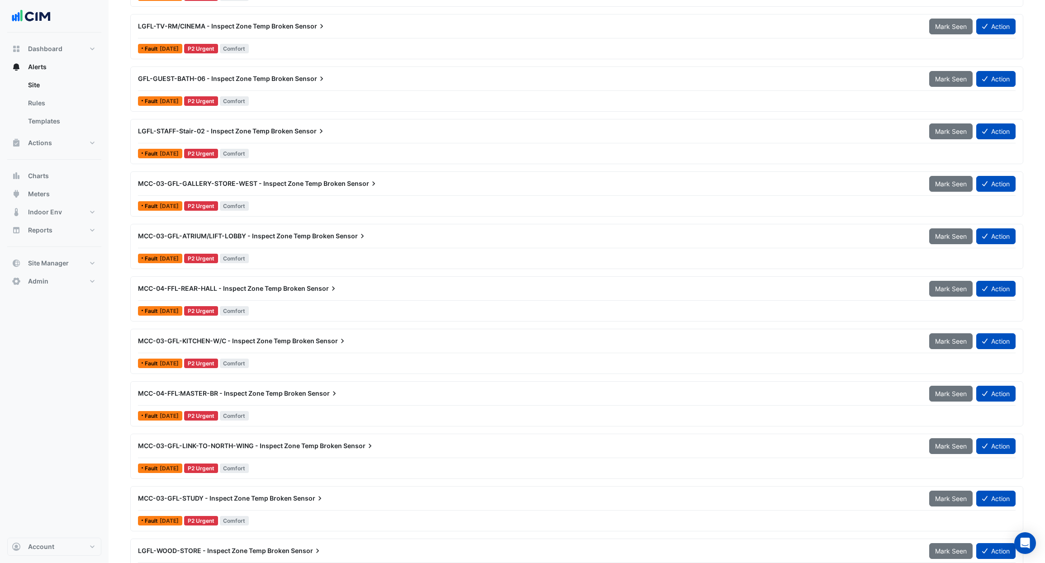
scroll to position [1243, 0]
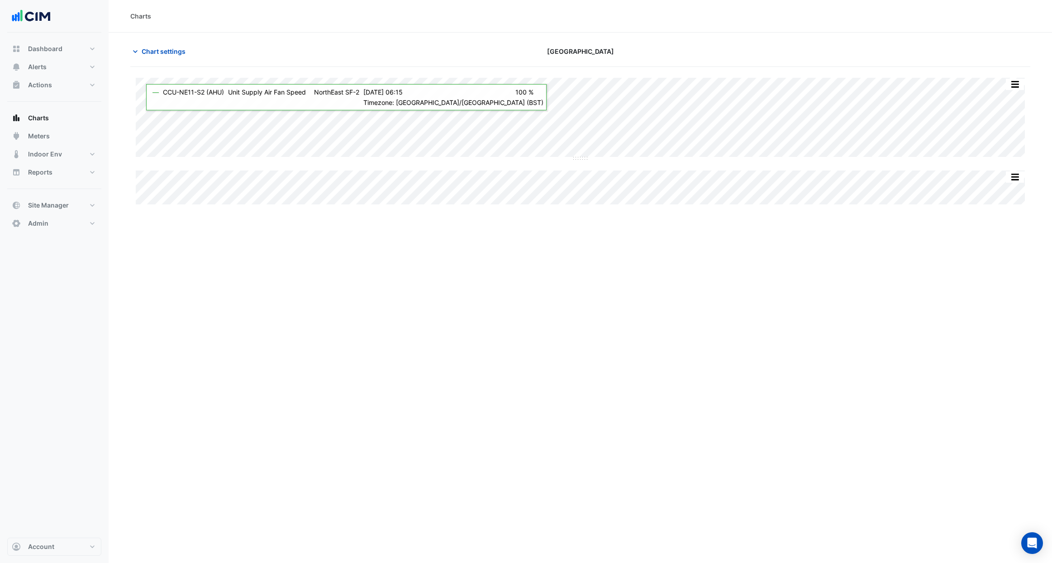
type input "**********"
click at [158, 52] on span "Chart settings" at bounding box center [164, 52] width 44 height 10
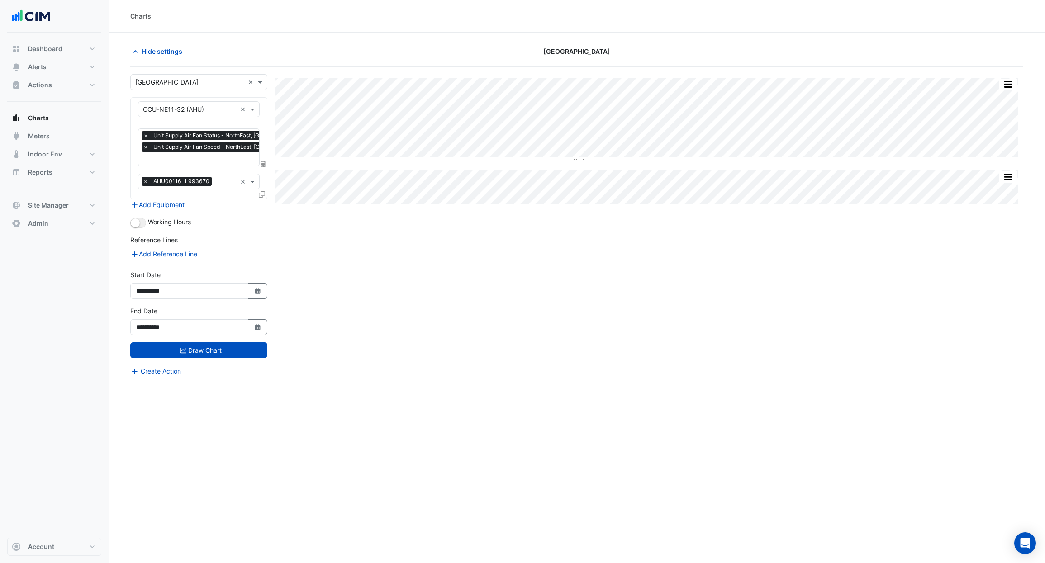
click at [197, 159] on input "text" at bounding box center [231, 160] width 177 height 10
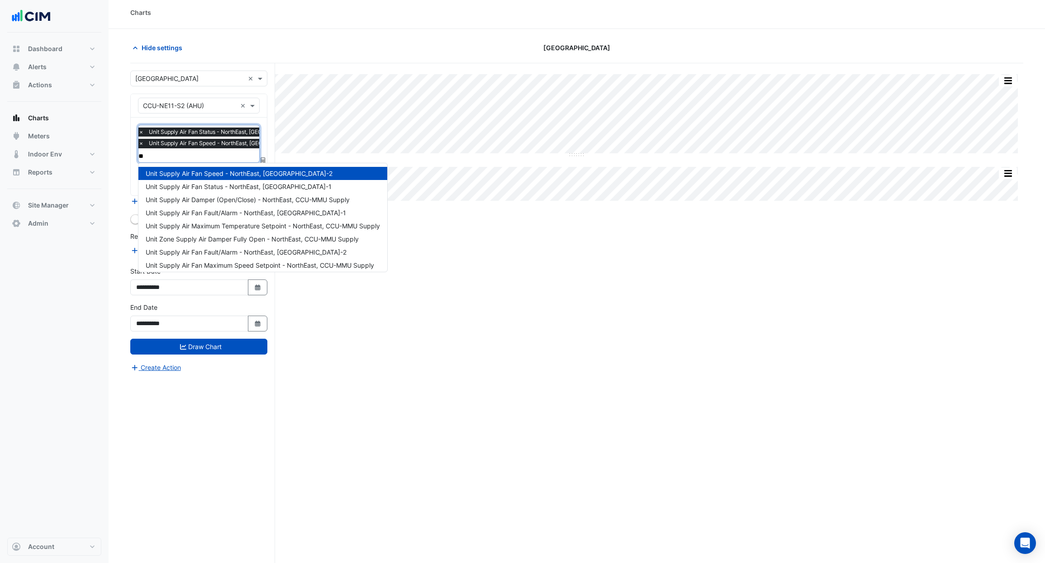
type input "***"
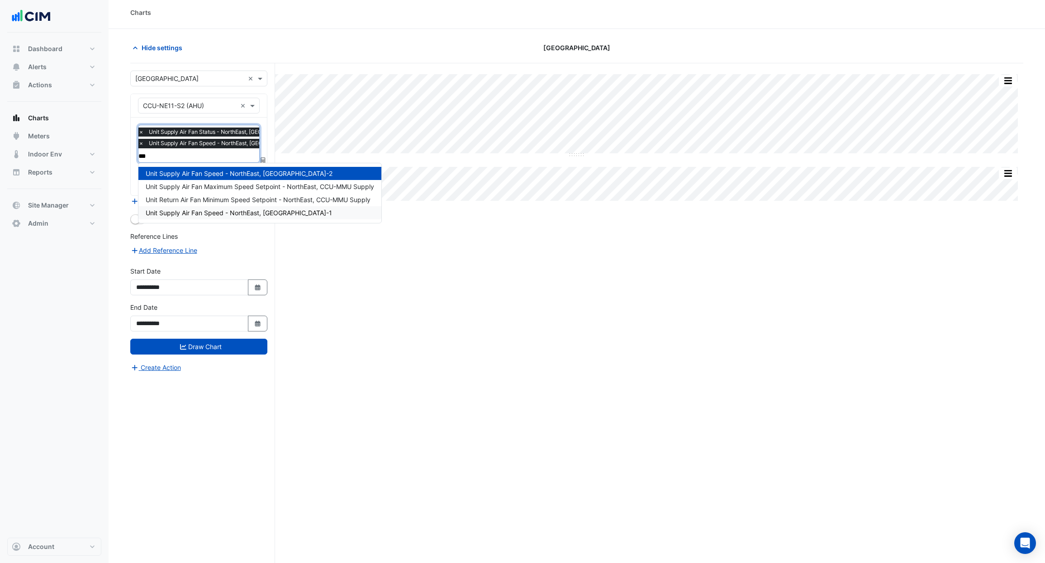
click at [266, 212] on span "Unit Supply Air Fan Speed - NorthEast, [GEOGRAPHIC_DATA]-1" at bounding box center [239, 213] width 186 height 8
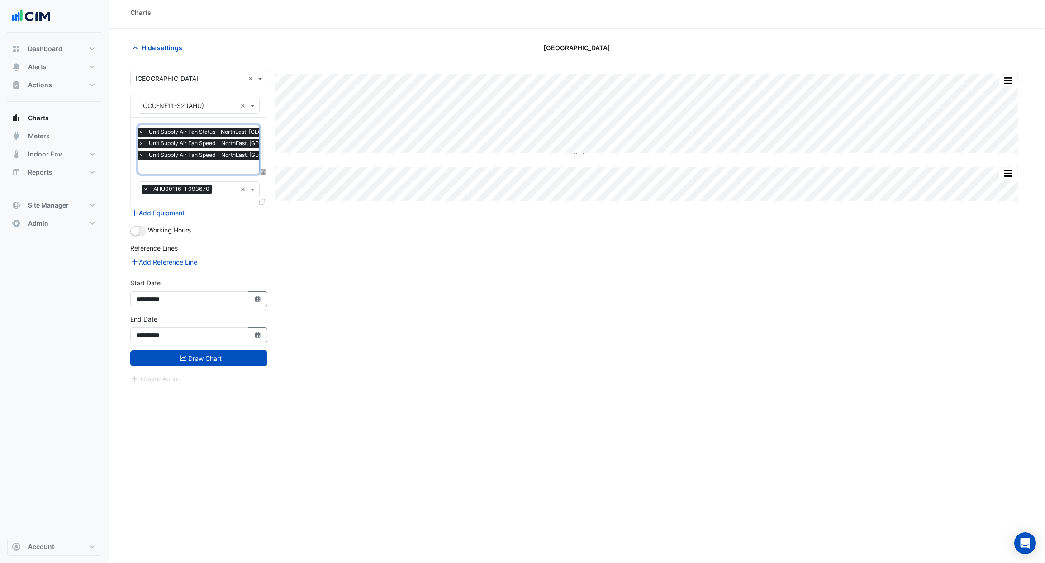
click at [224, 170] on input "text" at bounding box center [226, 168] width 177 height 10
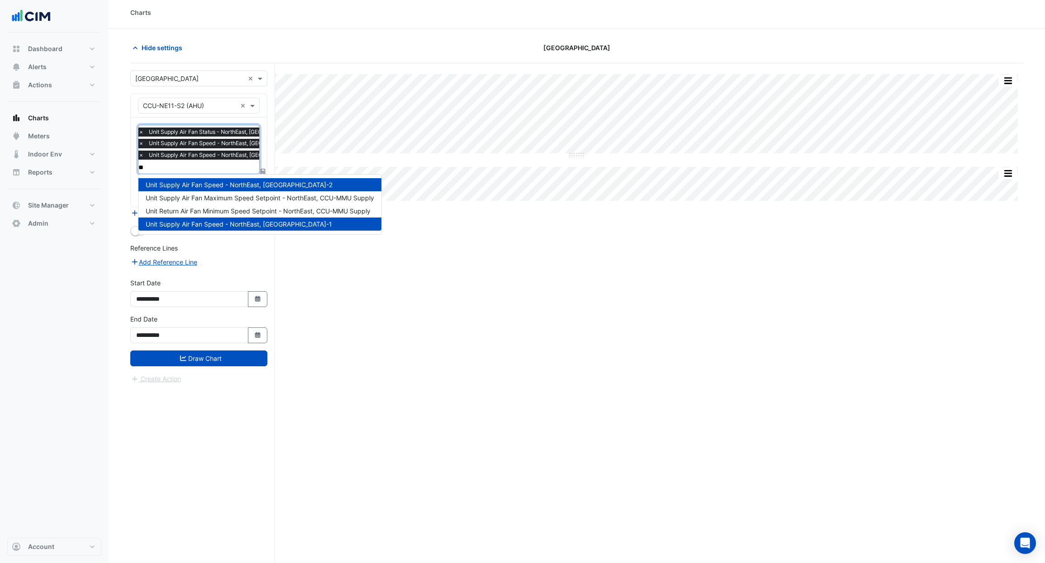
type input "***"
click at [217, 196] on span "Unit Supply Air Fan Maximum Speed Setpoint - NorthEast, CCU-MMU Supply" at bounding box center [260, 198] width 229 height 8
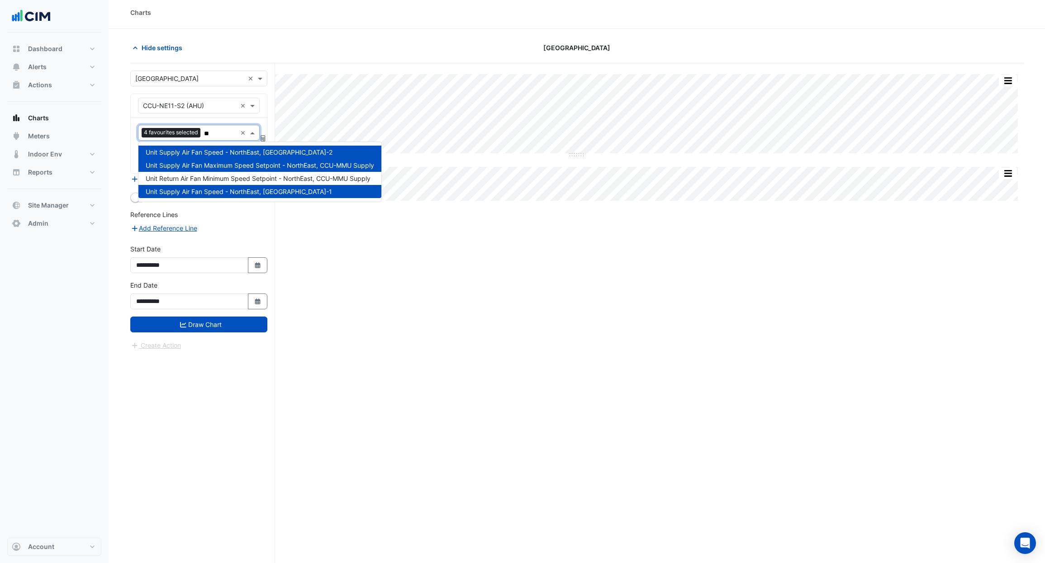
type input "***"
click at [225, 181] on span "Unit Return Air Fan Minimum Speed Setpoint - NorthEast, CCU-MMU Supply" at bounding box center [258, 179] width 225 height 8
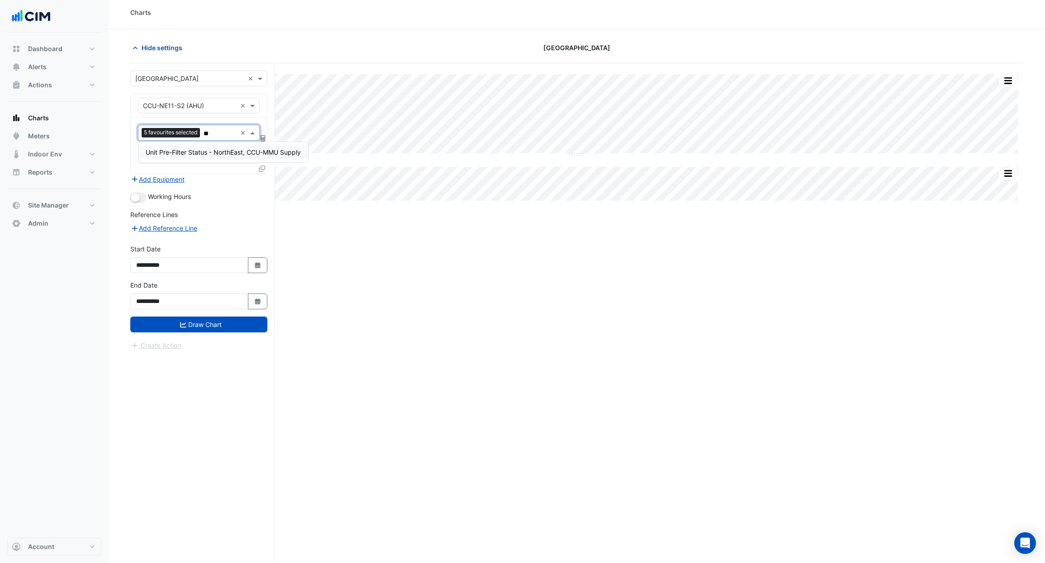
type input "*"
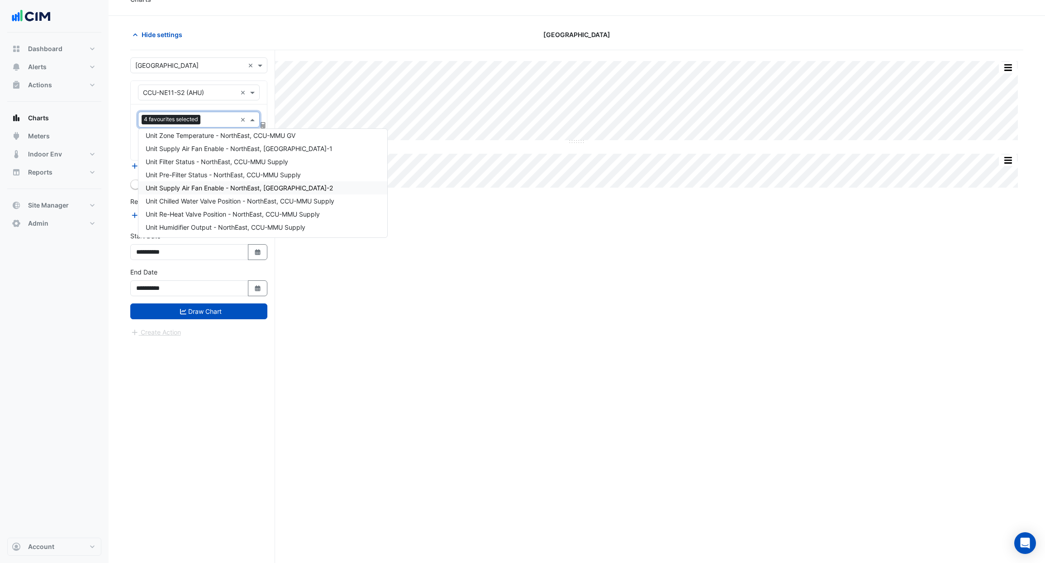
scroll to position [34, 0]
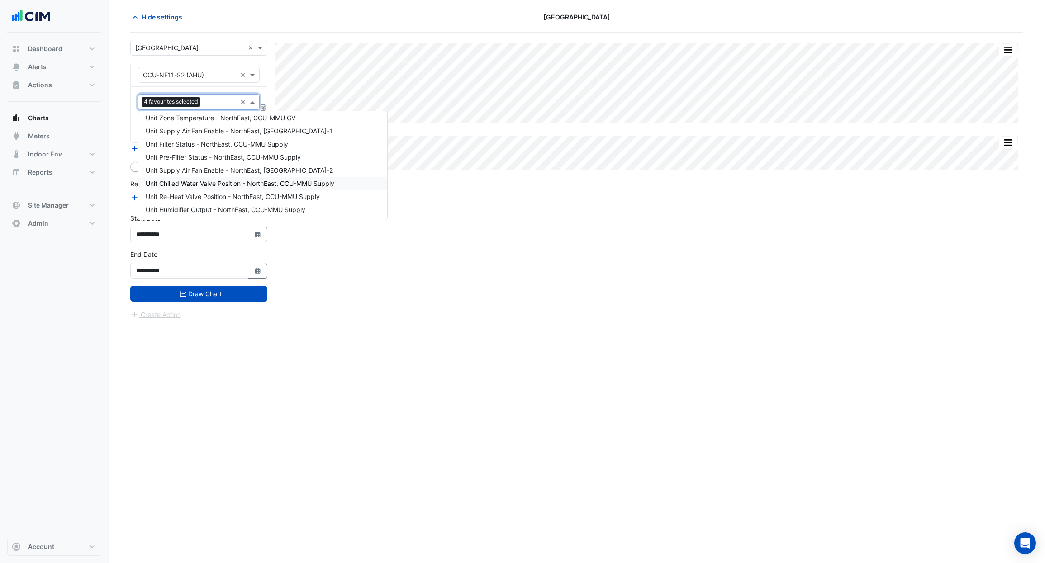
click at [235, 186] on span "Unit Chilled Water Valve Position - NorthEast, CCU-MMU Supply" at bounding box center [240, 184] width 189 height 8
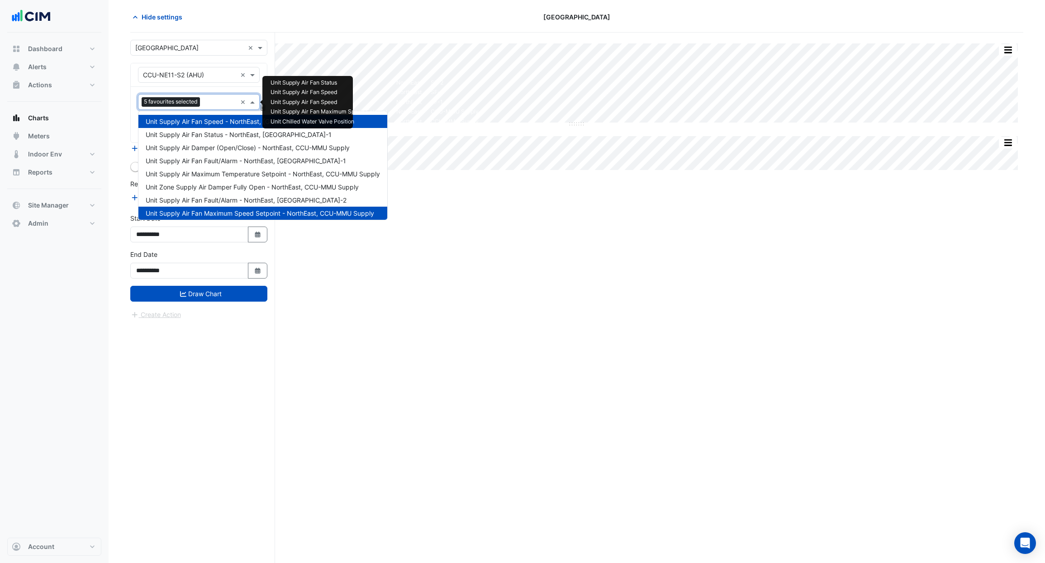
click at [224, 103] on input "text" at bounding box center [220, 103] width 33 height 10
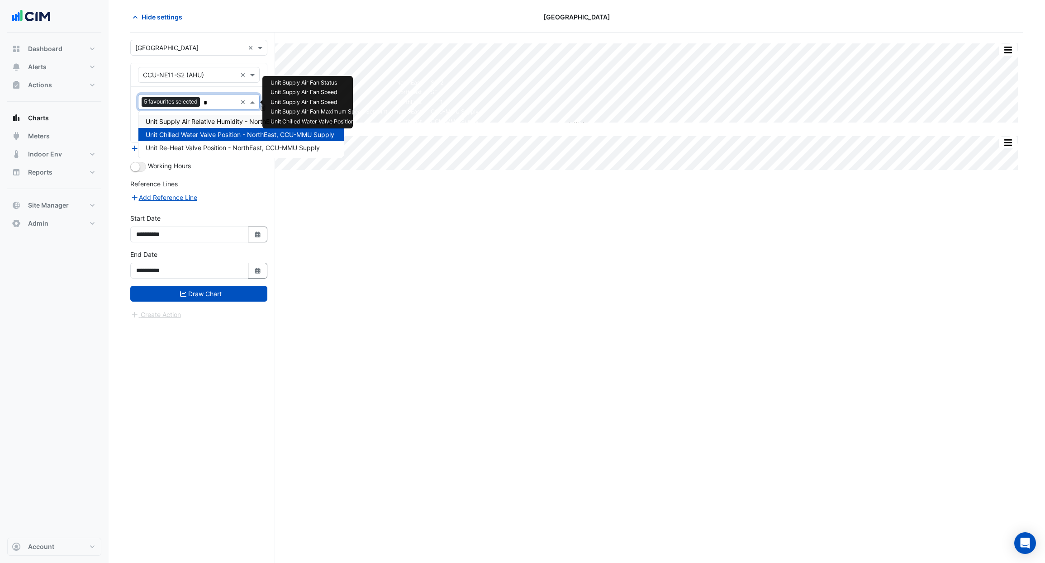
scroll to position [0, 0]
type input "**"
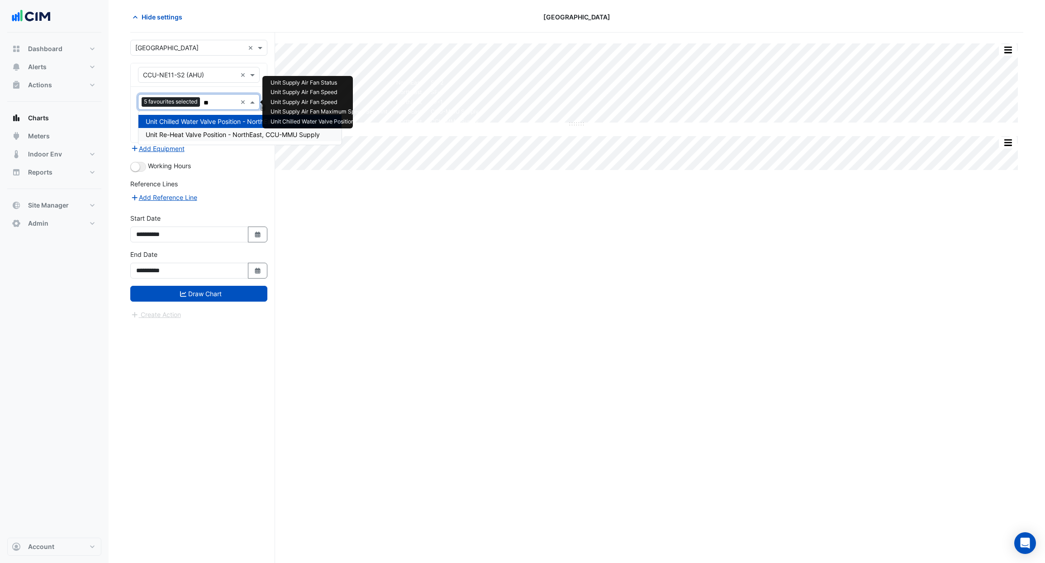
click at [221, 136] on span "Unit Re-Heat Valve Position - NorthEast, CCU-MMU Supply" at bounding box center [233, 135] width 174 height 8
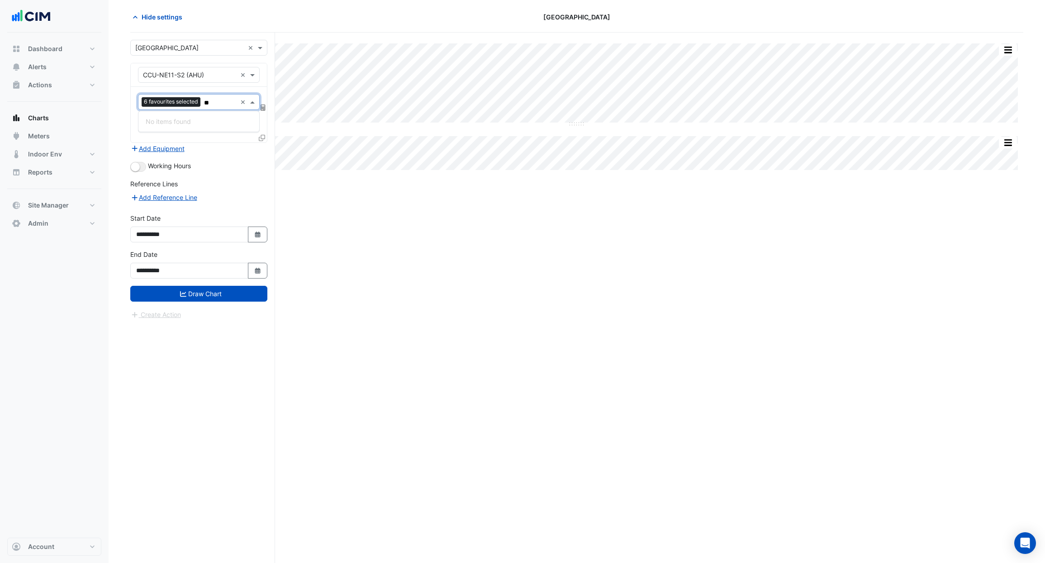
type input "*"
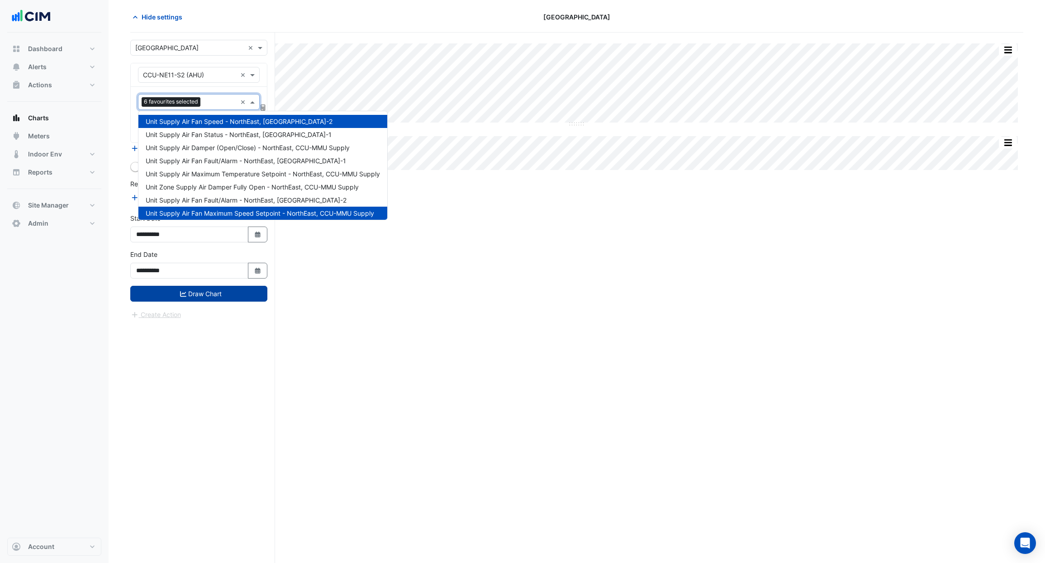
click at [206, 296] on button "Draw Chart" at bounding box center [198, 294] width 137 height 16
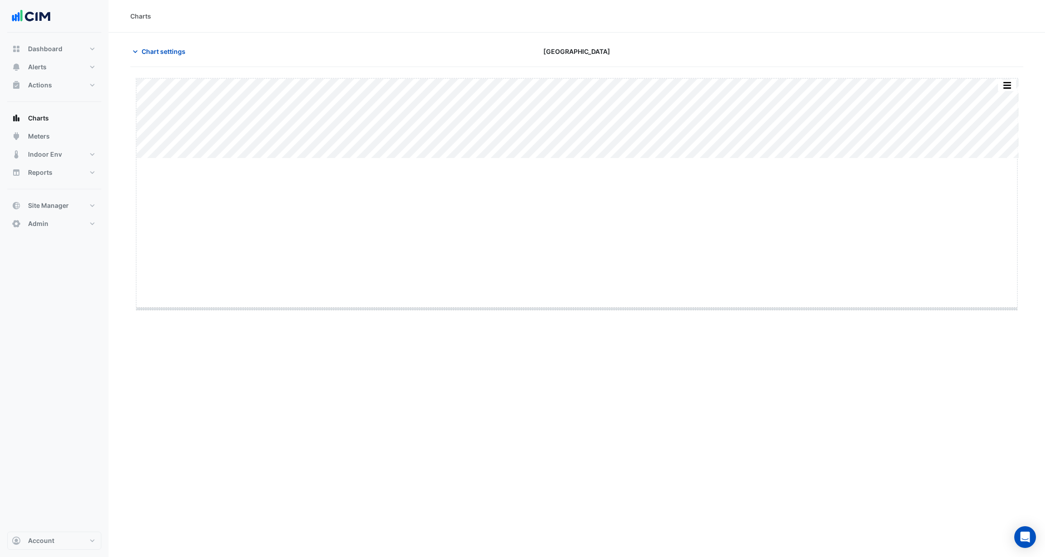
drag, startPoint x: 578, startPoint y: 159, endPoint x: 551, endPoint y: 354, distance: 196.8
type input "**********"
click at [172, 52] on span "Chart settings" at bounding box center [164, 52] width 44 height 10
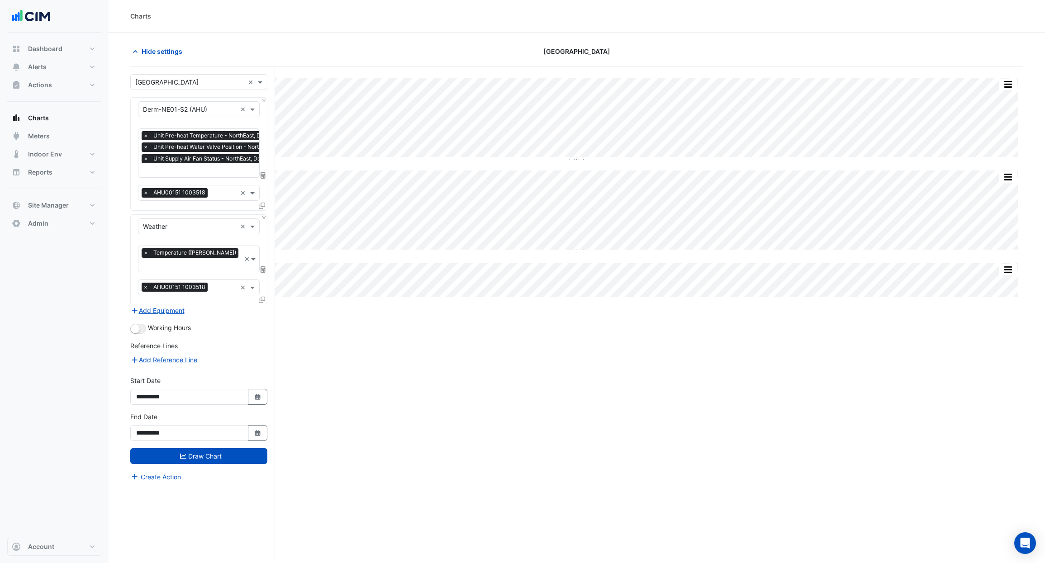
click at [207, 167] on input "text" at bounding box center [228, 172] width 171 height 10
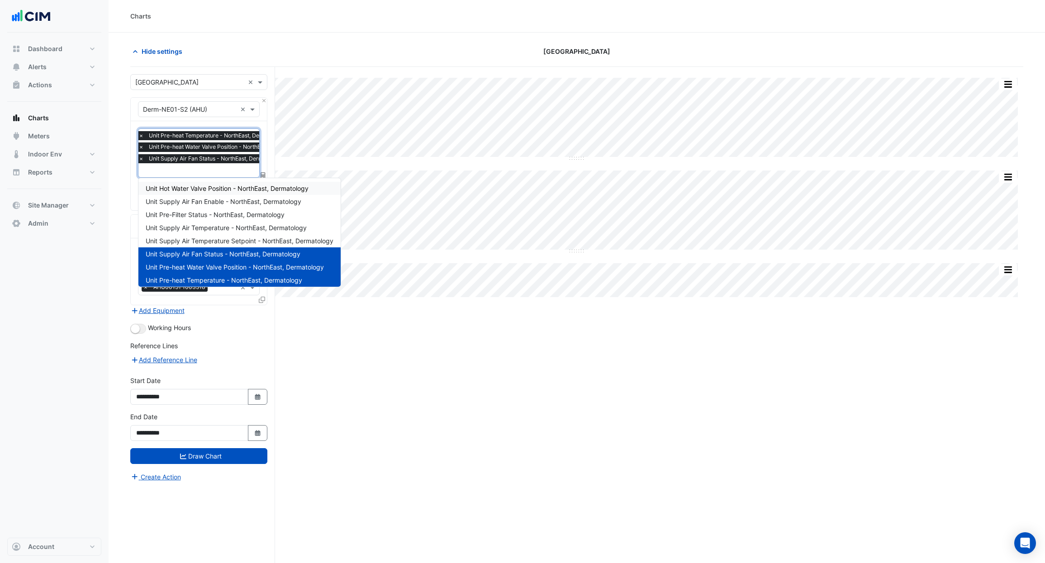
click at [210, 191] on span "Unit Hot Water Valve Position - NorthEast, Dermatology" at bounding box center [227, 189] width 163 height 8
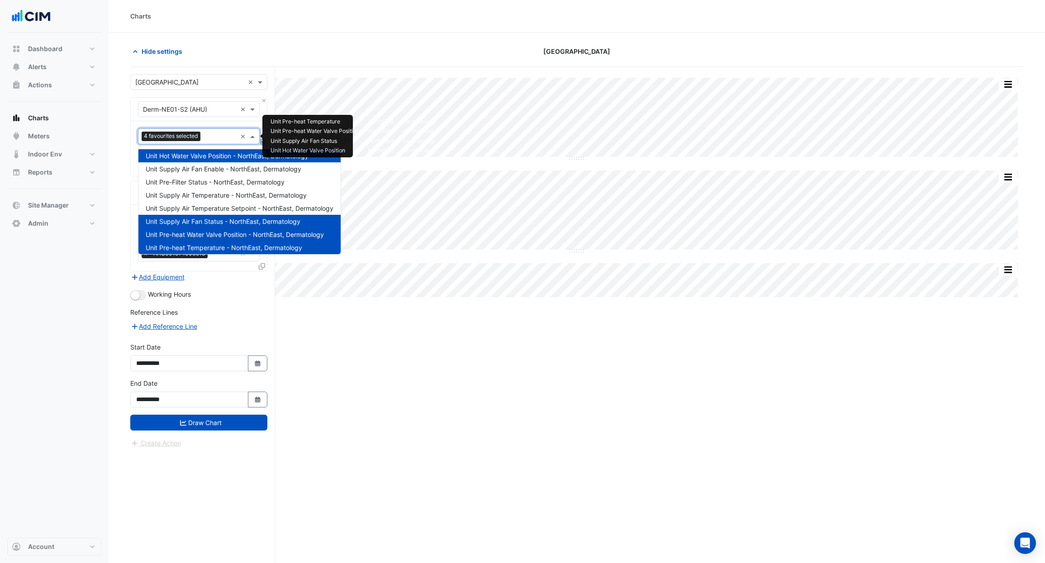
click at [221, 137] on input "text" at bounding box center [220, 138] width 33 height 10
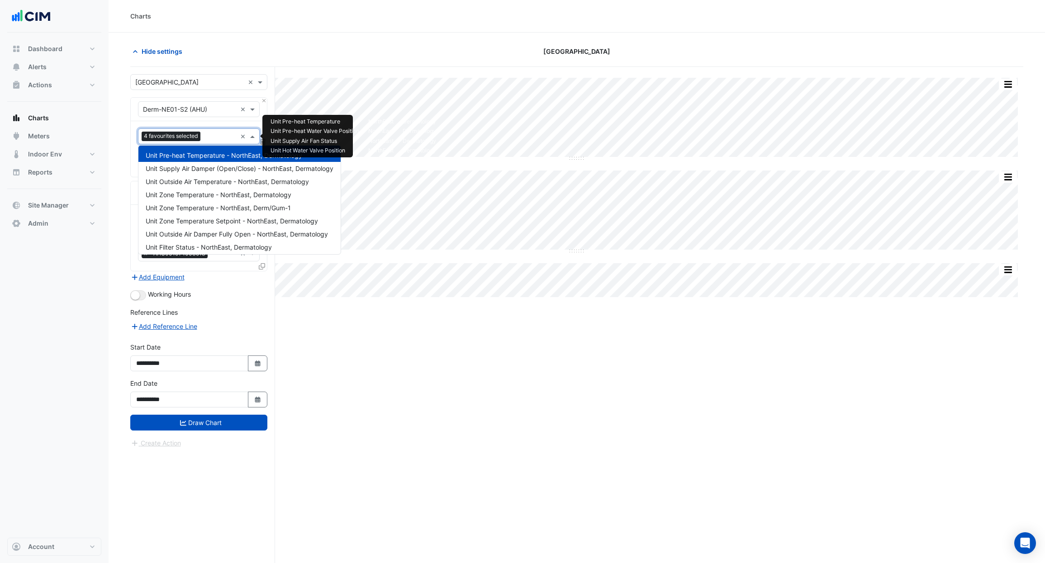
scroll to position [95, 0]
drag, startPoint x: 116, startPoint y: 221, endPoint x: 130, endPoint y: 210, distance: 17.4
click at [119, 221] on section "Hide settings [GEOGRAPHIC_DATA] Split by Equip Split All Split None Print Save …" at bounding box center [577, 315] width 937 height 565
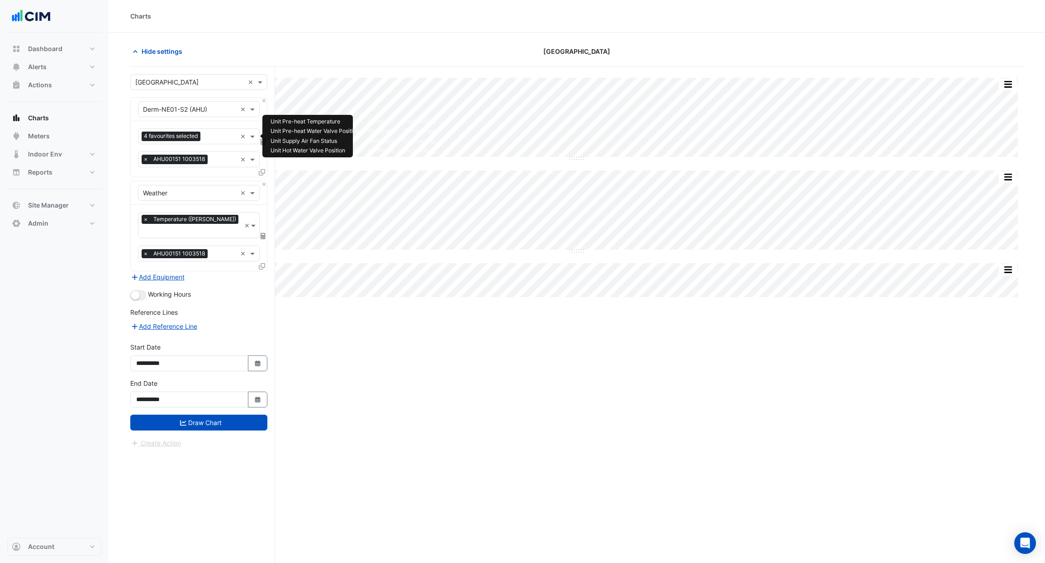
click at [217, 137] on input "text" at bounding box center [220, 138] width 33 height 10
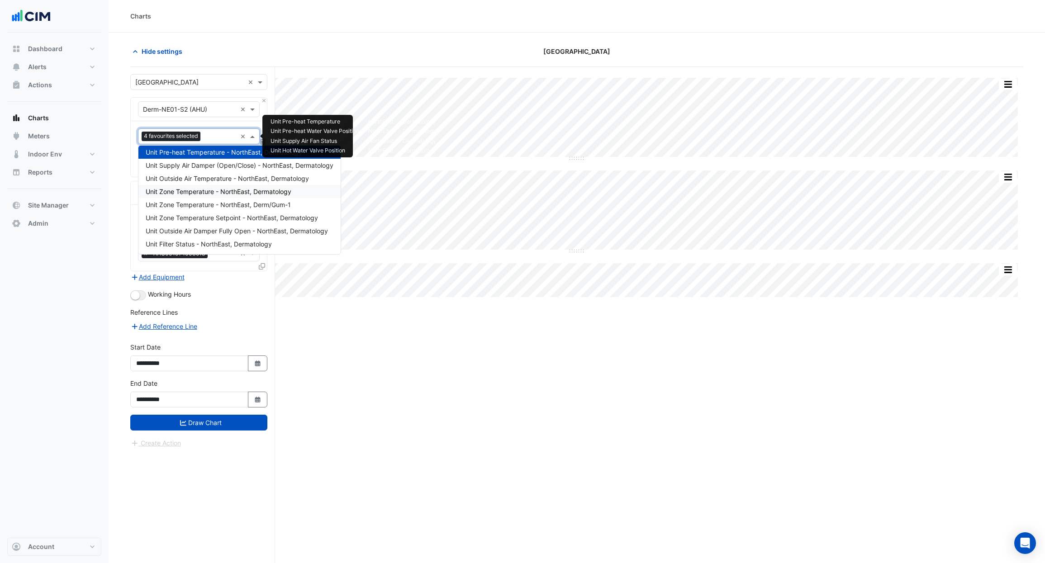
scroll to position [0, 0]
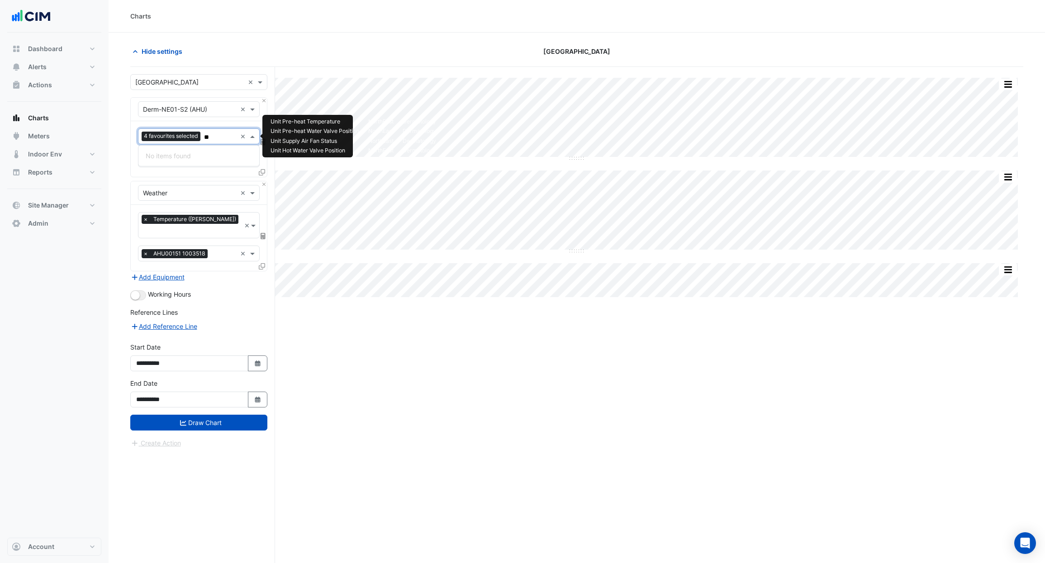
type input "*"
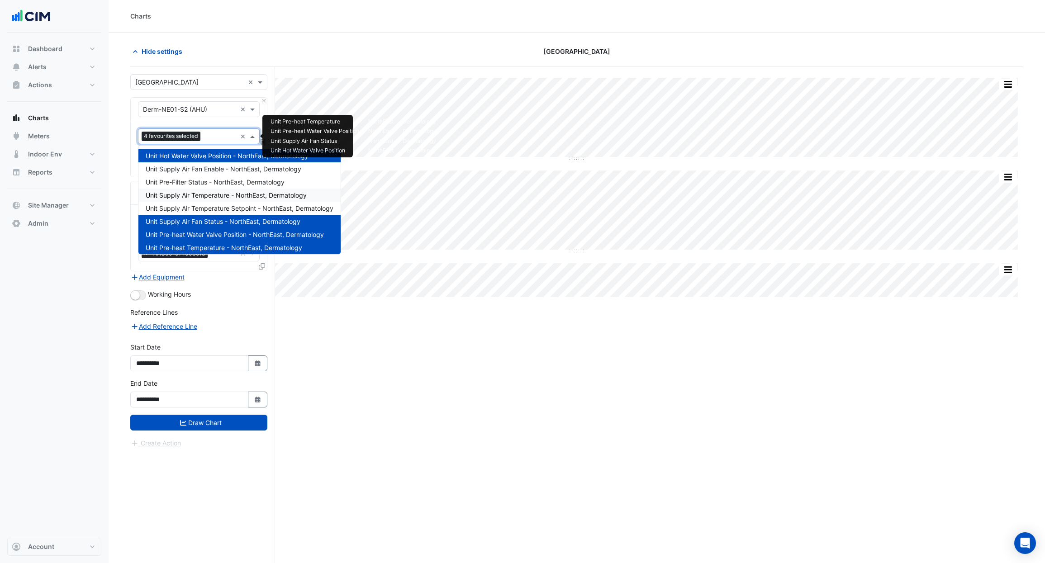
click at [246, 194] on span "Unit Supply Air Temperature - NorthEast, Dermatology" at bounding box center [226, 195] width 161 height 8
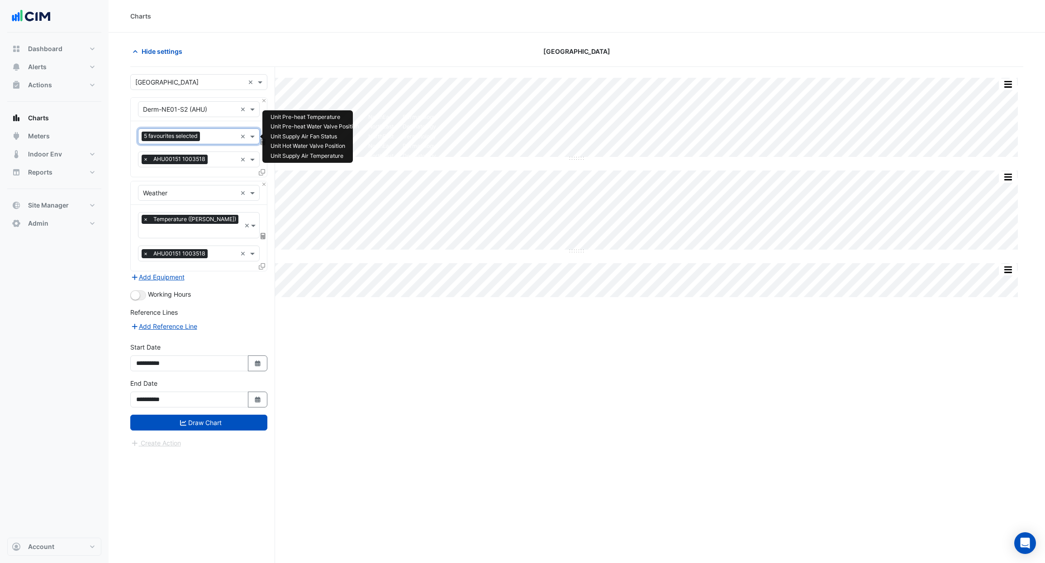
click at [213, 129] on div "5 favourites selected" at bounding box center [187, 136] width 98 height 14
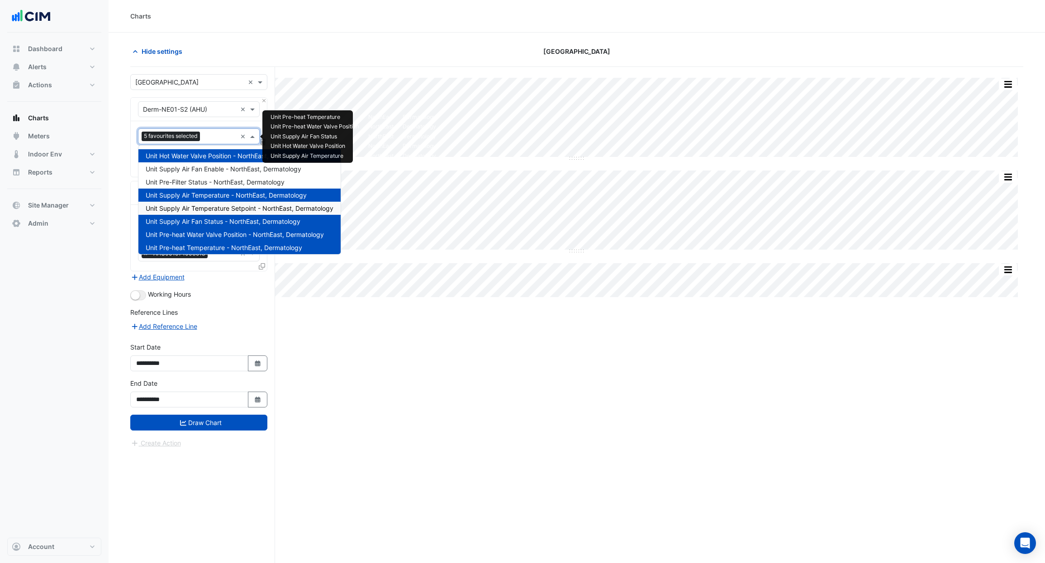
click at [223, 210] on span "Unit Supply Air Temperature Setpoint - NorthEast, Dermatology" at bounding box center [240, 209] width 188 height 8
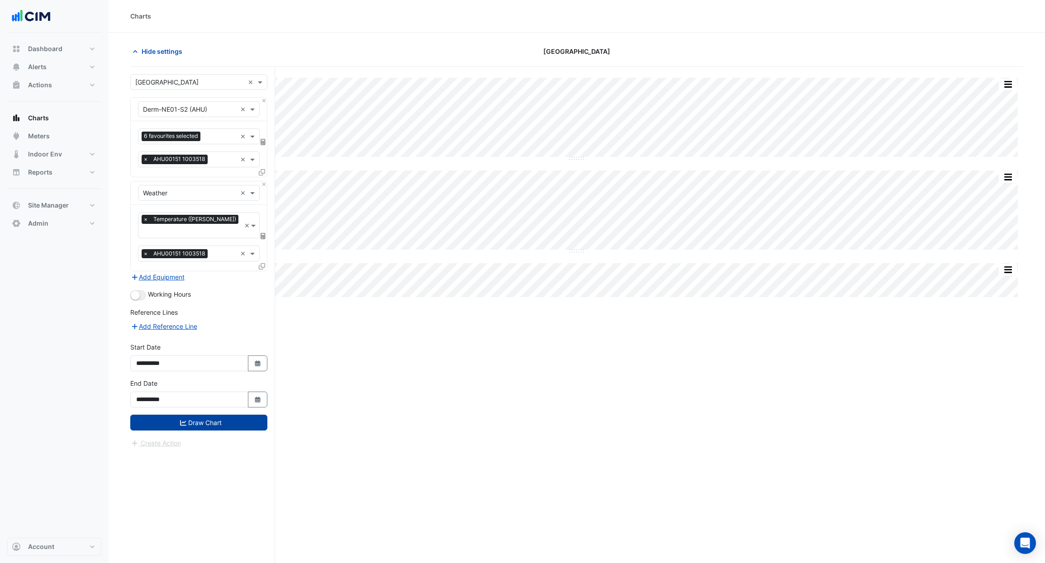
click at [195, 415] on button "Draw Chart" at bounding box center [198, 423] width 137 height 16
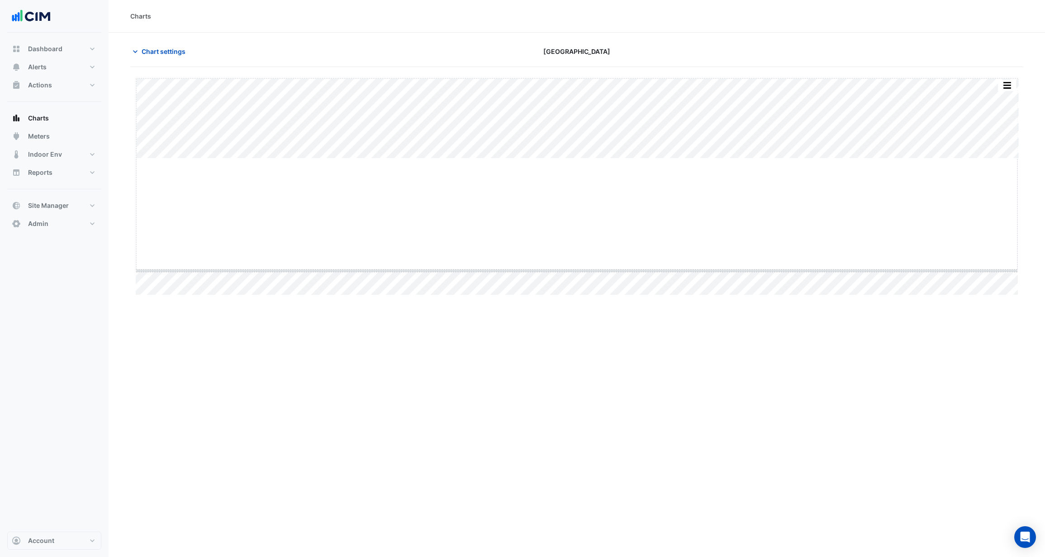
drag, startPoint x: 578, startPoint y: 157, endPoint x: 552, endPoint y: 307, distance: 151.5
drag, startPoint x: 577, startPoint y: 310, endPoint x: 579, endPoint y: 403, distance: 93.7
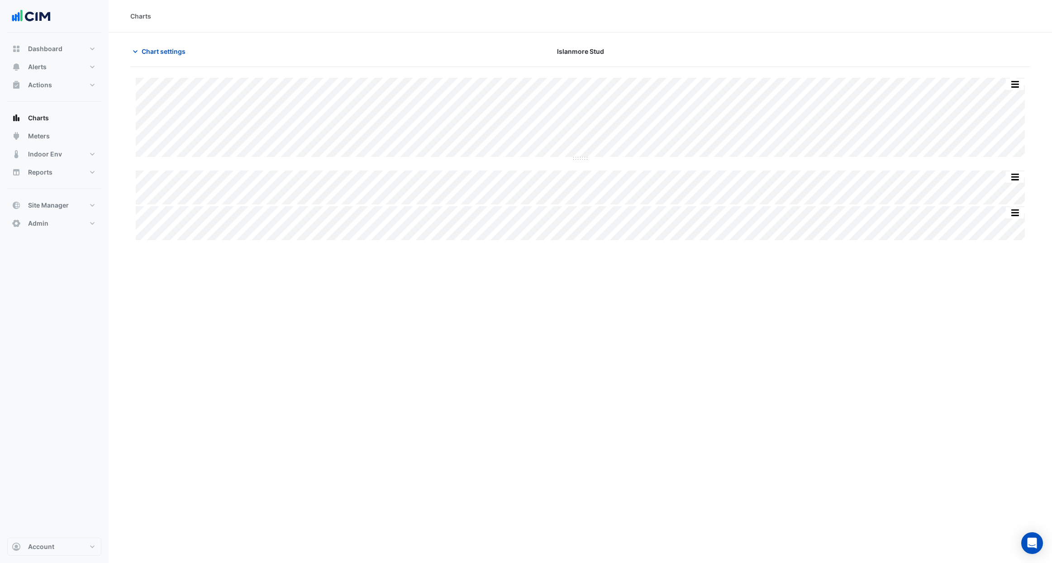
type input "**********"
click at [182, 56] on span "Chart settings" at bounding box center [164, 52] width 44 height 10
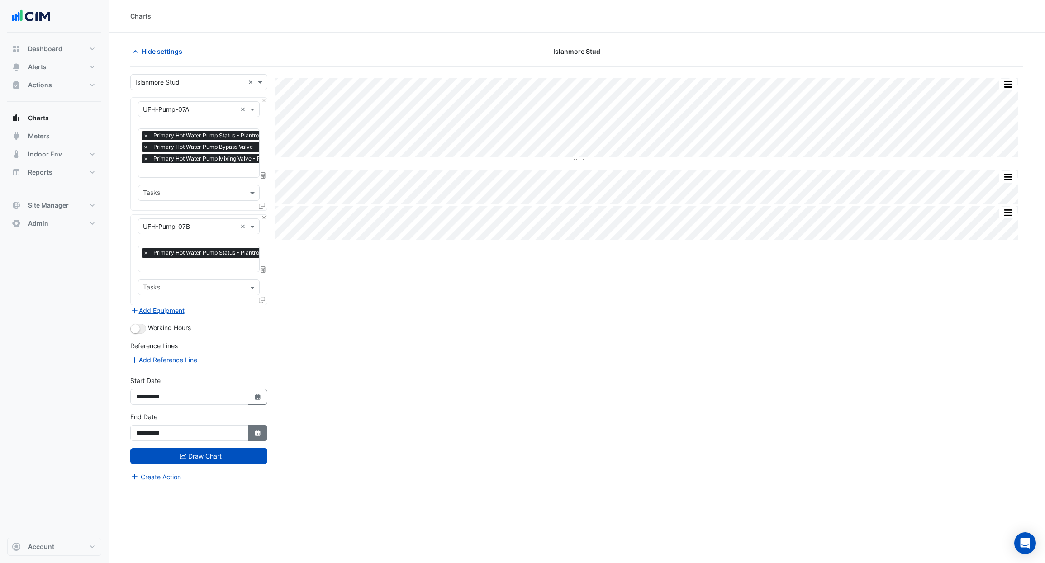
click at [263, 432] on button "Select Date" at bounding box center [258, 433] width 20 height 16
click at [233, 313] on span "Next month" at bounding box center [232, 311] width 7 height 7
select select "**"
click at [186, 369] on div "16" at bounding box center [189, 369] width 14 height 14
type input "**********"
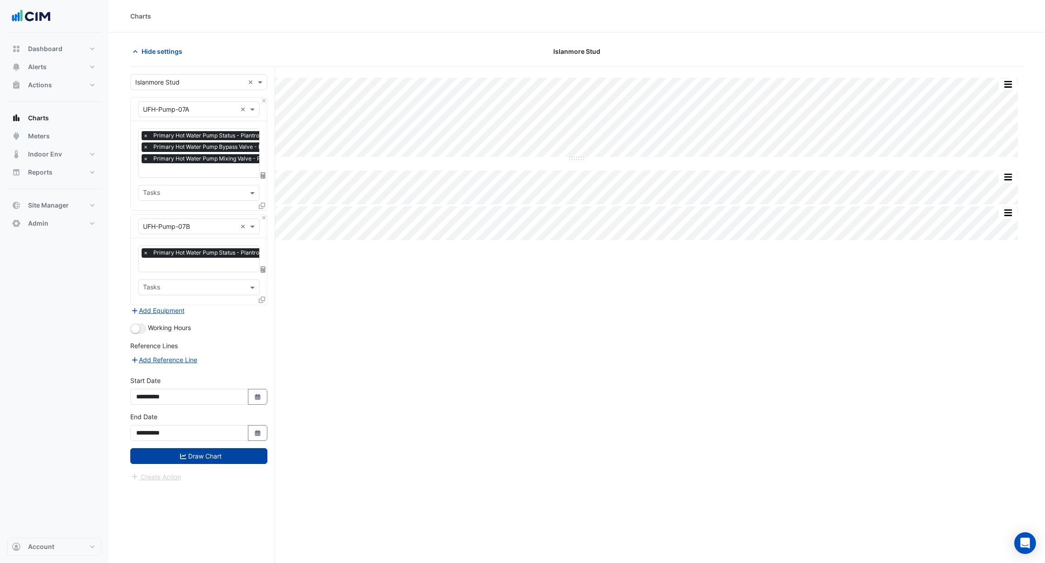
click at [208, 454] on button "Draw Chart" at bounding box center [198, 456] width 137 height 16
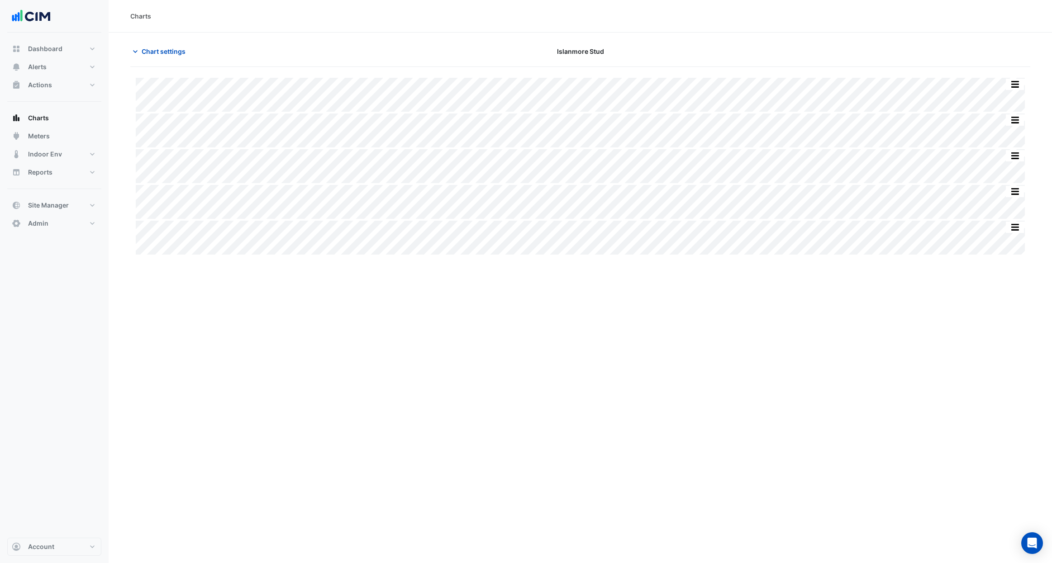
type input "**********"
click at [160, 47] on span "Chart settings" at bounding box center [164, 52] width 44 height 10
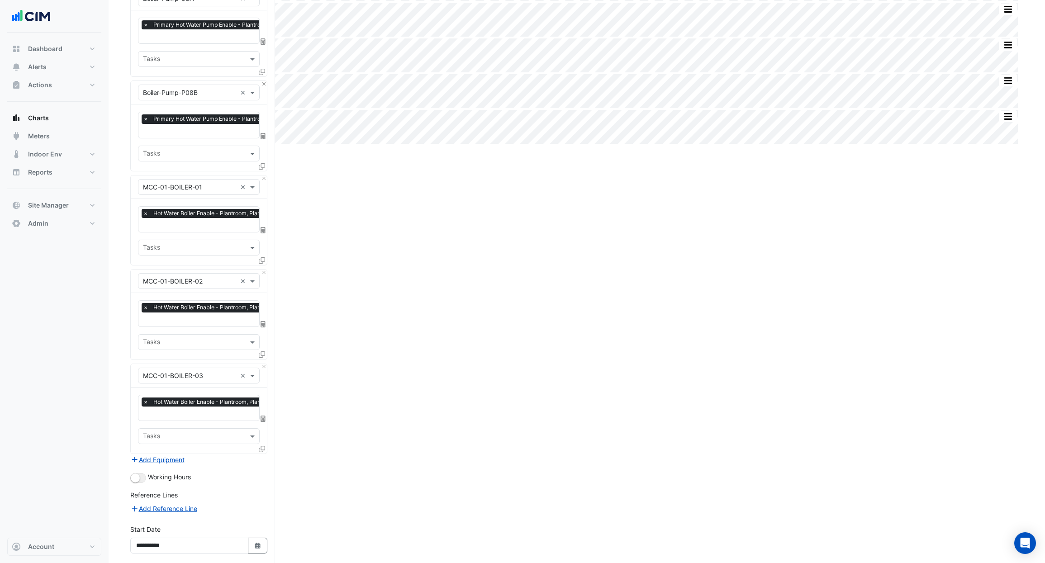
scroll to position [181, 0]
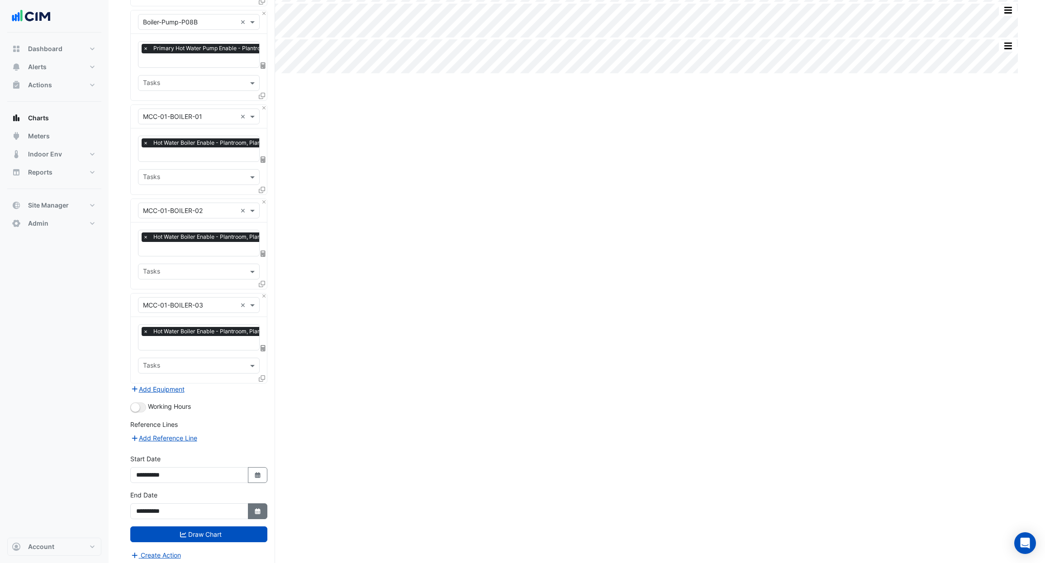
click at [255, 509] on icon "Select Date" at bounding box center [258, 512] width 8 height 6
click at [236, 383] on button "Next month" at bounding box center [232, 387] width 11 height 14
select select "**"
click at [177, 448] on div "15" at bounding box center [174, 445] width 14 height 14
type input "**********"
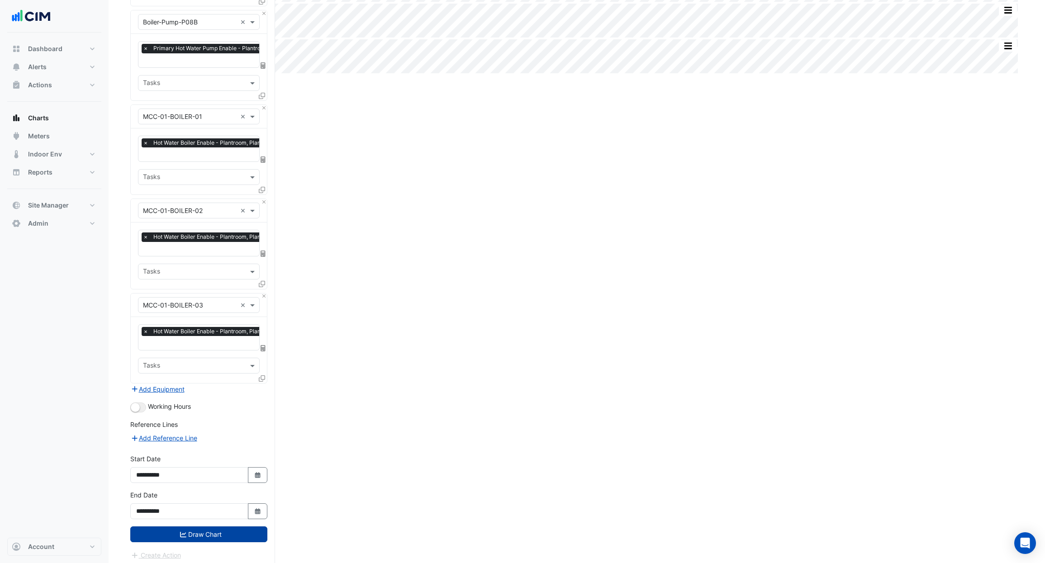
click at [213, 528] on button "Draw Chart" at bounding box center [198, 535] width 137 height 16
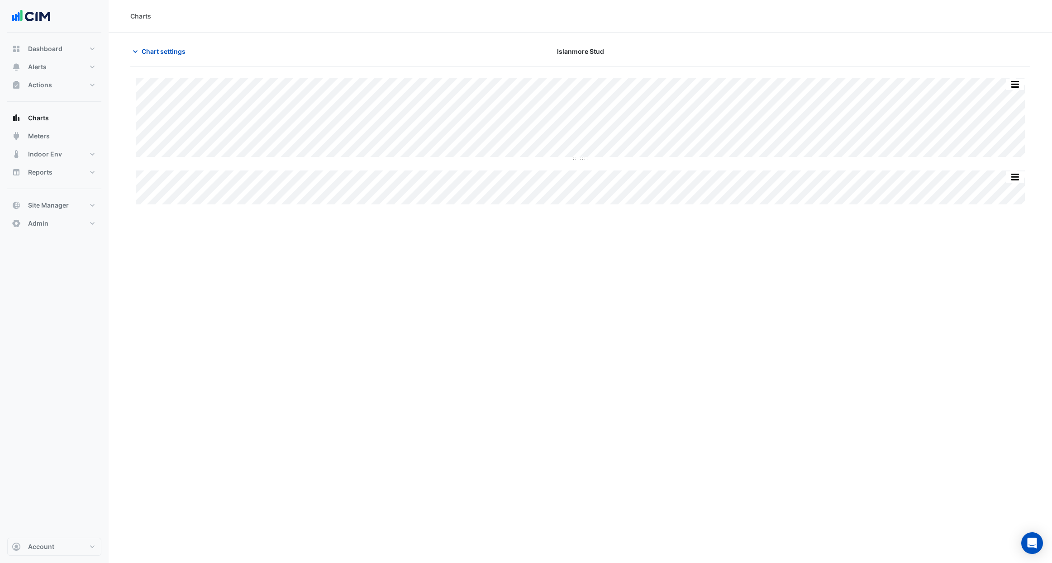
type input "**********"
click at [169, 56] on span "Chart settings" at bounding box center [164, 52] width 44 height 10
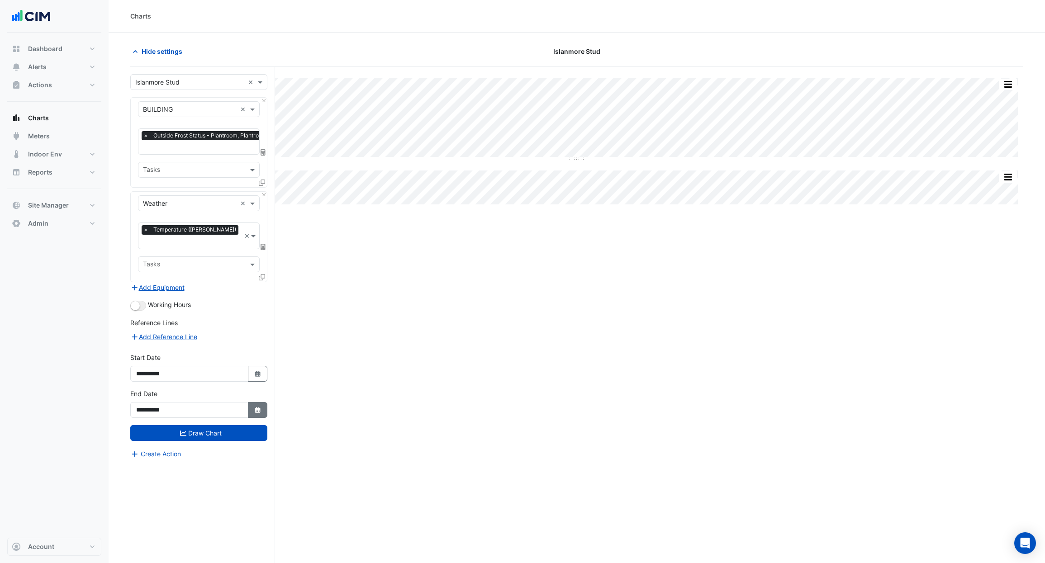
click at [255, 406] on fa-icon "Select Date" at bounding box center [258, 410] width 8 height 8
click at [236, 280] on button "Next month" at bounding box center [232, 278] width 11 height 14
select select "**"
click at [178, 338] on div "15" at bounding box center [174, 337] width 14 height 14
type input "**********"
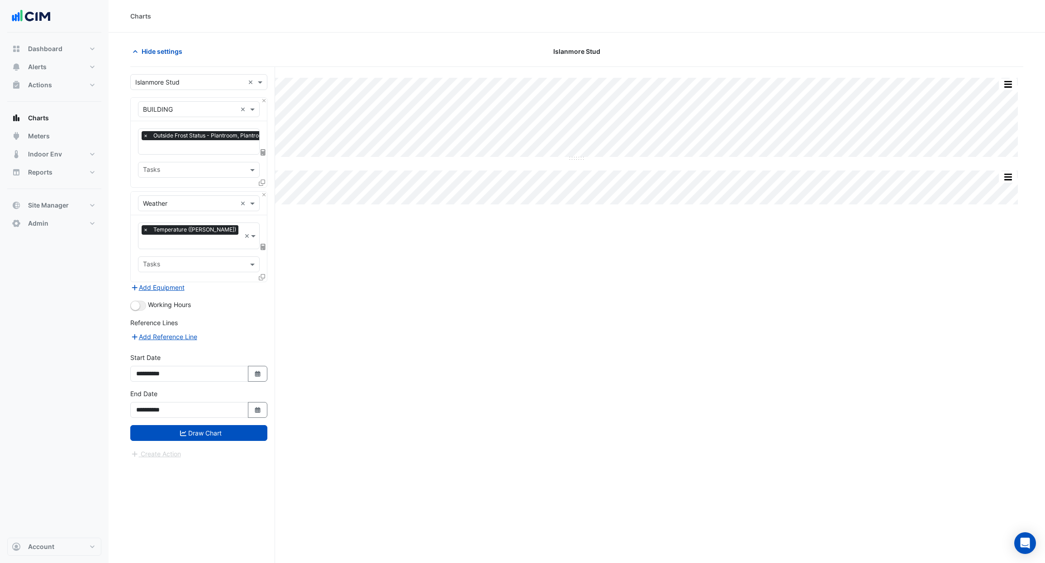
click at [215, 425] on button "Draw Chart" at bounding box center [198, 433] width 137 height 16
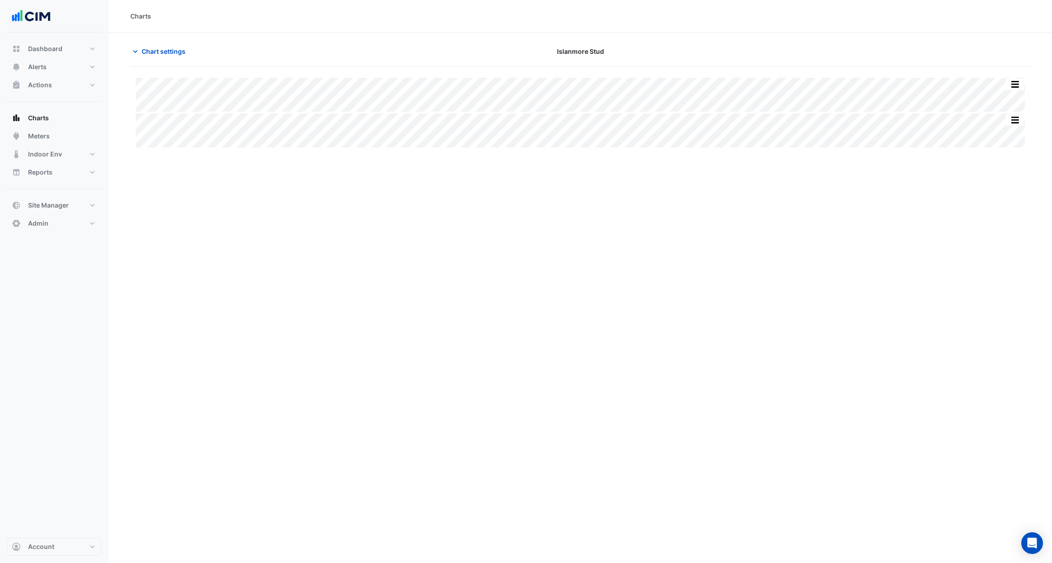
type input "**********"
click at [142, 55] on span "Chart settings" at bounding box center [164, 52] width 44 height 10
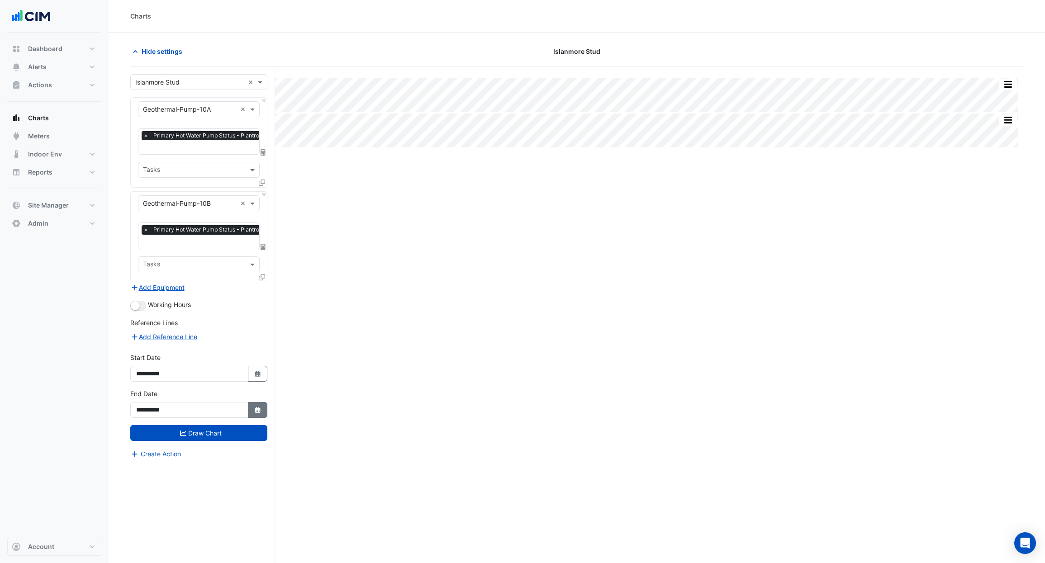
click at [266, 407] on button "Select Date" at bounding box center [258, 410] width 20 height 16
click at [233, 293] on button "Next month" at bounding box center [232, 288] width 11 height 14
select select "**"
click at [175, 350] on div "15" at bounding box center [174, 346] width 14 height 14
type input "**********"
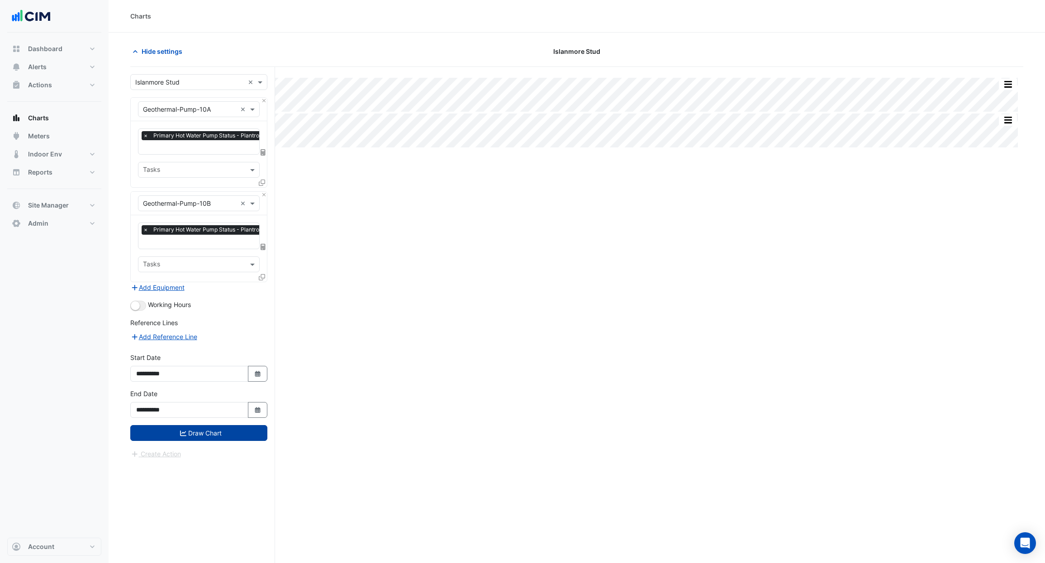
click at [214, 430] on button "Draw Chart" at bounding box center [198, 433] width 137 height 16
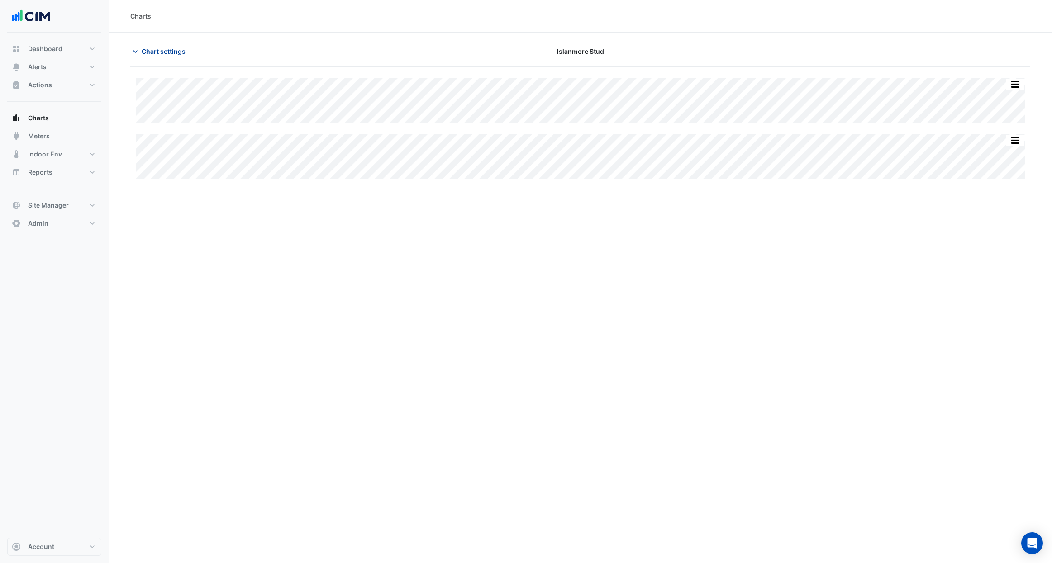
click at [149, 47] on span "Chart settings" at bounding box center [164, 52] width 44 height 10
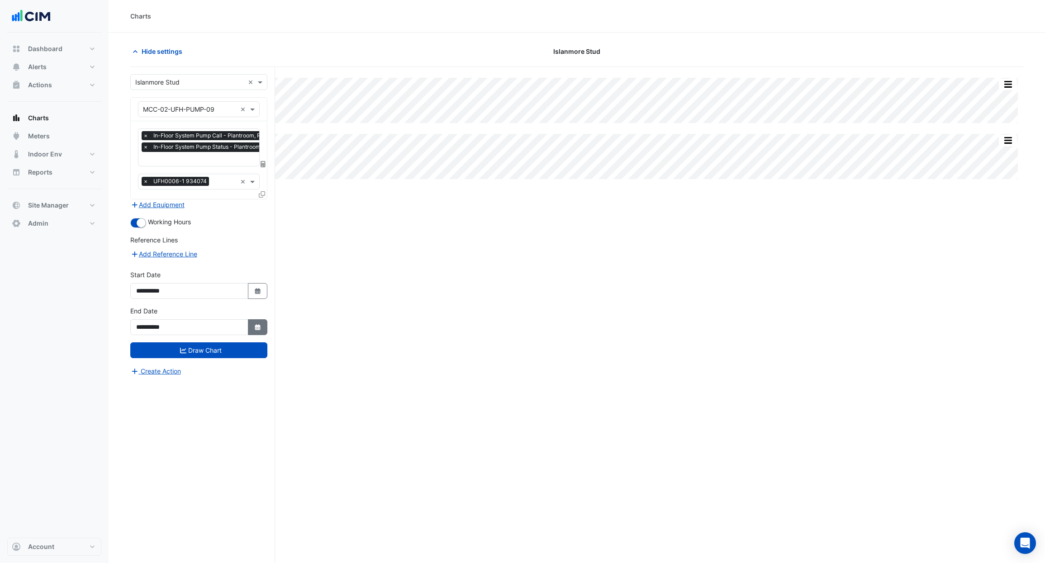
click at [259, 333] on button "Select Date" at bounding box center [258, 327] width 20 height 16
click at [344, 267] on div "Split All Split None Print Save as JPEG Save as PNG Pivot Data Table Export CSV…" at bounding box center [576, 332] width 893 height 531
click at [69, 81] on button "Actions" at bounding box center [54, 85] width 94 height 18
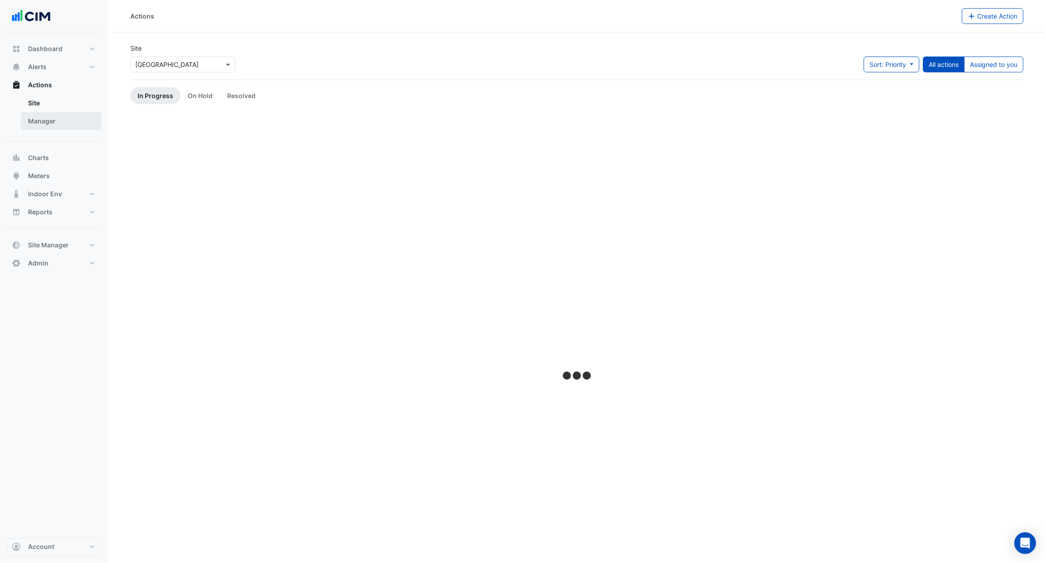
click at [75, 122] on link "Manager" at bounding box center [61, 121] width 81 height 18
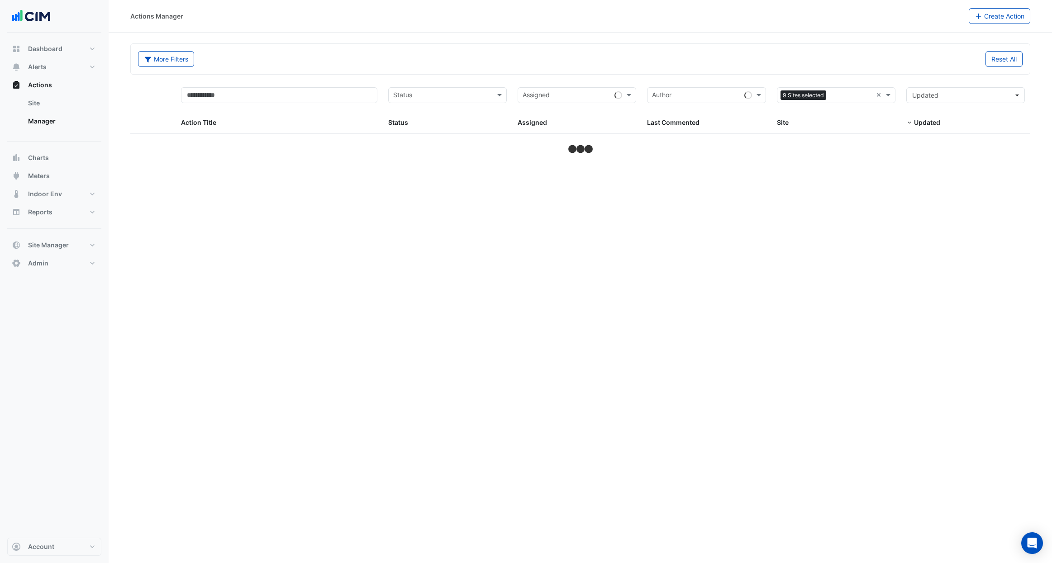
click at [874, 97] on div "9 Sites selected ×" at bounding box center [836, 95] width 119 height 16
select select "***"
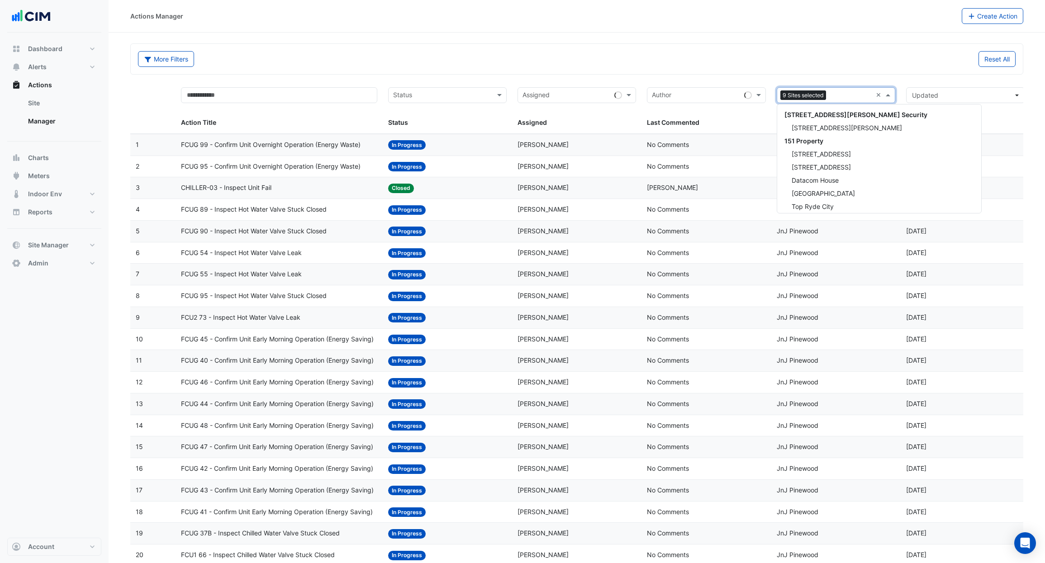
scroll to position [12719, 0]
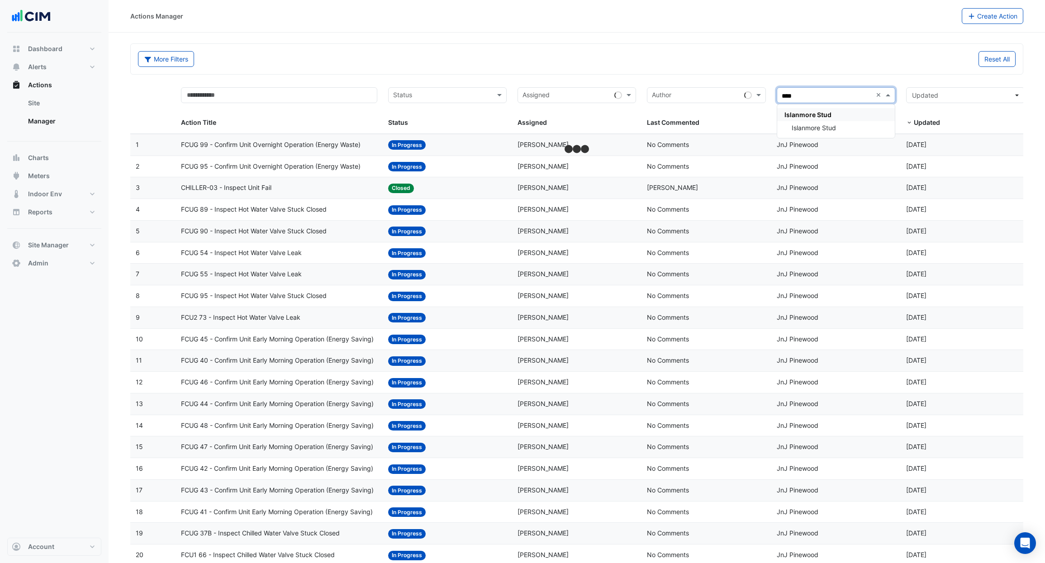
type input "*****"
click at [845, 127] on div "Islanmore Stud" at bounding box center [836, 127] width 118 height 13
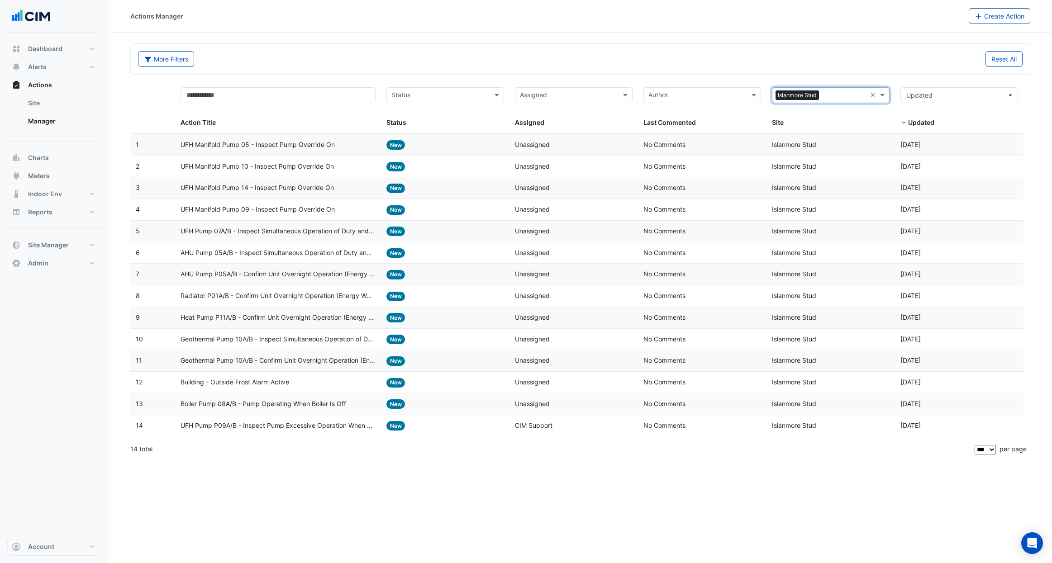
click at [719, 57] on div "Reset All" at bounding box center [805, 59] width 448 height 16
click at [285, 254] on span "AHU Pump 05A/B - Inspect Simultaneous Operation of Duty and Standby Pumps" at bounding box center [278, 253] width 195 height 10
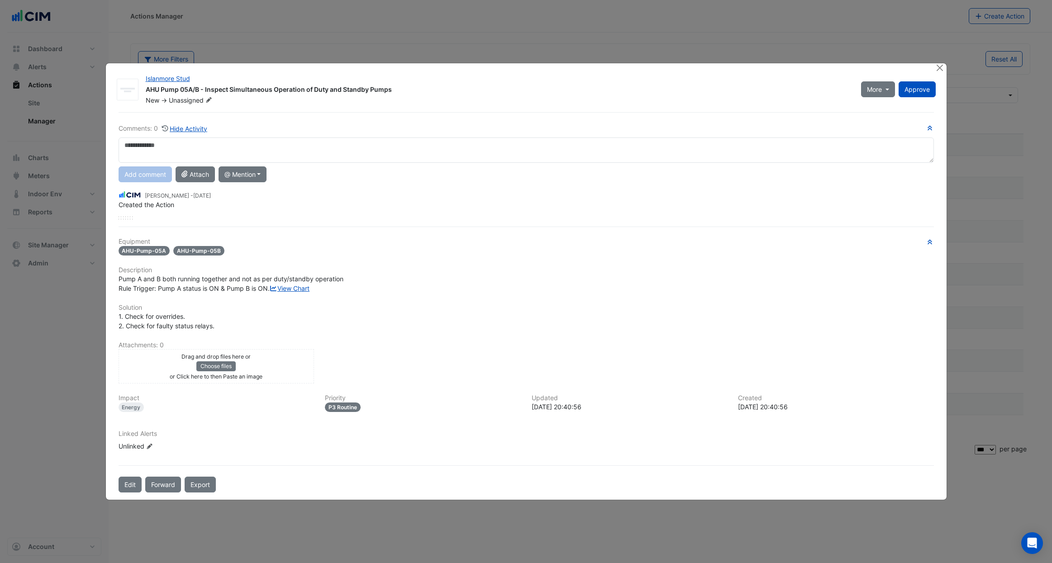
click at [148, 451] on div "Edit Linked Alerts" at bounding box center [149, 447] width 7 height 10
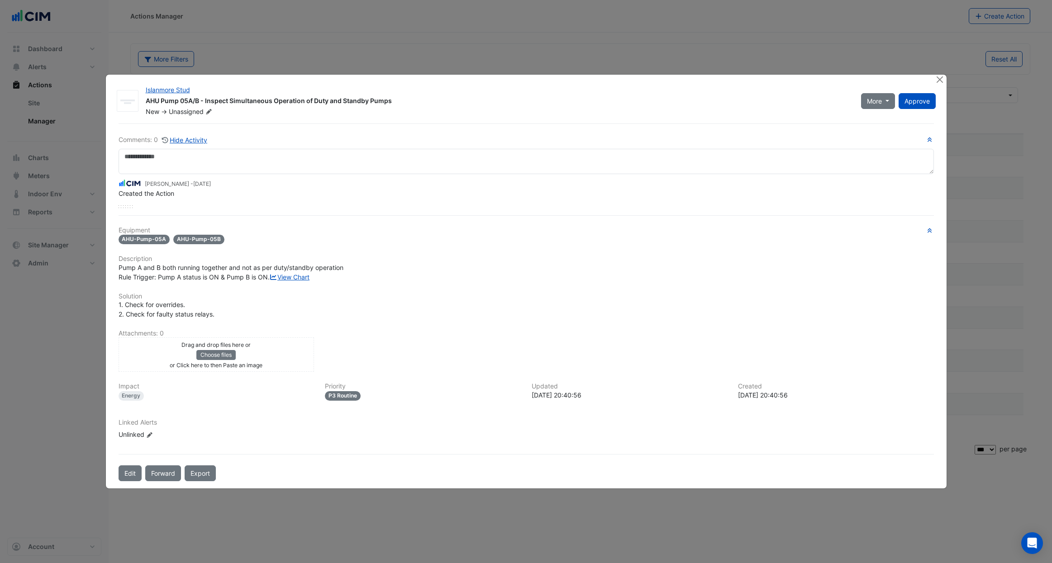
click at [150, 438] on icon "Edit Linked Alerts" at bounding box center [149, 435] width 7 height 5
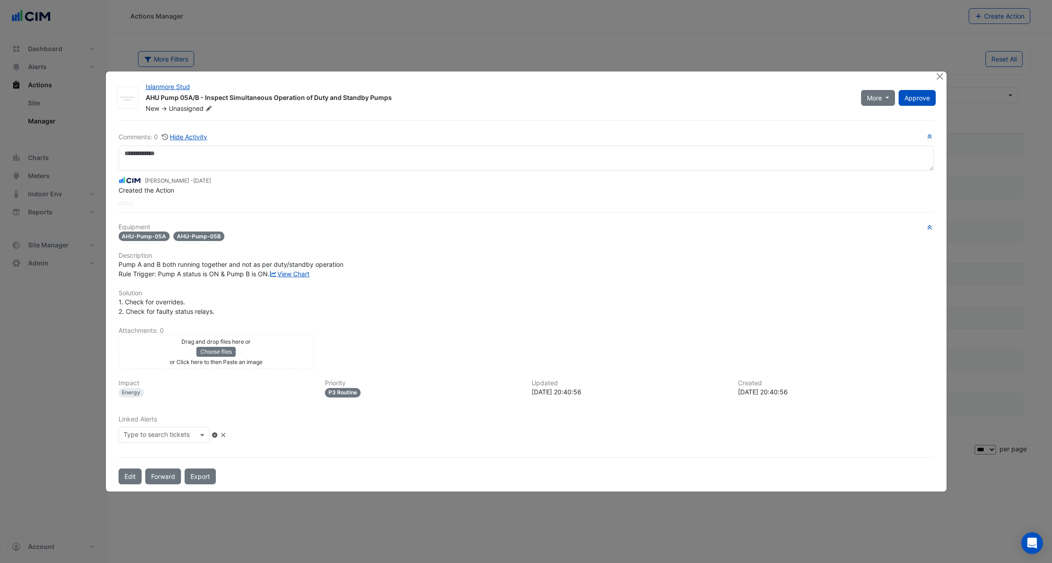
click at [166, 441] on input "text" at bounding box center [161, 436] width 74 height 10
type input "**********"
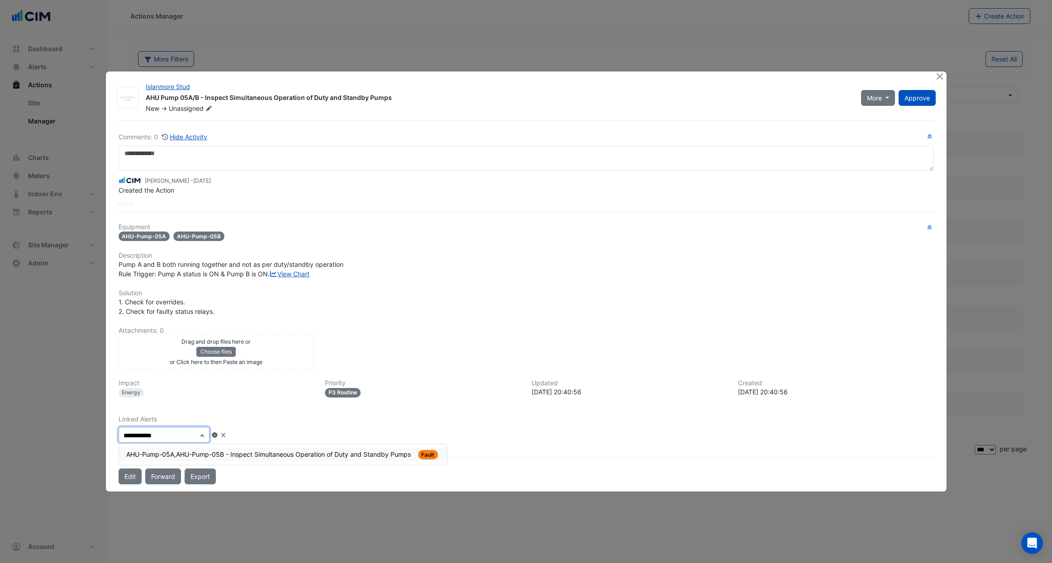
click at [213, 460] on div "AHU-Pump-05A,AHU-Pump-05B - Inspect Simultaneous Operation of Duty and Standby …" at bounding box center [283, 455] width 314 height 10
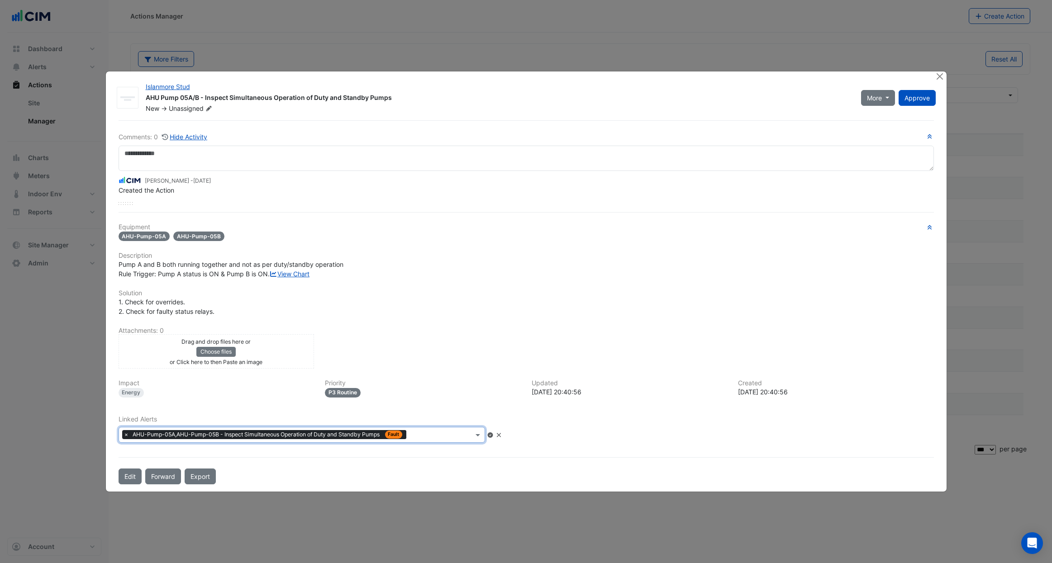
click at [493, 438] on icon at bounding box center [490, 435] width 5 height 5
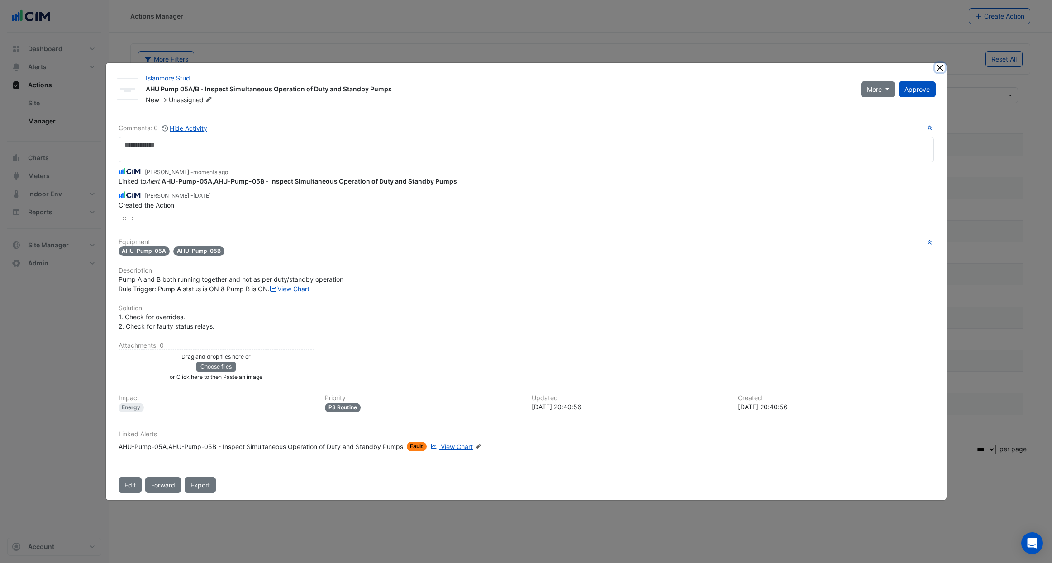
click at [939, 63] on button "Close" at bounding box center [940, 68] width 10 height 10
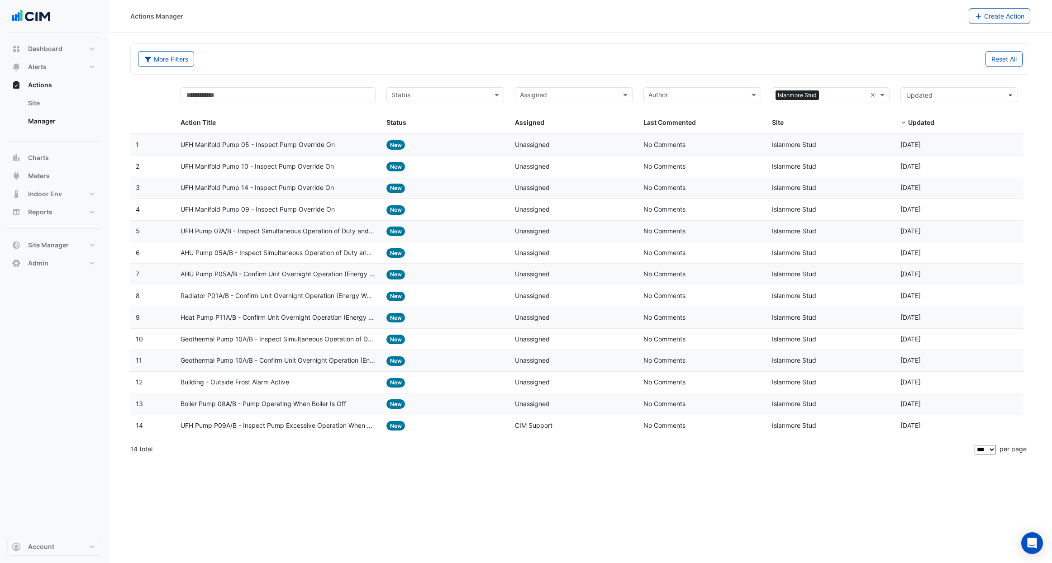
click at [305, 341] on span "Geothermal Pump 10A/B - Inspect Simultaneous Operation of Duty and Standby Pumps" at bounding box center [278, 339] width 195 height 10
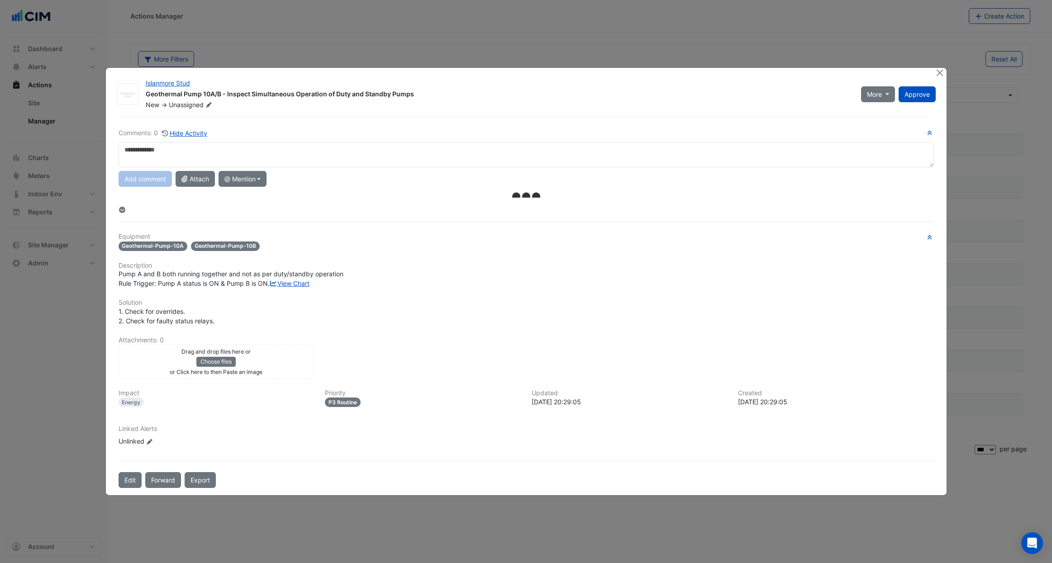
click at [150, 445] on icon at bounding box center [149, 441] width 5 height 5
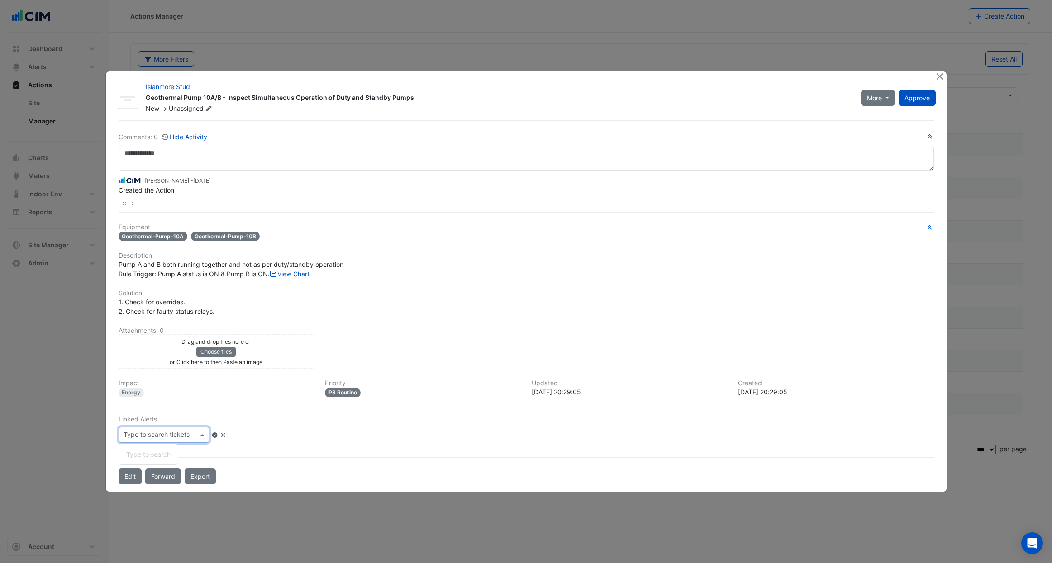
click at [171, 441] on input "text" at bounding box center [161, 436] width 74 height 10
type input "*"
type input "**********"
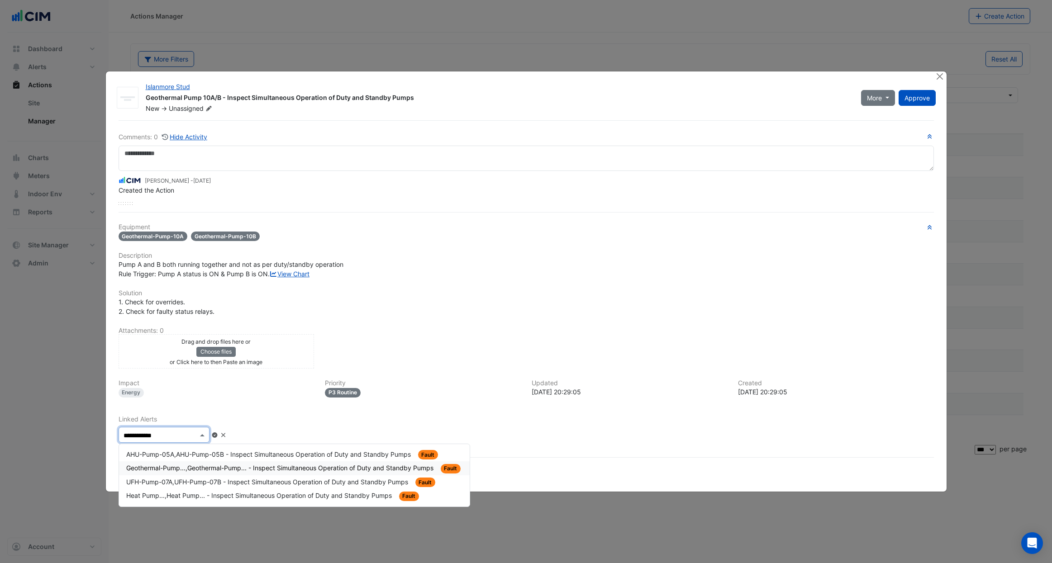
click at [186, 472] on span "Geothermal-Pump...,Geothermal-Pump... - Inspect Simultaneous Operation of Duty …" at bounding box center [280, 468] width 309 height 8
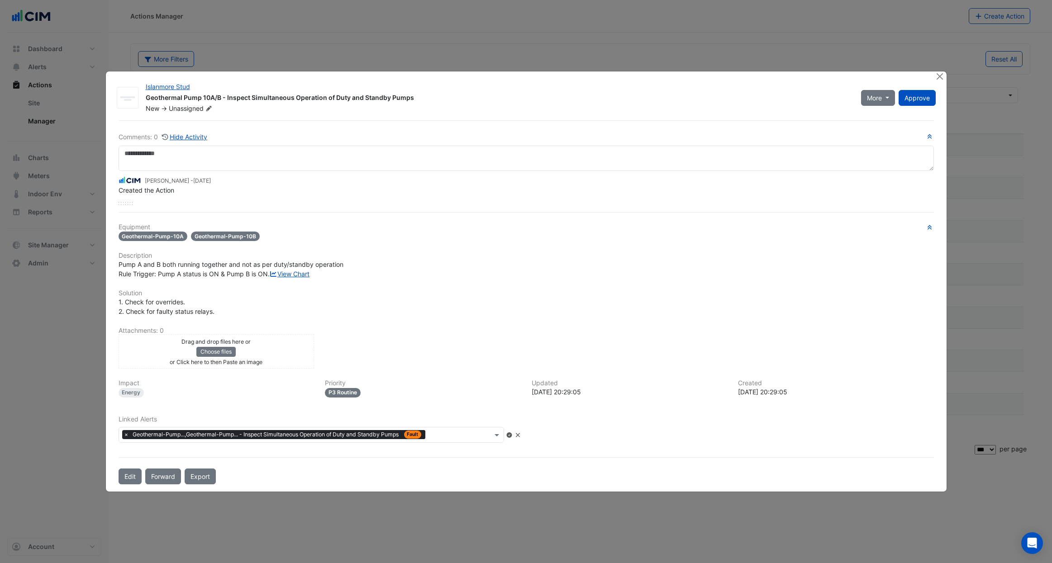
click at [512, 438] on icon at bounding box center [509, 435] width 5 height 5
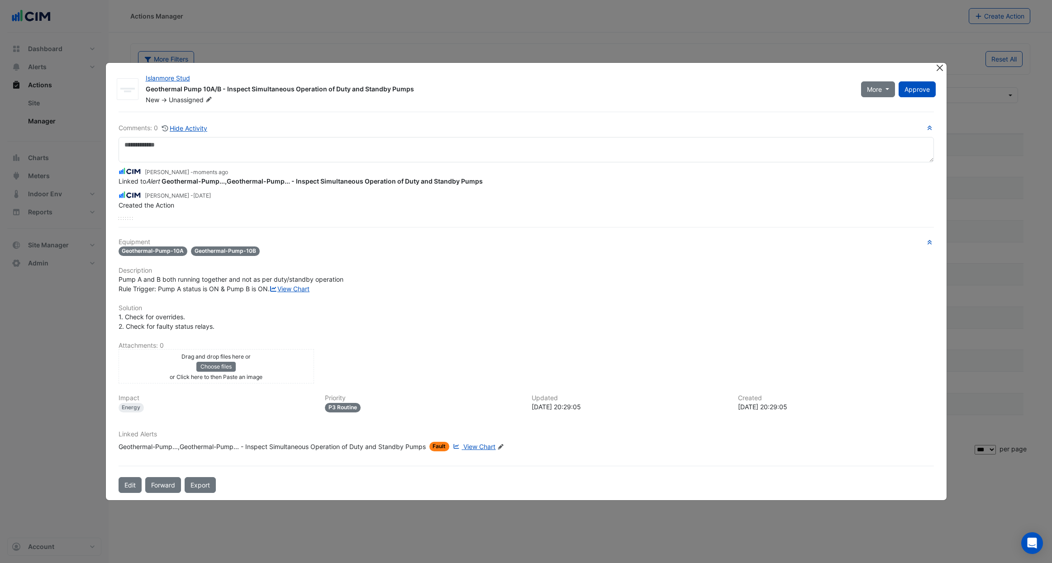
click at [942, 70] on div "Islanmore Stud Geothermal Pump 10A/B - Inspect Simultaneous Operation of Duty a…" at bounding box center [526, 282] width 841 height 438
click at [942, 63] on button "Close" at bounding box center [940, 68] width 10 height 10
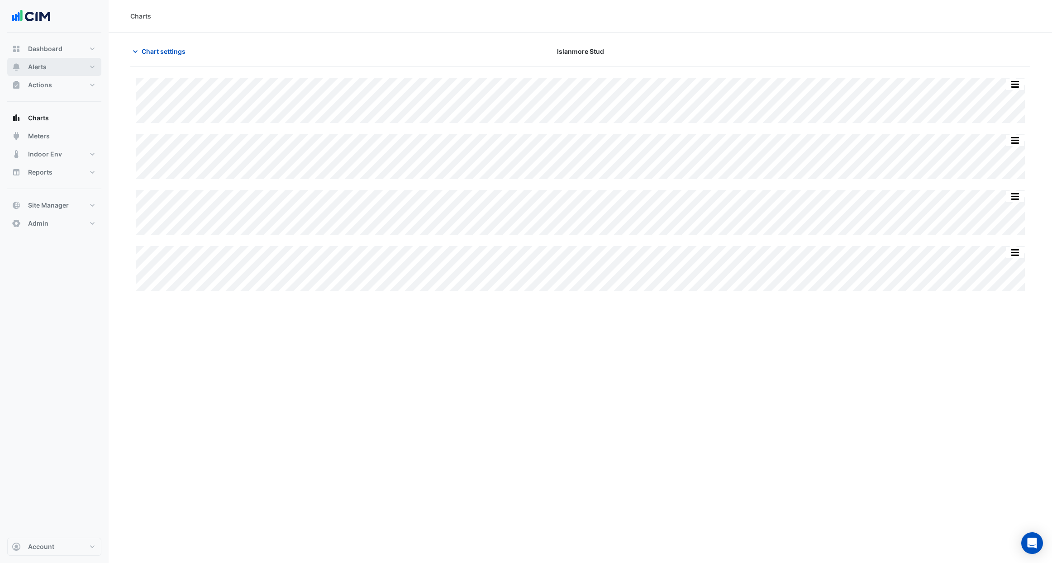
click at [71, 69] on button "Alerts" at bounding box center [54, 67] width 94 height 18
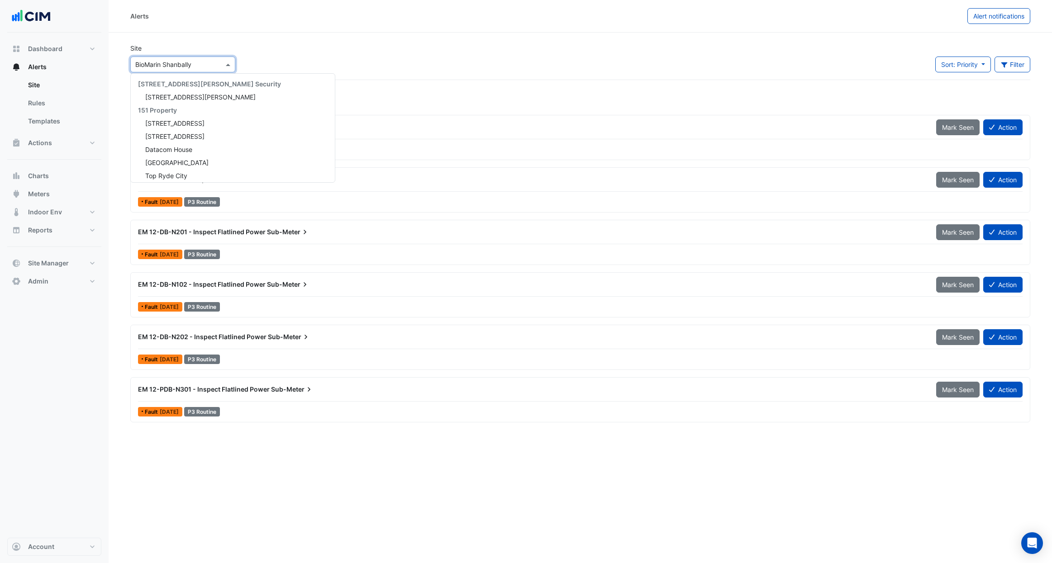
click at [205, 64] on input "text" at bounding box center [173, 65] width 77 height 10
type input "****"
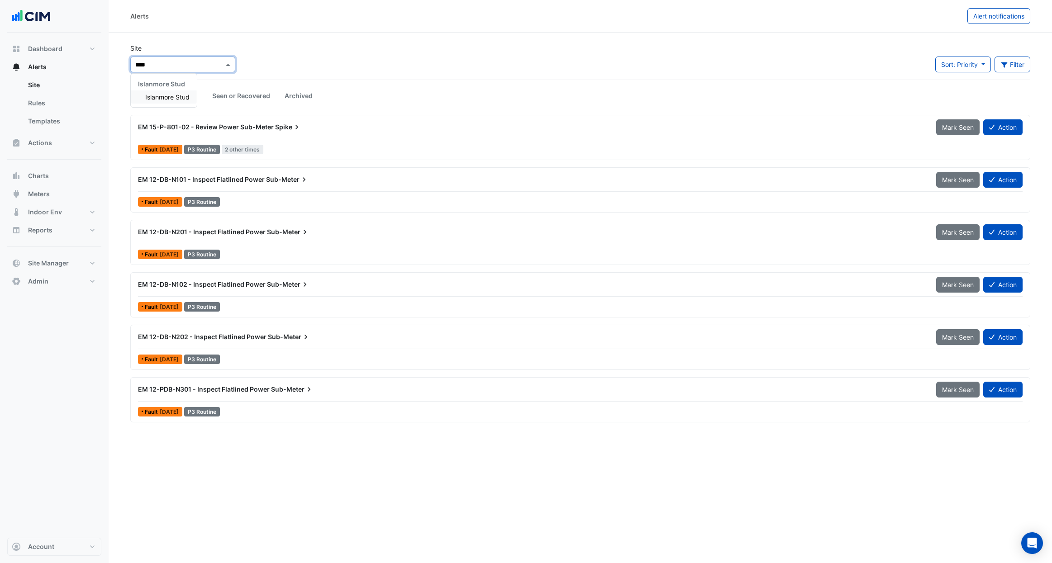
click at [185, 97] on span "Islanmore Stud" at bounding box center [167, 97] width 44 height 8
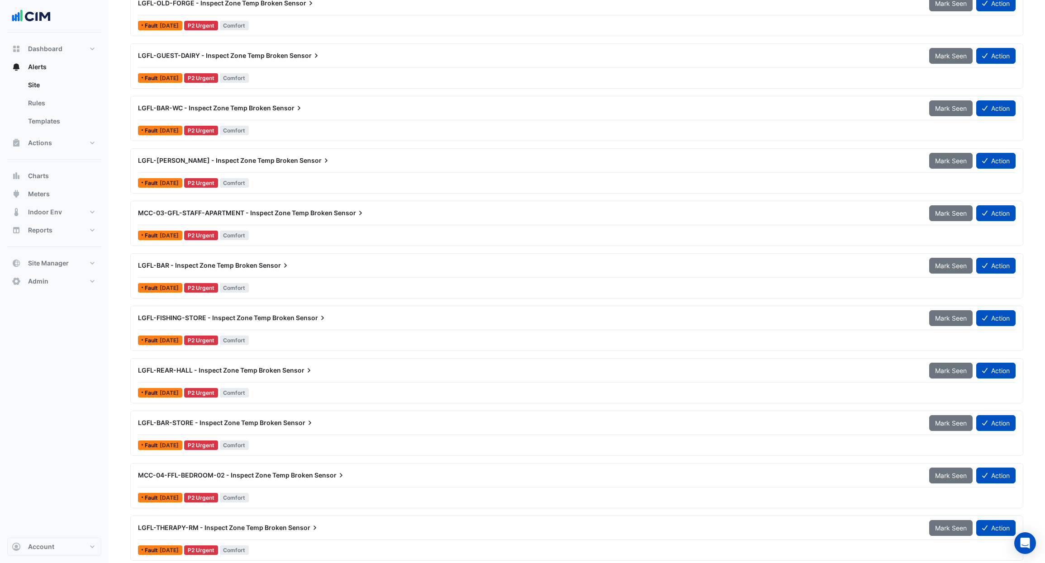
scroll to position [4278, 0]
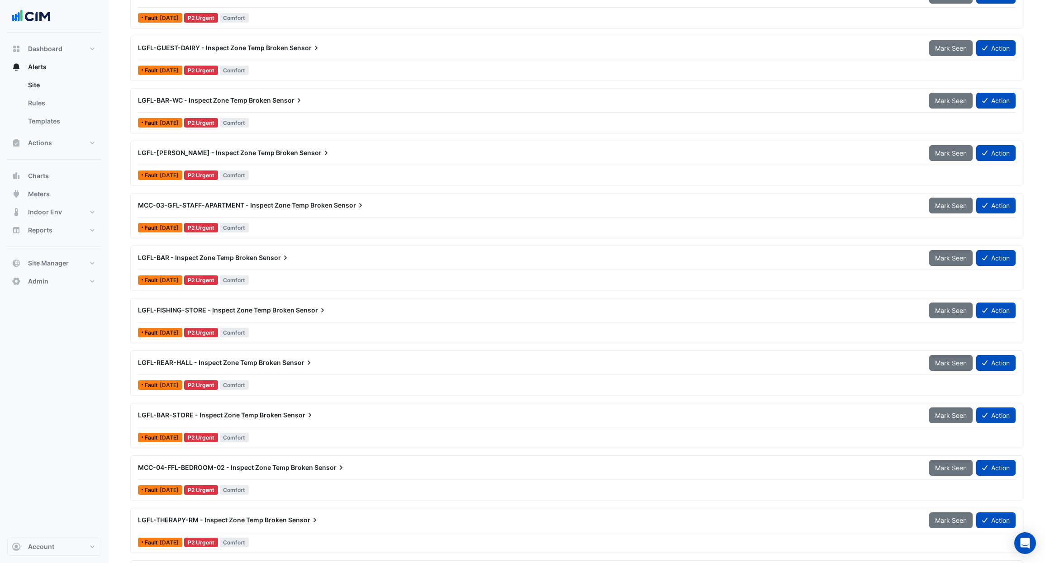
click at [279, 374] on div "LGFL-REAR-HALL - Inspect Zone Temp Broken Sensor Mark Seen Action" at bounding box center [577, 365] width 878 height 20
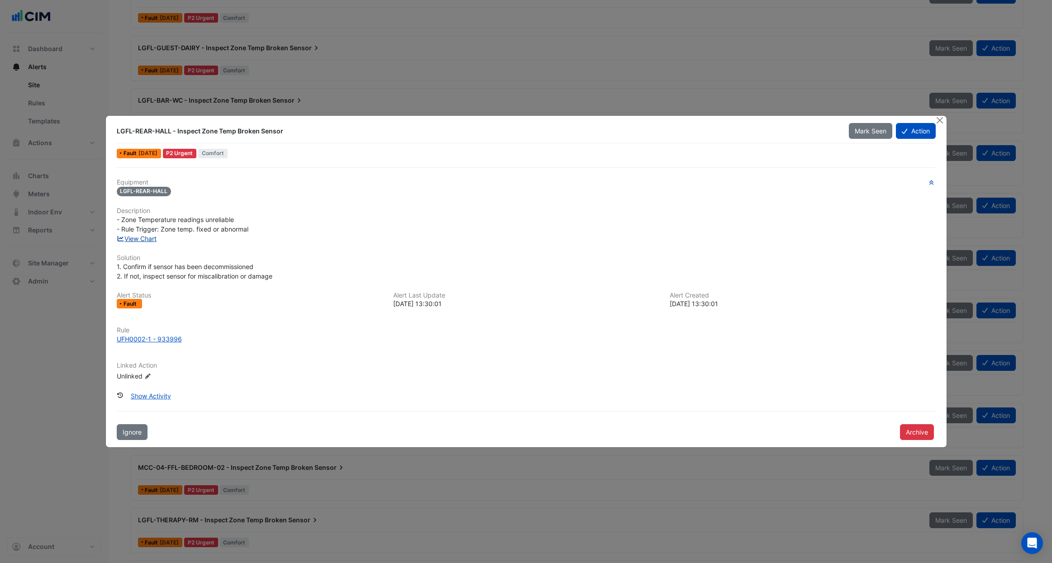
click at [139, 241] on link "View Chart" at bounding box center [137, 239] width 40 height 8
click at [928, 133] on button "Action" at bounding box center [915, 131] width 39 height 16
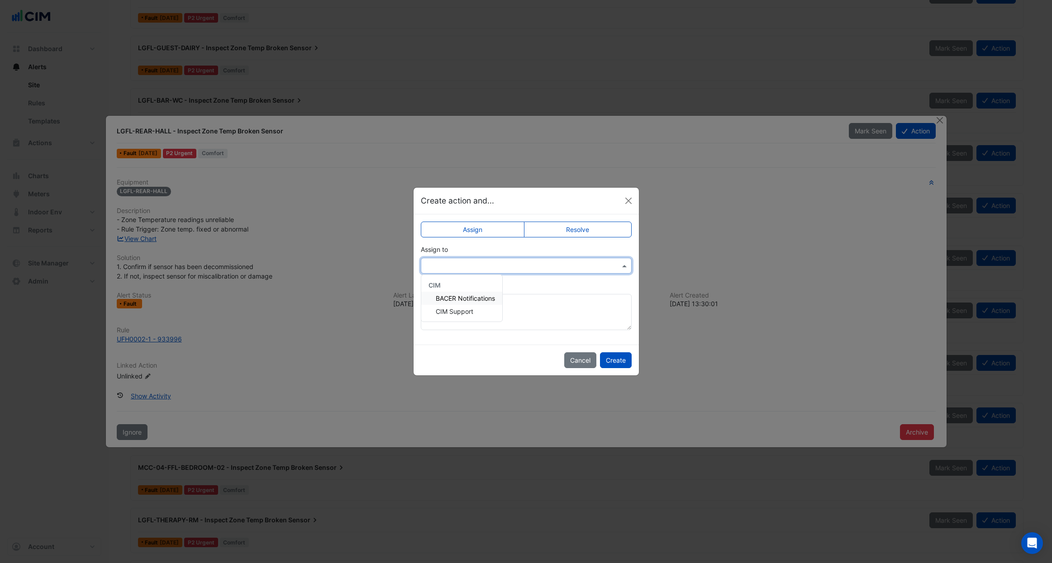
click at [596, 262] on input "text" at bounding box center [517, 267] width 183 height 10
click at [480, 312] on div "CIM Support" at bounding box center [461, 311] width 81 height 13
click at [539, 302] on textarea "Add comment (optional)" at bounding box center [526, 312] width 211 height 36
click at [617, 359] on button "Create" at bounding box center [616, 360] width 32 height 16
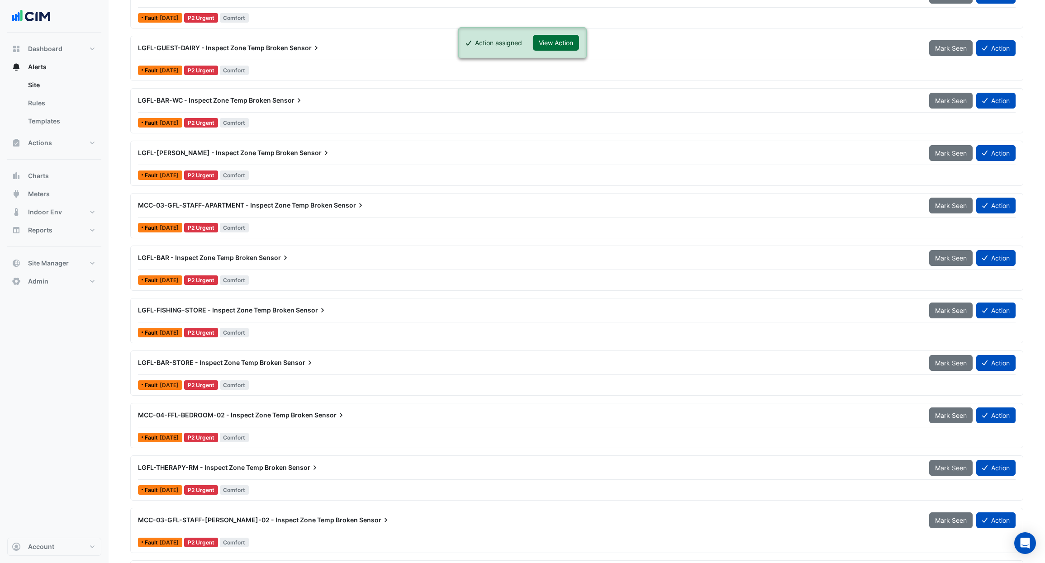
click at [568, 43] on button "View Action" at bounding box center [556, 43] width 46 height 16
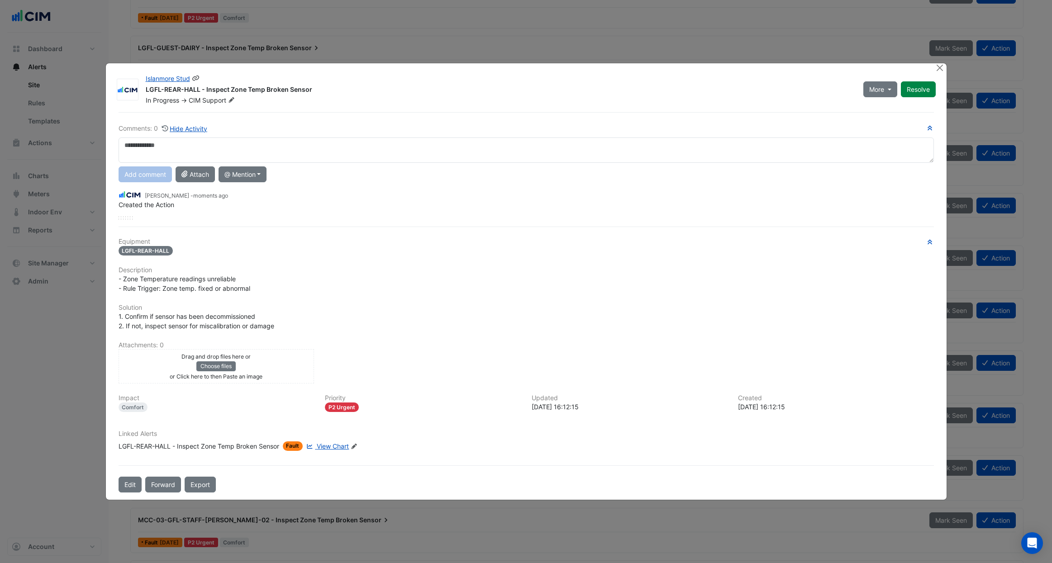
click at [229, 98] on icon at bounding box center [231, 99] width 7 height 5
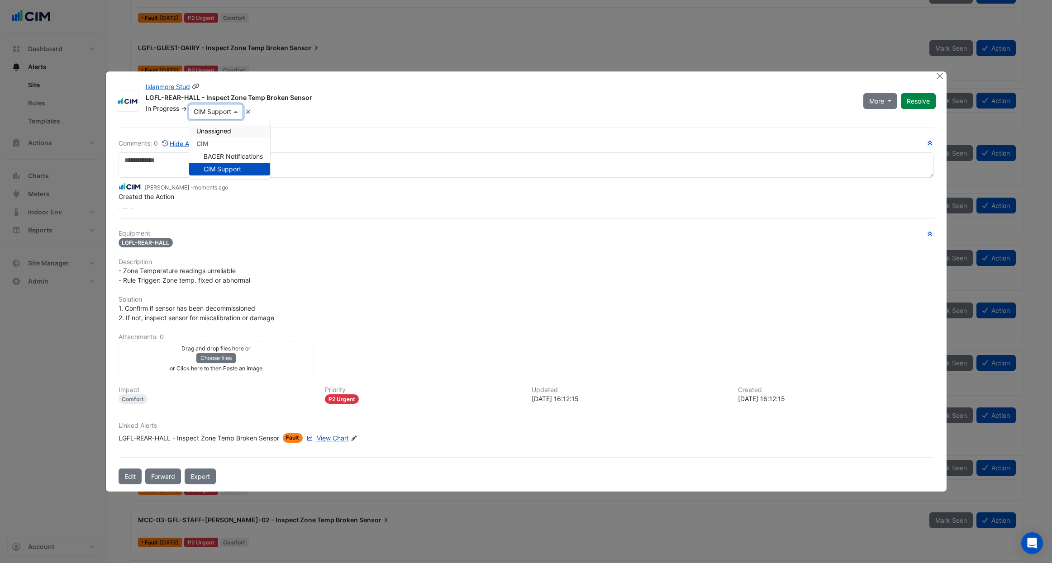
click at [229, 132] on span "Unassigned" at bounding box center [213, 131] width 35 height 8
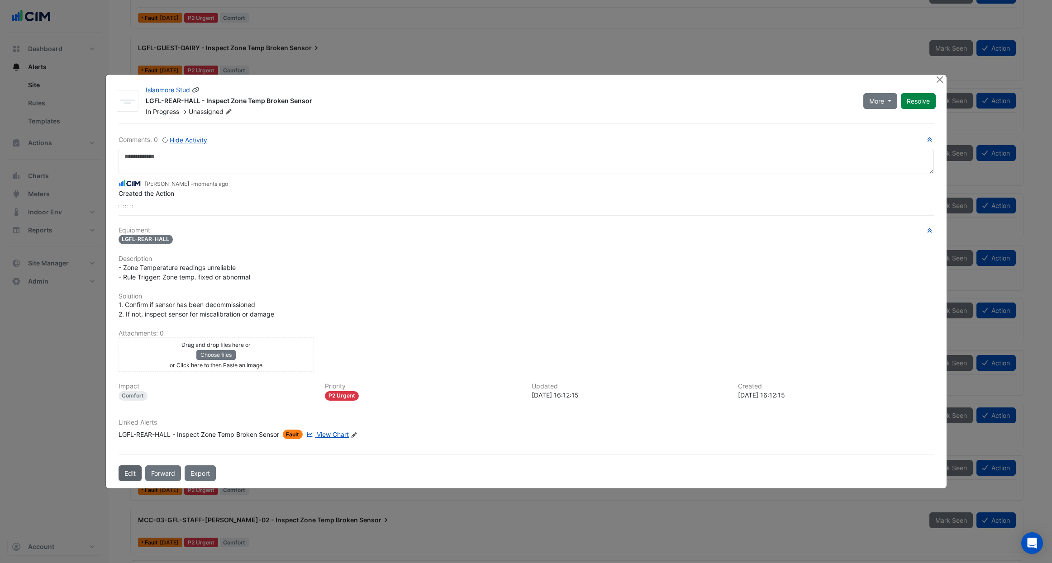
click at [134, 469] on button "Edit" at bounding box center [130, 474] width 23 height 16
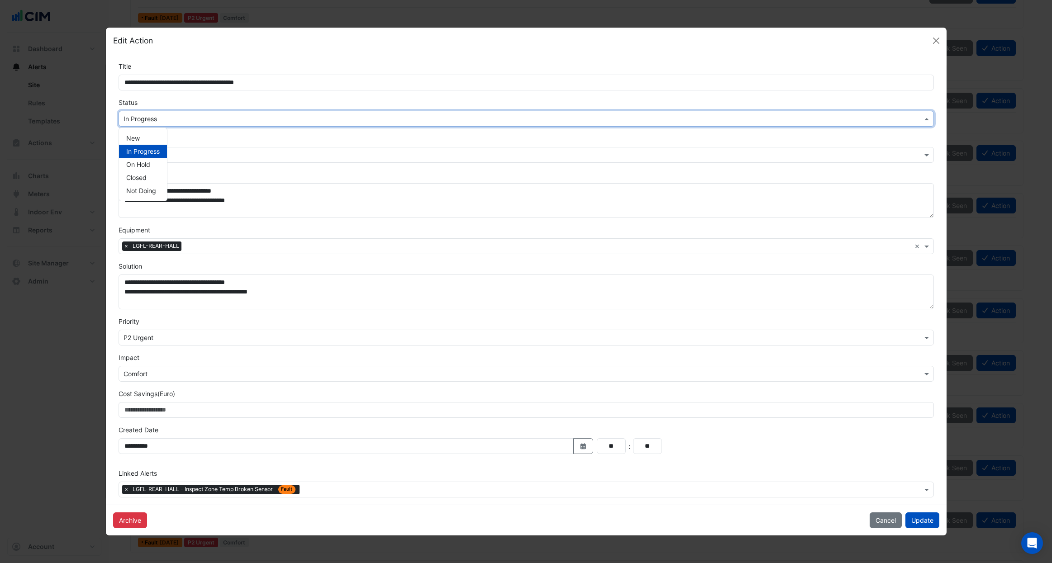
click at [172, 121] on input "text" at bounding box center [517, 119] width 787 height 10
click at [155, 142] on div "New" at bounding box center [143, 138] width 48 height 13
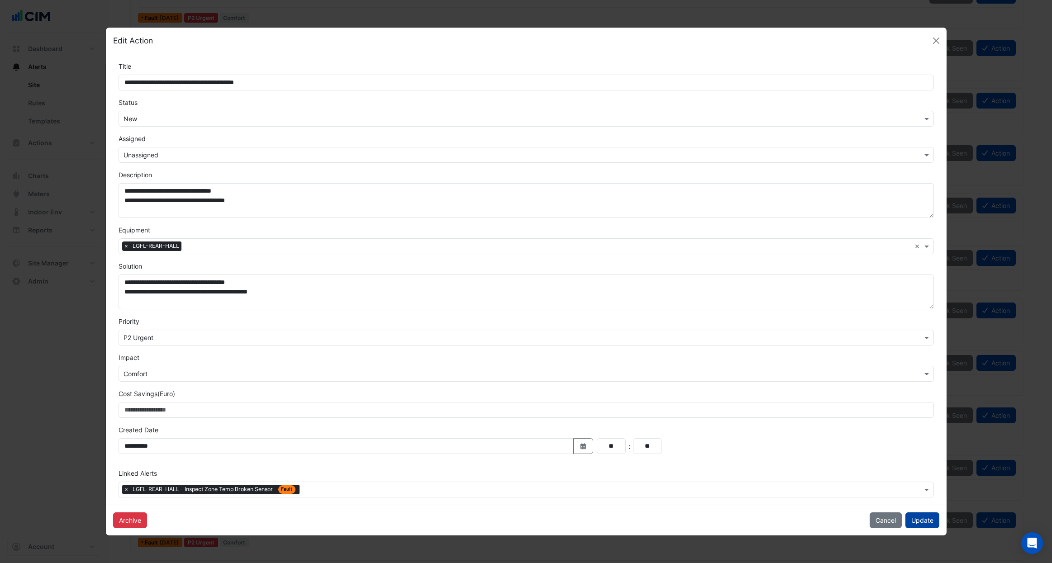
click at [924, 519] on button "Update" at bounding box center [922, 521] width 34 height 16
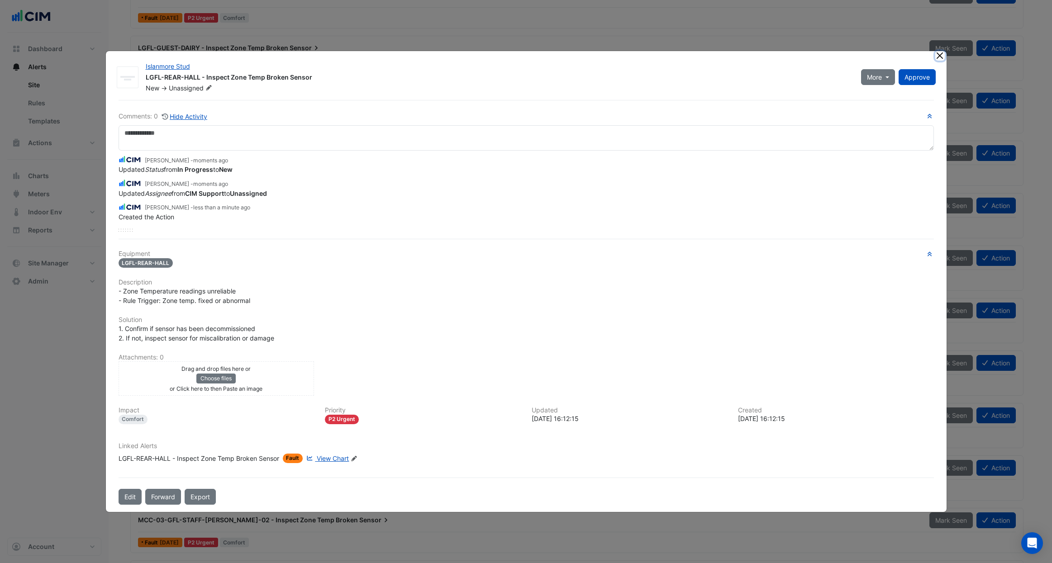
click at [942, 54] on button "Close" at bounding box center [940, 56] width 10 height 10
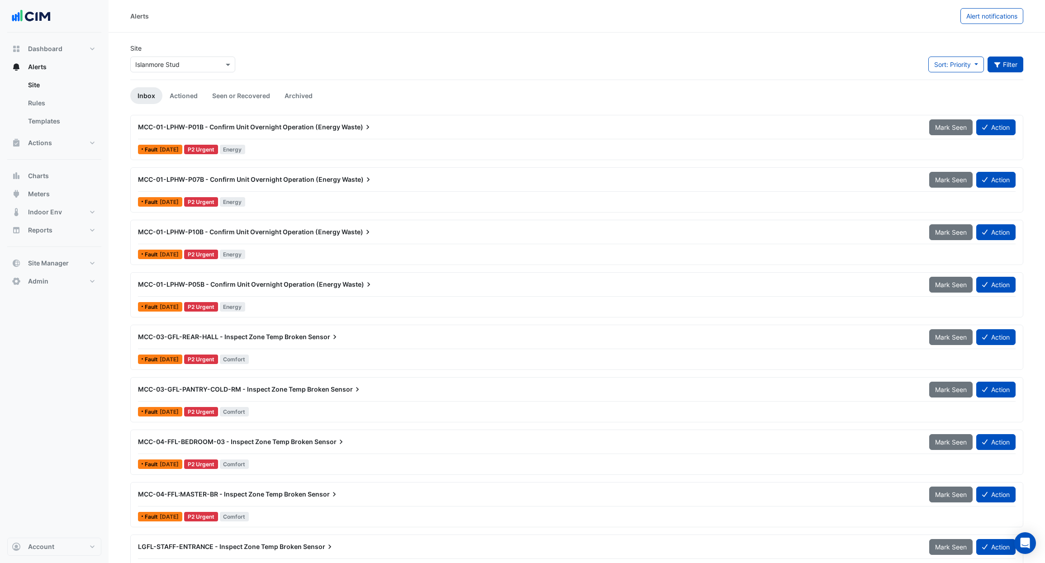
click at [1002, 71] on button "Filter" at bounding box center [1006, 65] width 36 height 16
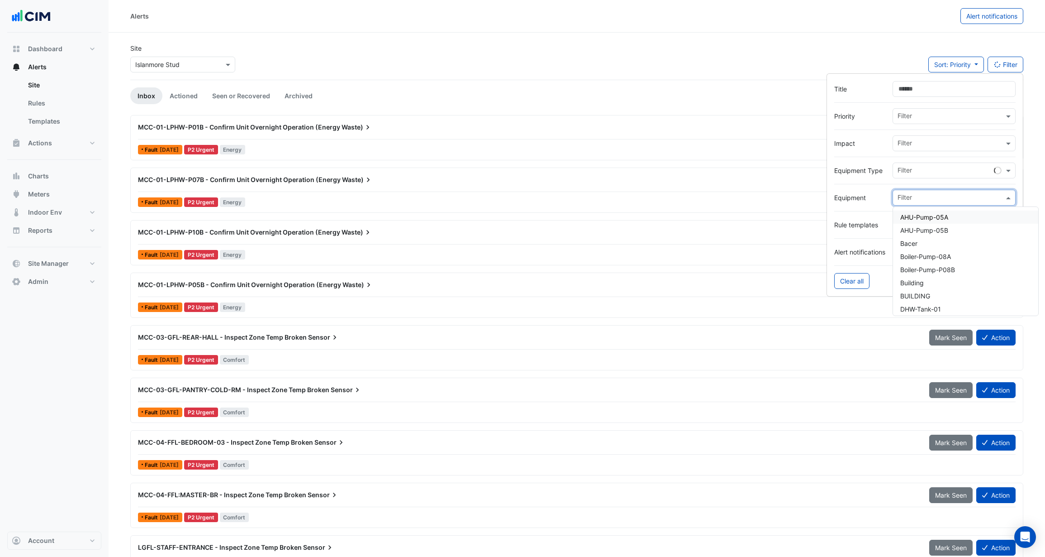
click at [913, 197] on input "text" at bounding box center [951, 199] width 106 height 10
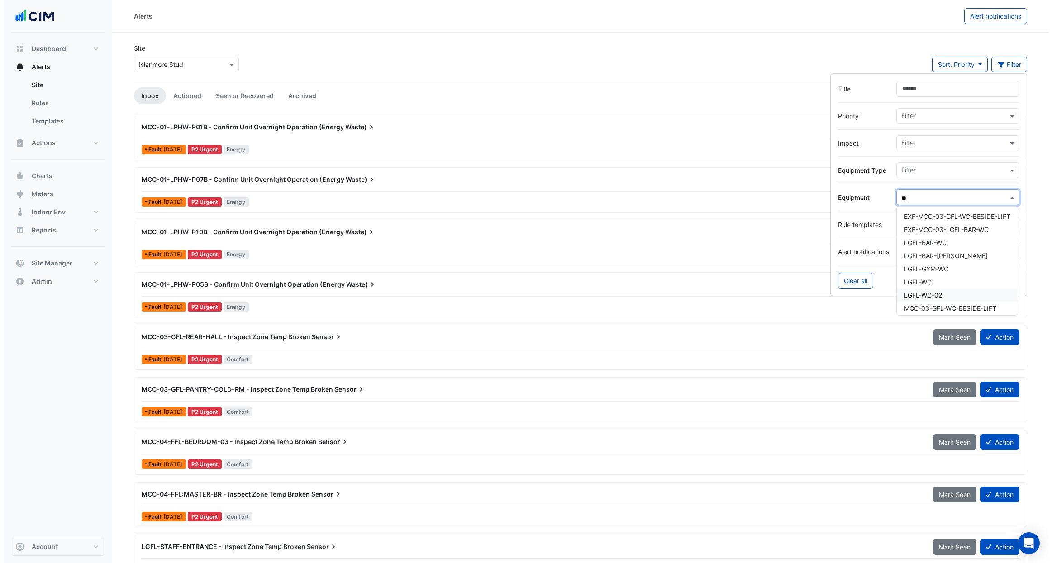
scroll to position [56, 0]
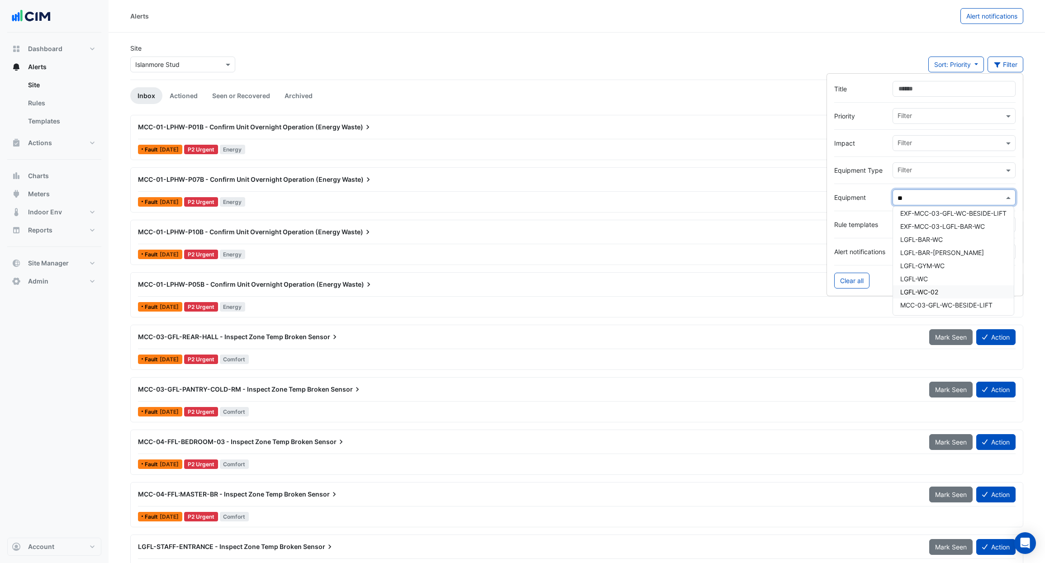
click at [950, 291] on div "LGFL-WC-02" at bounding box center [953, 292] width 121 height 13
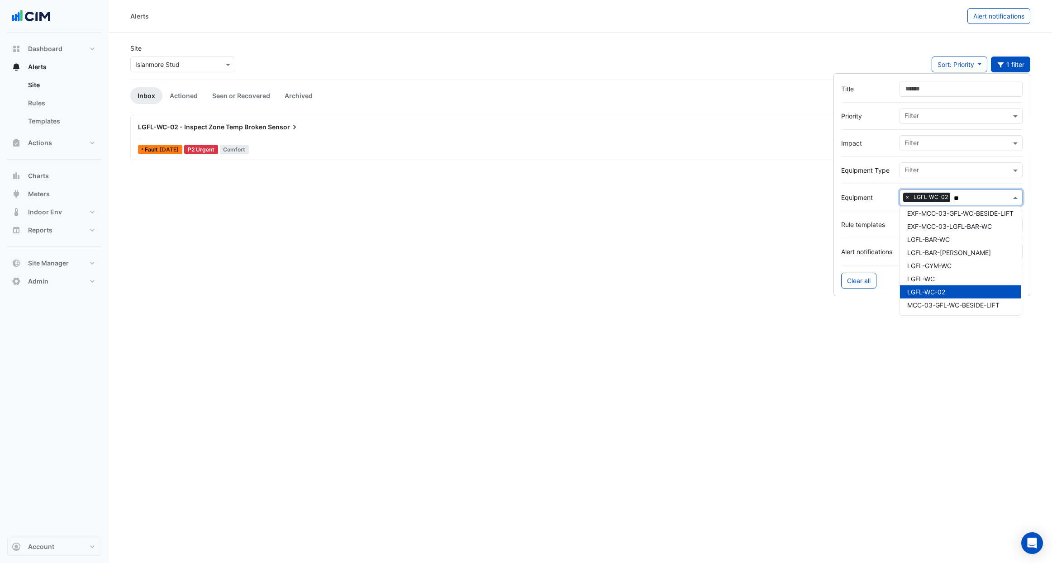
type input "**"
click at [244, 136] on div "LGFL-WC-02 - Inspect Zone Temp Broken Sensor Mark Seen Action" at bounding box center [580, 129] width 885 height 20
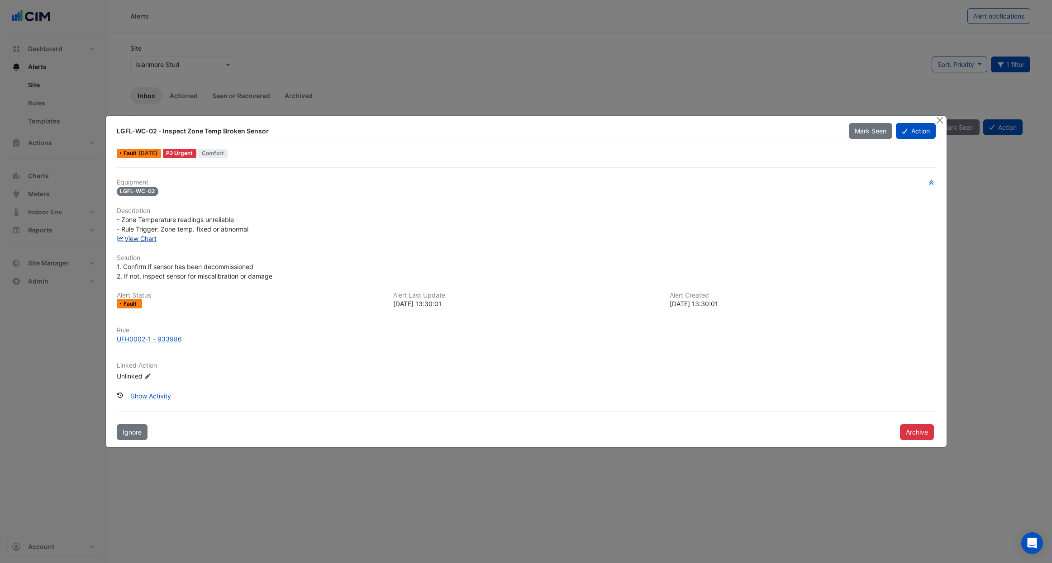
click at [143, 238] on link "View Chart" at bounding box center [137, 239] width 40 height 8
click at [914, 135] on button "Action" at bounding box center [915, 131] width 39 height 16
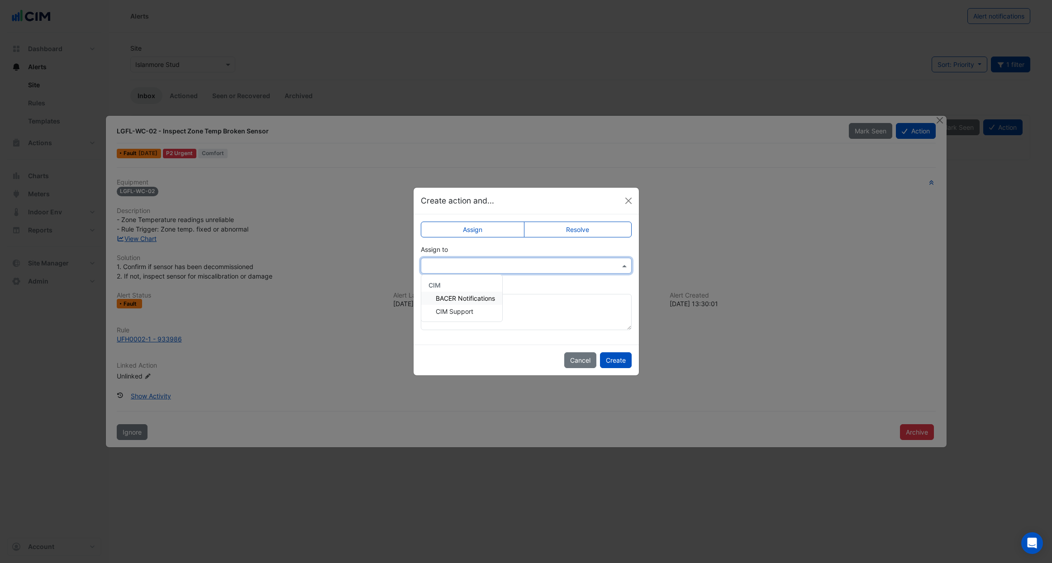
click at [473, 261] on div at bounding box center [526, 266] width 211 height 16
click at [453, 310] on span "CIM Support" at bounding box center [455, 312] width 38 height 8
click at [619, 362] on button "Create" at bounding box center [616, 360] width 32 height 16
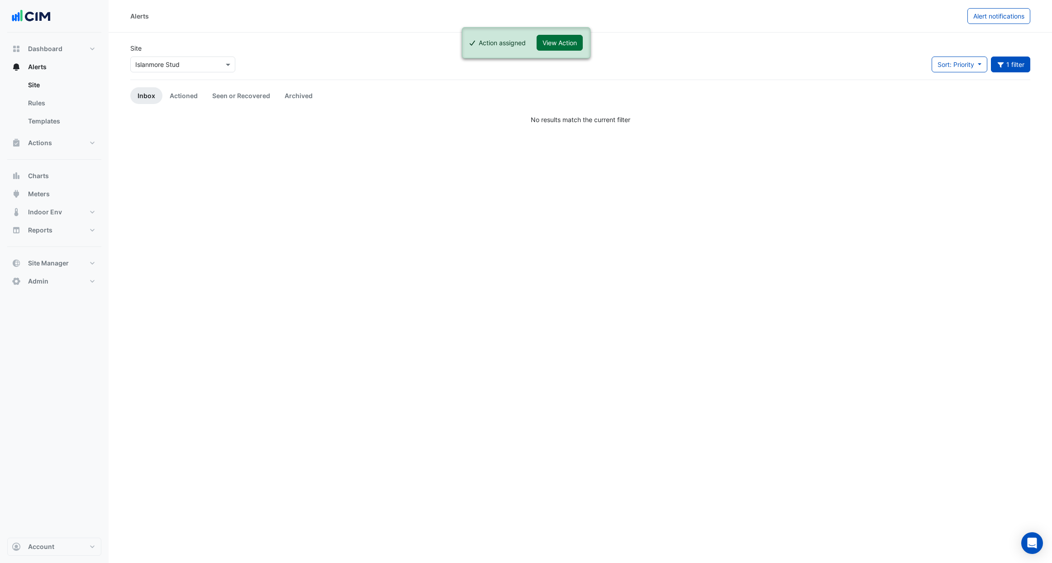
click at [557, 38] on button "View Action" at bounding box center [560, 43] width 46 height 16
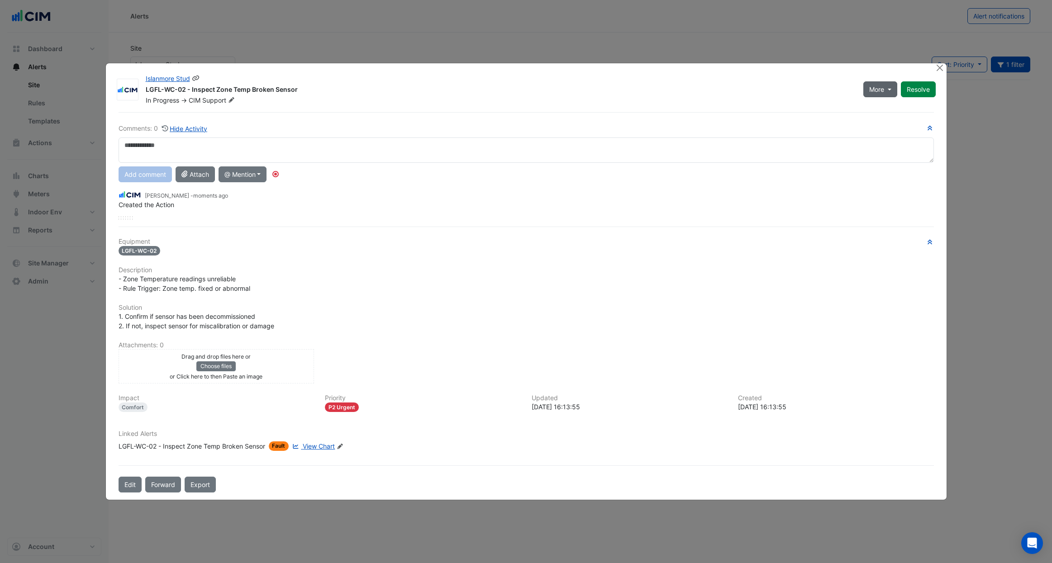
click at [878, 93] on span "More" at bounding box center [876, 90] width 15 height 10
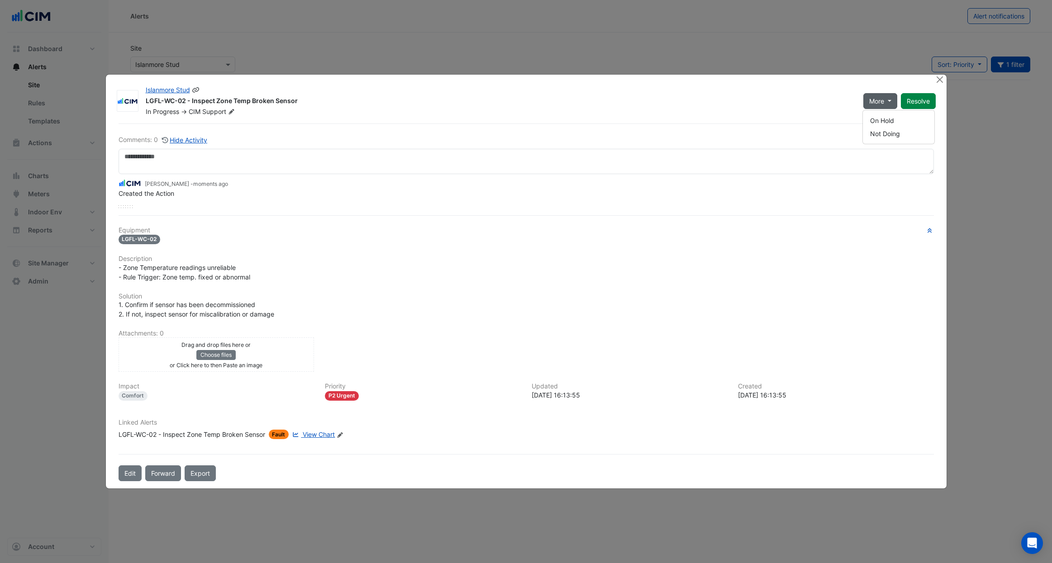
click at [479, 102] on div "LGFL-WC-02 - Inspect Zone Temp Broken Sensor" at bounding box center [499, 101] width 707 height 11
click at [232, 112] on icon at bounding box center [231, 111] width 5 height 5
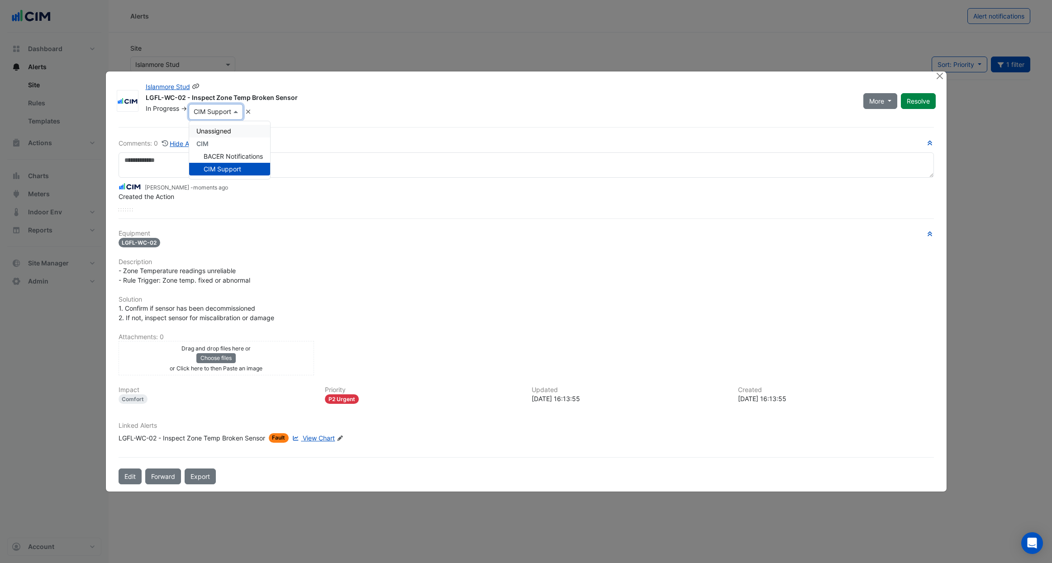
click at [234, 132] on div "Unassigned" at bounding box center [229, 131] width 81 height 13
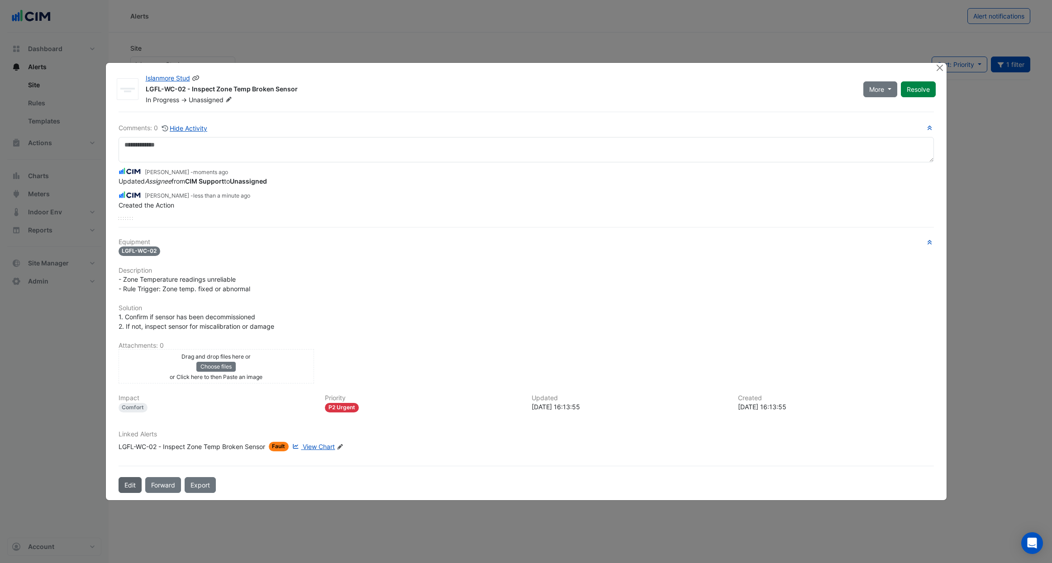
click at [129, 485] on button "Edit" at bounding box center [130, 485] width 23 height 16
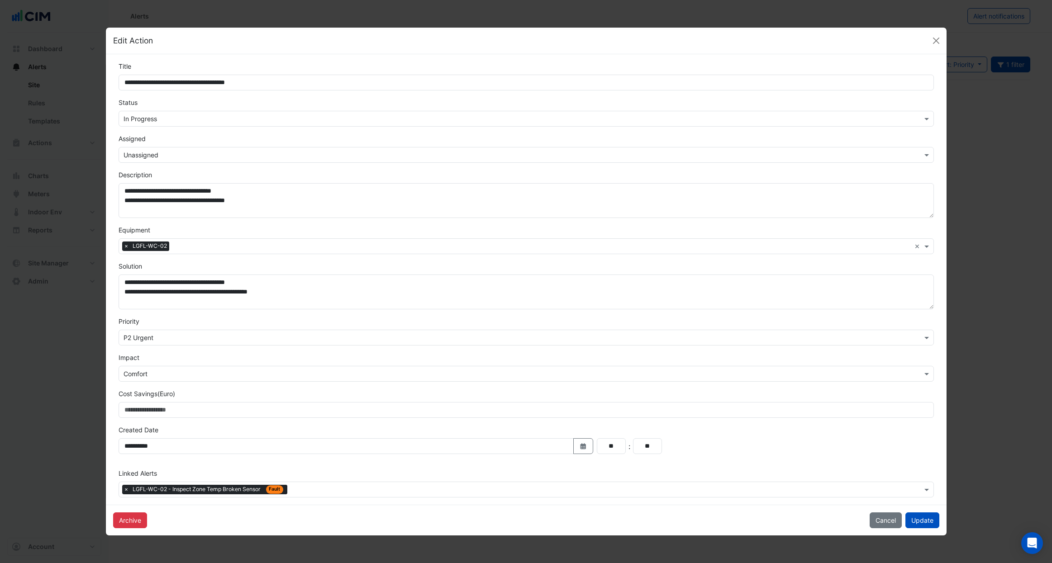
click at [175, 125] on div "× In Progress" at bounding box center [526, 119] width 815 height 16
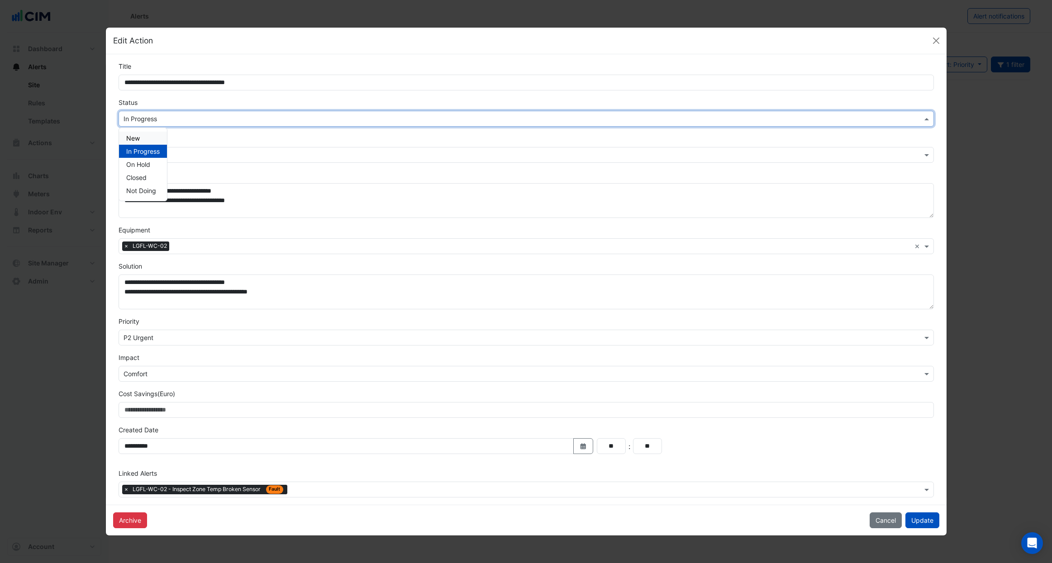
click at [145, 140] on div "New" at bounding box center [143, 138] width 48 height 13
click at [919, 523] on button "Update" at bounding box center [922, 521] width 34 height 16
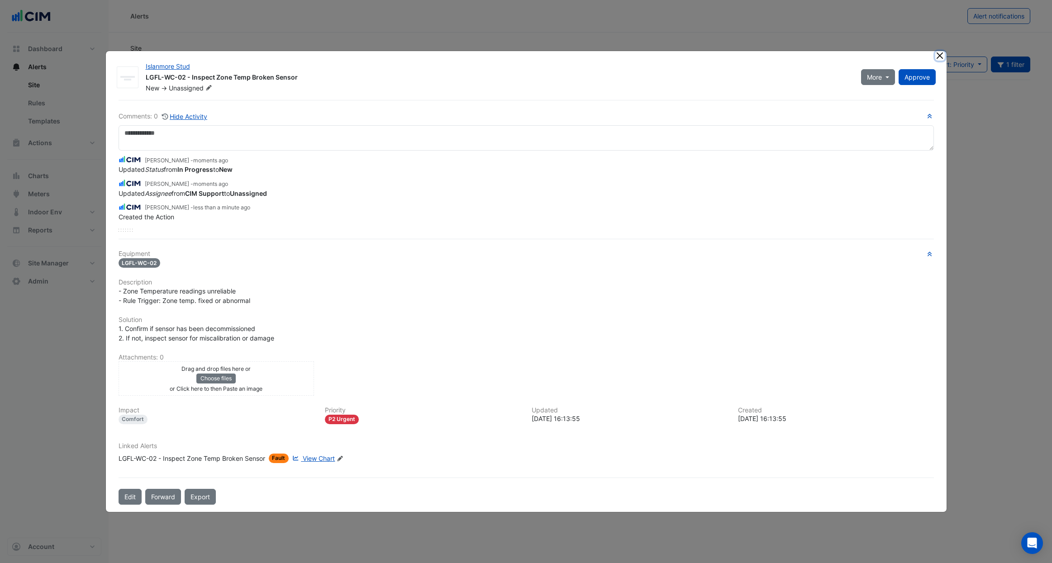
click at [937, 56] on button "Close" at bounding box center [940, 56] width 10 height 10
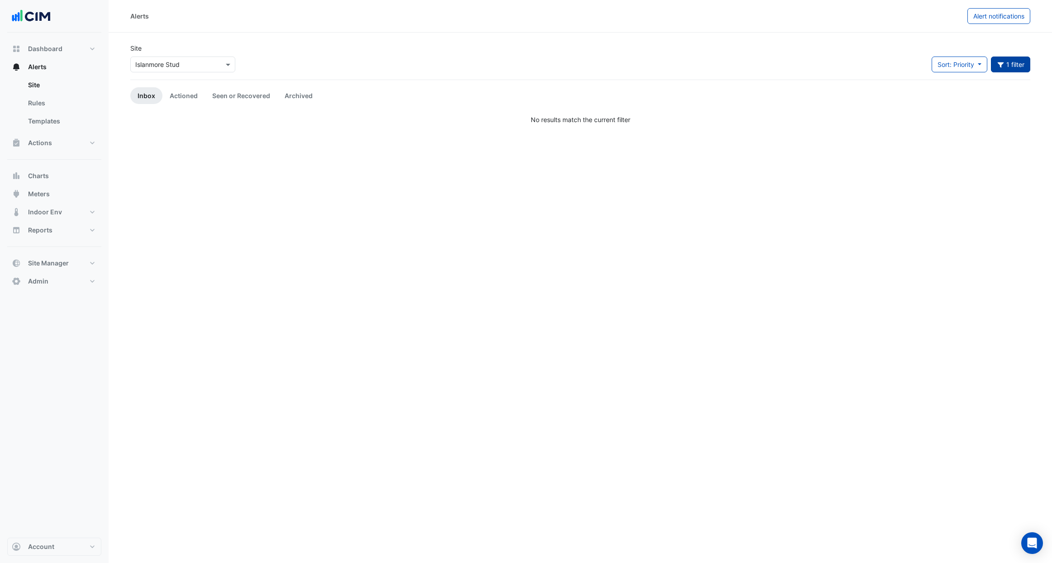
click at [996, 62] on button "1 filter" at bounding box center [1011, 65] width 40 height 16
click at [904, 197] on span "×" at bounding box center [907, 197] width 8 height 9
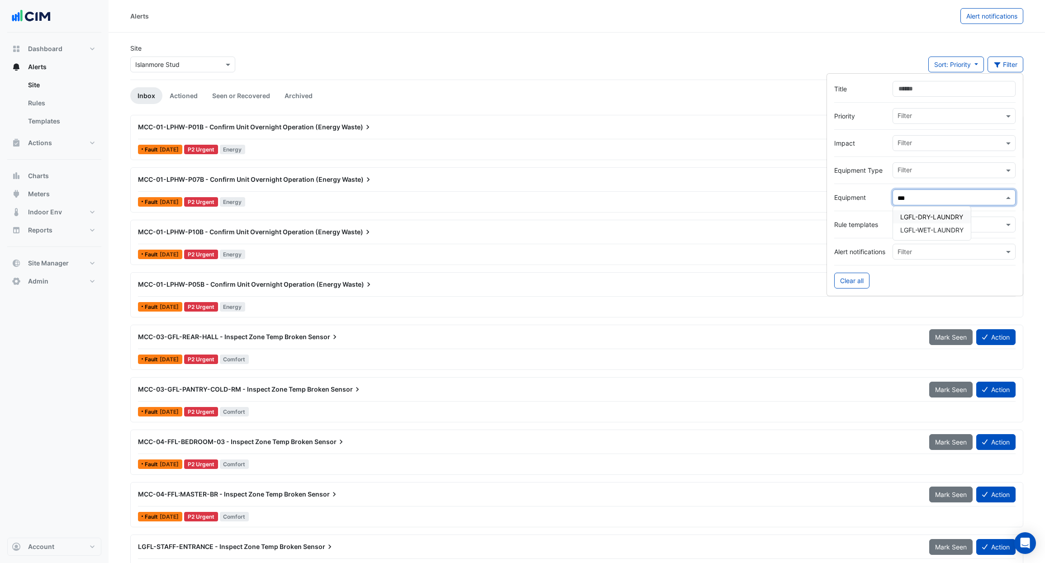
click at [955, 215] on span "LGFL-DRY-LAUNDRY" at bounding box center [931, 217] width 63 height 8
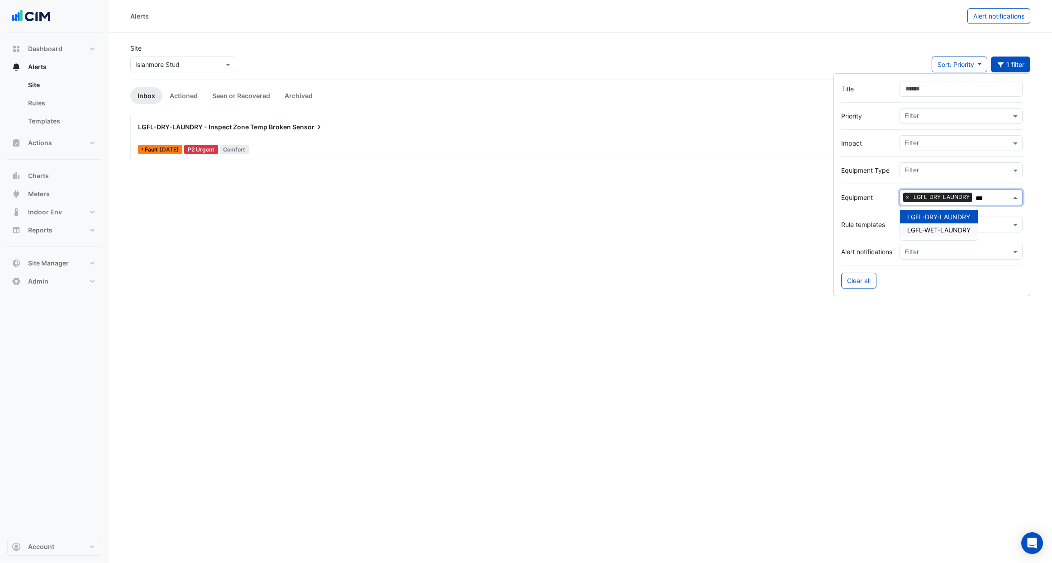
type input "***"
click at [238, 128] on span "LGFL-DRY-LAUNDRY - Inspect Zone Temp Broken" at bounding box center [214, 127] width 153 height 8
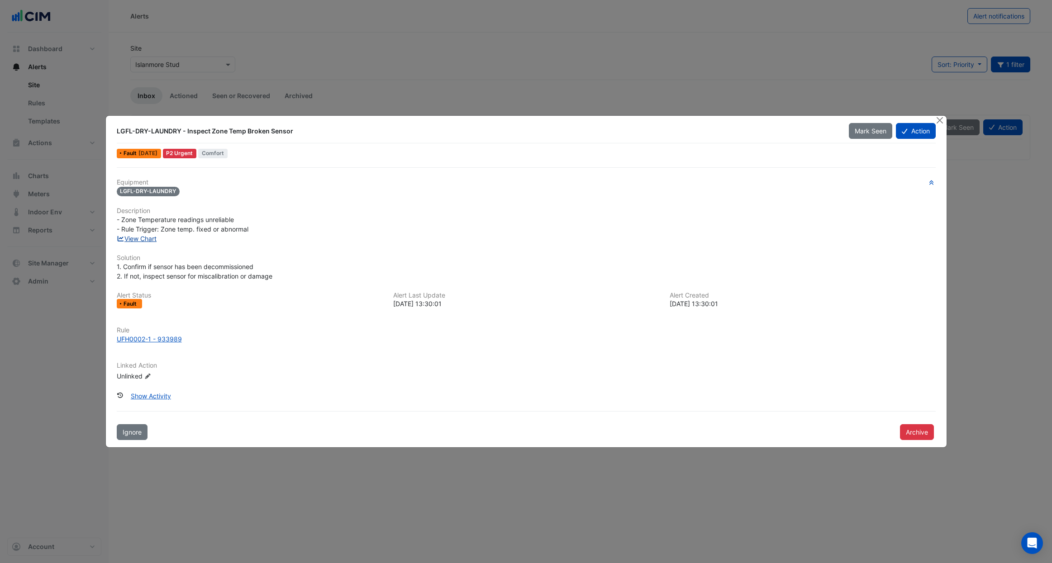
click at [149, 240] on link "View Chart" at bounding box center [137, 239] width 40 height 8
drag, startPoint x: 924, startPoint y: 136, endPoint x: 911, endPoint y: 138, distance: 13.8
click at [922, 139] on div "LGFL-DRY-LAUNDRY - Inspect Zone Temp Broken Sensor Mark Seen Action" at bounding box center [526, 133] width 819 height 20
click at [916, 133] on button "Action" at bounding box center [915, 131] width 39 height 16
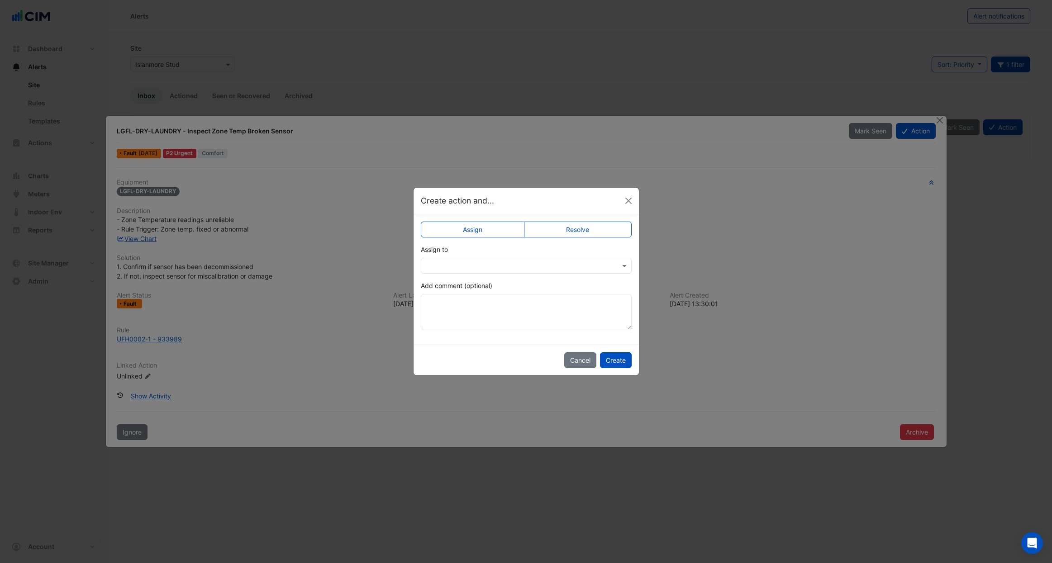
click at [476, 269] on div at bounding box center [526, 266] width 211 height 16
click at [455, 312] on span "CIM Support" at bounding box center [455, 312] width 38 height 8
click at [608, 362] on button "Create" at bounding box center [616, 360] width 32 height 16
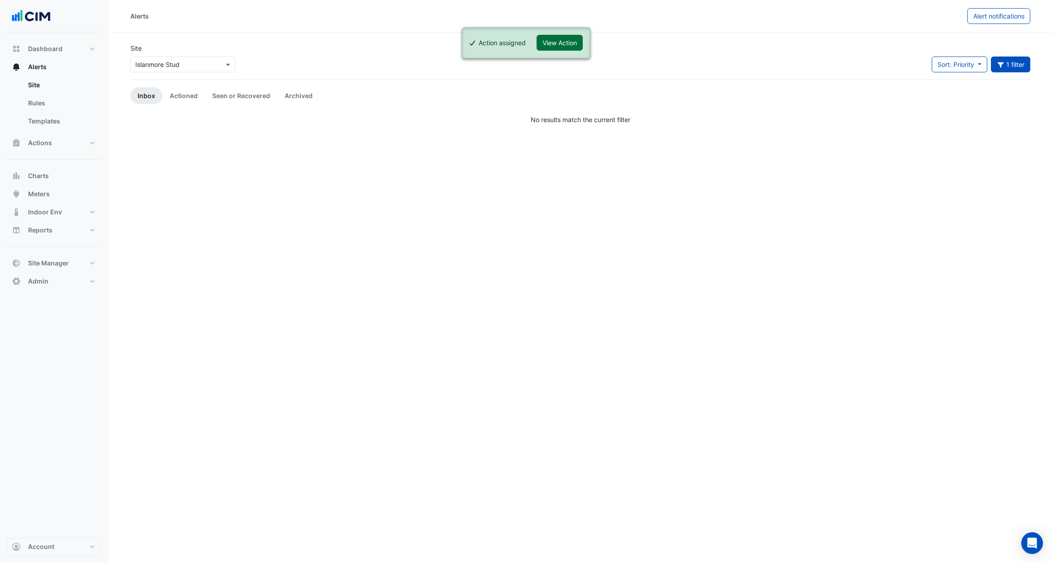
click at [562, 39] on button "View Action" at bounding box center [560, 43] width 46 height 16
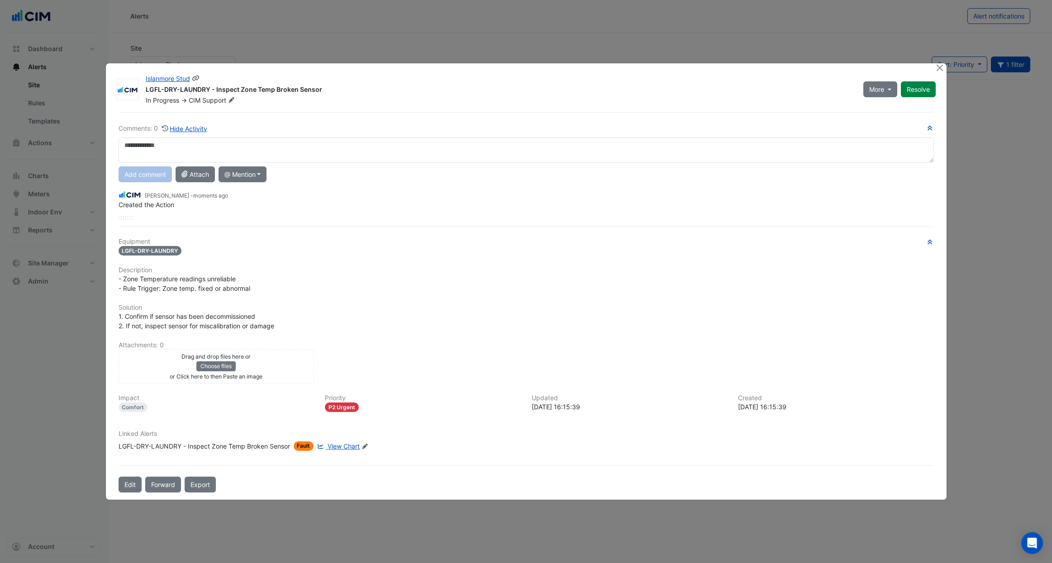
click at [231, 103] on fa-icon at bounding box center [231, 100] width 10 height 9
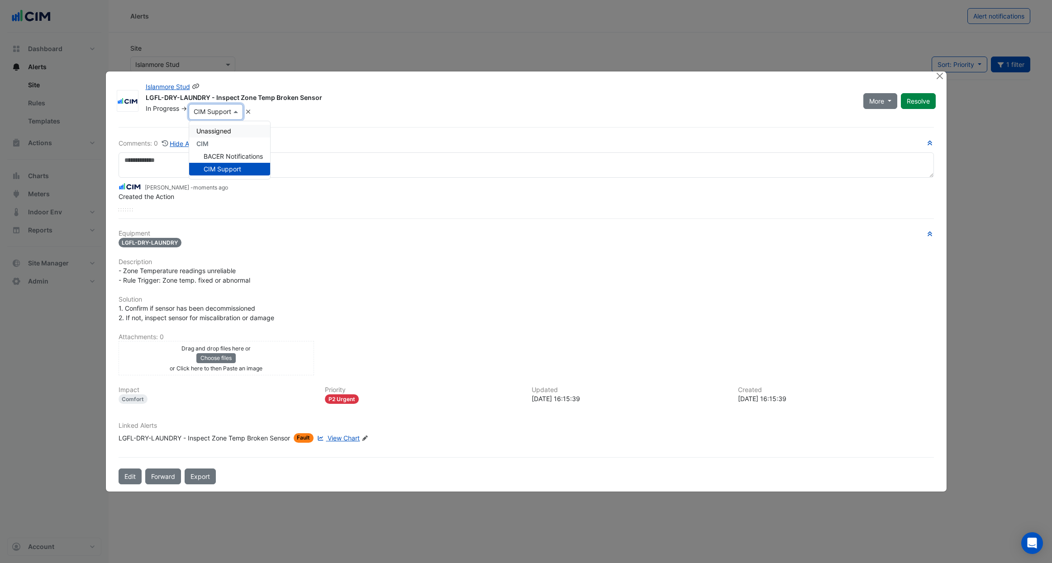
click at [234, 126] on div "Unassigned" at bounding box center [229, 131] width 81 height 13
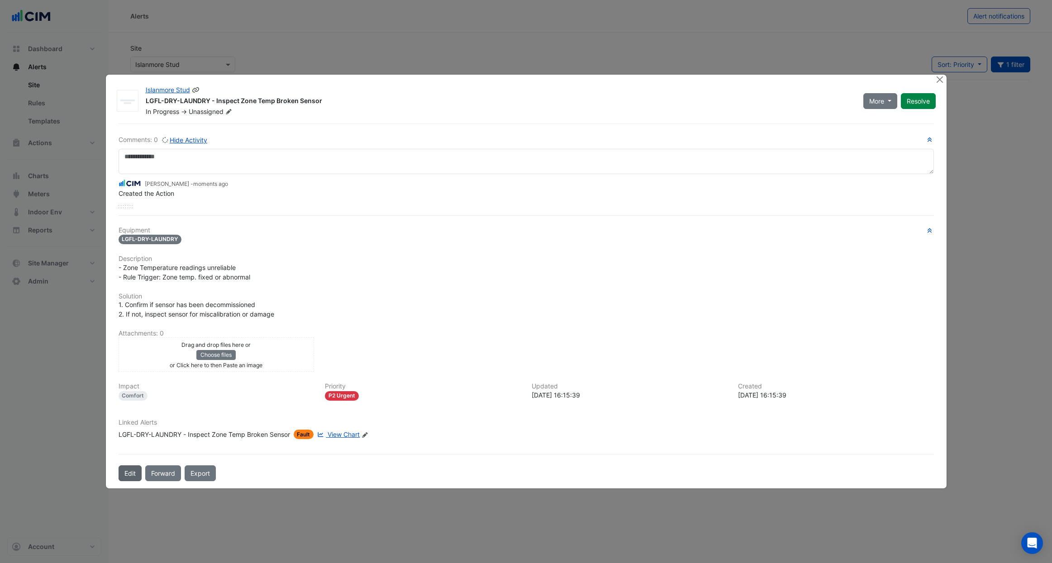
click at [137, 471] on button "Edit" at bounding box center [130, 474] width 23 height 16
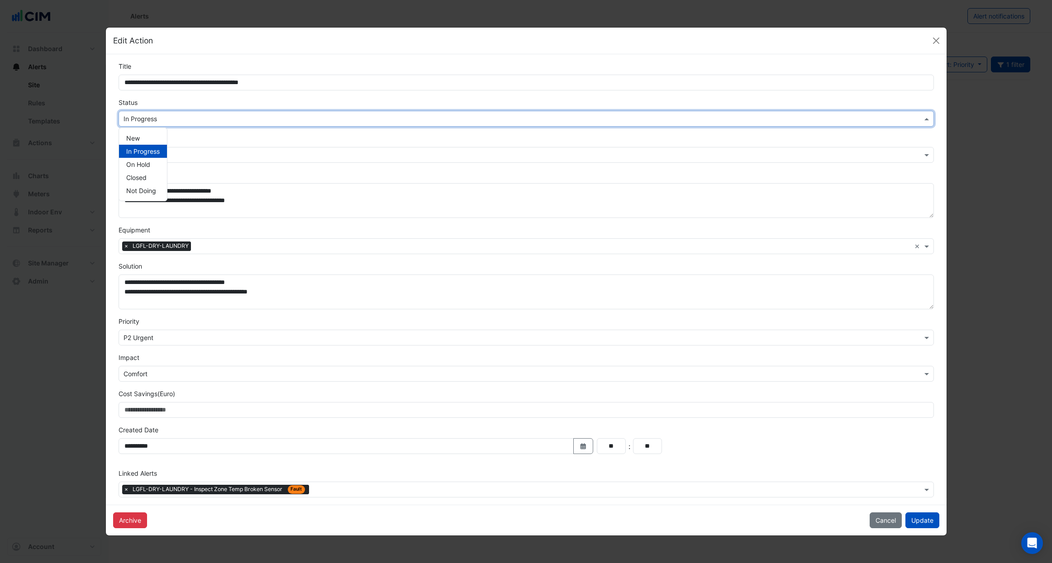
click at [185, 121] on input "text" at bounding box center [517, 119] width 787 height 10
click at [162, 137] on div "New" at bounding box center [143, 138] width 48 height 13
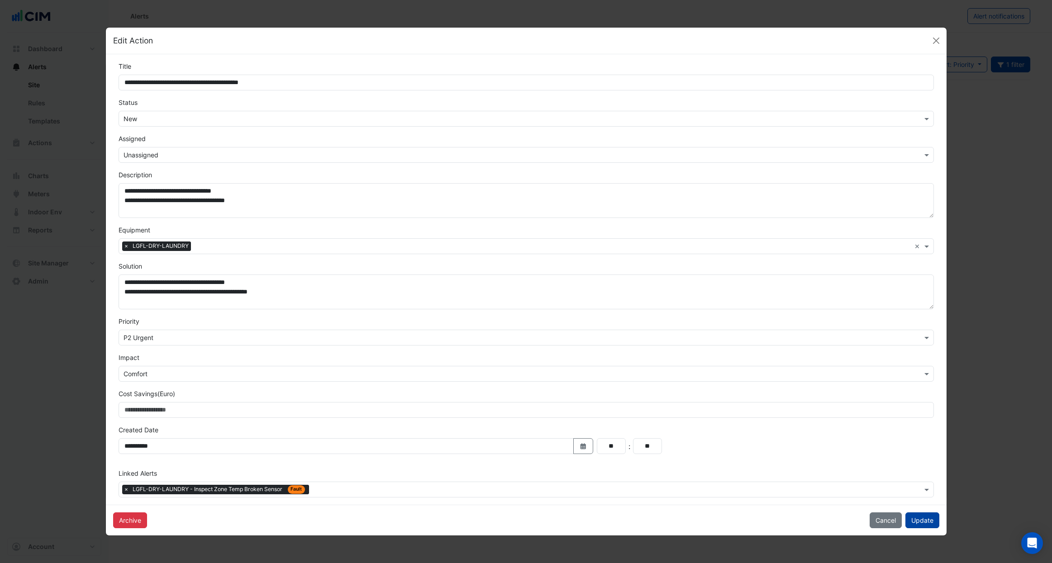
click at [919, 522] on button "Update" at bounding box center [922, 521] width 34 height 16
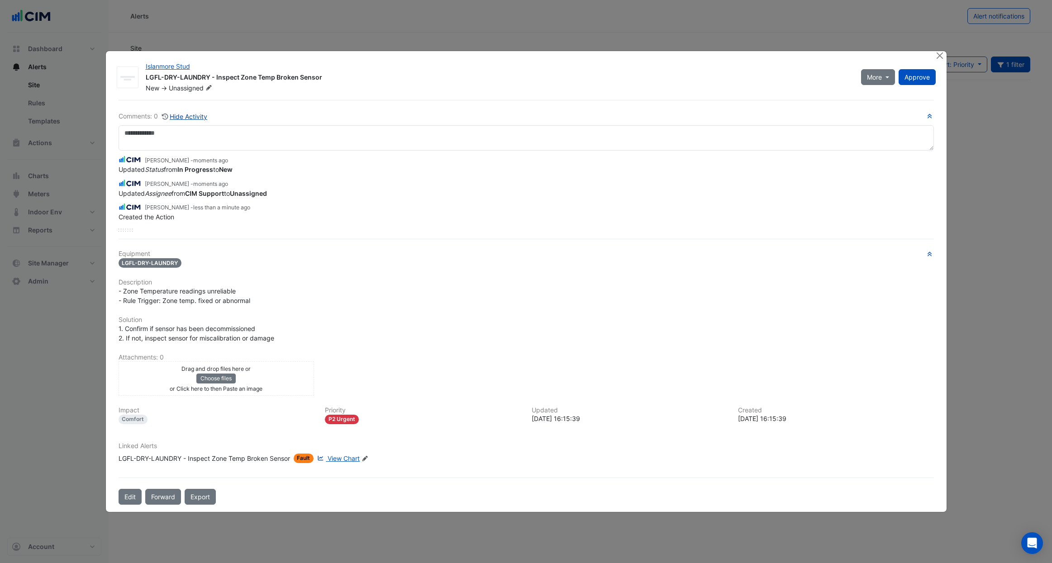
click at [204, 114] on button "Hide Activity" at bounding box center [185, 116] width 47 height 10
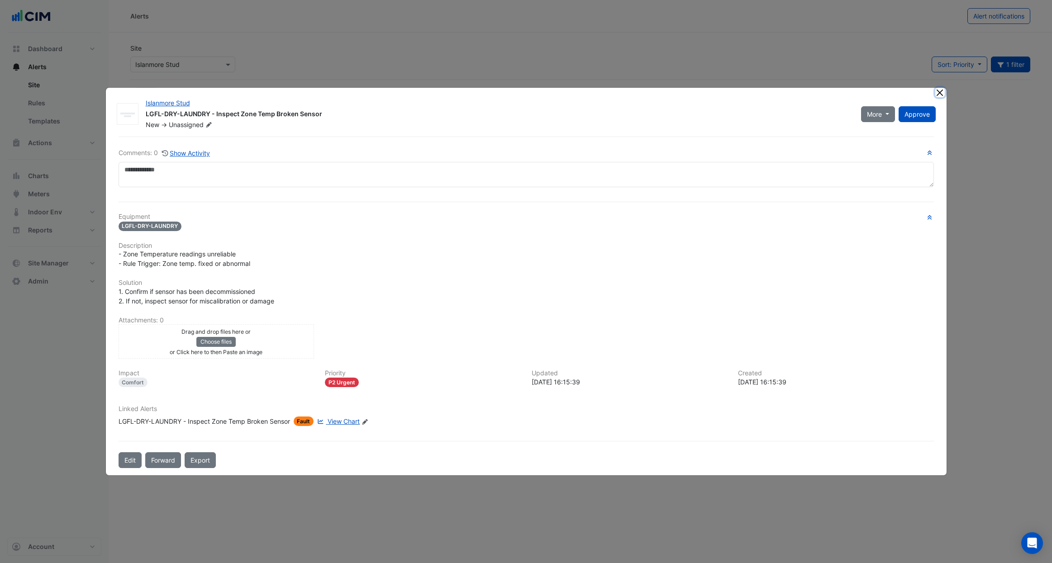
click at [940, 95] on button "Close" at bounding box center [940, 93] width 10 height 10
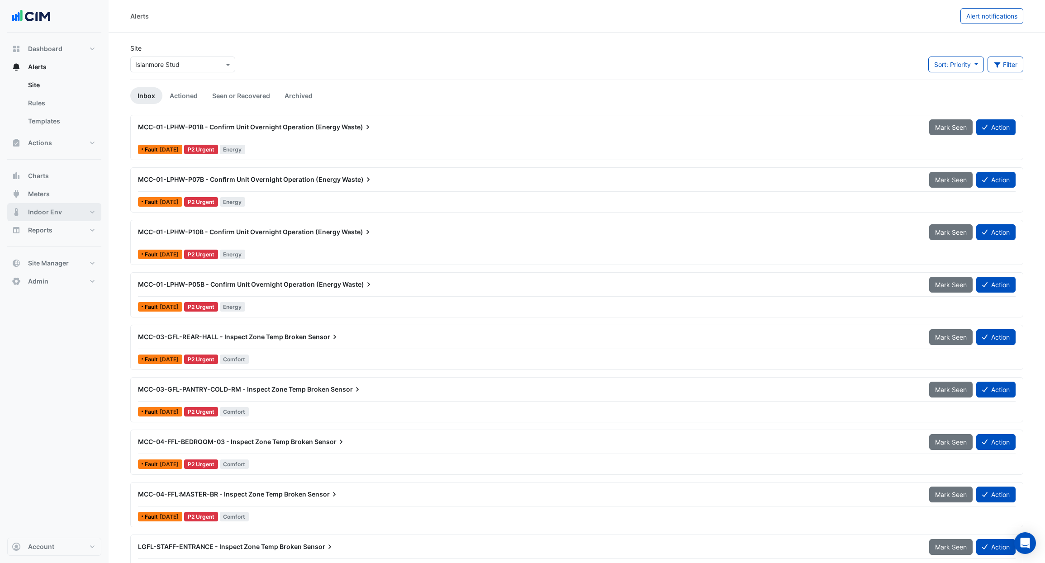
click at [69, 213] on button "Indoor Env" at bounding box center [54, 212] width 94 height 18
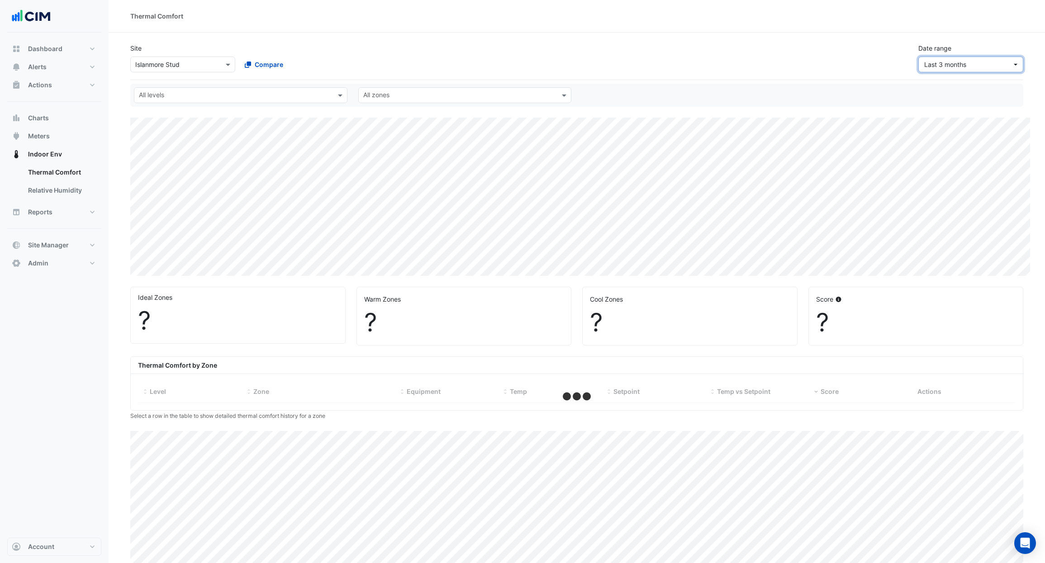
click at [938, 70] on button "Last 3 months" at bounding box center [971, 65] width 105 height 16
select select "***"
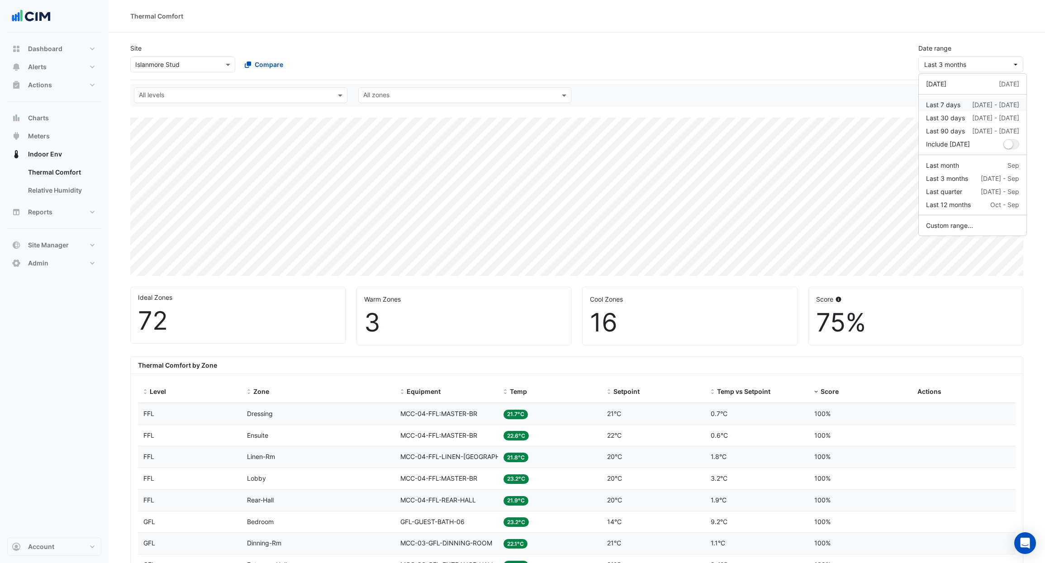
click at [950, 106] on div "Last 7 days" at bounding box center [943, 105] width 34 height 10
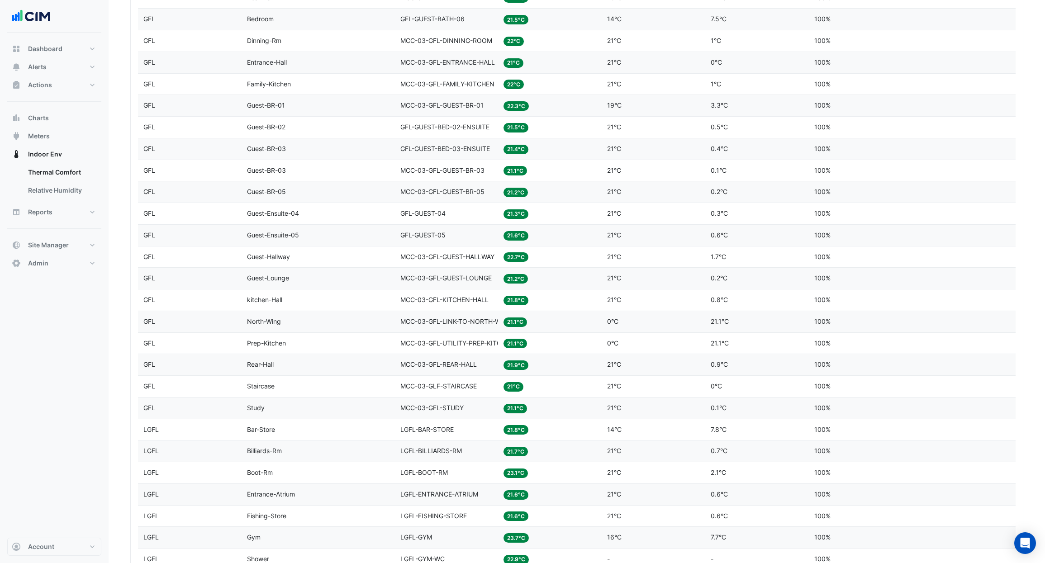
scroll to position [101, 0]
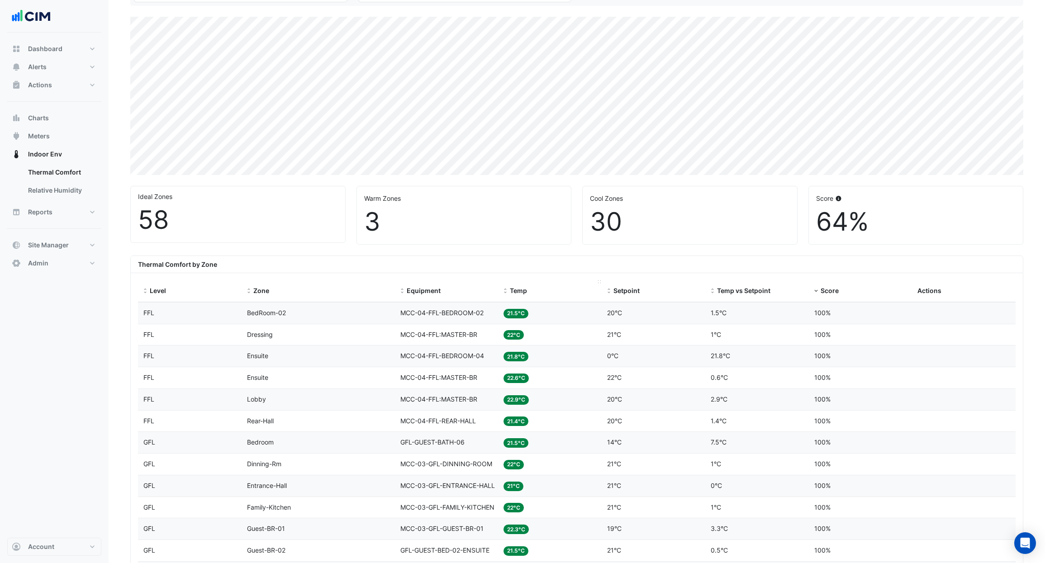
click at [511, 293] on span "Temp" at bounding box center [518, 291] width 17 height 8
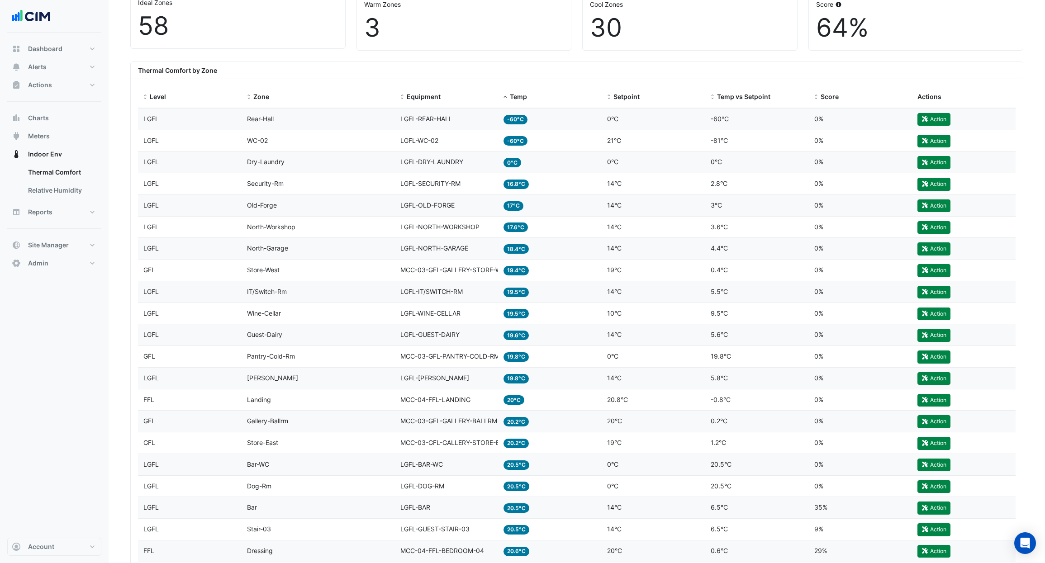
scroll to position [163, 0]
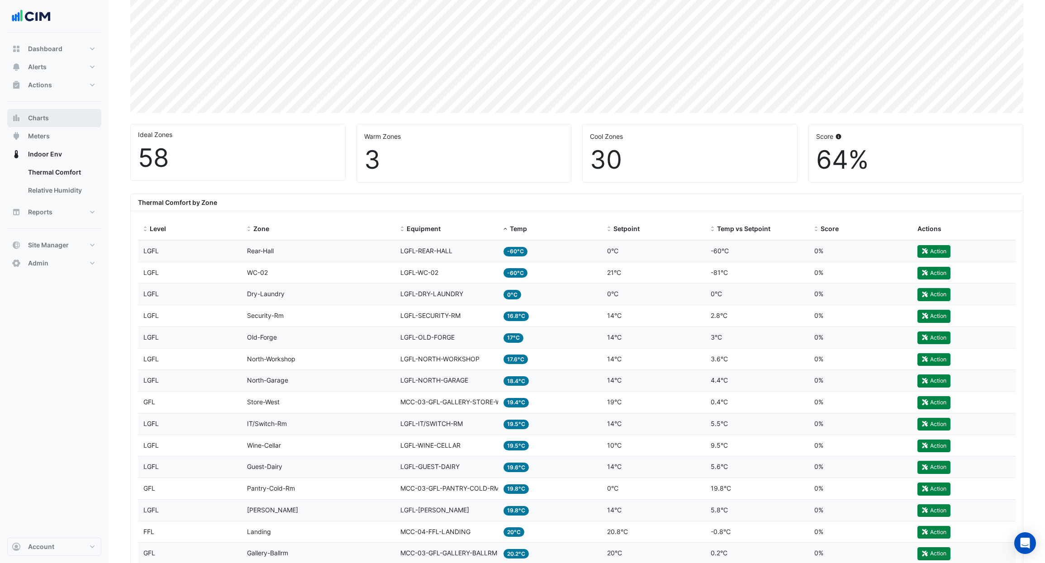
click at [41, 122] on span "Charts" at bounding box center [38, 118] width 21 height 9
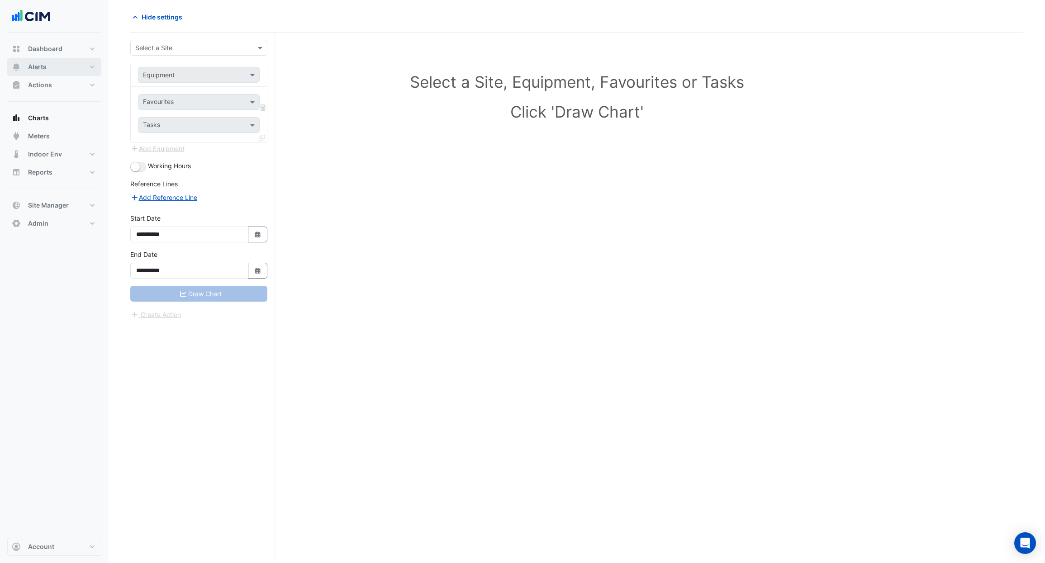
click at [37, 68] on span "Alerts" at bounding box center [37, 66] width 19 height 9
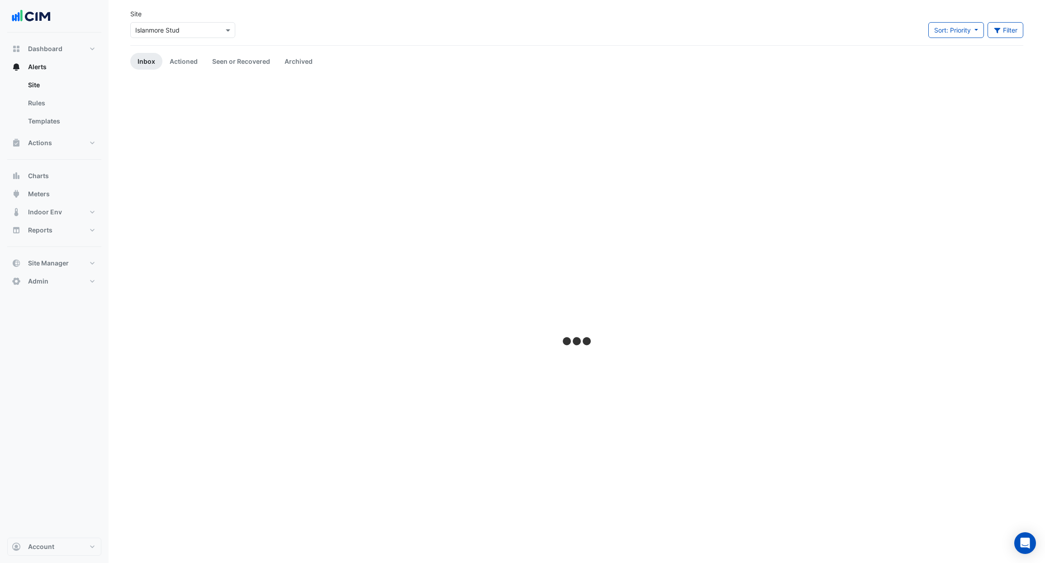
click at [153, 27] on input "text" at bounding box center [173, 31] width 77 height 10
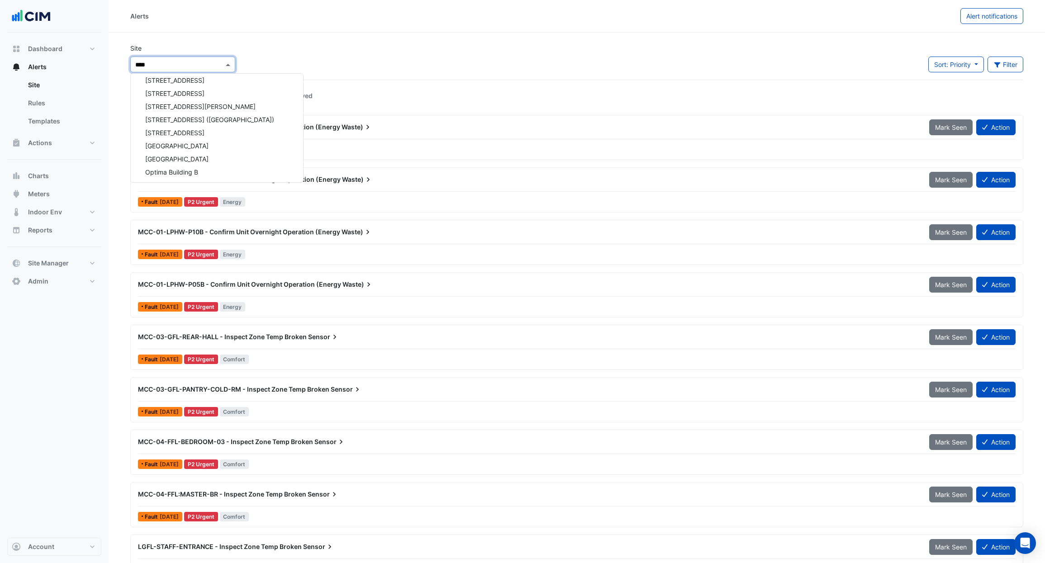
type input "*****"
click at [191, 172] on span "[GEOGRAPHIC_DATA]" at bounding box center [176, 176] width 63 height 8
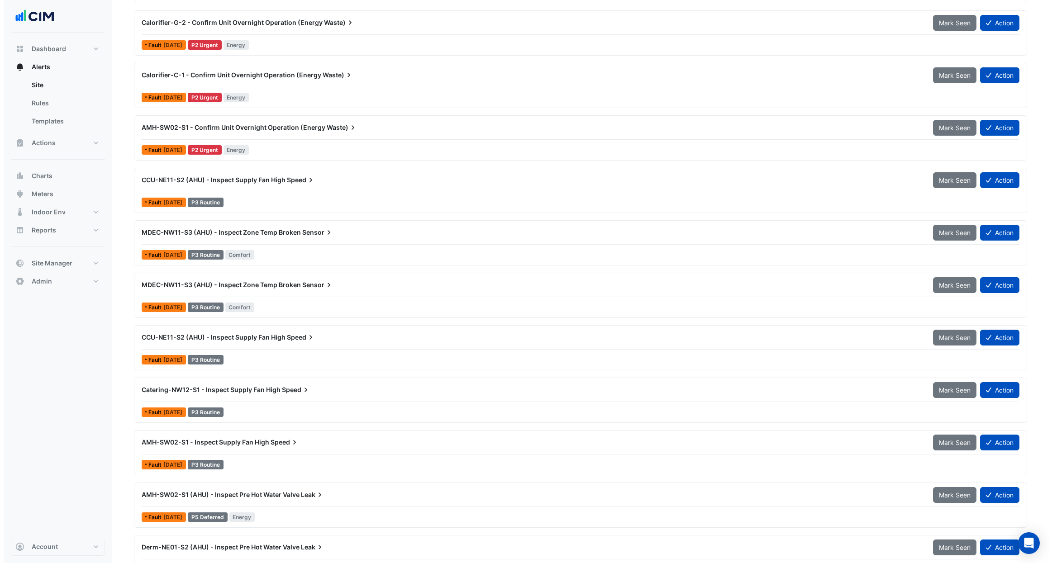
scroll to position [1861, 0]
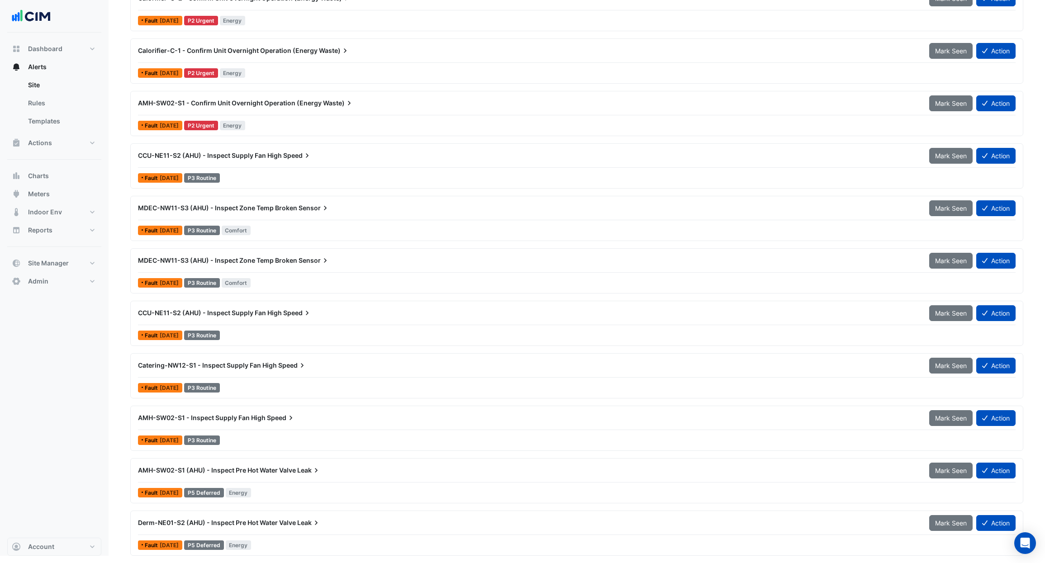
click at [276, 429] on div "AMH-SW02-S1 - Inspect Supply Fan High Speed Mark Seen Action" at bounding box center [577, 420] width 878 height 20
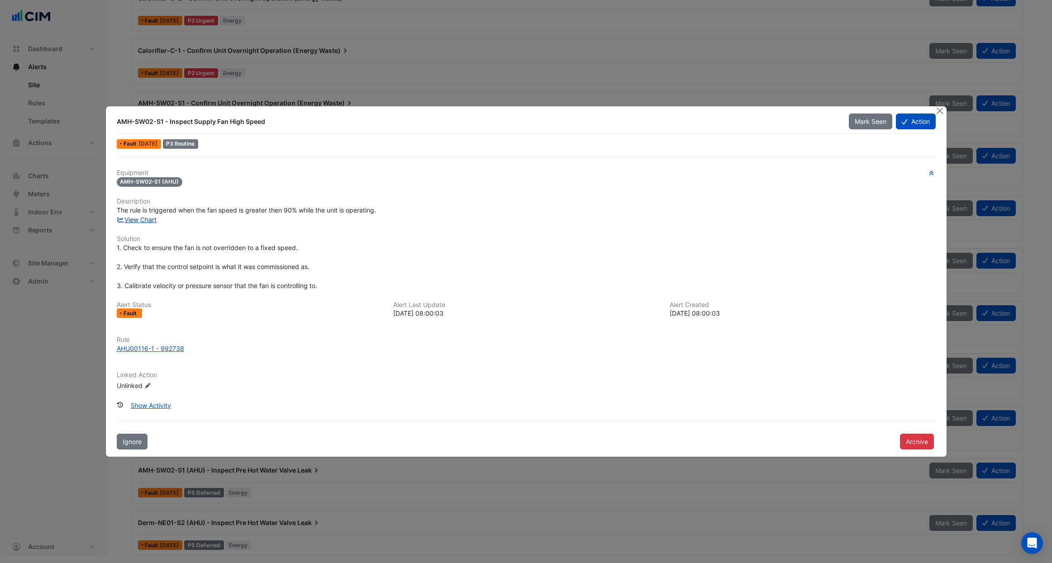
click at [144, 220] on link "View Chart" at bounding box center [137, 220] width 40 height 8
click at [929, 122] on button "Action" at bounding box center [915, 122] width 39 height 16
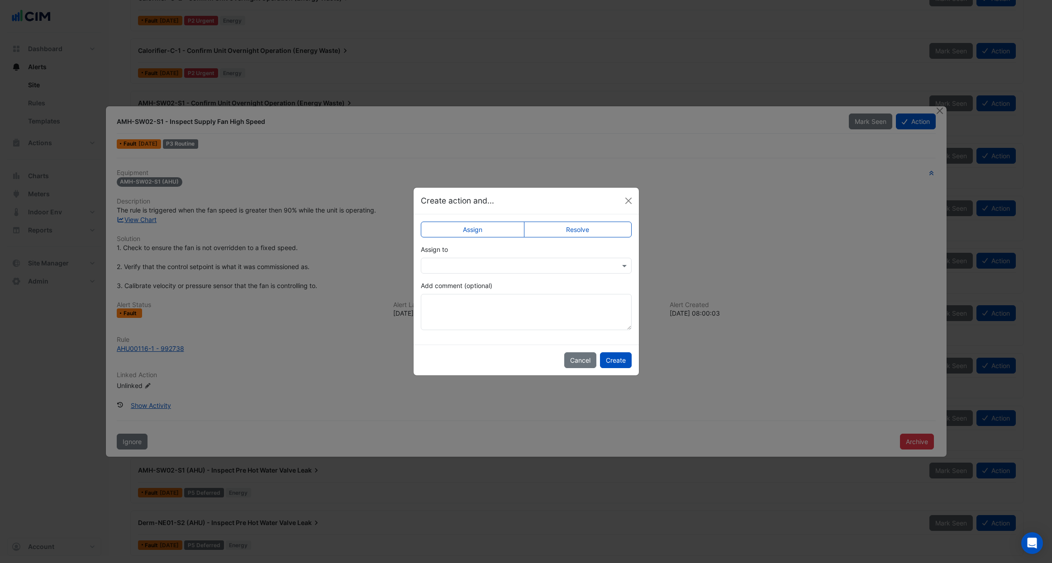
click at [457, 266] on input "text" at bounding box center [517, 267] width 183 height 10
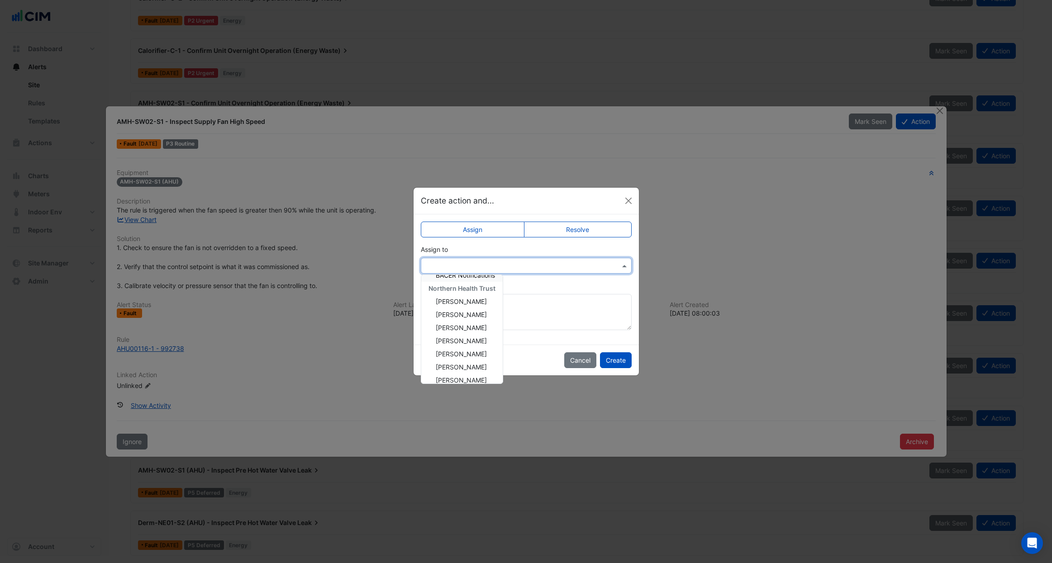
scroll to position [24, 0]
click at [457, 301] on span "Andrew Marks" at bounding box center [461, 301] width 51 height 8
click at [457, 301] on textarea "Add comment (optional)" at bounding box center [526, 312] width 211 height 36
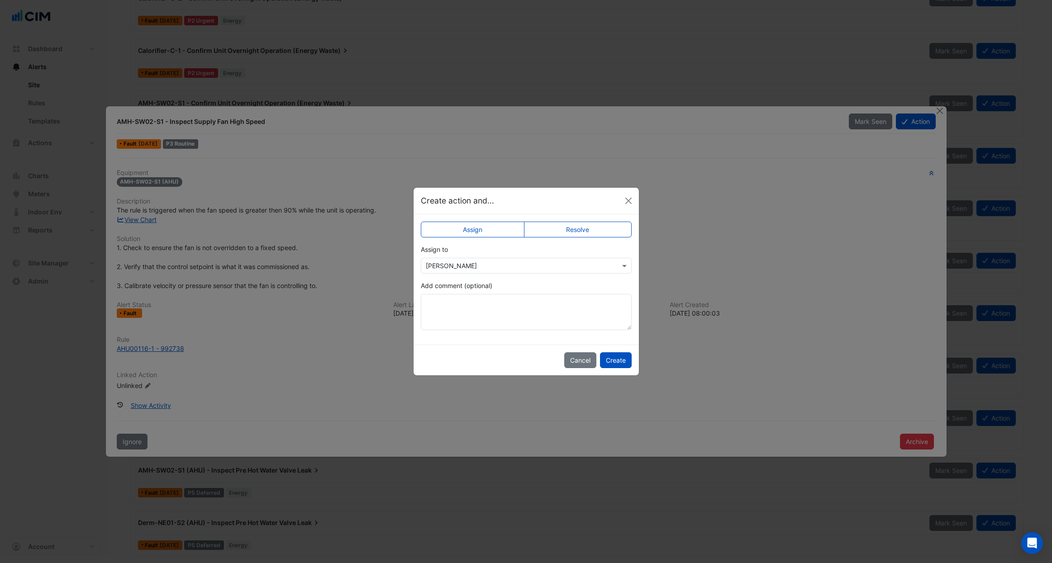
click at [470, 267] on input "text" at bounding box center [517, 267] width 183 height 10
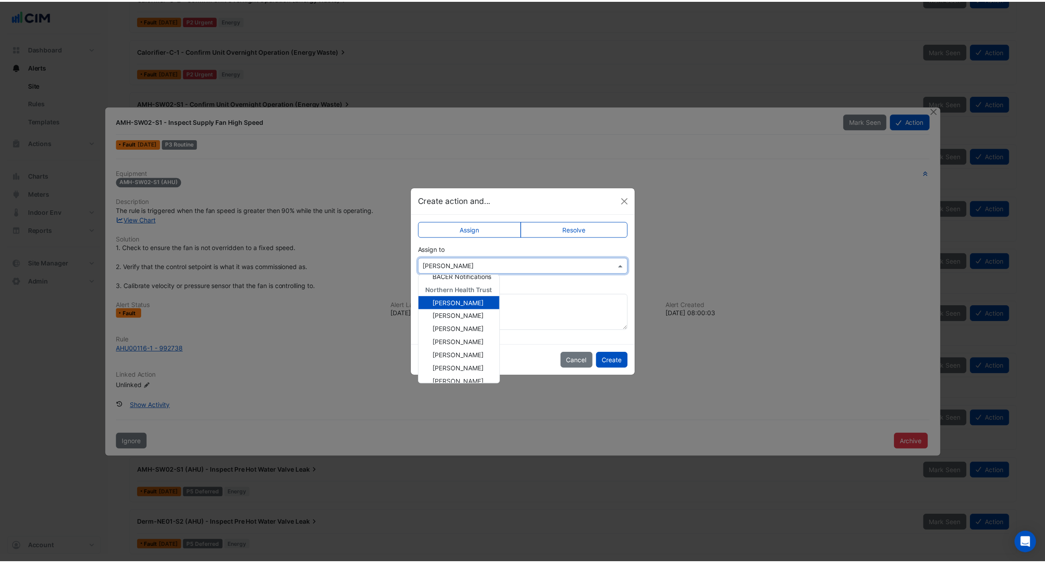
scroll to position [30, 0]
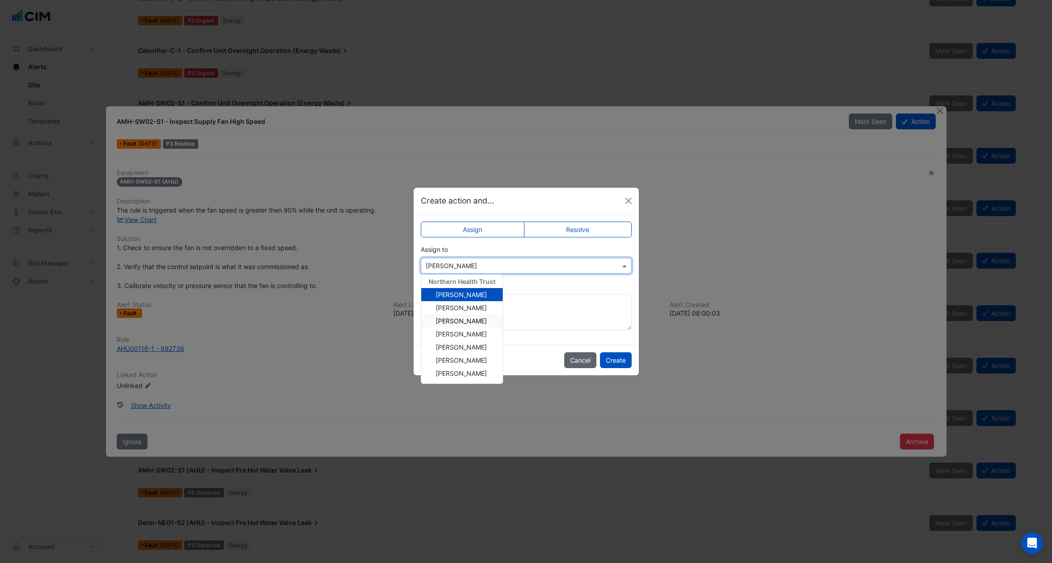
click at [578, 355] on button "Cancel" at bounding box center [580, 360] width 32 height 16
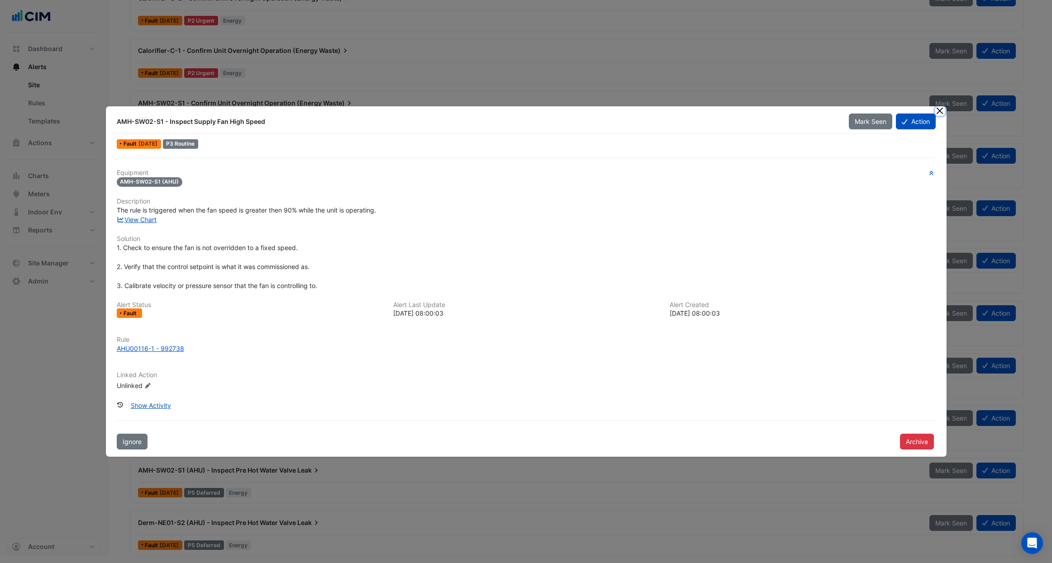
click at [939, 112] on button "Close" at bounding box center [940, 111] width 10 height 10
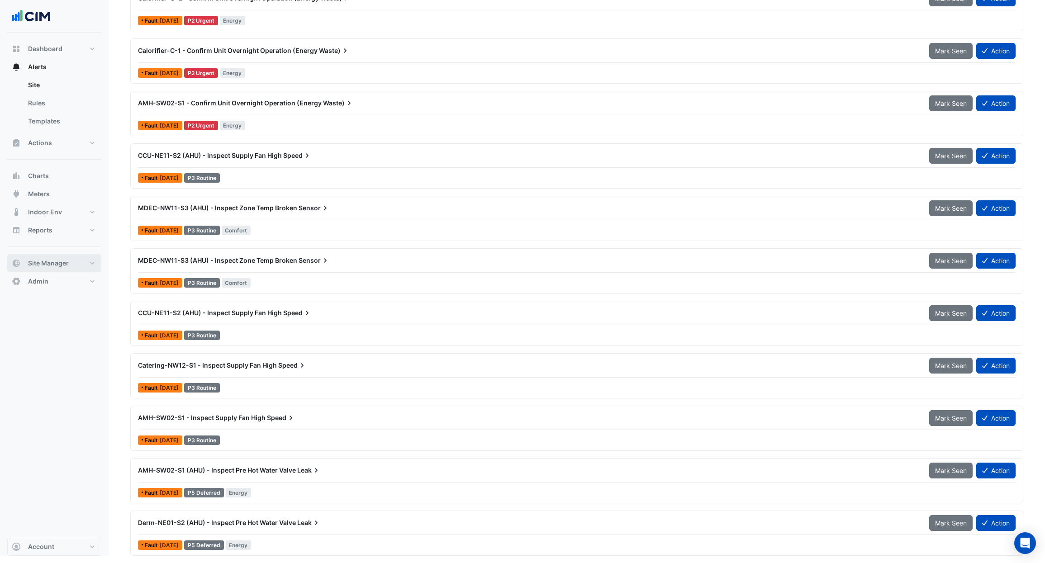
click at [84, 264] on button "Site Manager" at bounding box center [54, 263] width 94 height 18
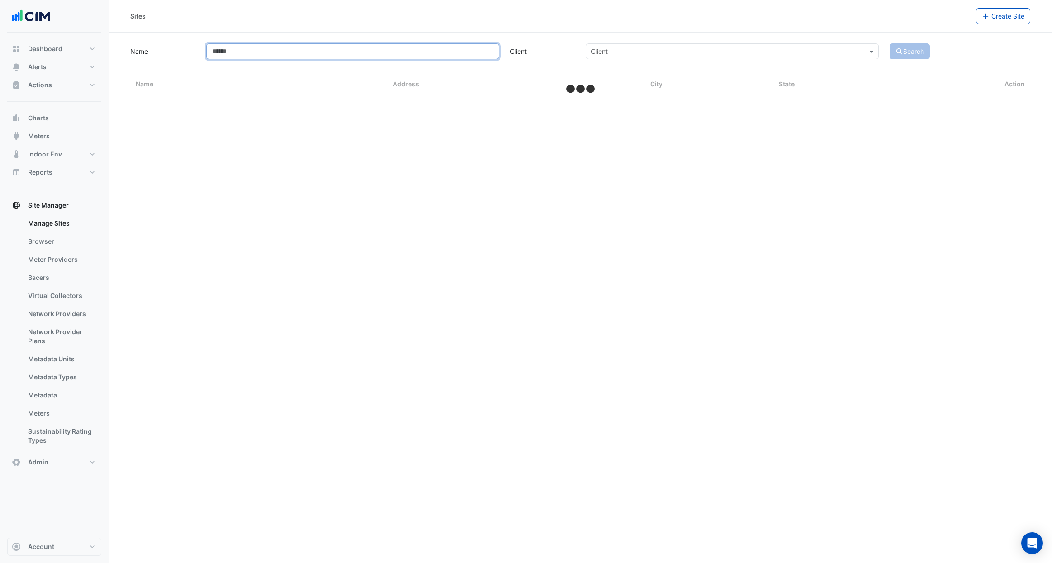
click at [258, 50] on input "Name" at bounding box center [352, 51] width 293 height 16
type input "*****"
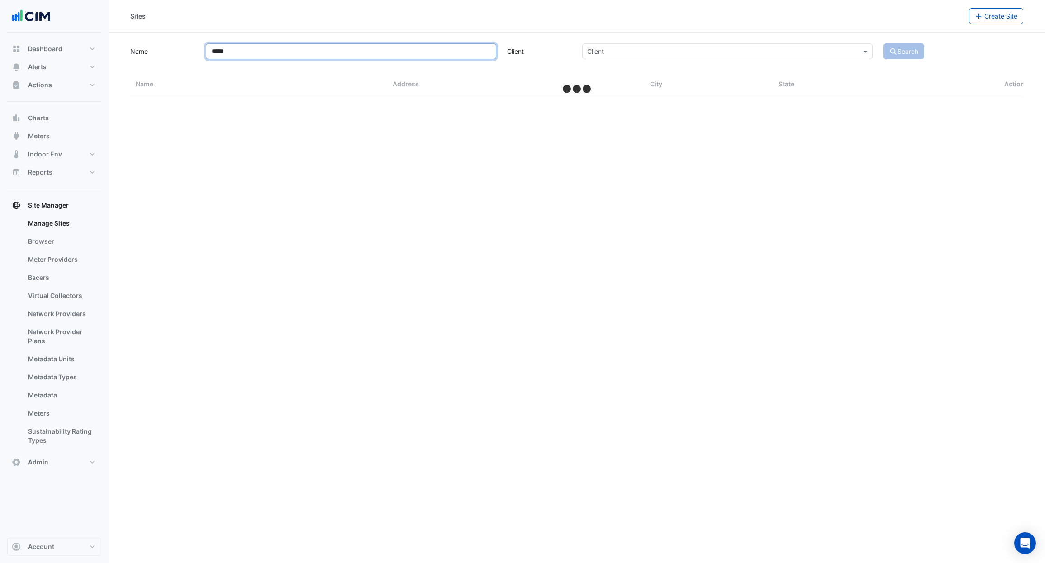
select select "***"
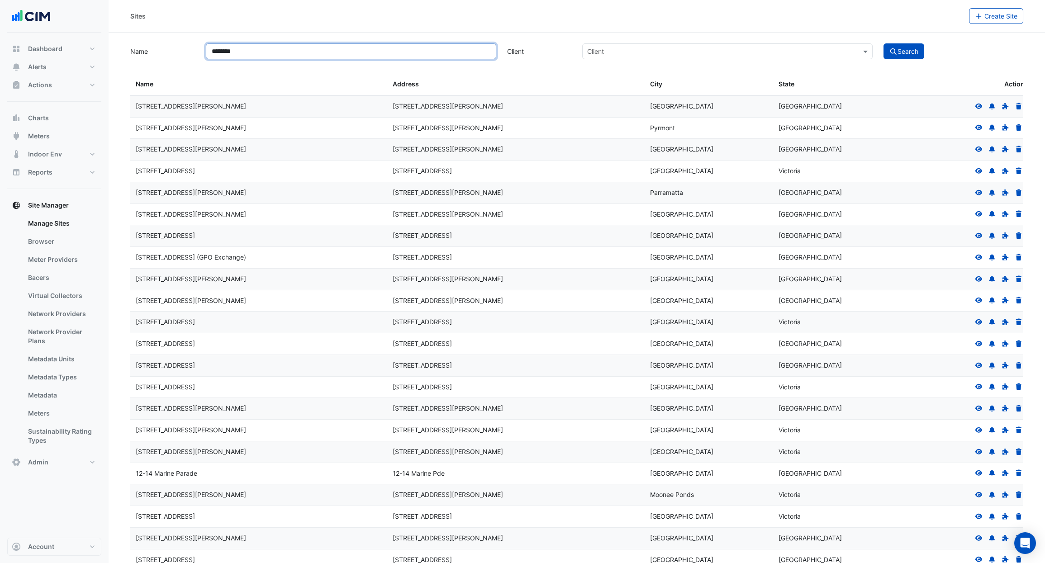
type input "********"
click at [884, 43] on button "Search" at bounding box center [904, 51] width 41 height 16
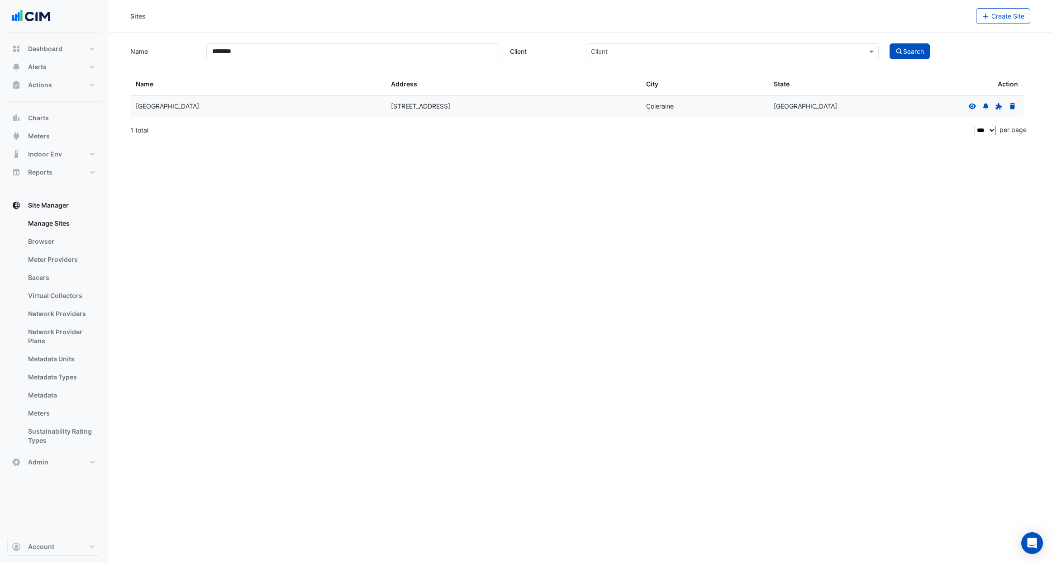
click at [971, 104] on icon at bounding box center [972, 105] width 7 height 5
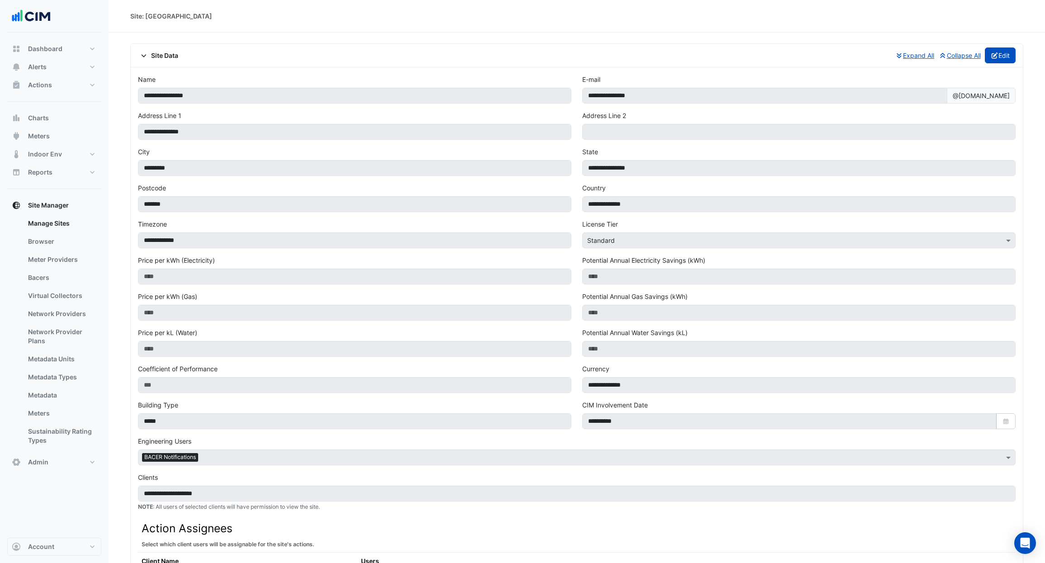
click at [995, 57] on icon "button" at bounding box center [995, 55] width 8 height 6
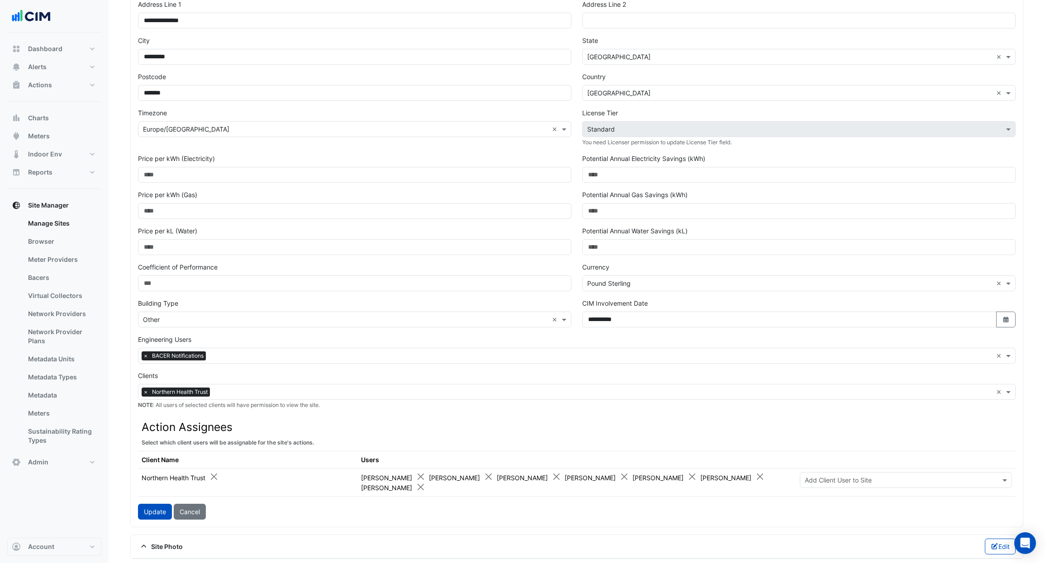
scroll to position [118, 0]
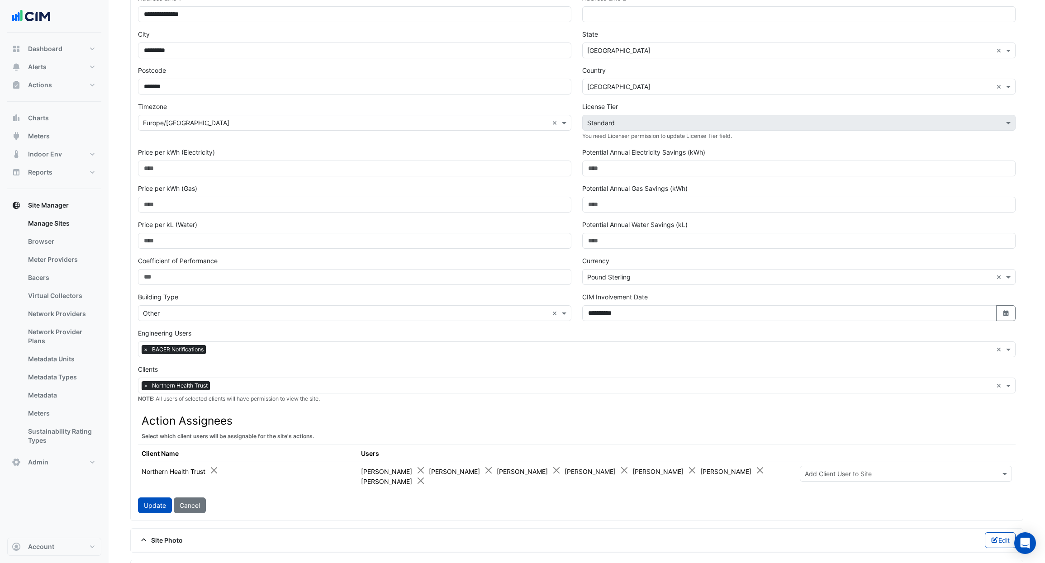
click at [217, 348] on input "text" at bounding box center [601, 351] width 783 height 10
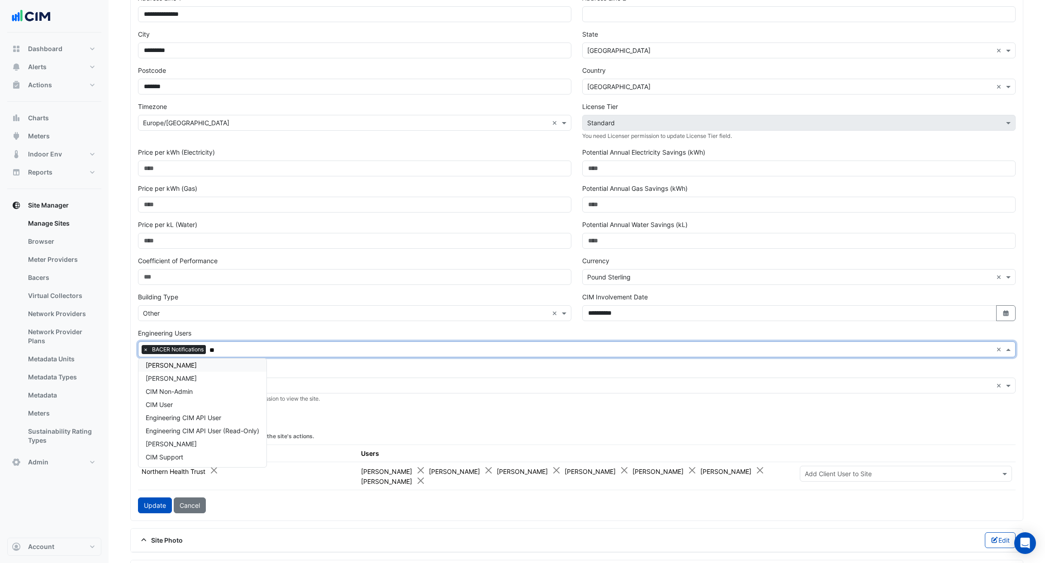
scroll to position [4, 0]
type input "***"
click at [190, 418] on div "CIM Support" at bounding box center [202, 421] width 128 height 13
click at [161, 504] on button "Update" at bounding box center [155, 506] width 34 height 16
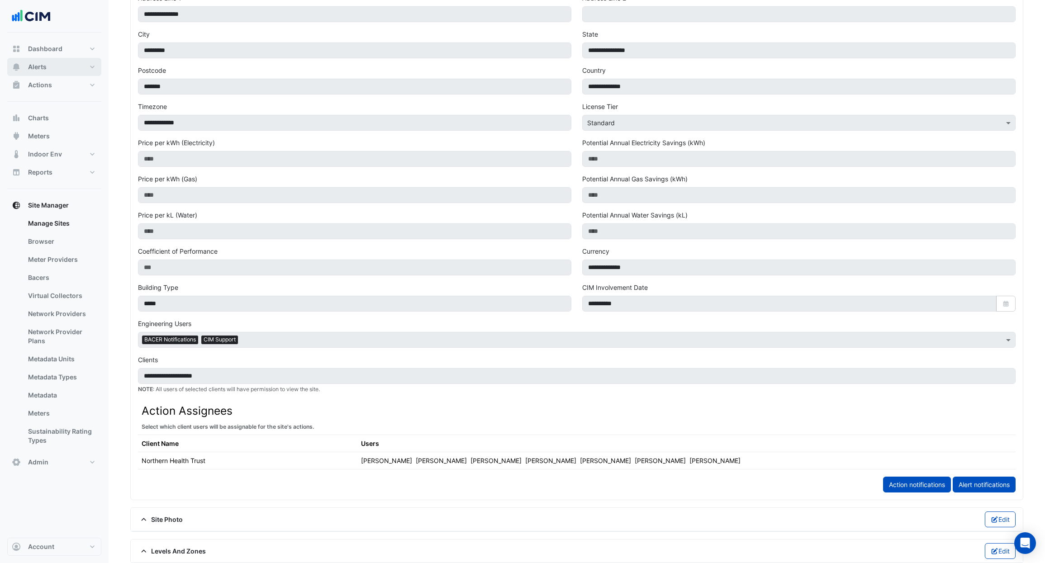
click at [68, 60] on button "Alerts" at bounding box center [54, 67] width 94 height 18
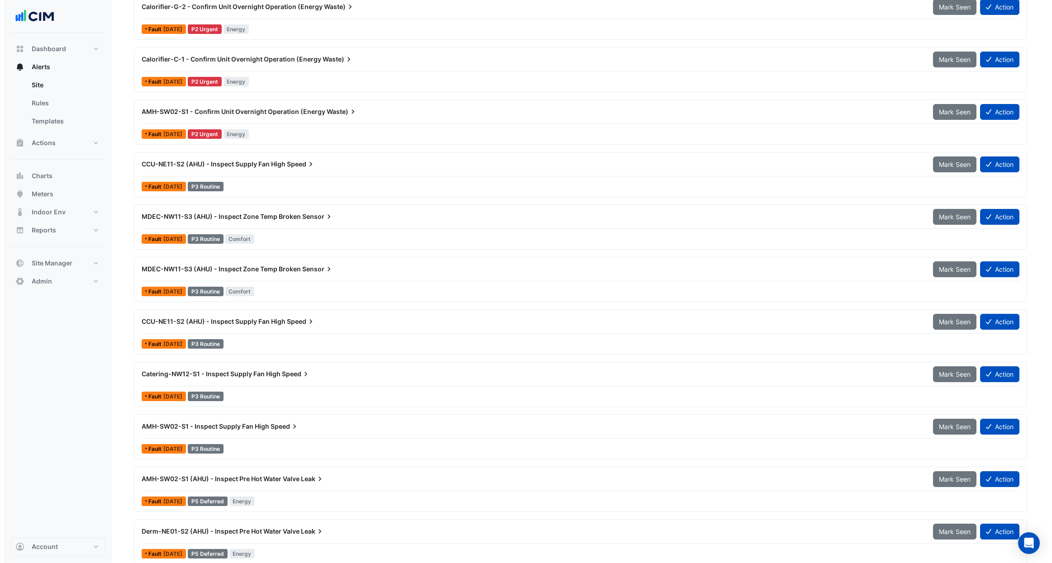
scroll to position [1861, 0]
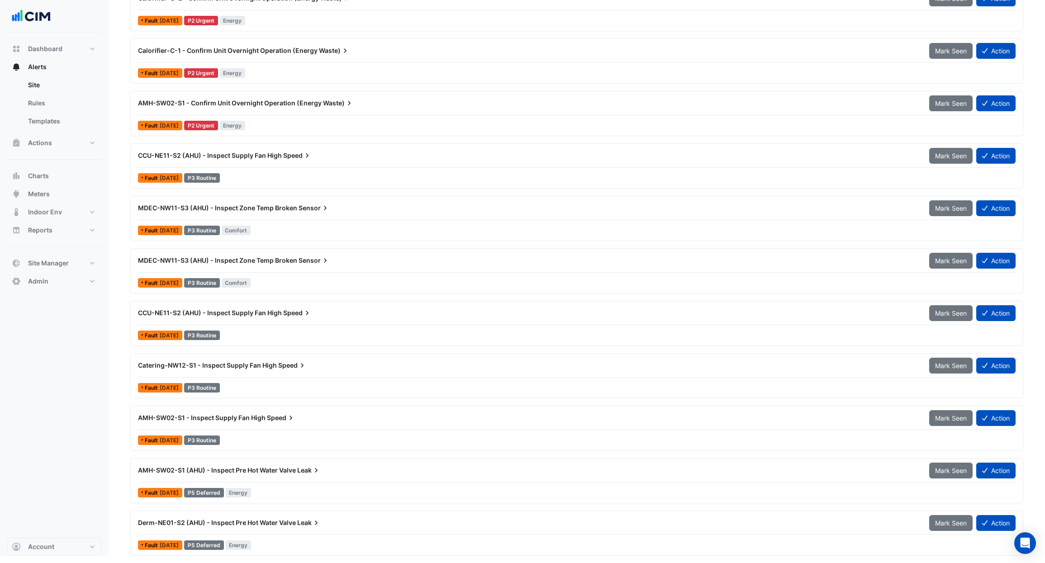
click at [273, 424] on div "AMH-SW02-S1 - Inspect Supply Fan High Speed" at bounding box center [528, 418] width 791 height 16
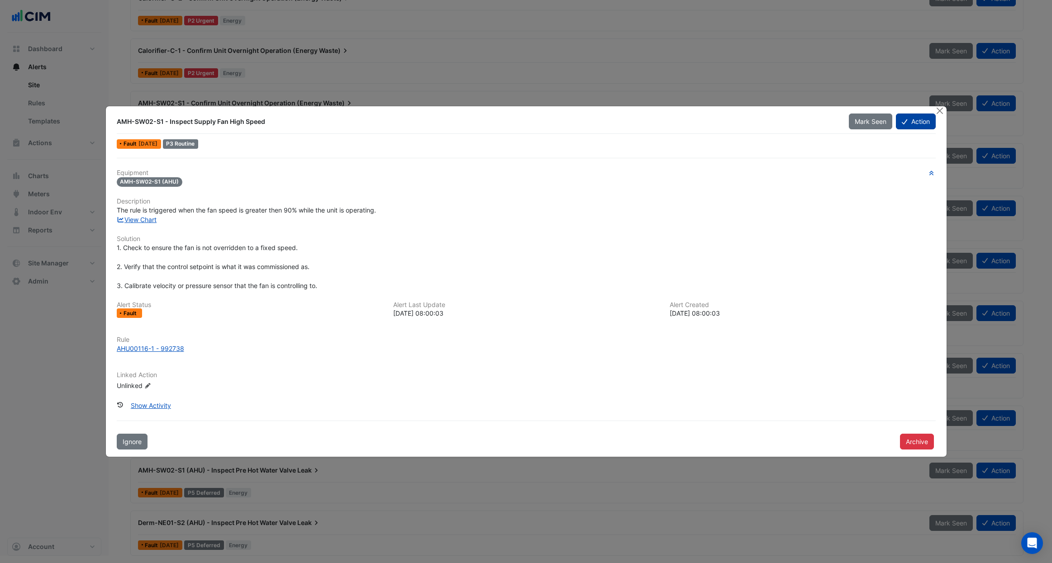
click at [910, 127] on button "Action" at bounding box center [915, 122] width 39 height 16
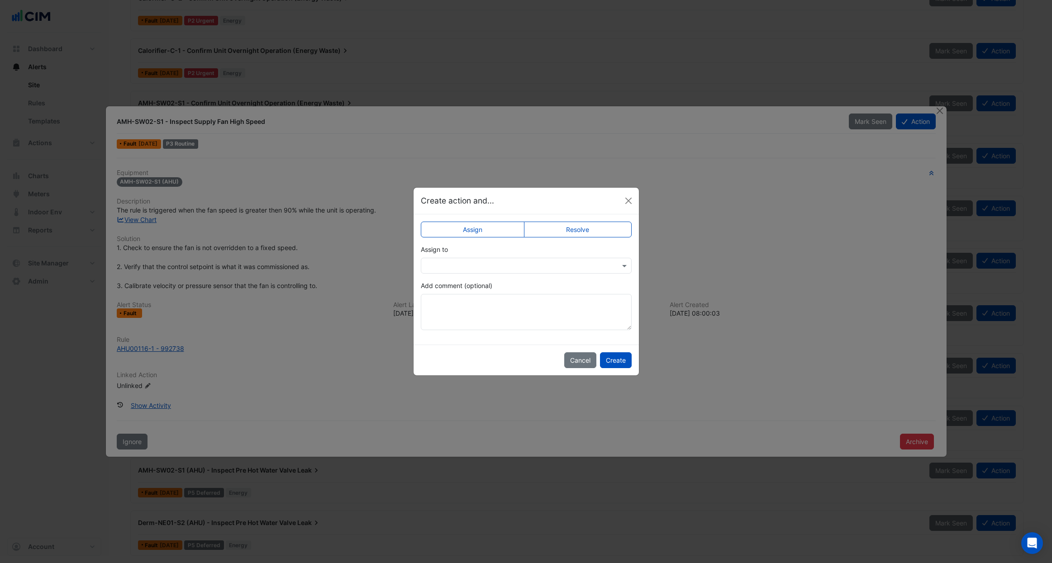
click at [559, 265] on input "text" at bounding box center [517, 267] width 183 height 10
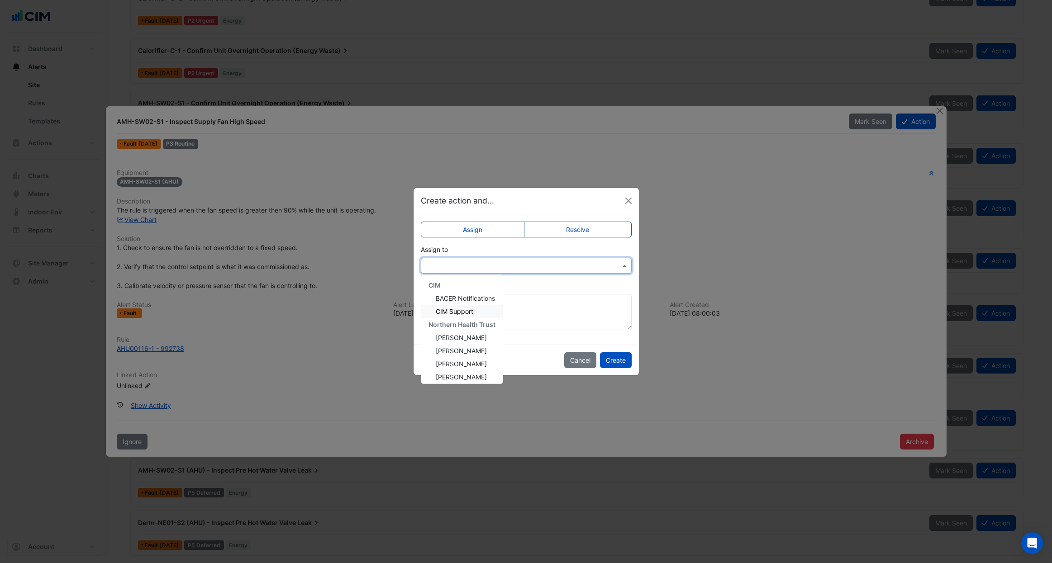
click at [481, 310] on div "CIM Support" at bounding box center [461, 311] width 81 height 13
click at [614, 361] on button "Create" at bounding box center [616, 360] width 32 height 16
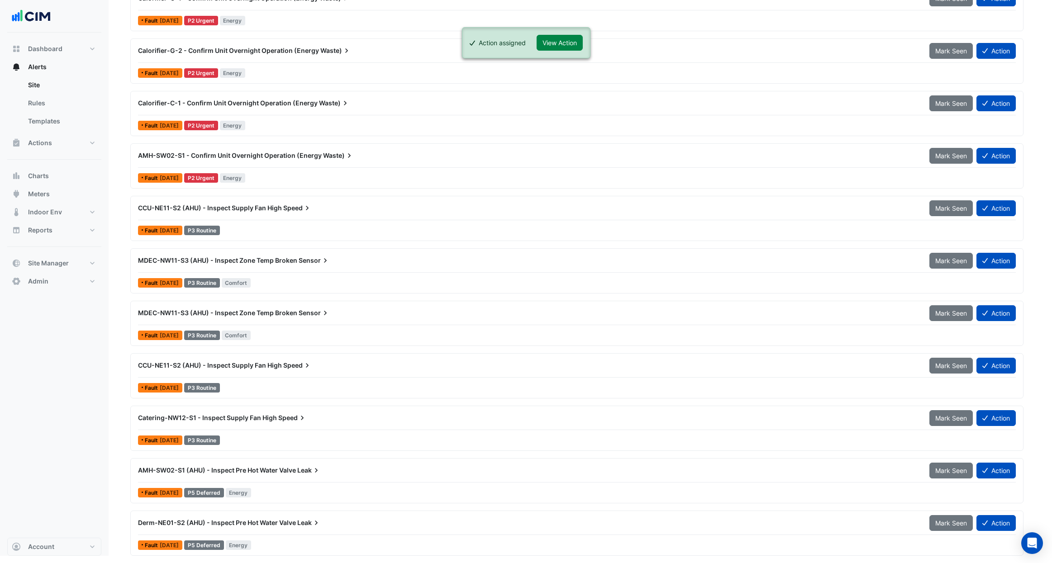
scroll to position [1809, 0]
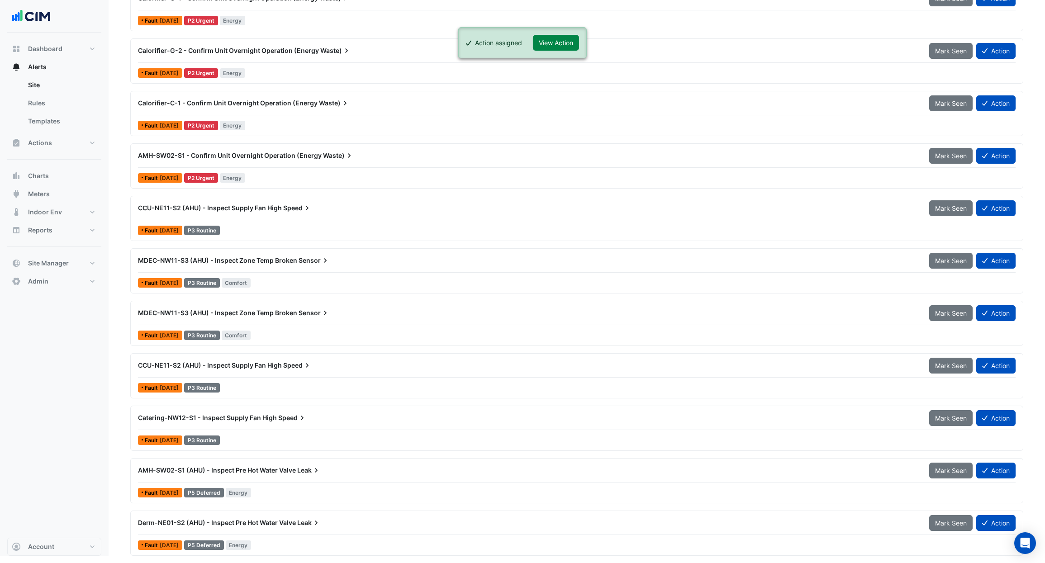
click at [285, 432] on div "Catering-NW12-S1 - Inspect Supply Fan High Speed Mark Seen Action Fault 1 month…" at bounding box center [576, 428] width 885 height 37
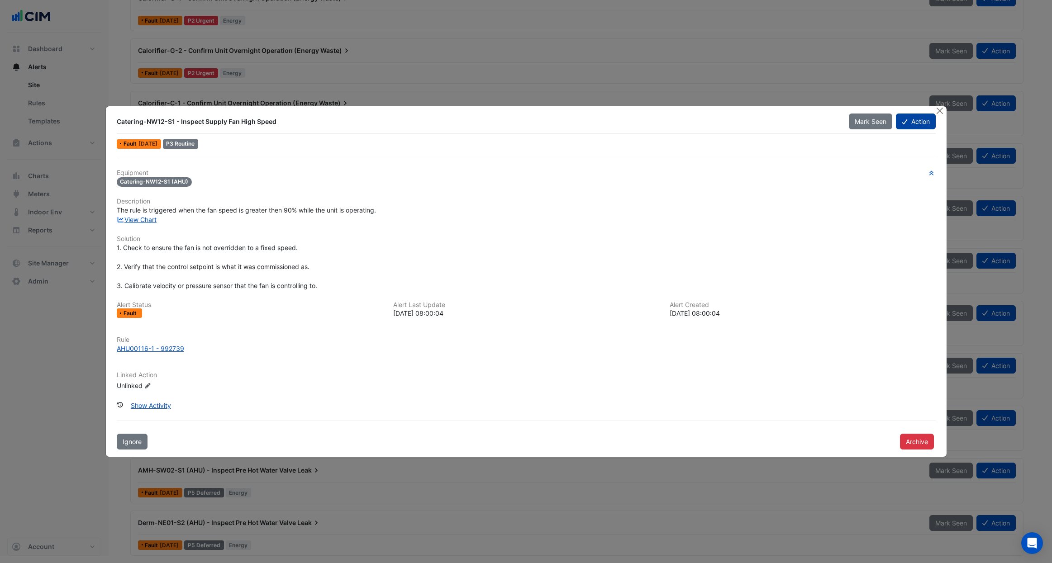
click at [914, 119] on button "Action" at bounding box center [915, 122] width 39 height 16
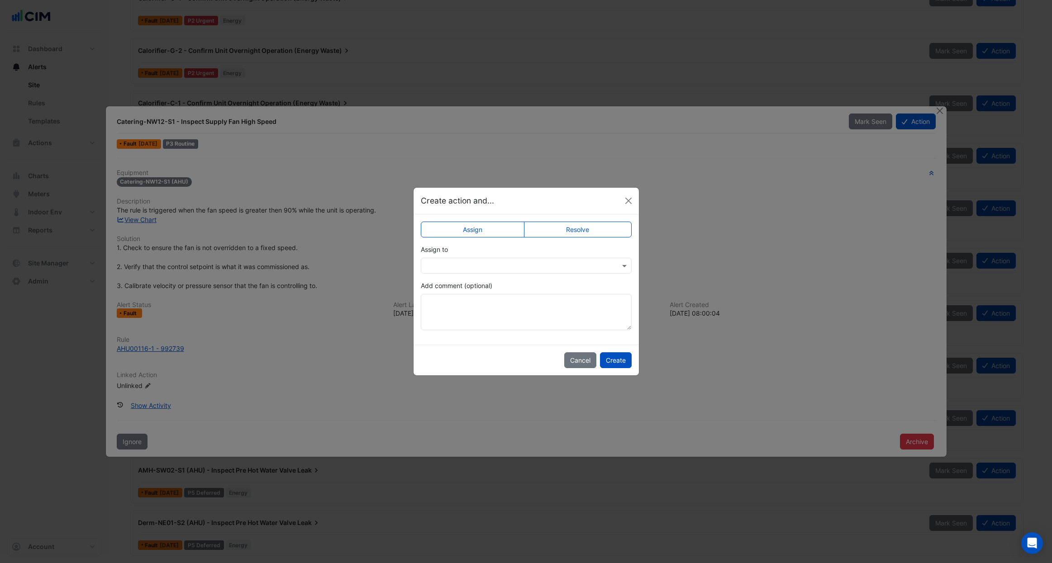
drag, startPoint x: 514, startPoint y: 269, endPoint x: 509, endPoint y: 270, distance: 5.5
click at [513, 269] on input "text" at bounding box center [517, 267] width 183 height 10
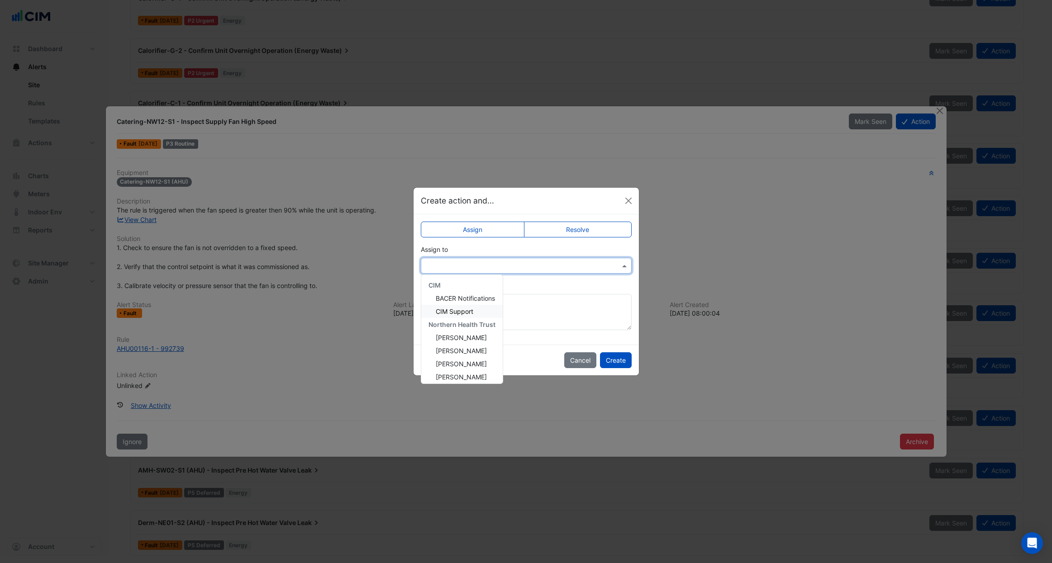
click at [464, 314] on span "CIM Support" at bounding box center [455, 312] width 38 height 8
click at [606, 361] on button "Create" at bounding box center [616, 360] width 32 height 16
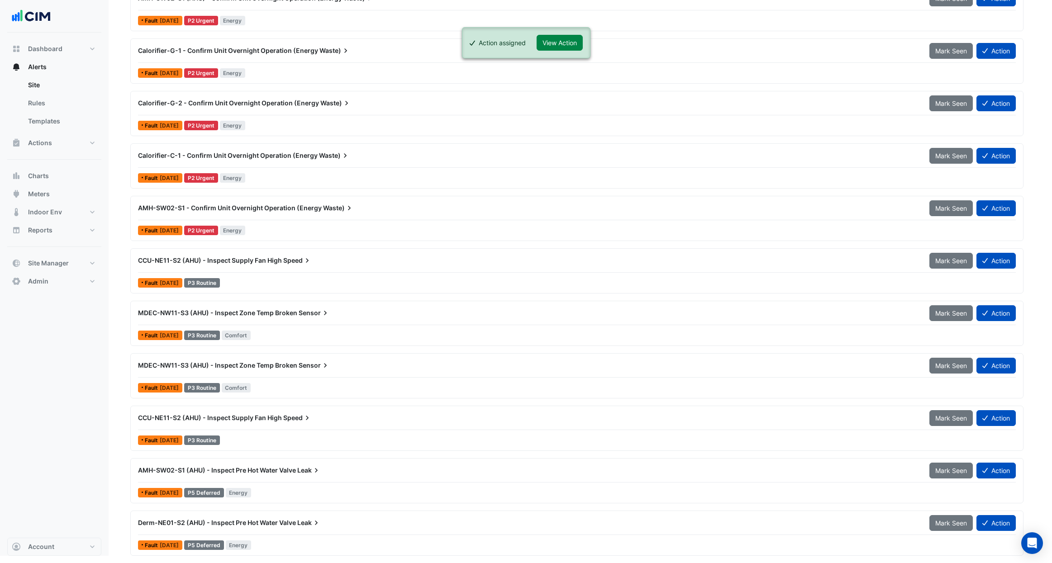
scroll to position [1756, 0]
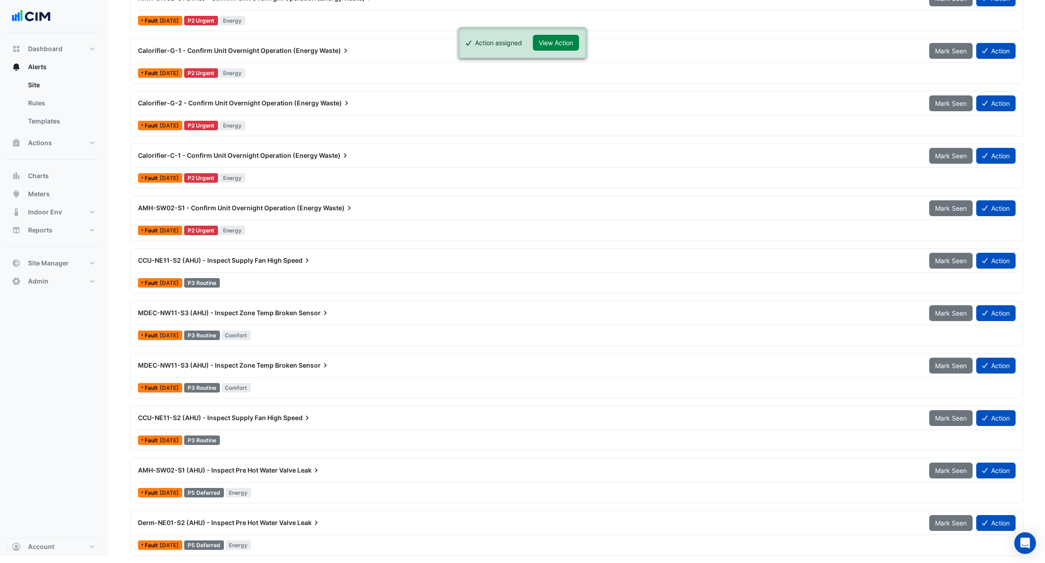
click at [311, 417] on icon at bounding box center [307, 418] width 9 height 9
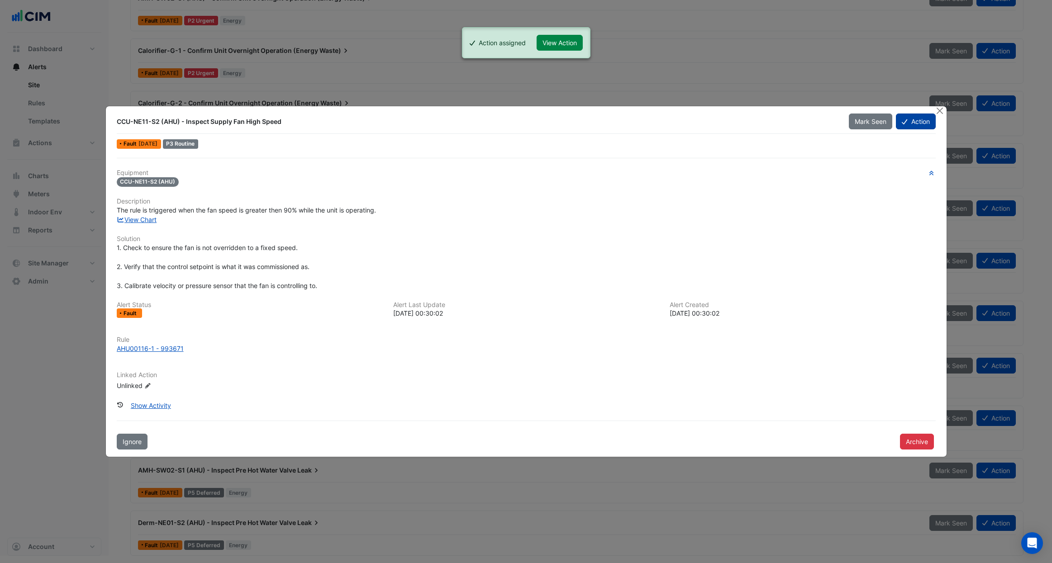
click at [915, 125] on button "Action" at bounding box center [915, 122] width 39 height 16
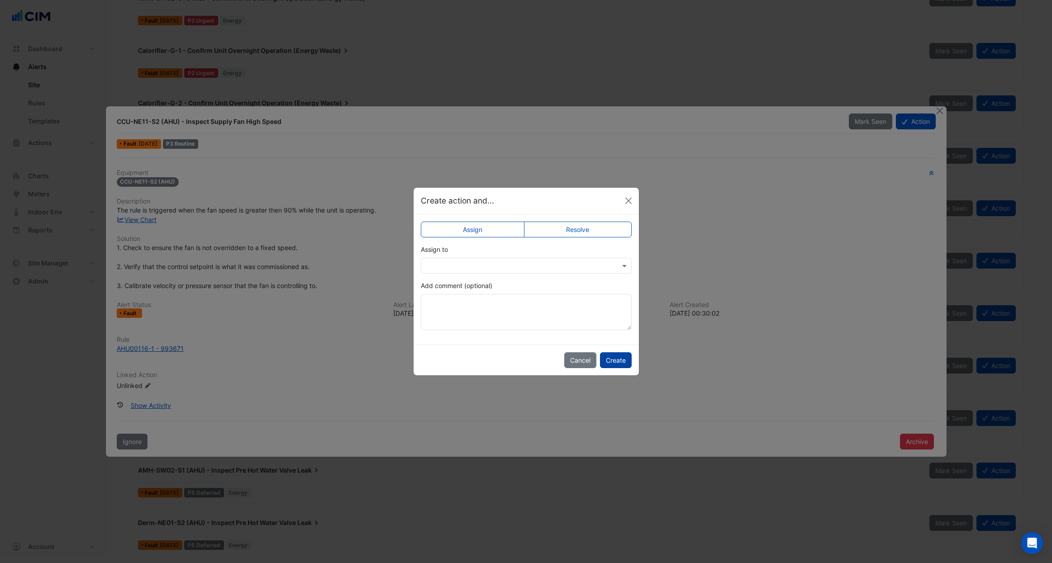
click at [614, 361] on button "Create" at bounding box center [616, 360] width 32 height 16
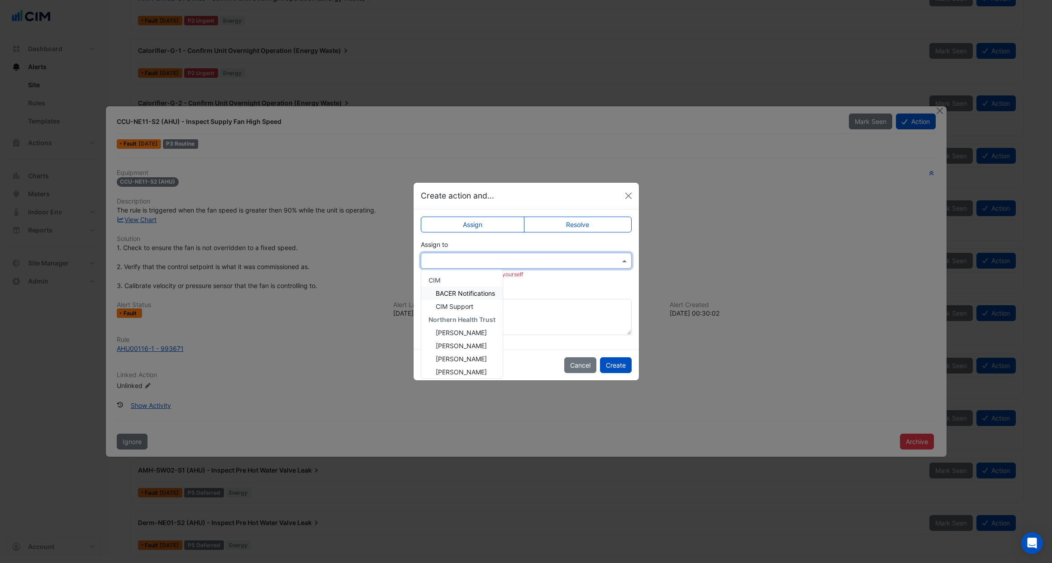
click at [594, 258] on input "text" at bounding box center [517, 262] width 183 height 10
click at [472, 301] on div "CIM Support" at bounding box center [461, 306] width 81 height 13
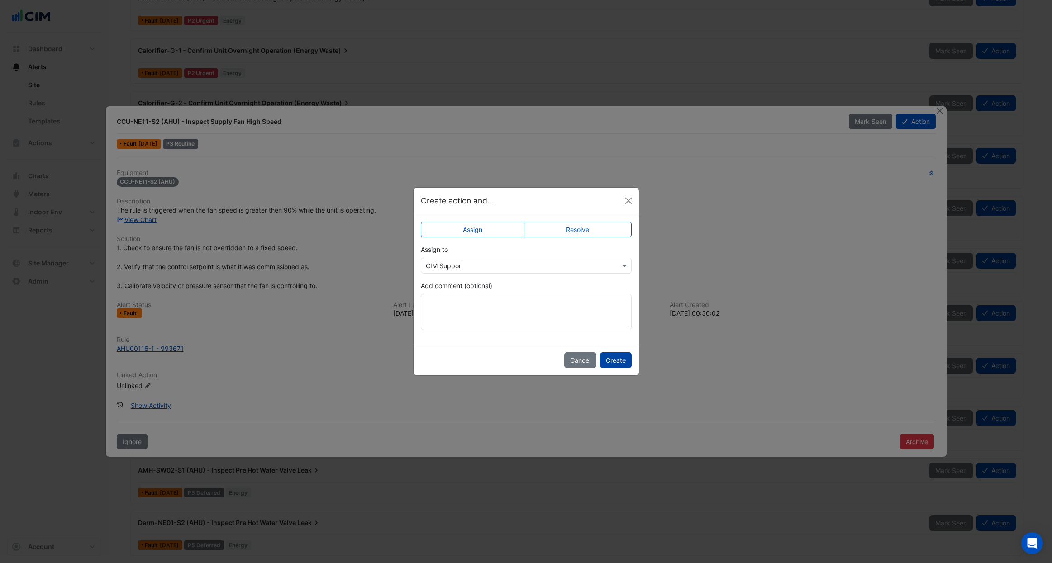
click at [617, 362] on button "Create" at bounding box center [616, 360] width 32 height 16
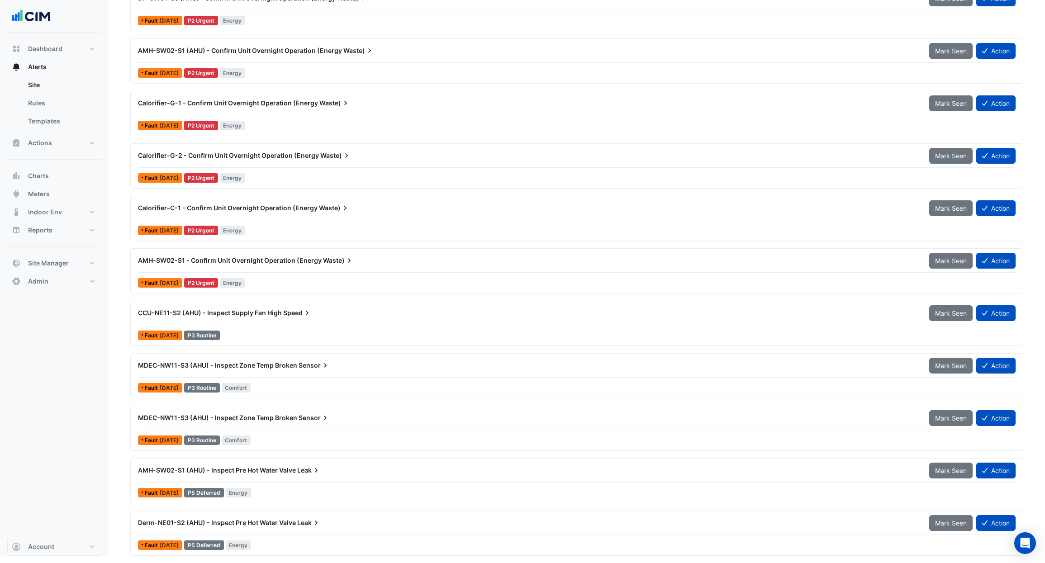
click at [277, 526] on span "Derm-NE01-S2 (AHU) - Inspect Pre Hot Water Valve" at bounding box center [217, 523] width 158 height 8
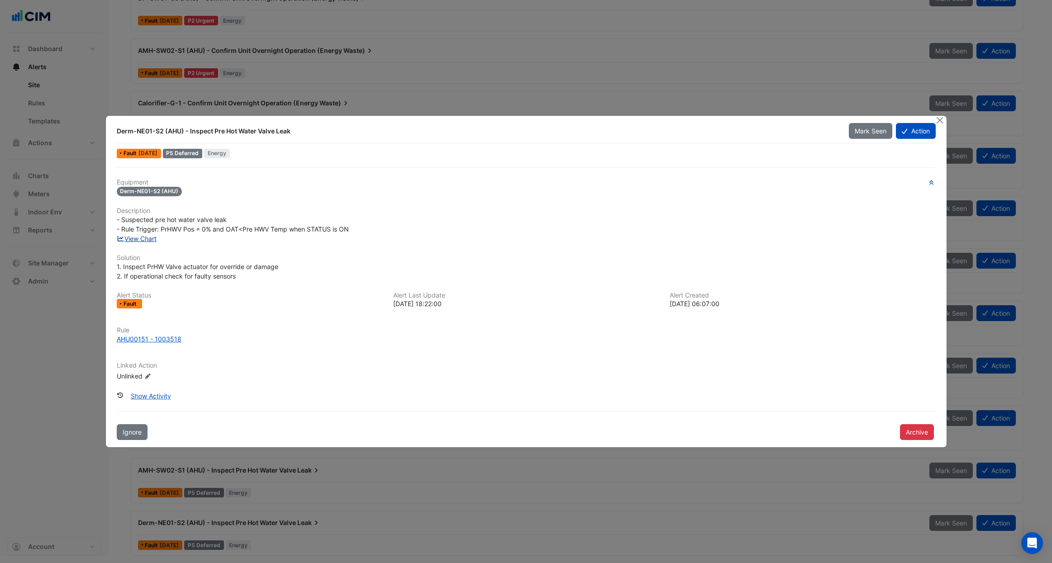
click at [153, 241] on link "View Chart" at bounding box center [137, 239] width 40 height 8
click at [914, 135] on button "Action" at bounding box center [915, 131] width 39 height 16
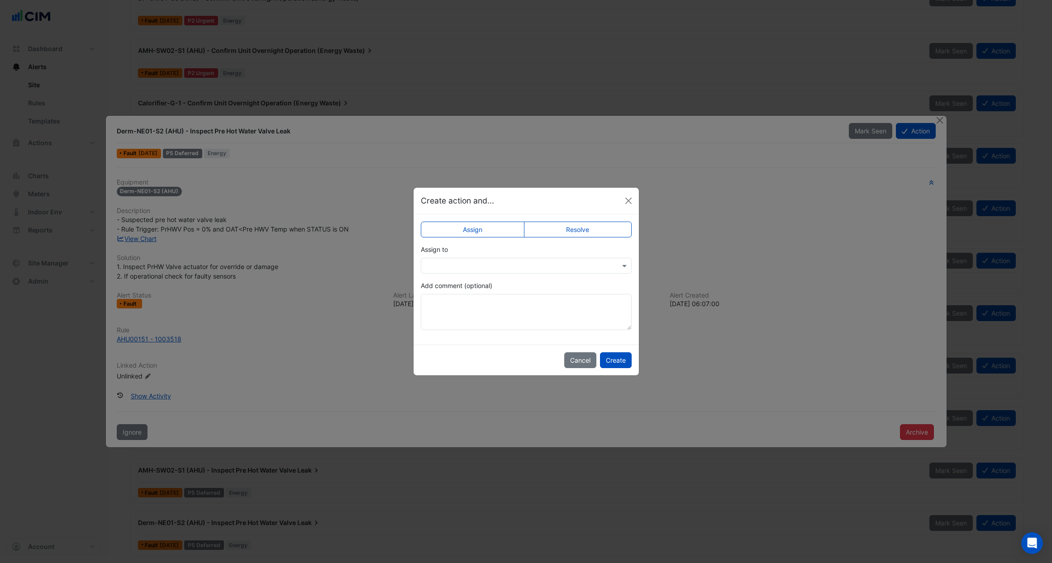
click at [462, 262] on input "text" at bounding box center [517, 267] width 183 height 10
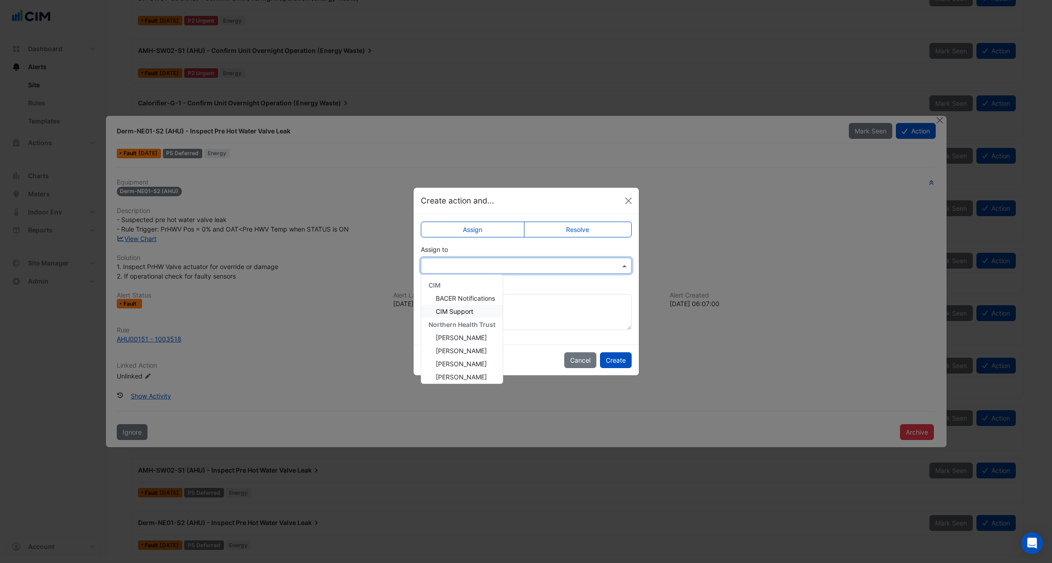
click at [459, 312] on span "CIM Support" at bounding box center [455, 312] width 38 height 8
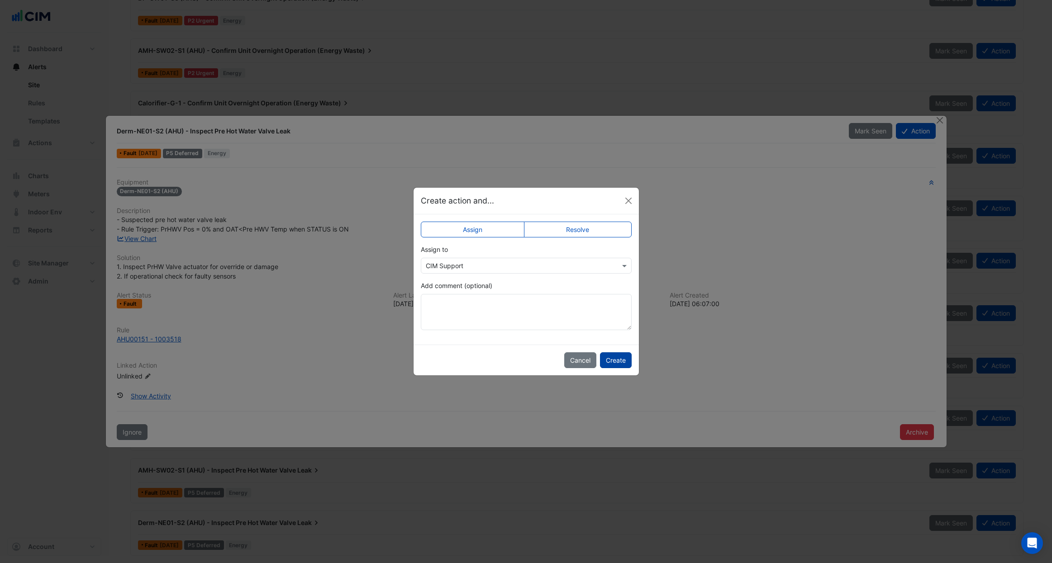
click at [624, 357] on button "Create" at bounding box center [616, 360] width 32 height 16
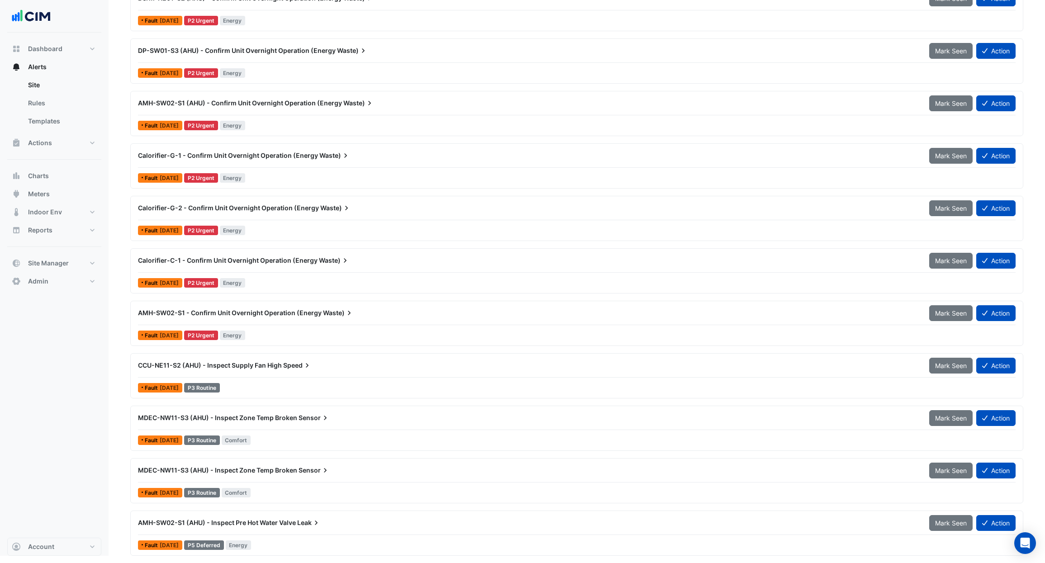
click at [287, 384] on div "Fault 1 month ago P3 Routine" at bounding box center [577, 387] width 880 height 13
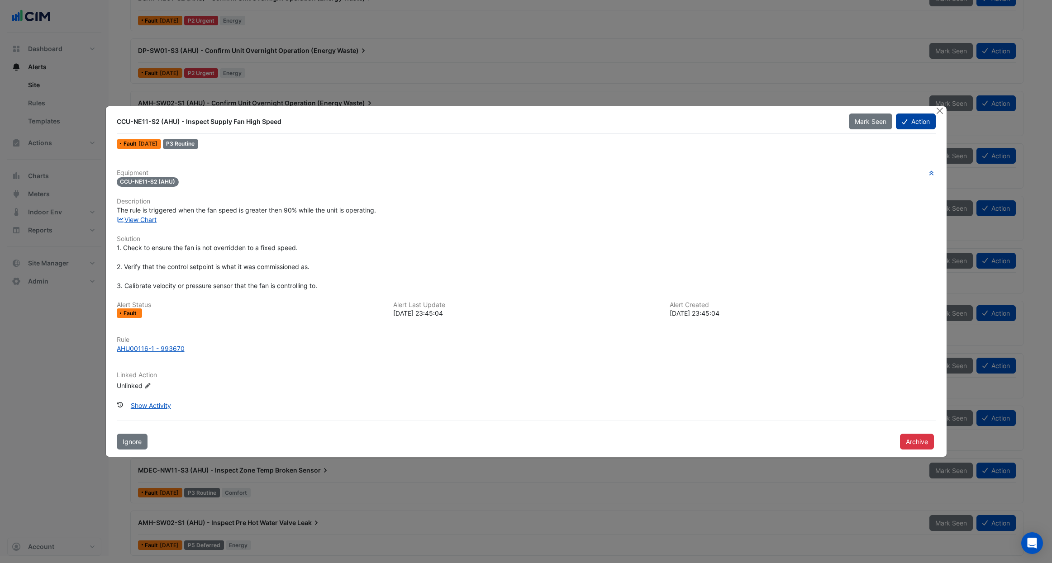
click at [924, 122] on button "Action" at bounding box center [915, 122] width 39 height 16
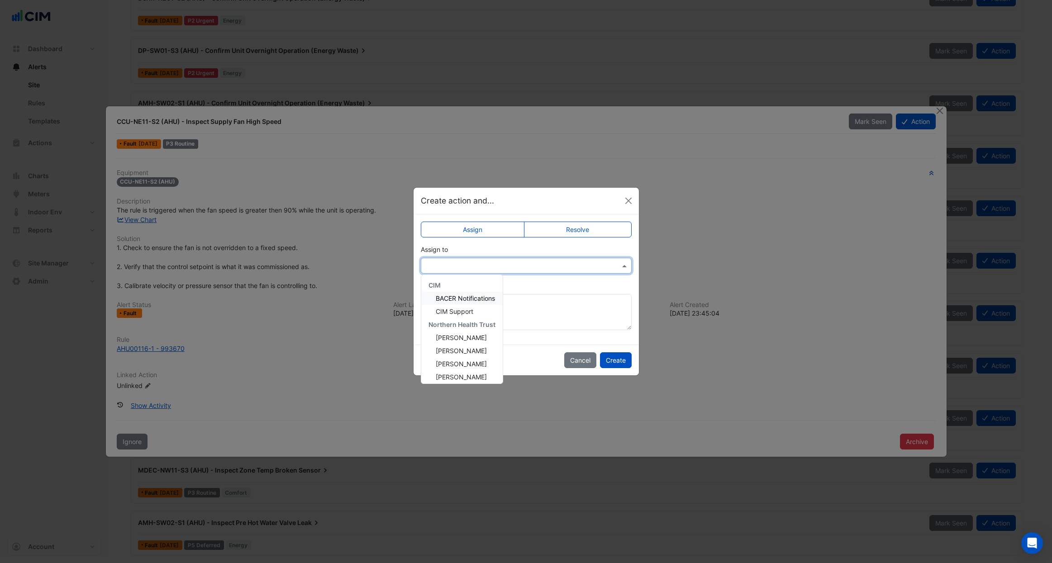
click at [472, 264] on input "text" at bounding box center [517, 267] width 183 height 10
click at [462, 312] on span "CIM Support" at bounding box center [455, 312] width 38 height 8
click at [589, 342] on div "Assign Resolve Assign to × CIM Support Add comment (optional)" at bounding box center [526, 279] width 225 height 130
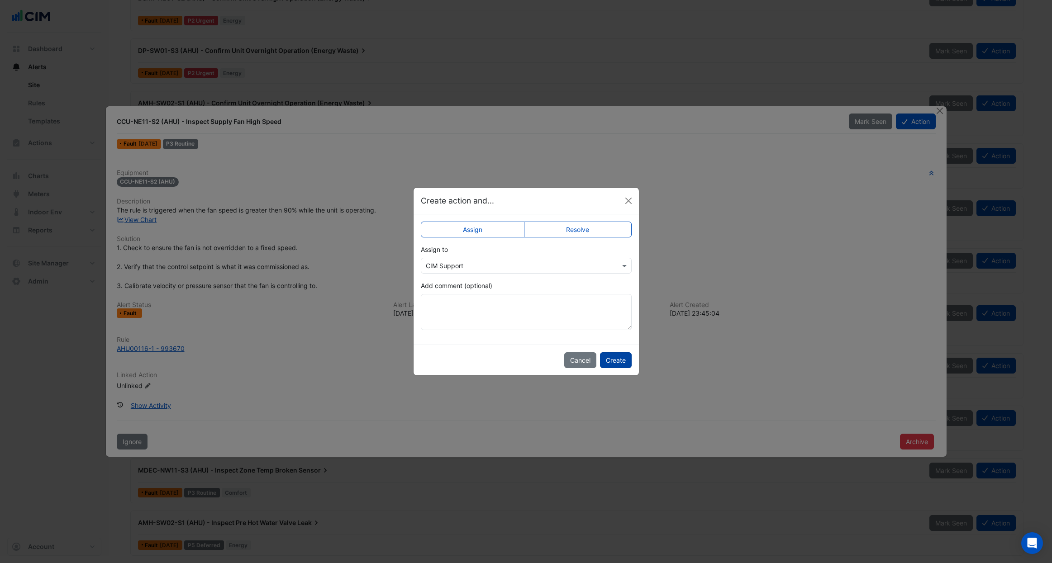
click at [611, 356] on button "Create" at bounding box center [616, 360] width 32 height 16
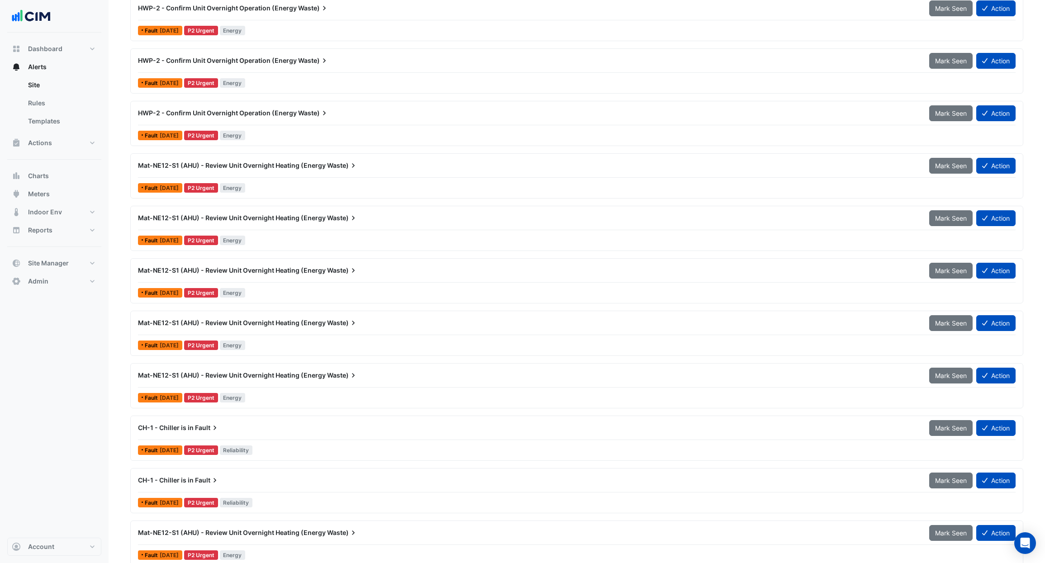
scroll to position [983, 0]
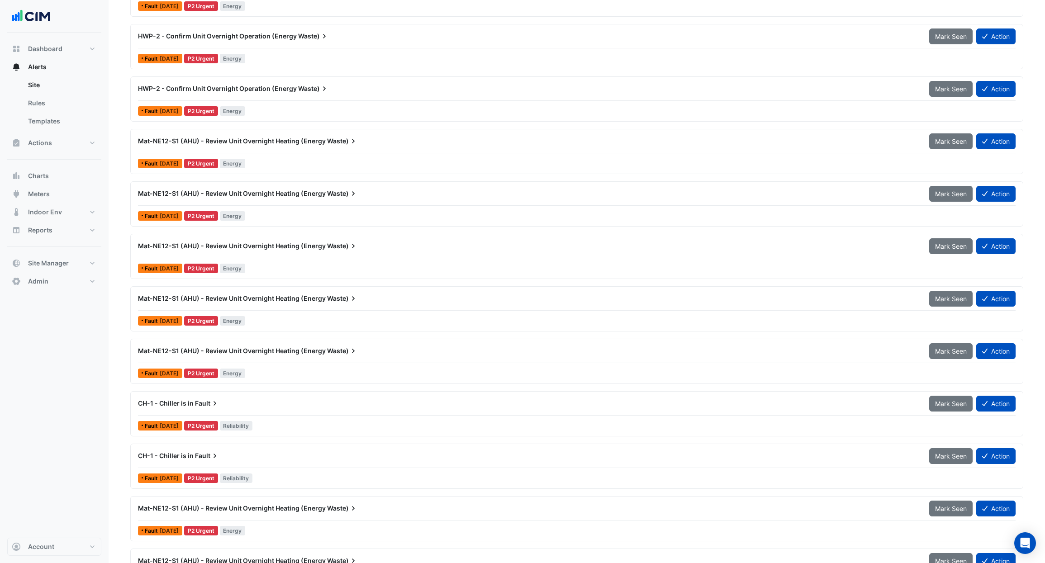
click at [281, 406] on div "CH-1 - Chiller is in Fault" at bounding box center [528, 403] width 781 height 9
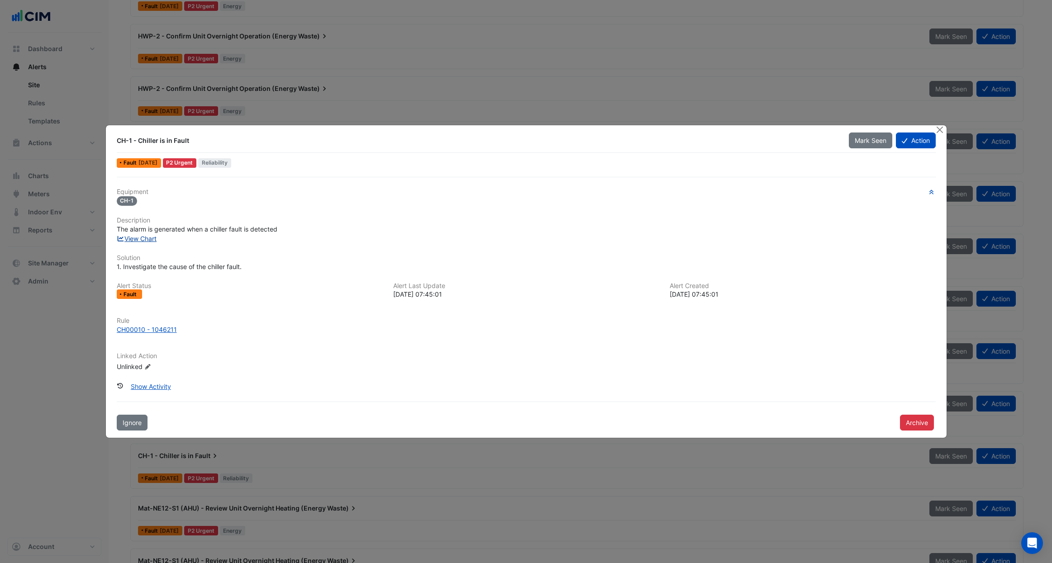
click at [146, 241] on link "View Chart" at bounding box center [137, 239] width 40 height 8
click at [943, 133] on button "Close" at bounding box center [940, 130] width 10 height 10
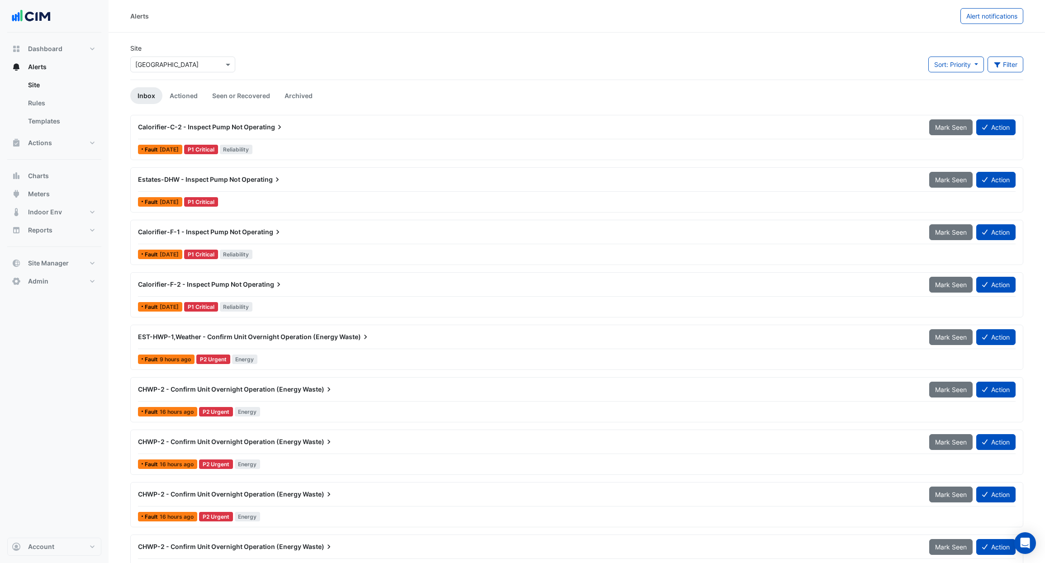
click at [297, 143] on div "Fault 6 days ago P1 Critical Reliability" at bounding box center [577, 149] width 880 height 13
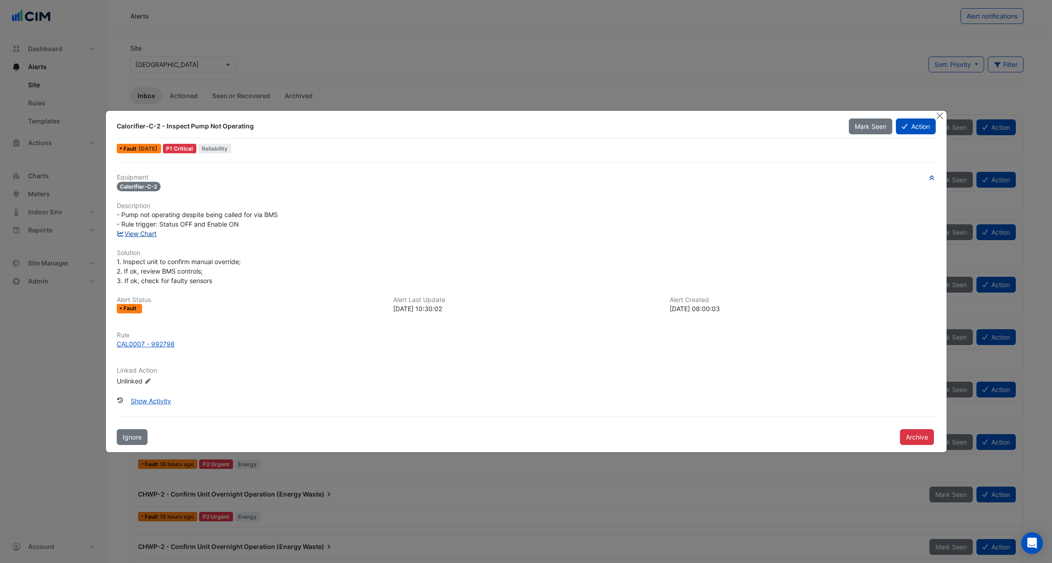
click at [149, 235] on link "View Chart" at bounding box center [137, 234] width 40 height 8
click at [939, 119] on button "Close" at bounding box center [940, 116] width 10 height 10
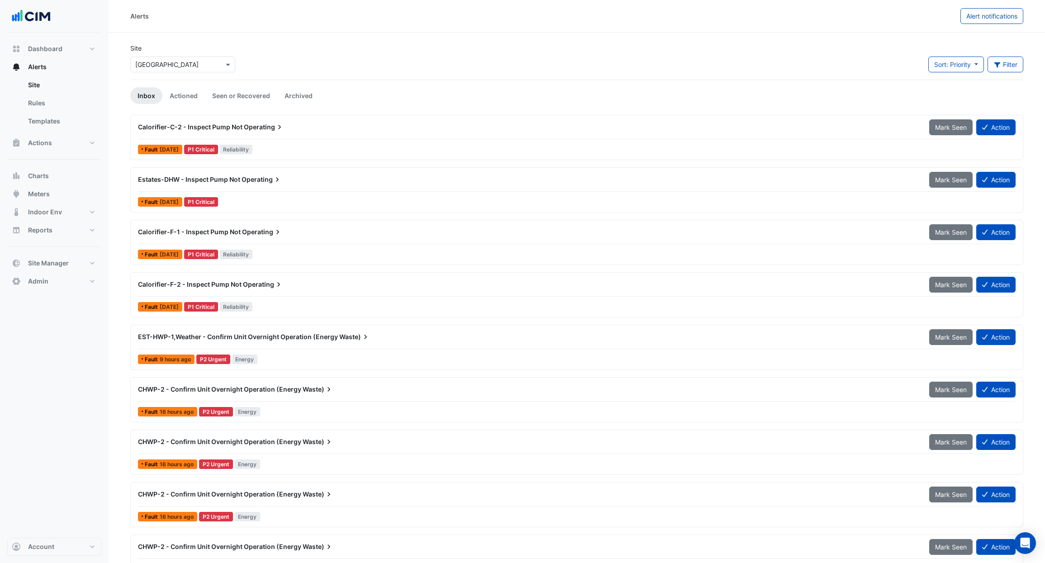
click at [302, 143] on div "Fault 6 days ago P1 Critical Reliability" at bounding box center [577, 149] width 880 height 13
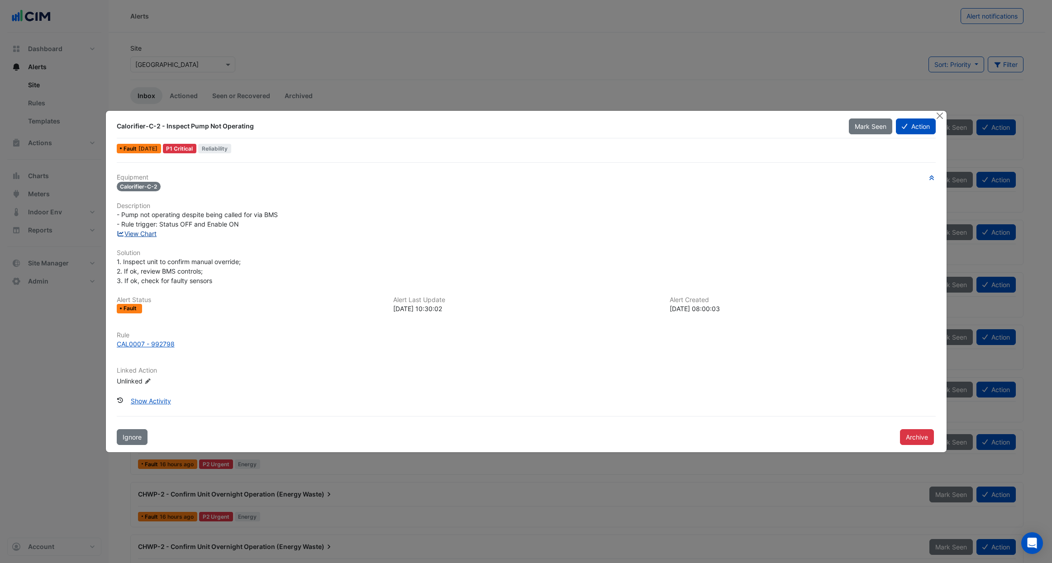
click at [149, 235] on link "View Chart" at bounding box center [137, 234] width 40 height 8
click at [940, 113] on button "Close" at bounding box center [940, 116] width 10 height 10
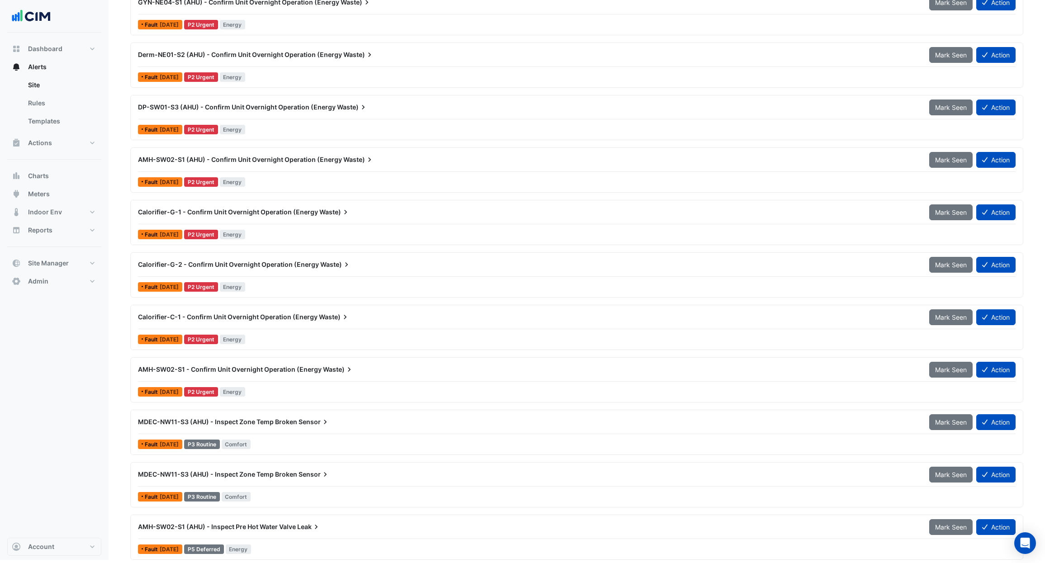
scroll to position [1599, 0]
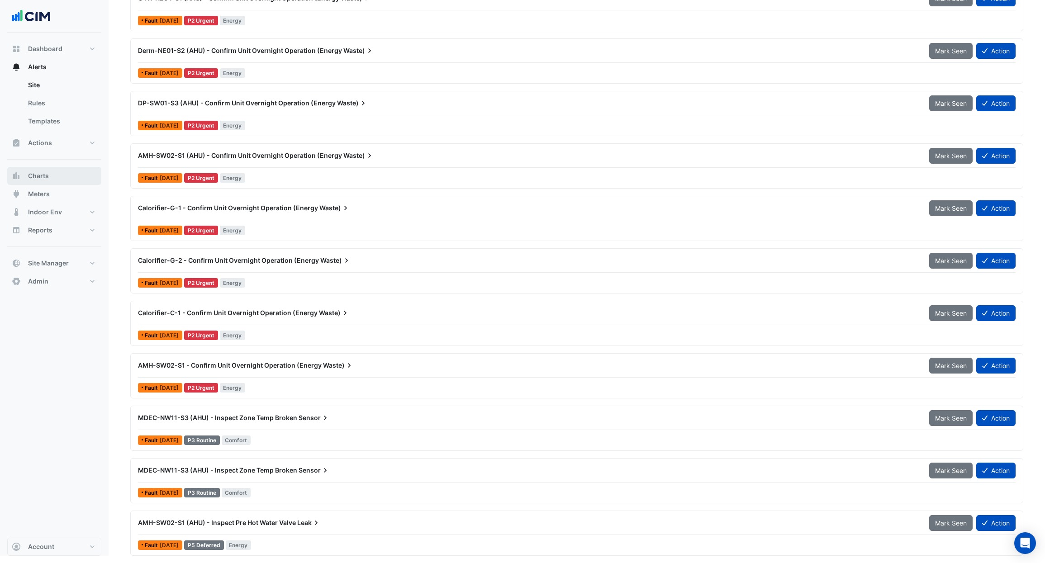
click at [55, 175] on button "Charts" at bounding box center [54, 176] width 94 height 18
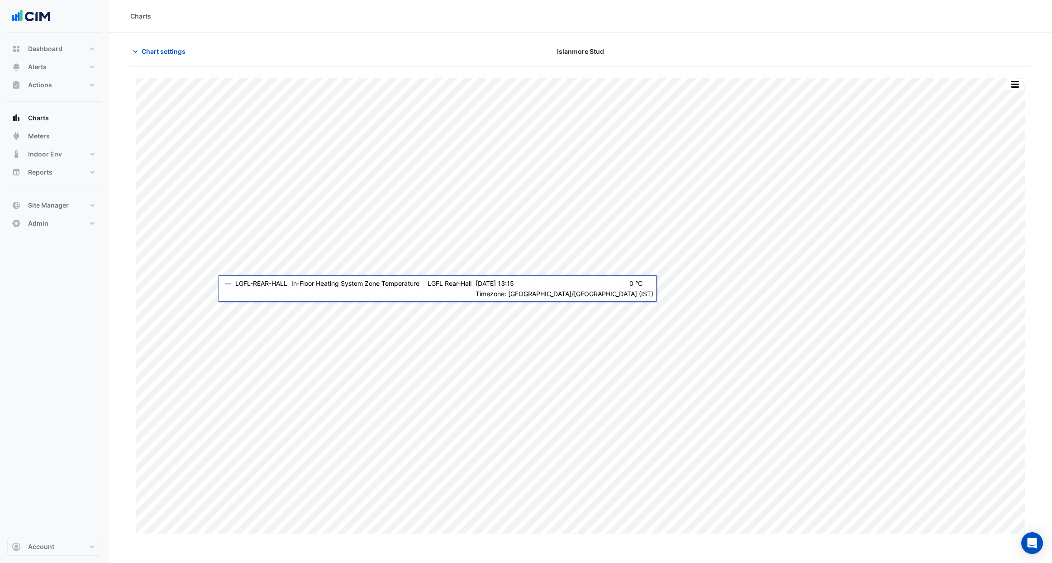
type input "**********"
click at [160, 60] on div "Chart settings Islanmore Stud" at bounding box center [580, 55] width 900 height 24
click at [162, 52] on span "Chart settings" at bounding box center [164, 52] width 44 height 10
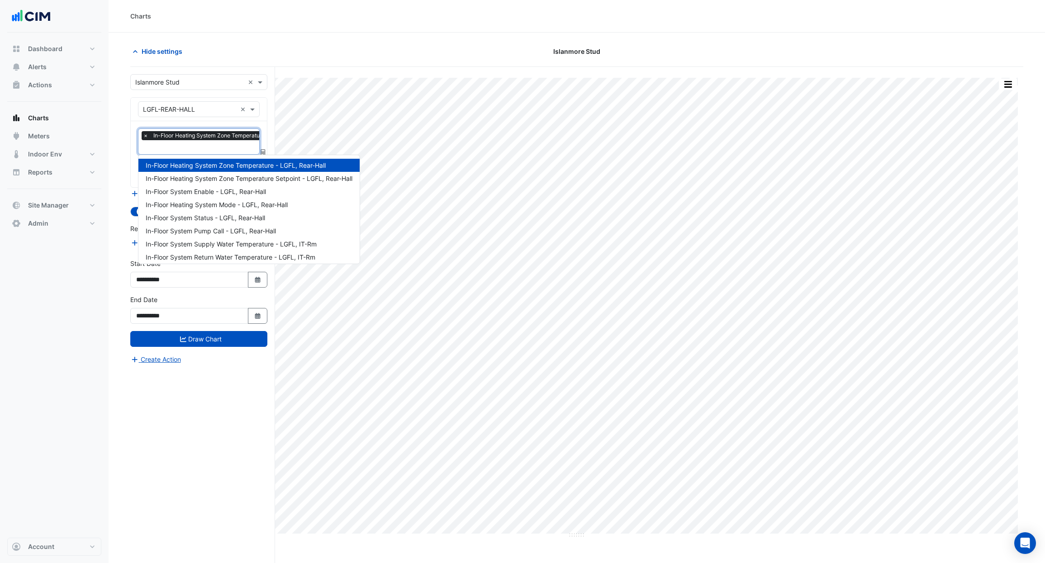
click at [179, 145] on input "text" at bounding box center [229, 148] width 173 height 10
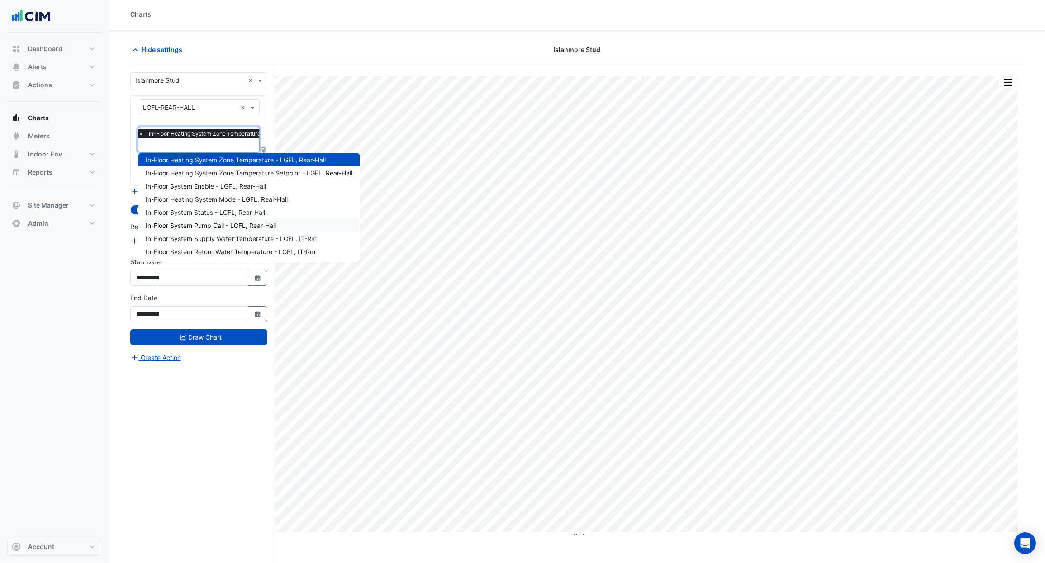
click at [234, 225] on span "In-Floor System Pump Call - LGFL, Rear-Hall" at bounding box center [211, 226] width 130 height 8
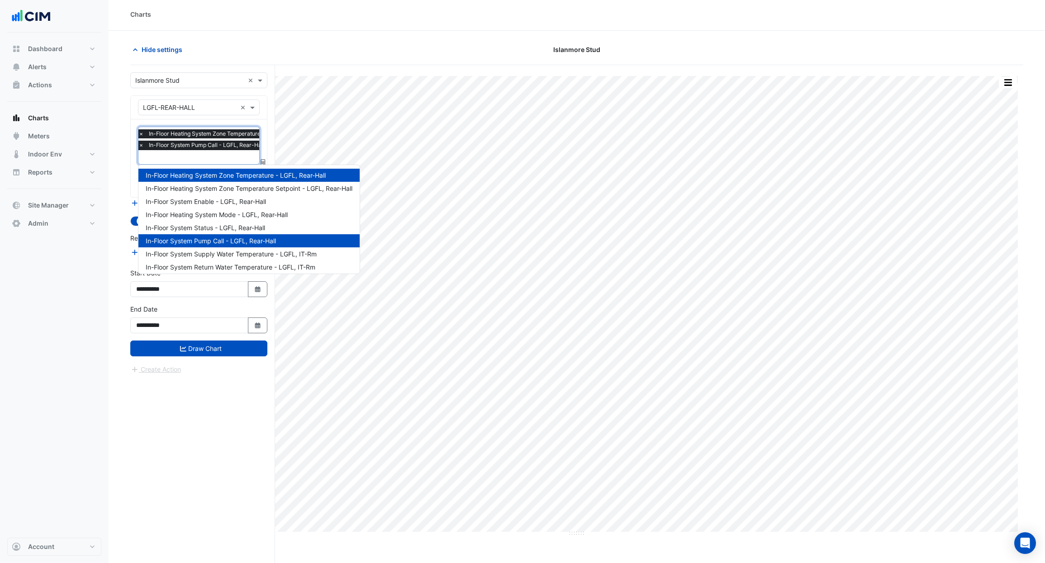
click at [211, 159] on input "text" at bounding box center [224, 158] width 173 height 10
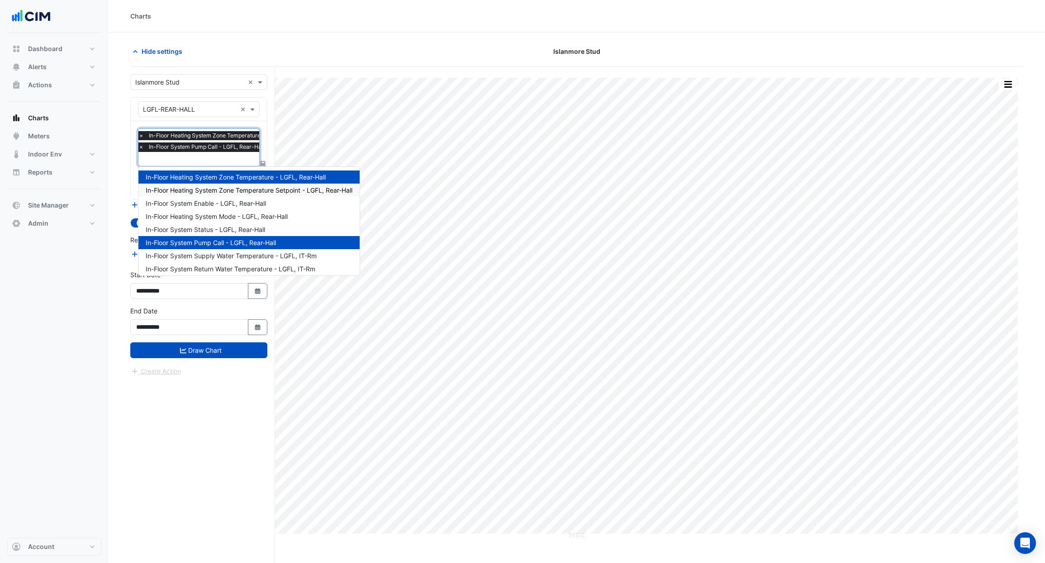
click at [262, 192] on span "In-Floor Heating System Zone Temperature Setpoint - LGFL, Rear-Hall" at bounding box center [249, 190] width 207 height 8
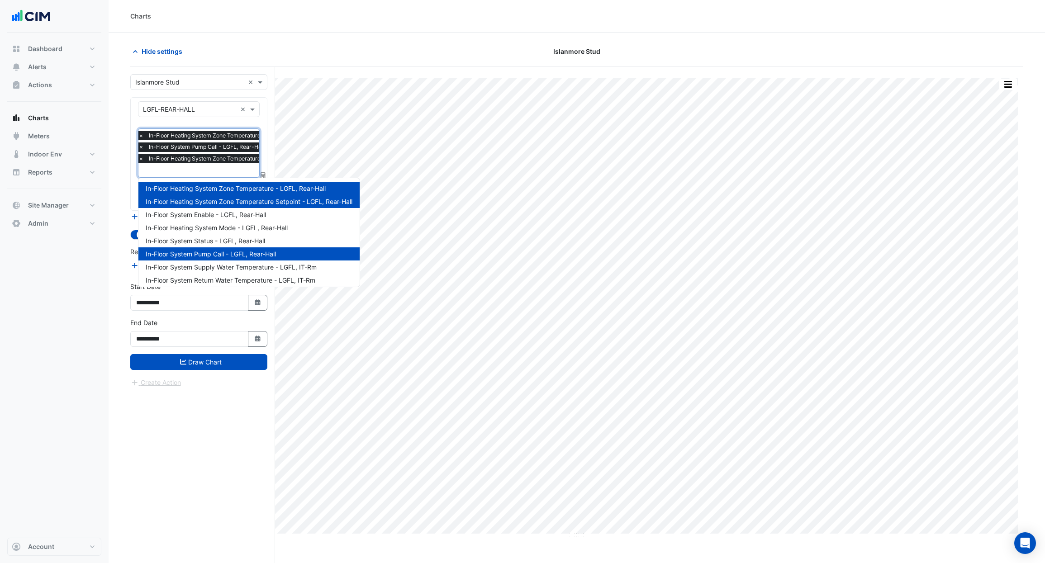
click at [234, 171] on input "text" at bounding box center [236, 172] width 196 height 10
click at [218, 218] on span "In-Floor System Enable - LGFL, Rear-Hall" at bounding box center [206, 215] width 120 height 8
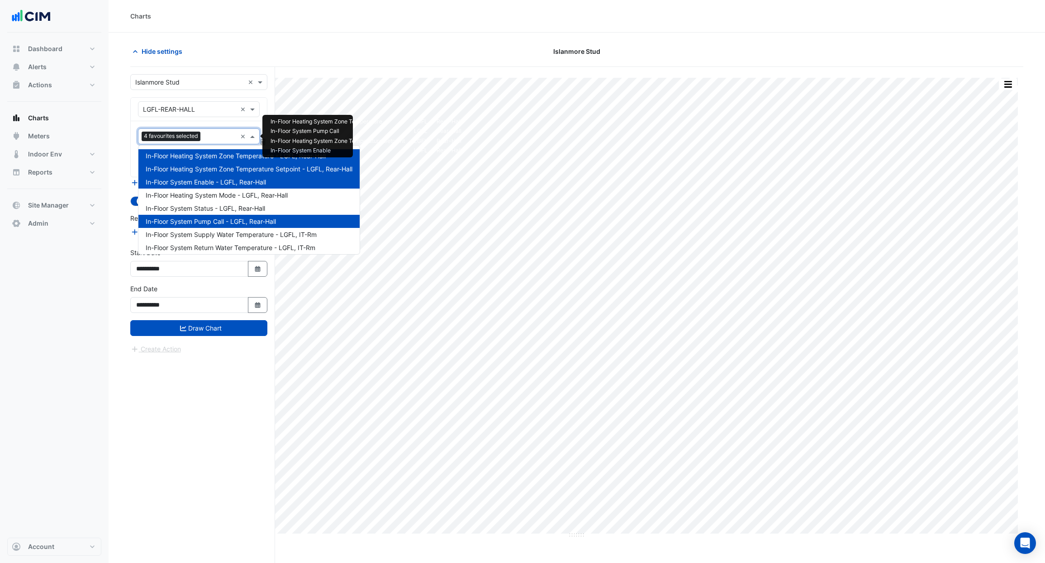
click at [218, 137] on input "text" at bounding box center [220, 138] width 33 height 10
click at [222, 232] on span "In-Floor System Supply Water Temperature - LGFL, IT-Rm" at bounding box center [231, 235] width 171 height 8
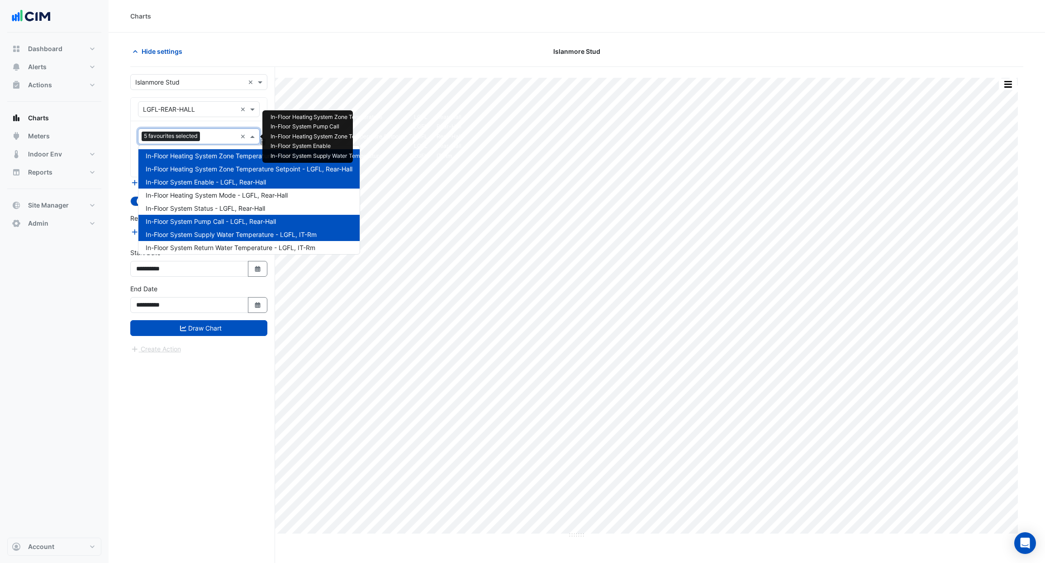
click at [215, 140] on input "text" at bounding box center [220, 138] width 33 height 10
click at [228, 248] on span "In-Floor System Return Water Temperature - LGFL, IT-Rm" at bounding box center [231, 248] width 170 height 8
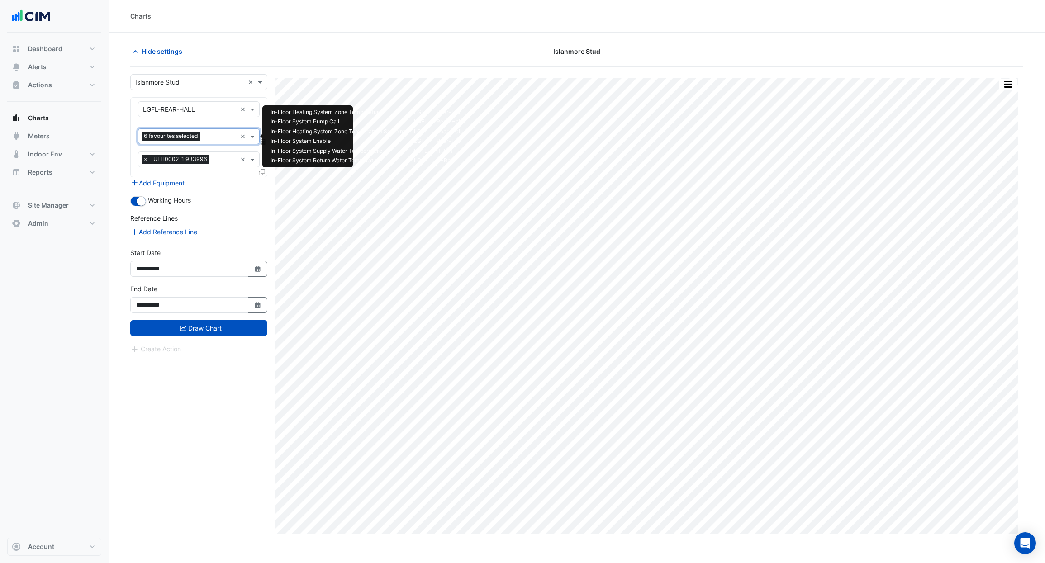
click at [217, 138] on input "text" at bounding box center [220, 138] width 33 height 10
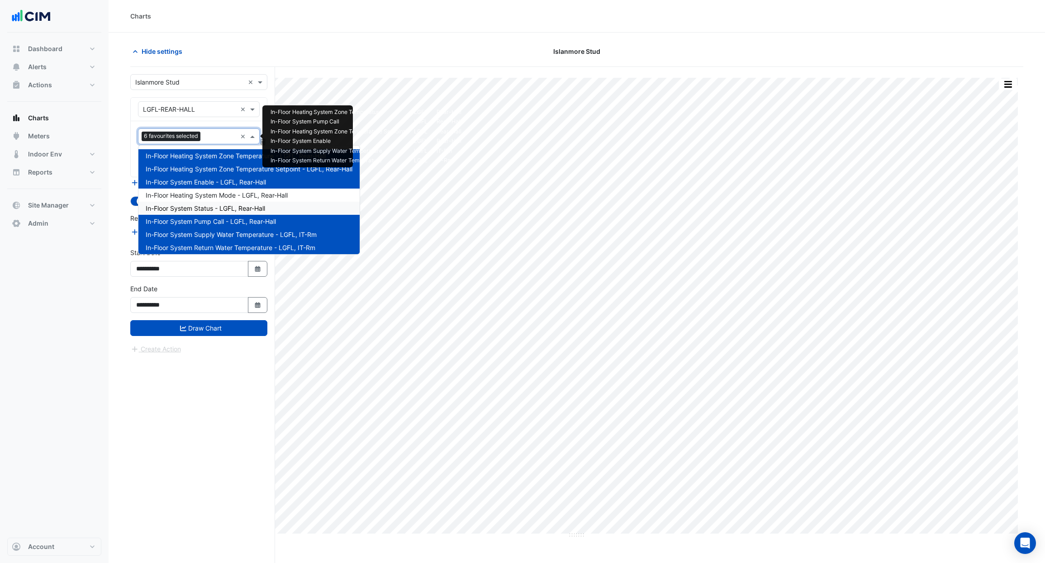
click at [201, 209] on span "In-Floor System Status - LGFL, Rear-Hall" at bounding box center [205, 209] width 119 height 8
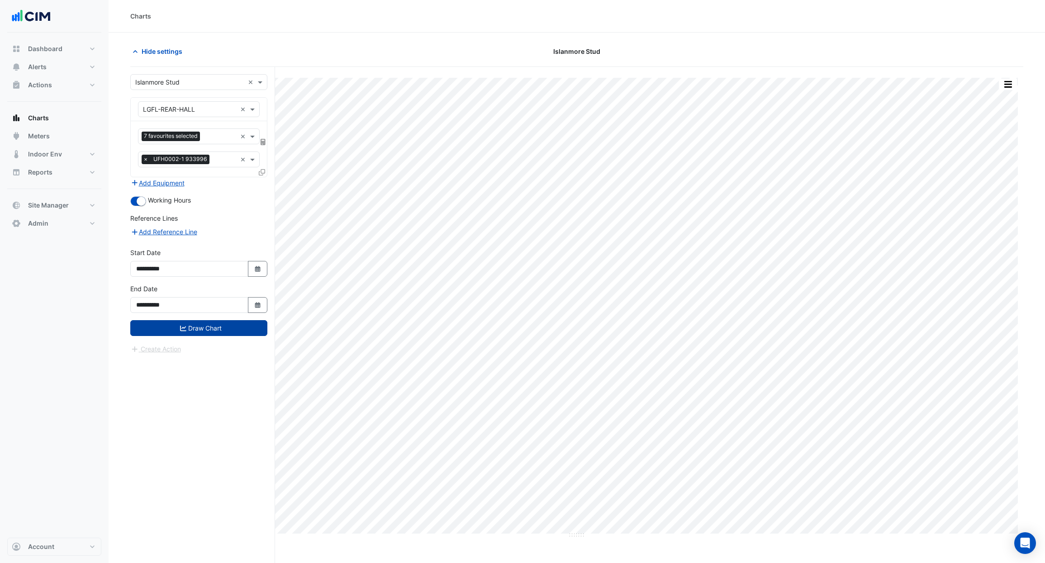
click at [221, 328] on button "Draw Chart" at bounding box center [198, 328] width 137 height 16
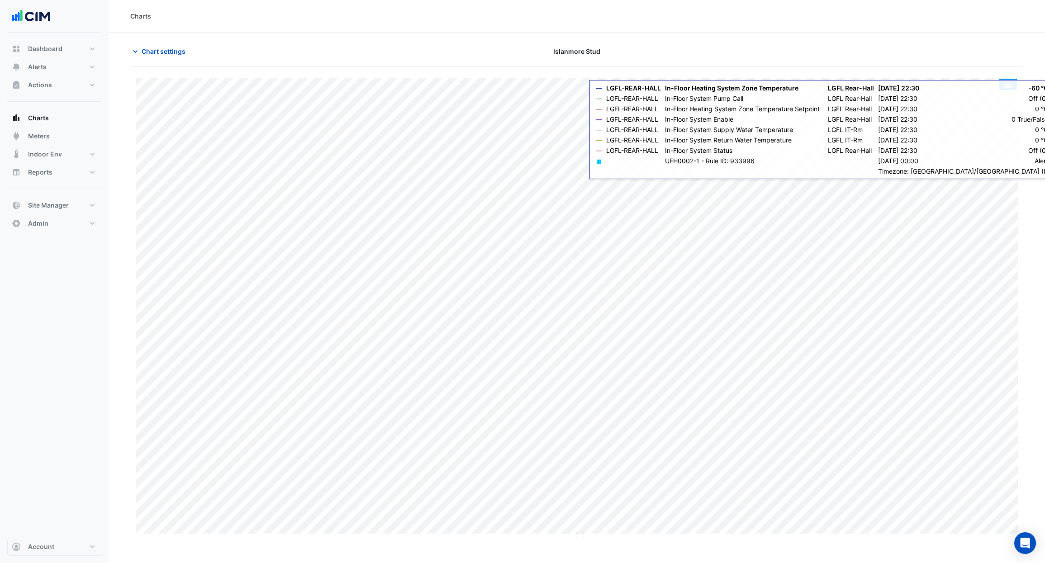
click at [1010, 89] on button "button" at bounding box center [1008, 84] width 18 height 11
click at [999, 106] on div "Split by Unit" at bounding box center [990, 100] width 54 height 16
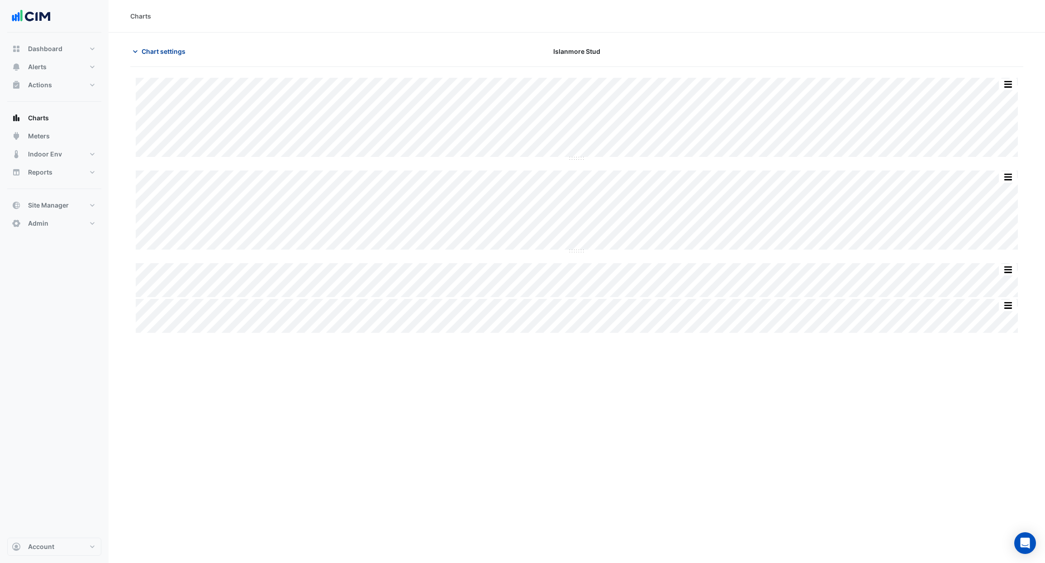
click at [168, 57] on button "Chart settings" at bounding box center [160, 51] width 61 height 16
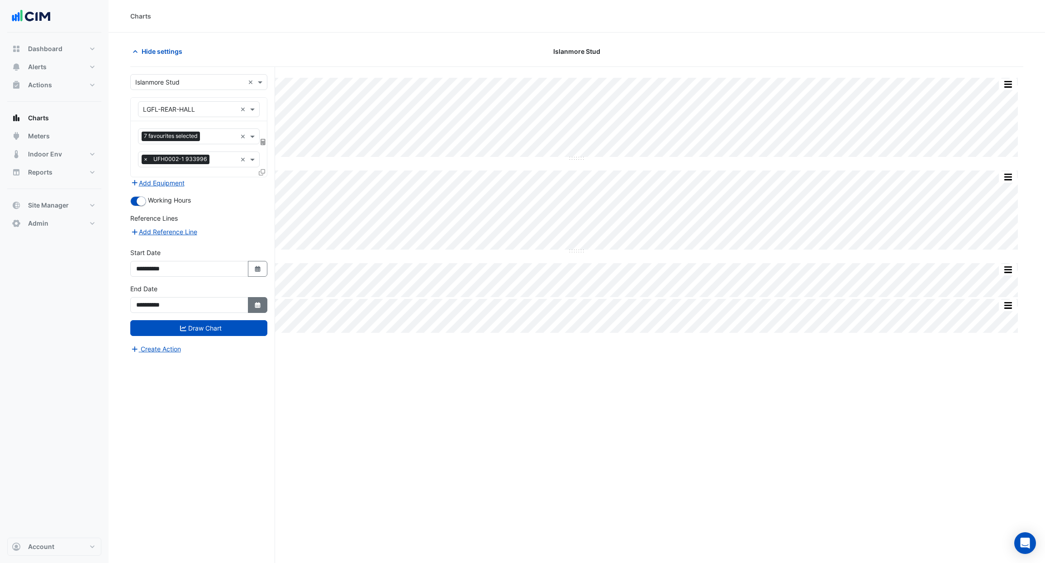
click at [261, 305] on icon "Select Date" at bounding box center [258, 305] width 8 height 6
click at [233, 181] on button "Next month" at bounding box center [232, 185] width 11 height 14
click at [234, 181] on button "Next month" at bounding box center [232, 185] width 11 height 14
select select "**"
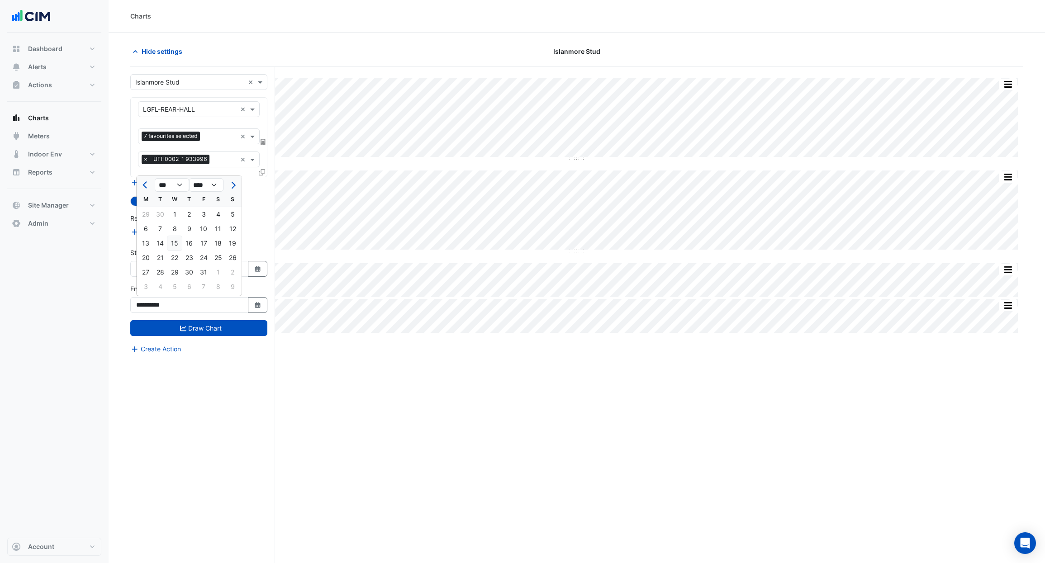
click at [177, 248] on div "15" at bounding box center [174, 243] width 14 height 14
type input "**********"
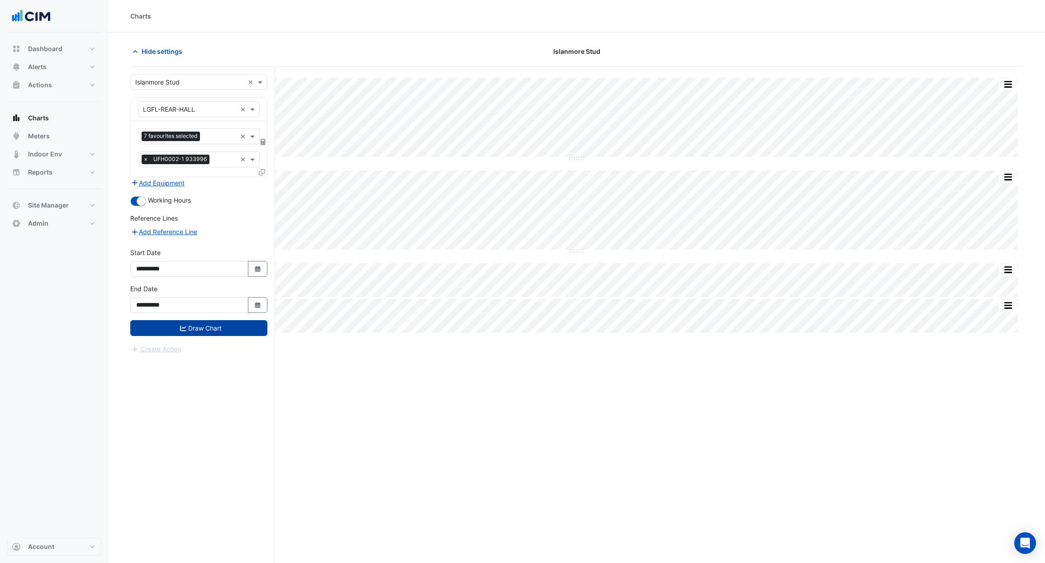
click at [211, 335] on button "Draw Chart" at bounding box center [198, 328] width 137 height 16
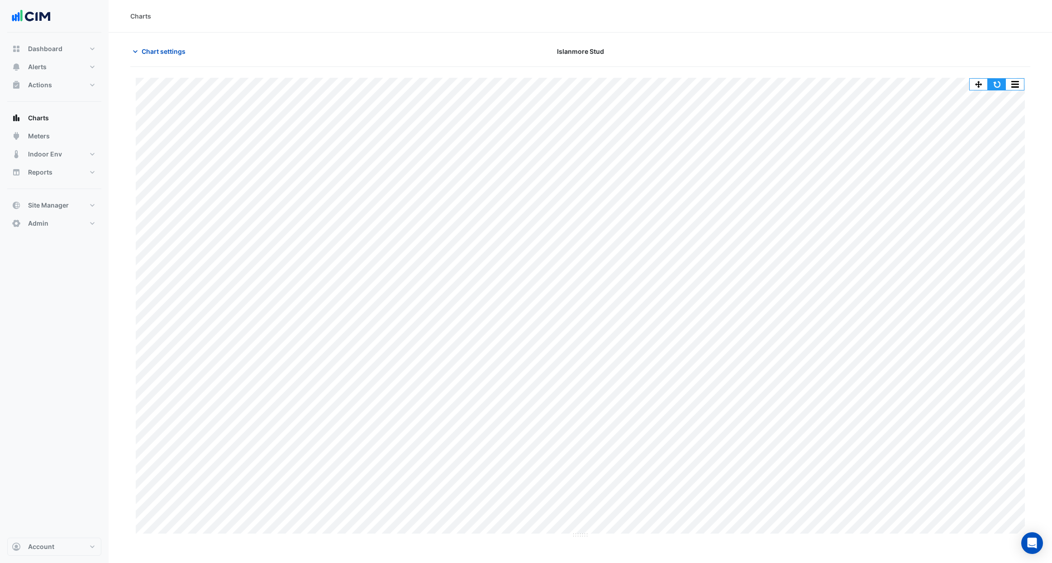
click at [994, 85] on button "button" at bounding box center [997, 84] width 18 height 11
click at [167, 49] on span "Chart settings" at bounding box center [164, 52] width 44 height 10
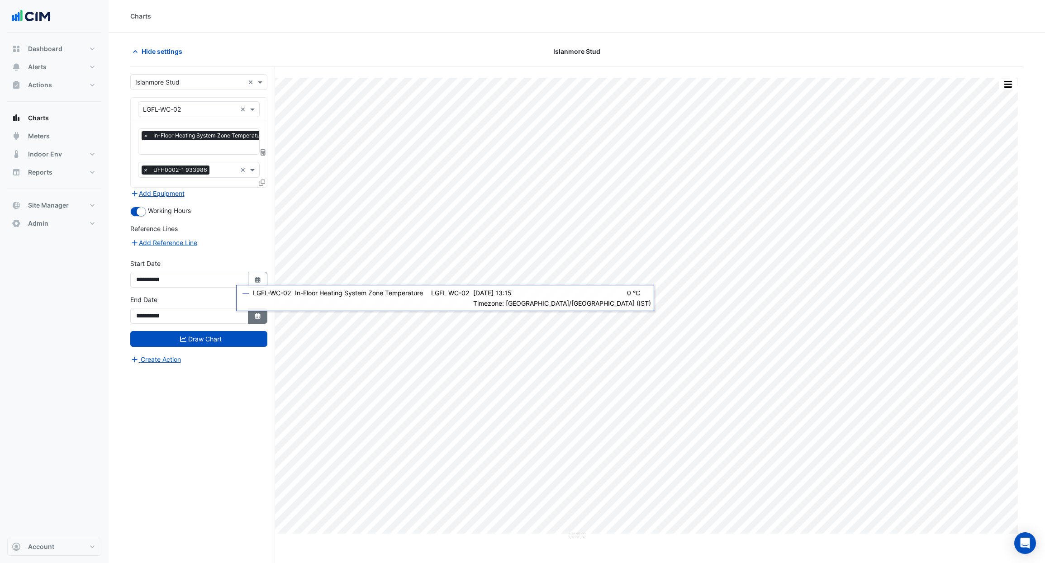
click at [255, 319] on button "Select Date" at bounding box center [258, 316] width 20 height 16
click at [232, 194] on span "Next month" at bounding box center [232, 195] width 7 height 7
select select "**"
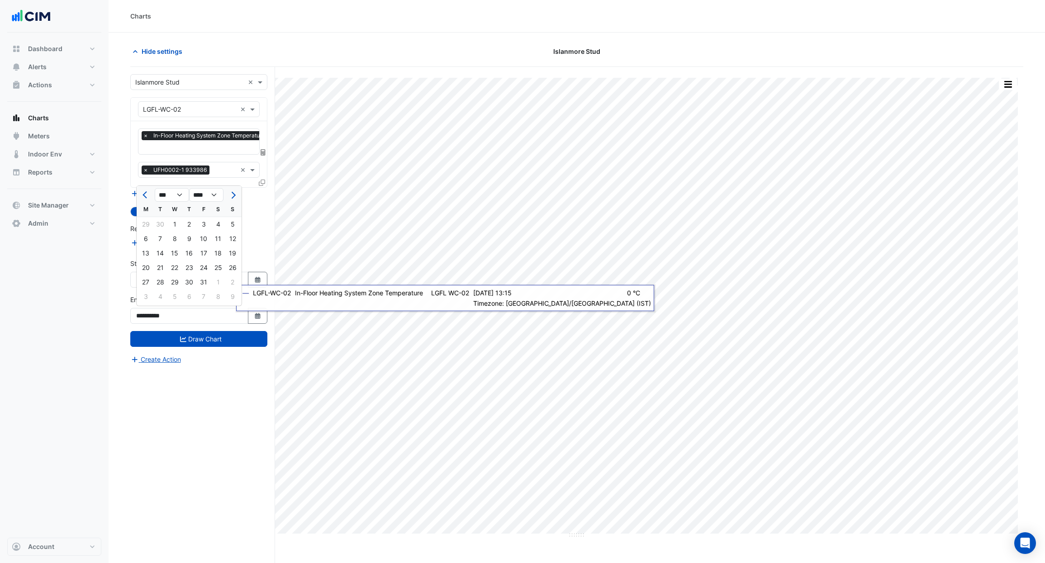
click at [178, 255] on div "15" at bounding box center [174, 253] width 14 height 14
type input "**********"
click at [209, 151] on input "text" at bounding box center [226, 148] width 167 height 10
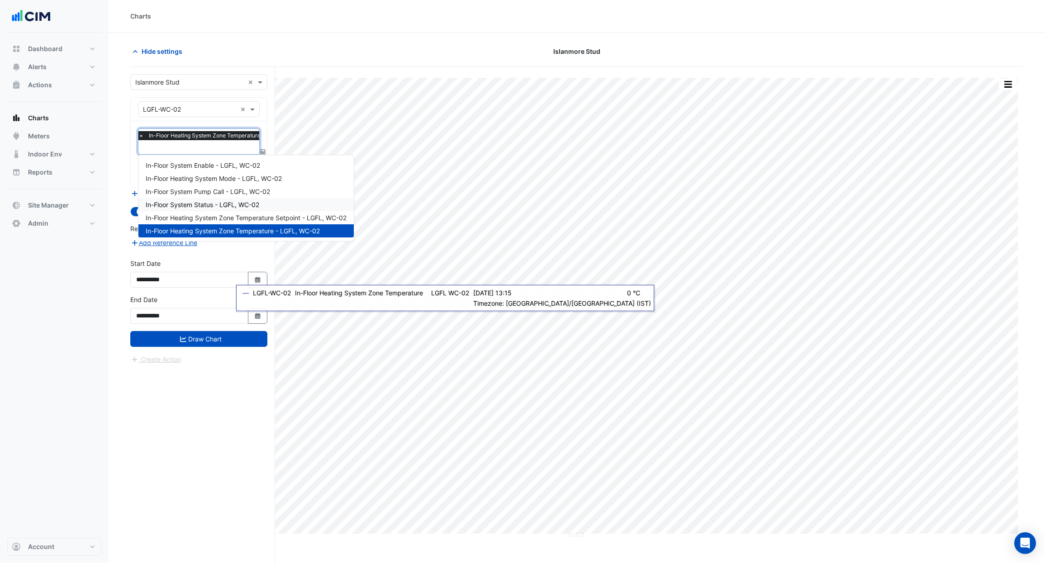
click at [218, 207] on span "In-Floor System Status - LGFL, WC-02" at bounding box center [203, 205] width 114 height 8
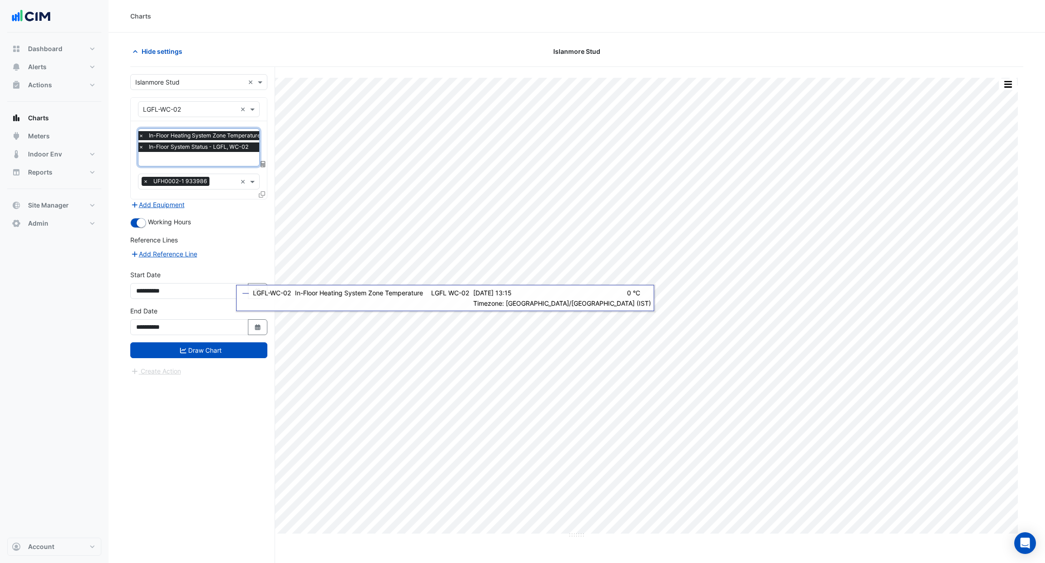
click at [204, 153] on div "× In-Floor Heating System Zone Temperature - LGFL, WC-02 × In-Floor System Stat…" at bounding box center [221, 142] width 169 height 23
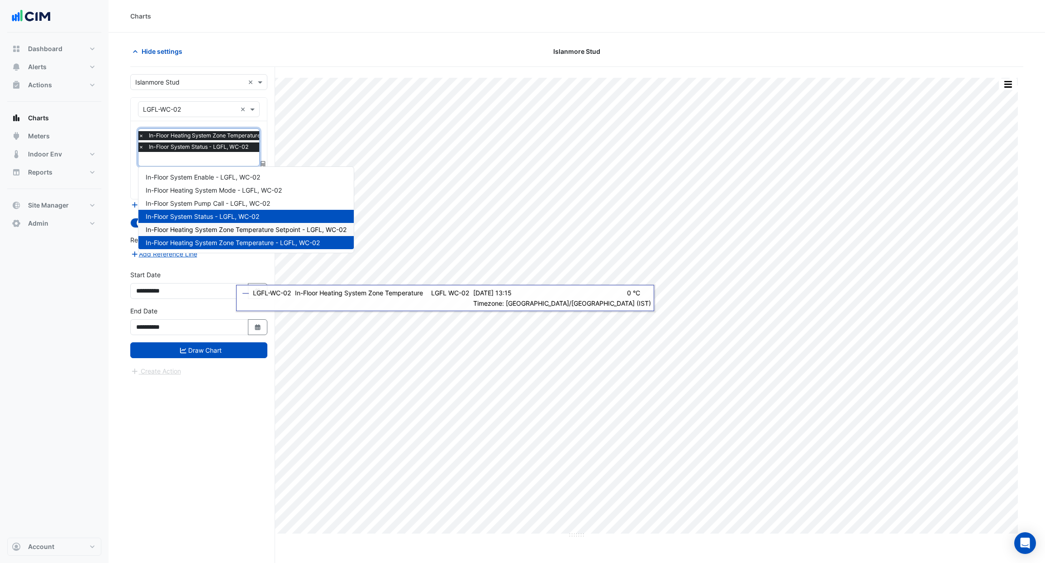
click at [220, 227] on span "In-Floor Heating System Zone Temperature Setpoint - LGFL, WC-02" at bounding box center [246, 230] width 201 height 8
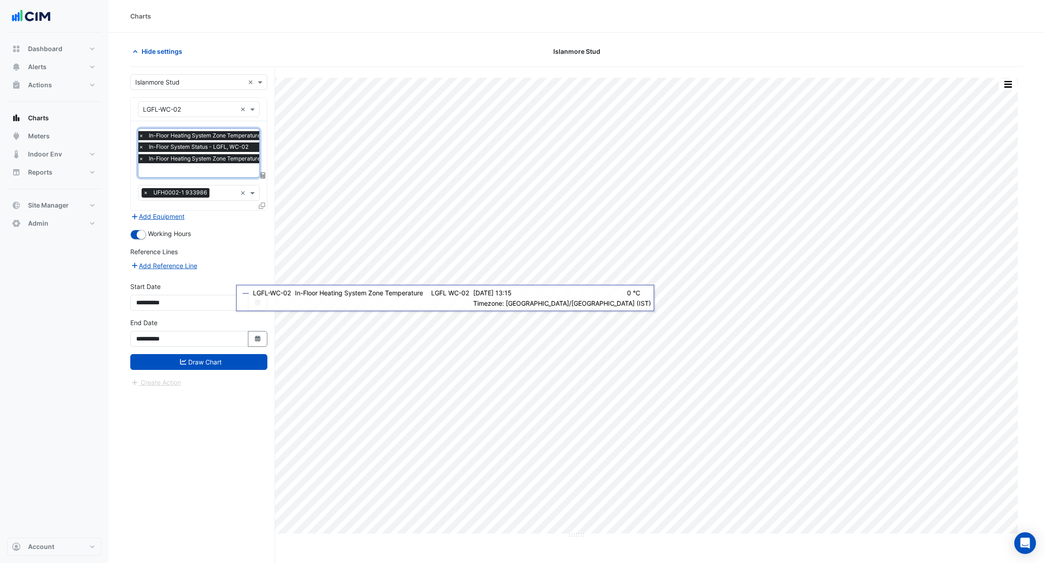
click at [214, 171] on input "text" at bounding box center [233, 172] width 190 height 10
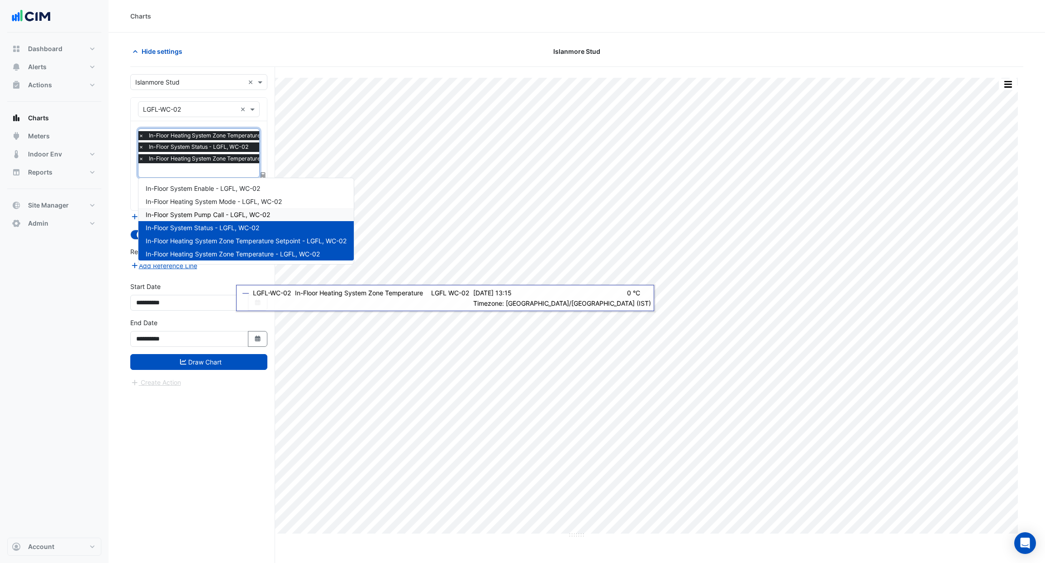
scroll to position [2, 0]
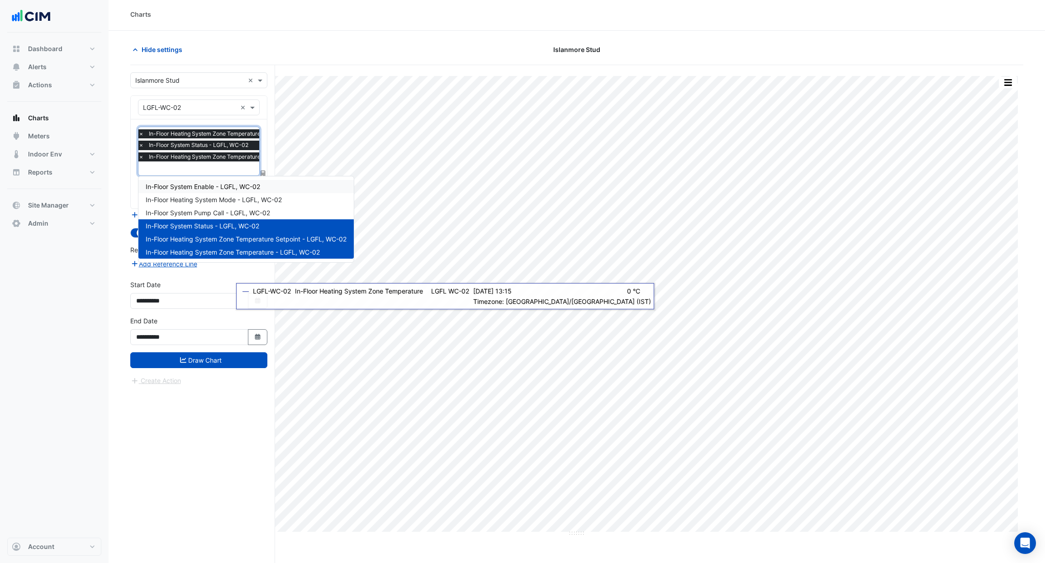
click at [219, 189] on span "In-Floor System Enable - LGFL, WC-02" at bounding box center [203, 187] width 114 height 8
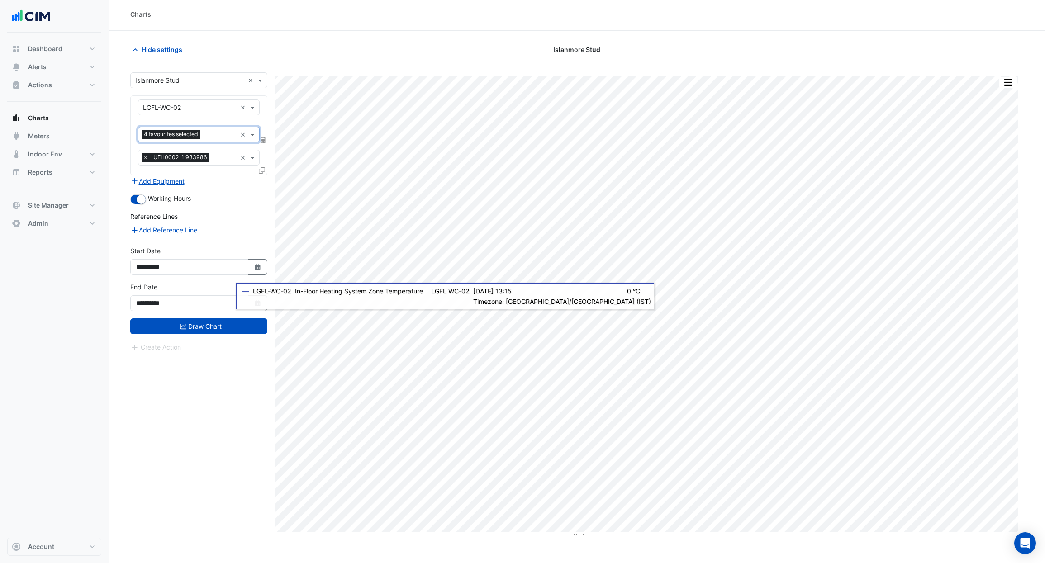
scroll to position [0, 0]
click at [209, 133] on input "text" at bounding box center [220, 136] width 33 height 10
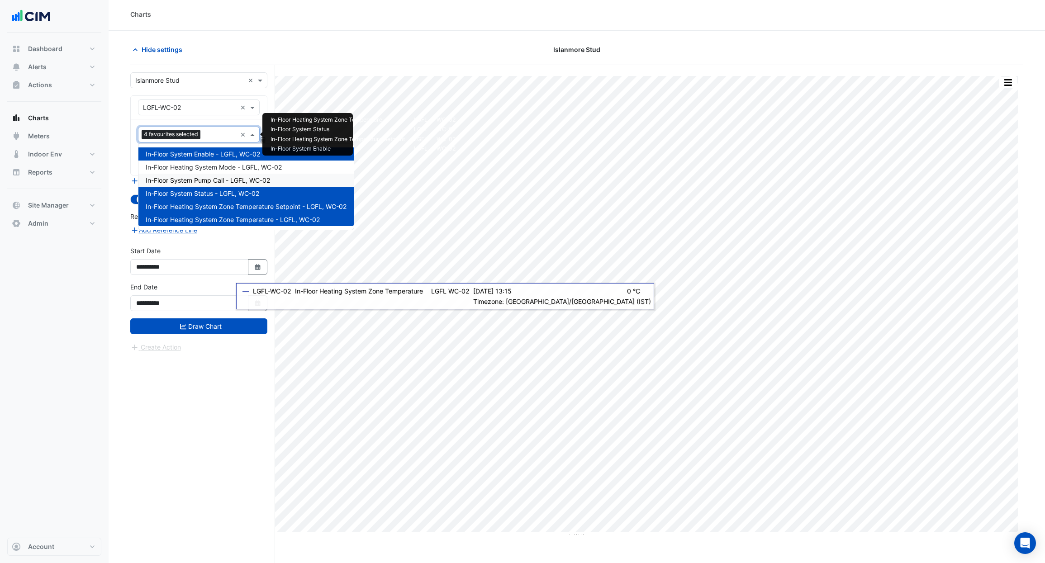
click at [210, 181] on span "In-Floor System Pump Call - LGFL, WC-02" at bounding box center [208, 180] width 124 height 8
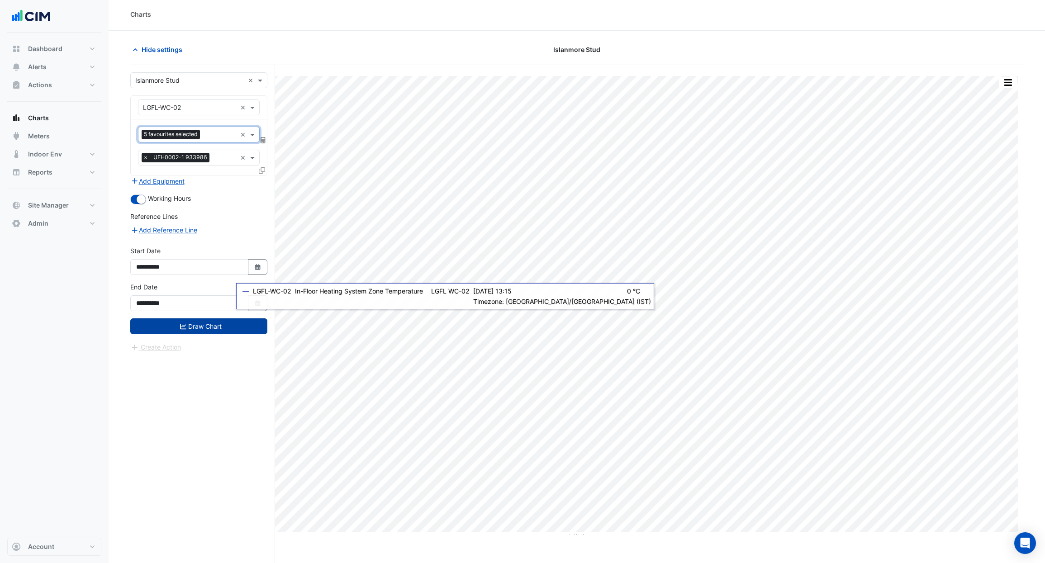
click at [212, 323] on button "Draw Chart" at bounding box center [198, 327] width 137 height 16
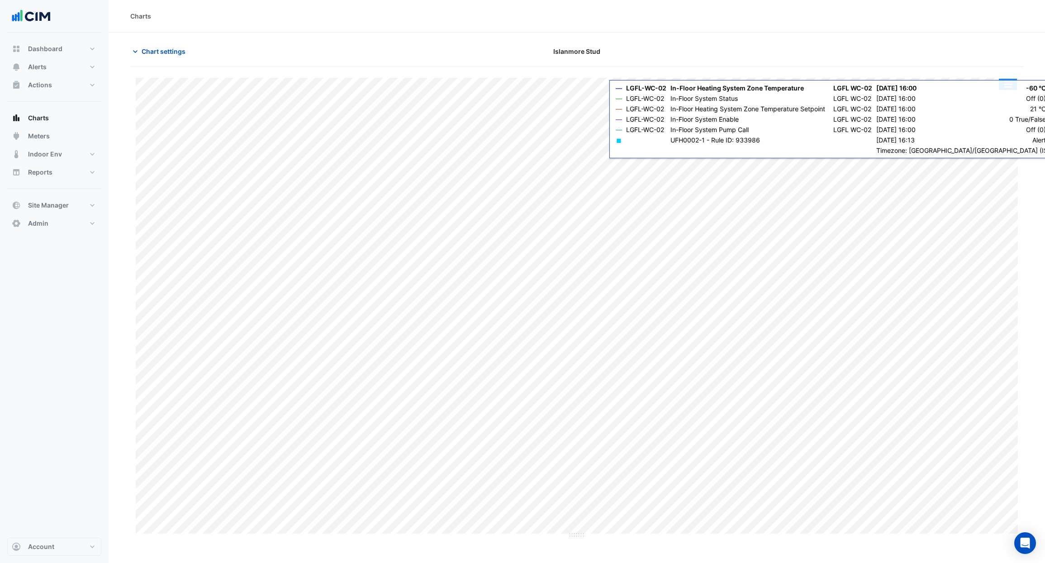
click at [1011, 87] on button "button" at bounding box center [1008, 84] width 18 height 11
click at [1010, 96] on div "Split by Unit" at bounding box center [990, 100] width 54 height 16
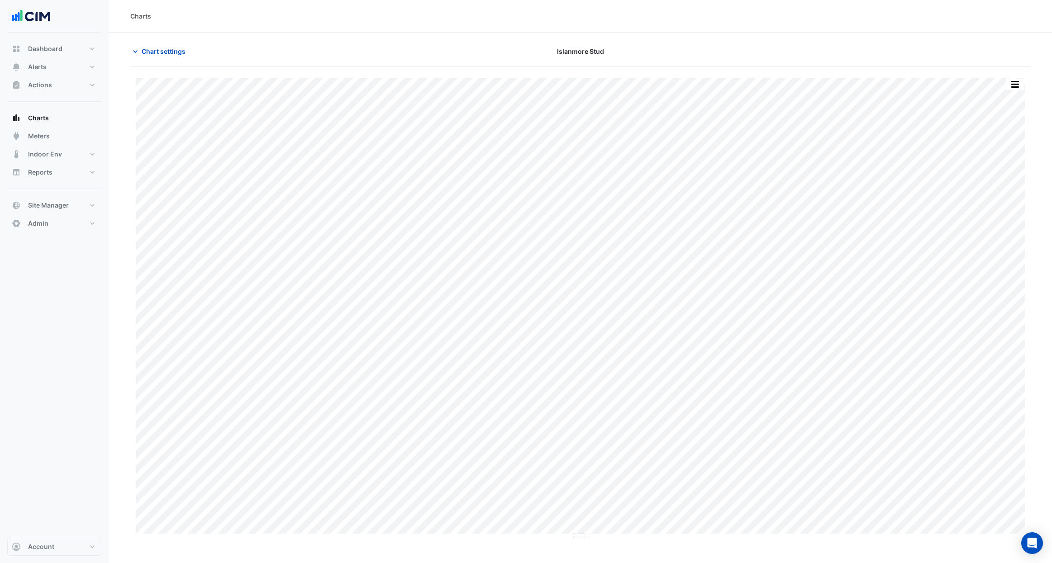
type input "**********"
click at [176, 53] on span "Chart settings" at bounding box center [164, 52] width 44 height 10
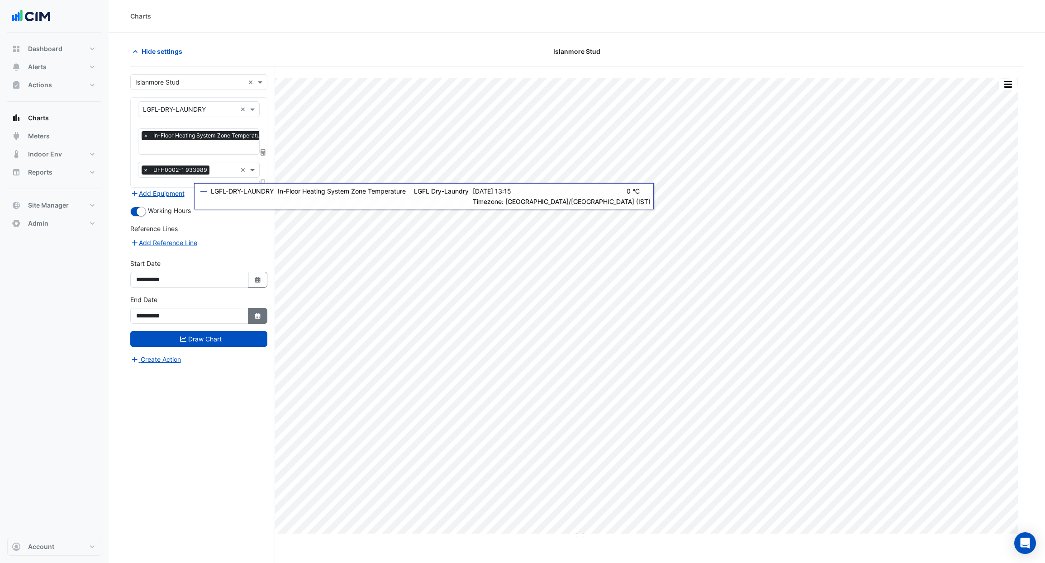
click at [262, 314] on button "Select Date" at bounding box center [258, 316] width 20 height 16
click at [186, 195] on select "*** *** *** *** *** *** ***" at bounding box center [172, 195] width 34 height 14
select select "**"
click at [155, 188] on select "*** *** *** *** *** *** ***" at bounding box center [172, 195] width 34 height 14
click at [179, 250] on div "15" at bounding box center [174, 253] width 14 height 14
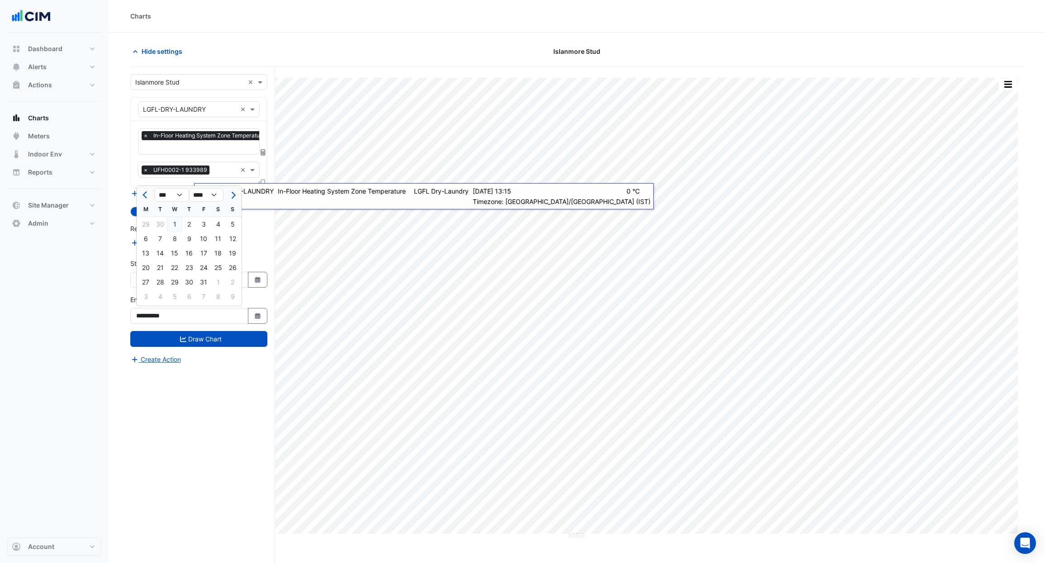
type input "**********"
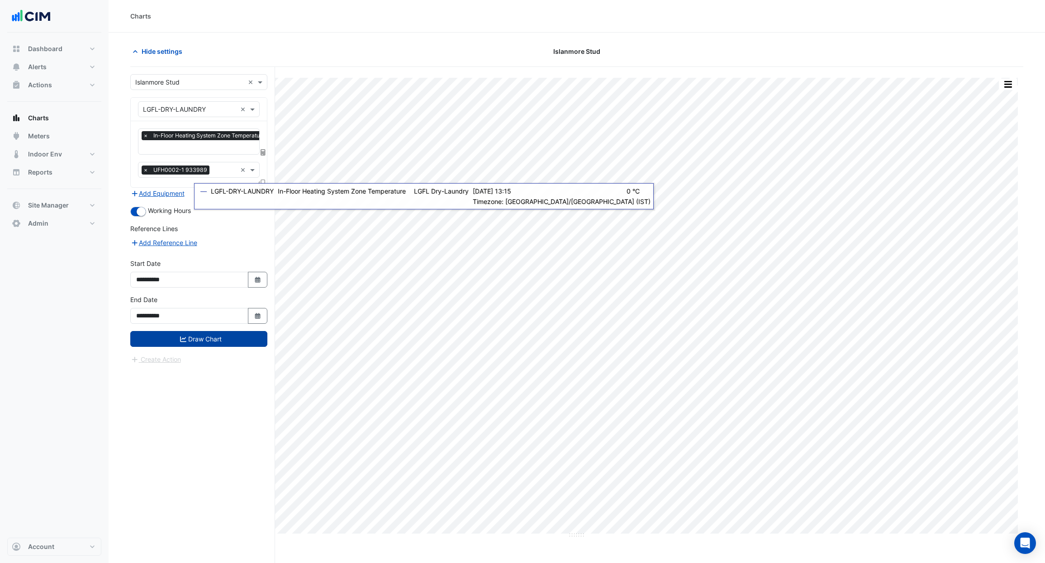
click at [204, 339] on button "Draw Chart" at bounding box center [198, 339] width 137 height 16
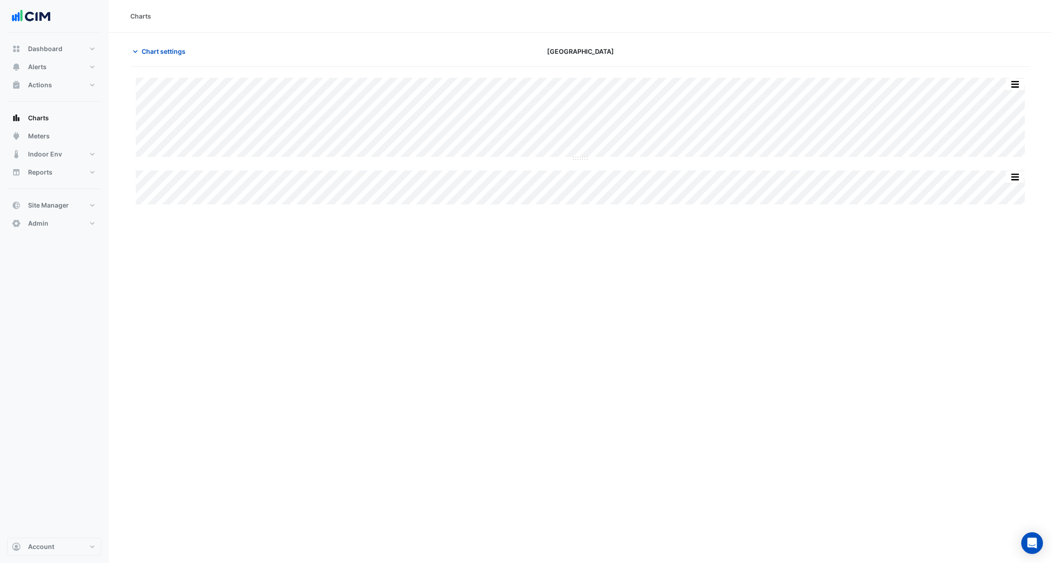
type input "**********"
click at [168, 49] on span "Chart settings" at bounding box center [164, 52] width 44 height 10
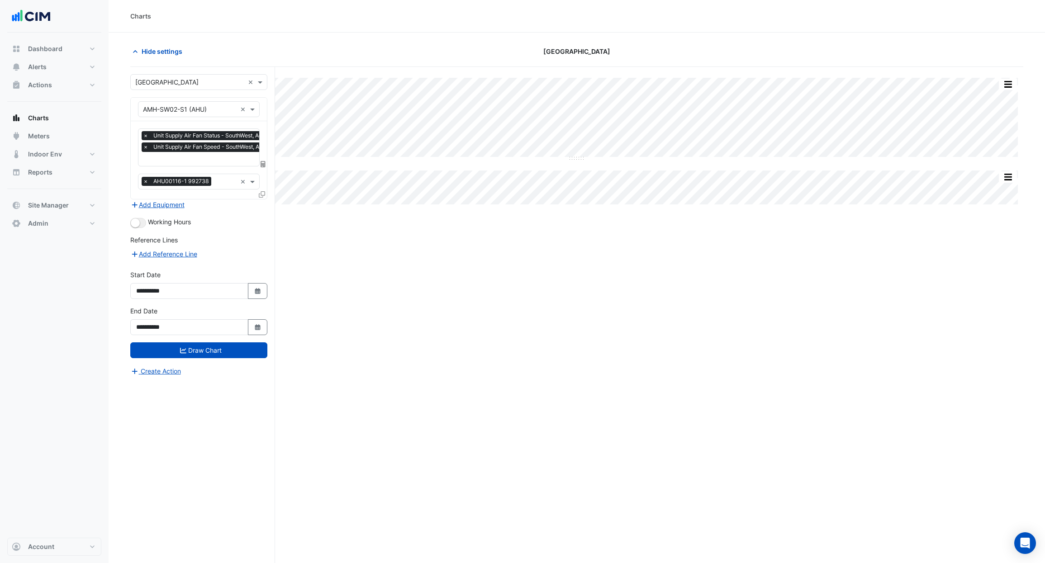
click at [182, 163] on input "text" at bounding box center [227, 160] width 169 height 10
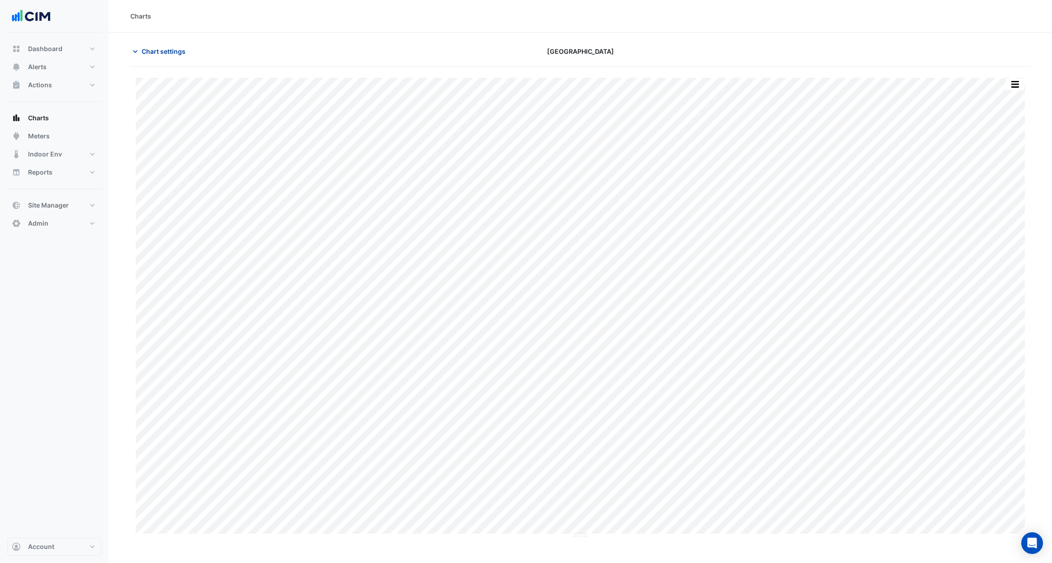
click at [160, 51] on span "Chart settings" at bounding box center [164, 52] width 44 height 10
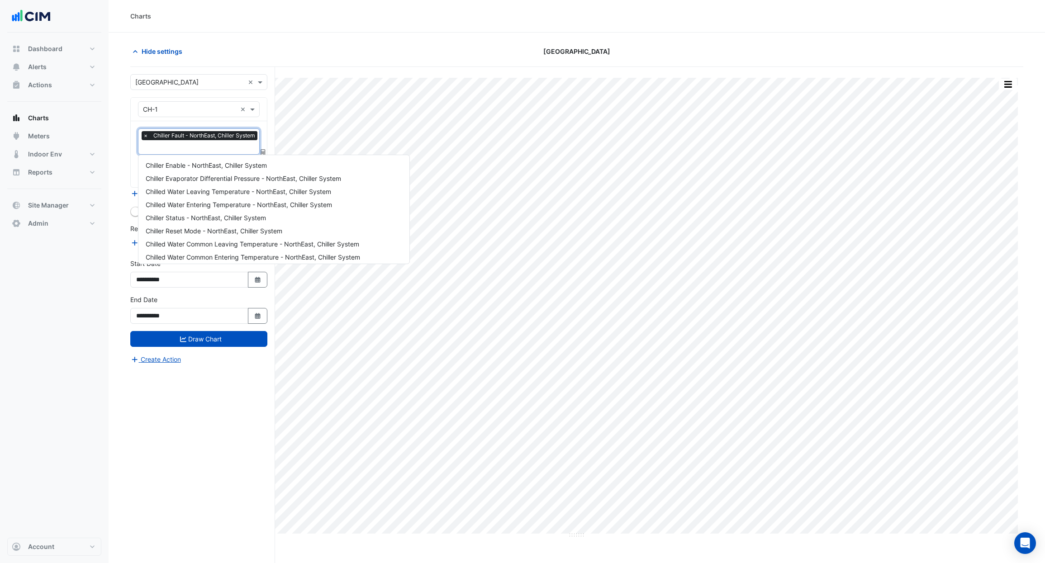
click at [182, 148] on input "text" at bounding box center [201, 148] width 117 height 10
click at [187, 192] on span "Chiller Status - NorthEast, Chiller System" at bounding box center [206, 193] width 120 height 8
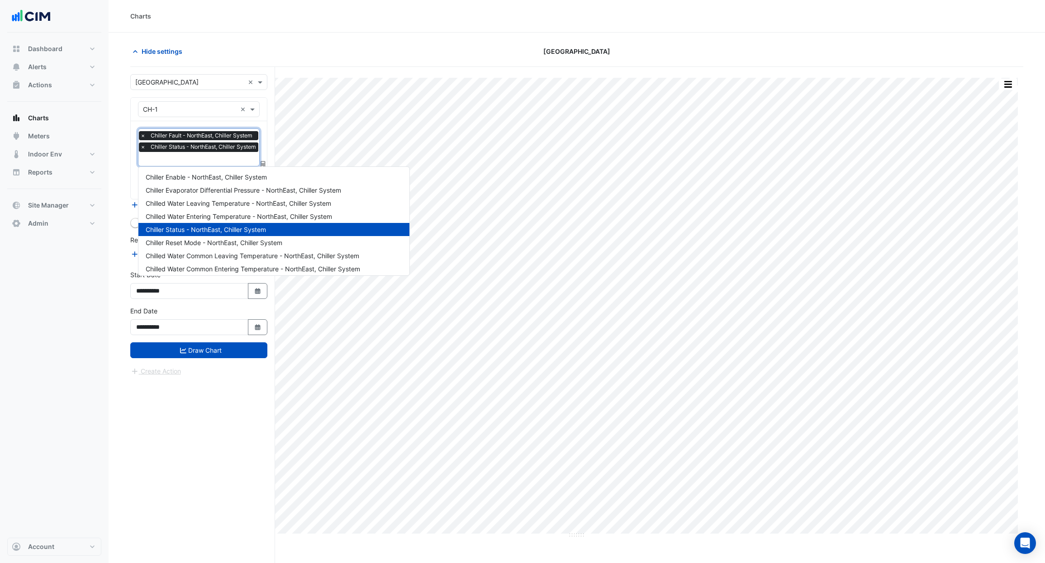
click at [200, 155] on input "text" at bounding box center [200, 160] width 120 height 10
click at [231, 205] on span "Chilled Water Leaving Temperature - NorthEast, Chiller System" at bounding box center [239, 204] width 186 height 8
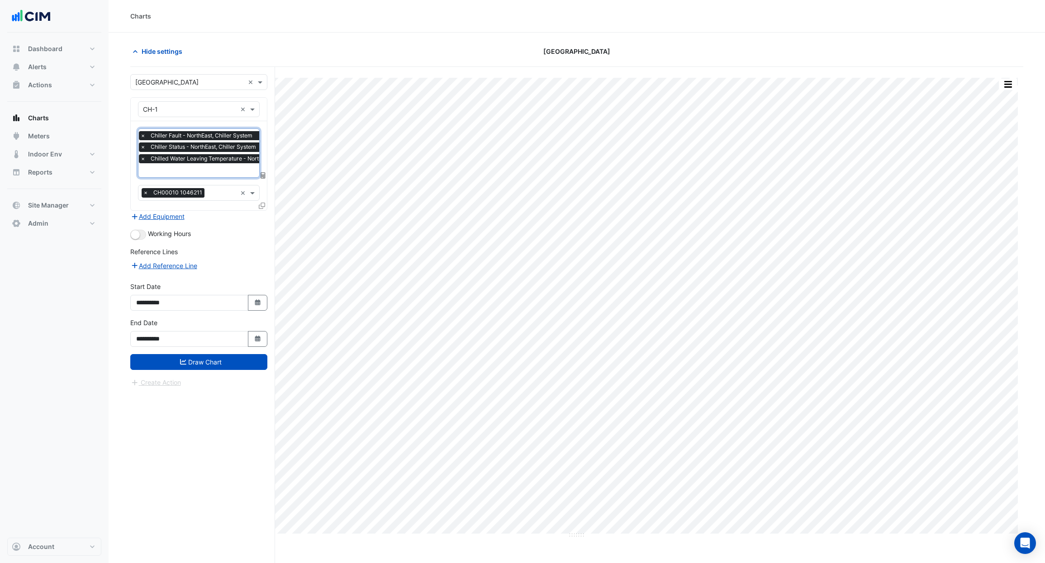
click at [221, 168] on input "text" at bounding box center [228, 172] width 177 height 10
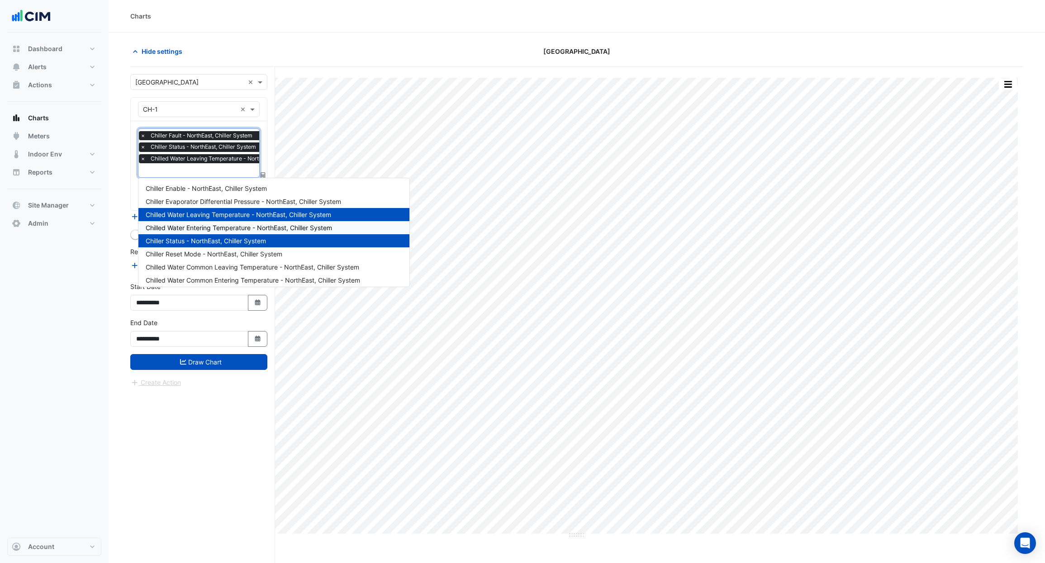
click at [218, 229] on span "Chilled Water Entering Temperature - NorthEast, Chiller System" at bounding box center [239, 228] width 186 height 8
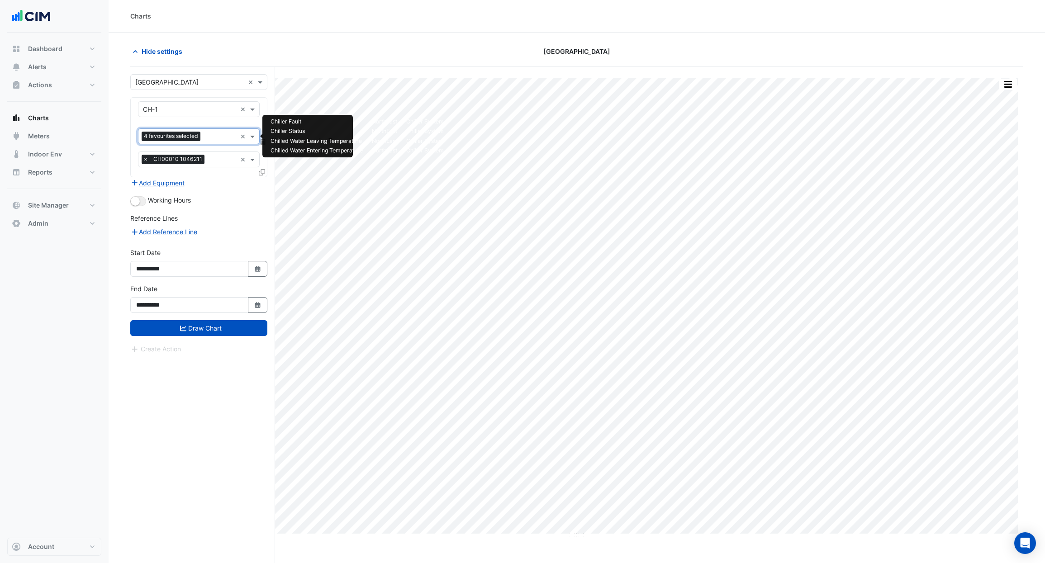
click at [217, 134] on input "text" at bounding box center [220, 138] width 33 height 10
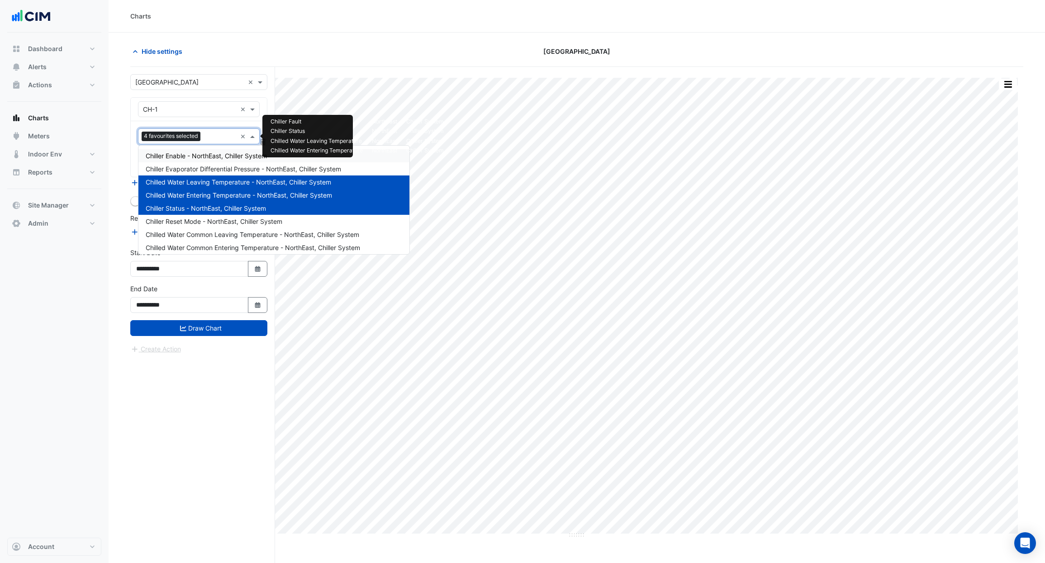
click at [219, 157] on span "Chiller Enable - NorthEast, Chiller System" at bounding box center [206, 156] width 121 height 8
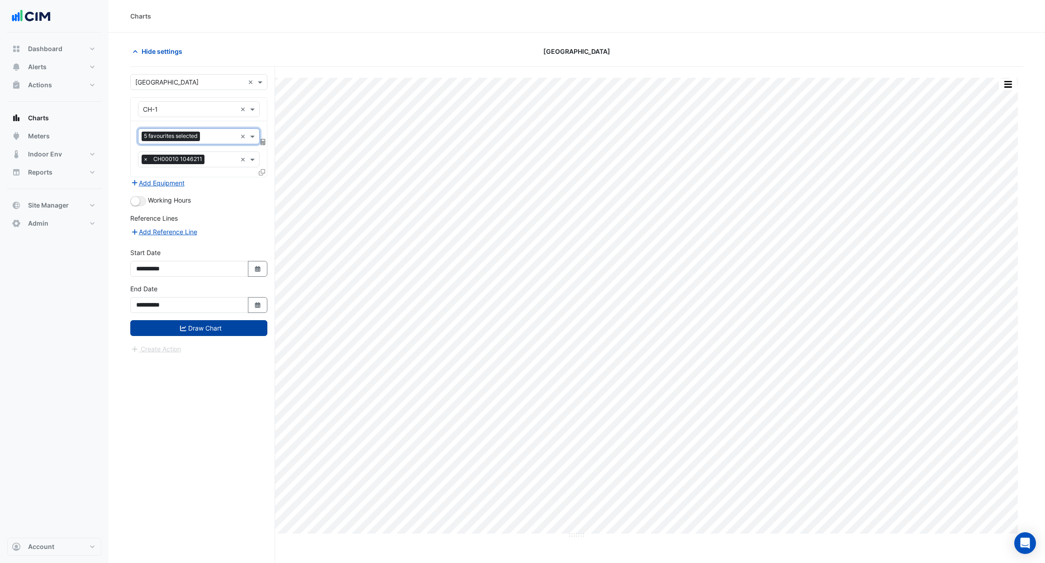
click at [224, 327] on button "Draw Chart" at bounding box center [198, 328] width 137 height 16
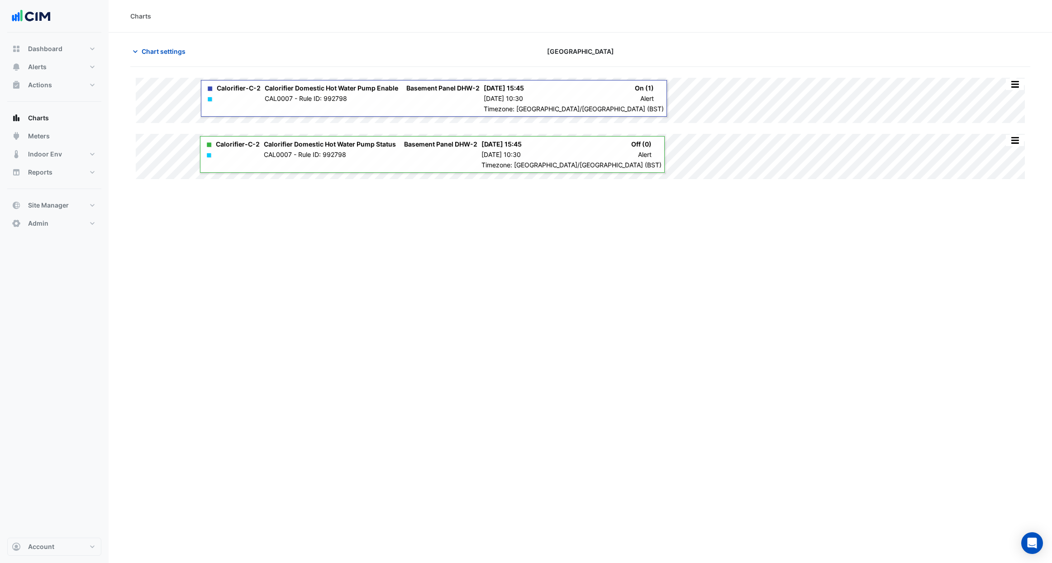
type input "**********"
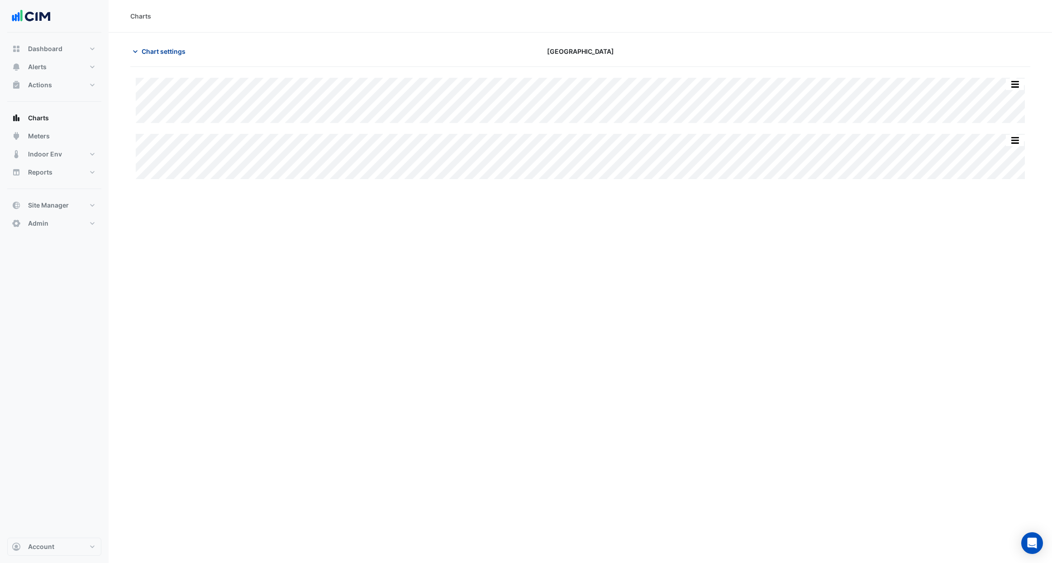
click at [156, 50] on span "Chart settings" at bounding box center [164, 52] width 44 height 10
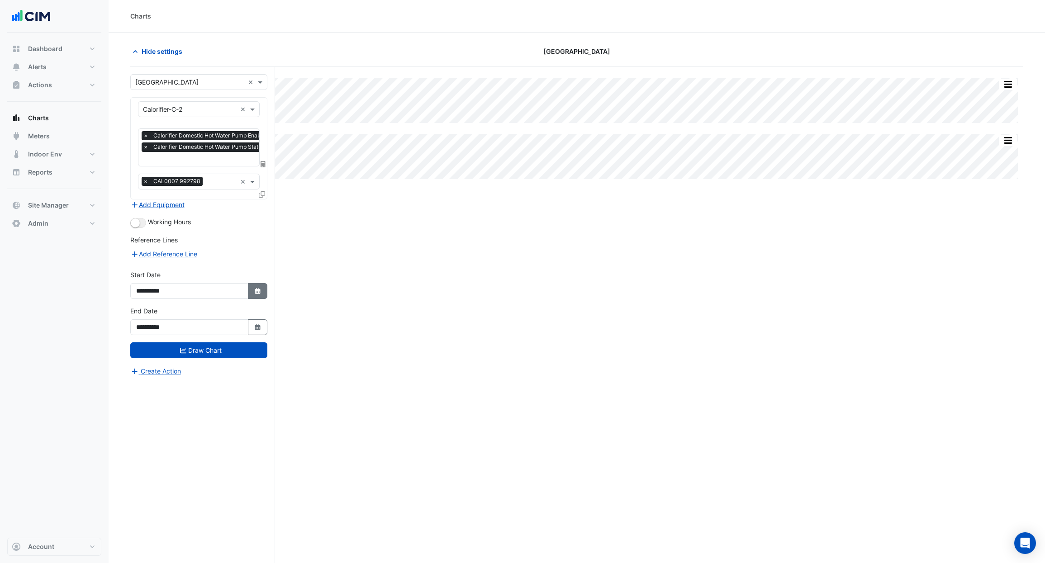
click at [260, 288] on icon "Select Date" at bounding box center [258, 291] width 8 height 6
select select "**"
select select "****"
click at [144, 172] on button "Previous month" at bounding box center [145, 170] width 11 height 14
select select "*"
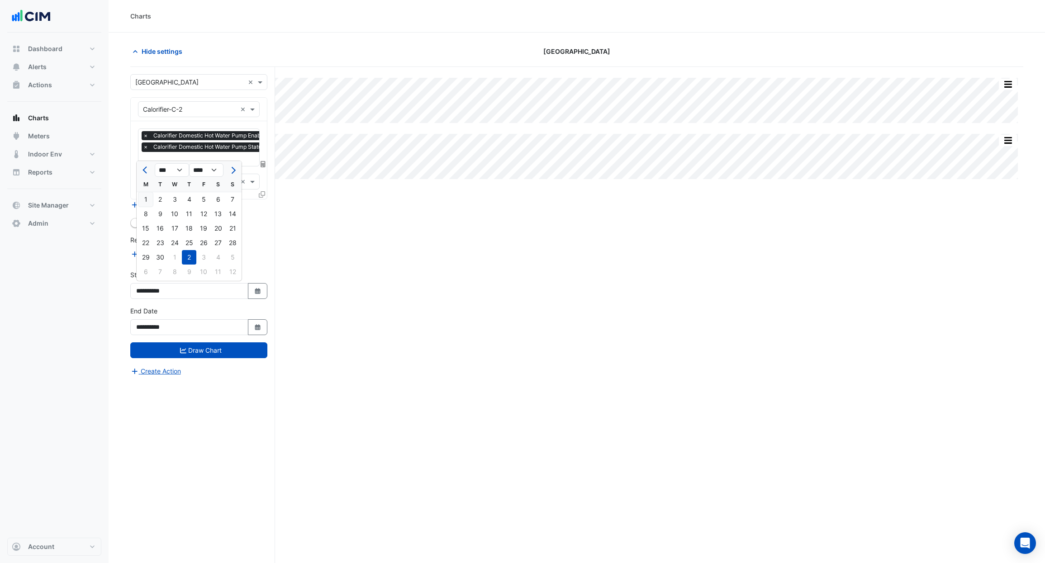
click at [149, 200] on div "1" at bounding box center [145, 199] width 14 height 14
type input "**********"
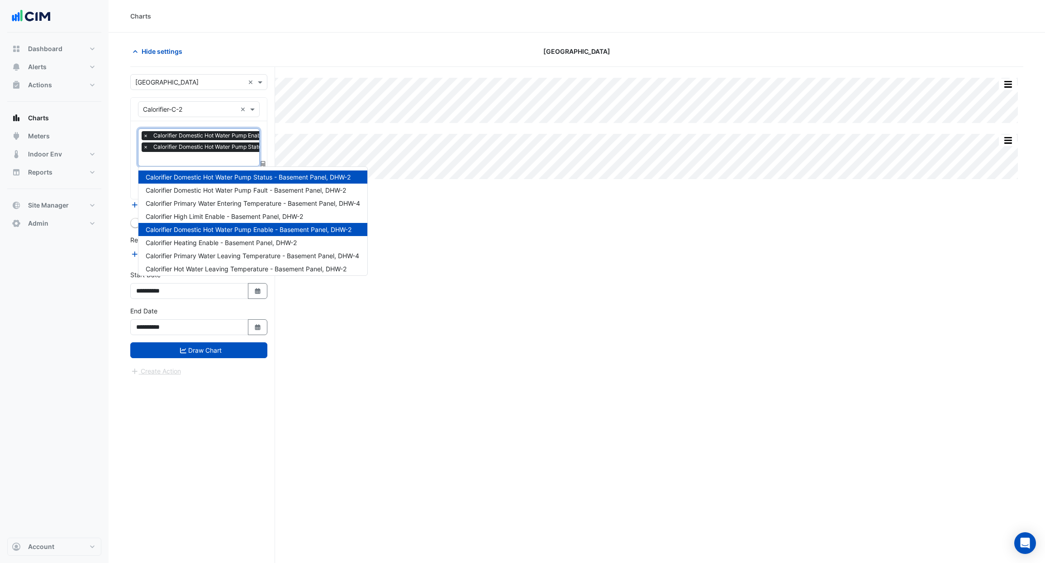
click at [195, 162] on input "text" at bounding box center [241, 160] width 196 height 10
click at [220, 356] on button "Draw Chart" at bounding box center [198, 351] width 137 height 16
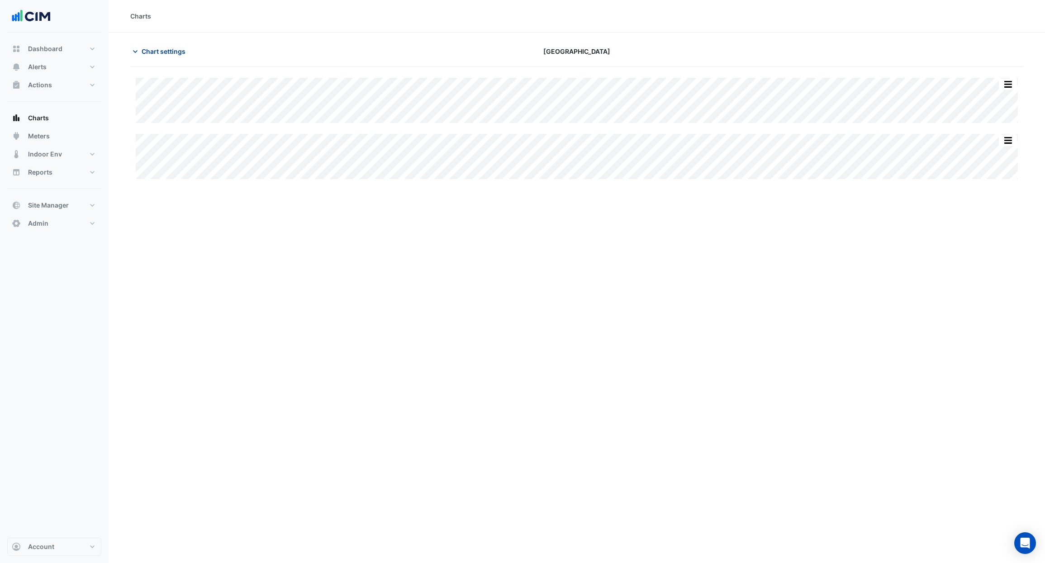
click at [182, 50] on span "Chart settings" at bounding box center [164, 52] width 44 height 10
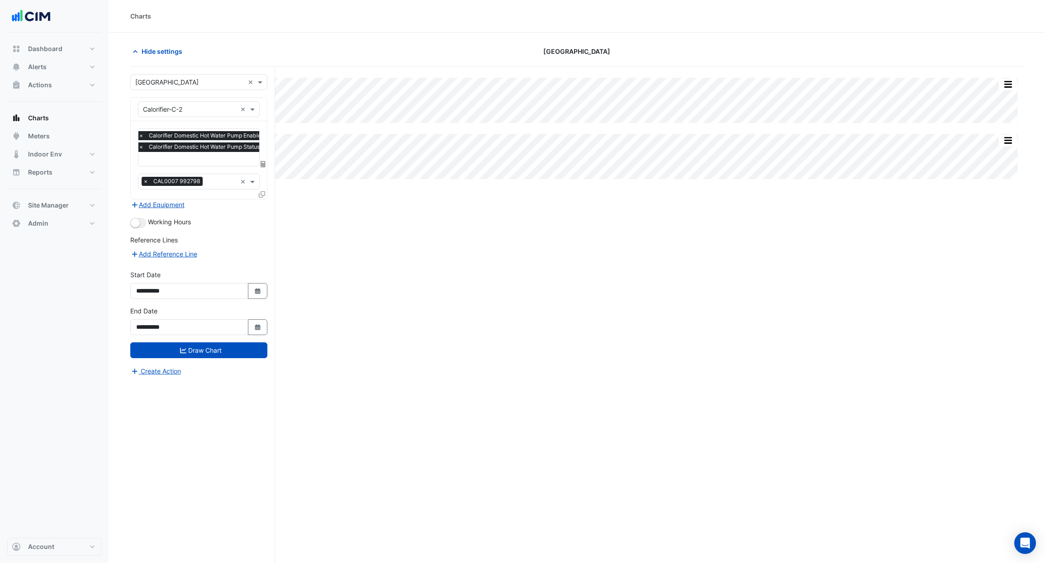
click at [222, 160] on input "text" at bounding box center [236, 160] width 196 height 10
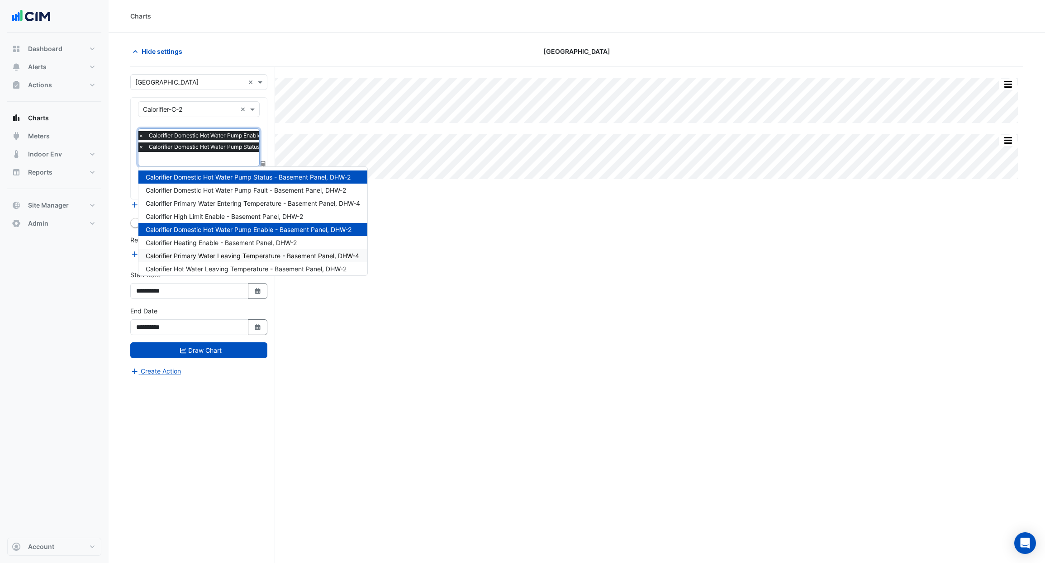
click at [252, 253] on span "Calorifier Primary Water Leaving Temperature - Basement Panel, DHW-4" at bounding box center [253, 256] width 214 height 8
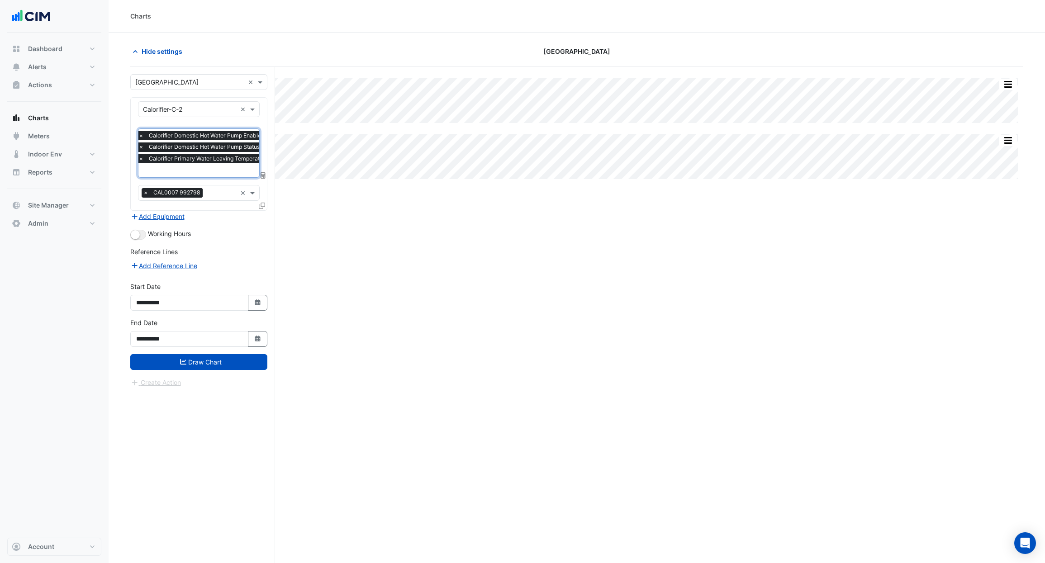
click at [239, 167] on input "text" at bounding box center [240, 172] width 204 height 10
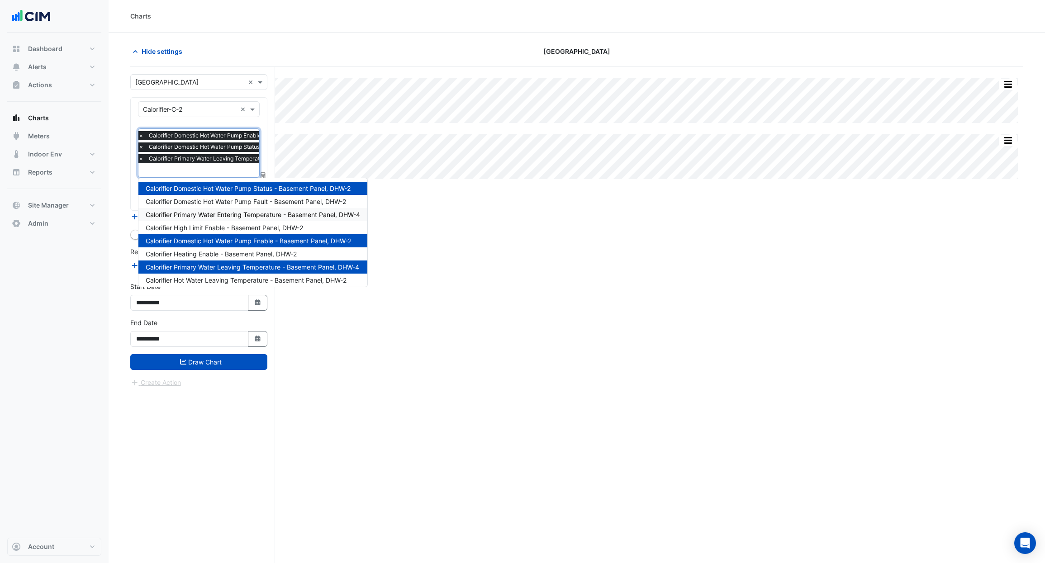
click at [243, 214] on span "Calorifier Primary Water Entering Temperature - Basement Panel, DHW-4" at bounding box center [253, 215] width 214 height 8
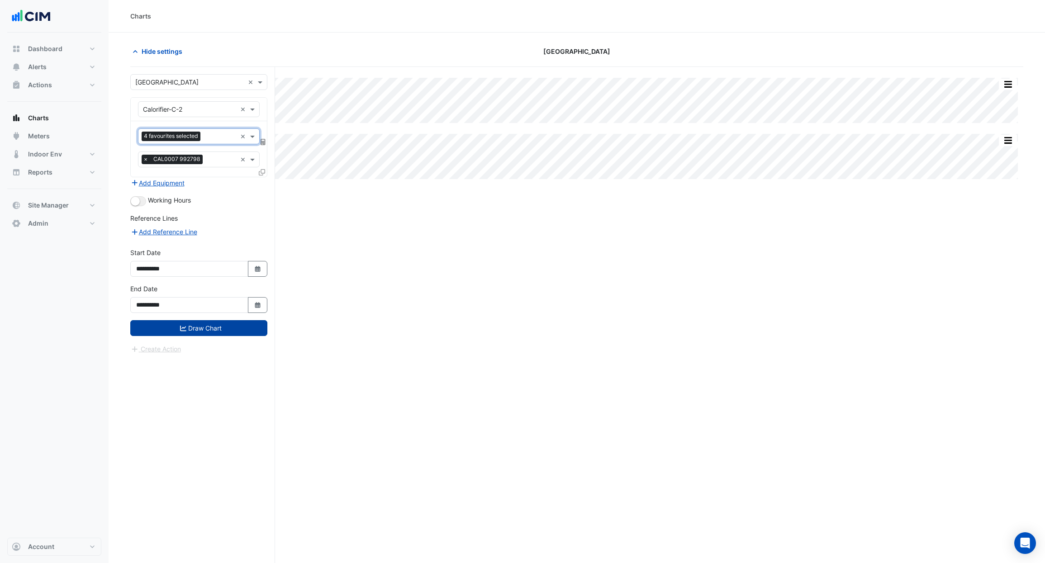
click at [232, 327] on button "Draw Chart" at bounding box center [198, 328] width 137 height 16
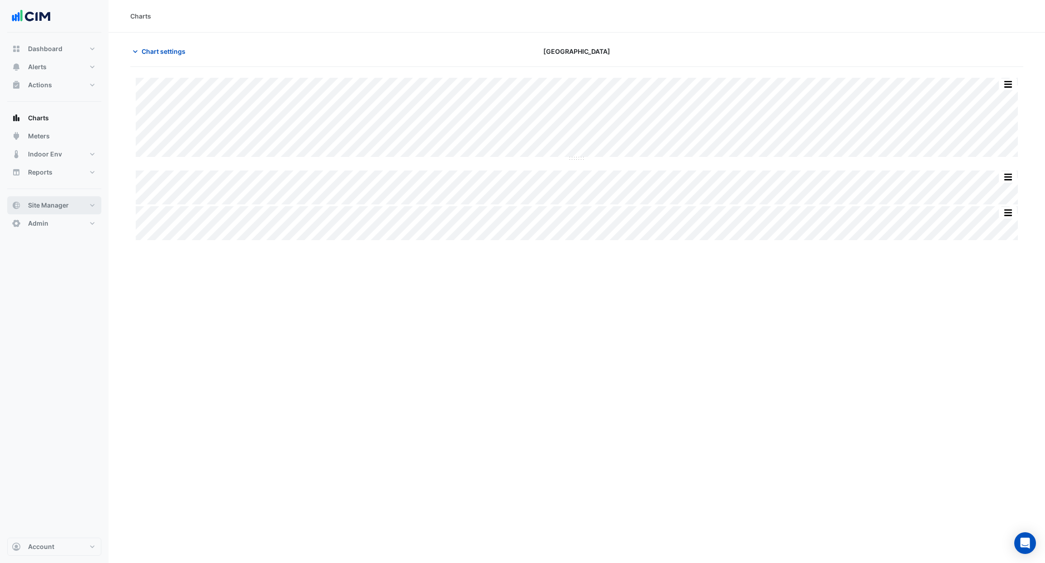
click at [54, 205] on span "Site Manager" at bounding box center [48, 205] width 41 height 9
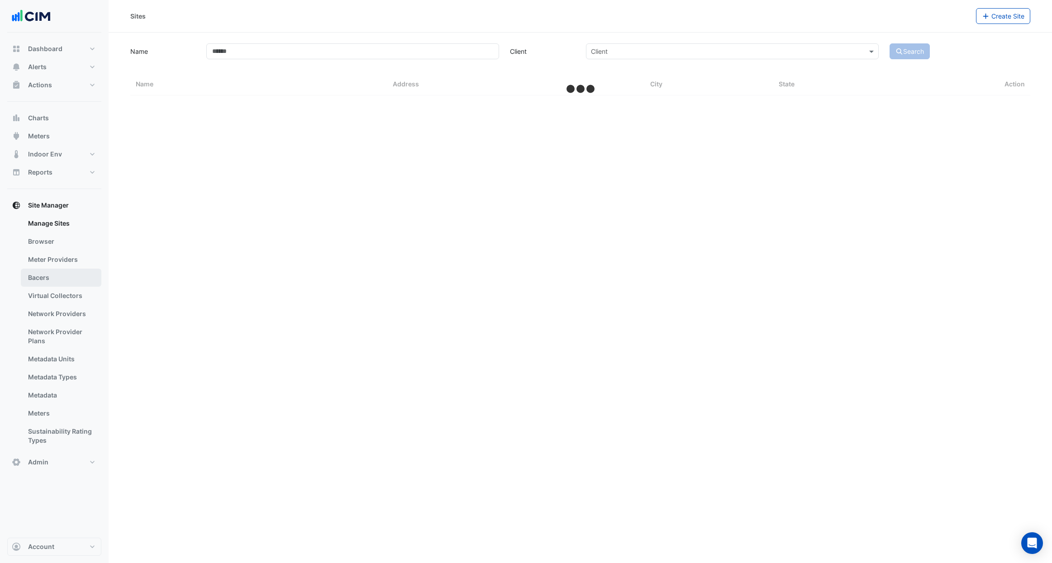
click at [57, 276] on link "Bacers" at bounding box center [61, 278] width 81 height 18
click at [373, 61] on input "text" at bounding box center [571, 59] width 422 height 10
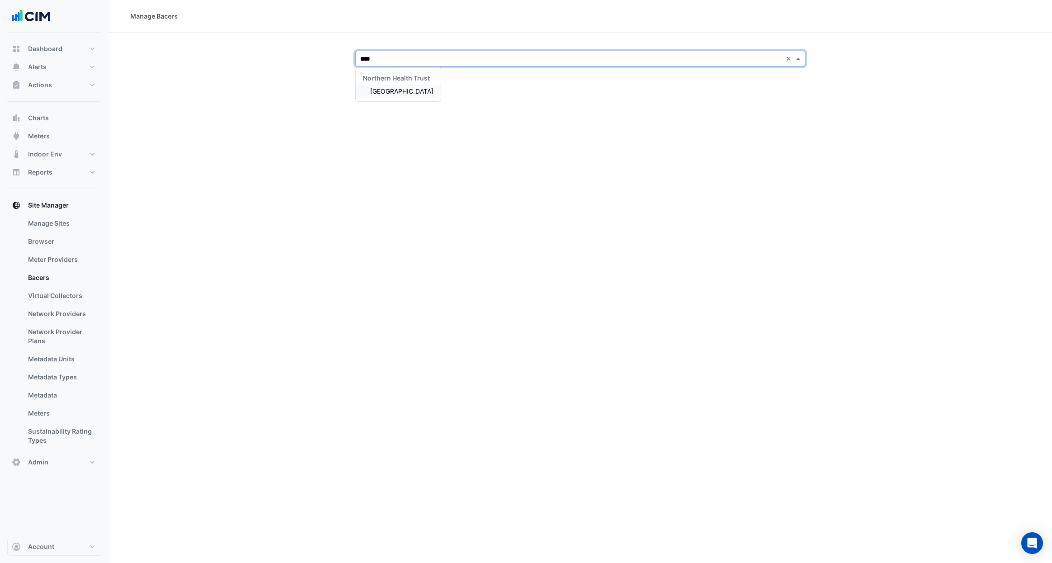
type input "*****"
click at [376, 87] on span "[GEOGRAPHIC_DATA]" at bounding box center [401, 91] width 63 height 8
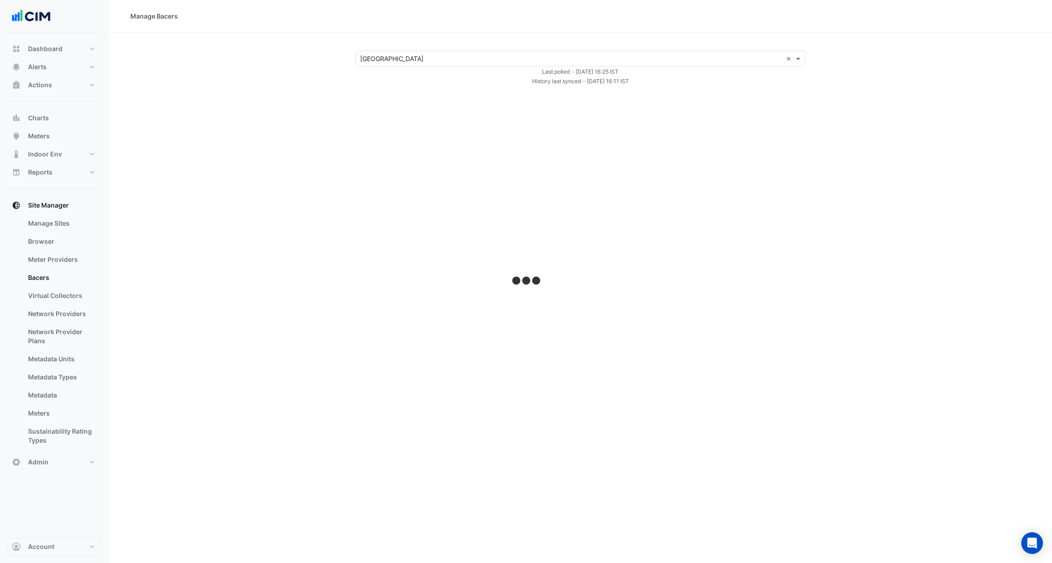
select select "***"
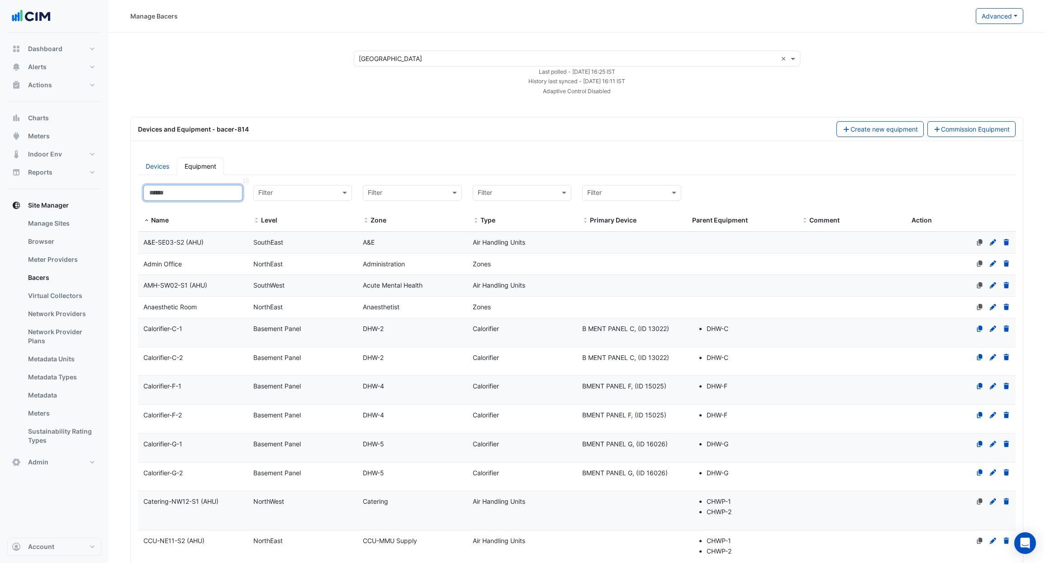
click at [201, 190] on input at bounding box center [192, 193] width 99 height 16
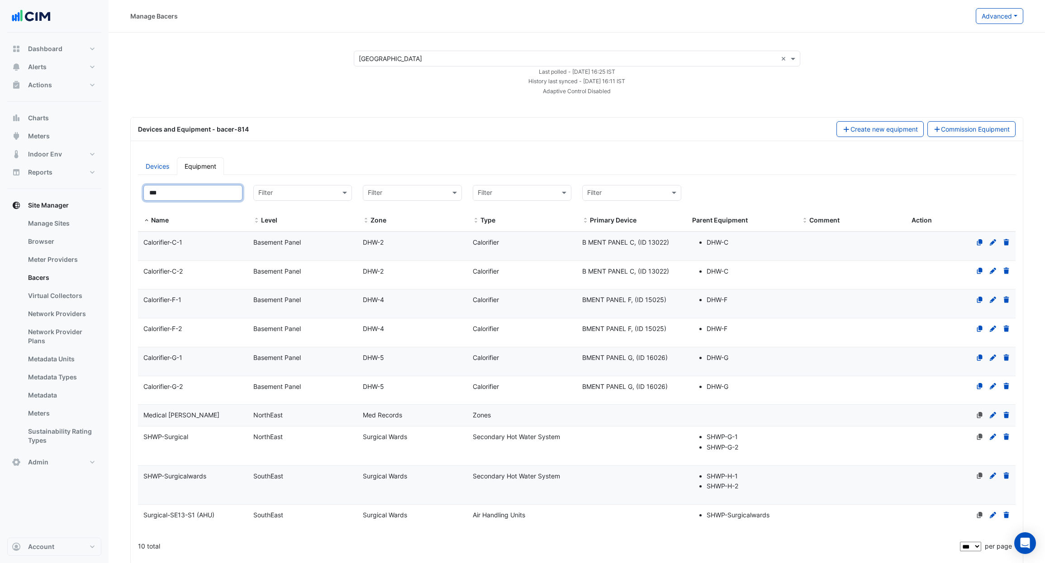
type input "***"
click at [230, 282] on datatable-body-cell "Name Calorifier-C-2" at bounding box center [193, 275] width 110 height 29
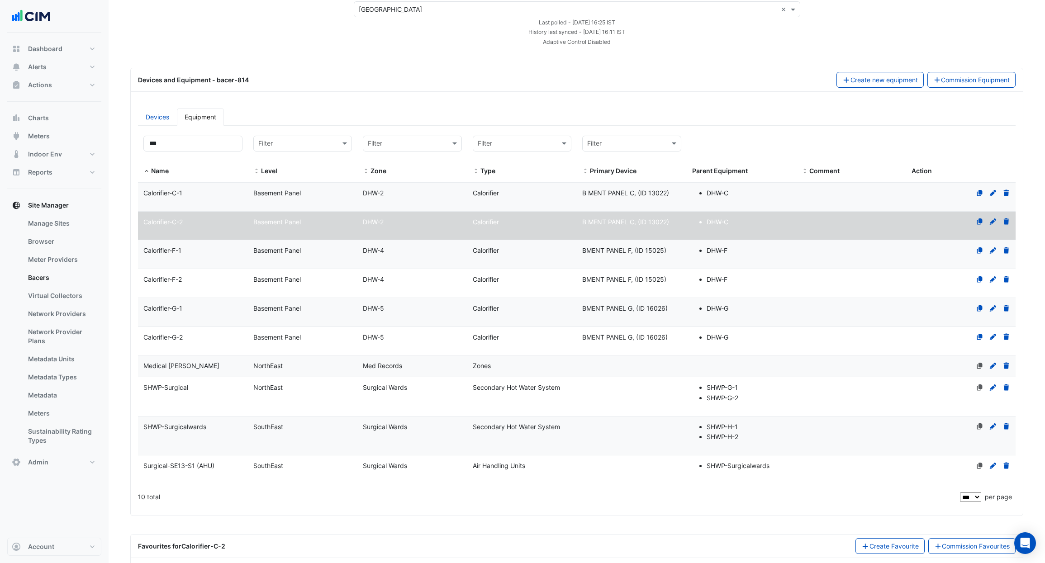
scroll to position [96, 0]
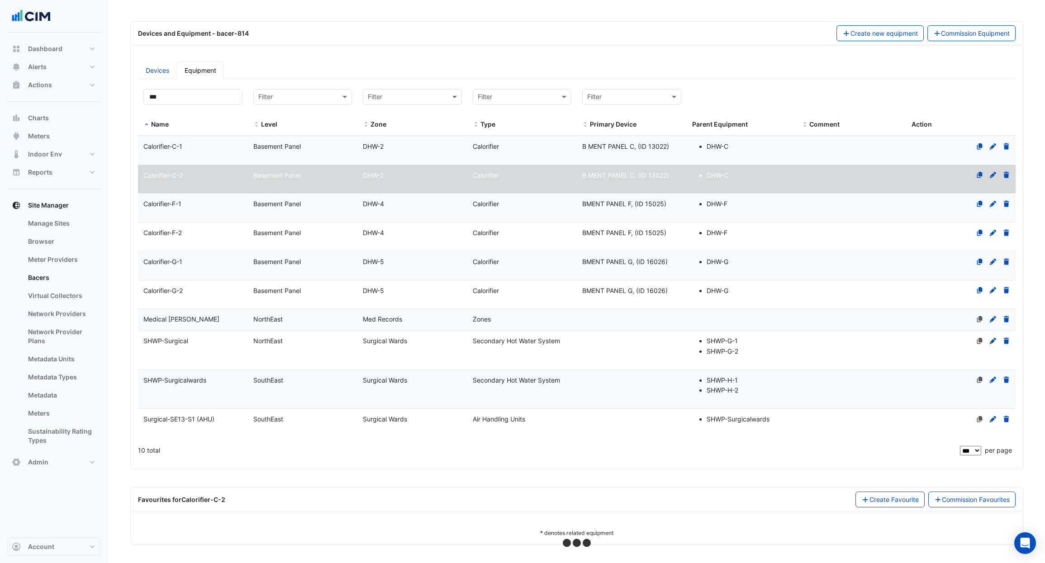
select select "***"
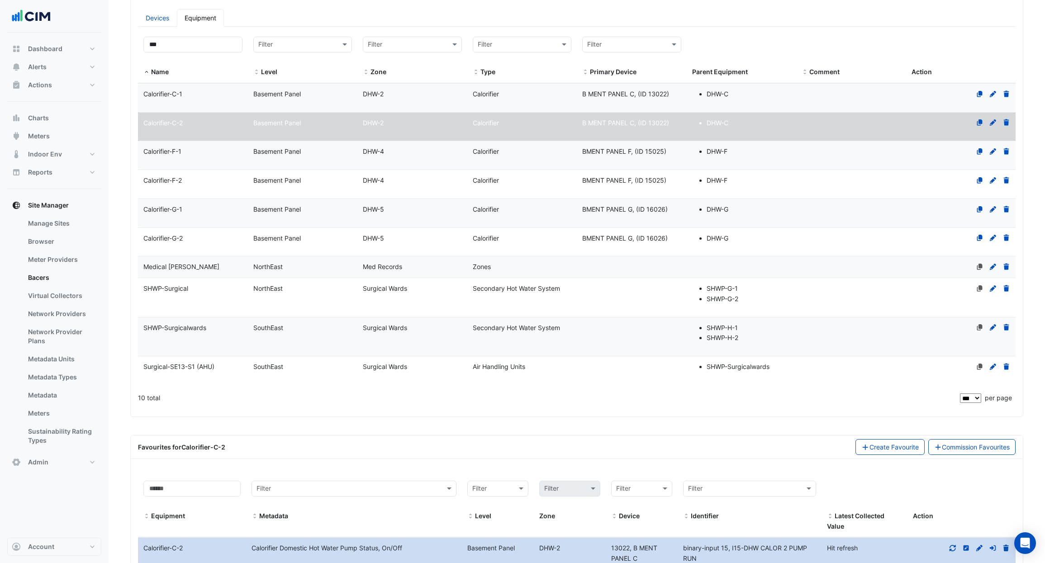
scroll to position [438, 0]
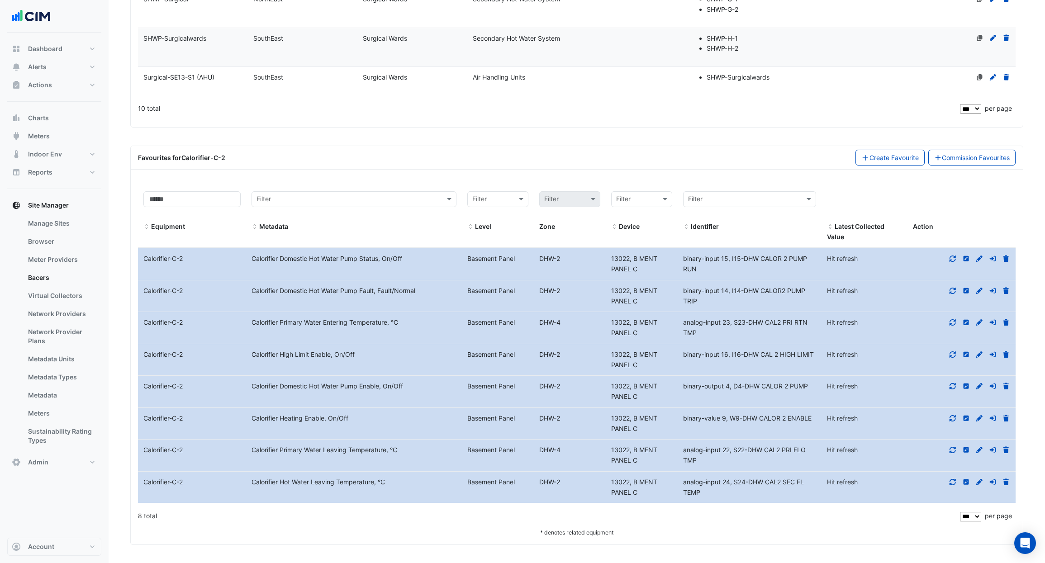
click at [950, 259] on icon at bounding box center [953, 259] width 8 height 6
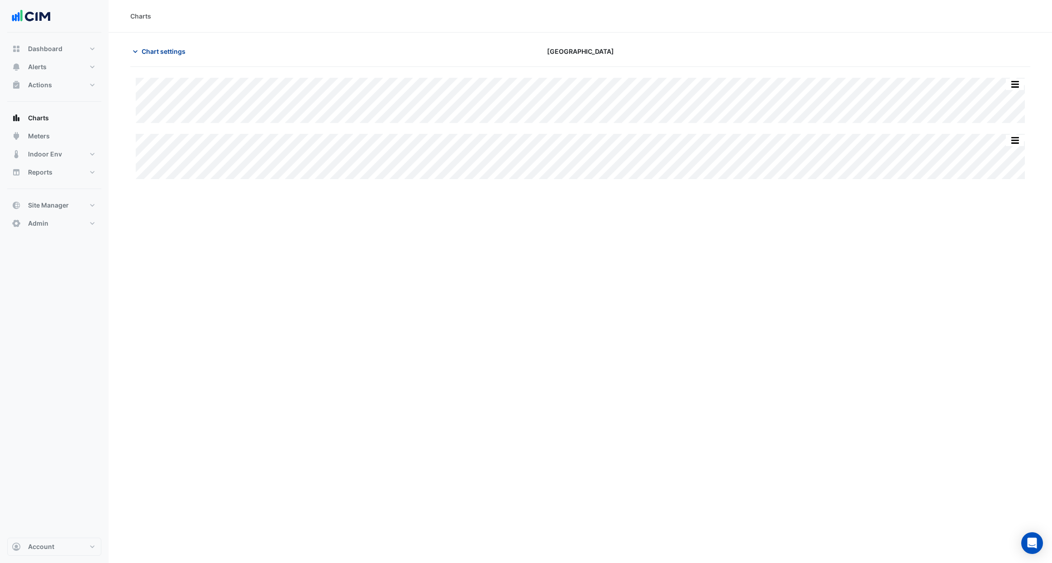
click at [174, 54] on span "Chart settings" at bounding box center [164, 52] width 44 height 10
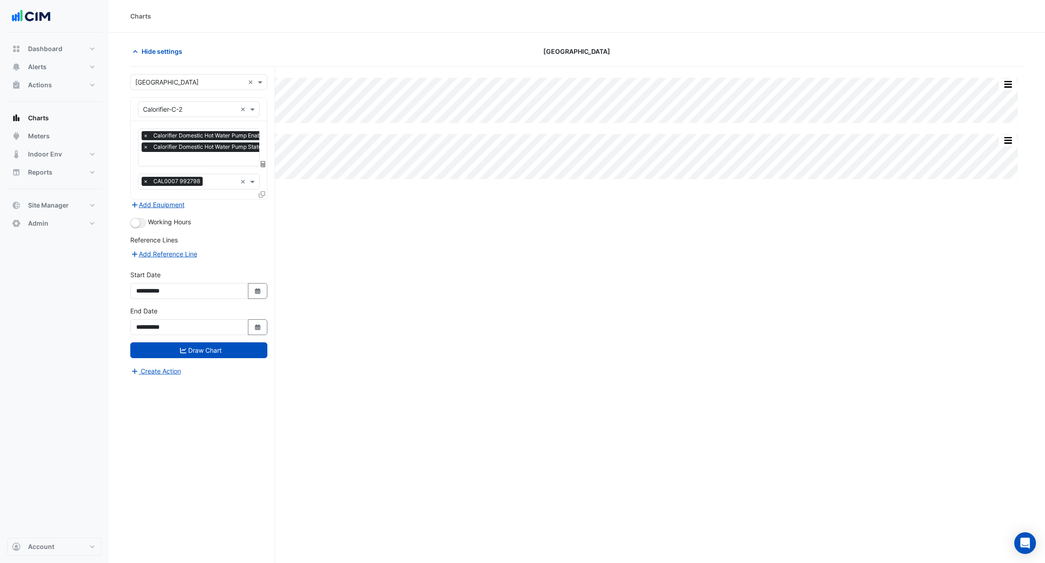
click at [199, 164] on div at bounding box center [240, 160] width 197 height 12
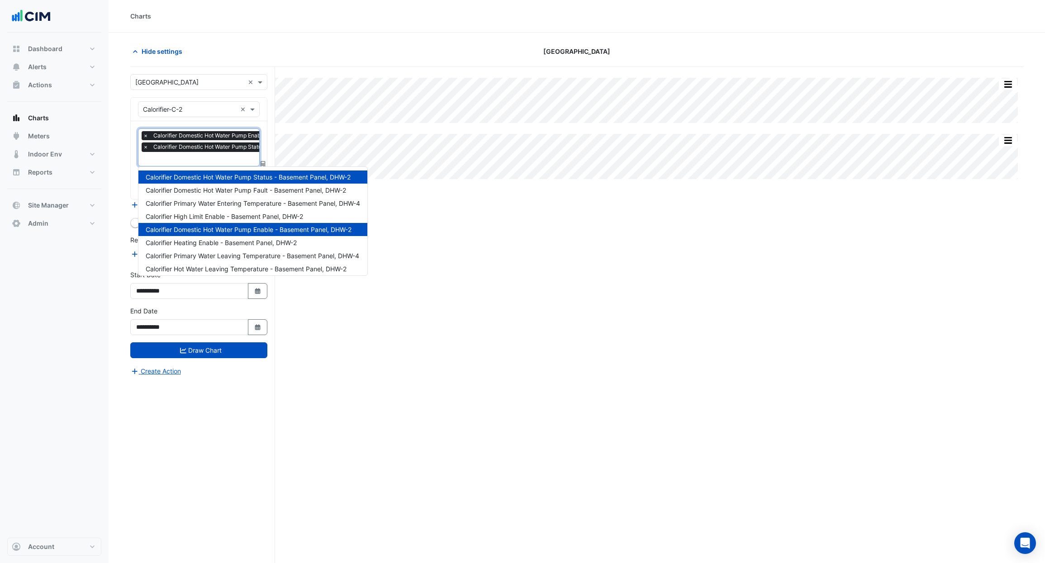
scroll to position [0, 5]
click at [277, 259] on span "Calorifier Primary Water Leaving Temperature - Basement Panel, DHW-4" at bounding box center [253, 256] width 214 height 8
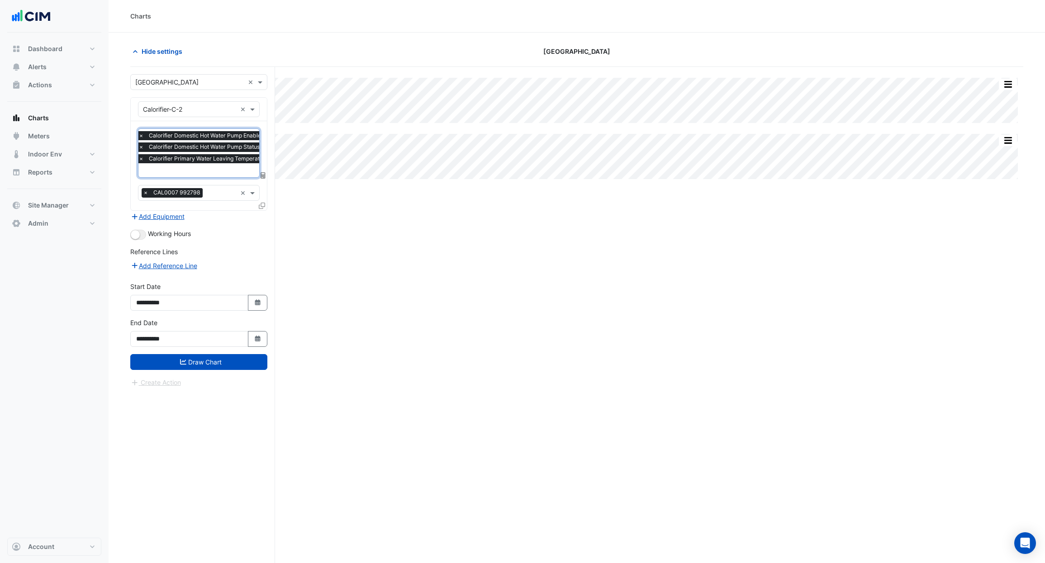
click at [221, 164] on div "× Calorifier Domestic Hot Water Pump Enable - Basement Panel, DHW-2 × Calorifie…" at bounding box center [239, 148] width 205 height 34
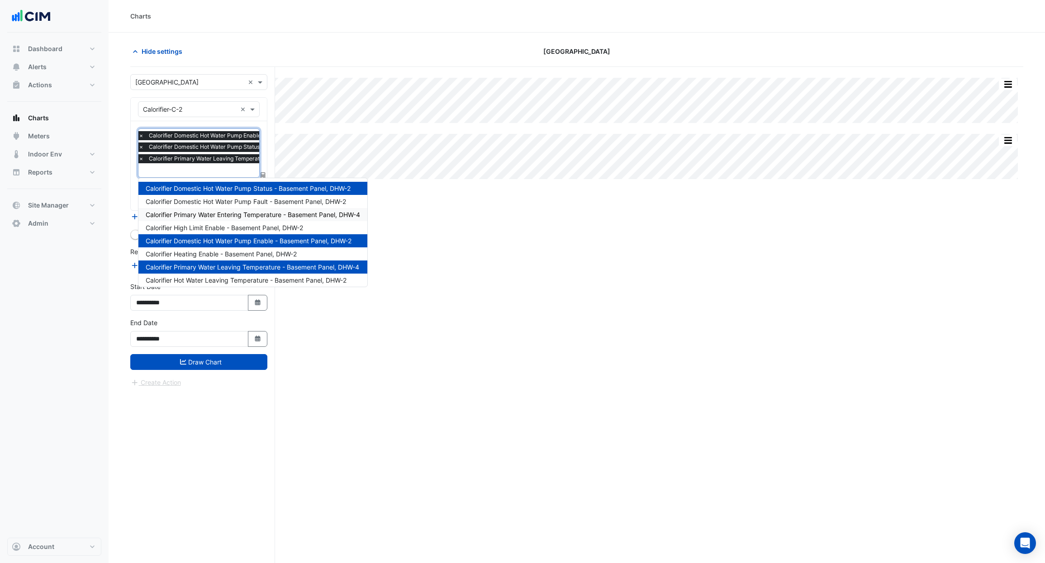
click at [250, 217] on span "Calorifier Primary Water Entering Temperature - Basement Panel, DHW-4" at bounding box center [253, 215] width 214 height 8
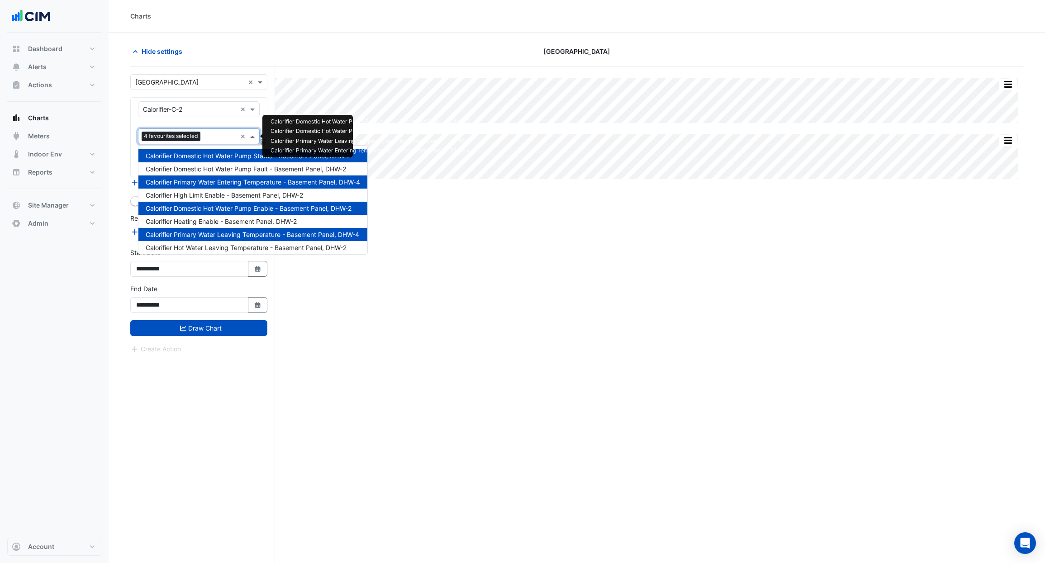
click at [218, 133] on input "text" at bounding box center [220, 138] width 33 height 10
click at [230, 170] on span "Calorifier Domestic Hot Water Pump Fault - Basement Panel, DHW-2" at bounding box center [246, 169] width 200 height 8
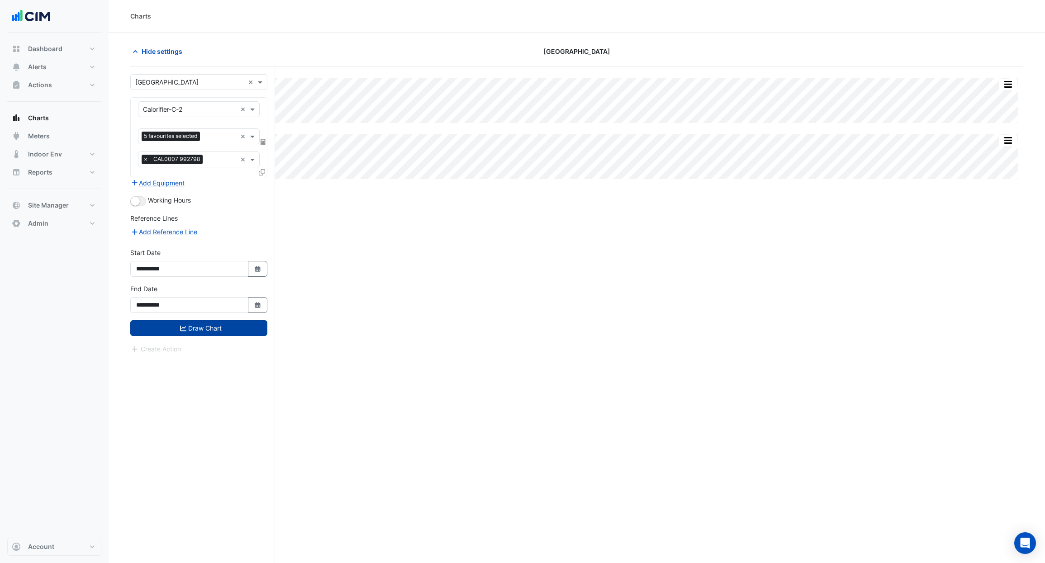
click at [218, 327] on button "Draw Chart" at bounding box center [198, 328] width 137 height 16
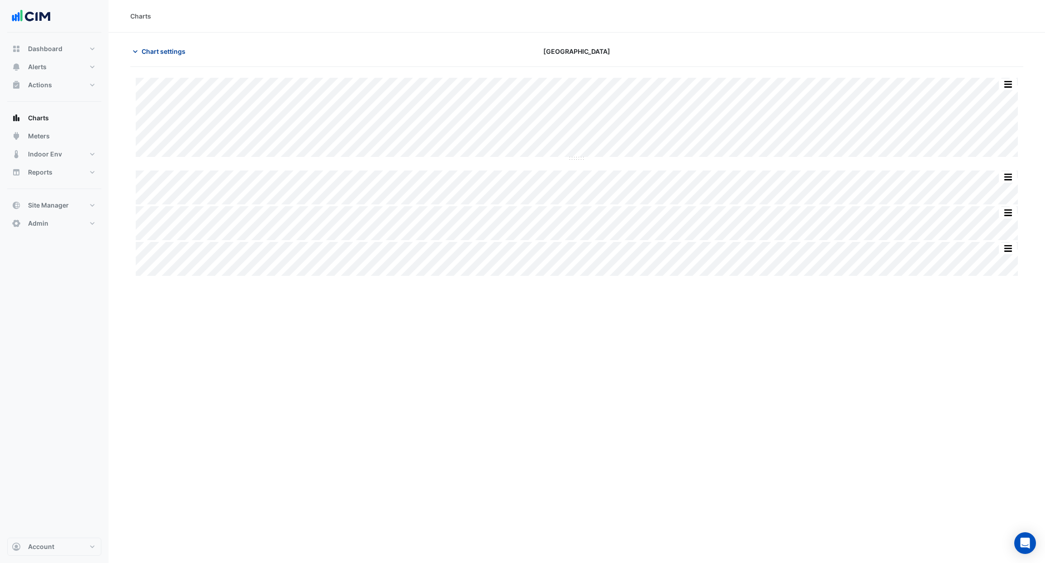
click at [174, 52] on span "Chart settings" at bounding box center [164, 52] width 44 height 10
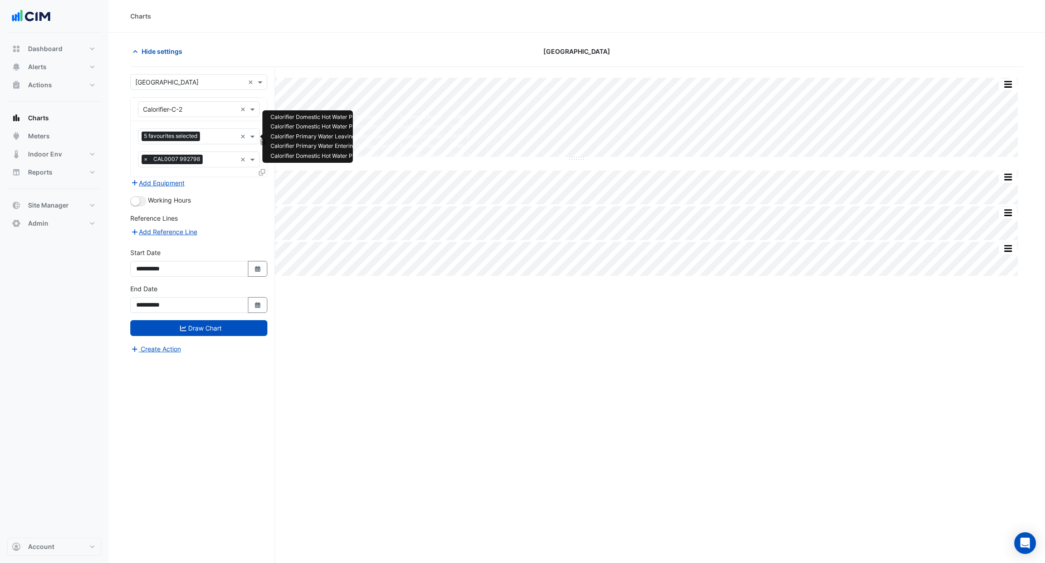
click at [213, 141] on input "text" at bounding box center [220, 138] width 33 height 10
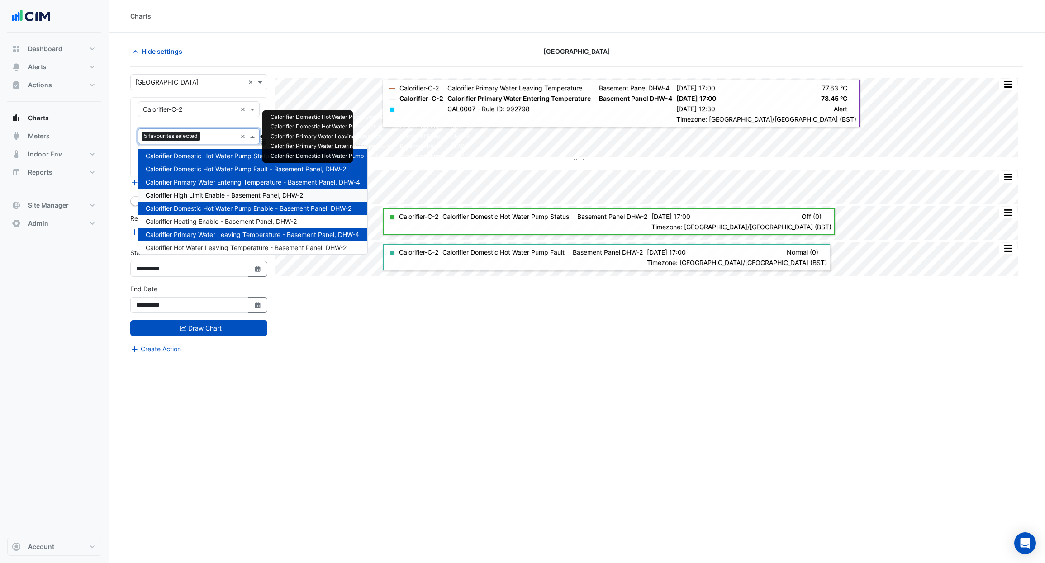
click at [244, 195] on span "Calorifier High Limit Enable - Basement Panel, DHW-2" at bounding box center [224, 195] width 157 height 8
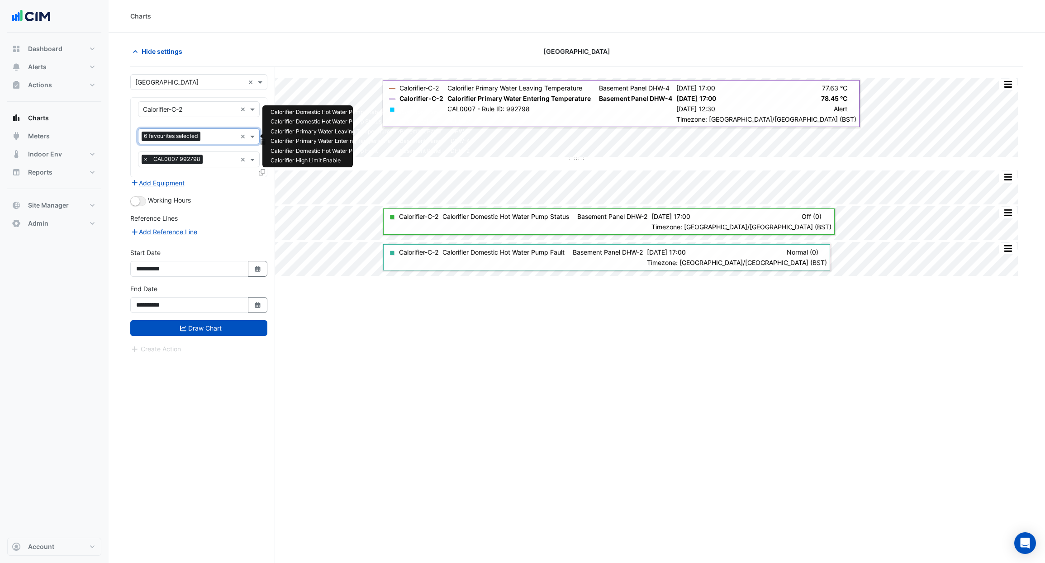
click at [219, 138] on input "text" at bounding box center [220, 138] width 33 height 10
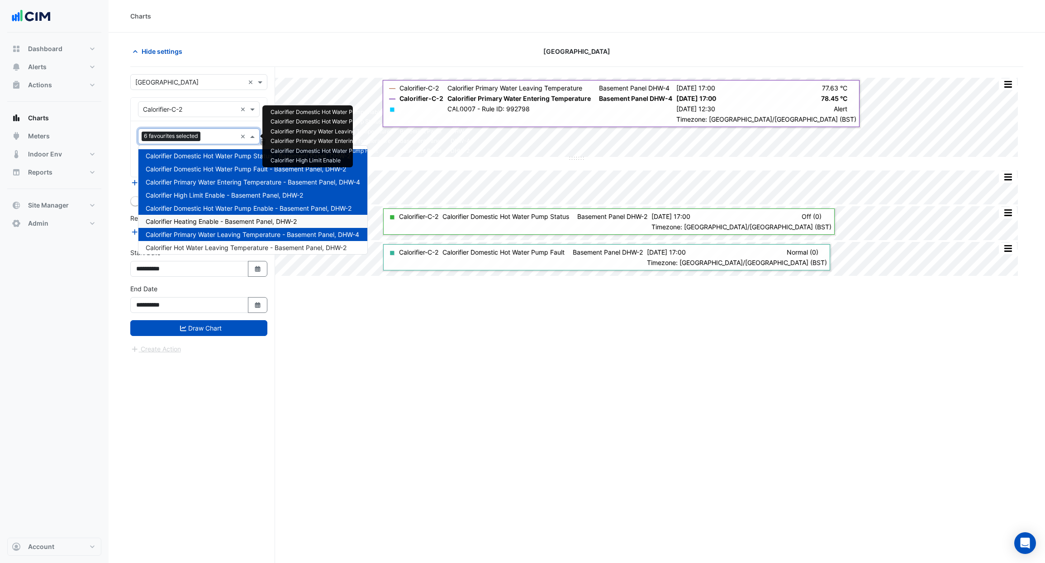
click at [229, 222] on span "Calorifier Heating Enable - Basement Panel, DHW-2" at bounding box center [221, 222] width 151 height 8
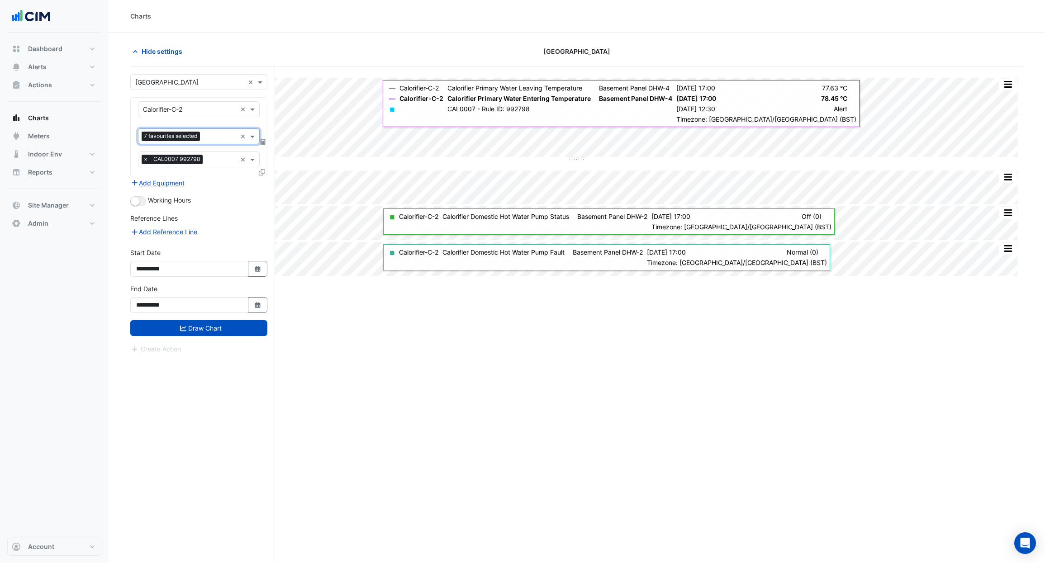
click at [221, 140] on input "text" at bounding box center [220, 138] width 33 height 10
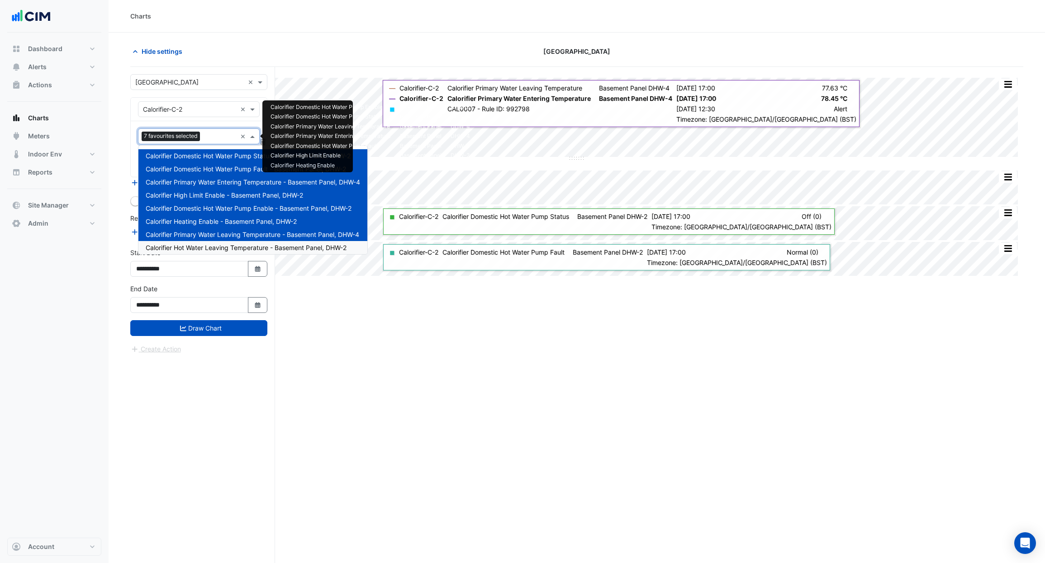
click at [234, 251] on span "Calorifier Hot Water Leaving Temperature - Basement Panel, DHW-2" at bounding box center [246, 248] width 201 height 8
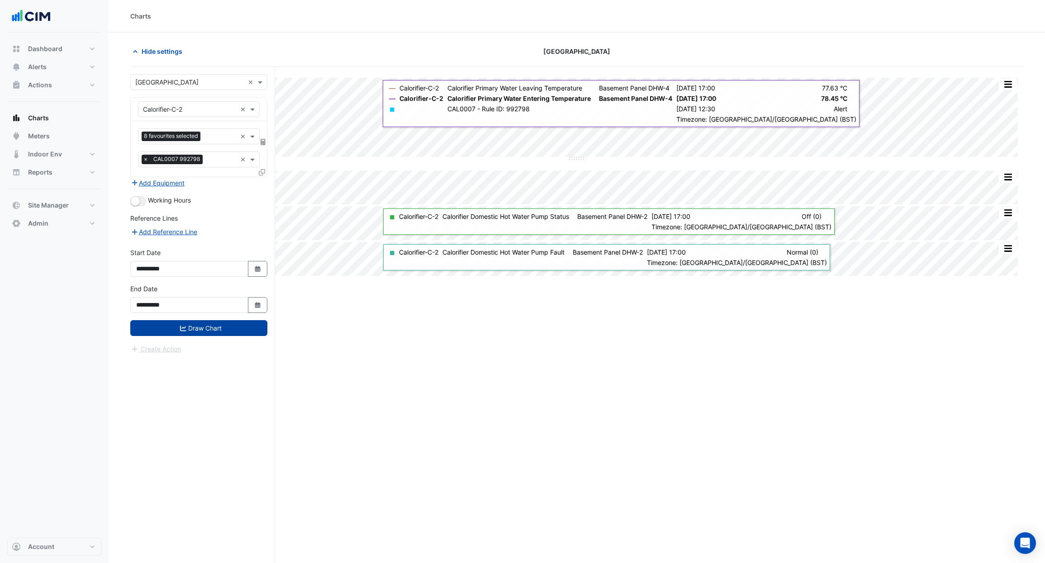
click at [233, 330] on button "Draw Chart" at bounding box center [198, 328] width 137 height 16
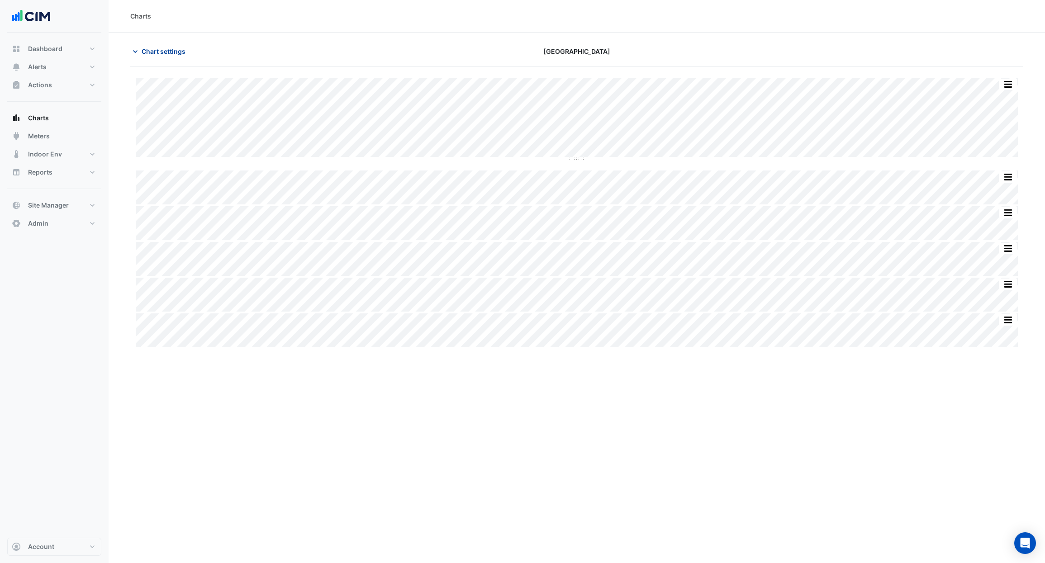
click at [175, 50] on span "Chart settings" at bounding box center [164, 52] width 44 height 10
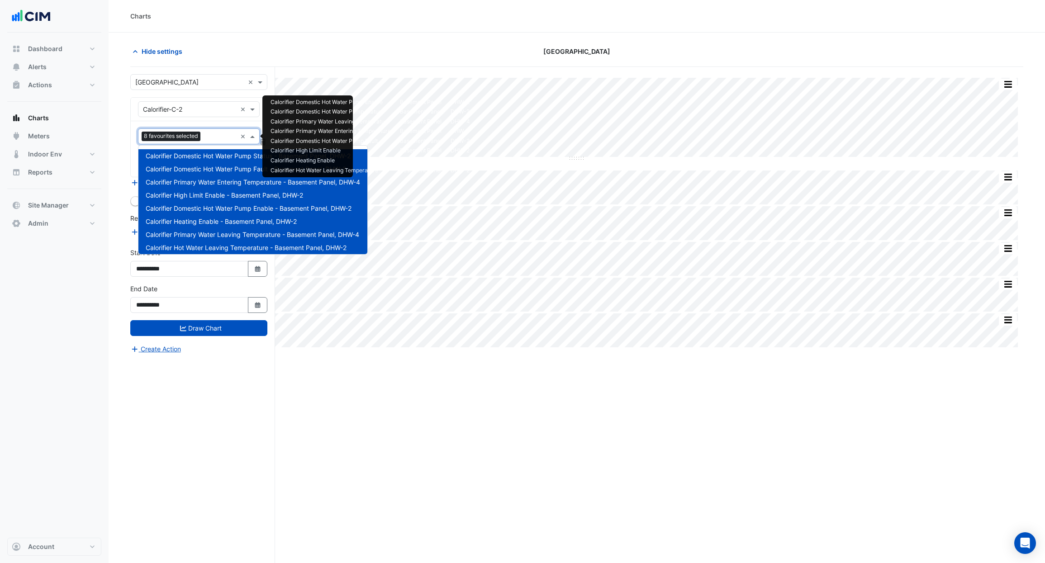
click at [216, 130] on div "8 favourites selected" at bounding box center [187, 136] width 98 height 14
click at [243, 179] on span "Calorifier Primary Water Entering Temperature - Basement Panel, DHW-4" at bounding box center [253, 182] width 214 height 8
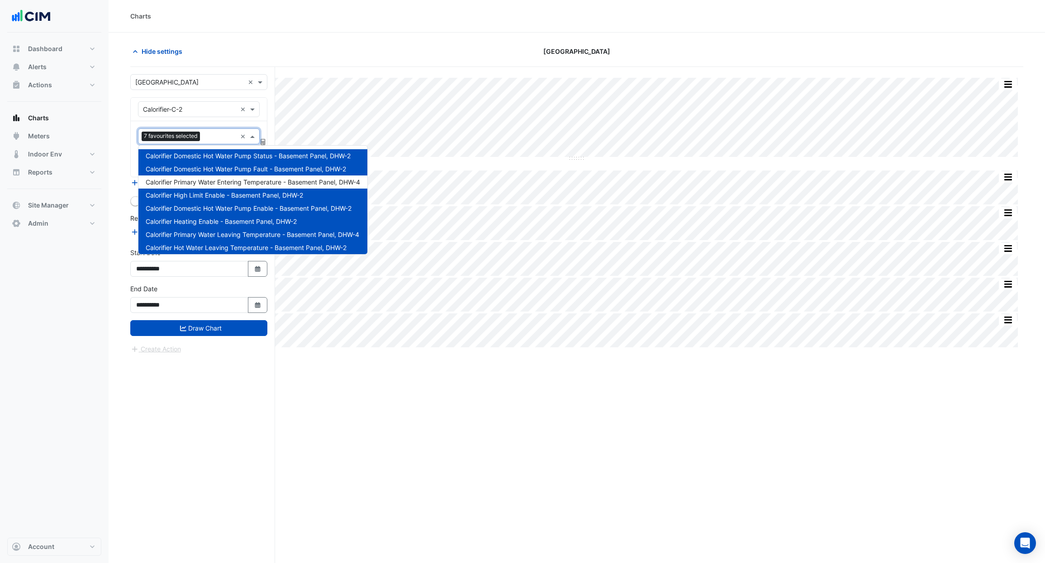
click at [229, 233] on span "Calorifier Primary Water Leaving Temperature - Basement Panel, DHW-4" at bounding box center [253, 235] width 214 height 8
click at [236, 224] on span "Calorifier Heating Enable - Basement Panel, DHW-2" at bounding box center [221, 222] width 151 height 8
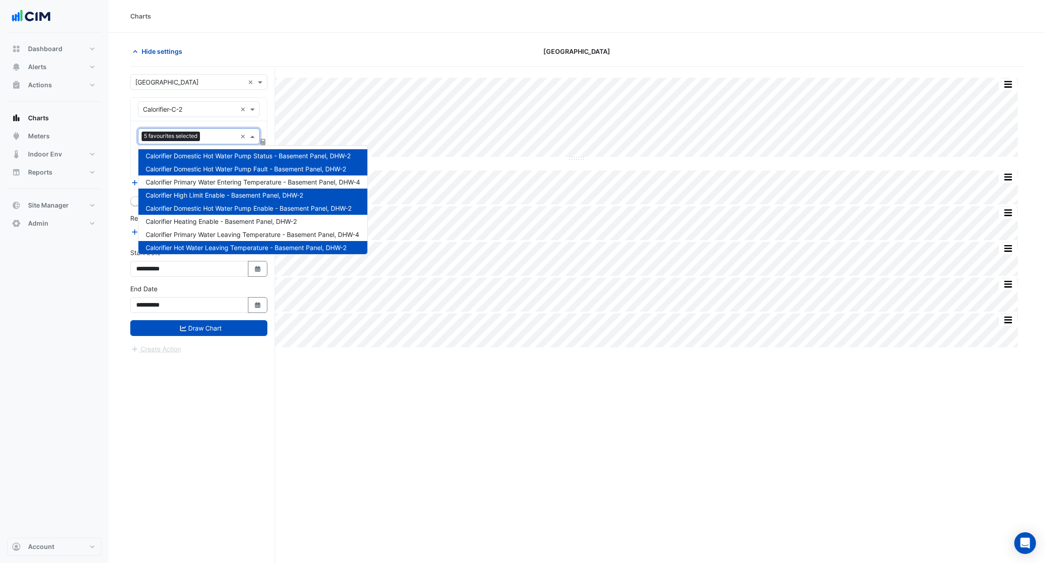
click at [237, 195] on span "Calorifier High Limit Enable - Basement Panel, DHW-2" at bounding box center [224, 195] width 157 height 8
click at [240, 210] on span "Calorifier Domestic Hot Water Pump Enable - Basement Panel, DHW-2" at bounding box center [249, 209] width 206 height 8
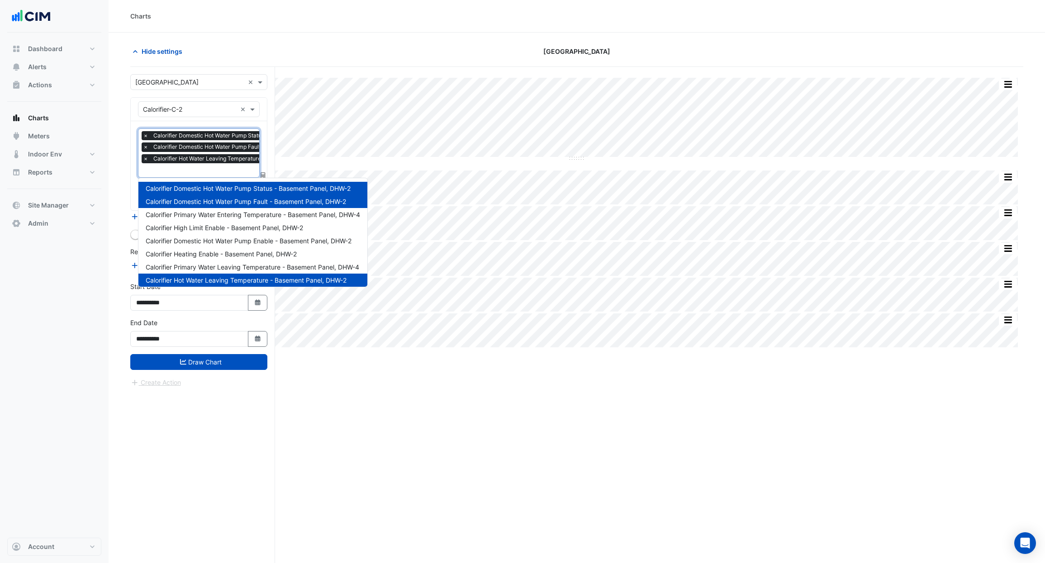
click at [247, 203] on span "Calorifier Domestic Hot Water Pump Fault - Basement Panel, DHW-2" at bounding box center [246, 202] width 200 height 8
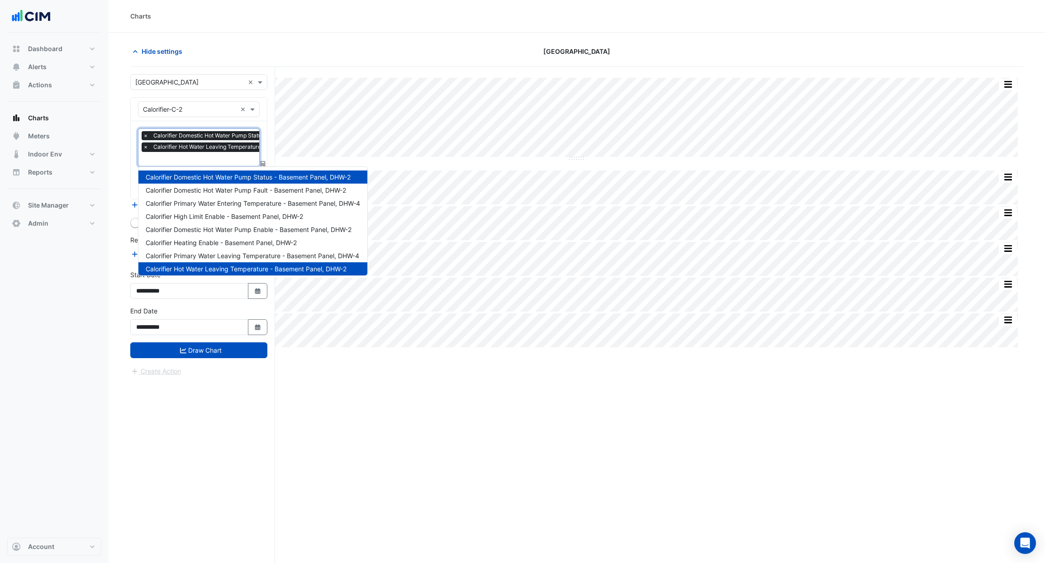
click at [229, 370] on div "Create Action" at bounding box center [198, 371] width 137 height 11
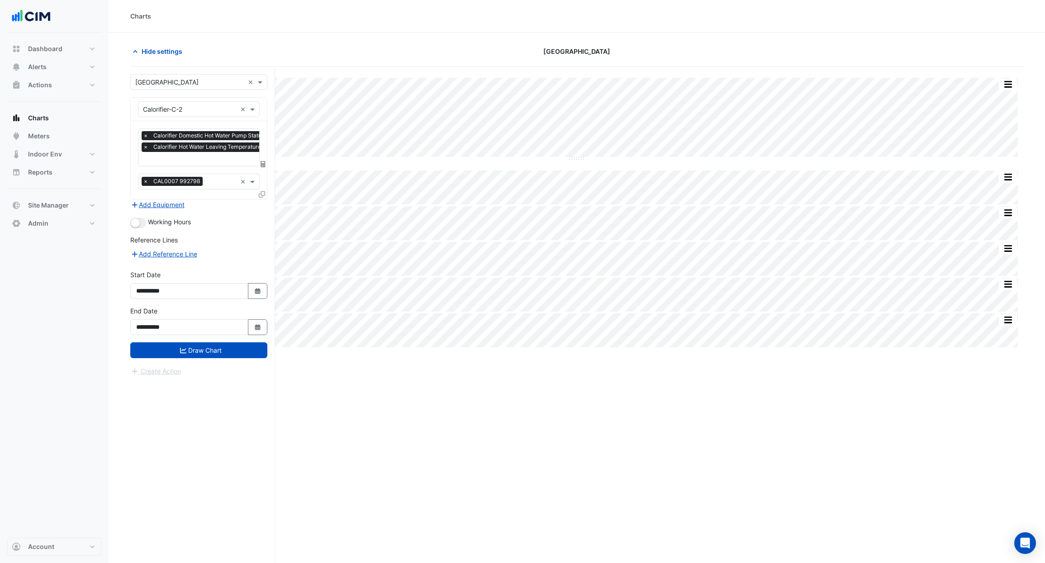
click at [262, 194] on icon at bounding box center [262, 194] width 6 height 6
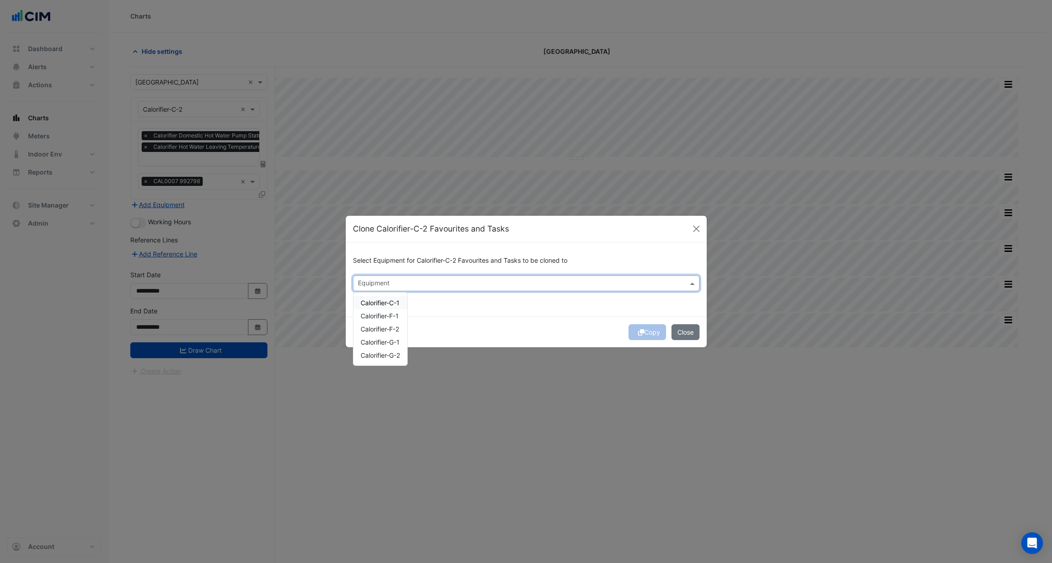
click at [383, 286] on input "text" at bounding box center [521, 285] width 326 height 10
click at [394, 305] on span "Calorifier-C-1" at bounding box center [380, 303] width 39 height 8
click at [435, 315] on div "Select Equipment for Calorifier-C-2 Favourites and Tasks to be cloned to × Calo…" at bounding box center [526, 280] width 361 height 74
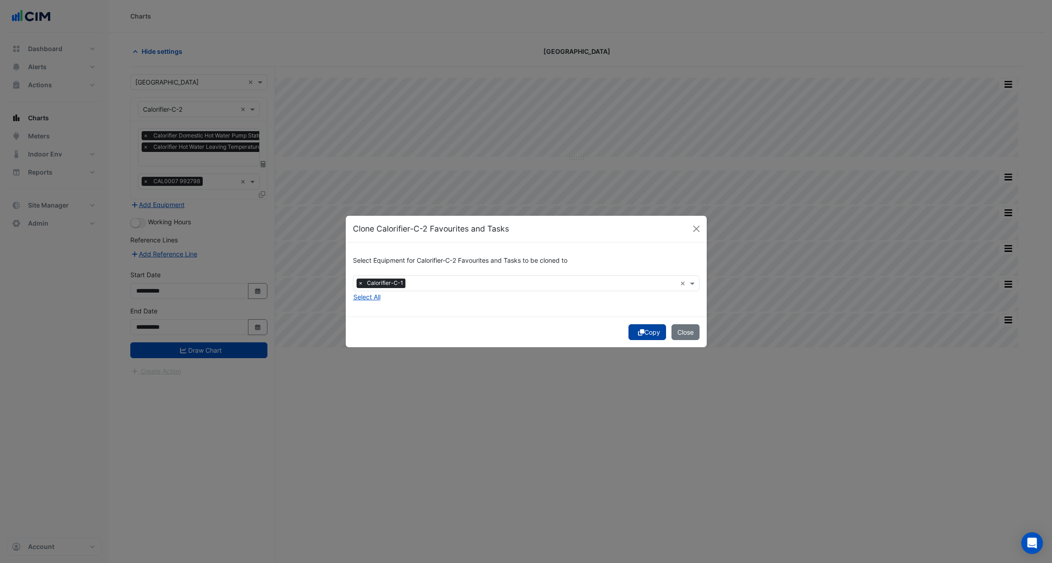
click at [655, 334] on button "Copy" at bounding box center [648, 332] width 38 height 16
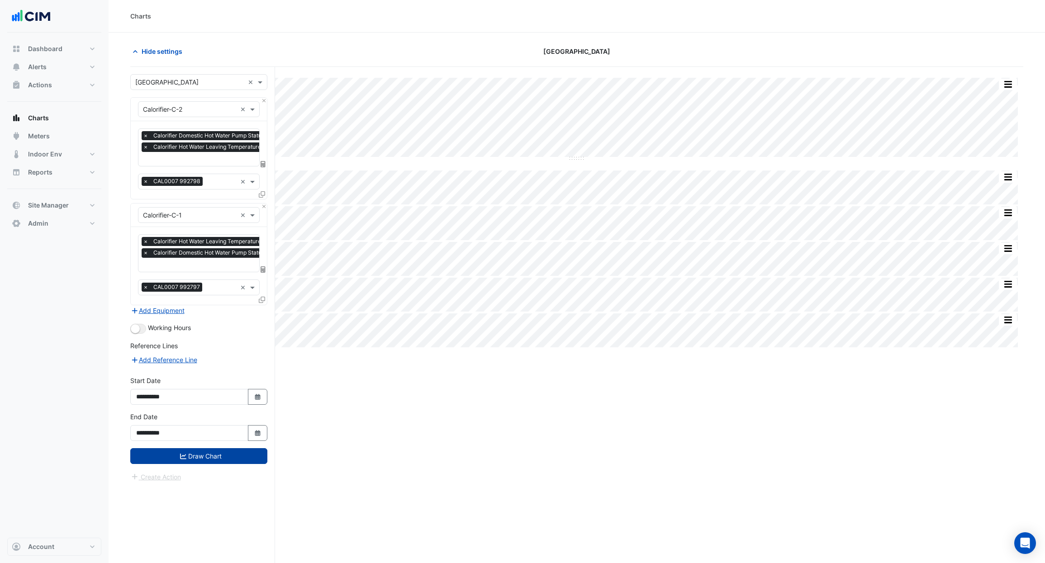
click at [222, 456] on button "Draw Chart" at bounding box center [198, 456] width 137 height 16
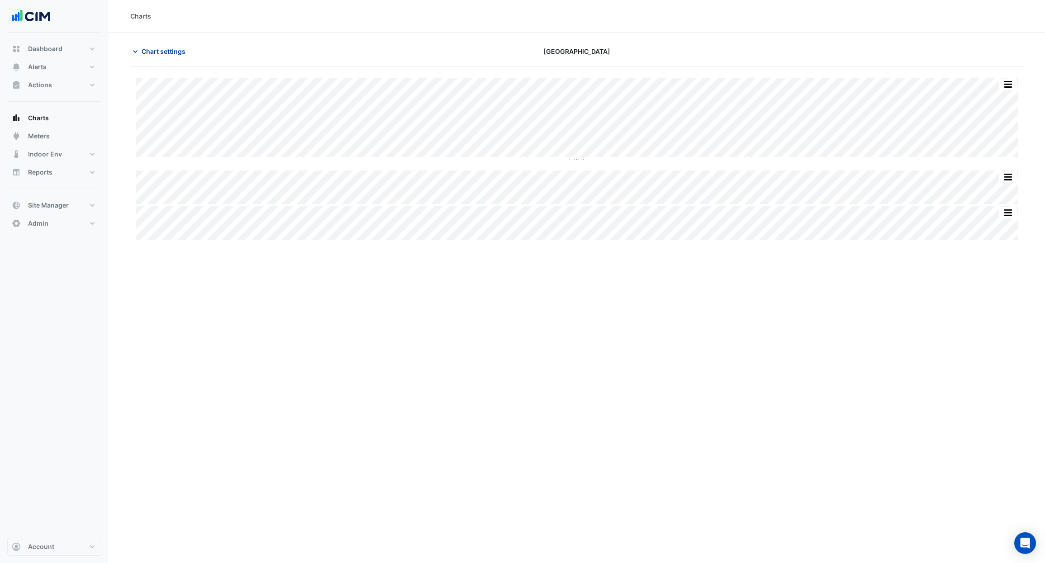
click at [153, 50] on span "Chart settings" at bounding box center [164, 52] width 44 height 10
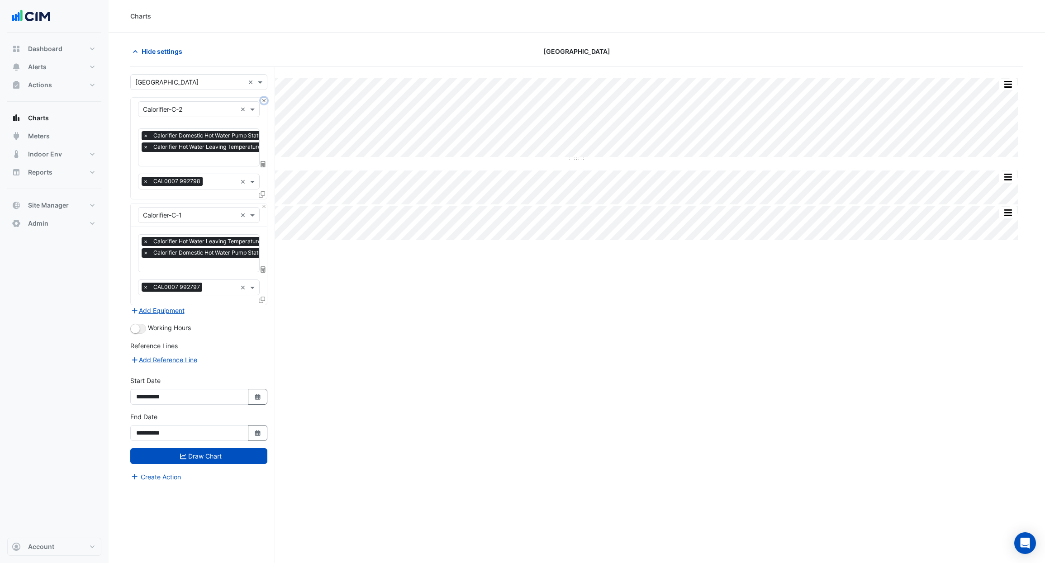
click at [265, 102] on button "Close" at bounding box center [264, 101] width 6 height 6
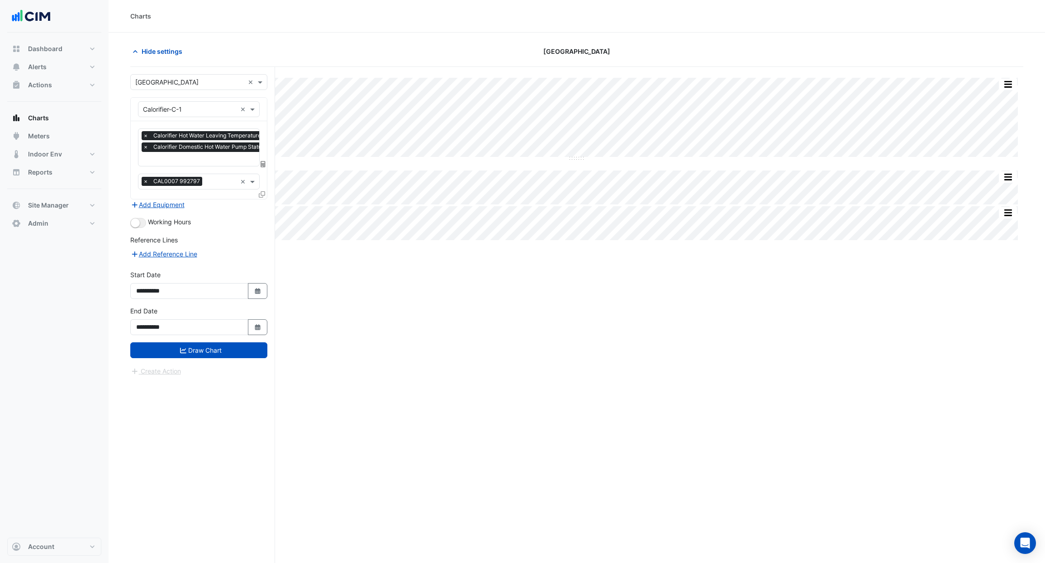
click at [145, 183] on span "×" at bounding box center [146, 181] width 8 height 9
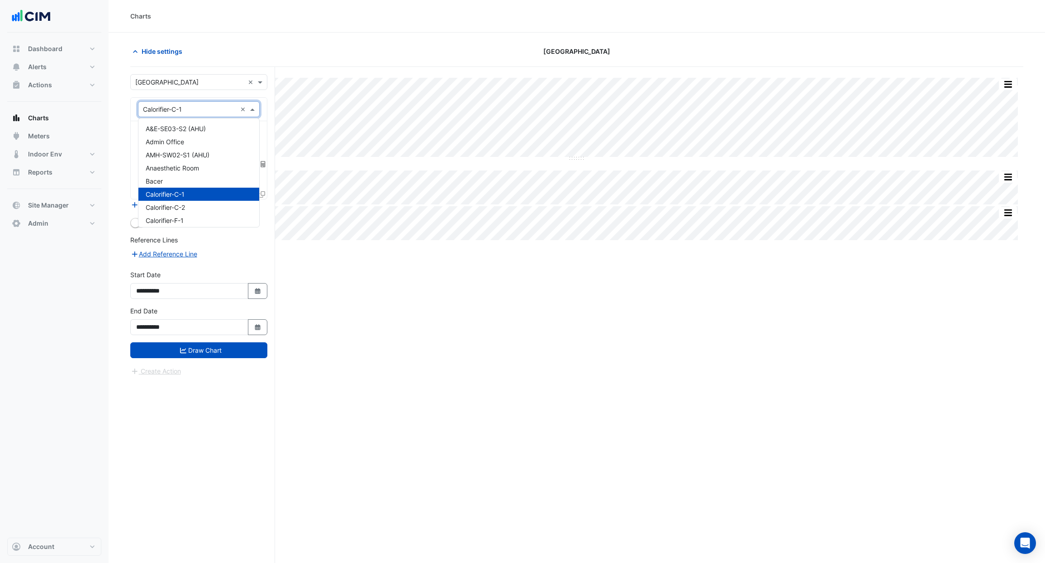
click at [177, 106] on input "text" at bounding box center [190, 110] width 94 height 10
type input "***"
click at [192, 124] on div "A&E-SE03-S2 (AHU)" at bounding box center [198, 128] width 121 height 13
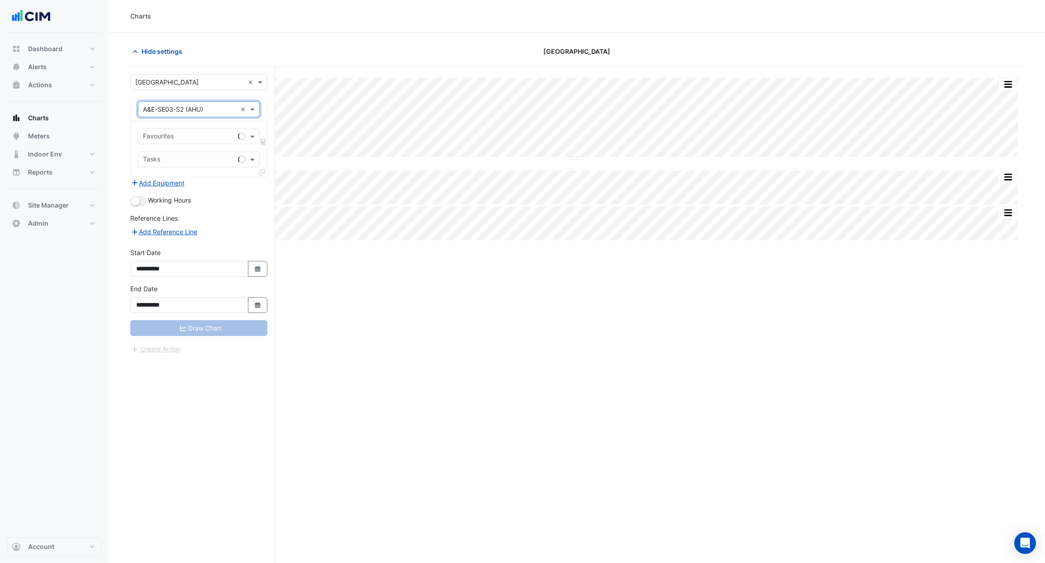
click at [186, 133] on input "text" at bounding box center [188, 138] width 91 height 10
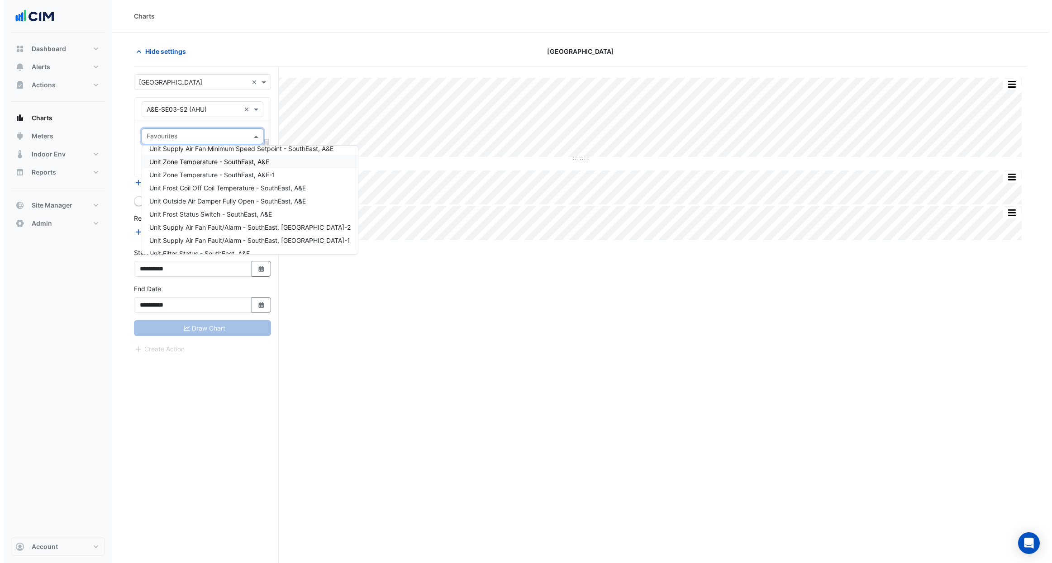
scroll to position [174, 0]
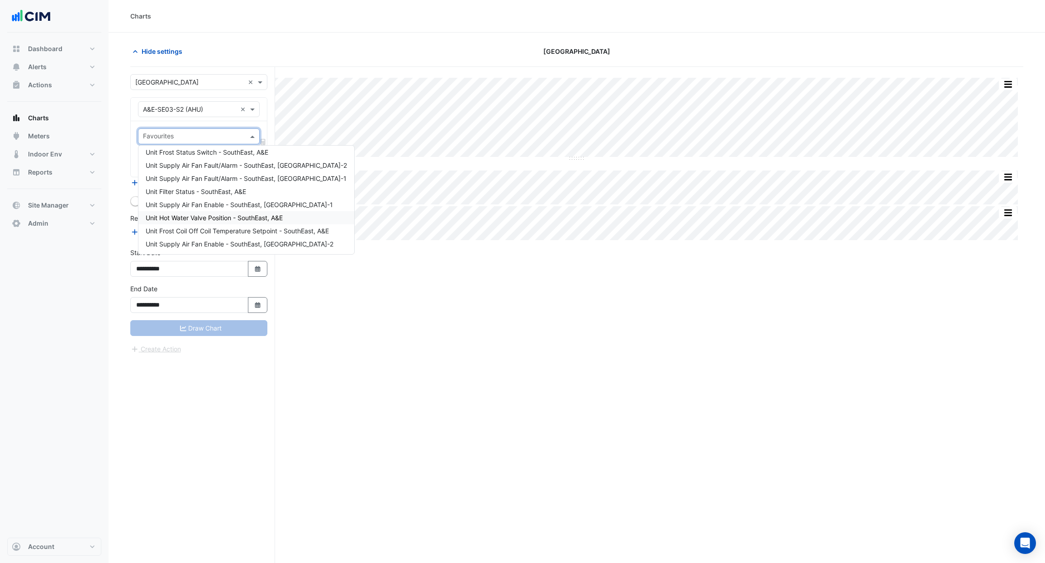
click at [240, 220] on span "Unit Hot Water Valve Position - SouthEast, A&E" at bounding box center [214, 218] width 137 height 8
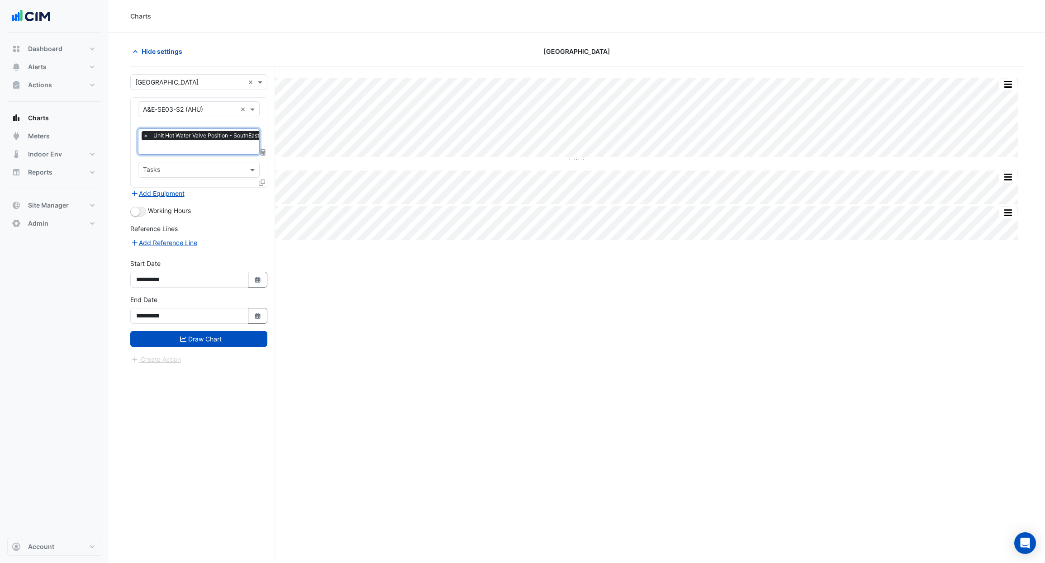
click at [263, 183] on icon at bounding box center [262, 183] width 6 height 6
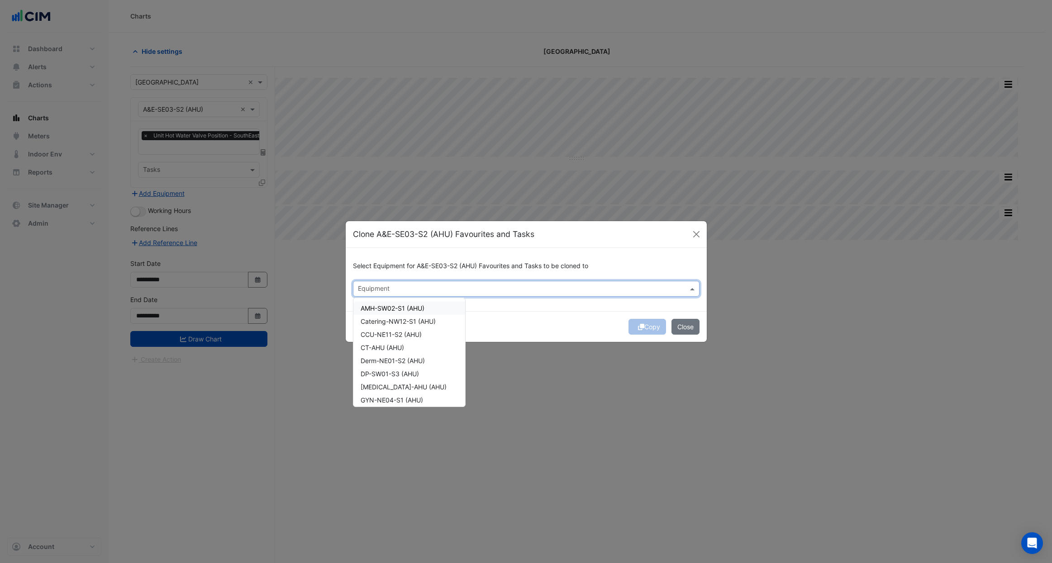
click at [384, 285] on div "Equipment" at bounding box center [518, 289] width 331 height 14
click at [384, 310] on span "AMH-SW02-S1 (AHU)" at bounding box center [393, 309] width 64 height 8
click at [386, 318] on div "Catering-NW12-S1 (AHU)" at bounding box center [409, 321] width 112 height 13
click at [391, 333] on span "CCU-NE11-S2 (AHU)" at bounding box center [391, 335] width 61 height 8
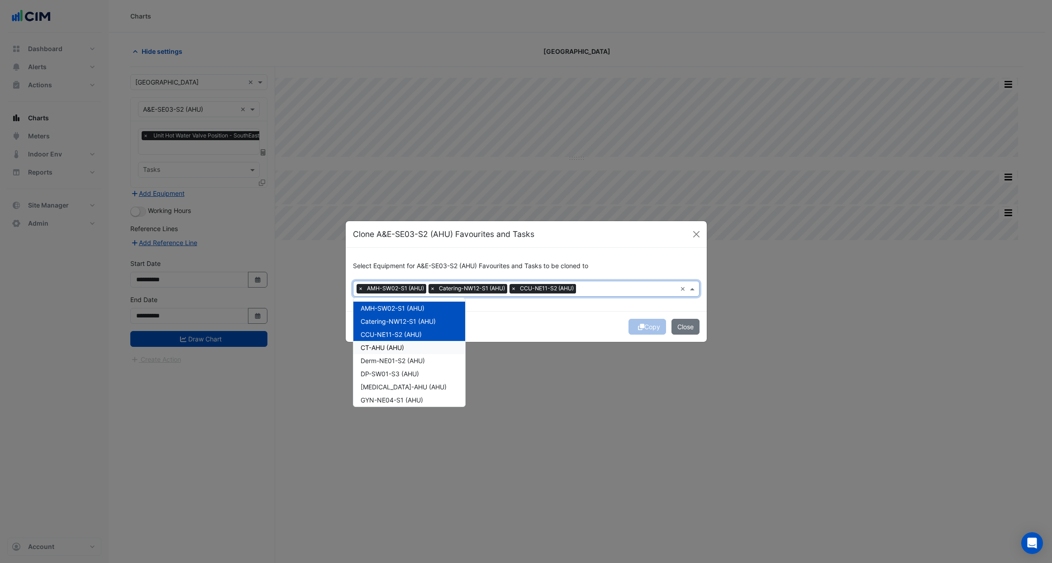
drag, startPoint x: 391, startPoint y: 344, endPoint x: 396, endPoint y: 360, distance: 16.2
click at [391, 344] on span "CT-AHU (AHU)" at bounding box center [382, 348] width 43 height 8
drag, startPoint x: 396, startPoint y: 362, endPoint x: 399, endPoint y: 375, distance: 12.6
click at [396, 362] on span "Derm-NE01-S2 (AHU)" at bounding box center [393, 361] width 64 height 8
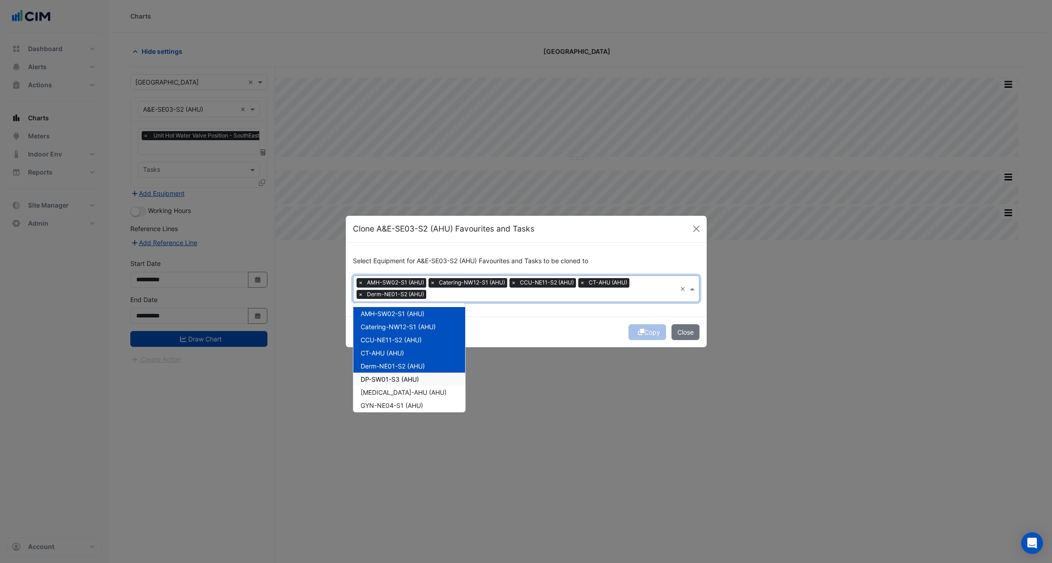
click at [400, 378] on span "DP-SW01-S3 (AHU)" at bounding box center [390, 380] width 58 height 8
click at [405, 391] on span "[MEDICAL_DATA]-AHU (AHU)" at bounding box center [404, 393] width 86 height 8
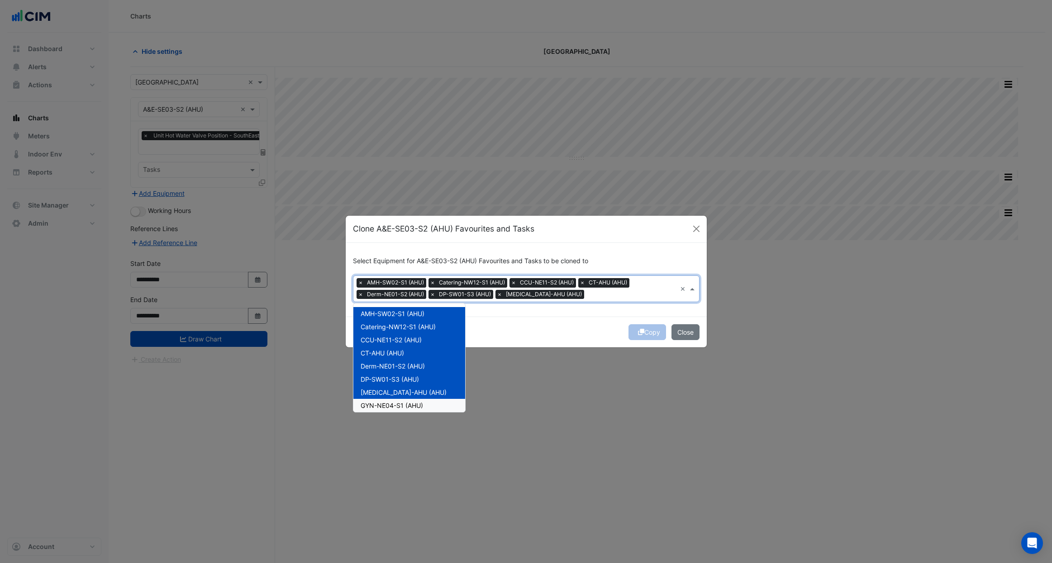
click at [407, 405] on span "GYN-NE04-S1 (AHU)" at bounding box center [392, 406] width 62 height 8
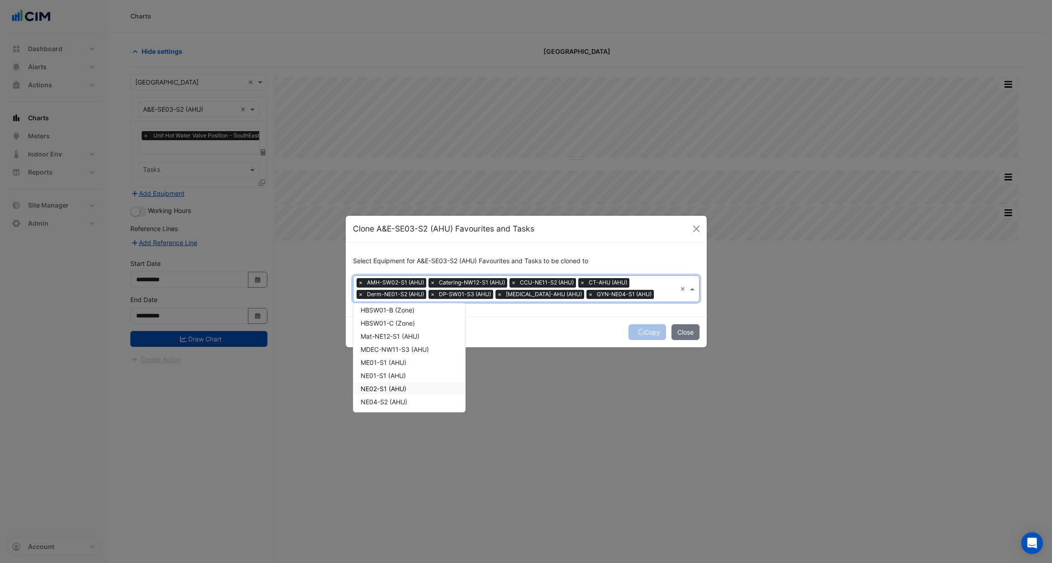
scroll to position [412, 0]
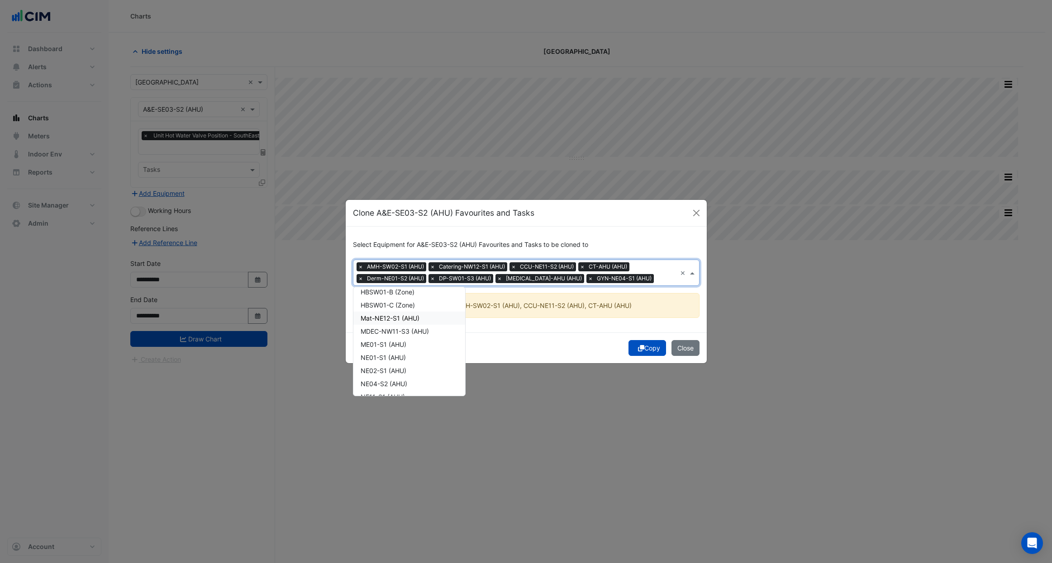
click at [418, 318] on span "Mat-NE12-S1 (AHU)" at bounding box center [390, 318] width 59 height 8
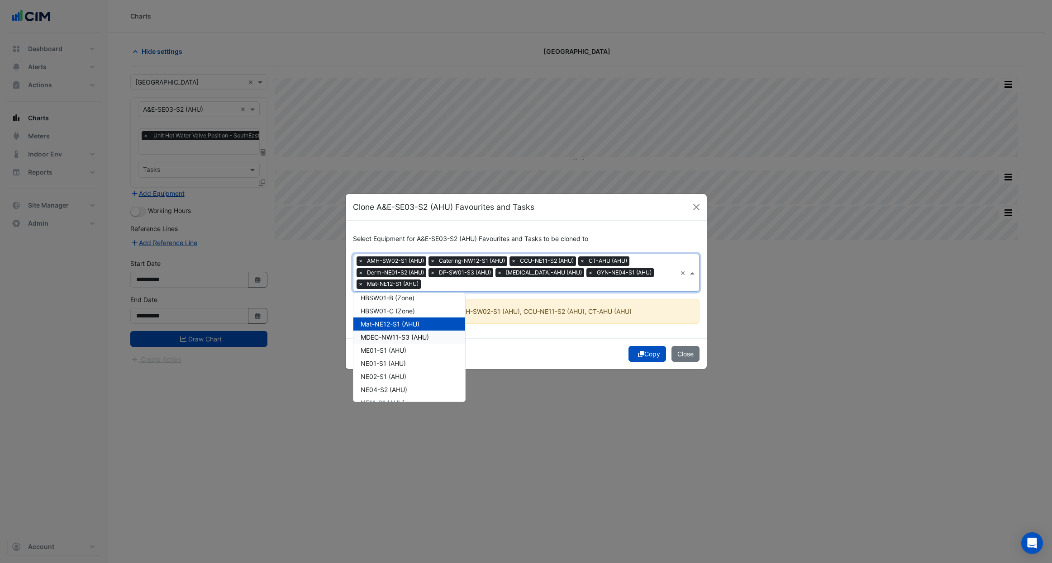
click at [413, 331] on div "MDEC-NW11-S3 (AHU)" at bounding box center [409, 337] width 112 height 13
click at [401, 349] on span "ME01-S1 (AHU)" at bounding box center [384, 351] width 46 height 8
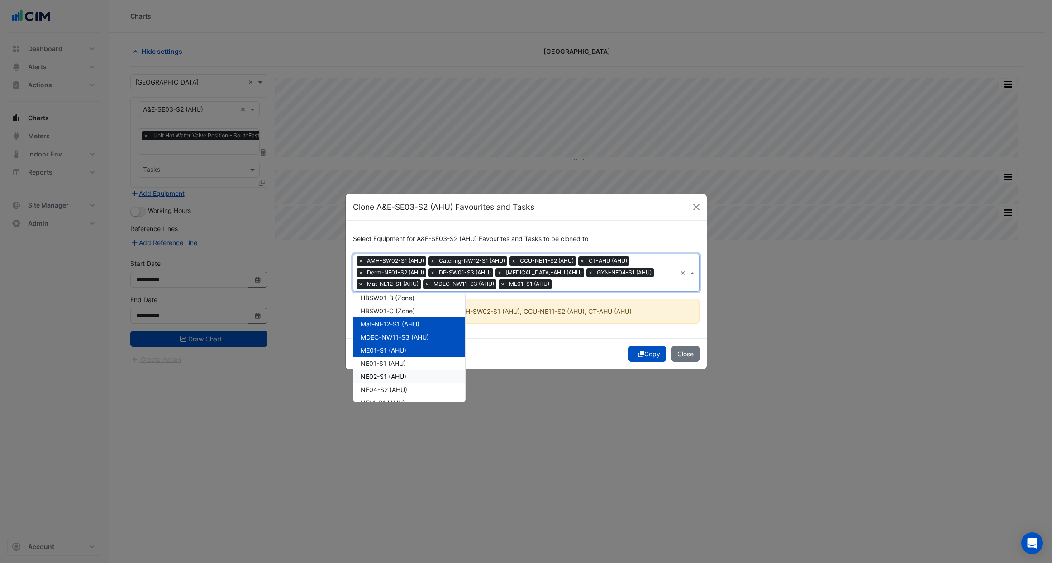
click at [397, 371] on div "NE02-S1 (AHU)" at bounding box center [409, 376] width 112 height 13
click at [395, 364] on span "NE01-S1 (AHU)" at bounding box center [383, 364] width 45 height 8
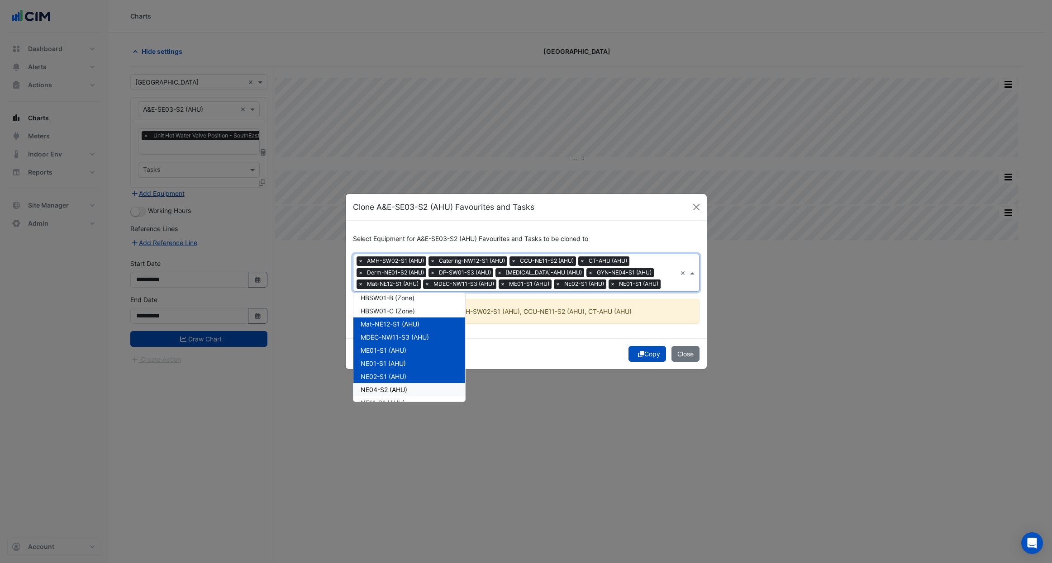
click at [405, 390] on span "NE04-S2 (AHU)" at bounding box center [384, 390] width 47 height 8
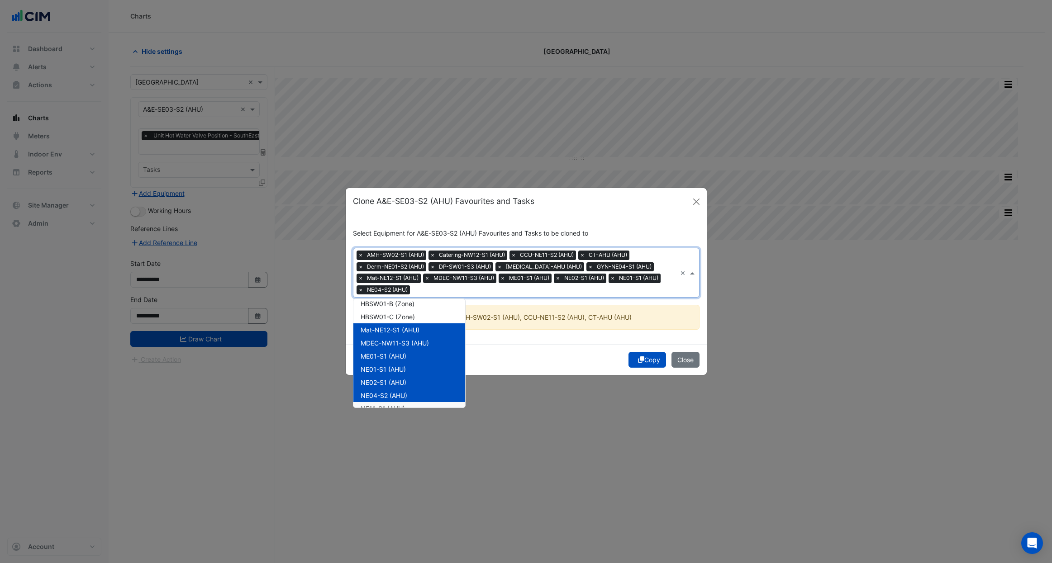
click at [404, 403] on div "NE11-S1 (AHU)" at bounding box center [409, 408] width 112 height 13
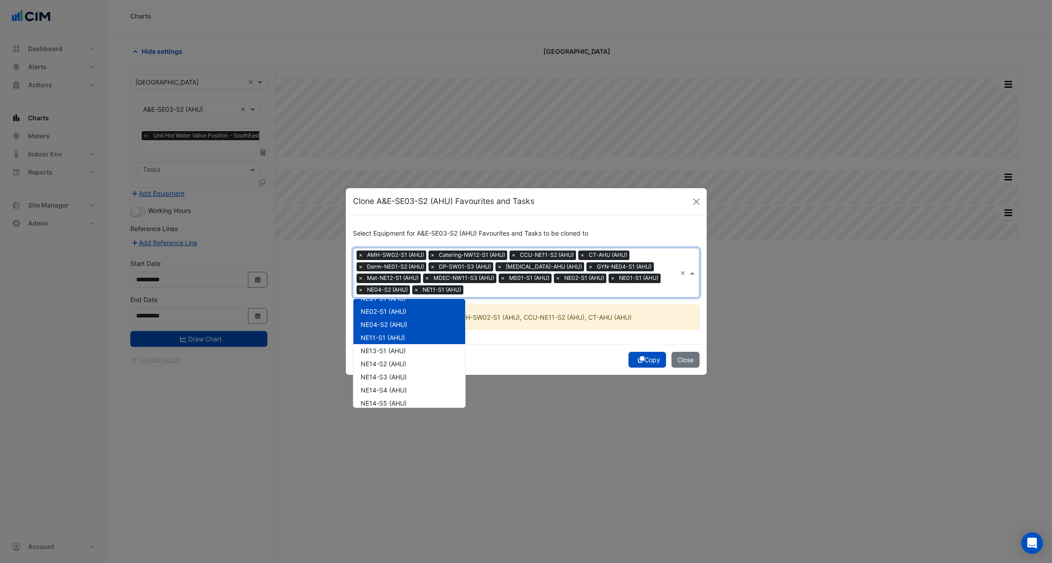
scroll to position [500, 0]
click at [405, 331] on span "NE13-S1 (AHU)" at bounding box center [383, 335] width 45 height 8
click at [399, 346] on span "NE14-S2 (AHU)" at bounding box center [384, 348] width 46 height 8
click at [395, 362] on span "NE14-S3 (AHU)" at bounding box center [384, 361] width 46 height 8
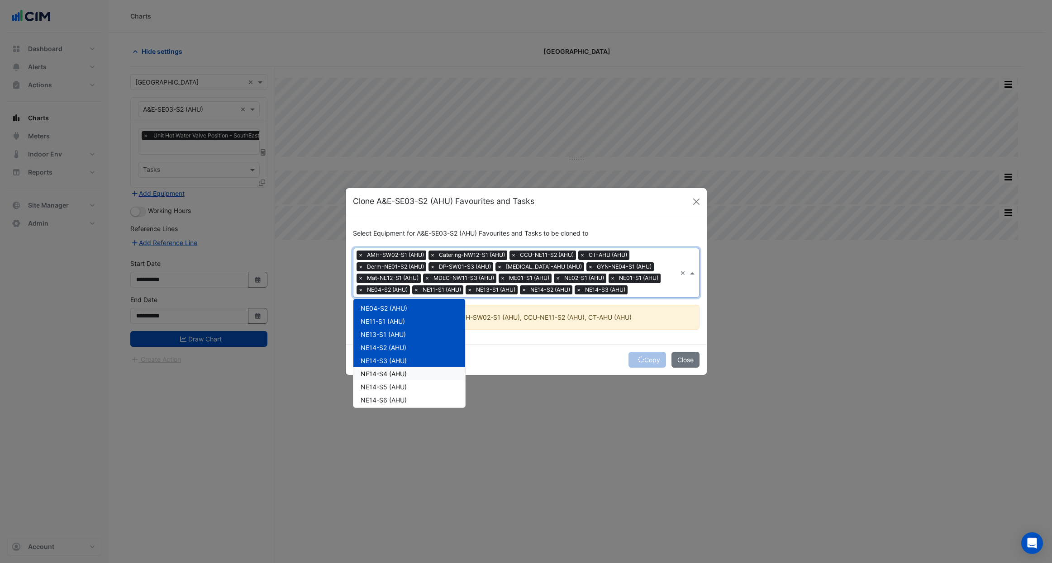
click at [394, 371] on span "NE14-S4 (AHU)" at bounding box center [384, 374] width 46 height 8
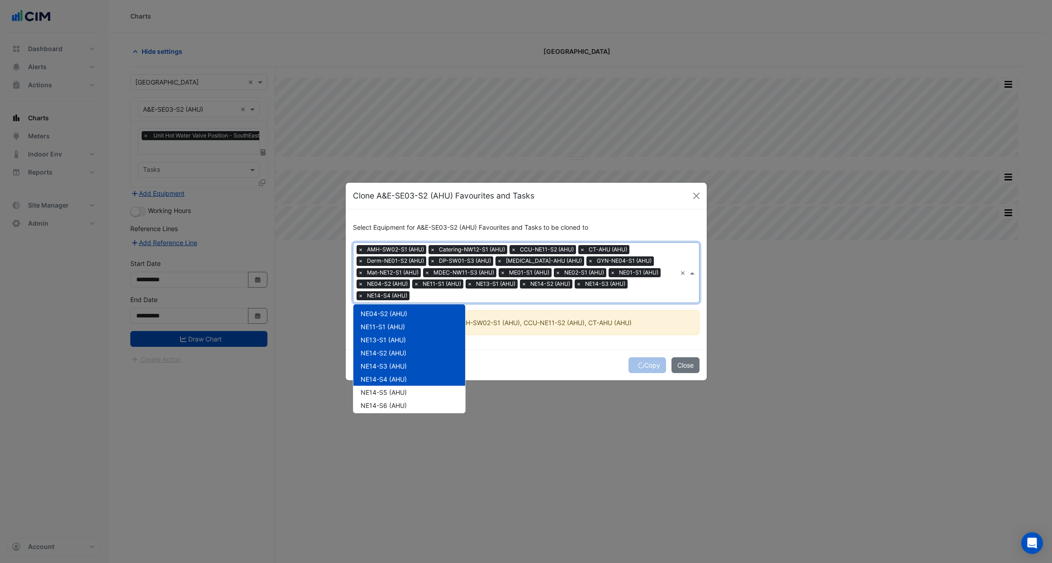
click at [395, 387] on div "NE14-S5 (AHU)" at bounding box center [409, 392] width 112 height 13
click at [395, 403] on span "NE14-S6 (AHU)" at bounding box center [384, 406] width 46 height 8
click at [396, 388] on span "NE14-S7 (AHU)" at bounding box center [384, 385] width 46 height 8
click at [394, 400] on span "Neo-NE13-S2 (AHU)" at bounding box center [391, 399] width 61 height 8
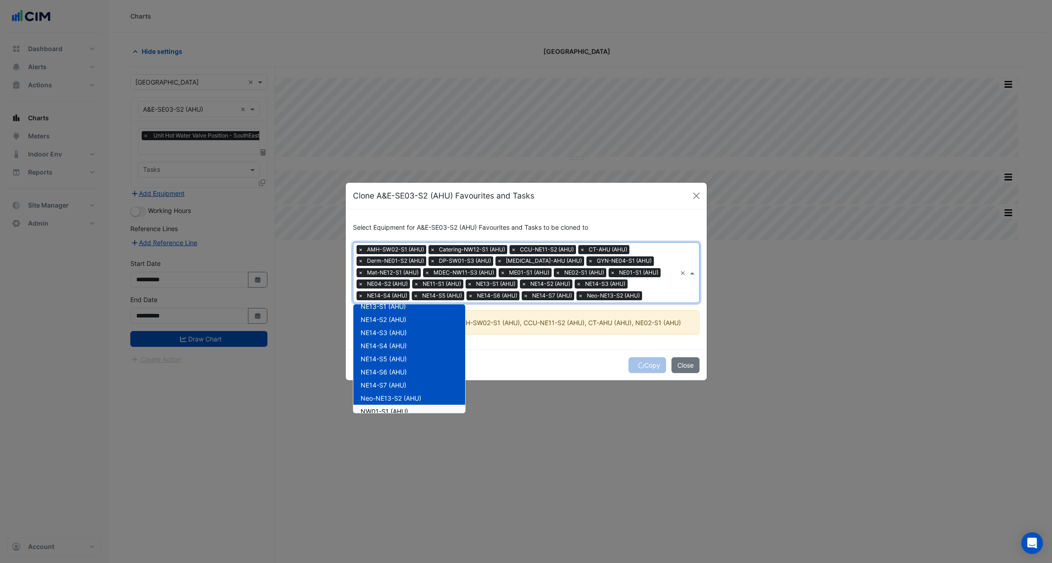
click at [393, 407] on div "NW01-S1 (AHU)" at bounding box center [409, 411] width 112 height 13
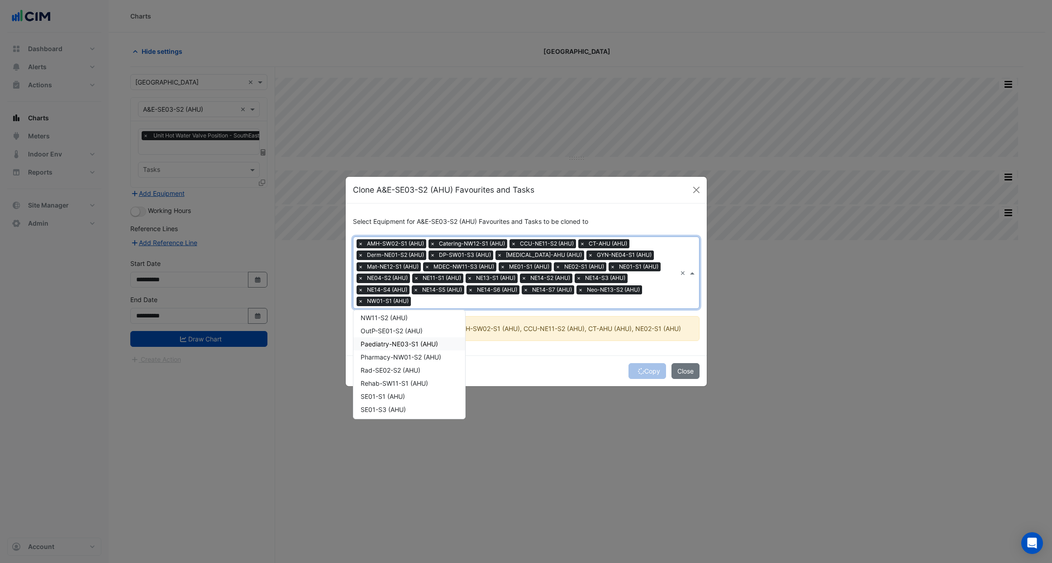
scroll to position [670, 0]
click at [394, 324] on div "NW11-S2 (AHU)" at bounding box center [409, 319] width 112 height 13
click at [398, 339] on div "Paediatry-NE03-S1 (AHU)" at bounding box center [409, 345] width 112 height 13
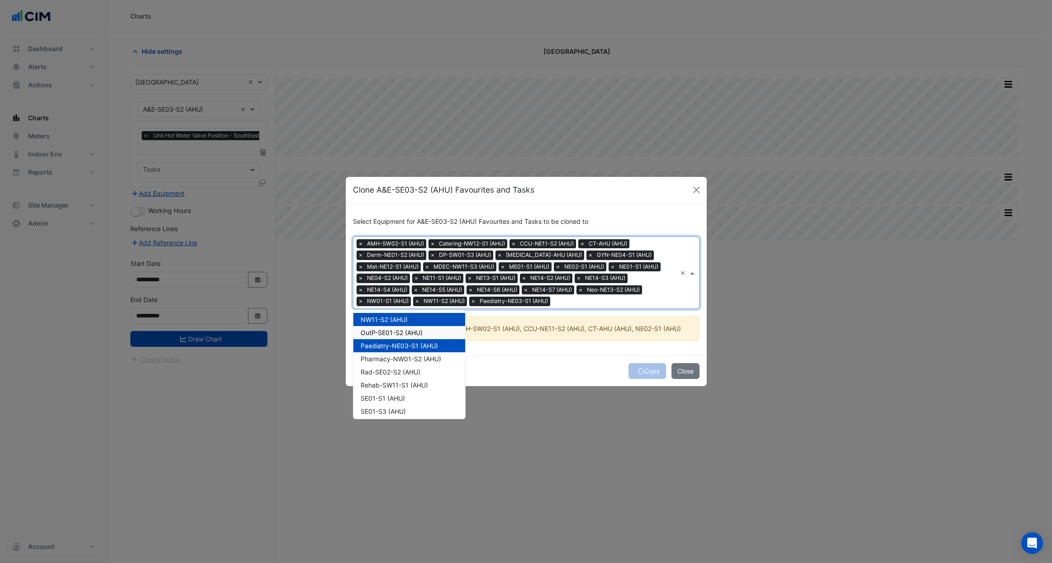
click at [400, 335] on span "OutP-SE01-S2 (AHU)" at bounding box center [392, 333] width 62 height 8
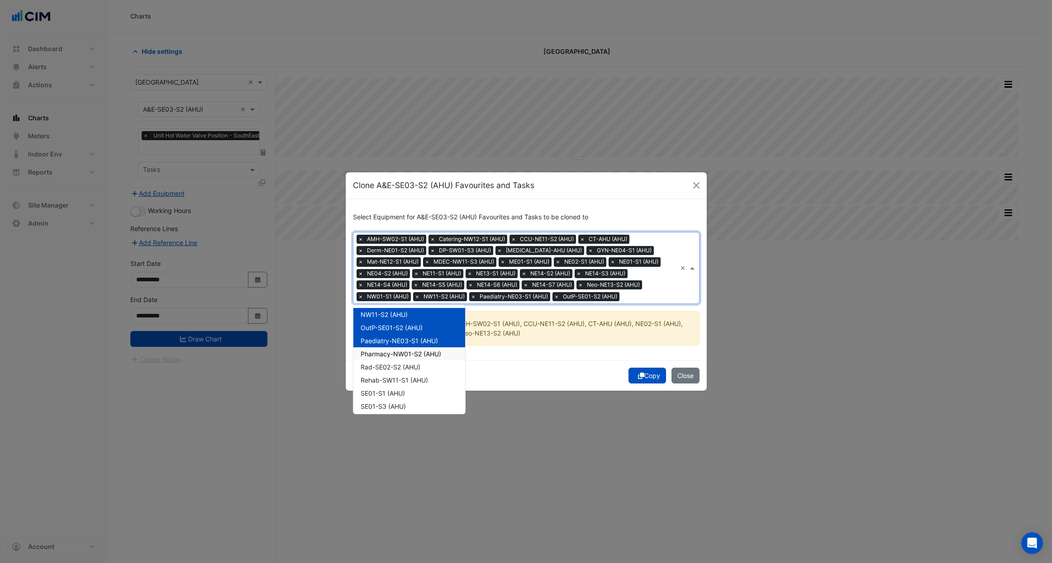
click at [399, 352] on span "Pharmacy-NW01-S2 (AHU)" at bounding box center [401, 354] width 81 height 8
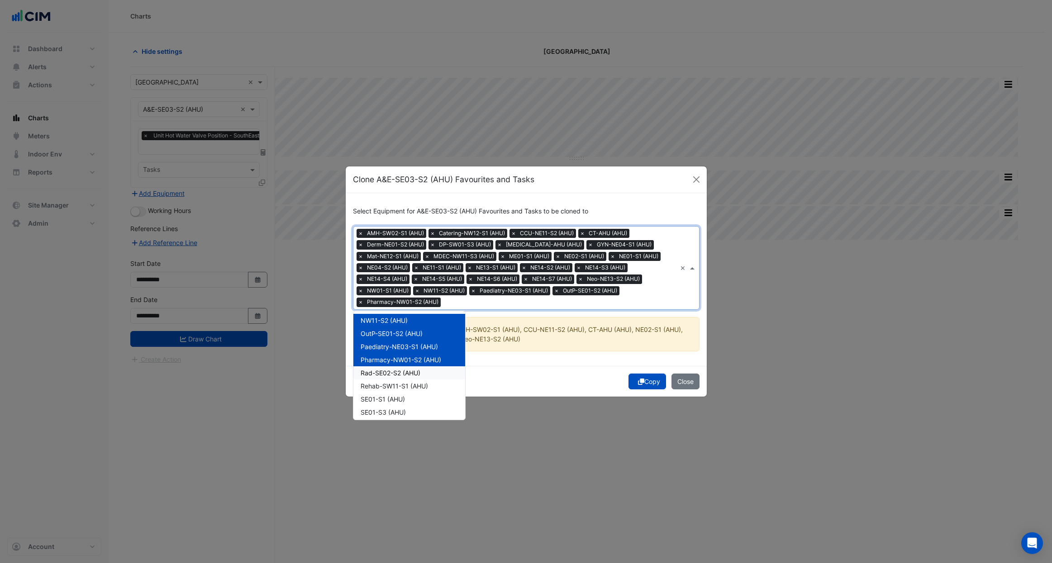
click at [396, 371] on span "Rad-SE02-S2 (AHU)" at bounding box center [391, 373] width 60 height 8
click at [399, 386] on span "Rehab-SW11-S1 (AHU)" at bounding box center [394, 386] width 67 height 8
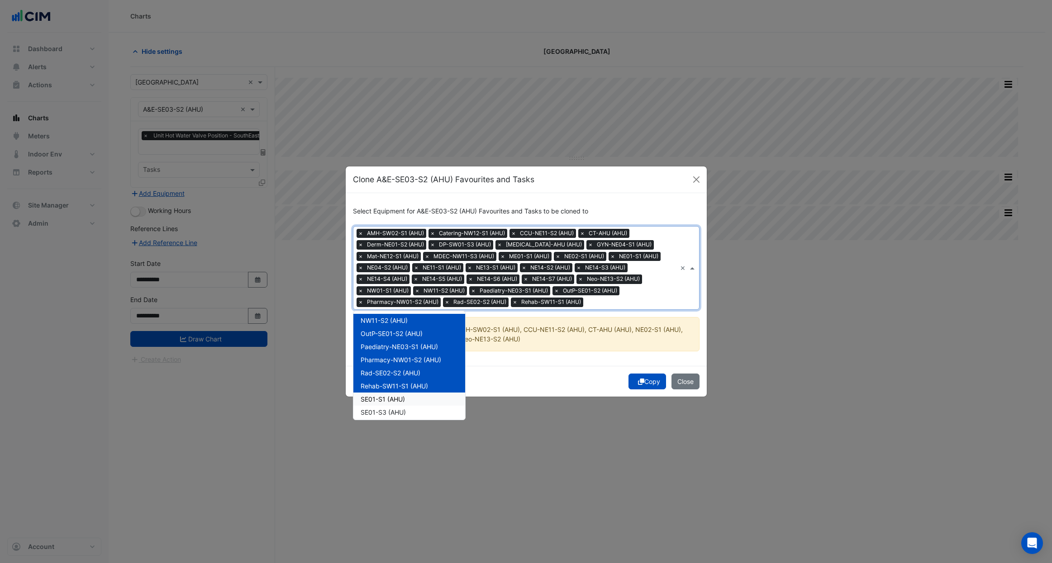
click at [396, 396] on span "SE01-S1 (AHU)" at bounding box center [383, 399] width 44 height 8
click at [394, 407] on div "SE01-S3 (AHU)" at bounding box center [409, 412] width 112 height 13
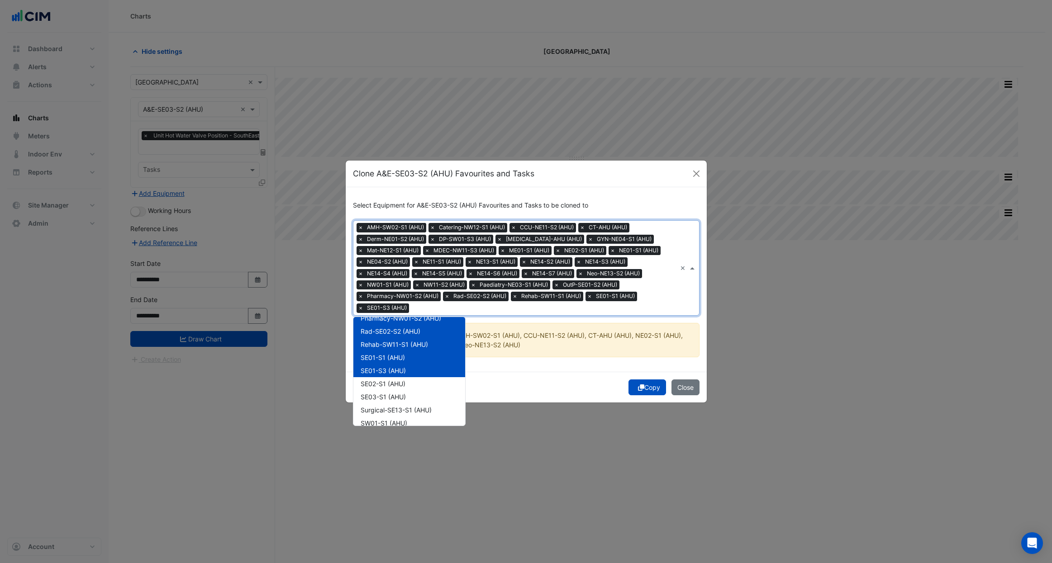
scroll to position [737, 0]
click at [390, 370] on div "SE02-S1 (AHU)" at bounding box center [409, 364] width 112 height 13
drag, startPoint x: 391, startPoint y: 380, endPoint x: 391, endPoint y: 386, distance: 6.4
click at [391, 380] on span "SE03-S1 (AHU)" at bounding box center [383, 378] width 45 height 8
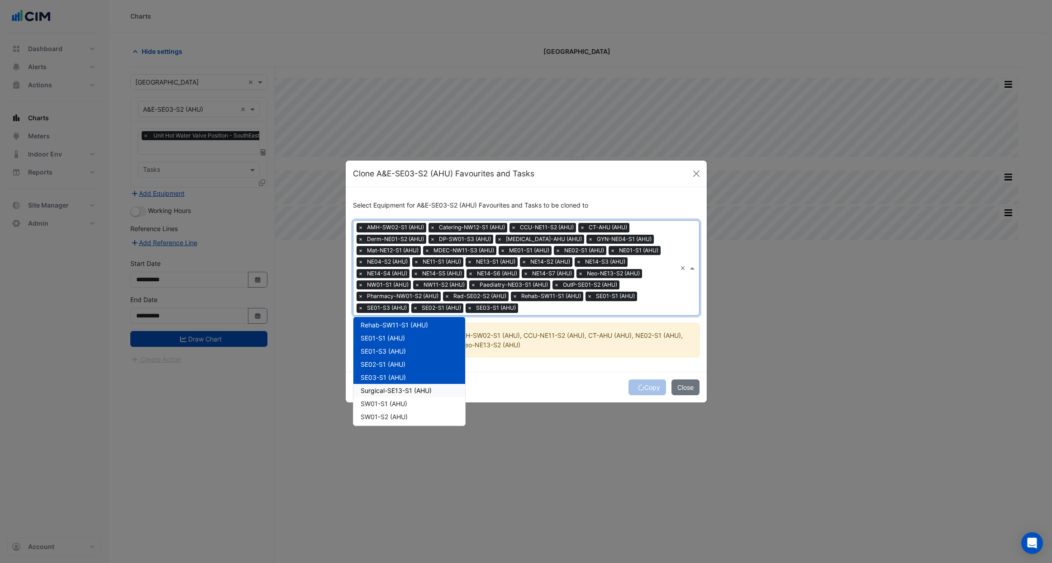
drag, startPoint x: 392, startPoint y: 395, endPoint x: 392, endPoint y: 400, distance: 5.9
click at [392, 395] on div "Surgical-SE13-S1 (AHU)" at bounding box center [409, 390] width 112 height 13
click at [393, 405] on span "SW01-S1 (AHU)" at bounding box center [384, 404] width 47 height 8
click at [392, 414] on span "SW01-S2 (AHU)" at bounding box center [384, 417] width 47 height 8
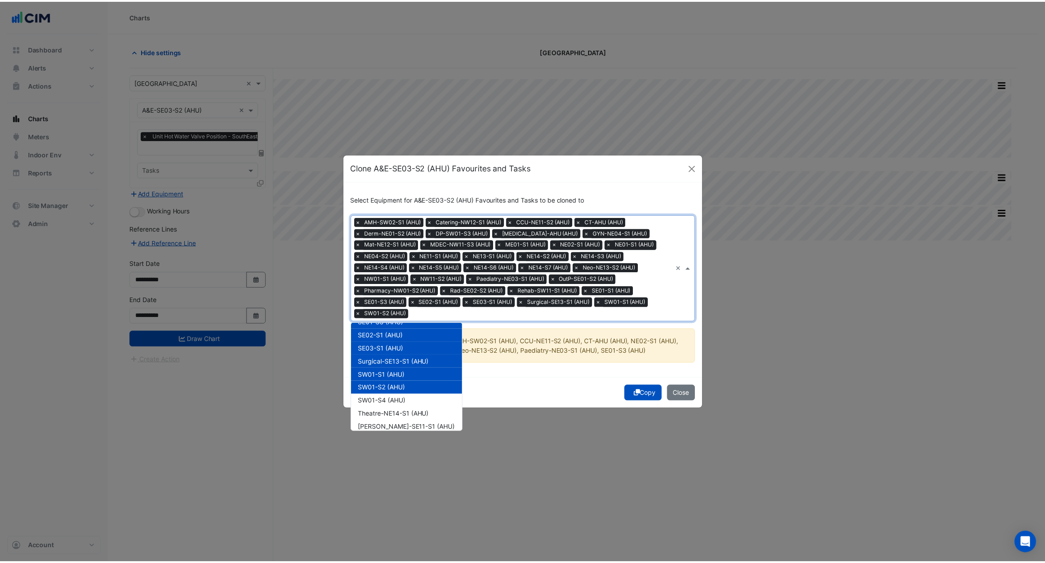
scroll to position [778, 0]
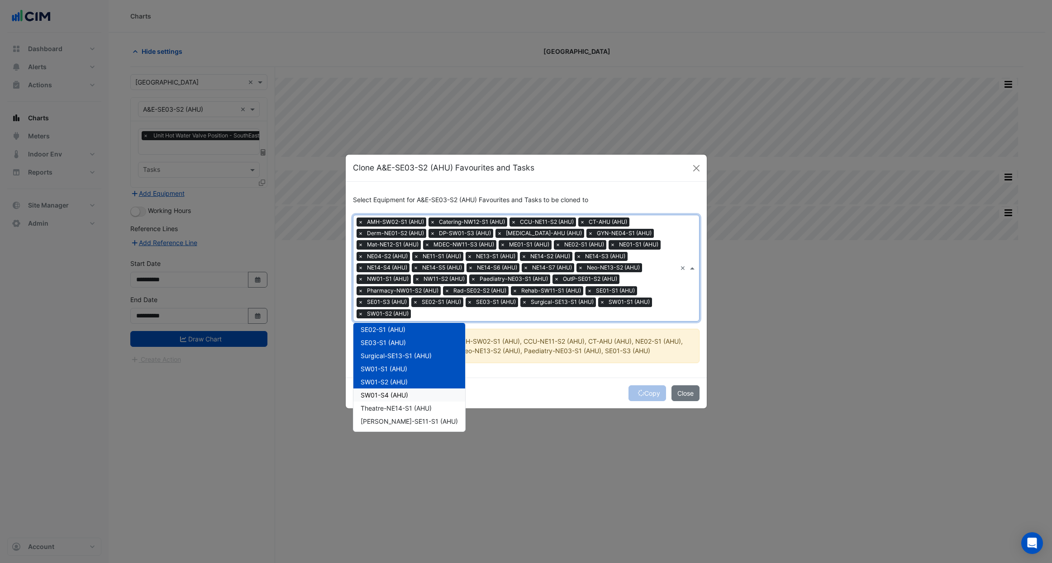
click at [399, 397] on span "SW01-S4 (AHU)" at bounding box center [385, 395] width 48 height 8
drag, startPoint x: 399, startPoint y: 405, endPoint x: 399, endPoint y: 410, distance: 4.5
click at [399, 406] on span "Theatre-NE14-S1 (AHU)" at bounding box center [396, 409] width 71 height 8
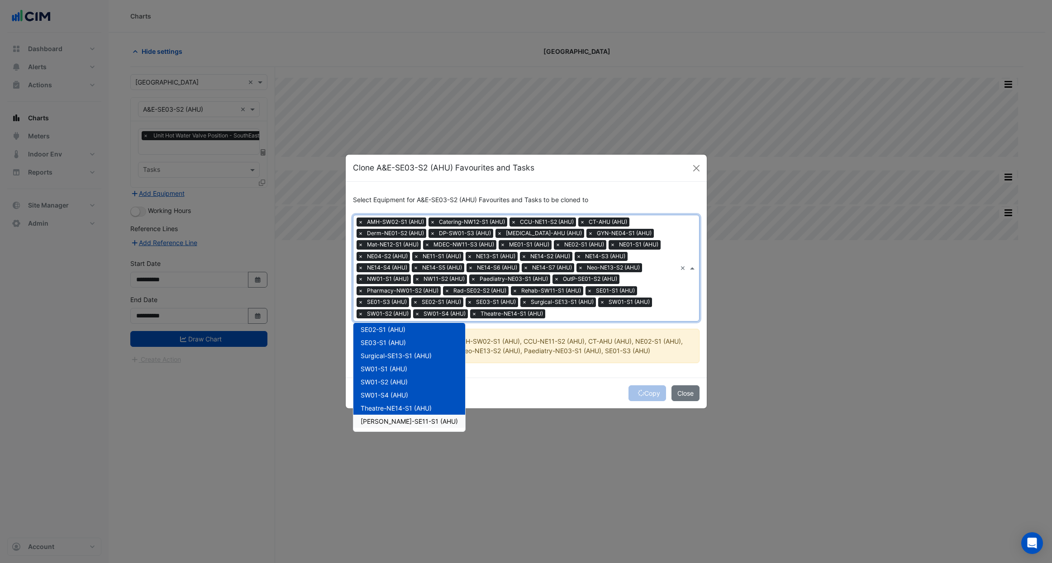
click at [398, 415] on div "[PERSON_NAME]-SE11-S1 (AHU)" at bounding box center [409, 421] width 112 height 13
click at [517, 388] on div "Copy Close" at bounding box center [526, 393] width 361 height 31
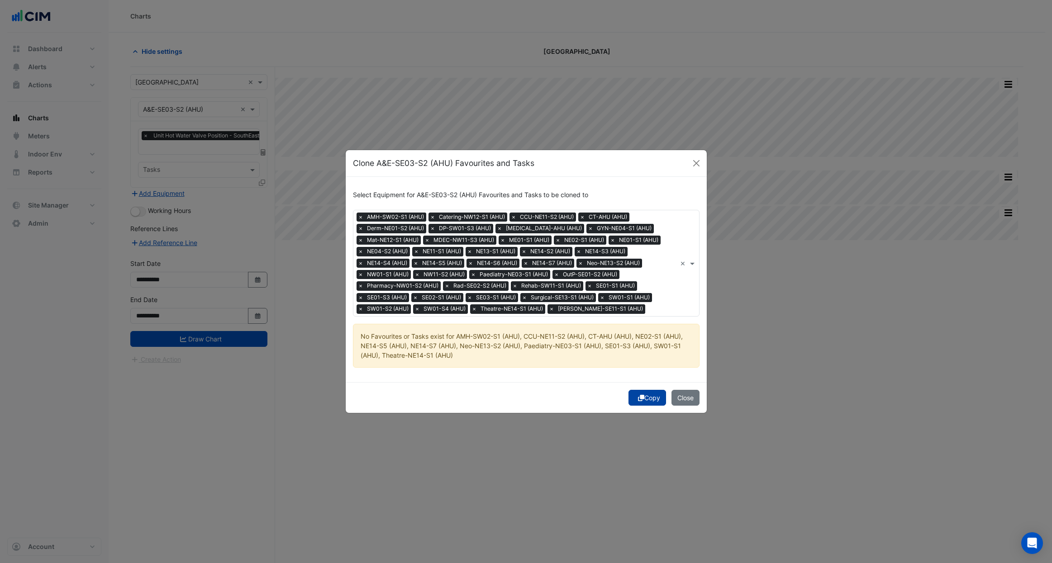
click at [635, 400] on button "Copy" at bounding box center [648, 398] width 38 height 16
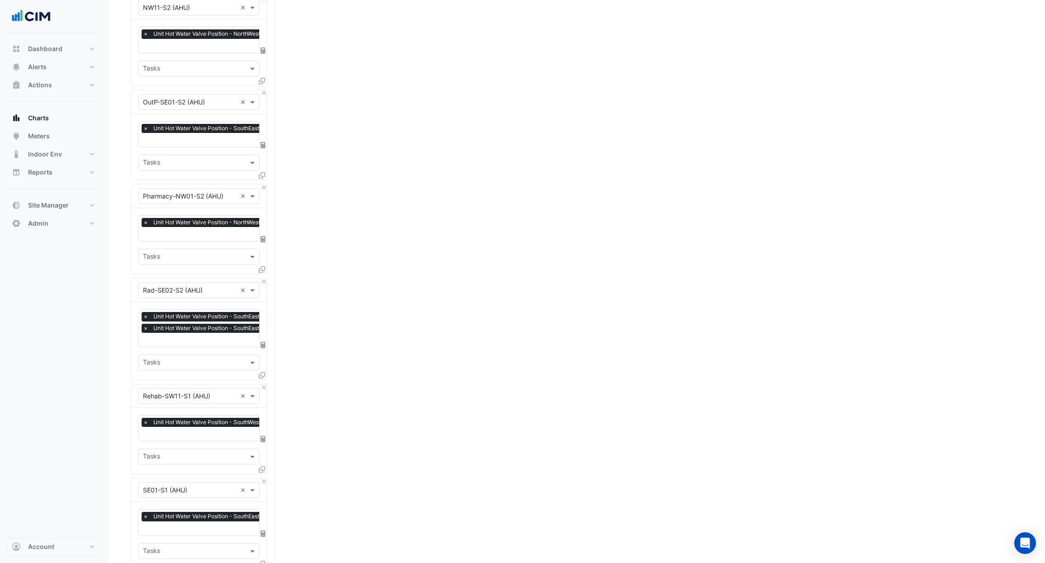
scroll to position [2539, 0]
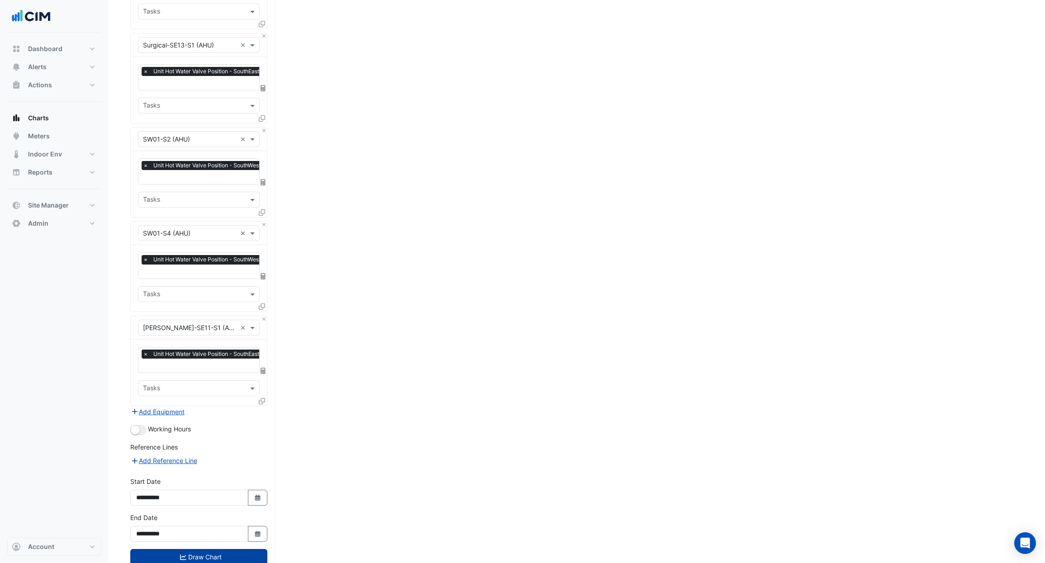
click at [214, 549] on button "Draw Chart" at bounding box center [198, 557] width 137 height 16
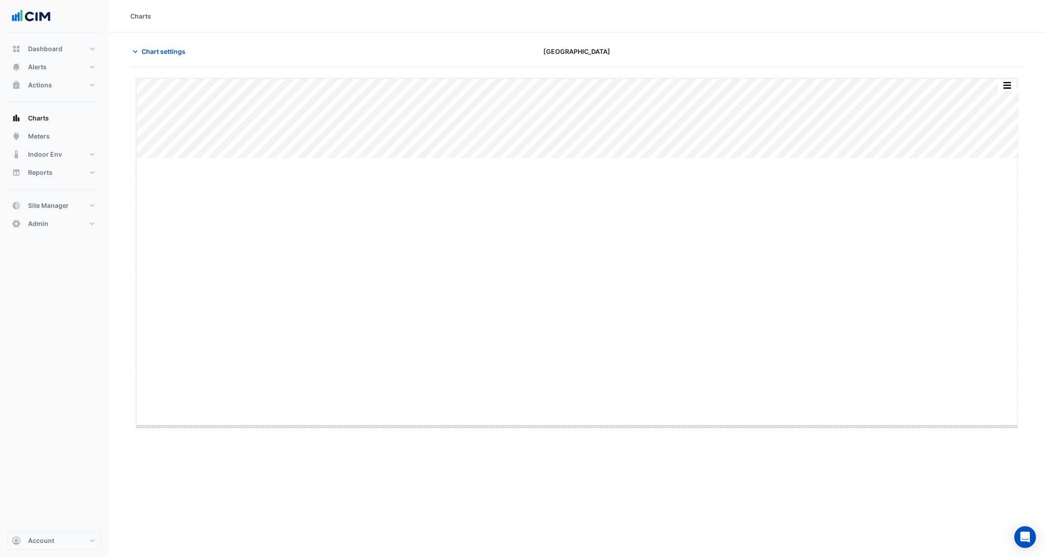
drag, startPoint x: 575, startPoint y: 157, endPoint x: 533, endPoint y: 425, distance: 271.1
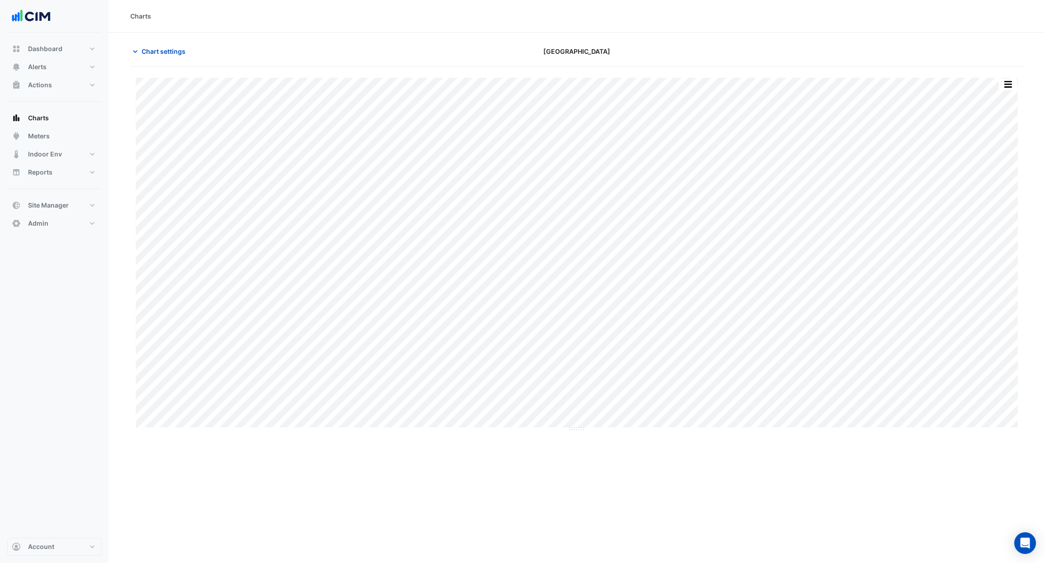
click at [1002, 84] on button "button" at bounding box center [1008, 84] width 18 height 11
click at [988, 114] on div "Split All" at bounding box center [990, 117] width 54 height 16
click at [164, 50] on span "Chart settings" at bounding box center [164, 52] width 44 height 10
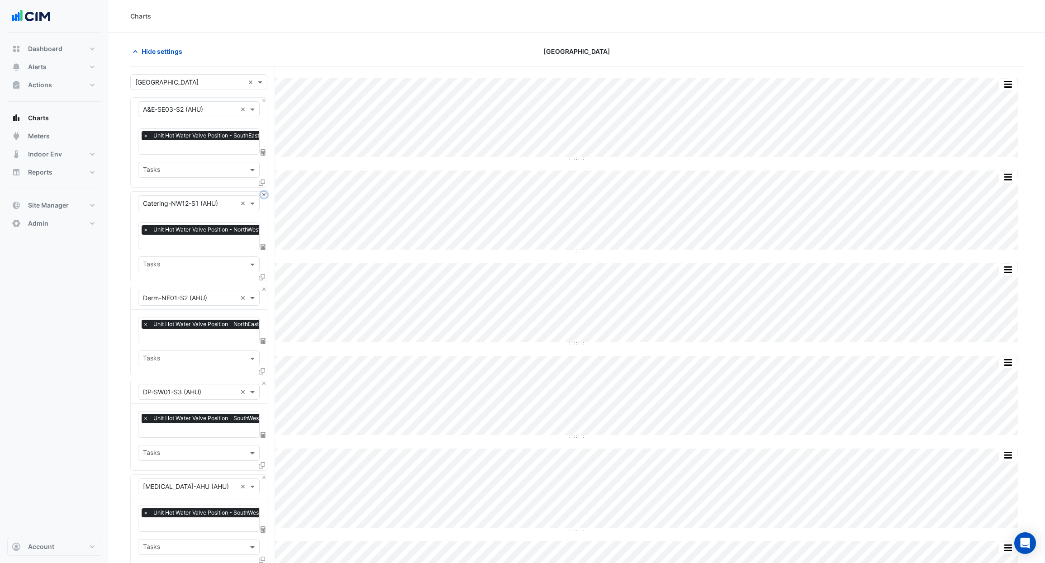
click at [263, 192] on button "Close" at bounding box center [264, 195] width 6 height 6
click at [263, 286] on button "Close" at bounding box center [264, 289] width 6 height 6
click at [263, 192] on button "Close" at bounding box center [264, 195] width 6 height 6
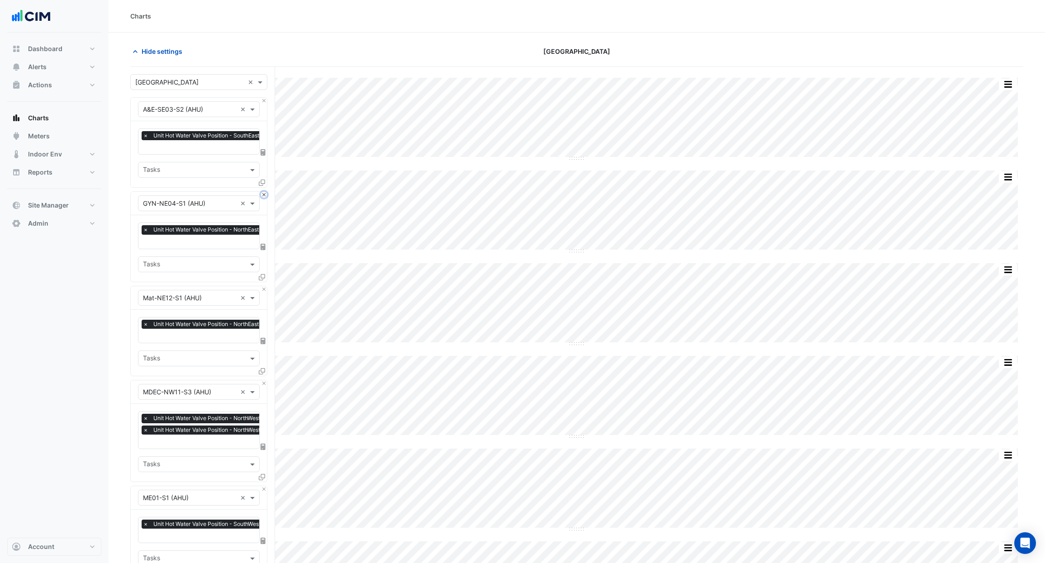
click at [263, 192] on button "Close" at bounding box center [264, 195] width 6 height 6
click at [263, 286] on button "Close" at bounding box center [264, 289] width 6 height 6
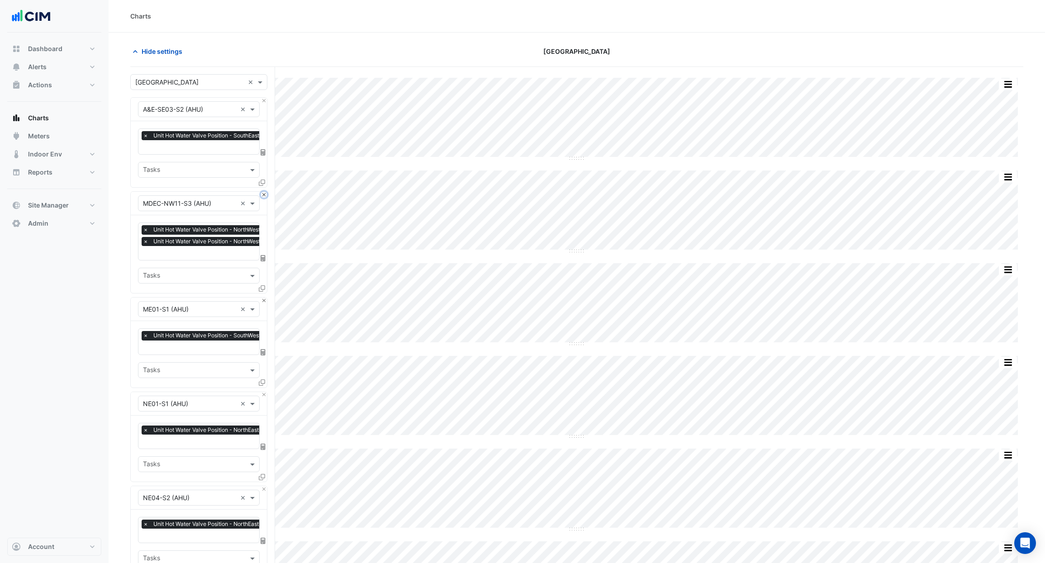
click at [263, 192] on button "Close" at bounding box center [264, 195] width 6 height 6
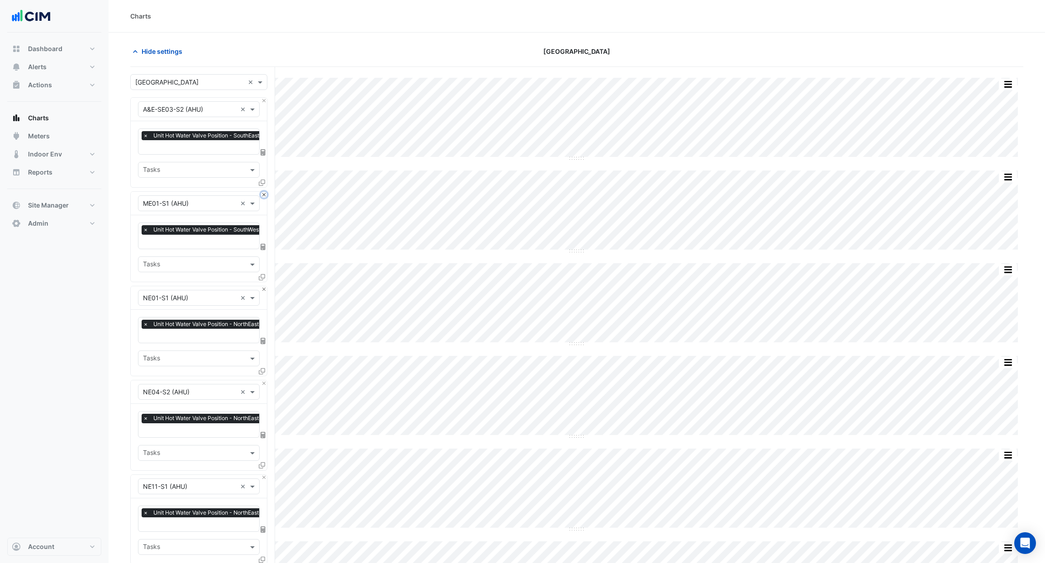
click at [263, 192] on button "Close" at bounding box center [264, 195] width 6 height 6
click at [263, 286] on button "Close" at bounding box center [264, 289] width 6 height 6
click at [263, 192] on button "Close" at bounding box center [264, 195] width 6 height 6
click at [263, 286] on button "Close" at bounding box center [264, 289] width 6 height 6
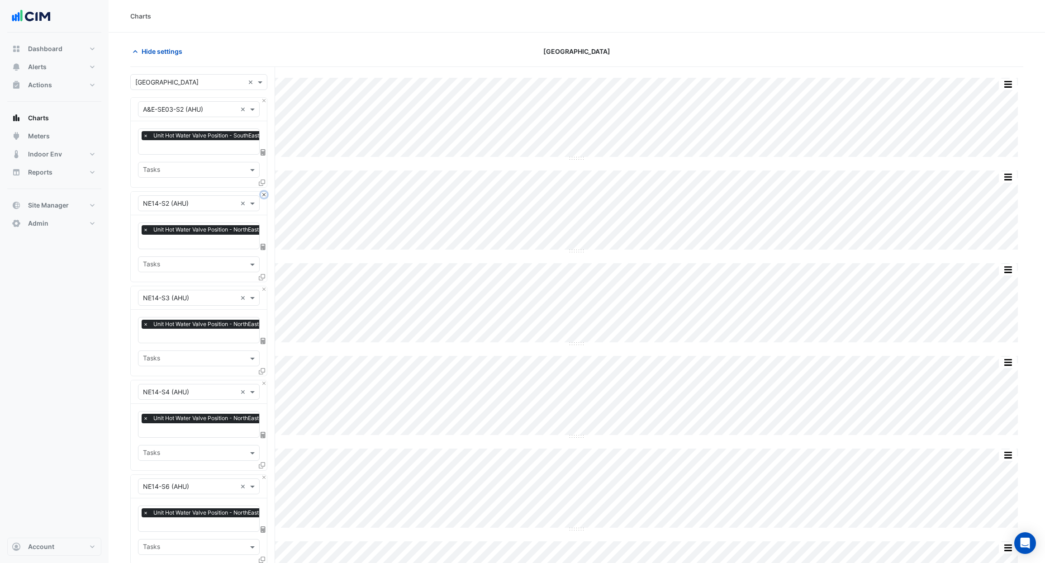
click at [263, 192] on button "Close" at bounding box center [264, 195] width 6 height 6
click at [263, 286] on button "Close" at bounding box center [264, 289] width 6 height 6
click at [263, 192] on button "Close" at bounding box center [264, 195] width 6 height 6
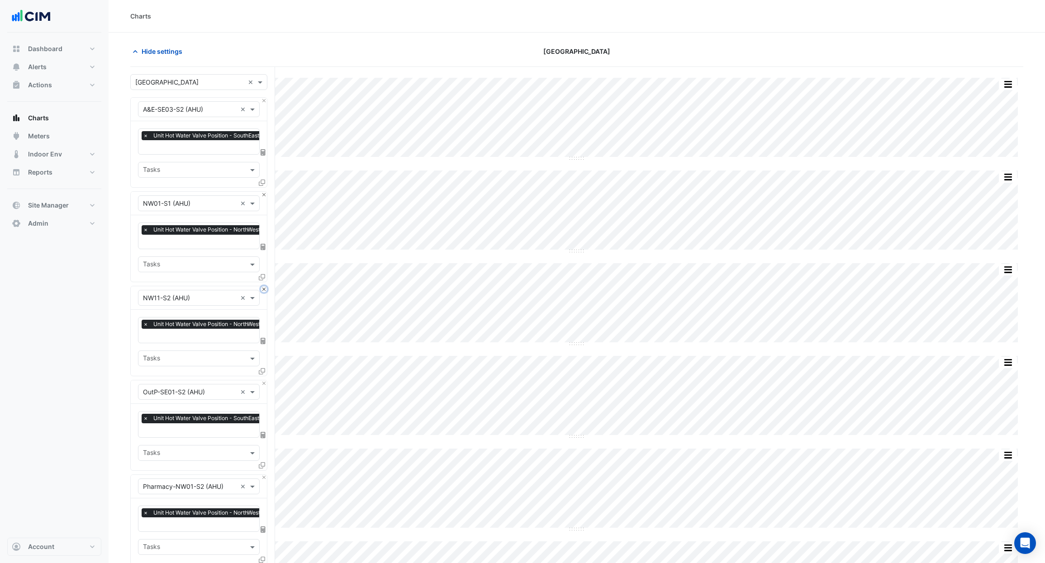
click at [263, 286] on button "Close" at bounding box center [264, 289] width 6 height 6
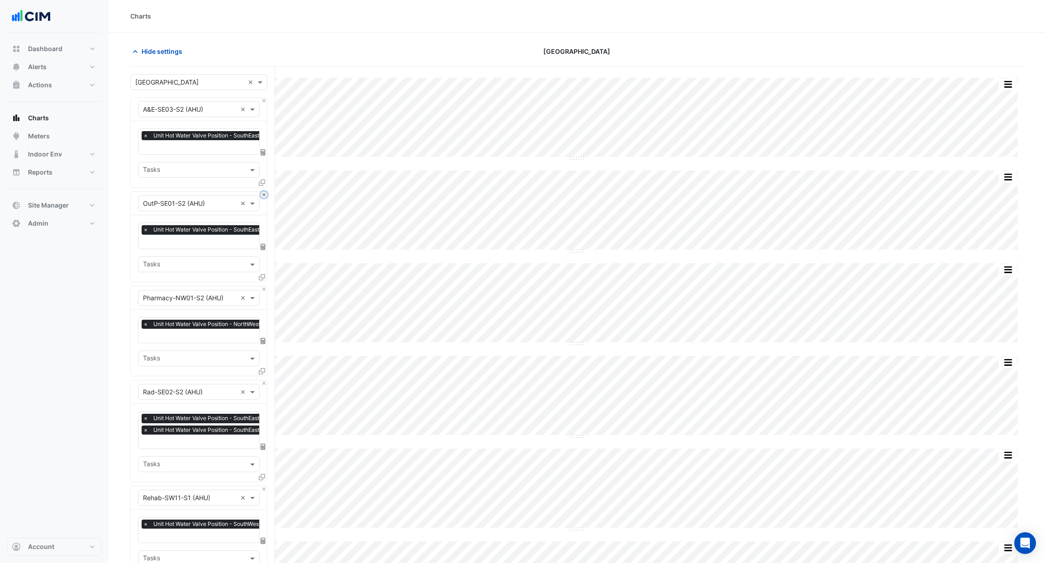
click at [263, 192] on button "Close" at bounding box center [264, 195] width 6 height 6
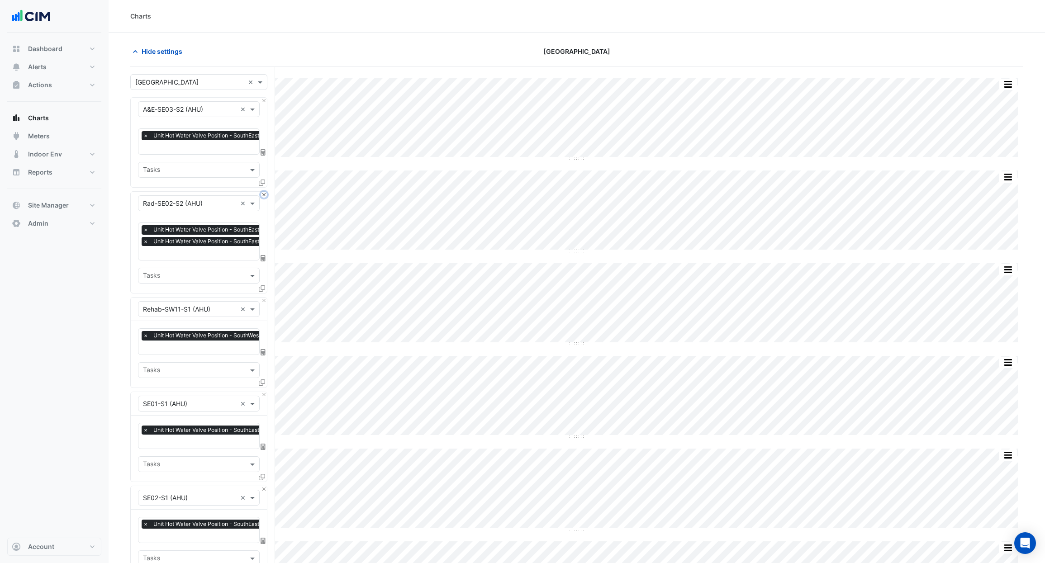
click at [263, 192] on button "Close" at bounding box center [264, 195] width 6 height 6
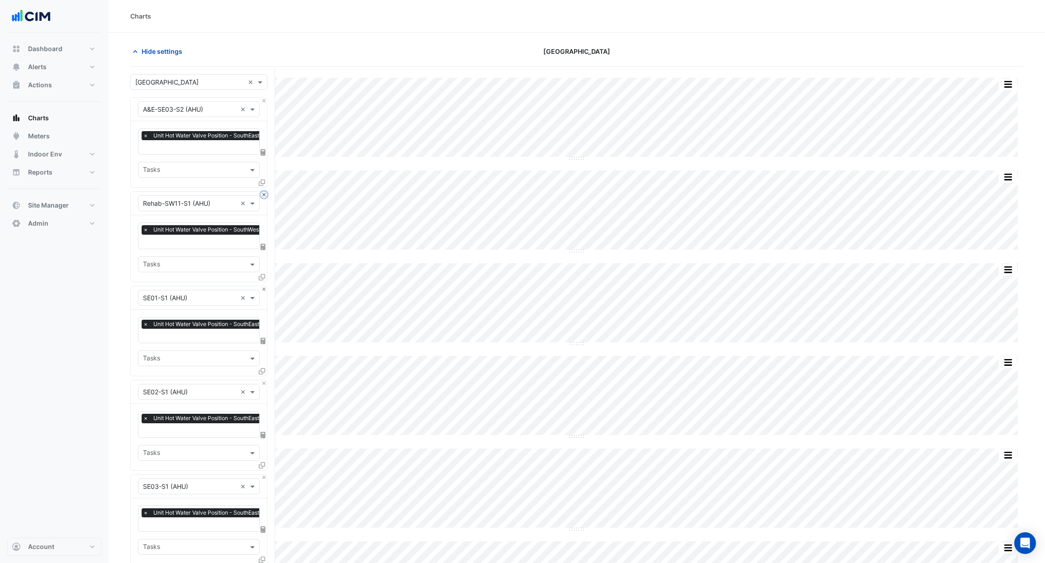
click at [263, 192] on button "Close" at bounding box center [264, 195] width 6 height 6
click at [263, 286] on button "Close" at bounding box center [264, 289] width 6 height 6
click at [263, 192] on button "Close" at bounding box center [264, 195] width 6 height 6
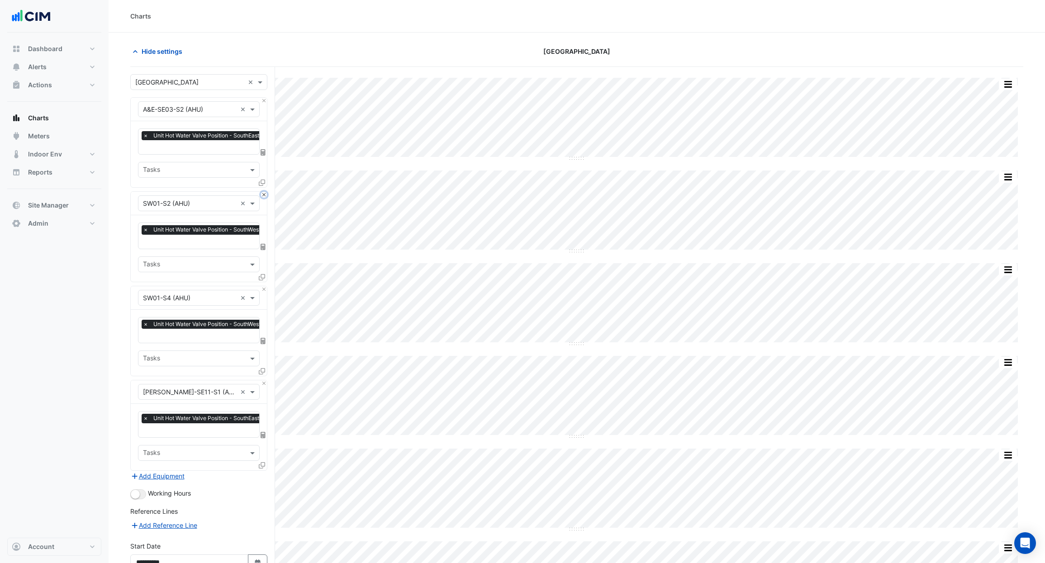
click at [263, 192] on button "Close" at bounding box center [264, 195] width 6 height 6
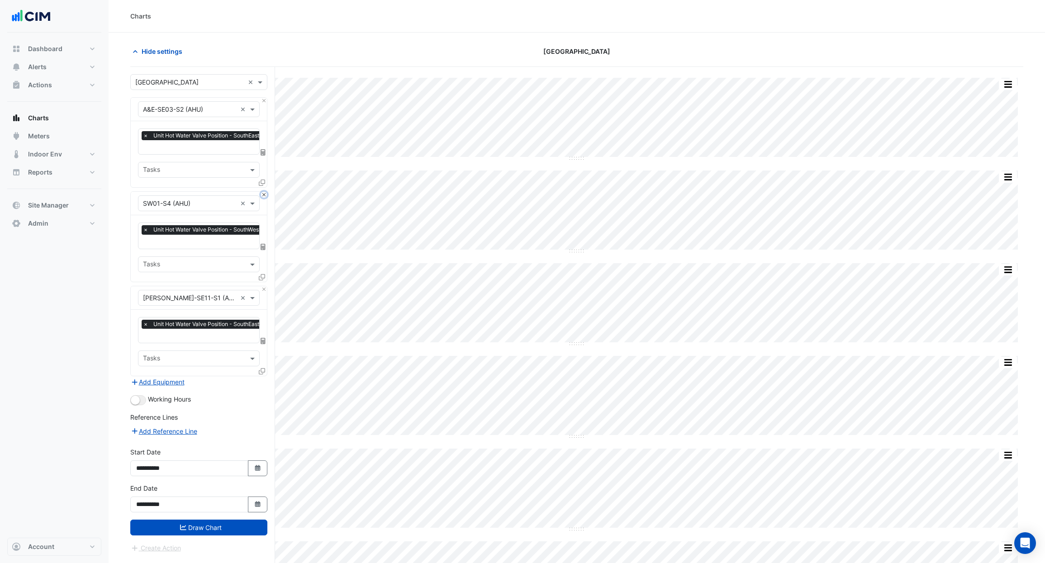
click at [263, 192] on button "Close" at bounding box center [264, 195] width 6 height 6
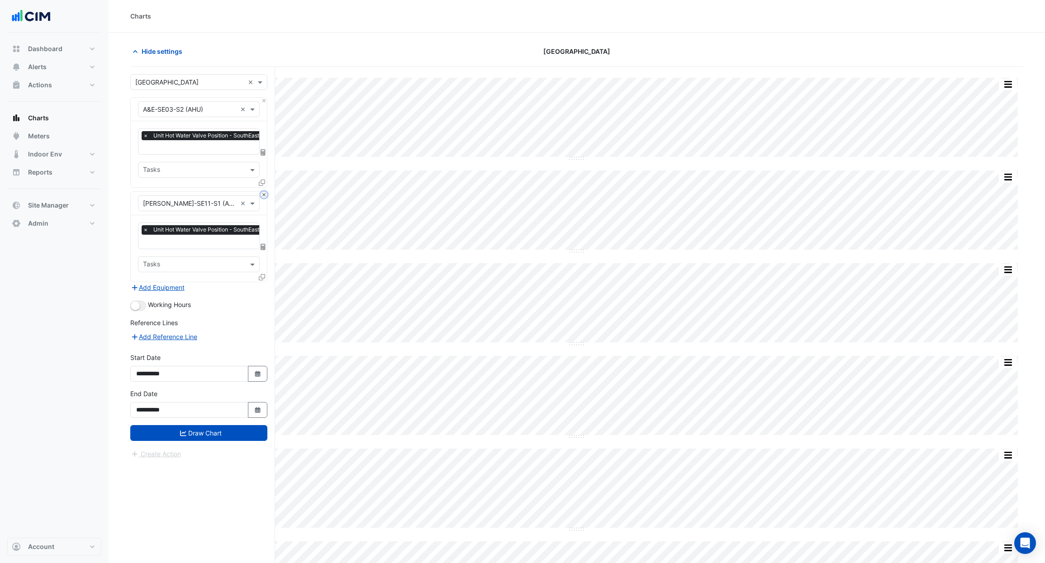
click at [263, 192] on button "Close" at bounding box center [264, 195] width 6 height 6
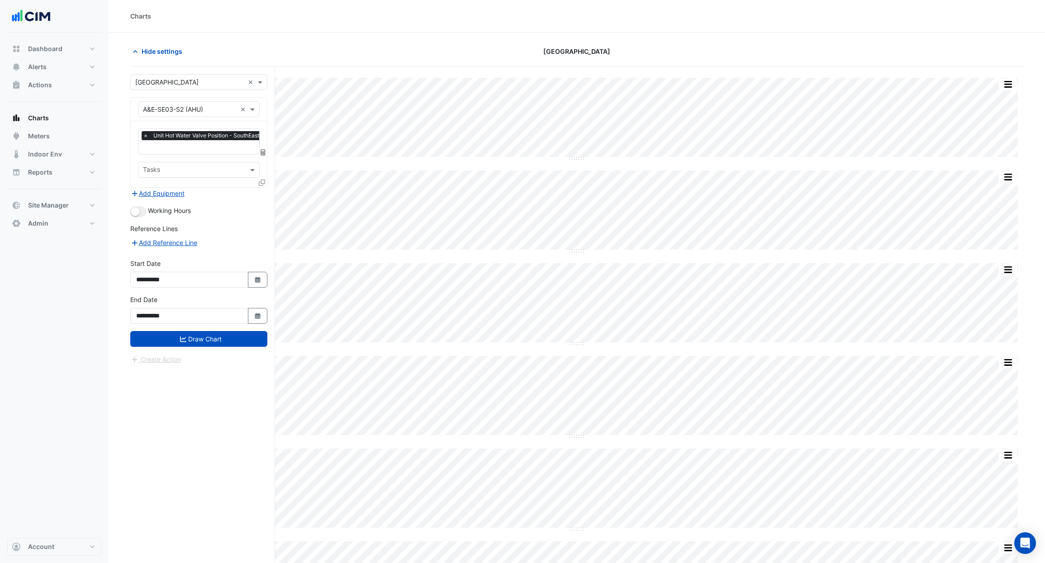
click at [194, 151] on input "text" at bounding box center [210, 148] width 134 height 10
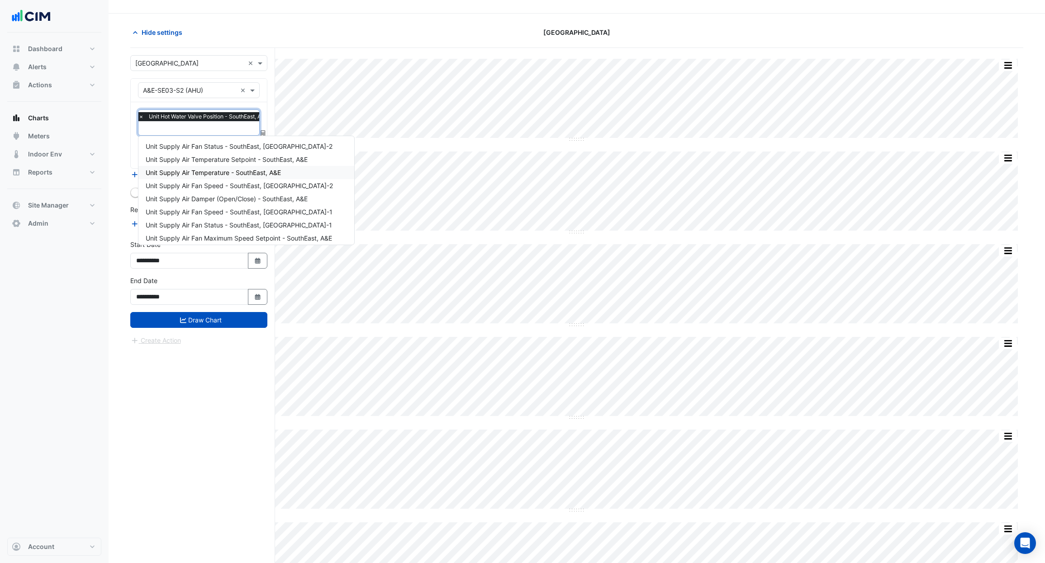
click at [225, 171] on span "Unit Supply Air Temperature - SouthEast, A&E" at bounding box center [213, 173] width 135 height 8
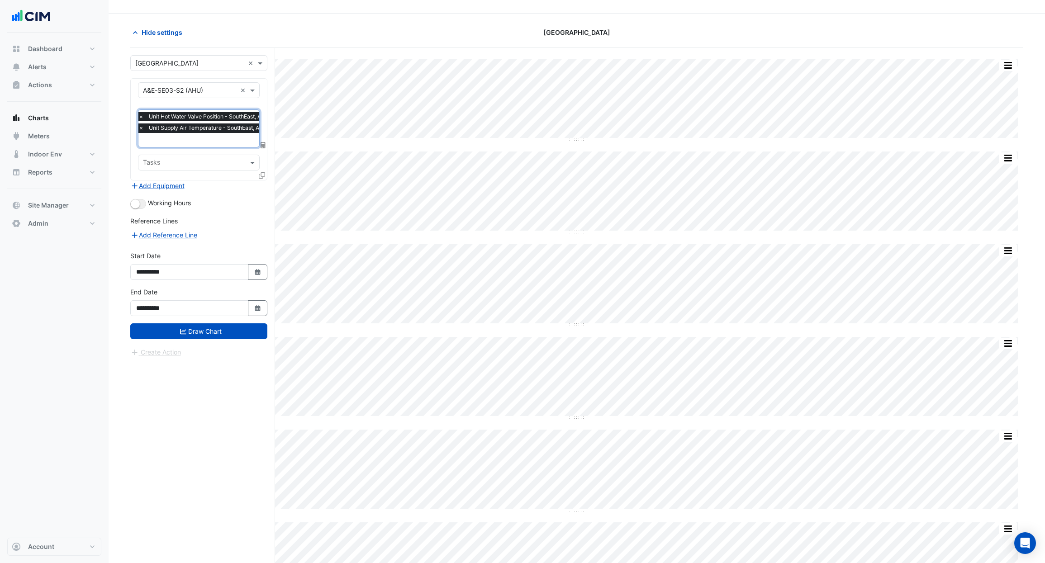
click at [220, 141] on input "text" at bounding box center [205, 141] width 134 height 10
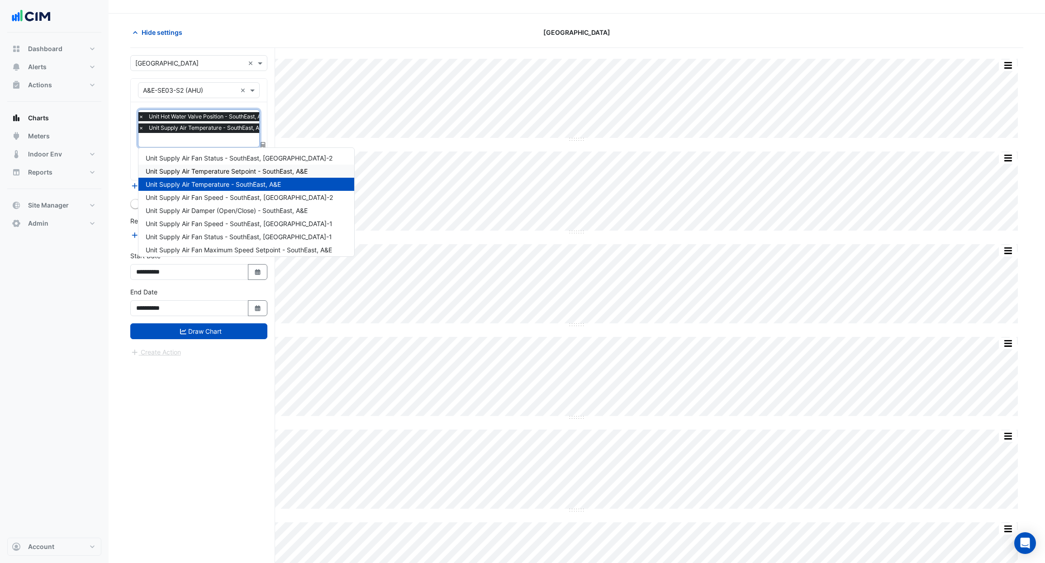
click at [217, 171] on span "Unit Supply Air Temperature Setpoint - SouthEast, A&E" at bounding box center [227, 171] width 162 height 8
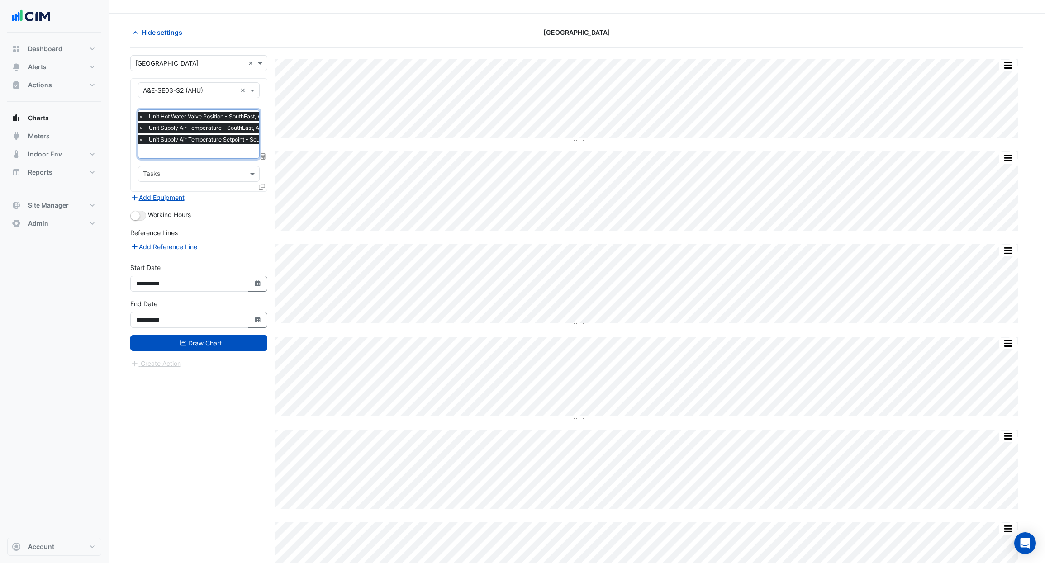
click at [215, 152] on input "text" at bounding box center [215, 153] width 155 height 10
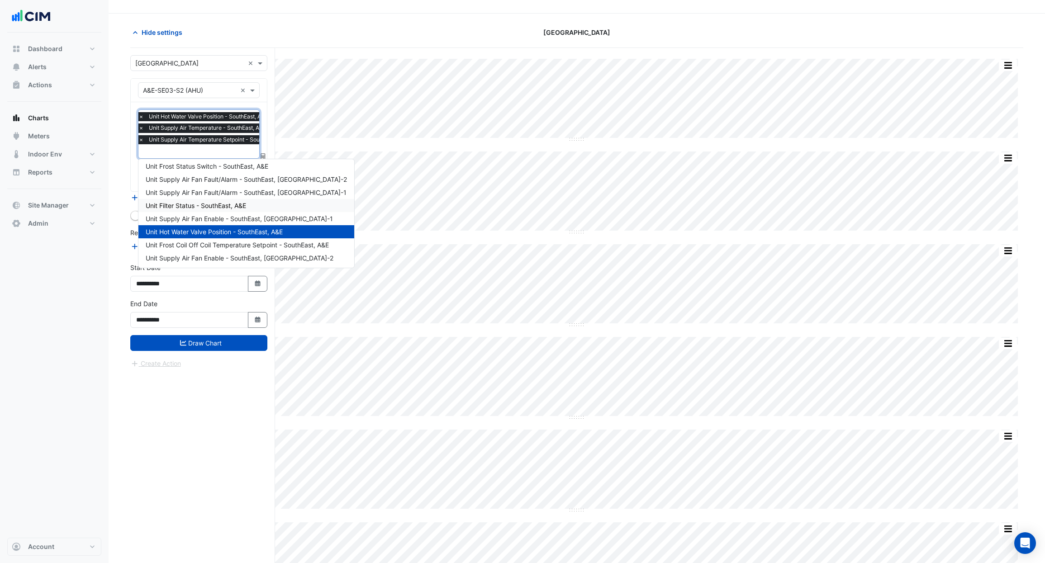
scroll to position [174, 0]
type input "**"
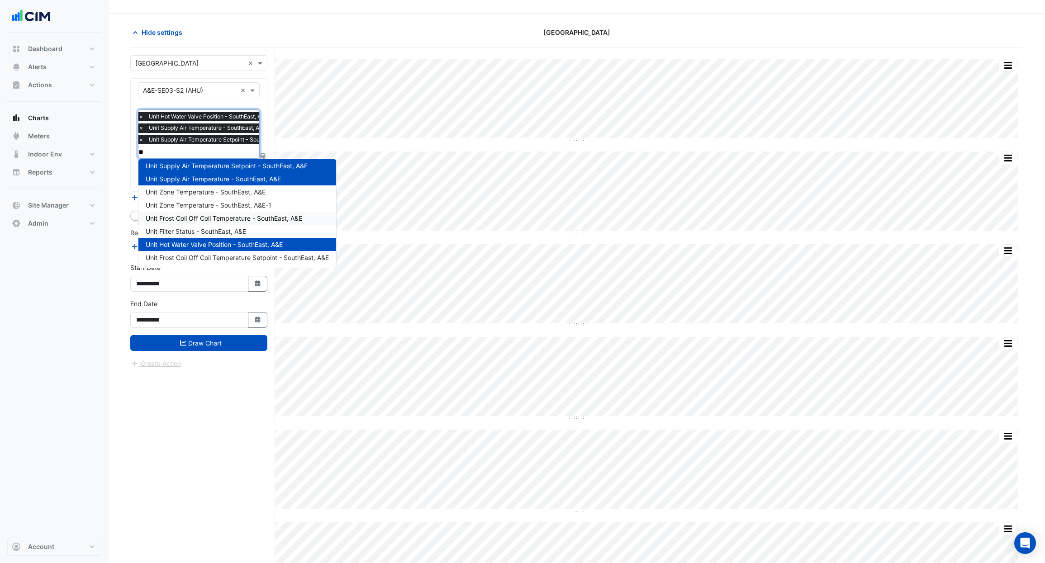
click at [225, 218] on span "Unit Frost Coil Off Coil Temperature - SouthEast, A&E" at bounding box center [224, 218] width 157 height 8
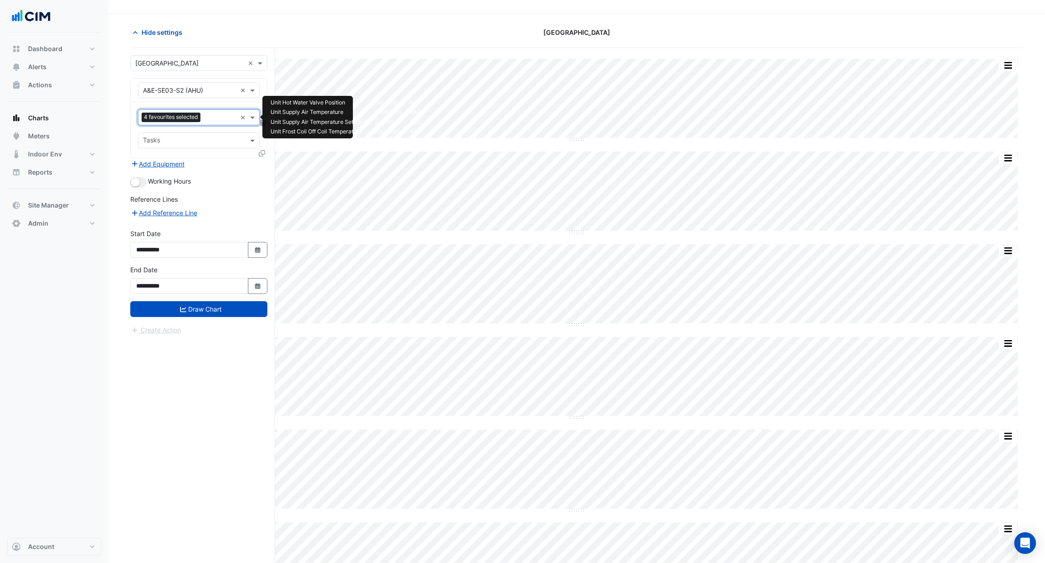
click at [214, 115] on input "text" at bounding box center [220, 119] width 33 height 10
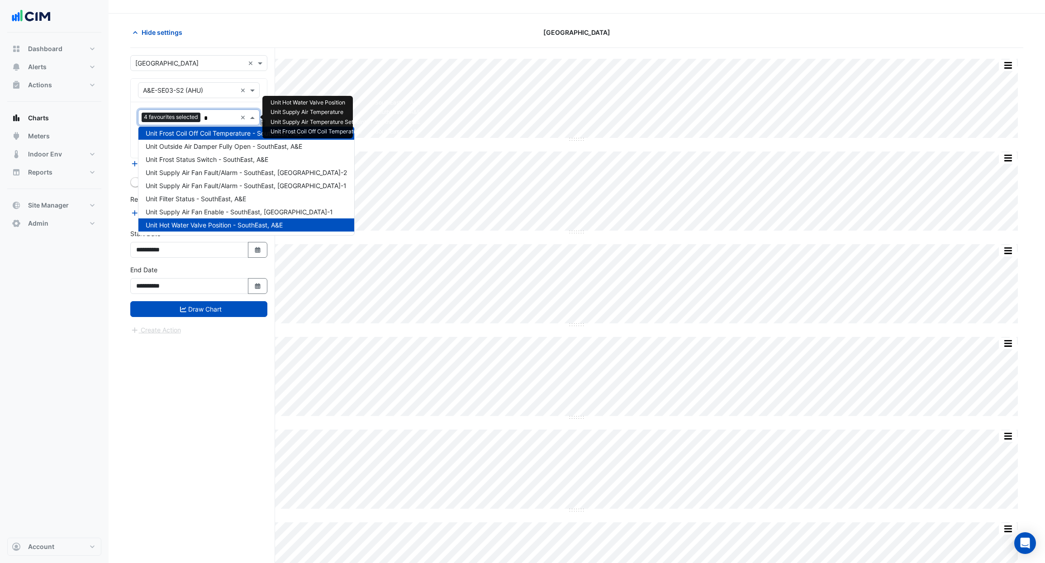
scroll to position [122, 0]
type input "**"
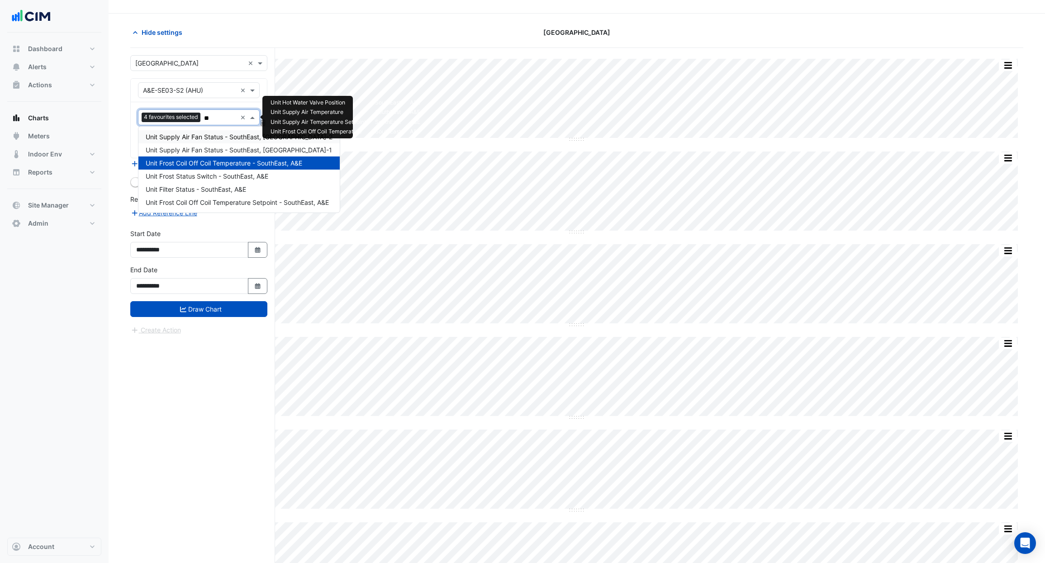
scroll to position [0, 0]
click at [220, 149] on span "Unit Supply Air Fan Status - SouthEast, SF-1" at bounding box center [239, 150] width 186 height 8
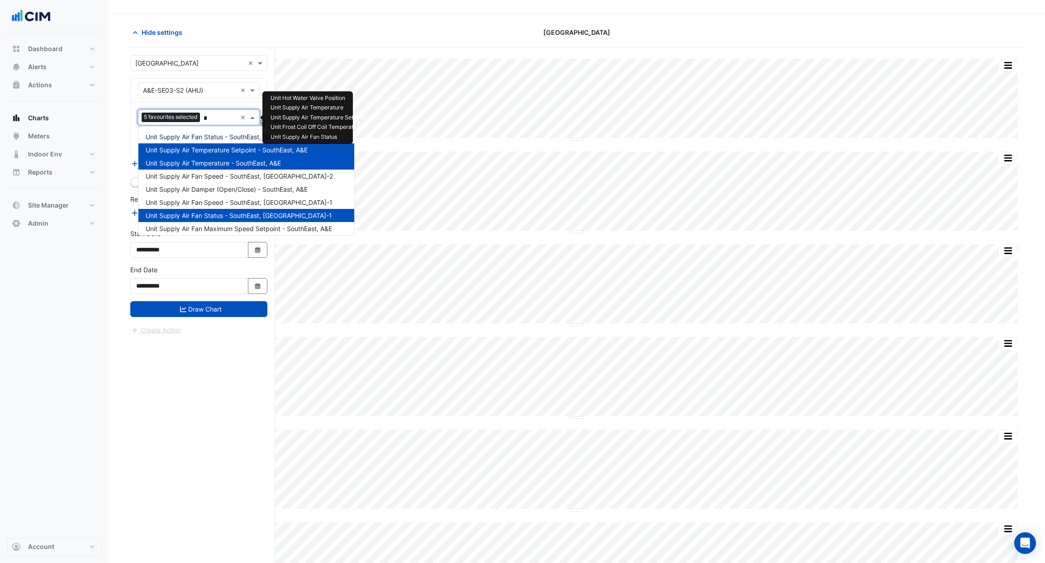
type input "**"
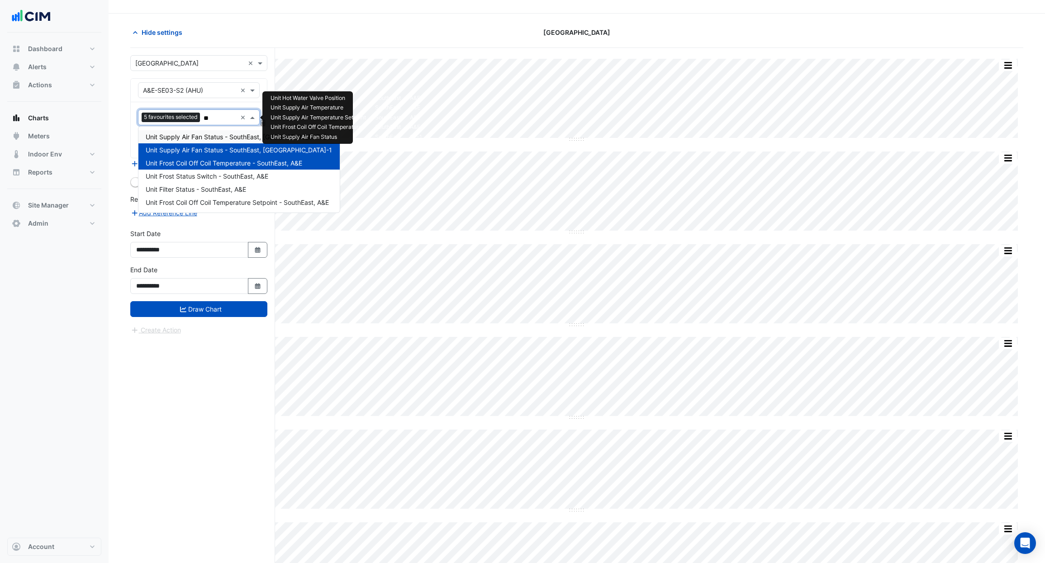
click at [226, 138] on span "Unit Supply Air Fan Status - SouthEast, SF-2" at bounding box center [239, 137] width 187 height 8
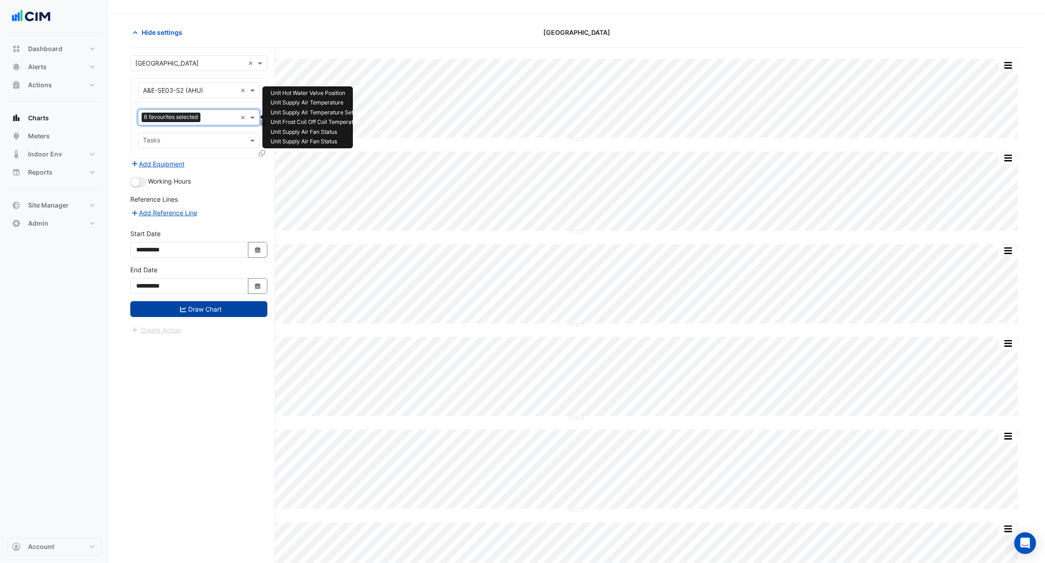
click at [197, 308] on button "Draw Chart" at bounding box center [198, 309] width 137 height 16
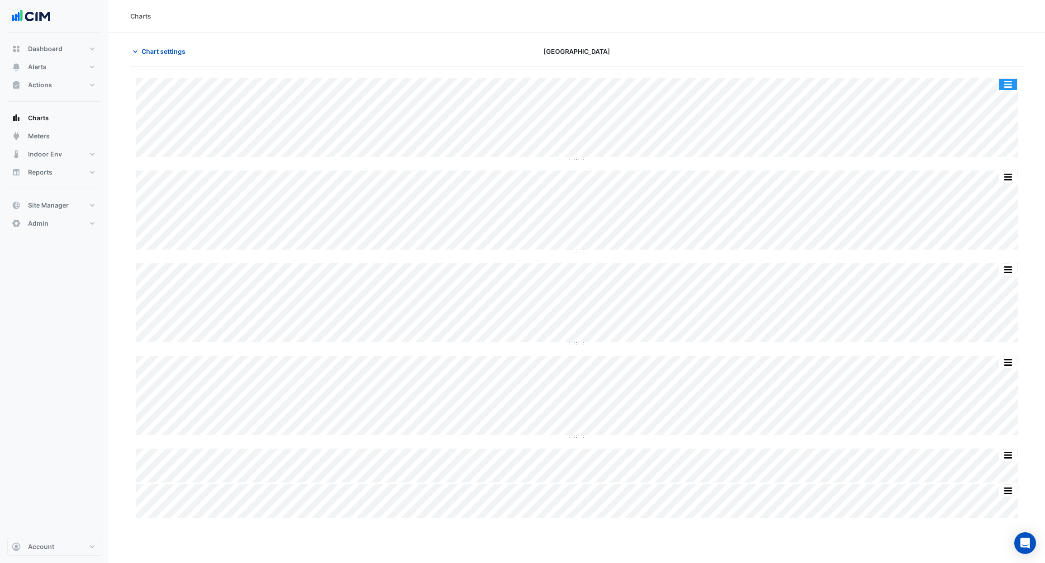
click at [1015, 80] on button "button" at bounding box center [1008, 84] width 18 height 11
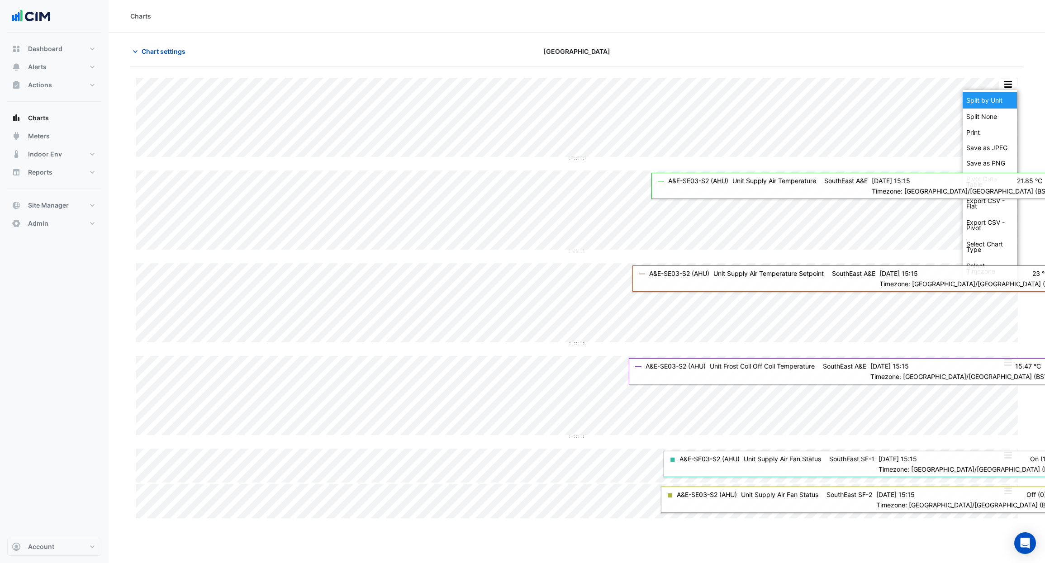
click at [991, 104] on div "Split by Unit" at bounding box center [990, 100] width 54 height 16
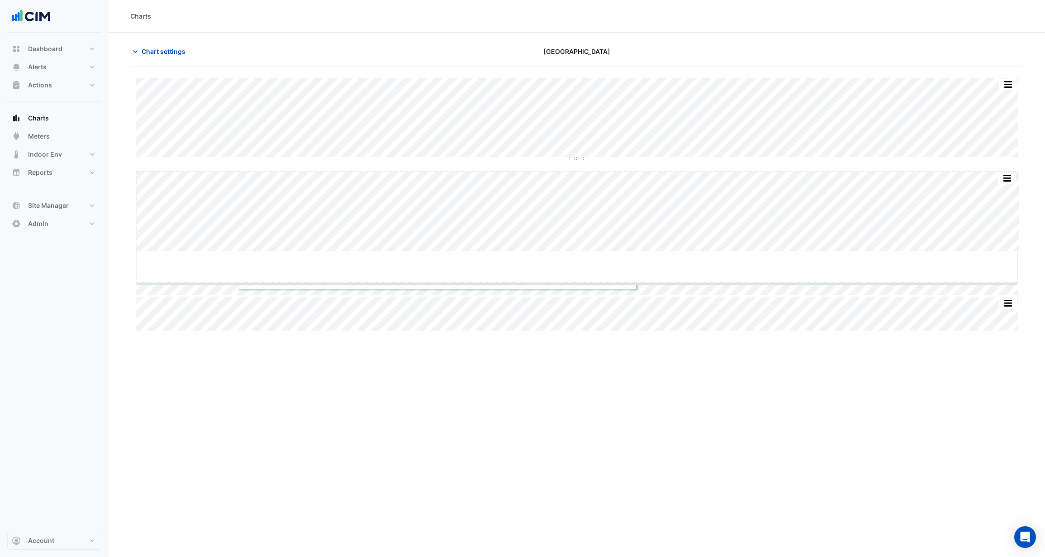
drag, startPoint x: 576, startPoint y: 251, endPoint x: 567, endPoint y: 315, distance: 64.4
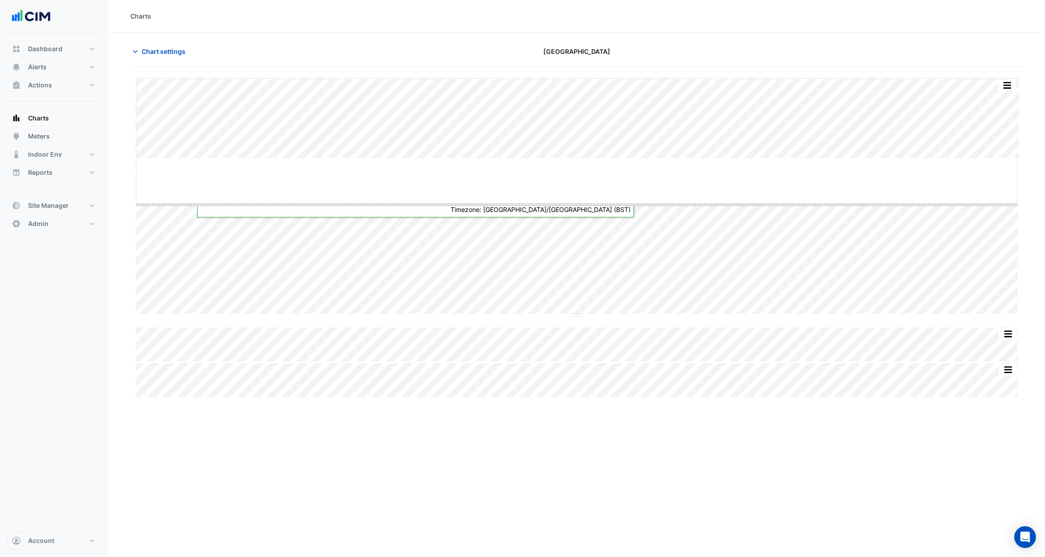
drag, startPoint x: 578, startPoint y: 157, endPoint x: 570, endPoint y: 214, distance: 58.0
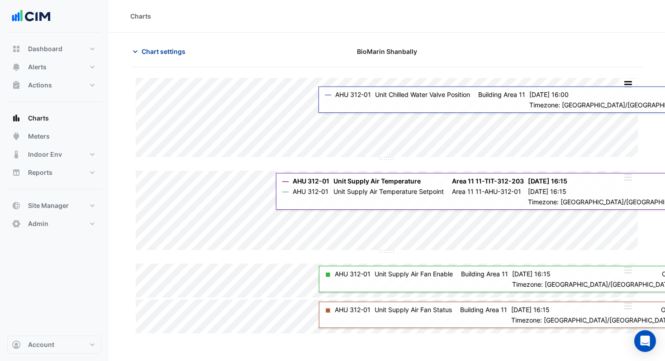
click at [144, 50] on span "Chart settings" at bounding box center [164, 52] width 44 height 10
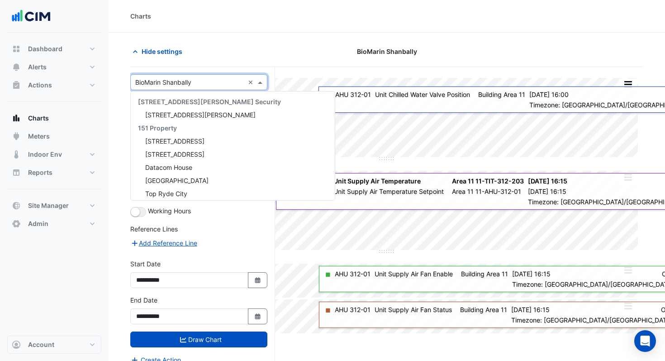
click at [151, 81] on input "text" at bounding box center [189, 83] width 109 height 10
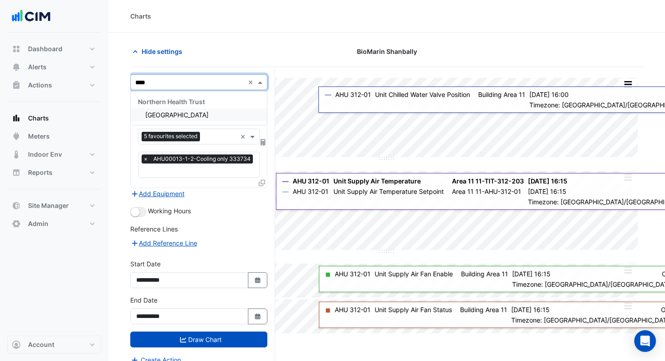
type input "*****"
click at [152, 114] on span "[GEOGRAPHIC_DATA]" at bounding box center [176, 115] width 63 height 8
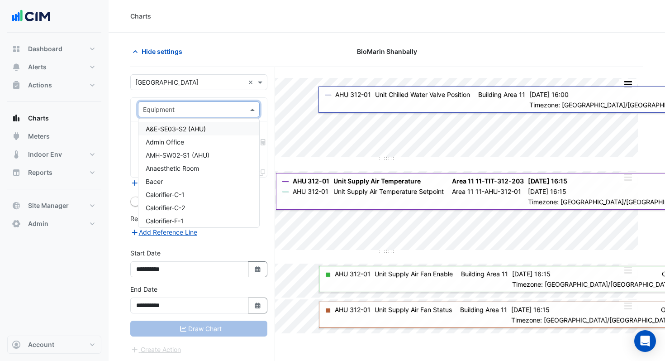
click at [164, 114] on div "Equipment" at bounding box center [159, 110] width 32 height 10
click at [167, 127] on span "A&E-SE03-S2 (AHU)" at bounding box center [176, 129] width 60 height 8
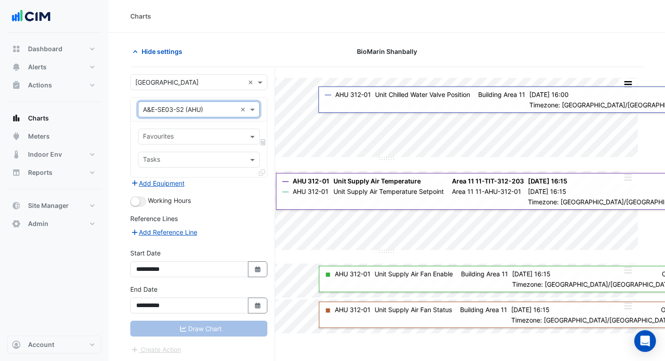
click at [167, 135] on input "text" at bounding box center [193, 138] width 101 height 10
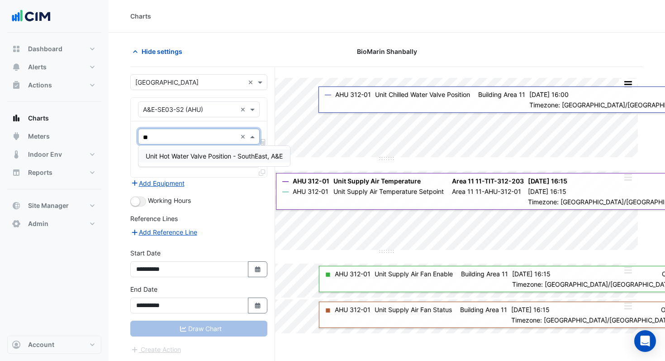
type input "***"
click at [174, 154] on span "Unit Hot Water Valve Position - SouthEast, A&E" at bounding box center [214, 156] width 137 height 8
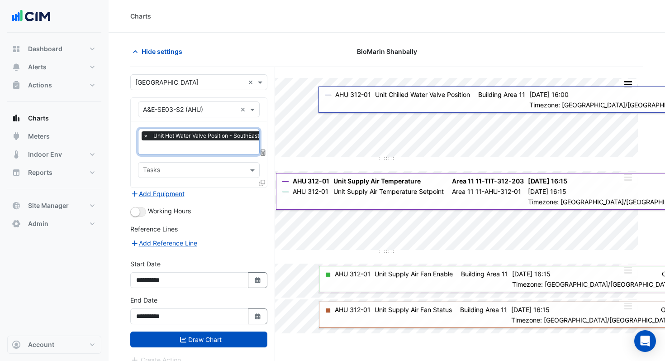
type input "*"
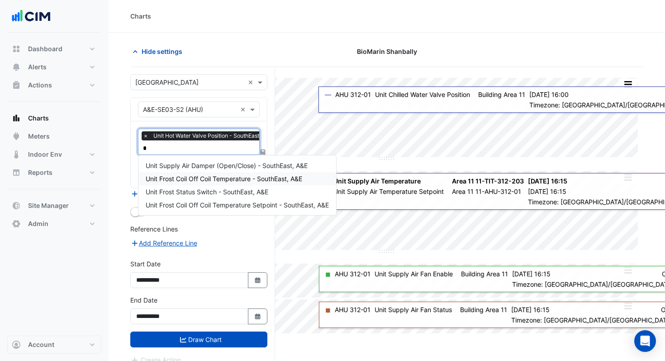
click at [190, 177] on span "Unit Frost Coil Off Coil Temperature - SouthEast, A&E" at bounding box center [224, 179] width 157 height 8
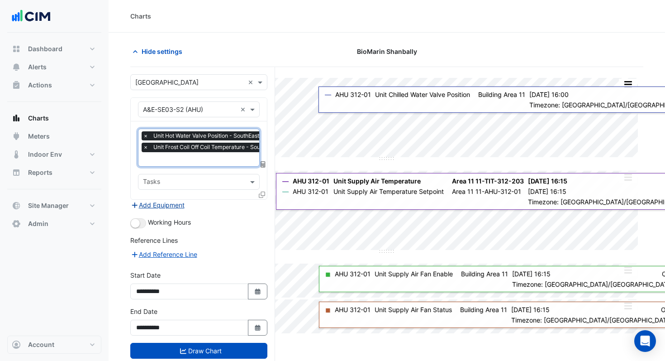
click at [169, 200] on button "Add Equipment" at bounding box center [157, 205] width 55 height 10
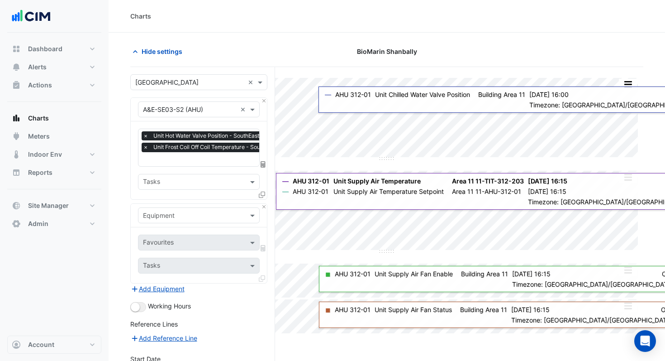
scroll to position [0, 5]
click at [172, 159] on input "text" at bounding box center [213, 160] width 151 height 10
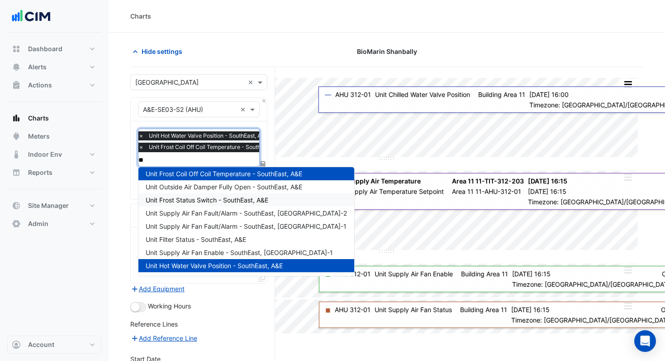
scroll to position [0, 0]
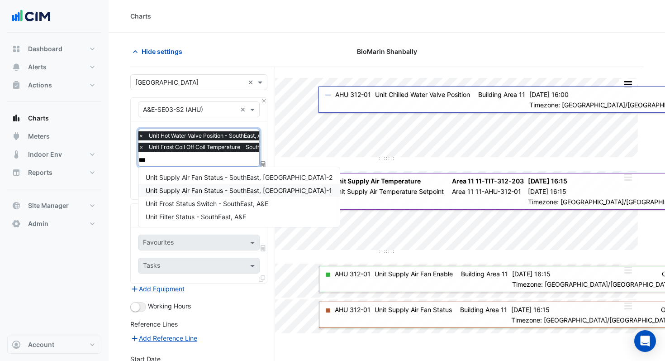
click at [162, 160] on input "***" at bounding box center [213, 160] width 151 height 10
type input "*"
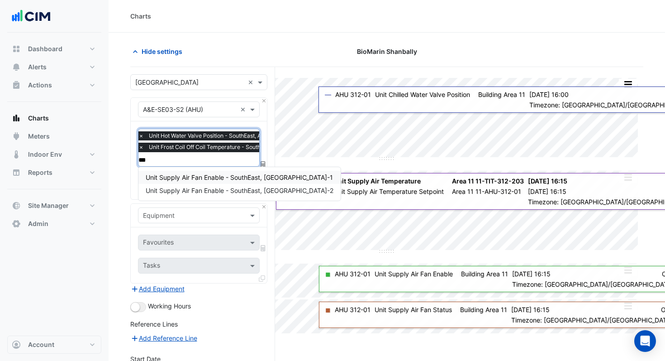
type input "****"
click at [171, 178] on span "Unit Supply Air Fan Enable - SouthEast, SF-1" at bounding box center [239, 177] width 187 height 8
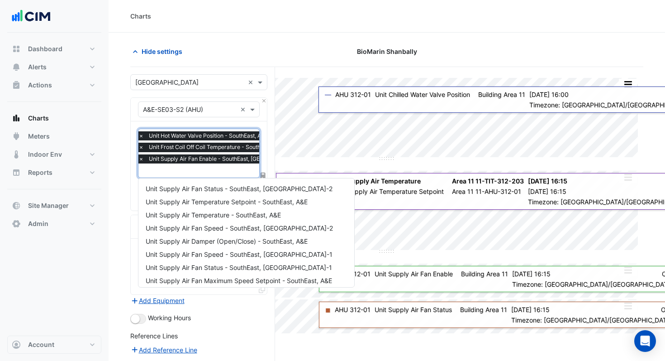
click at [169, 176] on div "× Unit Hot Water Valve Position - SouthEast, A&E × Unit Frost Coil Off Coil Tem…" at bounding box center [199, 153] width 122 height 49
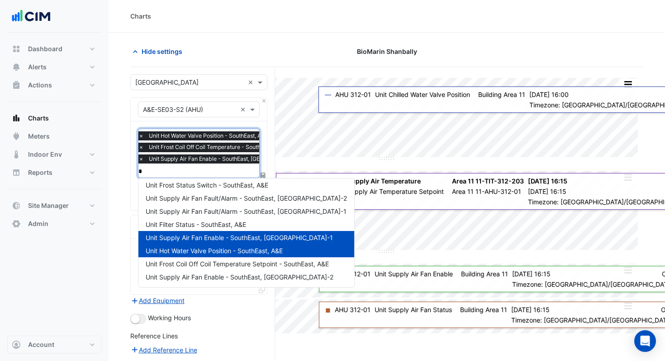
scroll to position [109, 0]
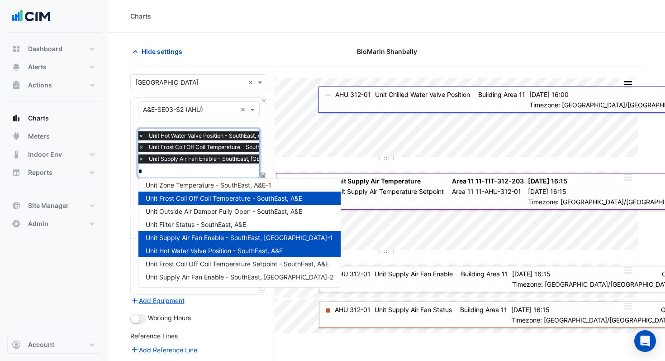
type input "**"
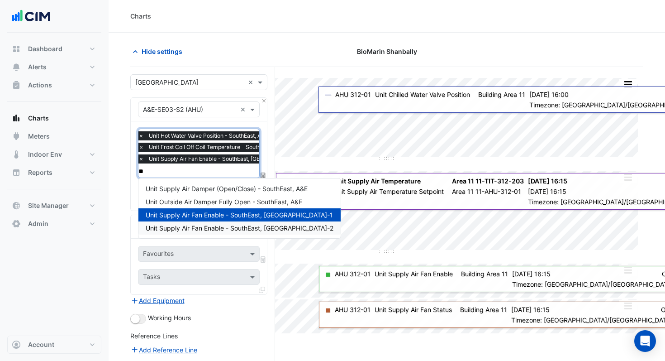
click at [191, 225] on span "Unit Supply Air Fan Enable - SouthEast, SF-2" at bounding box center [240, 228] width 188 height 8
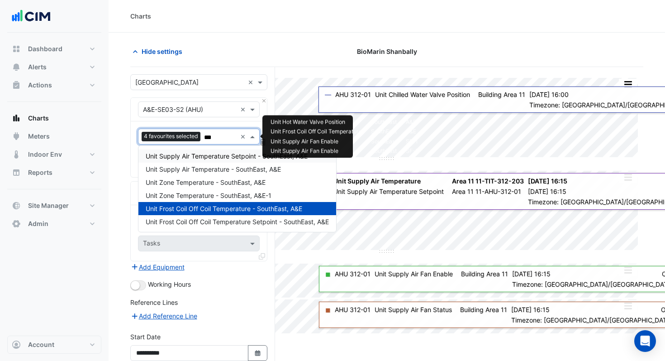
type input "****"
click at [199, 167] on span "Unit Supply Air Temperature - SouthEast, A&E" at bounding box center [213, 169] width 135 height 8
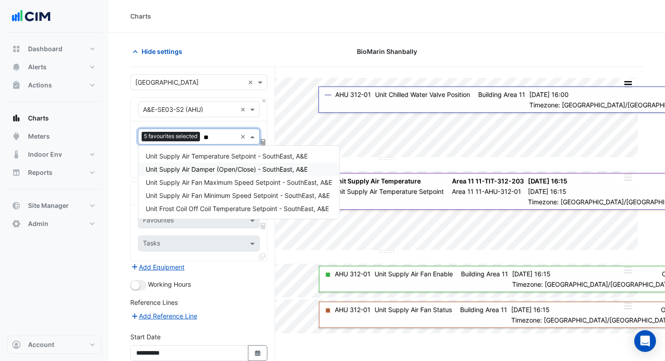
type input "***"
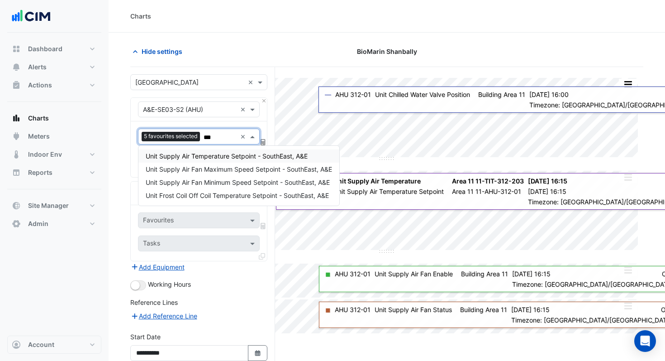
click at [208, 157] on span "Unit Supply Air Temperature Setpoint - SouthEast, A&E" at bounding box center [227, 156] width 162 height 8
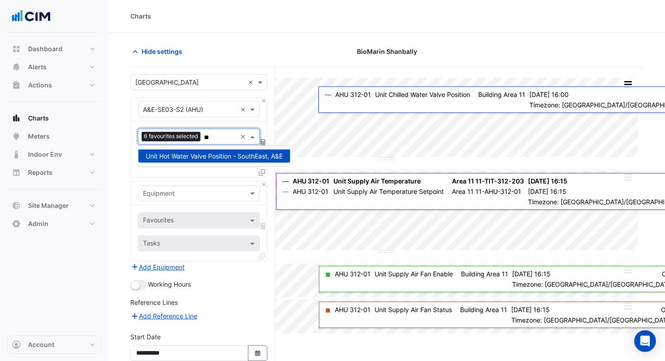
type input "*"
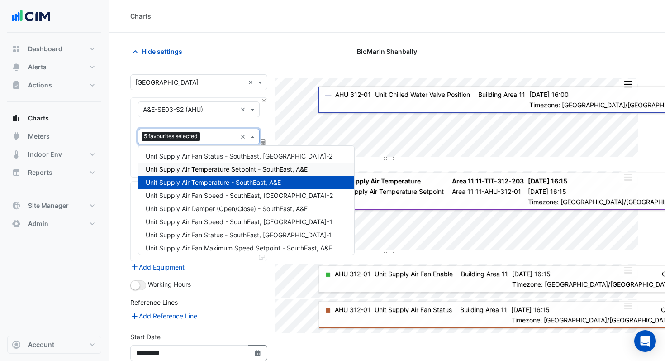
click at [207, 171] on span "Unit Supply Air Temperature Setpoint - SouthEast, A&E" at bounding box center [227, 169] width 162 height 8
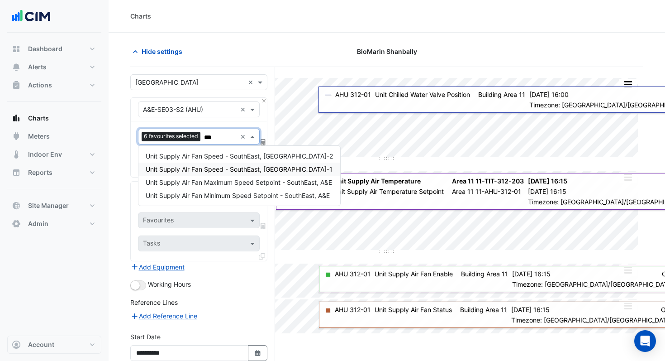
type input "***"
click at [129, 161] on section "Hide settings BioMarin Shanbally Split All Split None Print Save as JPEG Save a…" at bounding box center [387, 239] width 557 height 413
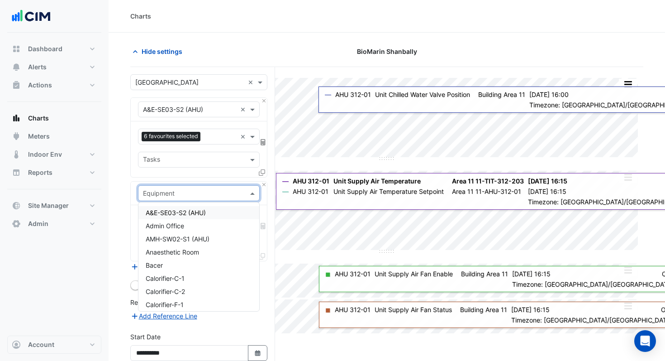
click at [211, 192] on input "text" at bounding box center [190, 194] width 94 height 10
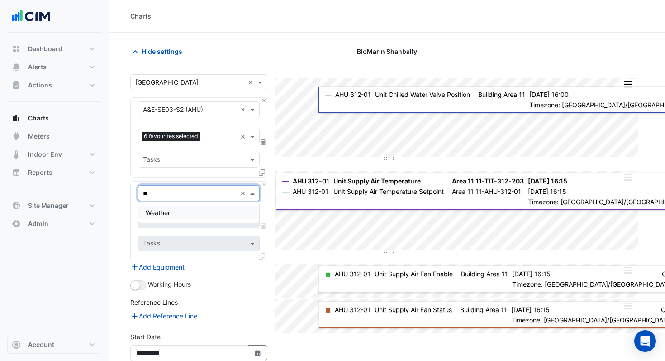
type input "***"
click at [197, 208] on div "Weather" at bounding box center [198, 212] width 121 height 13
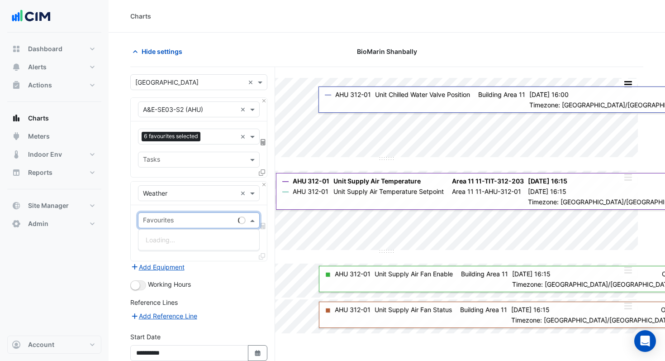
click at [181, 220] on input "text" at bounding box center [188, 221] width 91 height 10
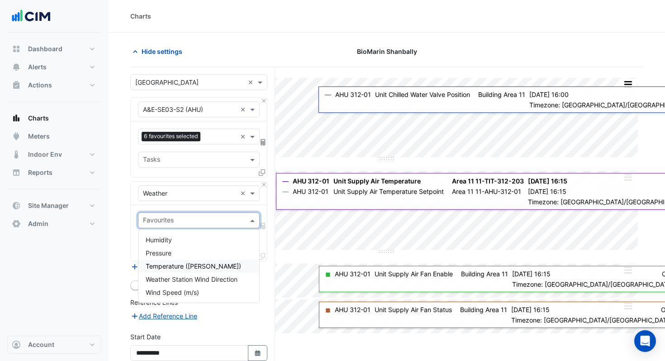
click at [176, 263] on span "Temperature ([PERSON_NAME])" at bounding box center [193, 266] width 95 height 8
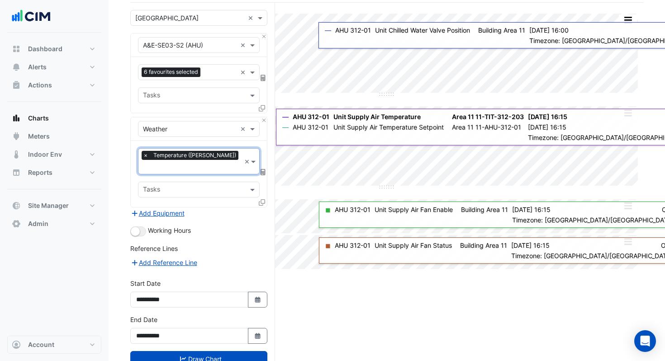
scroll to position [84, 0]
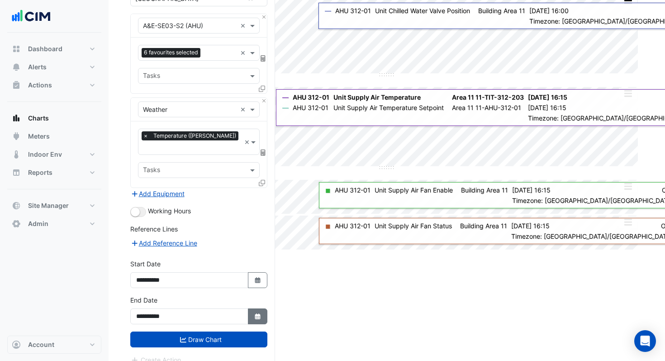
click at [252, 308] on button "Select Date" at bounding box center [258, 316] width 20 height 16
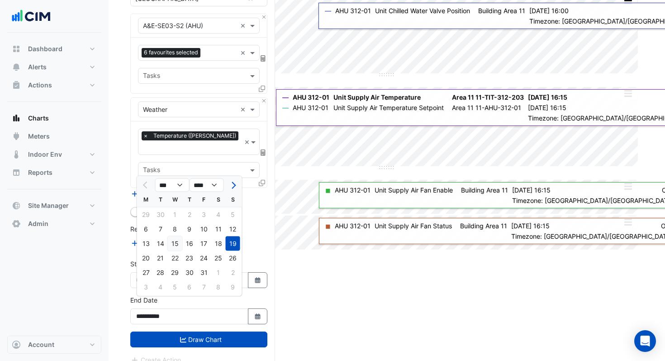
click at [180, 246] on div "15" at bounding box center [175, 243] width 14 height 14
type input "**********"
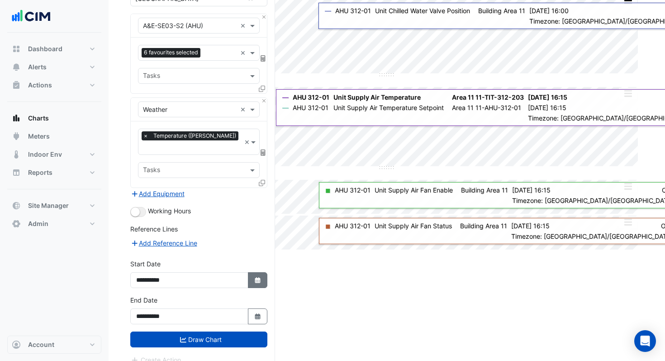
click at [258, 277] on icon "button" at bounding box center [257, 280] width 5 height 6
select select "**"
select select "****"
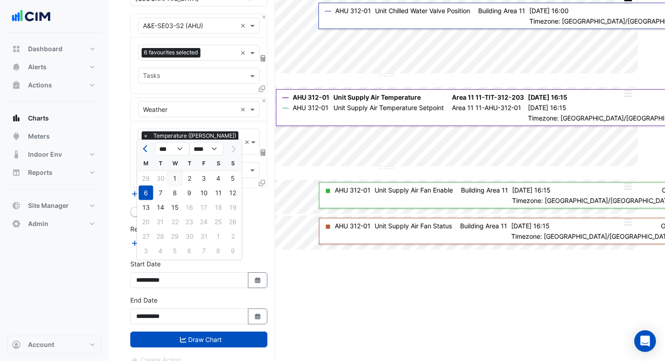
click at [175, 179] on div "1" at bounding box center [175, 178] width 14 height 14
type input "**********"
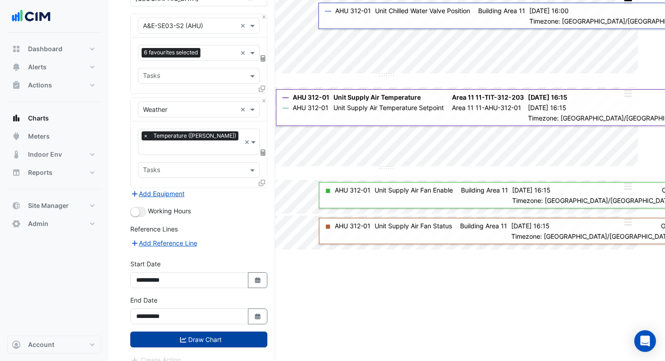
click at [202, 331] on button "Draw Chart" at bounding box center [198, 339] width 137 height 16
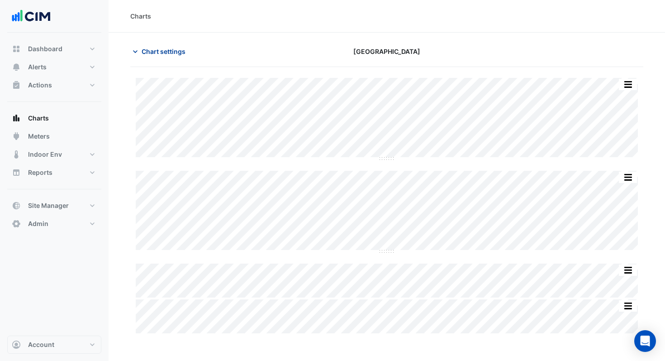
click at [173, 53] on span "Chart settings" at bounding box center [164, 52] width 44 height 10
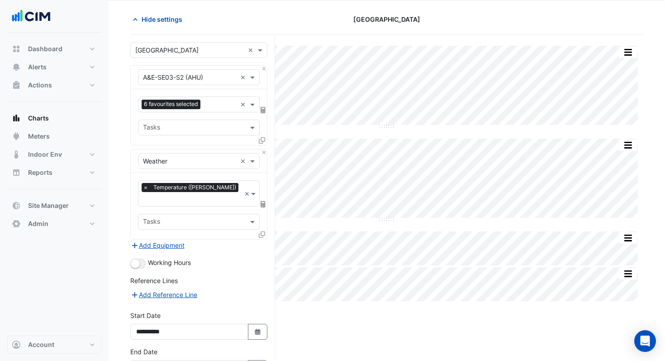
scroll to position [84, 0]
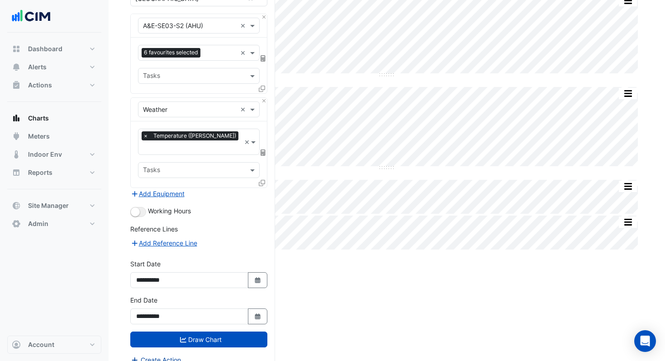
click at [156, 354] on button "Create Action" at bounding box center [155, 359] width 51 height 10
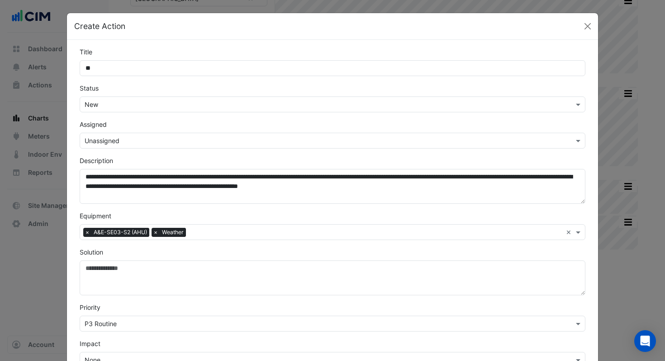
type input "*"
type input "**********"
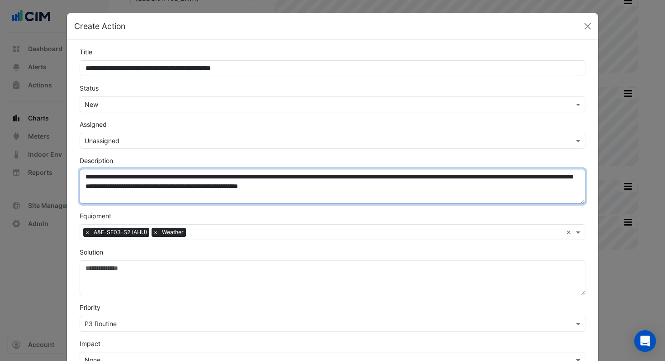
click at [85, 179] on textarea "**********" at bounding box center [333, 186] width 506 height 35
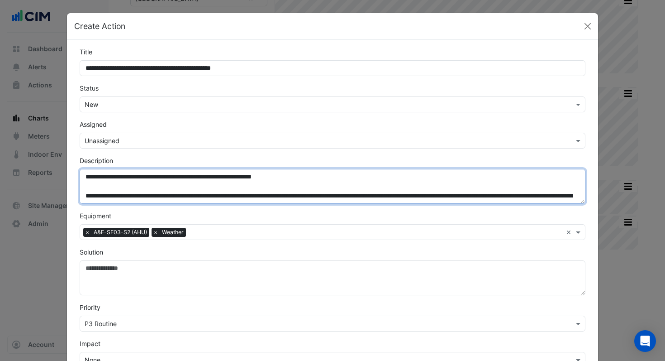
type textarea "**********"
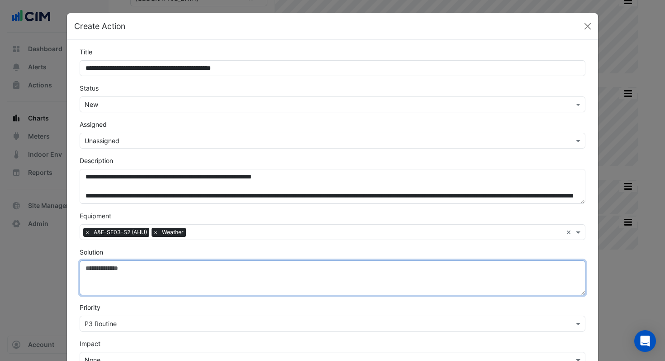
click at [96, 274] on textarea "Solution" at bounding box center [333, 277] width 506 height 35
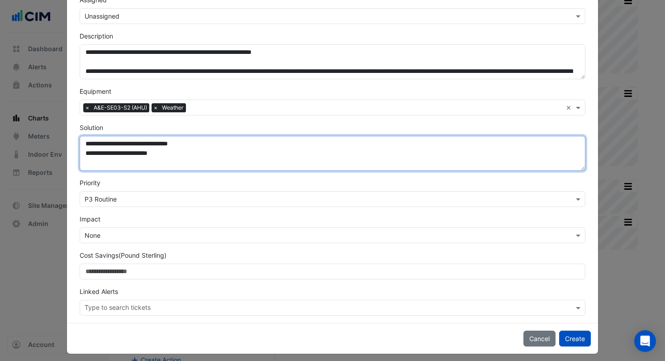
scroll to position [130, 0]
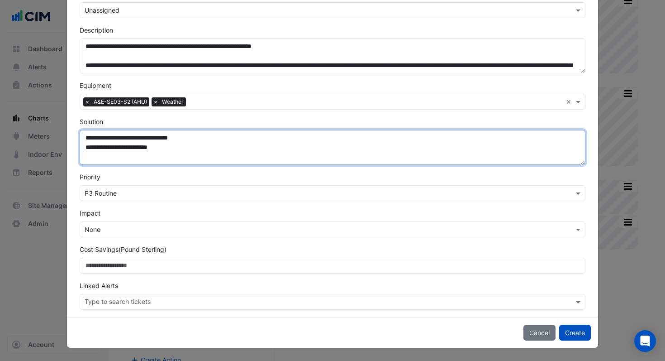
type textarea "**********"
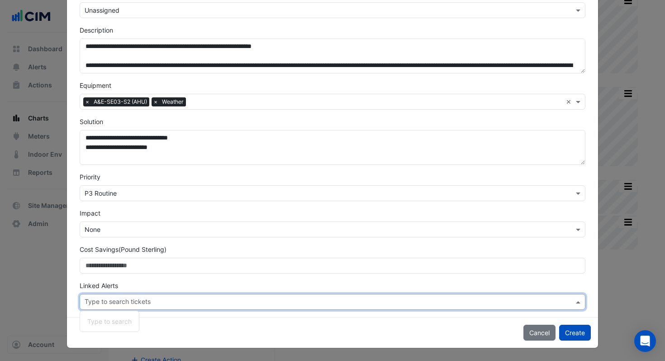
click at [367, 295] on div "Type to search tickets" at bounding box center [327, 302] width 494 height 14
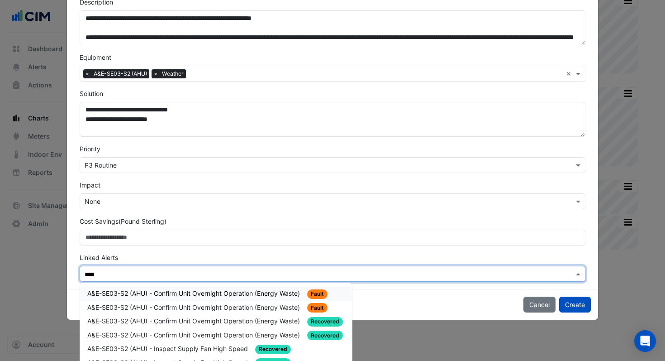
scroll to position [170, 0]
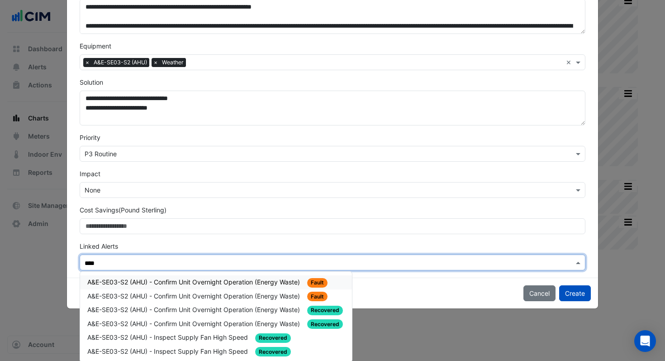
type input "****"
click at [446, 284] on div "Cancel Create" at bounding box center [332, 292] width 531 height 31
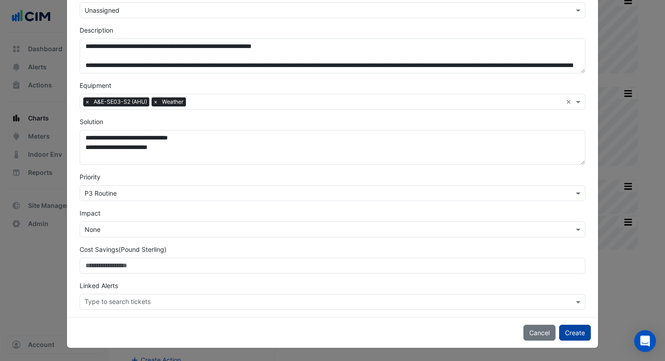
click at [564, 332] on button "Create" at bounding box center [575, 332] width 32 height 16
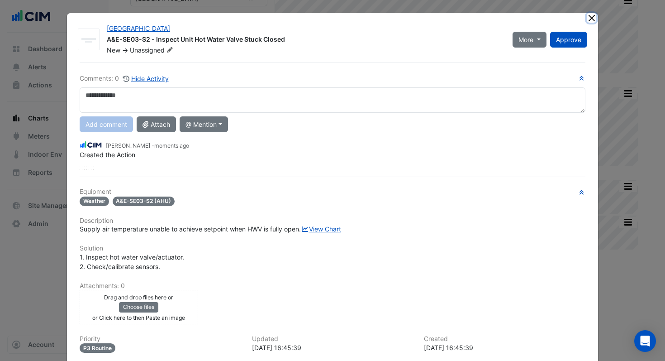
click at [592, 20] on button "Close" at bounding box center [592, 18] width 10 height 10
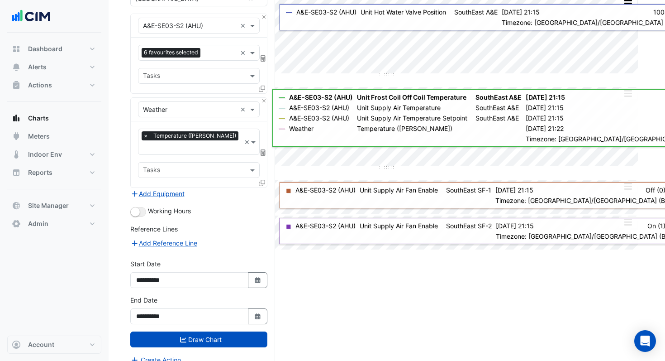
click at [261, 90] on icon at bounding box center [262, 89] width 6 height 6
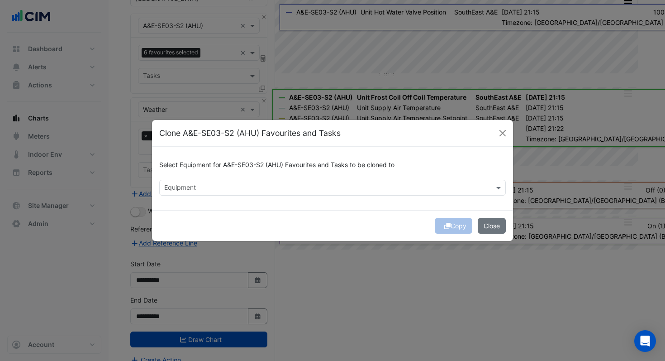
click at [227, 183] on div "Equipment" at bounding box center [325, 188] width 331 height 14
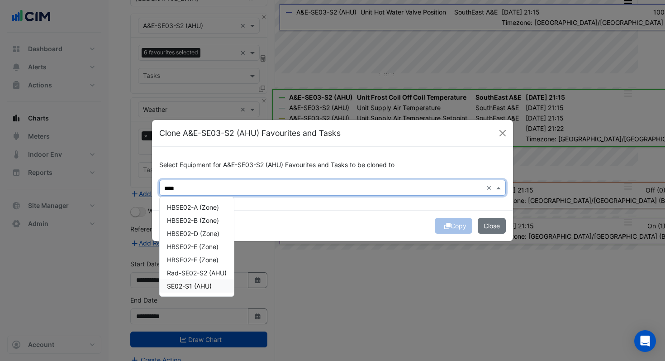
click at [199, 282] on span "SE02-S1 (AHU)" at bounding box center [189, 286] width 45 height 8
type input "****"
click at [280, 224] on div "Copy Close" at bounding box center [332, 225] width 361 height 31
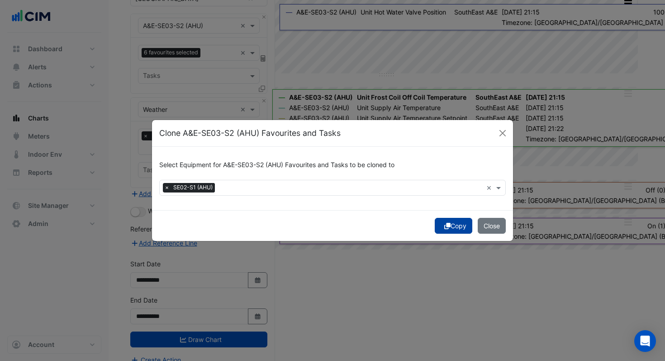
click at [440, 223] on button "Copy" at bounding box center [454, 226] width 38 height 16
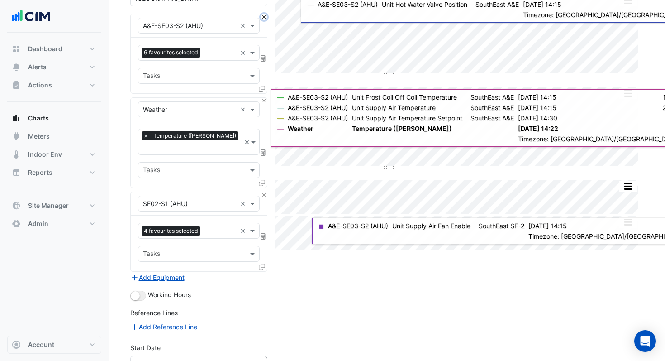
click at [264, 17] on button "Close" at bounding box center [264, 17] width 6 height 6
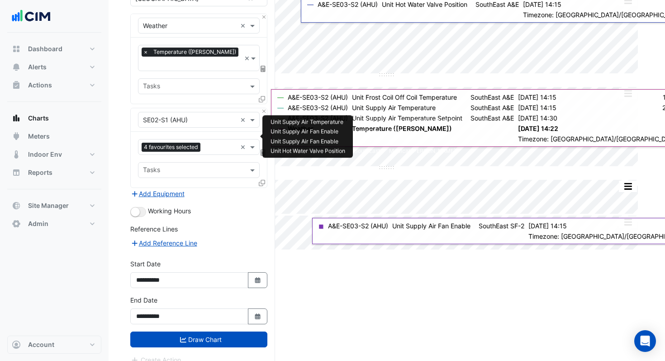
click at [209, 140] on div "4 favourites selected" at bounding box center [187, 147] width 98 height 14
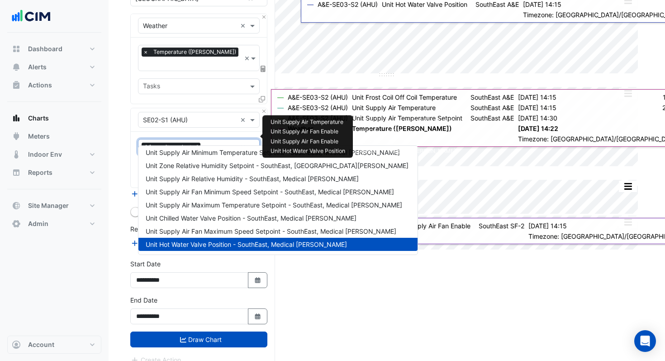
scroll to position [0, 0]
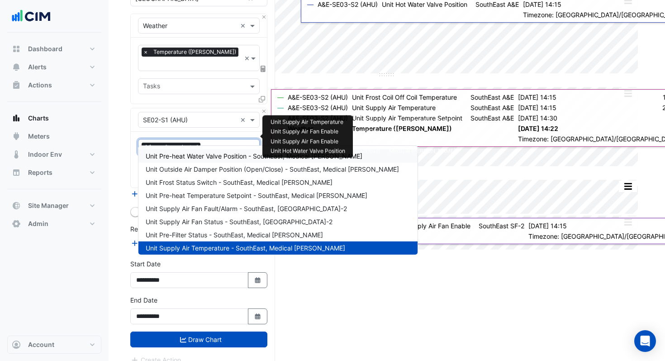
type input "***"
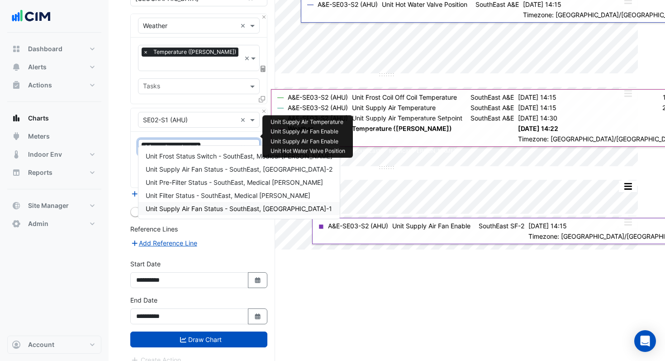
click at [205, 205] on span "Unit Supply Air Fan Status - SouthEast, SF-1" at bounding box center [239, 209] width 186 height 8
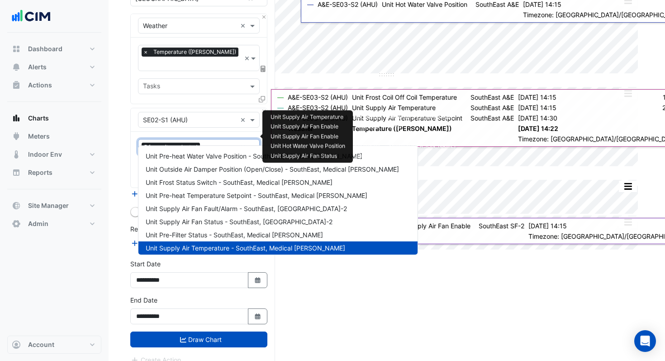
click at [216, 143] on input "text" at bounding box center [220, 148] width 33 height 10
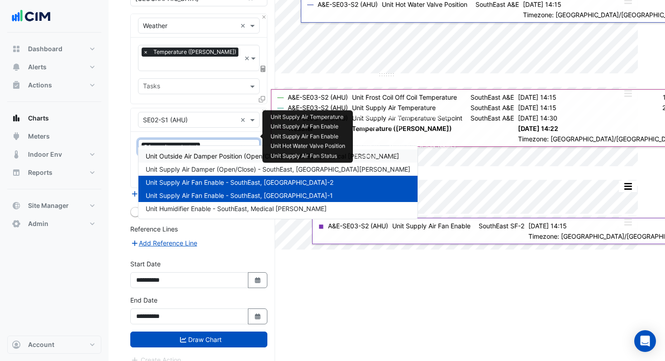
type input "*"
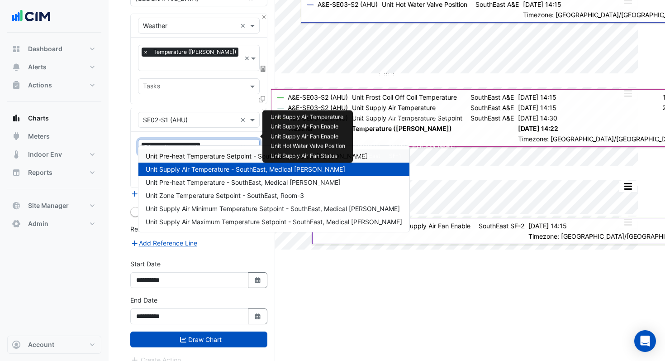
type input "****"
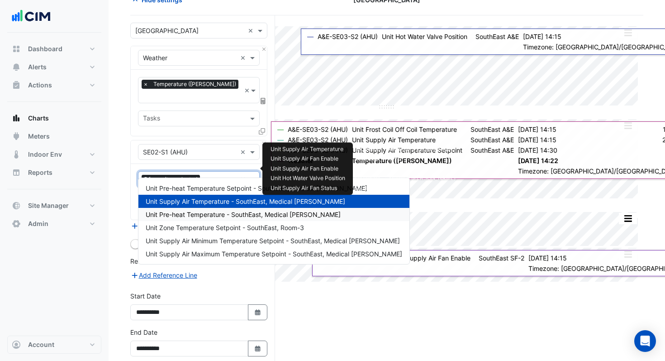
scroll to position [51, 0]
click at [209, 211] on span "Unit Pre-heat Temperature - SouthEast, Medical Ward" at bounding box center [243, 215] width 195 height 8
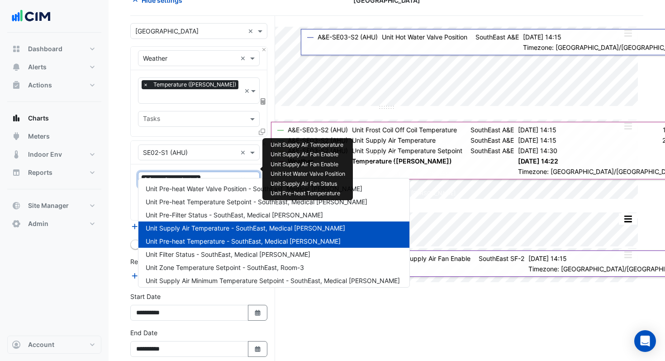
scroll to position [0, 0]
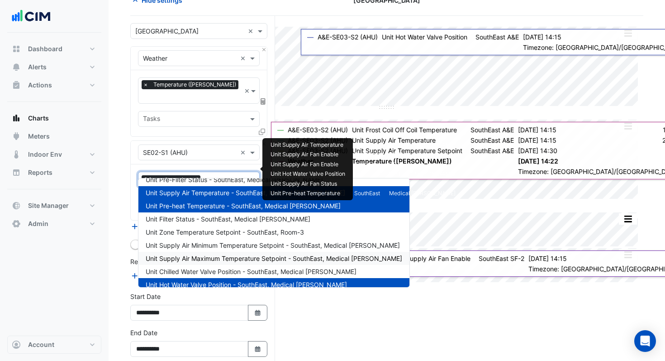
type input "***"
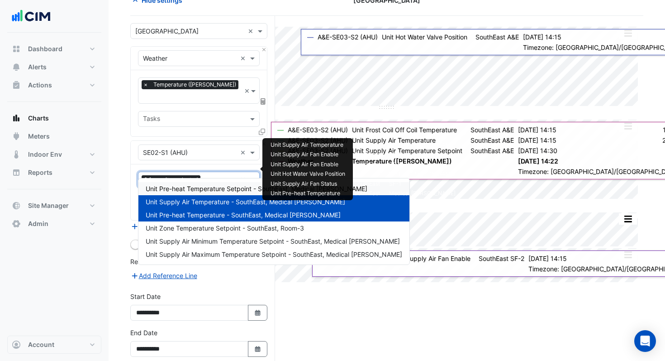
click at [191, 186] on span "Unit Pre-heat Temperature Setpoint - SouthEast, Medical Ward" at bounding box center [257, 189] width 222 height 8
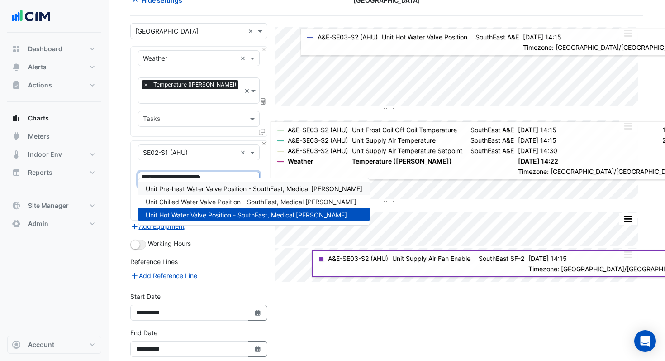
type input "***"
click at [190, 201] on span "Unit Chilled Water Valve Position - SouthEast, Medical [PERSON_NAME]" at bounding box center [251, 202] width 211 height 8
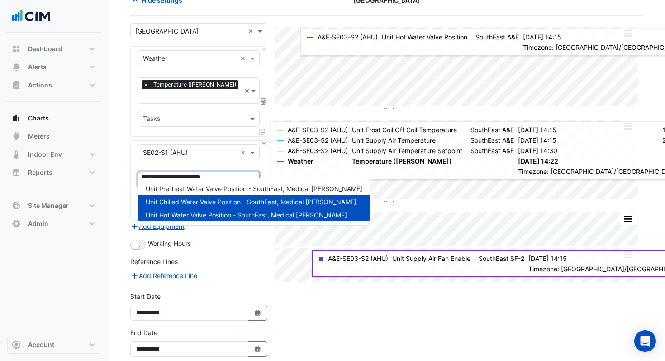
type input "***"
click at [202, 193] on div "Unit Pre-heat Water Valve Position - SouthEast, Medical Ward" at bounding box center [253, 188] width 231 height 13
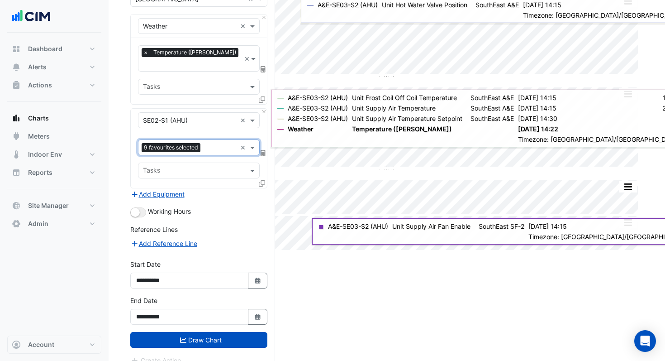
scroll to position [84, 0]
click at [200, 331] on button "Draw Chart" at bounding box center [198, 339] width 137 height 16
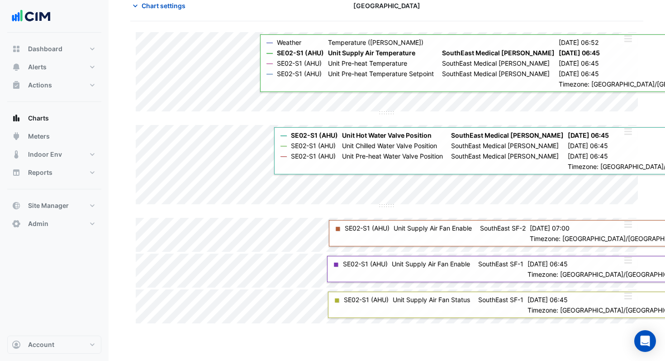
scroll to position [42, 0]
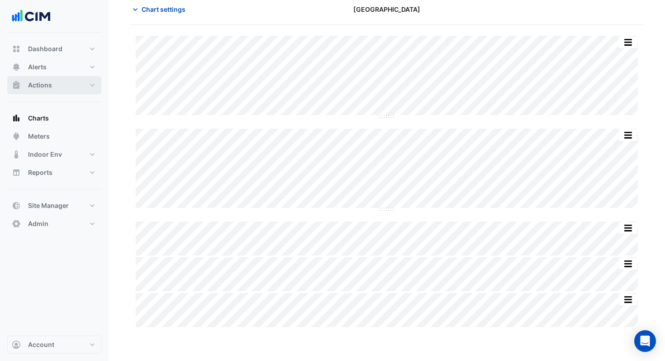
click at [73, 81] on button "Actions" at bounding box center [54, 85] width 94 height 18
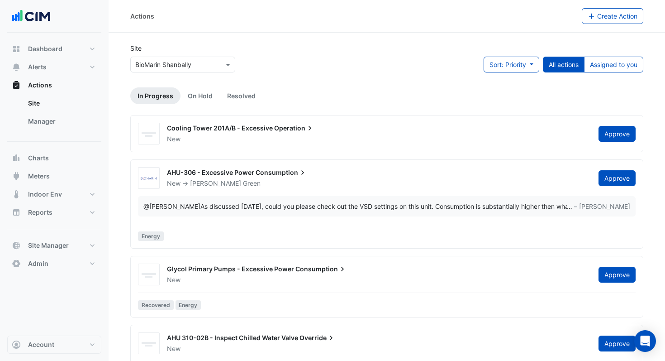
click at [175, 24] on div "Actions Create Action" at bounding box center [387, 16] width 557 height 33
click at [167, 62] on input "text" at bounding box center [173, 65] width 77 height 10
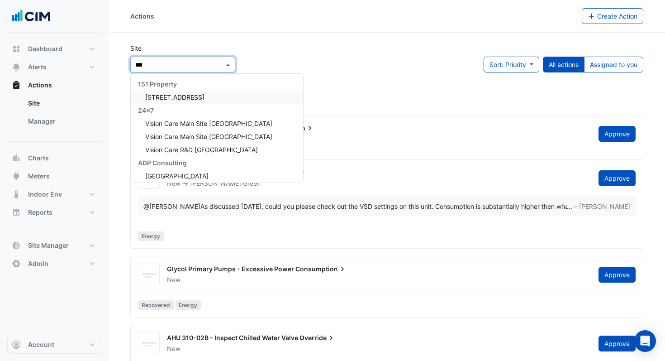
type input "****"
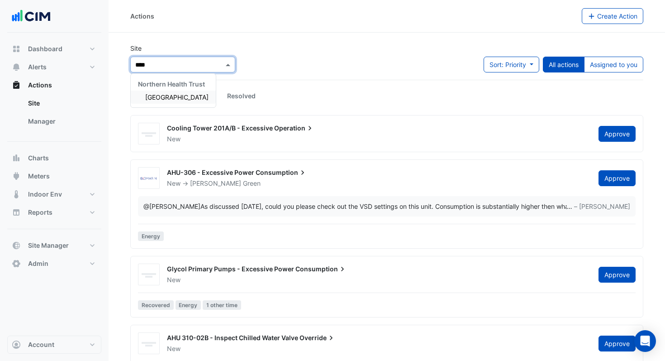
click at [165, 95] on span "[GEOGRAPHIC_DATA]" at bounding box center [176, 97] width 63 height 8
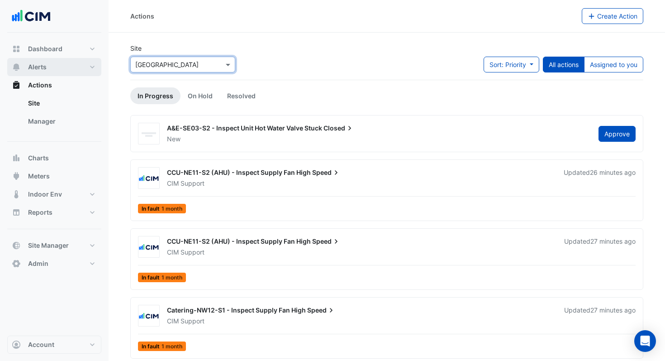
click at [69, 68] on button "Alerts" at bounding box center [54, 67] width 94 height 18
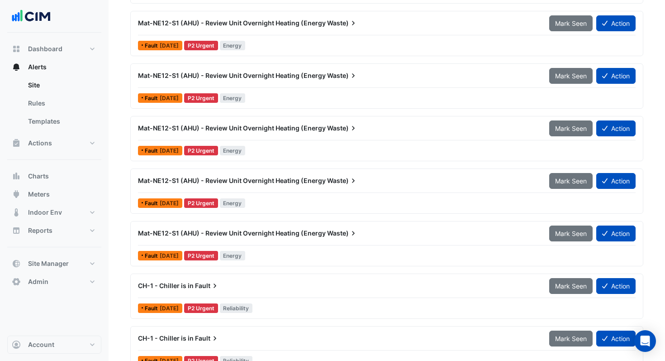
scroll to position [1101, 0]
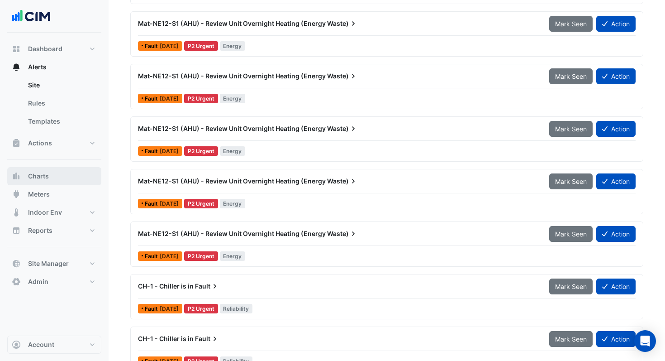
click at [45, 172] on span "Charts" at bounding box center [38, 175] width 21 height 9
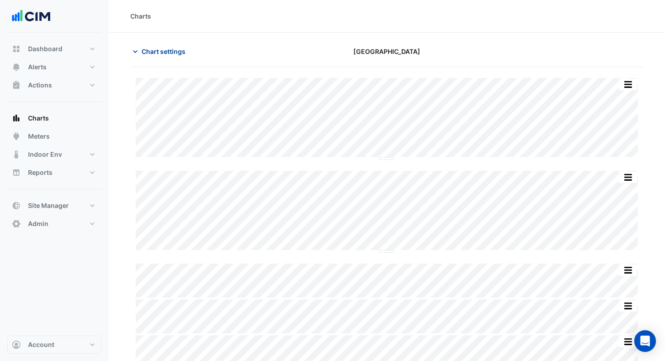
click at [162, 53] on span "Chart settings" at bounding box center [164, 52] width 44 height 10
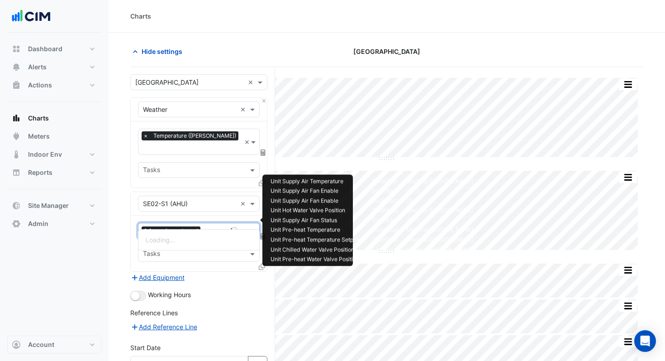
click at [207, 227] on input "text" at bounding box center [215, 232] width 23 height 10
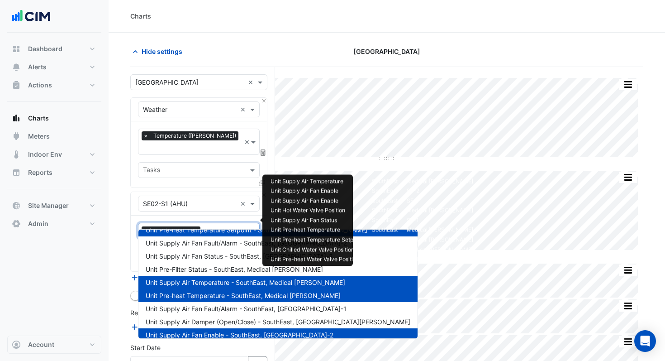
scroll to position [50, 0]
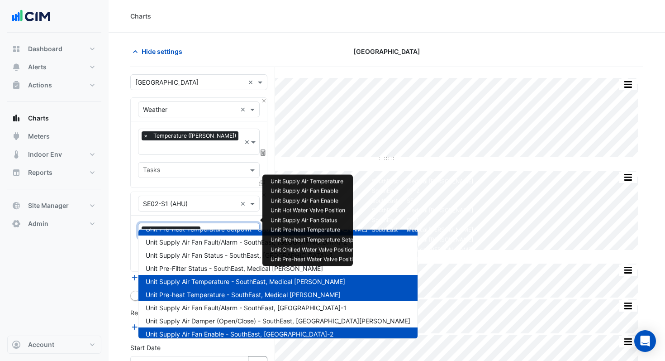
click at [214, 280] on span "Unit Supply Air Temperature - SouthEast, Medical Ward" at bounding box center [246, 281] width 200 height 8
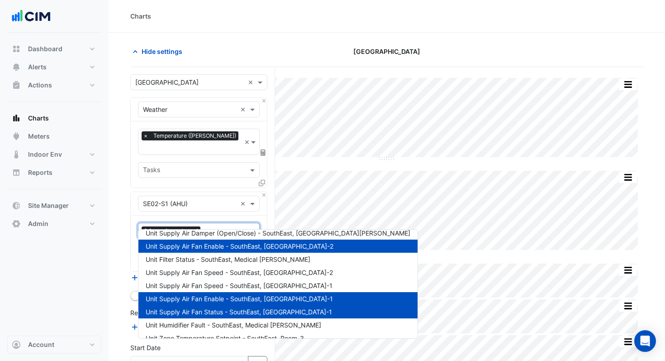
scroll to position [132, 0]
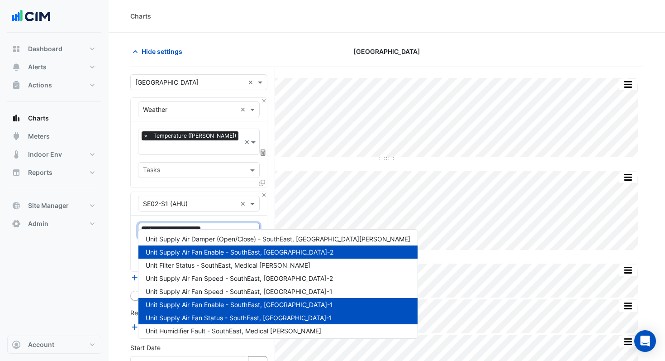
click at [213, 318] on span "Unit Supply Air Fan Status - SouthEast, SF-1" at bounding box center [239, 318] width 186 height 8
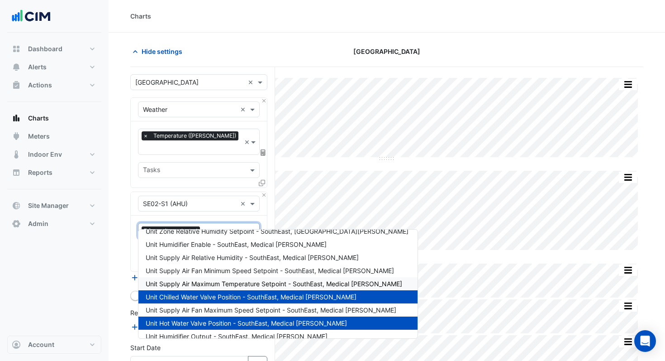
scroll to position [279, 0]
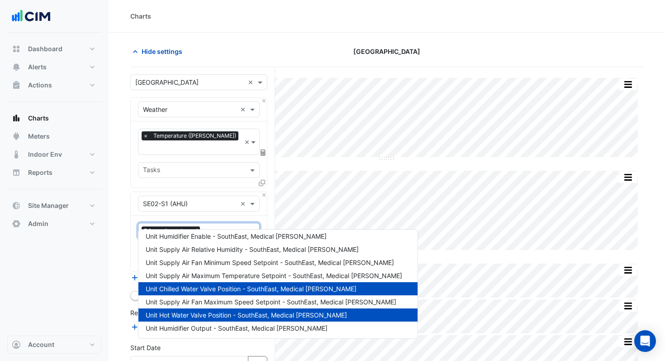
click at [216, 287] on span "Unit Chilled Water Valve Position - SouthEast, Medical [PERSON_NAME]" at bounding box center [251, 289] width 211 height 8
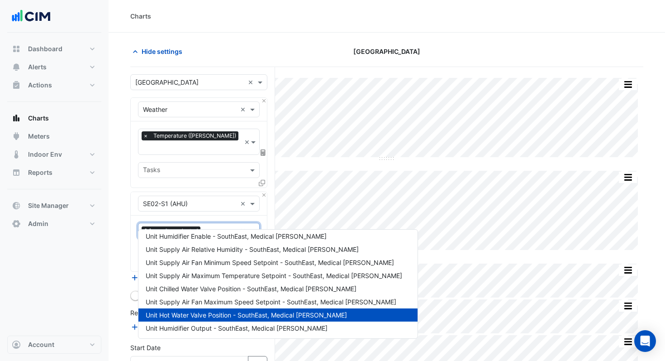
click at [215, 313] on span "Unit Hot Water Valve Position - SouthEast, Medical Ward" at bounding box center [246, 315] width 201 height 8
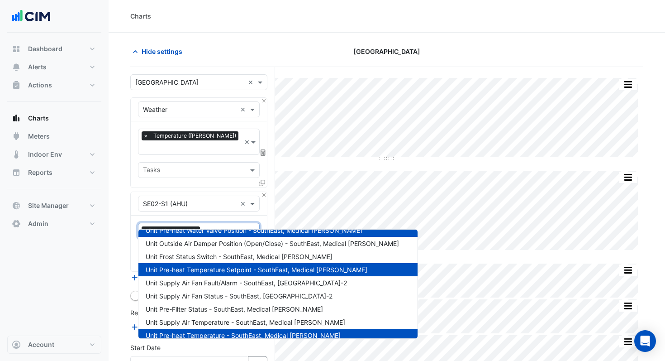
scroll to position [0, 0]
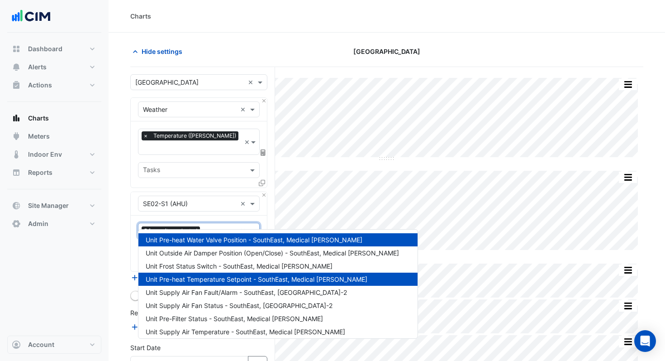
click at [126, 233] on section "Hide settings Causeway Hospital Split by Equip Split All Split None Print Save …" at bounding box center [387, 244] width 557 height 423
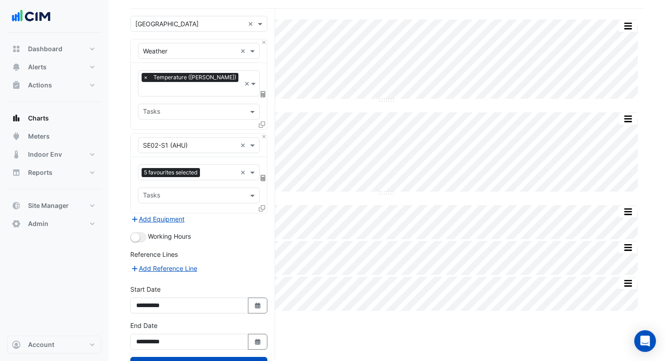
scroll to position [84, 0]
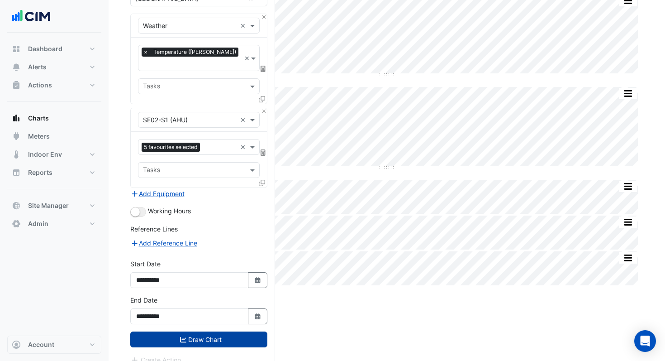
click at [189, 331] on button "Draw Chart" at bounding box center [198, 339] width 137 height 16
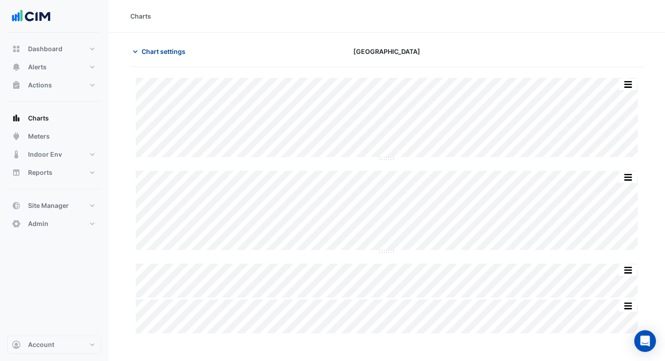
click at [151, 57] on button "Chart settings" at bounding box center [160, 51] width 61 height 16
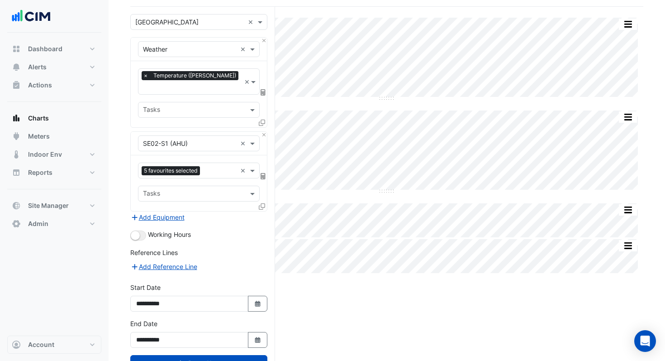
scroll to position [84, 0]
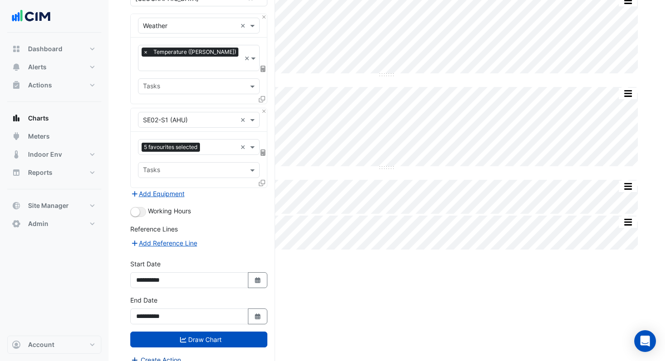
click at [158, 354] on button "Create Action" at bounding box center [155, 359] width 51 height 10
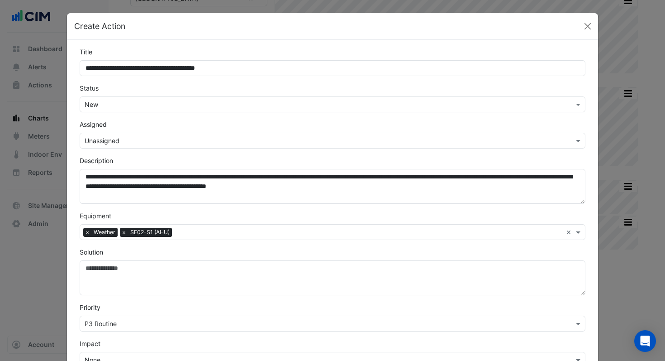
type input "**********"
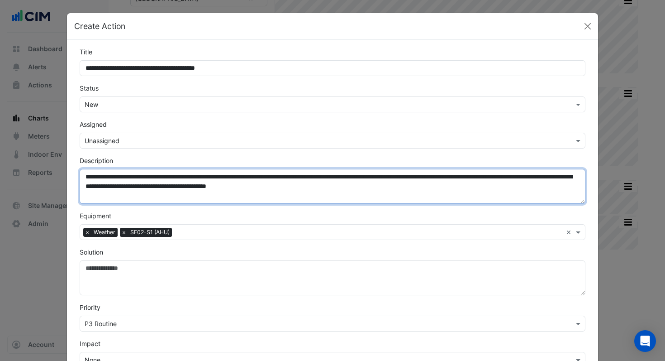
click at [86, 178] on textarea "**********" at bounding box center [333, 186] width 506 height 35
click at [90, 175] on textarea "**********" at bounding box center [333, 186] width 506 height 35
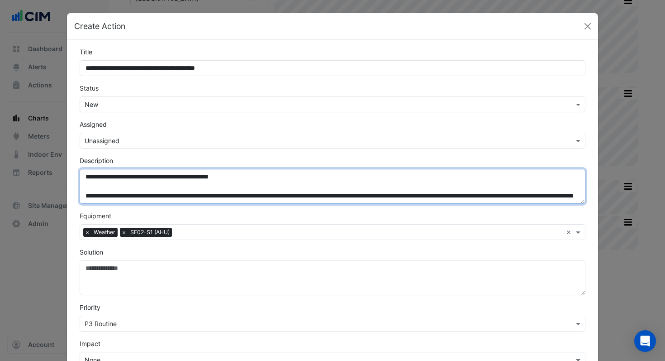
type textarea "**********"
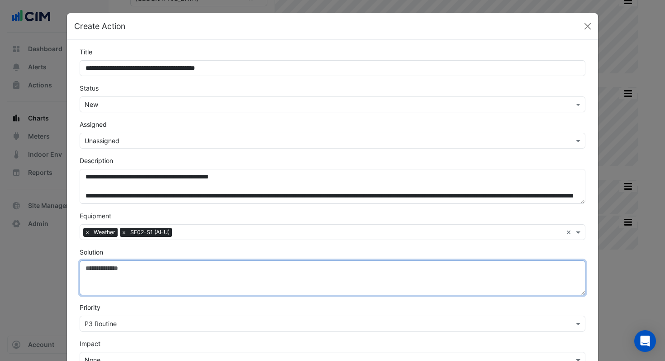
click at [97, 264] on textarea "Solution" at bounding box center [333, 277] width 506 height 35
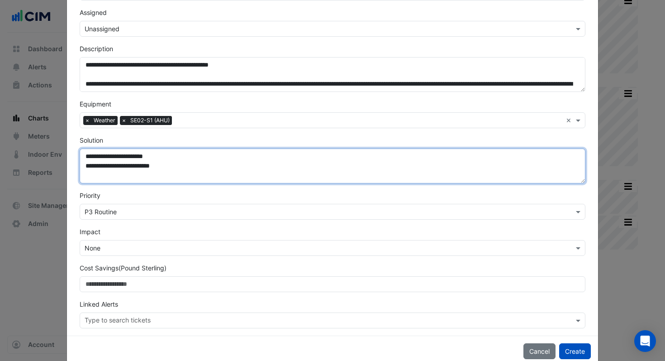
scroll to position [130, 0]
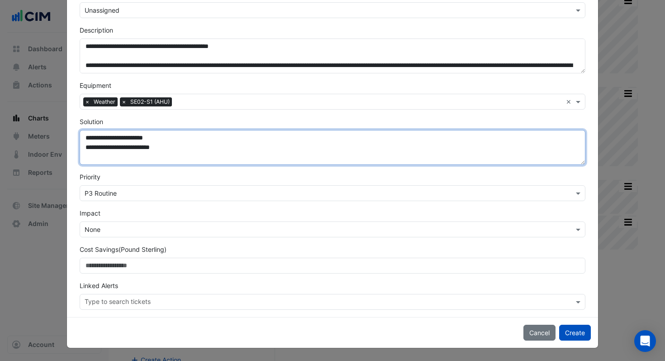
type textarea "**********"
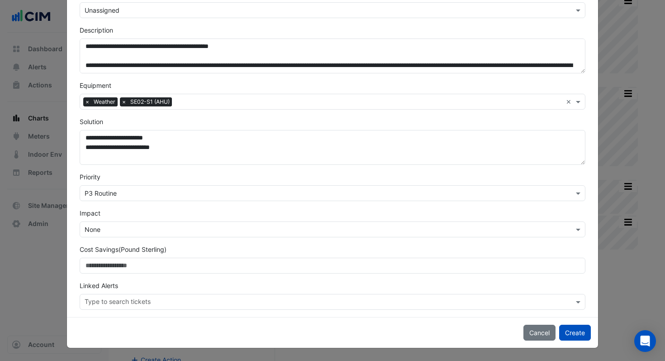
click at [133, 232] on input "text" at bounding box center [324, 230] width 478 height 10
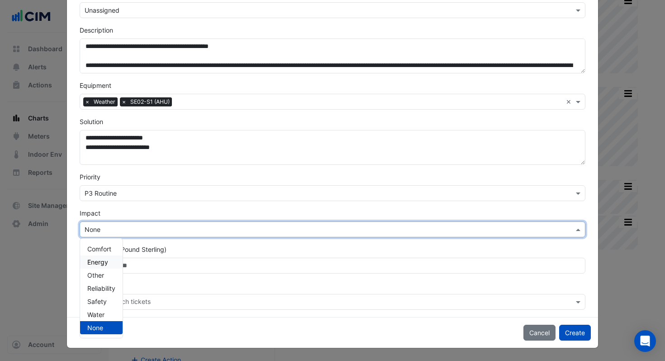
click at [111, 260] on div "Energy" at bounding box center [101, 261] width 43 height 13
click at [400, 298] on input "text" at bounding box center [329, 303] width 489 height 10
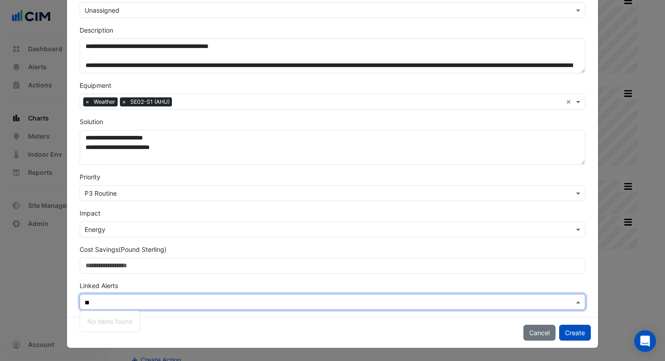
type input "*"
click at [573, 330] on button "Create" at bounding box center [575, 332] width 32 height 16
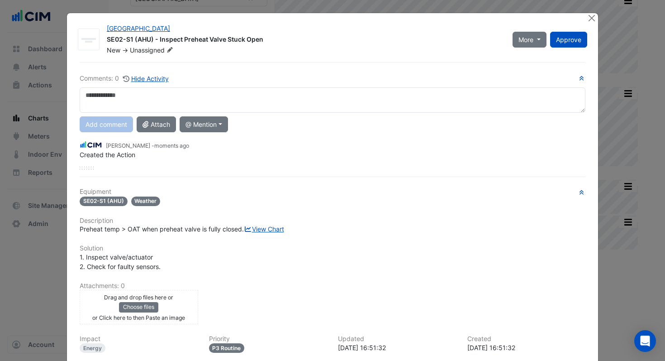
click at [598, 26] on div "Causeway Hospital SE02-S1 (AHU) - Inspect Preheat Valve Stuck Open New -> Unass…" at bounding box center [332, 227] width 531 height 428
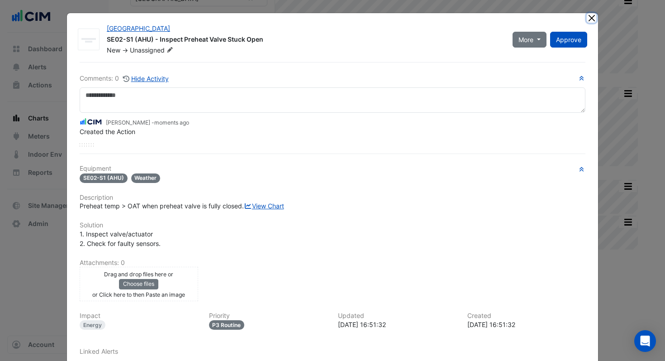
click at [593, 19] on button "Close" at bounding box center [592, 18] width 10 height 10
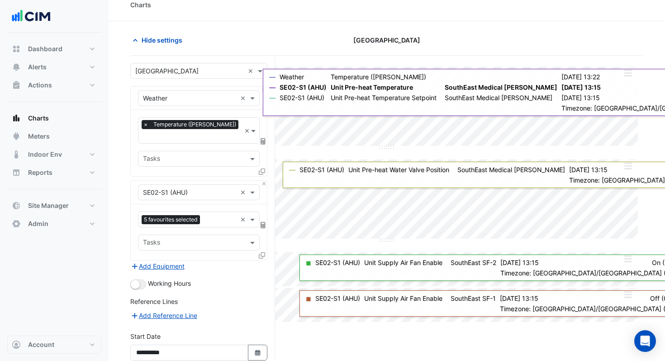
scroll to position [0, 0]
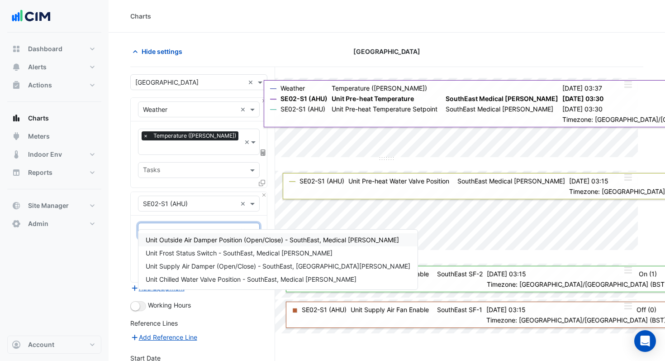
type input "**"
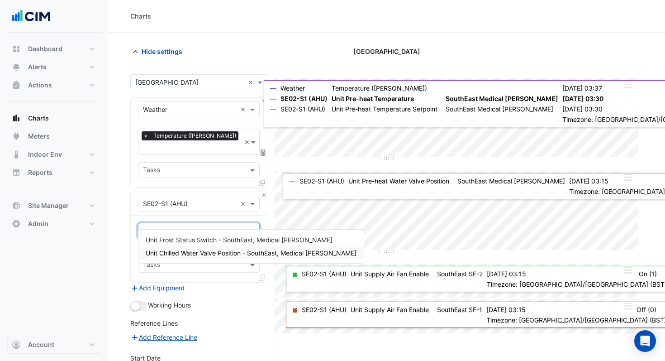
click at [200, 253] on span "Unit Chilled Water Valve Position - SouthEast, Medical [PERSON_NAME]" at bounding box center [251, 253] width 211 height 8
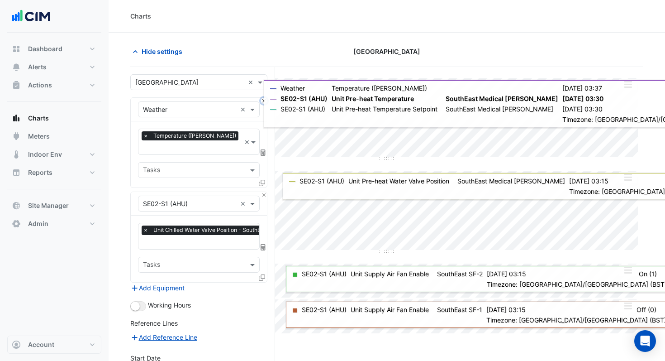
click at [262, 101] on button "Close" at bounding box center [264, 101] width 6 height 6
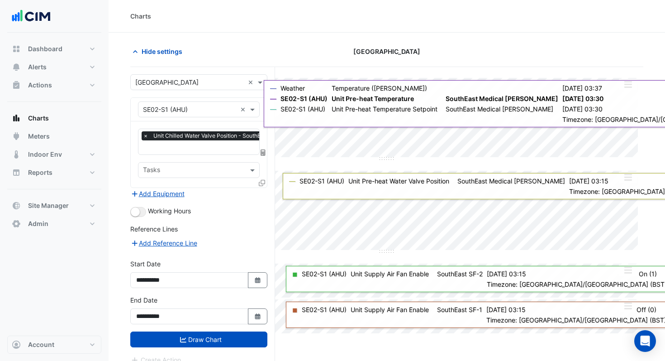
click at [260, 181] on icon at bounding box center [262, 183] width 6 height 6
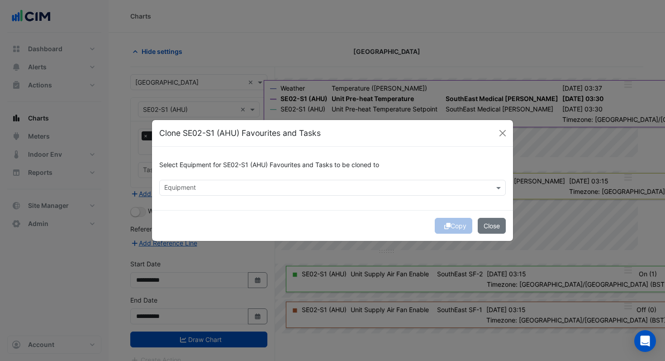
click at [250, 185] on input "text" at bounding box center [327, 189] width 326 height 10
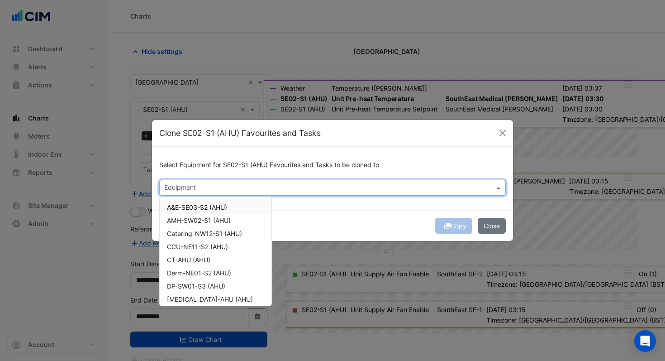
click at [225, 208] on span "A&E-SE03-S2 (AHU)" at bounding box center [197, 207] width 60 height 8
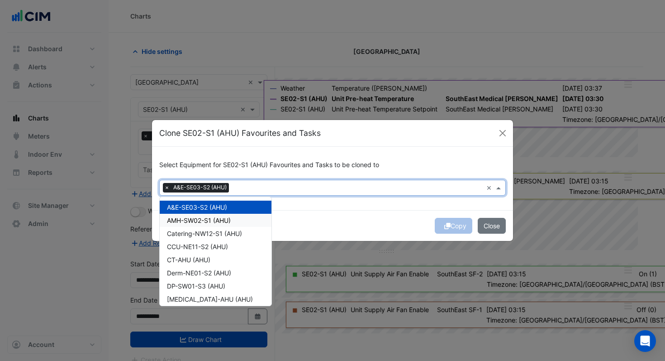
click at [223, 216] on div "AMH-SW02-S1 (AHU)" at bounding box center [216, 220] width 112 height 13
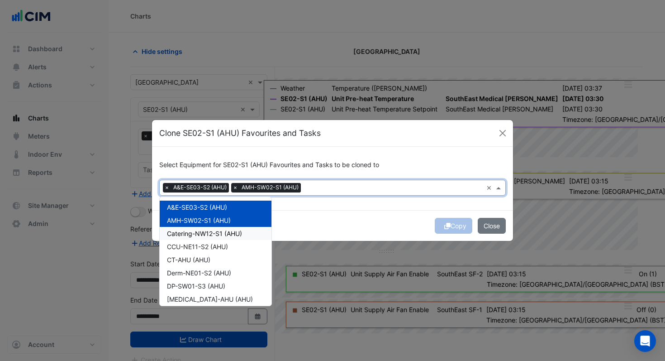
click at [223, 232] on span "Catering-NW12-S1 (AHU)" at bounding box center [204, 233] width 75 height 8
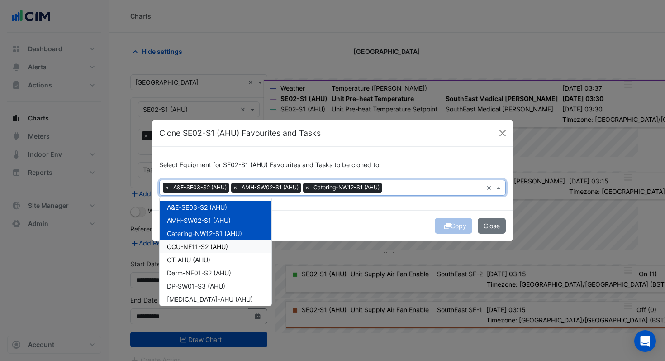
click at [220, 242] on div "CCU-NE11-S2 (AHU)" at bounding box center [216, 246] width 112 height 13
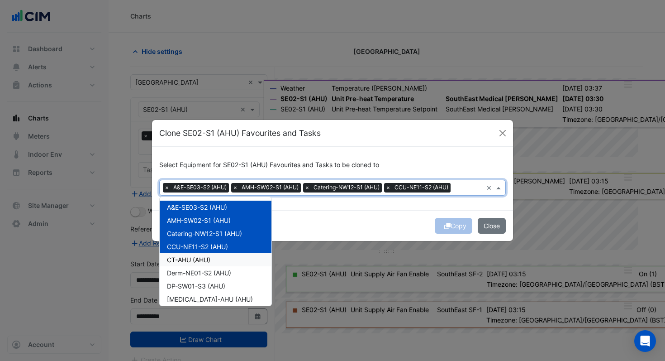
click at [210, 256] on span "CT-AHU (AHU)" at bounding box center [188, 260] width 43 height 8
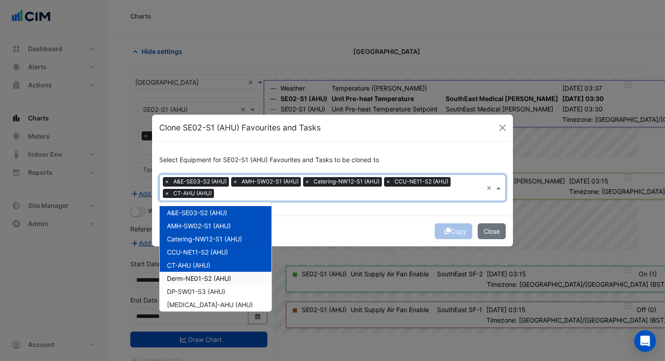
click at [209, 275] on span "Derm-NE01-S2 (AHU)" at bounding box center [199, 278] width 64 height 8
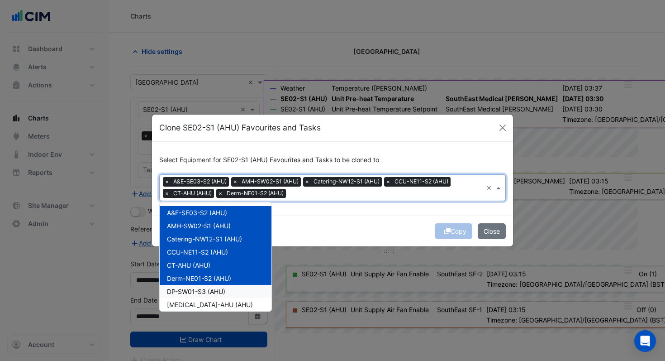
click at [208, 287] on span "DP-SW01-S3 (AHU)" at bounding box center [196, 291] width 58 height 8
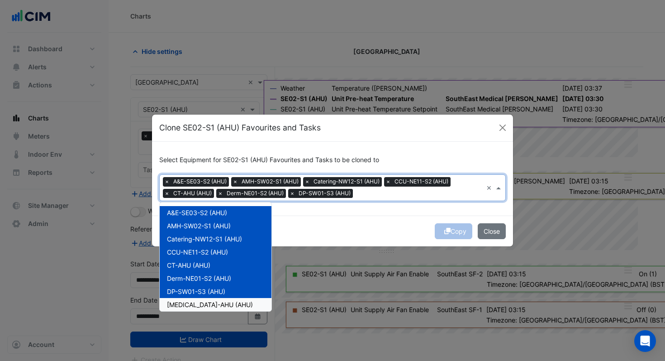
click at [207, 299] on div "[MEDICAL_DATA]-AHU (AHU)" at bounding box center [216, 304] width 112 height 13
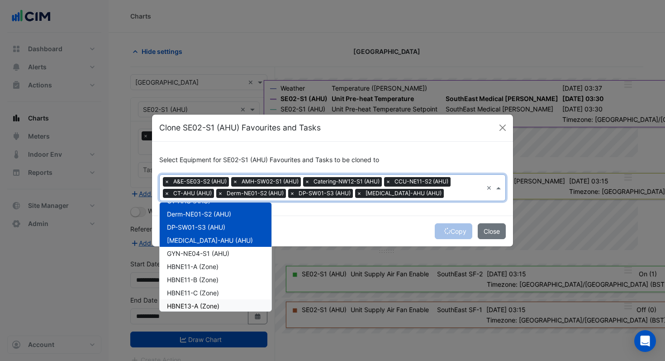
scroll to position [88, 0]
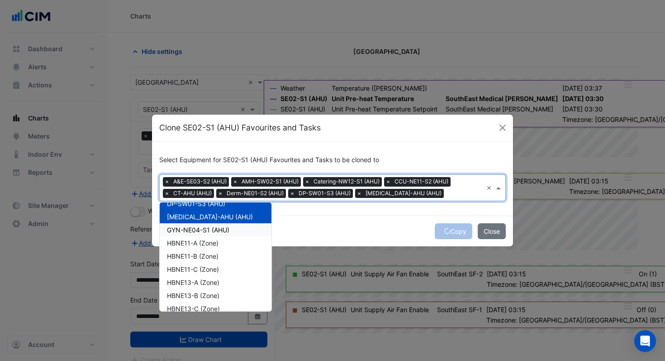
click at [224, 225] on div "GYN-NE04-S1 (AHU)" at bounding box center [216, 229] width 112 height 13
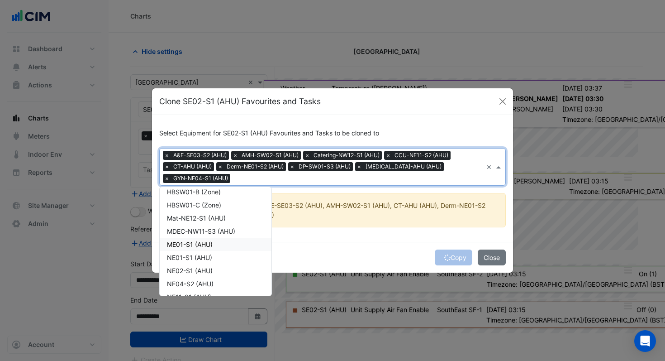
scroll to position [424, 0]
click at [212, 219] on span "Mat-NE12-S1 (AHU)" at bounding box center [196, 219] width 59 height 8
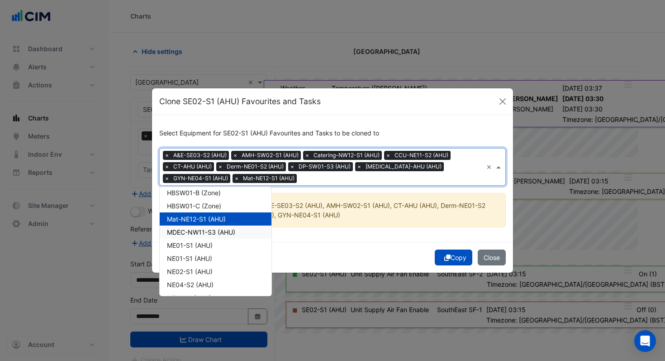
click at [208, 231] on span "MDEC-NW11-S3 (AHU)" at bounding box center [201, 232] width 68 height 8
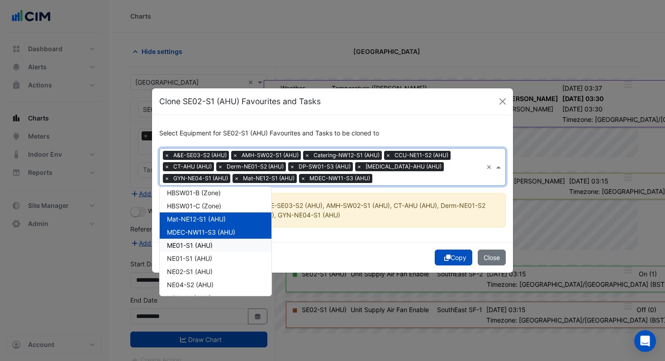
click at [201, 243] on span "ME01-S1 (AHU)" at bounding box center [190, 245] width 46 height 8
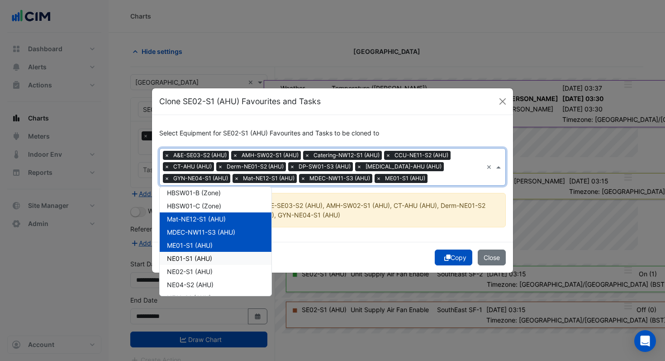
click at [195, 259] on span "NE01-S1 (AHU)" at bounding box center [189, 258] width 45 height 8
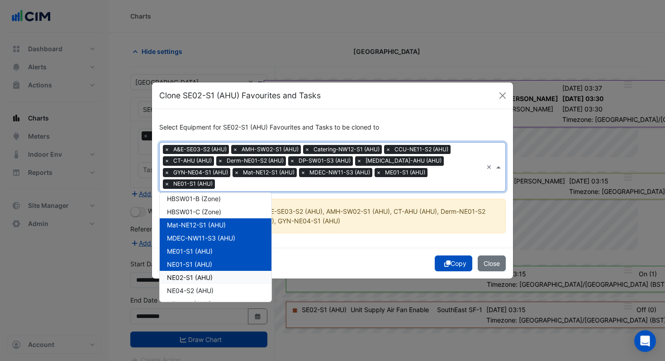
click at [193, 272] on div "NE02-S1 (AHU)" at bounding box center [216, 277] width 112 height 13
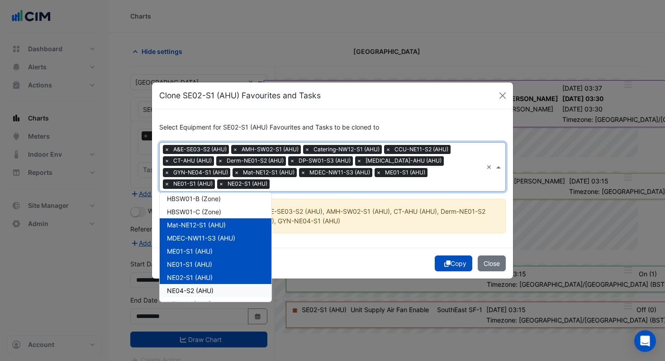
click at [191, 285] on div "NE04-S2 (AHU)" at bounding box center [216, 290] width 112 height 13
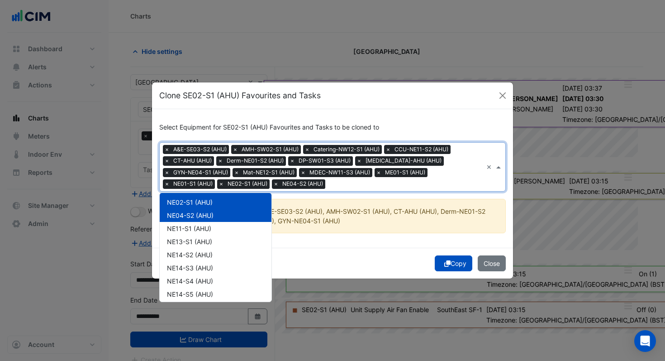
scroll to position [501, 0]
click at [194, 229] on span "NE11-S1 (AHU)" at bounding box center [189, 227] width 44 height 8
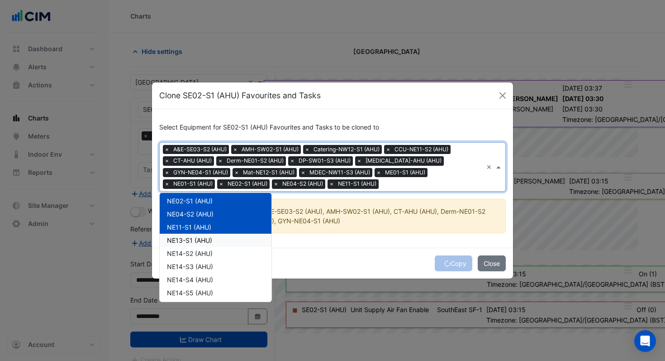
click at [193, 237] on span "NE13-S1 (AHU)" at bounding box center [189, 240] width 45 height 8
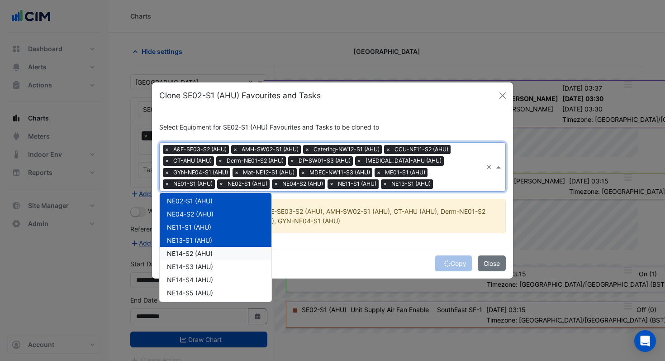
click at [191, 251] on span "NE14-S2 (AHU)" at bounding box center [190, 253] width 46 height 8
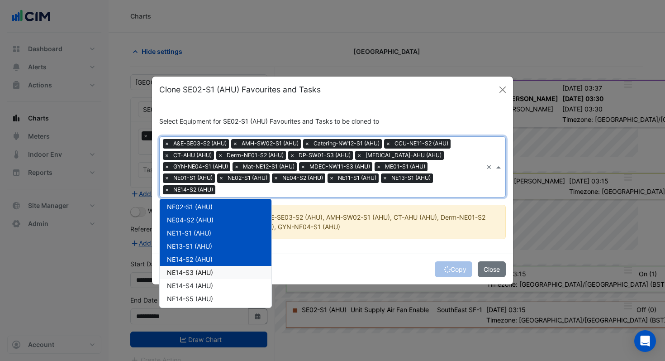
click at [187, 272] on div "NE14-S3 (AHU)" at bounding box center [216, 272] width 112 height 13
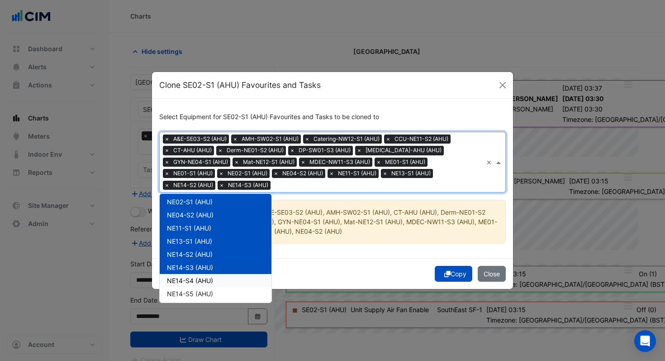
click at [187, 280] on span "NE14-S4 (AHU)" at bounding box center [190, 280] width 46 height 8
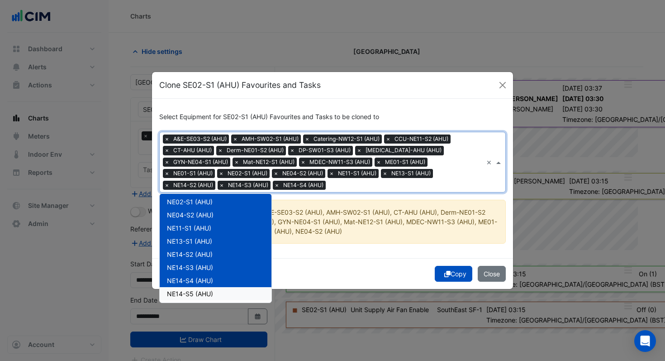
click at [187, 291] on span "NE14-S5 (AHU)" at bounding box center [190, 294] width 46 height 8
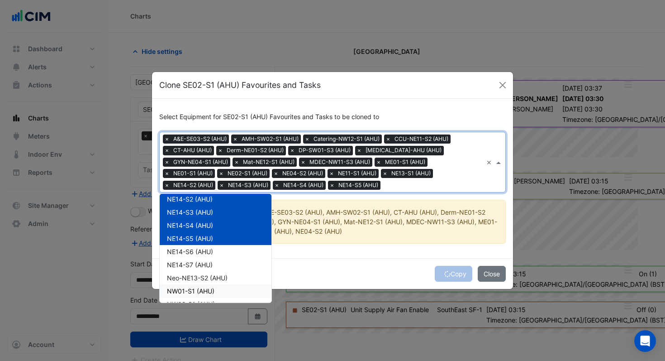
scroll to position [566, 0]
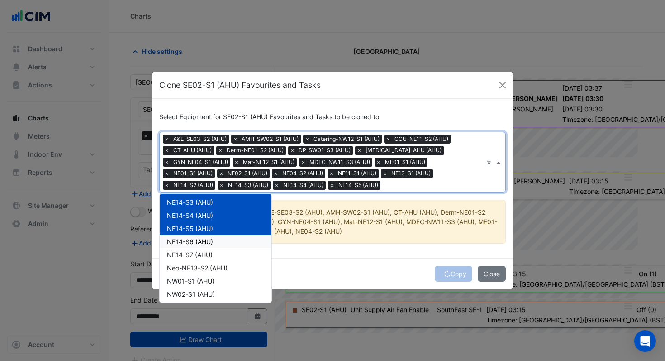
click at [198, 238] on span "NE14-S6 (AHU)" at bounding box center [190, 242] width 46 height 8
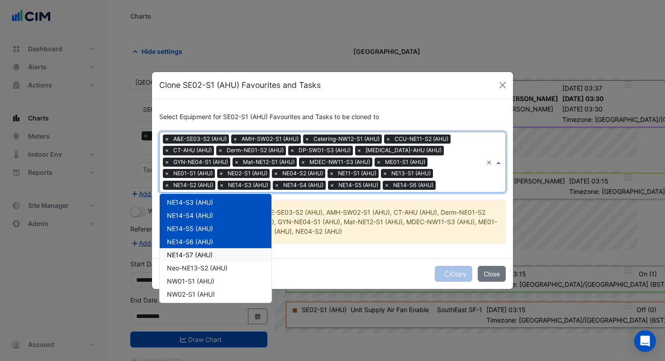
click at [198, 250] on div "NE14-S7 (AHU)" at bounding box center [216, 254] width 112 height 13
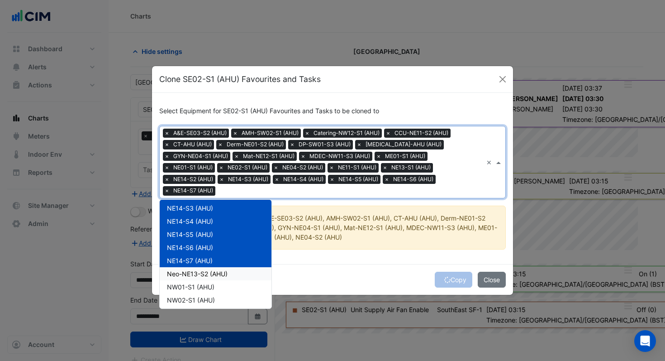
click at [195, 271] on span "Neo-NE13-S2 (AHU)" at bounding box center [197, 274] width 61 height 8
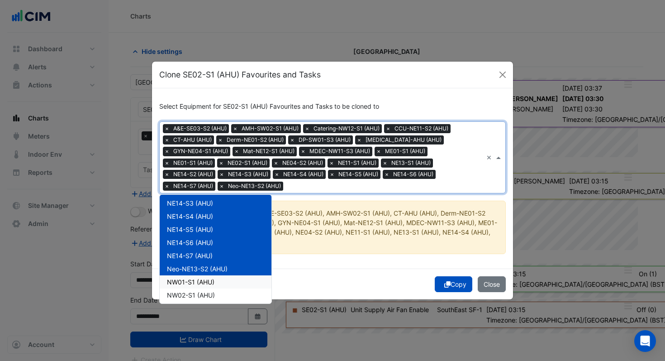
click at [192, 284] on span "NW01-S1 (AHU)" at bounding box center [191, 282] width 48 height 8
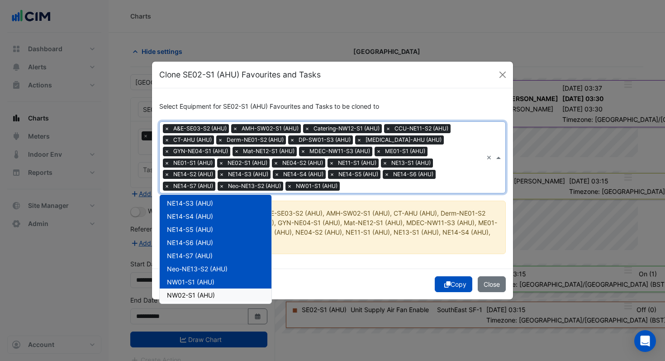
click at [191, 291] on span "NW02-S1 (AHU)" at bounding box center [191, 295] width 48 height 8
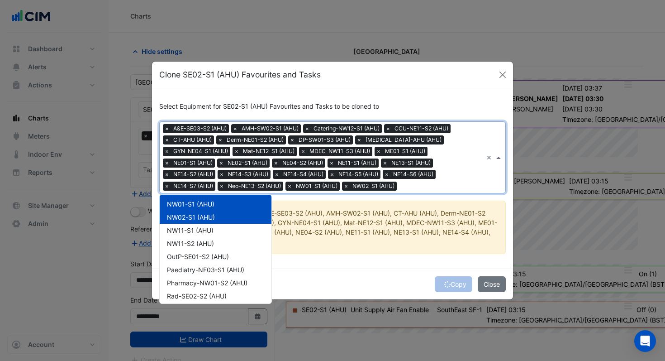
scroll to position [653, 0]
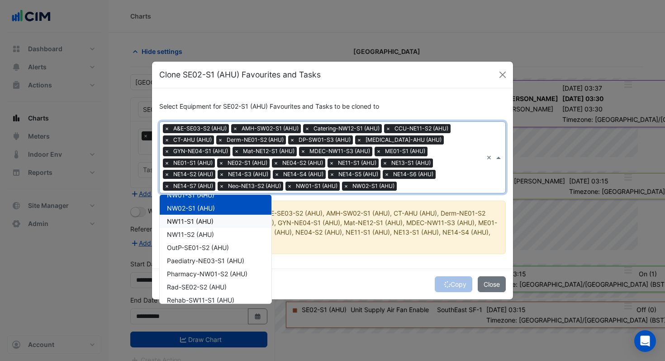
click at [203, 218] on span "NW11-S1 (AHU)" at bounding box center [190, 221] width 47 height 8
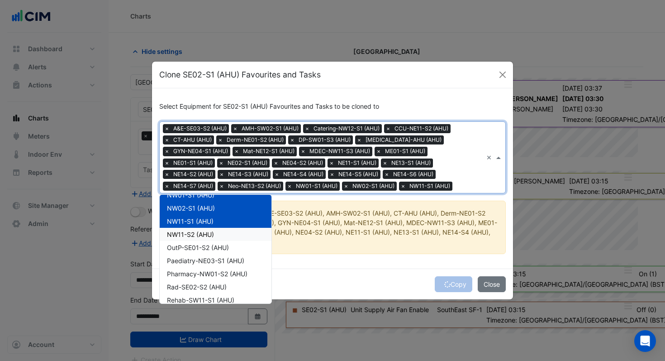
click at [199, 230] on span "NW11-S2 (AHU)" at bounding box center [190, 234] width 47 height 8
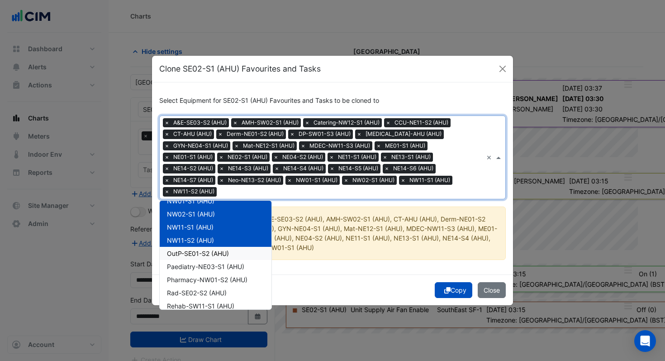
click at [197, 252] on span "OutP-SE01-S2 (AHU)" at bounding box center [198, 253] width 62 height 8
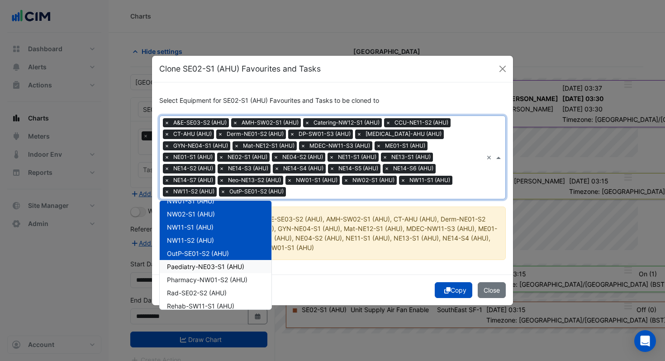
click at [197, 266] on span "Paediatry-NE03-S1 (AHU)" at bounding box center [205, 266] width 77 height 8
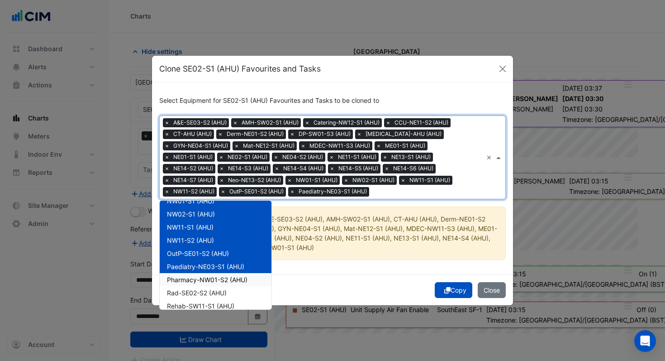
click at [197, 274] on div "Pharmacy-NW01-S2 (AHU)" at bounding box center [216, 279] width 112 height 13
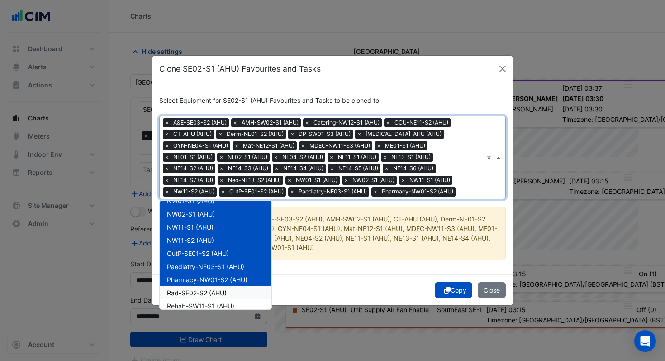
click at [195, 287] on div "Rad-SE02-S2 (AHU)" at bounding box center [216, 292] width 112 height 13
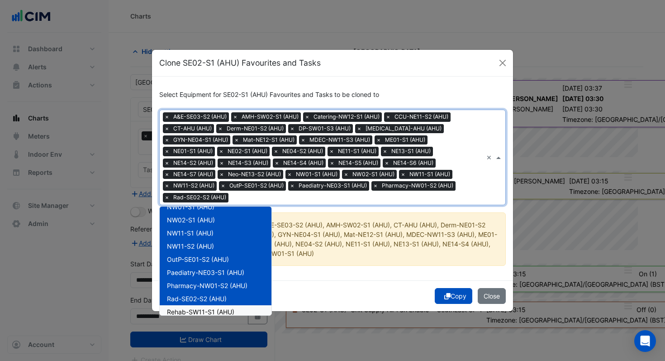
click at [193, 308] on span "Rehab-SW11-S1 (AHU)" at bounding box center [200, 312] width 67 height 8
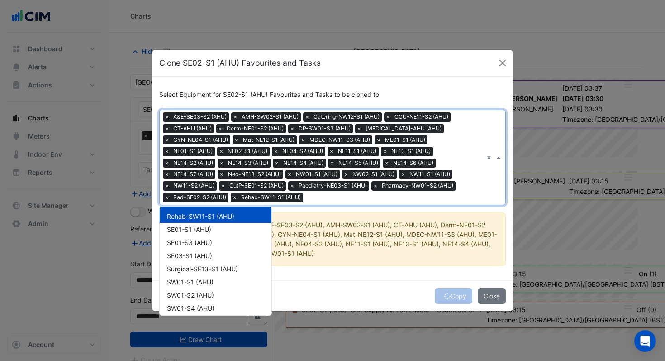
scroll to position [752, 0]
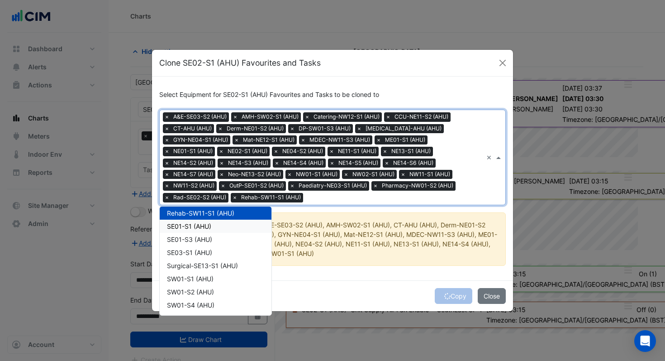
click at [203, 229] on span "SE01-S1 (AHU)" at bounding box center [189, 226] width 44 height 8
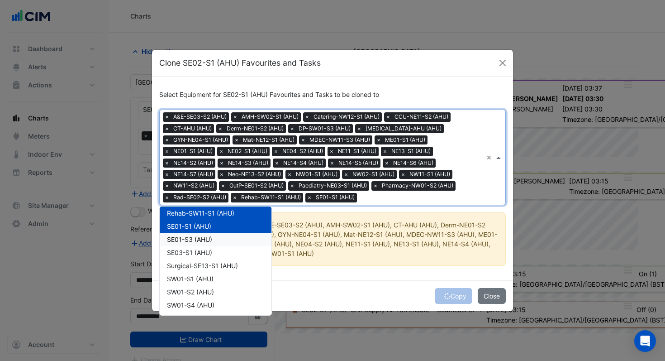
click at [198, 241] on span "SE01-S3 (AHU)" at bounding box center [189, 239] width 45 height 8
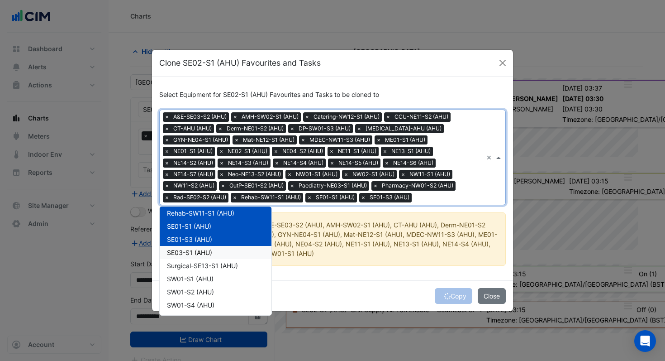
click at [195, 253] on span "SE03-S1 (AHU)" at bounding box center [189, 252] width 45 height 8
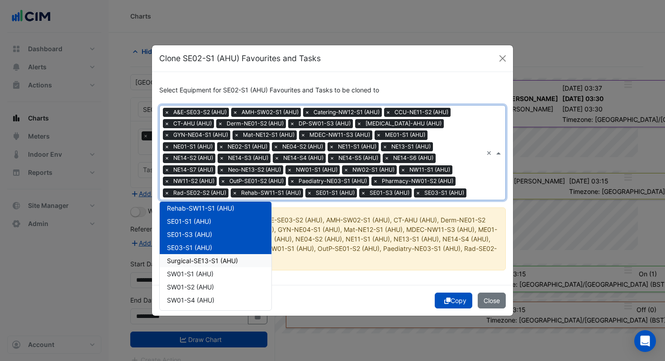
click at [195, 263] on span "Surgical-SE13-S1 (AHU)" at bounding box center [202, 261] width 71 height 8
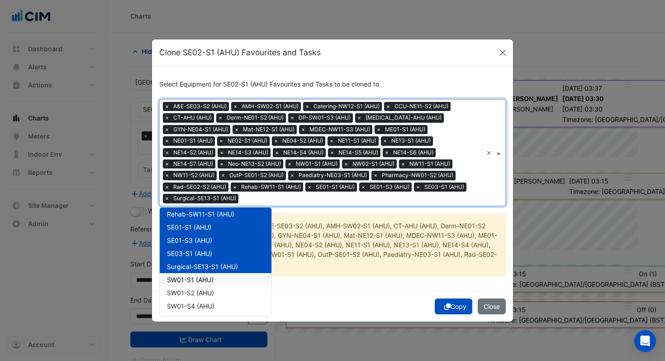
click at [194, 276] on span "SW01-S1 (AHU)" at bounding box center [190, 280] width 47 height 8
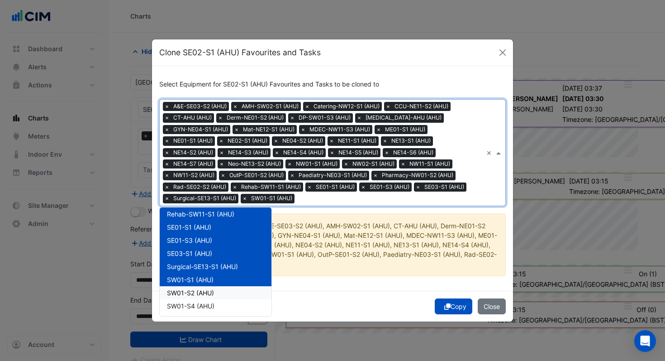
click at [193, 289] on span "SW01-S2 (AHU)" at bounding box center [190, 293] width 47 height 8
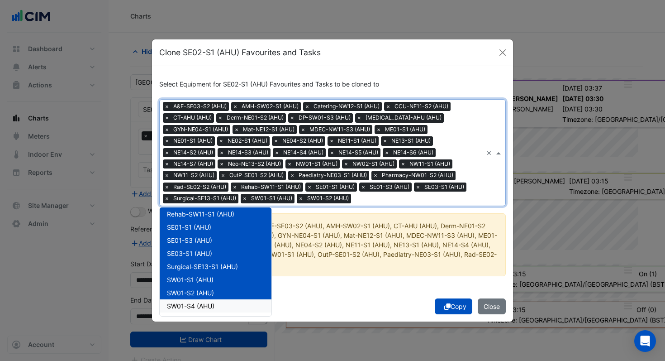
click at [192, 302] on span "SW01-S4 (AHU)" at bounding box center [191, 306] width 48 height 8
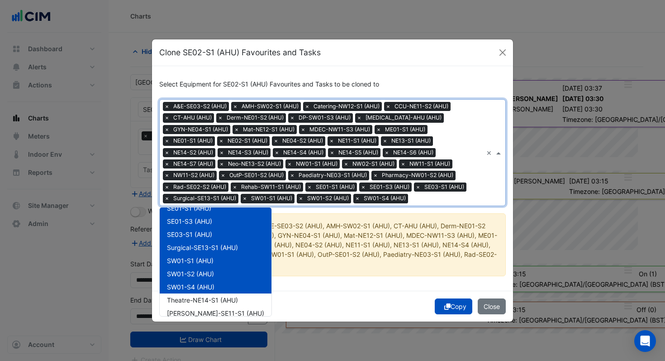
scroll to position [778, 0]
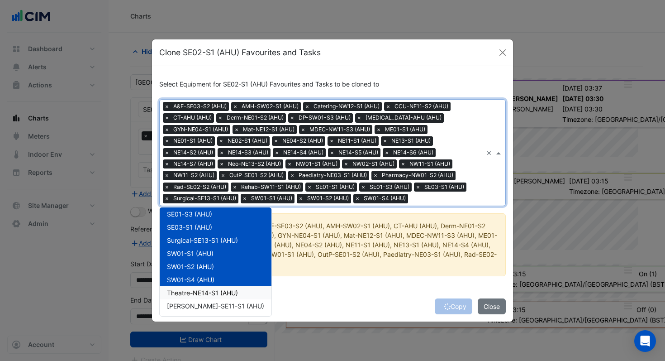
click at [196, 290] on span "Theatre-NE14-S1 (AHU)" at bounding box center [202, 293] width 71 height 8
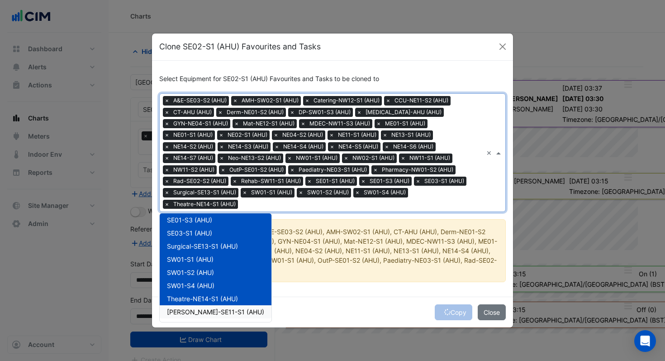
click at [192, 307] on div "[PERSON_NAME]-SE11-S1 (AHU)" at bounding box center [216, 311] width 112 height 13
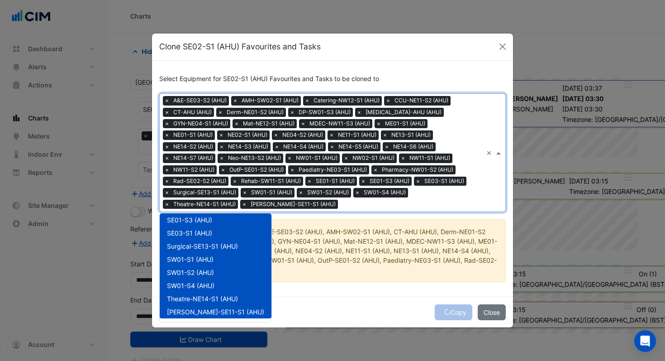
click at [275, 275] on ngb-alert "No Favourites or Tasks exist for A&E-SE03-S2 (AHU), AMH-SW02-S1 (AHU), CT-AHU (…" at bounding box center [332, 250] width 347 height 63
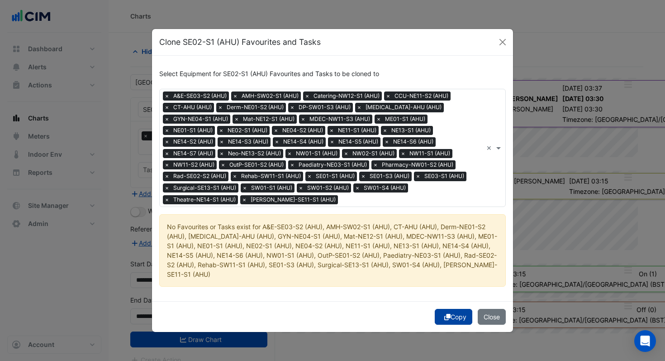
click at [444, 314] on icon "submit" at bounding box center [447, 317] width 6 height 6
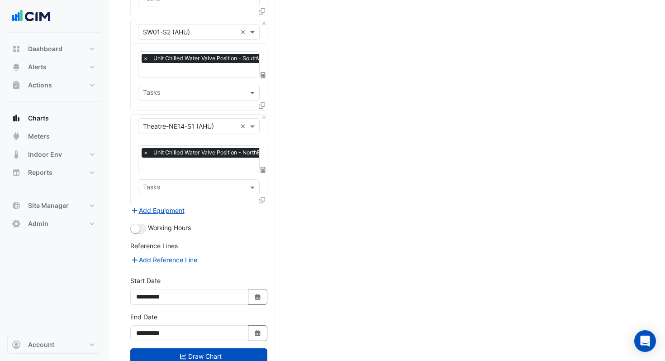
scroll to position [1515, 0]
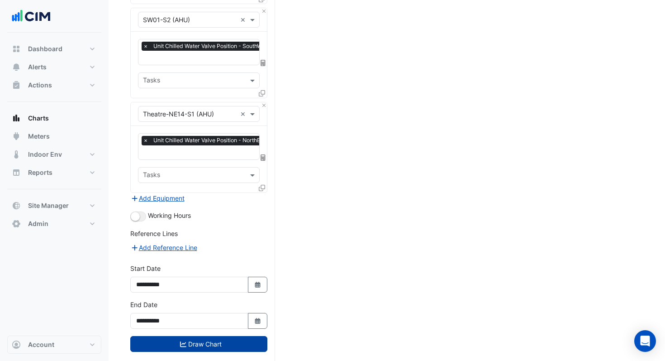
click at [200, 336] on button "Draw Chart" at bounding box center [198, 344] width 137 height 16
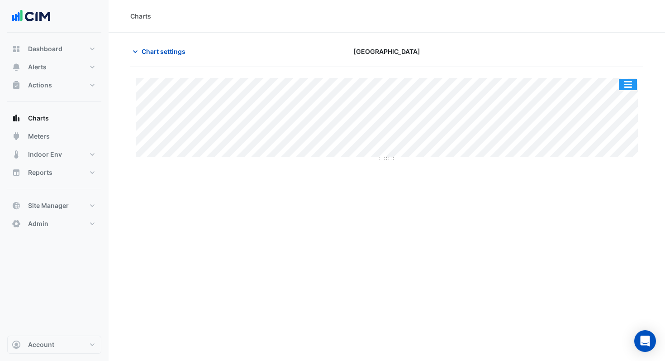
click at [627, 85] on button "button" at bounding box center [628, 84] width 18 height 11
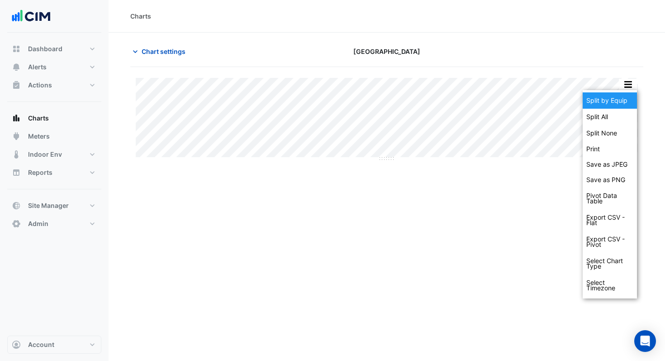
click at [616, 100] on div "Split by Equip" at bounding box center [610, 100] width 54 height 16
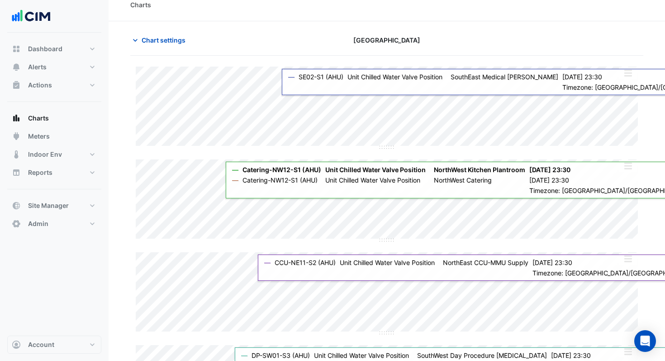
scroll to position [19, 0]
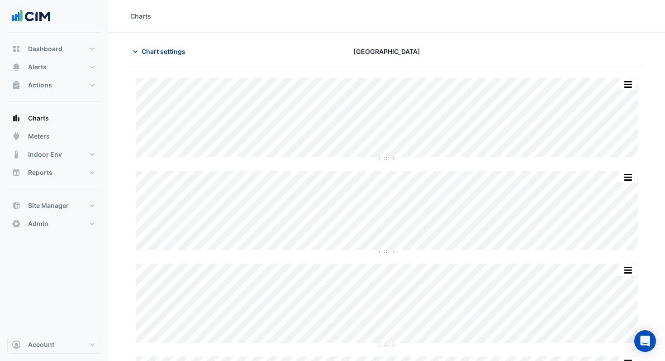
click at [159, 49] on span "Chart settings" at bounding box center [164, 52] width 44 height 10
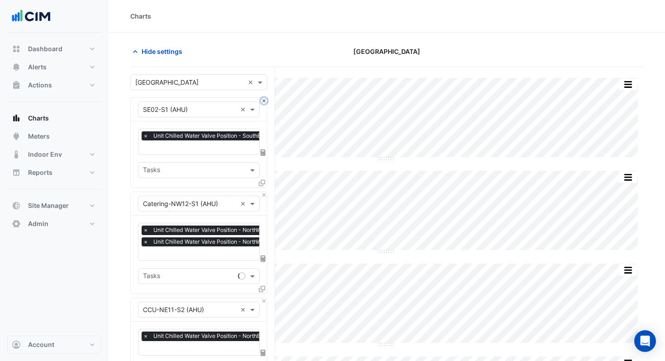
click at [262, 100] on button "Close" at bounding box center [264, 101] width 6 height 6
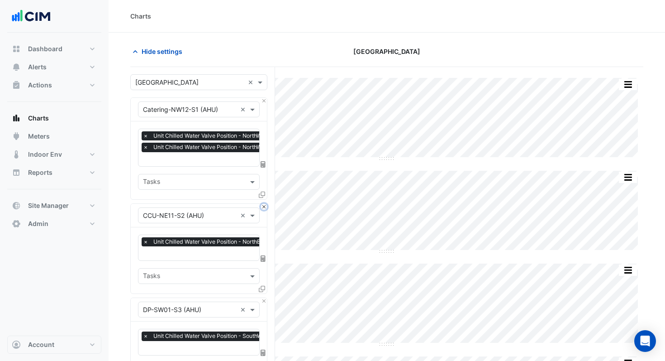
click at [262, 205] on button "Close" at bounding box center [264, 207] width 6 height 6
click at [262, 298] on button "Close" at bounding box center [264, 301] width 6 height 6
click at [262, 205] on button "Close" at bounding box center [264, 207] width 6 height 6
click at [262, 298] on button "Close" at bounding box center [264, 301] width 6 height 6
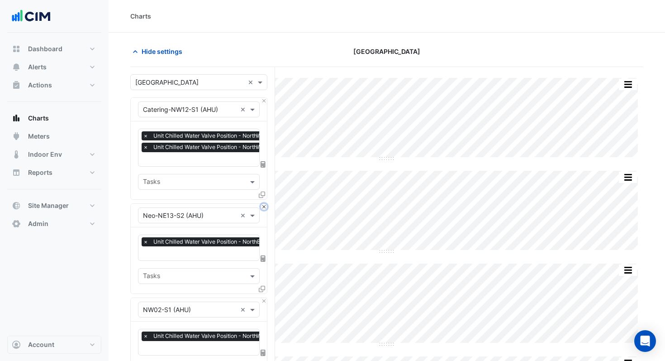
click at [262, 205] on button "Close" at bounding box center [264, 207] width 6 height 6
click at [262, 298] on button "Close" at bounding box center [264, 301] width 6 height 6
click at [262, 205] on button "Close" at bounding box center [264, 207] width 6 height 6
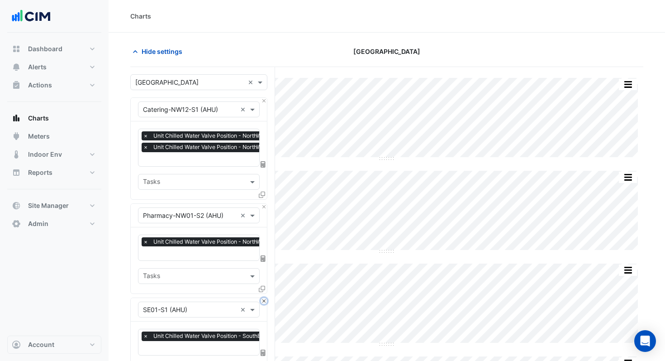
click at [262, 298] on button "Close" at bounding box center [264, 301] width 6 height 6
click at [262, 205] on button "Close" at bounding box center [264, 207] width 6 height 6
click at [262, 298] on button "Close" at bounding box center [264, 301] width 6 height 6
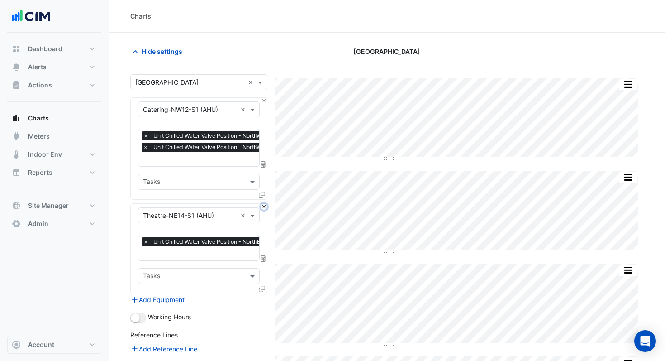
click at [262, 205] on button "Close" at bounding box center [264, 207] width 6 height 6
click at [262, 294] on div "Add Equipment" at bounding box center [198, 299] width 137 height 11
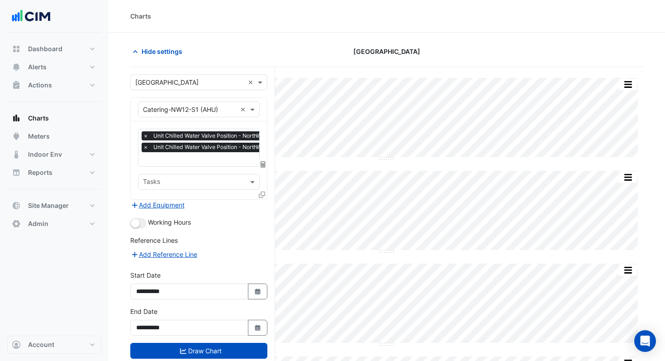
click at [190, 159] on input "text" at bounding box center [233, 160] width 181 height 10
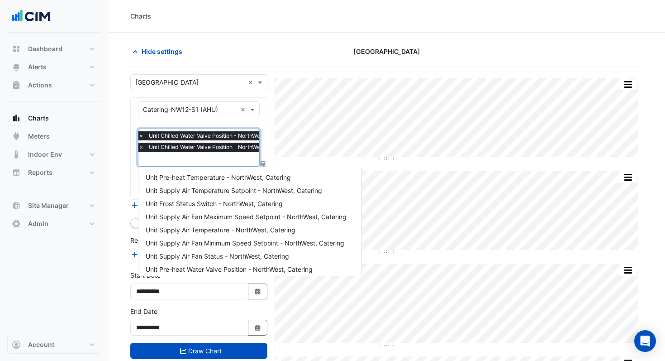
scroll to position [253, 0]
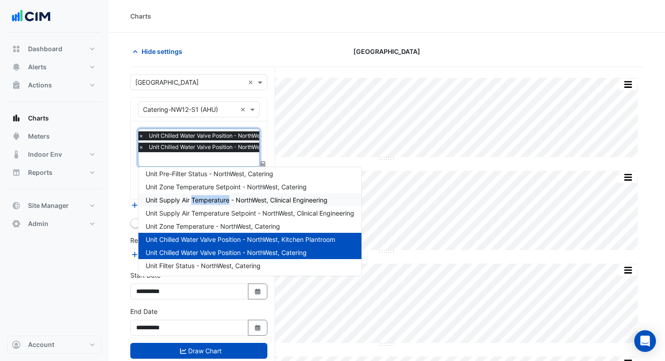
click at [181, 199] on span "Unit Supply Air Temperature - NorthWest, Clinical Engineering" at bounding box center [237, 200] width 182 height 8
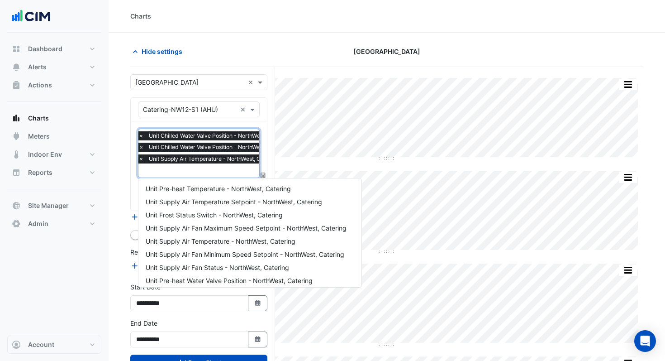
click at [180, 168] on input "text" at bounding box center [228, 172] width 181 height 10
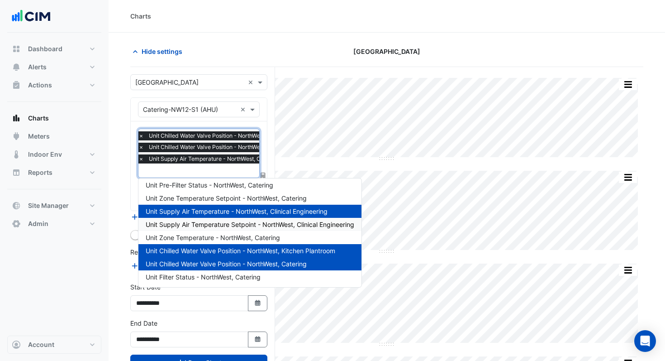
click at [190, 224] on span "Unit Supply Air Temperature Setpoint - NorthWest, Clinical Engineering" at bounding box center [250, 224] width 209 height 8
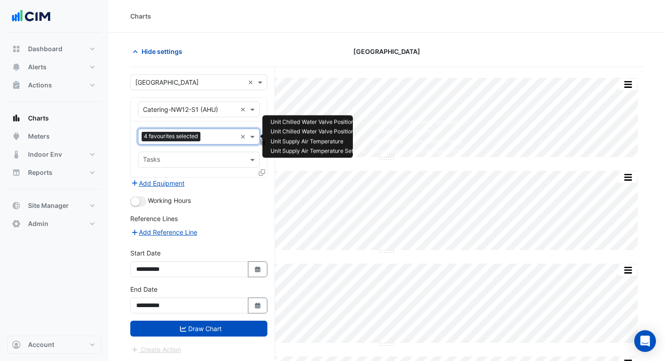
click at [208, 139] on input "text" at bounding box center [220, 138] width 33 height 10
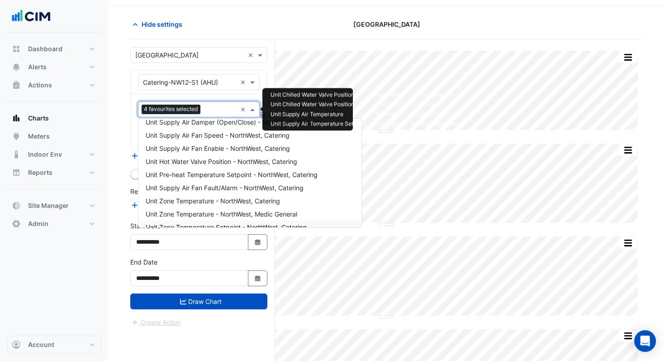
scroll to position [133, 0]
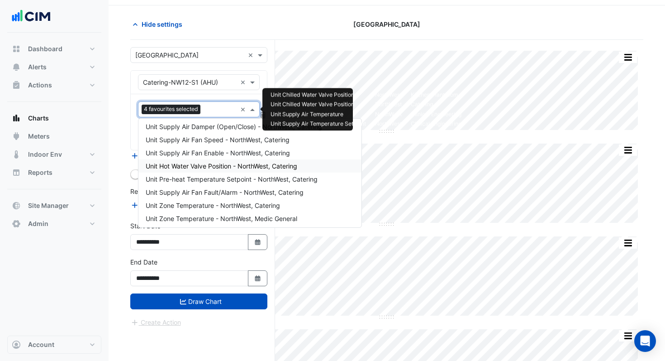
click at [200, 168] on span "Unit Hot Water Valve Position - NorthWest, Catering" at bounding box center [222, 166] width 152 height 8
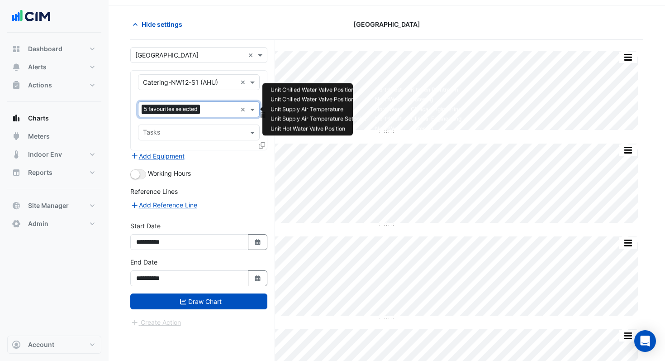
click at [219, 111] on input "text" at bounding box center [220, 110] width 33 height 10
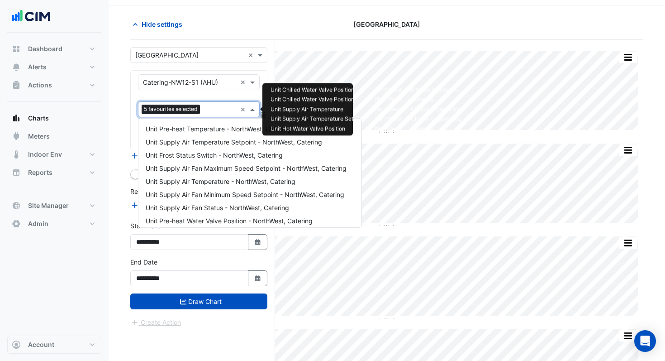
scroll to position [174, 0]
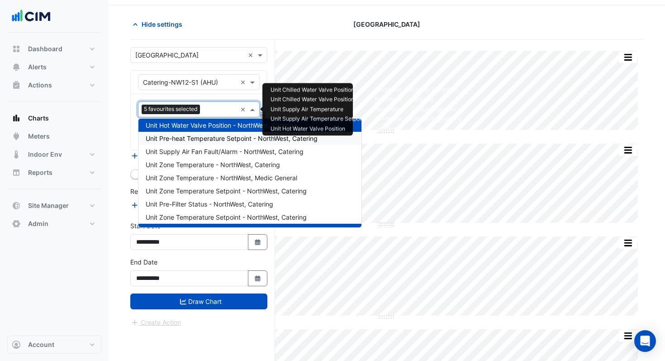
click at [216, 140] on span "Unit Pre-heat Temperature Setpoint - NorthWest, Catering" at bounding box center [232, 138] width 172 height 8
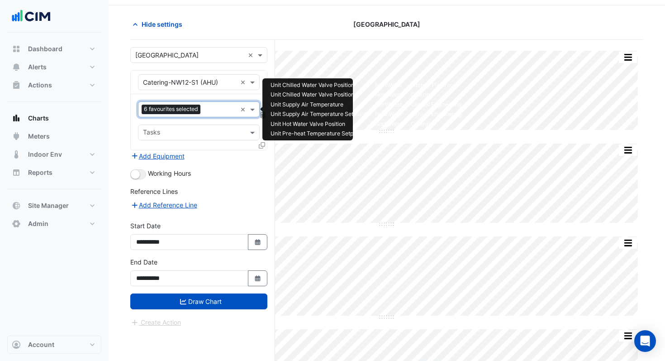
click at [212, 114] on input "text" at bounding box center [220, 110] width 33 height 10
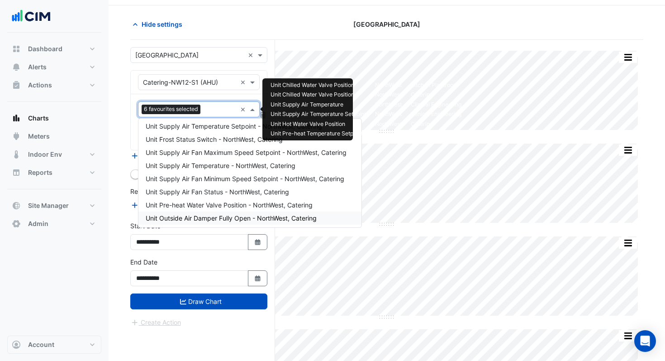
scroll to position [12, 0]
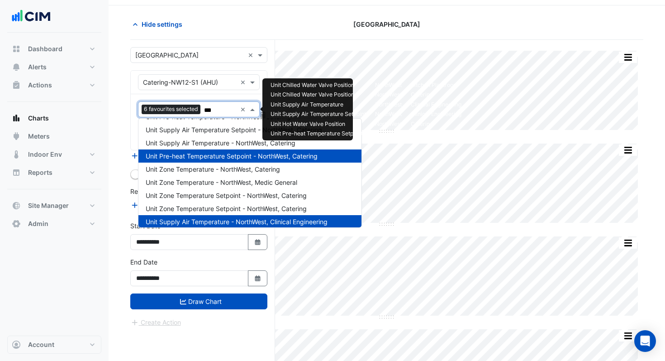
type input "****"
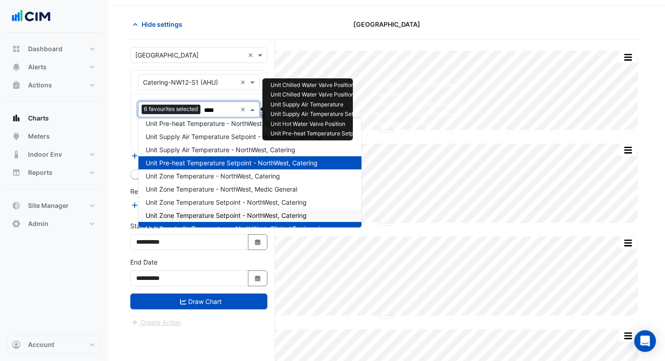
scroll to position [0, 0]
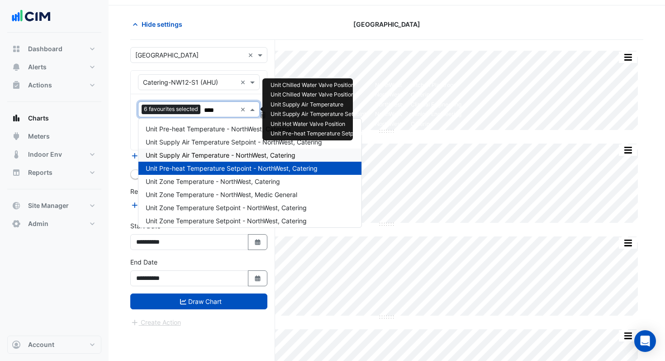
click at [204, 156] on span "Unit Supply Air Temperature - NorthWest, Catering" at bounding box center [221, 155] width 150 height 8
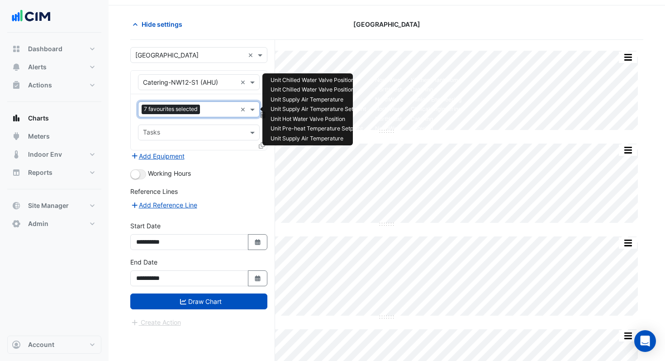
click at [211, 108] on input "text" at bounding box center [220, 110] width 33 height 10
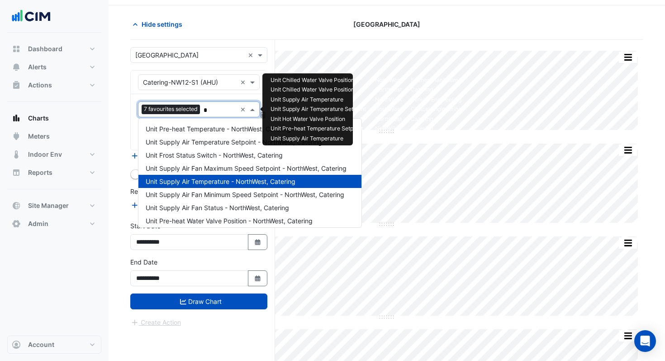
type input "**"
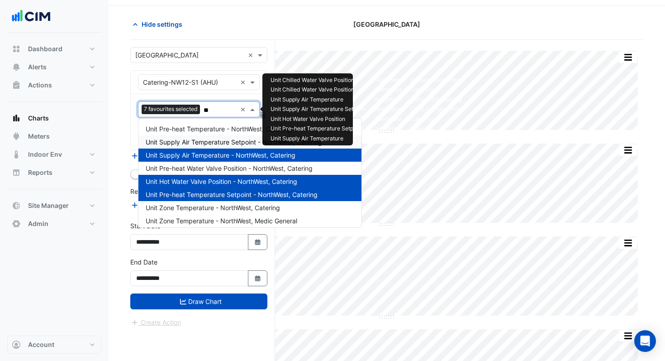
click at [207, 144] on span "Unit Supply Air Temperature Setpoint - NorthWest, Catering" at bounding box center [234, 142] width 176 height 8
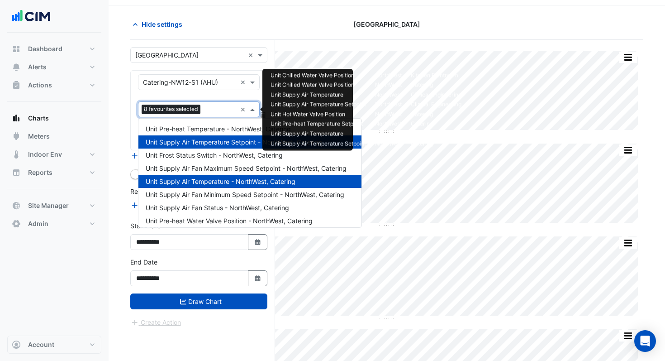
click at [210, 112] on input "text" at bounding box center [220, 110] width 33 height 10
type input "**"
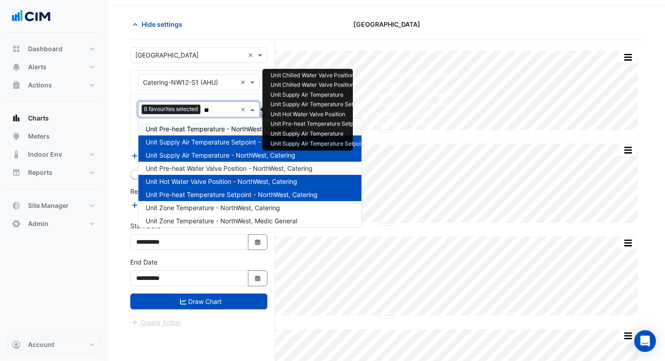
click at [196, 126] on span "Unit Pre-heat Temperature - NorthWest, Catering" at bounding box center [218, 129] width 145 height 8
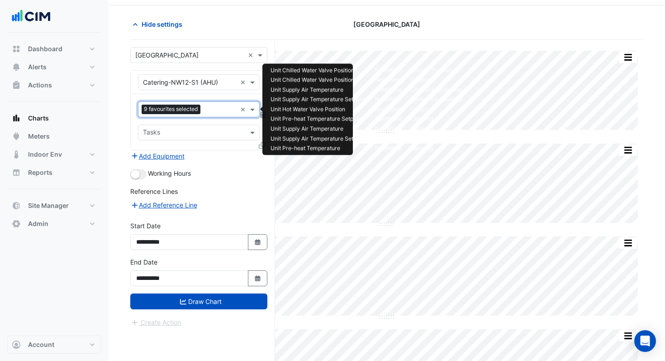
click at [206, 111] on input "text" at bounding box center [220, 110] width 33 height 10
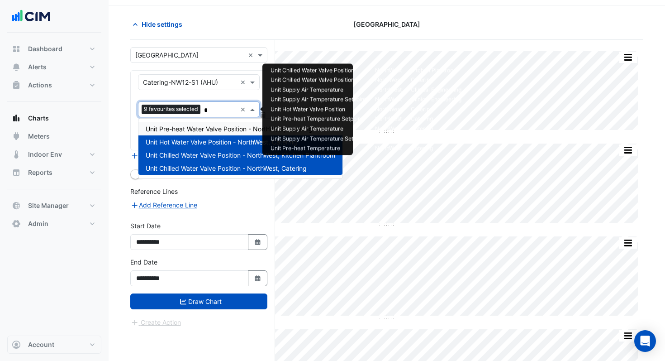
type input "**"
click at [194, 125] on span "Unit Pre-heat Water Valve Position - NorthWest, Catering" at bounding box center [229, 129] width 167 height 8
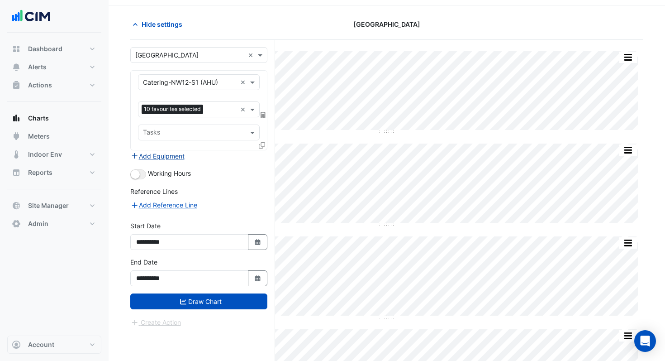
click at [174, 156] on button "Add Equipment" at bounding box center [157, 156] width 55 height 10
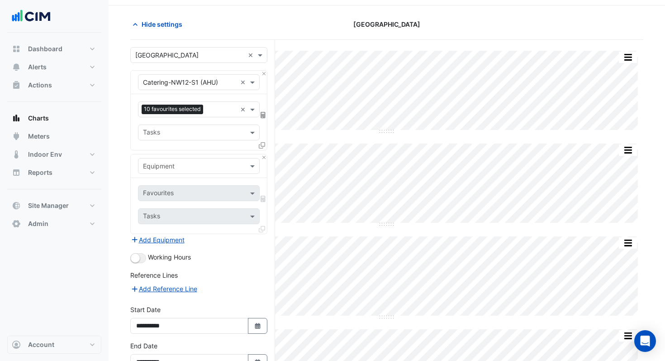
click at [165, 165] on input "text" at bounding box center [190, 167] width 94 height 10
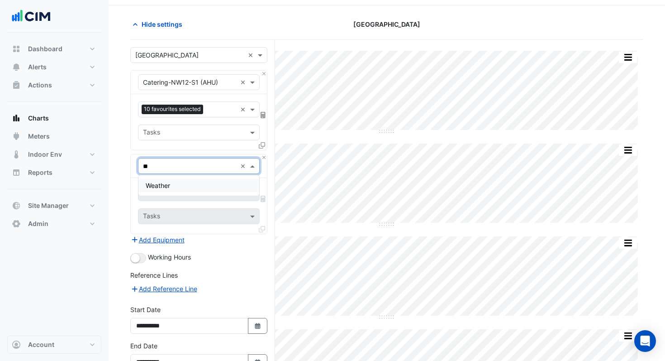
type input "***"
click at [164, 178] on div "Weather" at bounding box center [198, 185] width 121 height 20
click at [162, 183] on span "Weather" at bounding box center [158, 185] width 24 height 8
click at [162, 194] on input "text" at bounding box center [188, 194] width 91 height 10
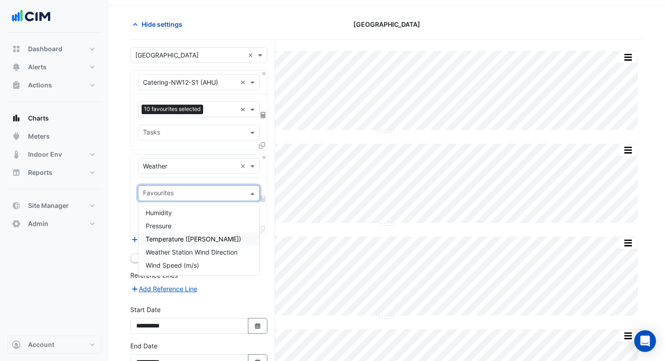
click at [167, 236] on span "Temperature ([PERSON_NAME])" at bounding box center [193, 239] width 95 height 8
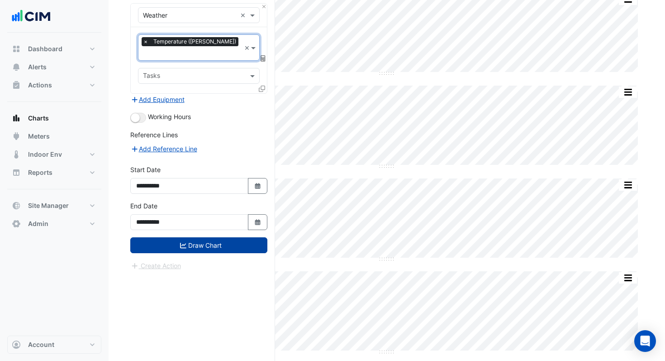
click at [175, 237] on button "Draw Chart" at bounding box center [198, 245] width 137 height 16
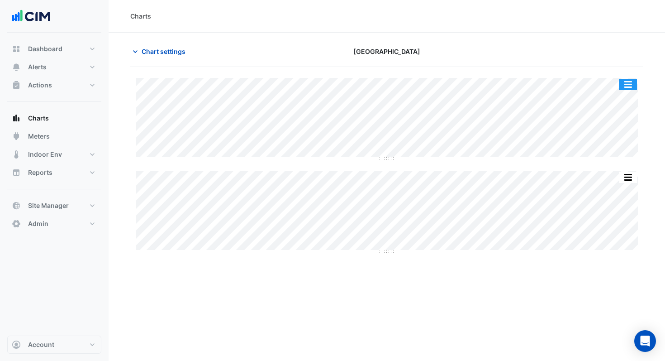
click at [624, 82] on button "button" at bounding box center [628, 84] width 18 height 11
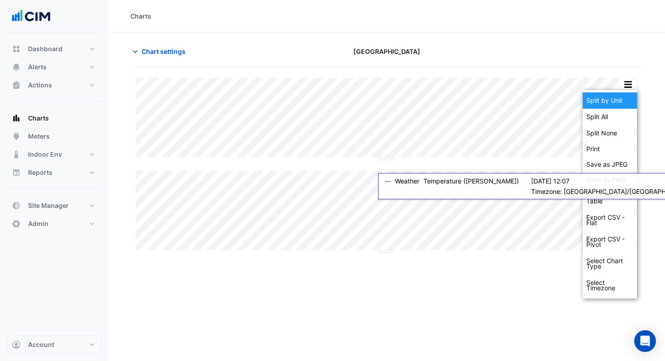
click at [618, 94] on div "Split by Unit" at bounding box center [610, 100] width 54 height 16
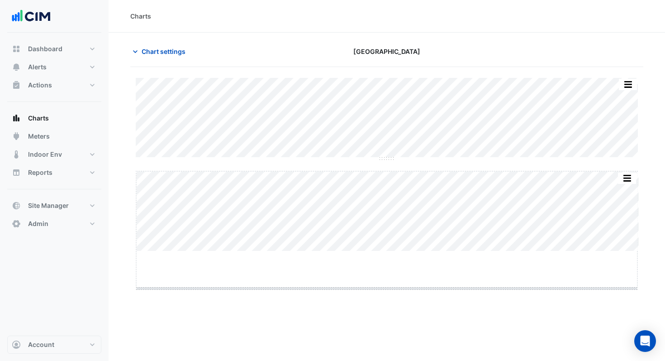
drag, startPoint x: 386, startPoint y: 252, endPoint x: 379, endPoint y: 289, distance: 37.9
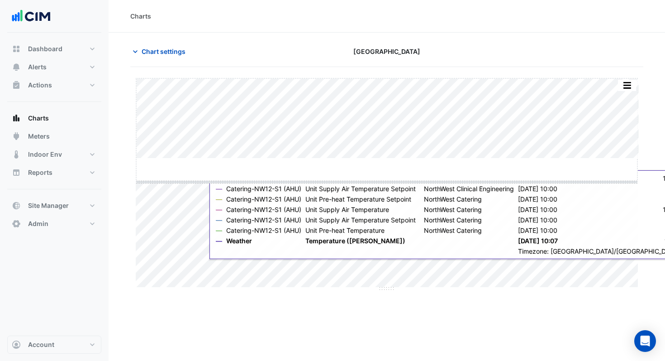
drag, startPoint x: 388, startPoint y: 159, endPoint x: 389, endPoint y: 186, distance: 26.7
